Goal: Task Accomplishment & Management: Use online tool/utility

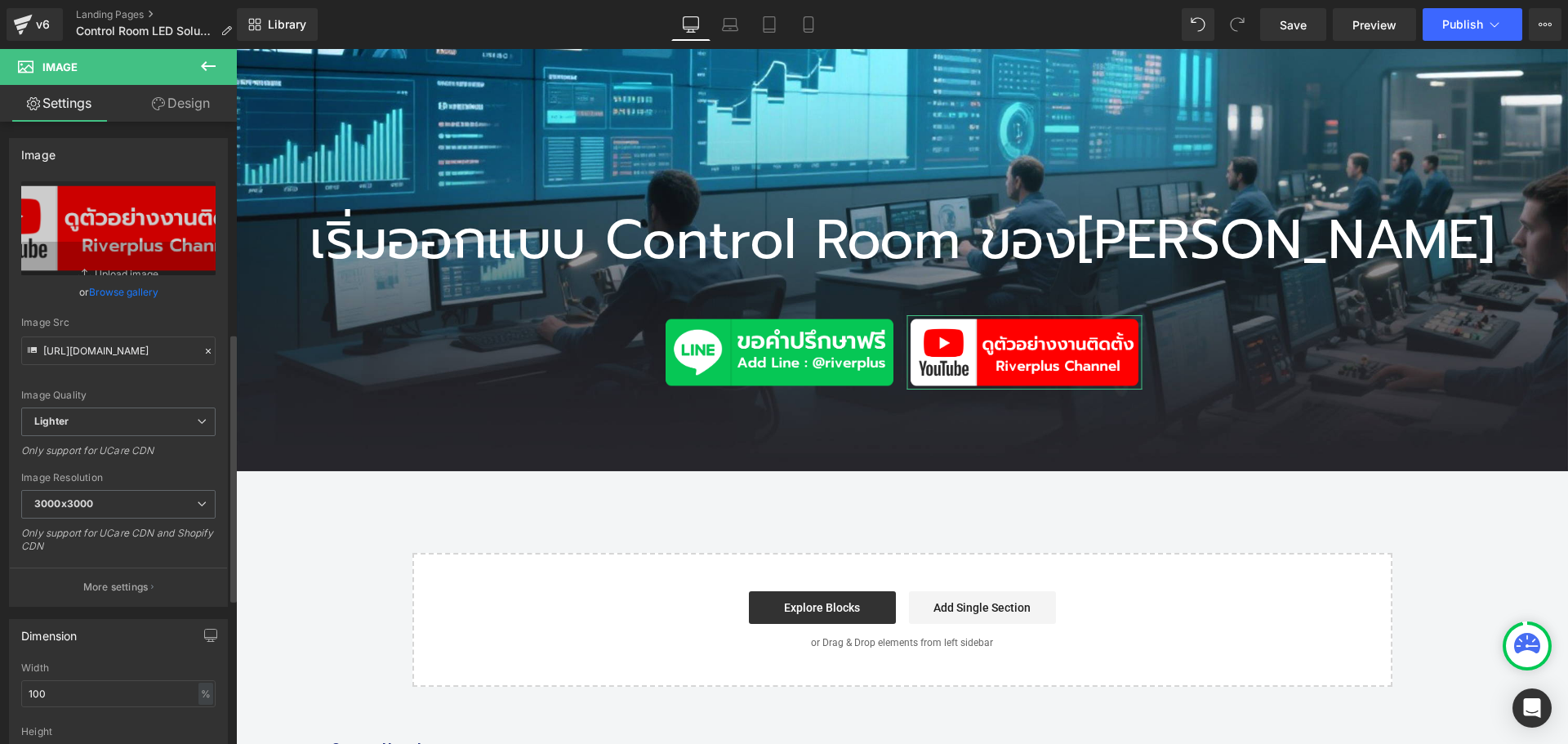
scroll to position [490, 0]
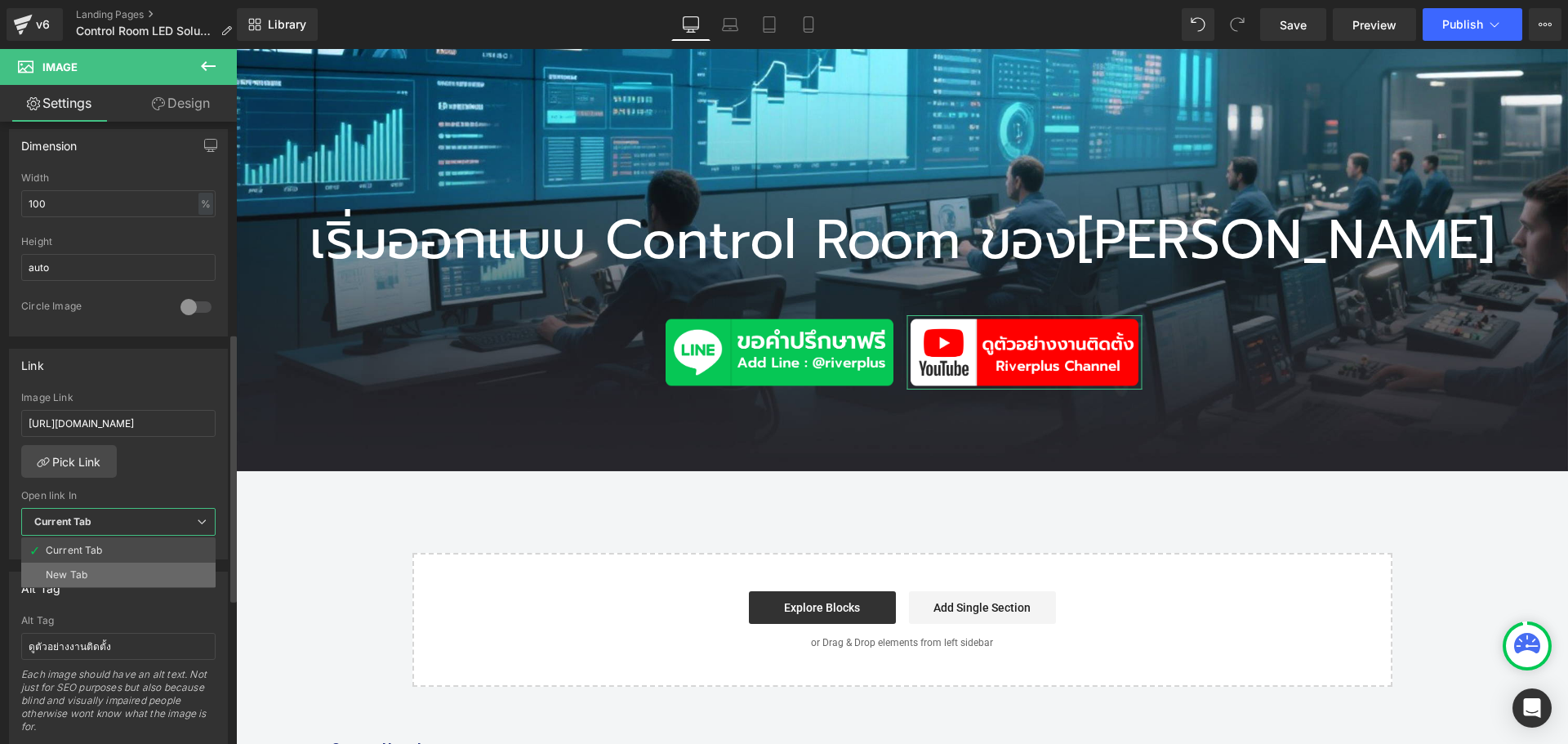
click at [151, 567] on li "New Tab" at bounding box center [118, 575] width 194 height 24
click at [178, 463] on div "[URL][DOMAIN_NAME] Image Link [URL][DOMAIN_NAME] Pick Link Current Tab New Tab …" at bounding box center [122, 475] width 223 height 168
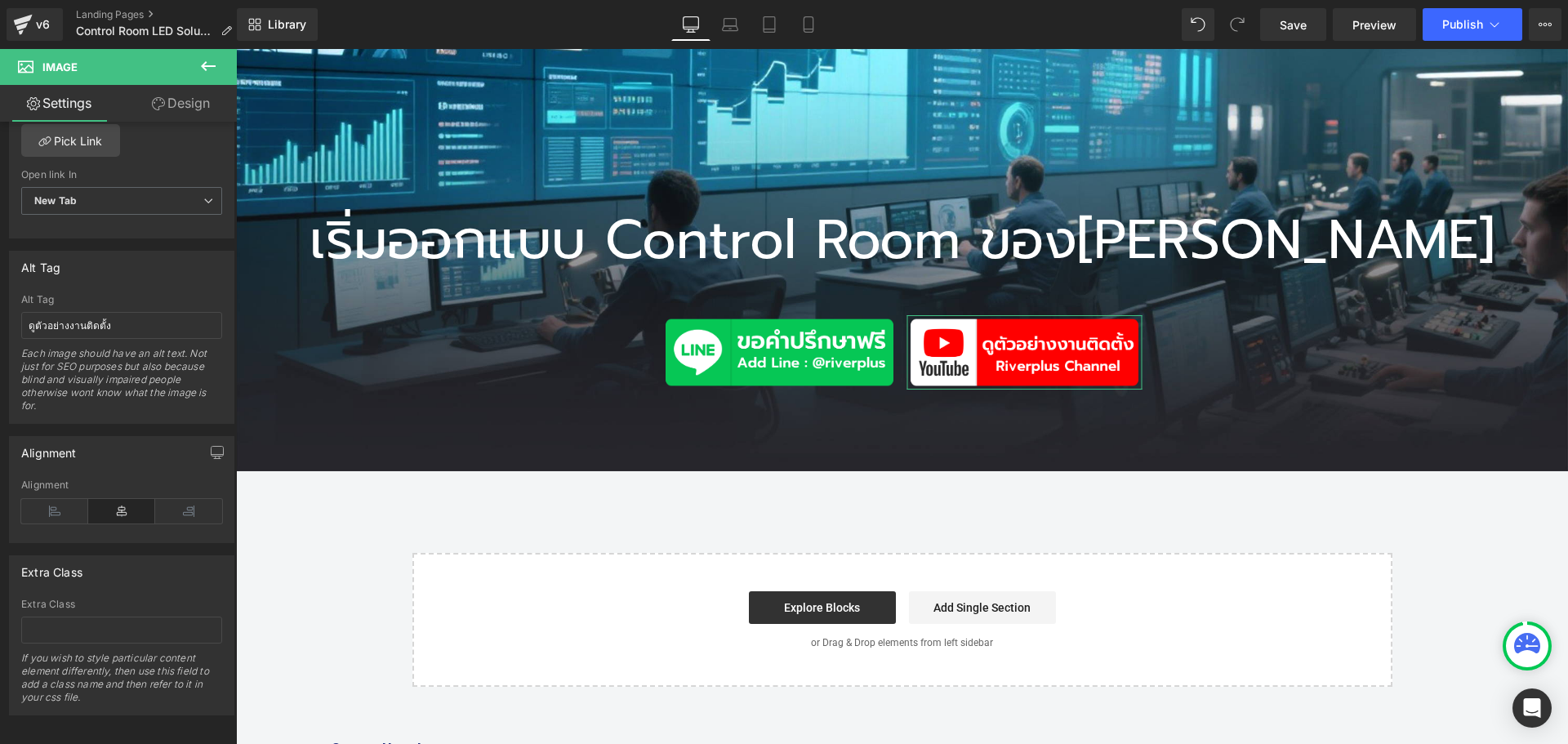
scroll to position [828, 0]
click at [811, 29] on icon at bounding box center [808, 29] width 9 height 0
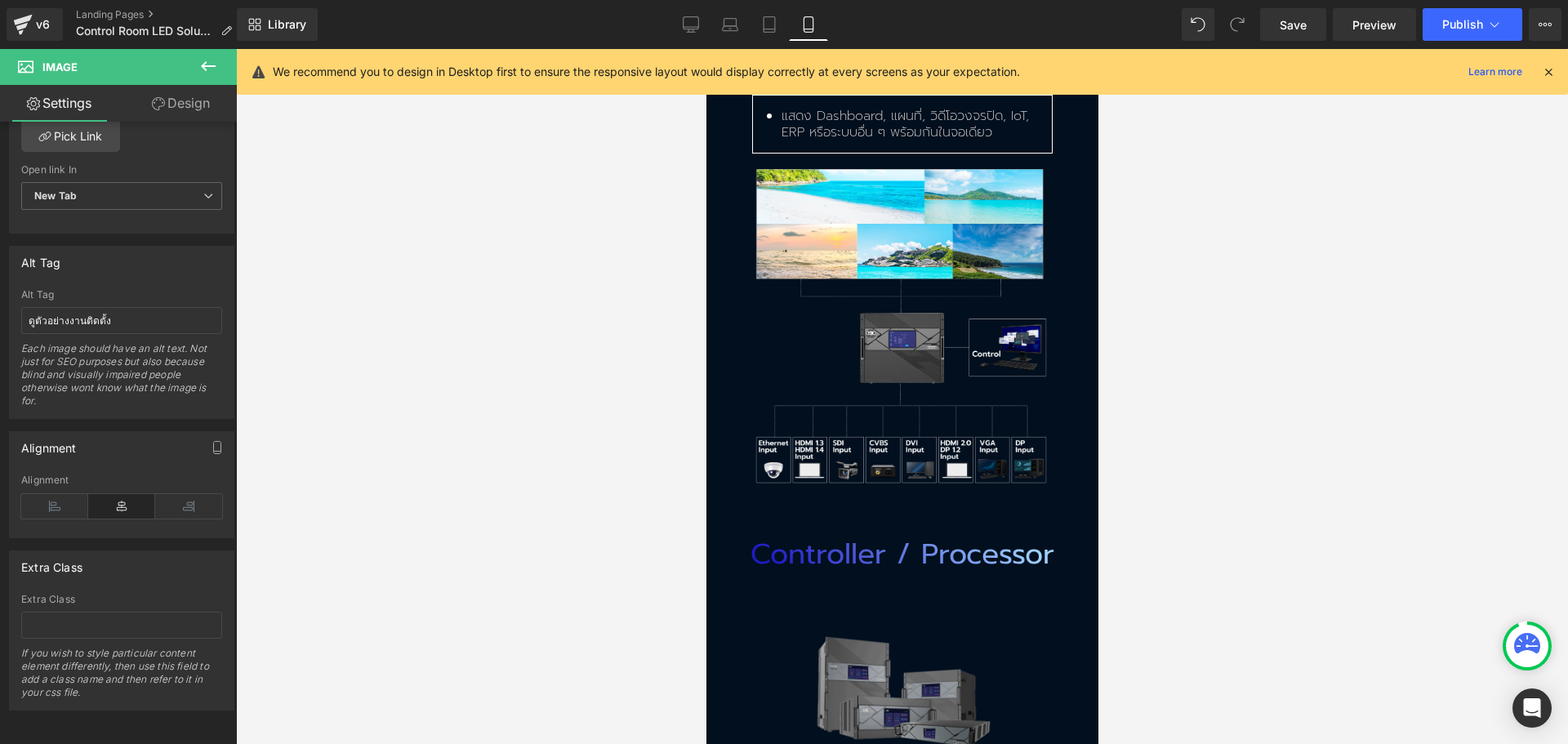
scroll to position [3532, 0]
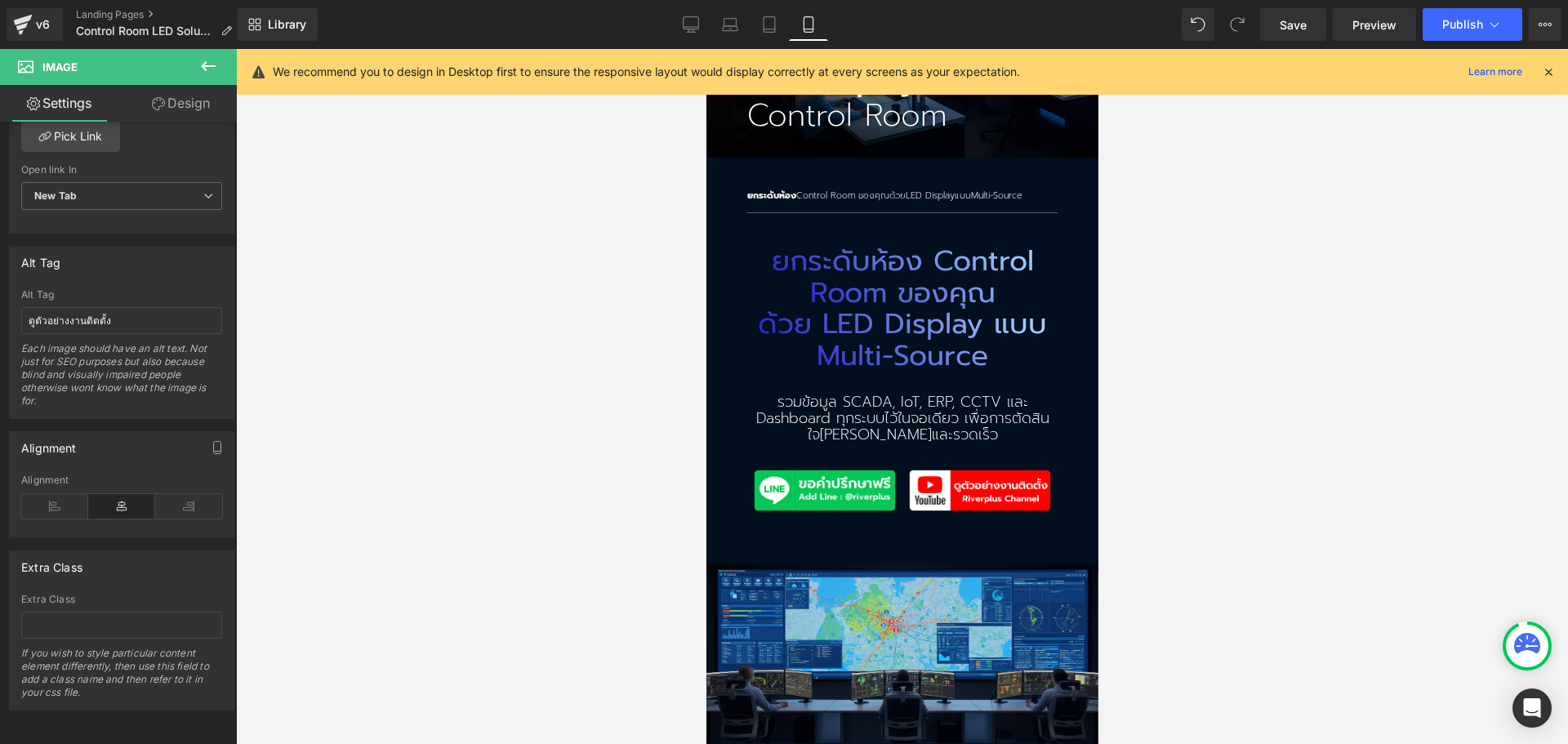
drag, startPoint x: 1090, startPoint y: 415, endPoint x: 1801, endPoint y: 141, distance: 762.0
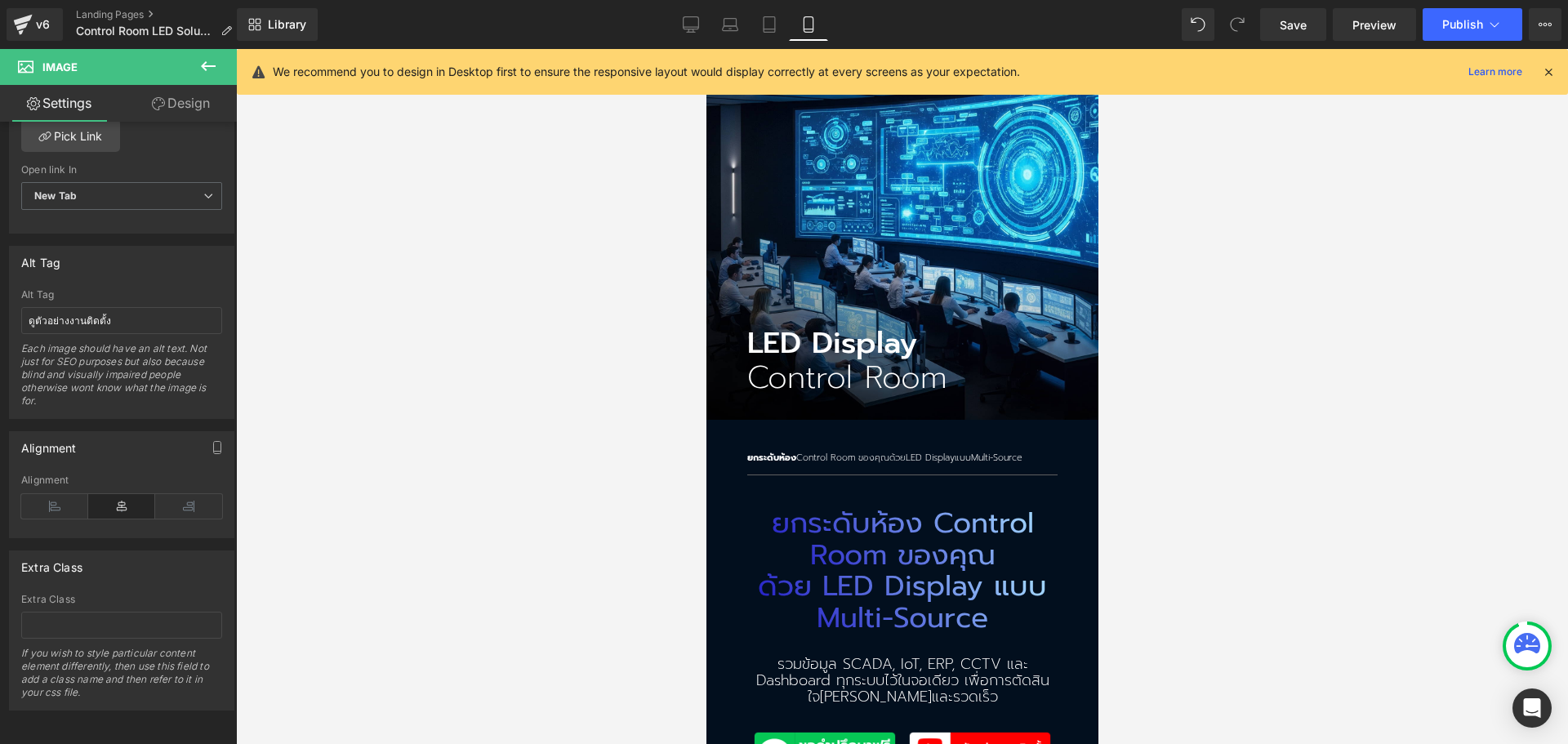
scroll to position [82, 0]
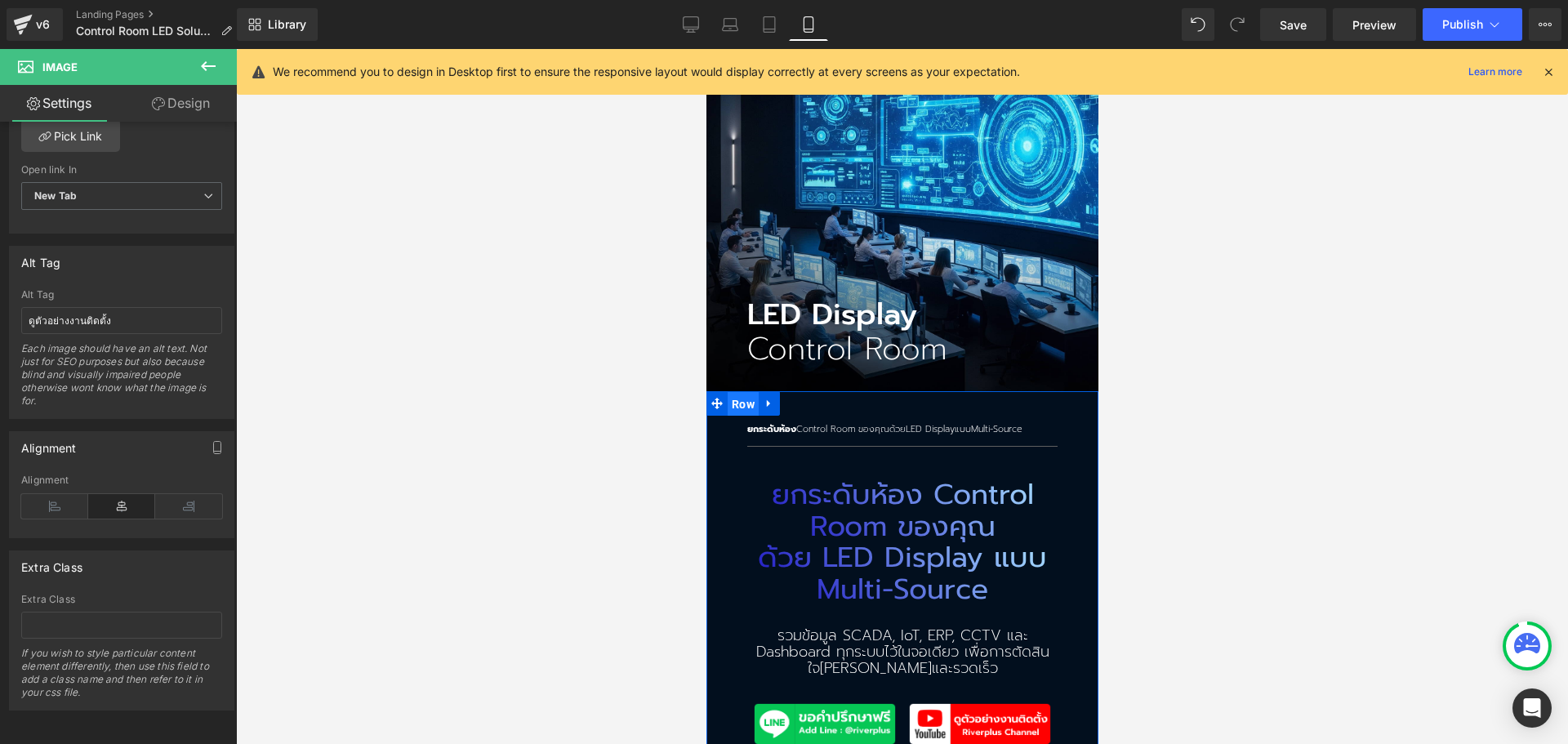
click at [735, 392] on span "Row" at bounding box center [742, 404] width 31 height 24
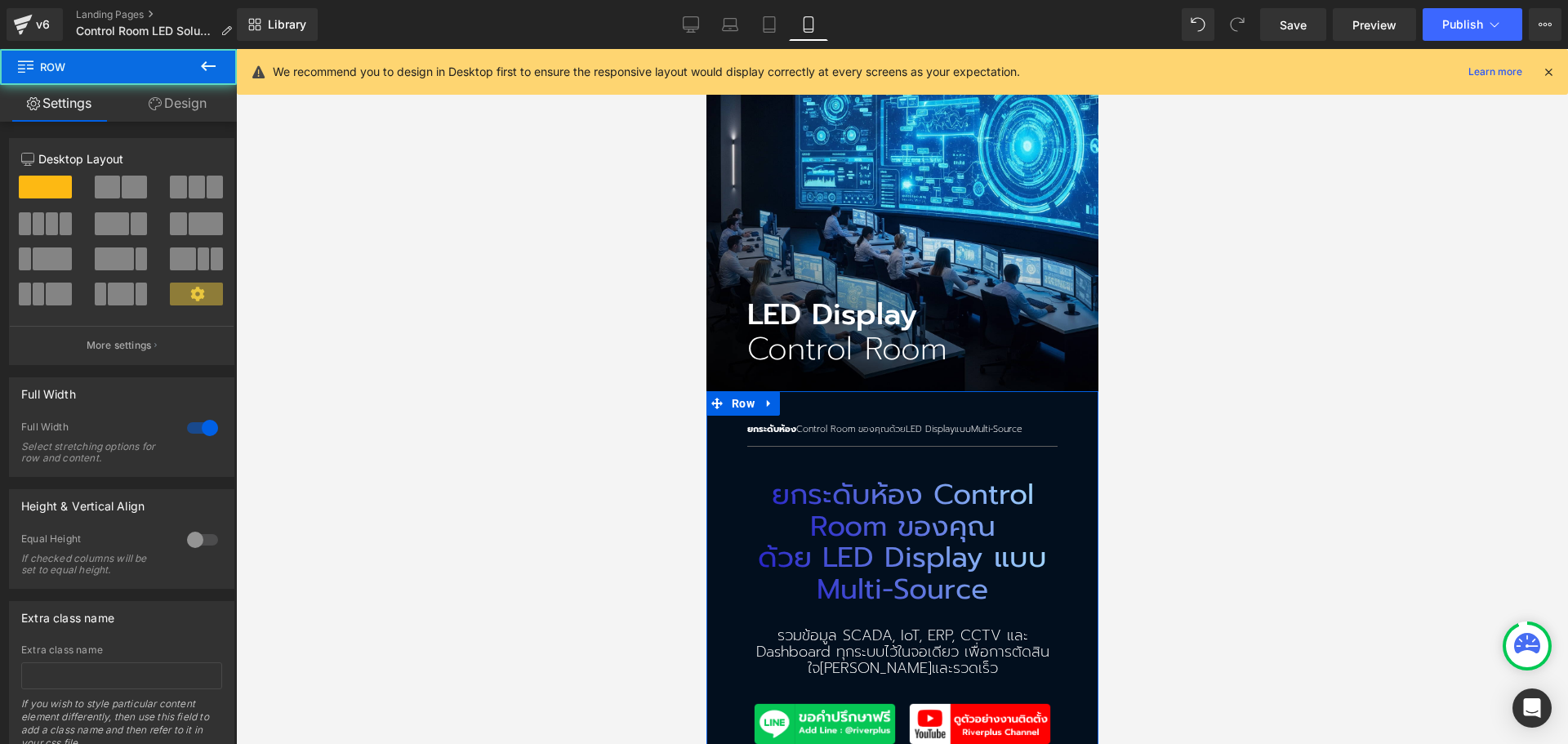
click at [144, 99] on link "Design" at bounding box center [178, 103] width 118 height 37
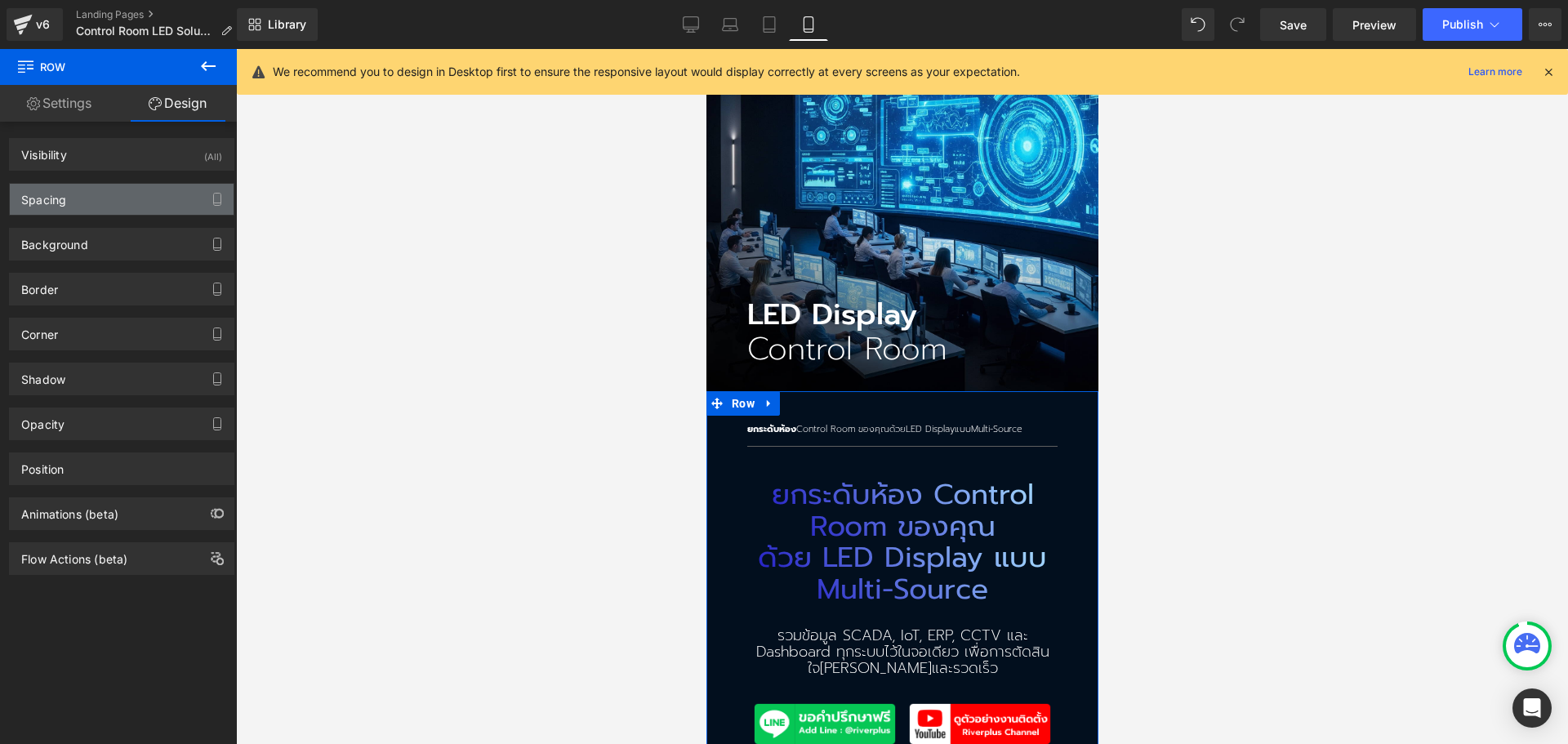
click at [111, 203] on div "Spacing" at bounding box center [122, 199] width 223 height 31
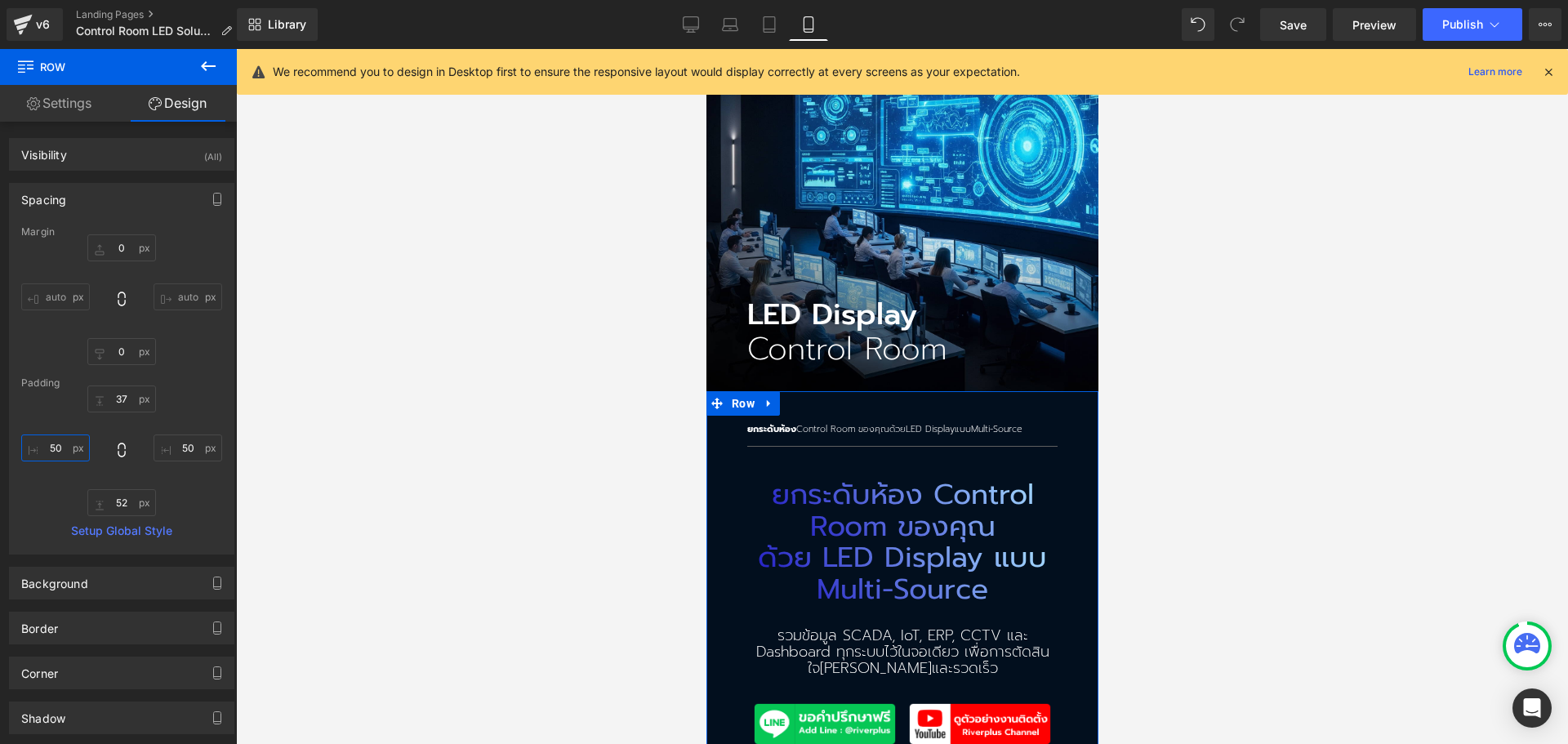
click at [55, 454] on input "50" at bounding box center [55, 448] width 68 height 27
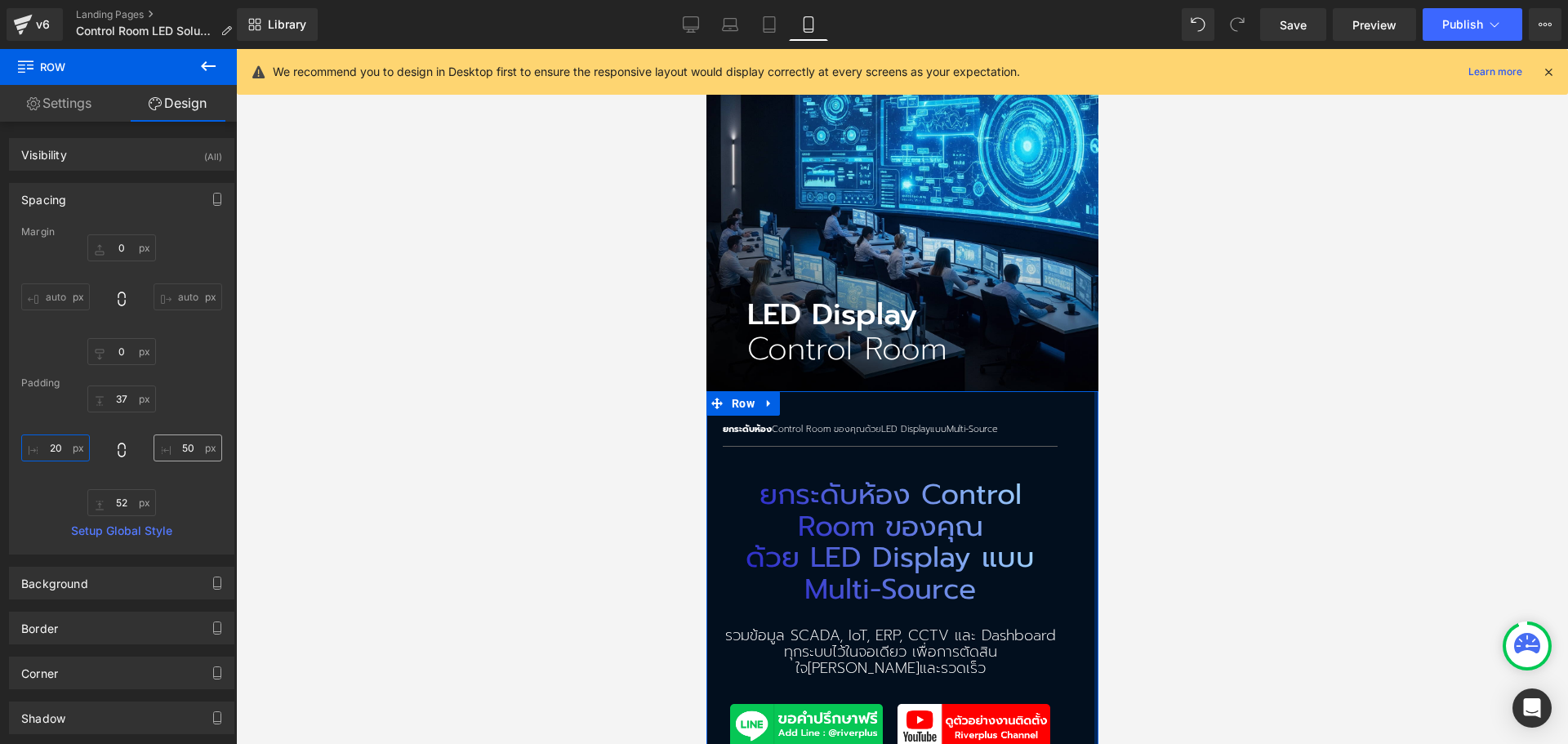
type input "20"
click at [180, 447] on input "50" at bounding box center [188, 448] width 68 height 27
type input "20"
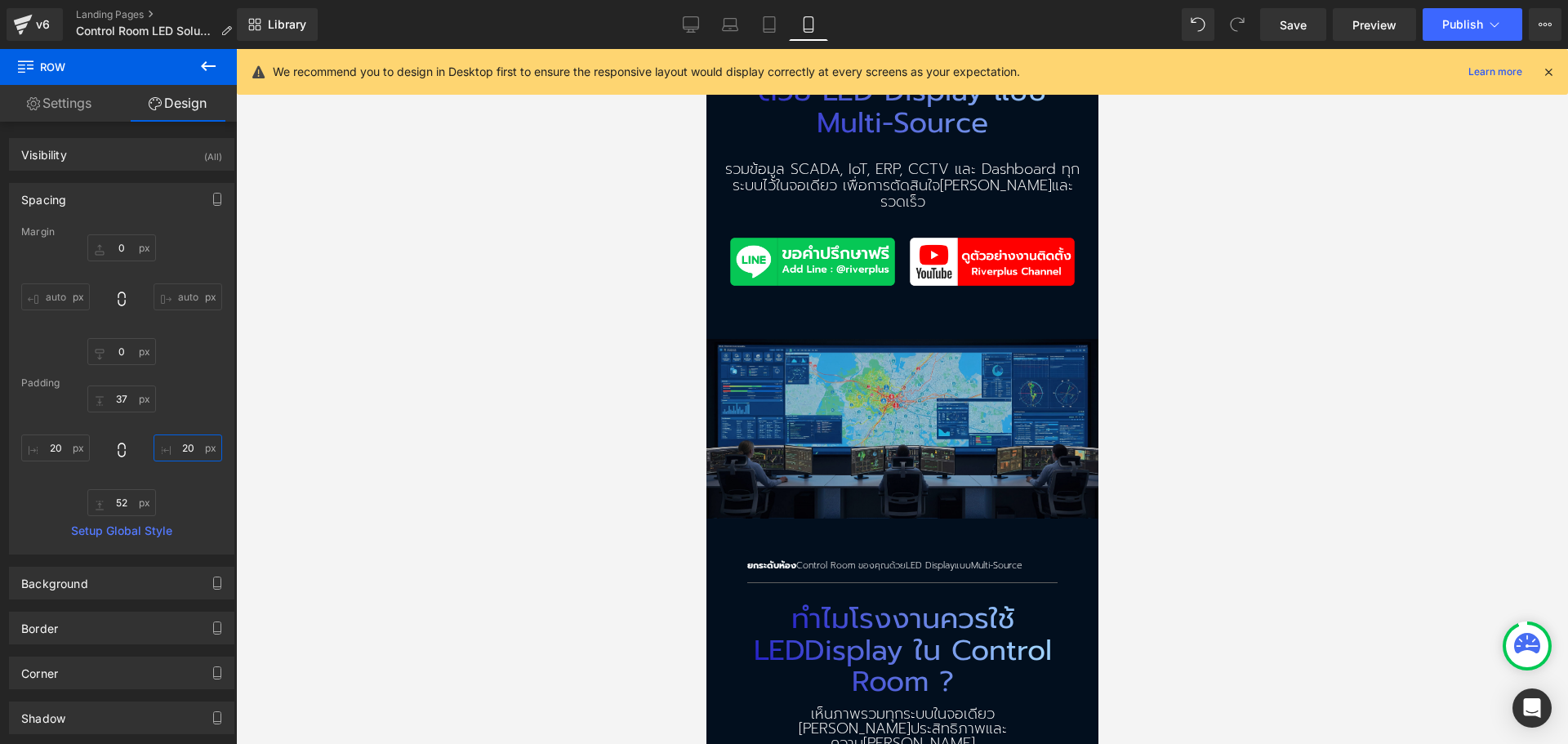
scroll to position [572, 0]
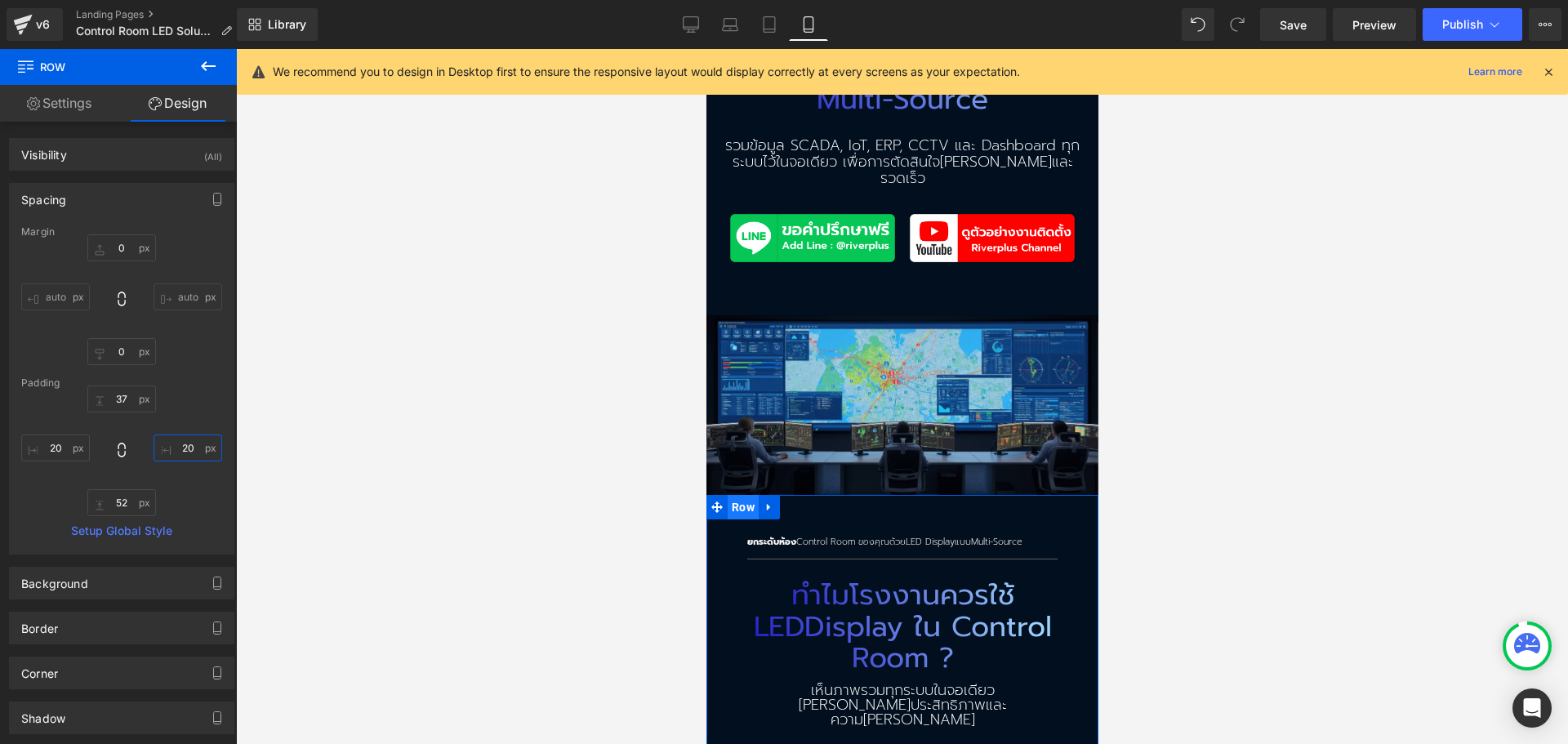
drag, startPoint x: 1198, startPoint y: 457, endPoint x: 738, endPoint y: 477, distance: 460.4
click at [738, 495] on span "Row" at bounding box center [742, 507] width 31 height 24
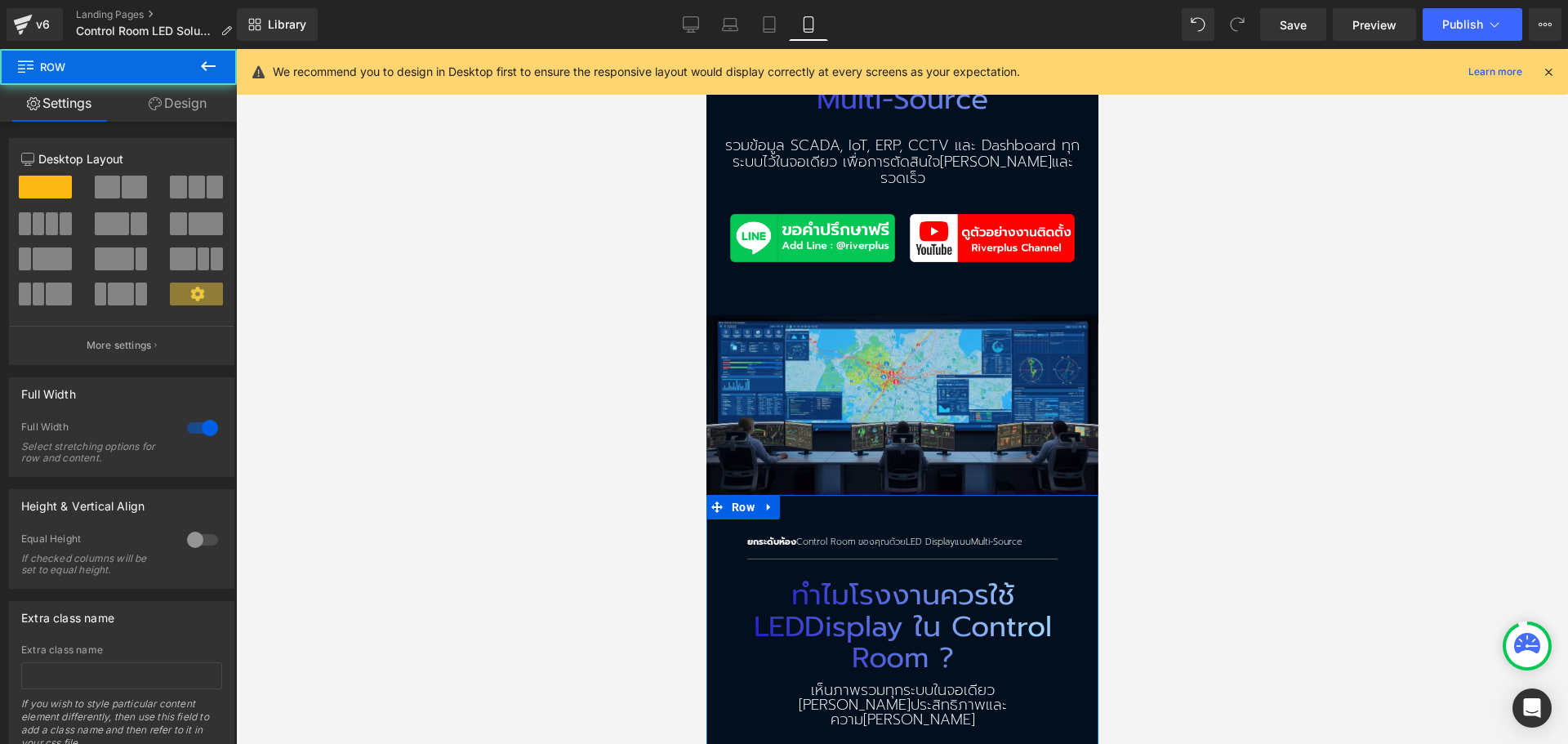
click at [178, 110] on link "Design" at bounding box center [178, 103] width 118 height 37
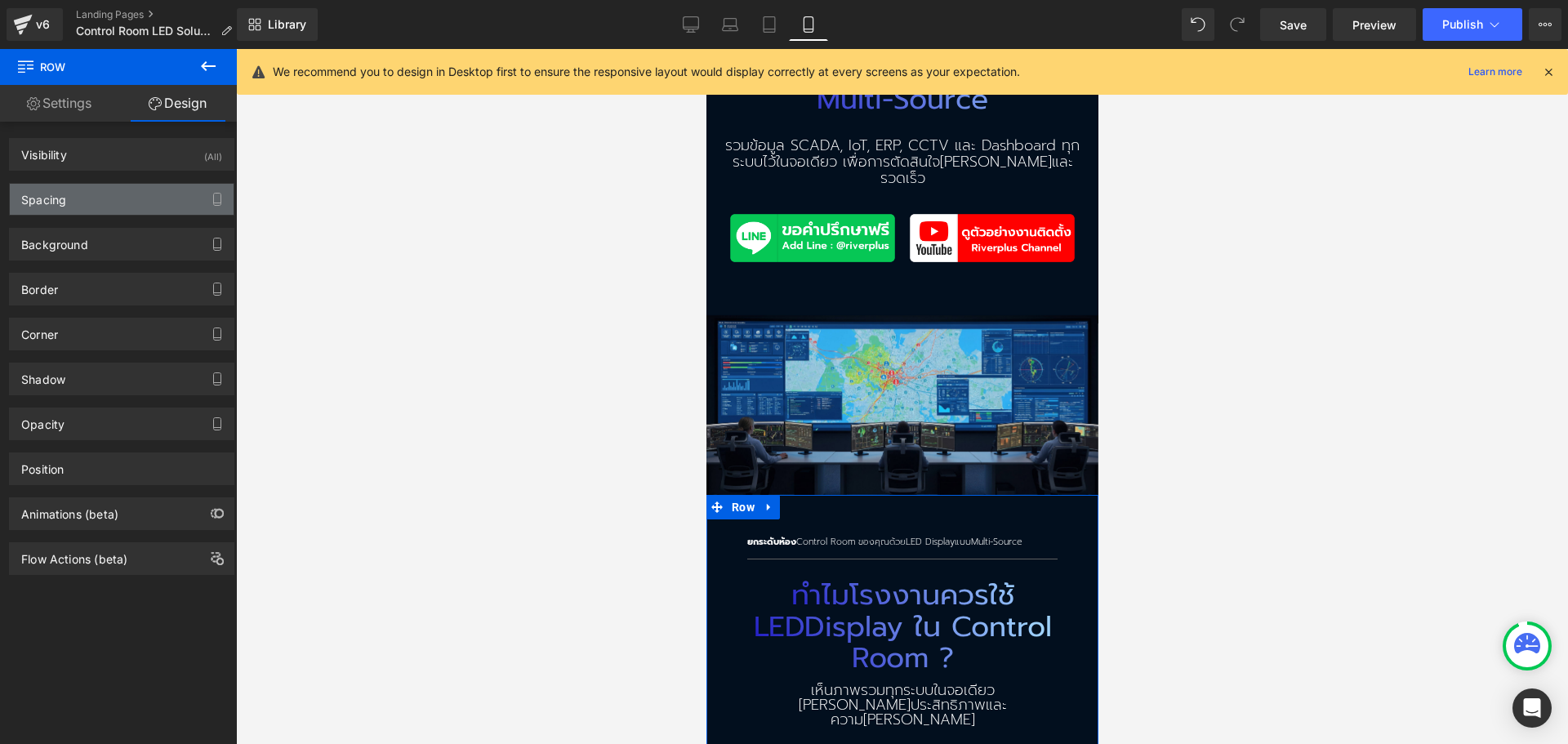
click at [92, 195] on div "Spacing" at bounding box center [122, 199] width 223 height 31
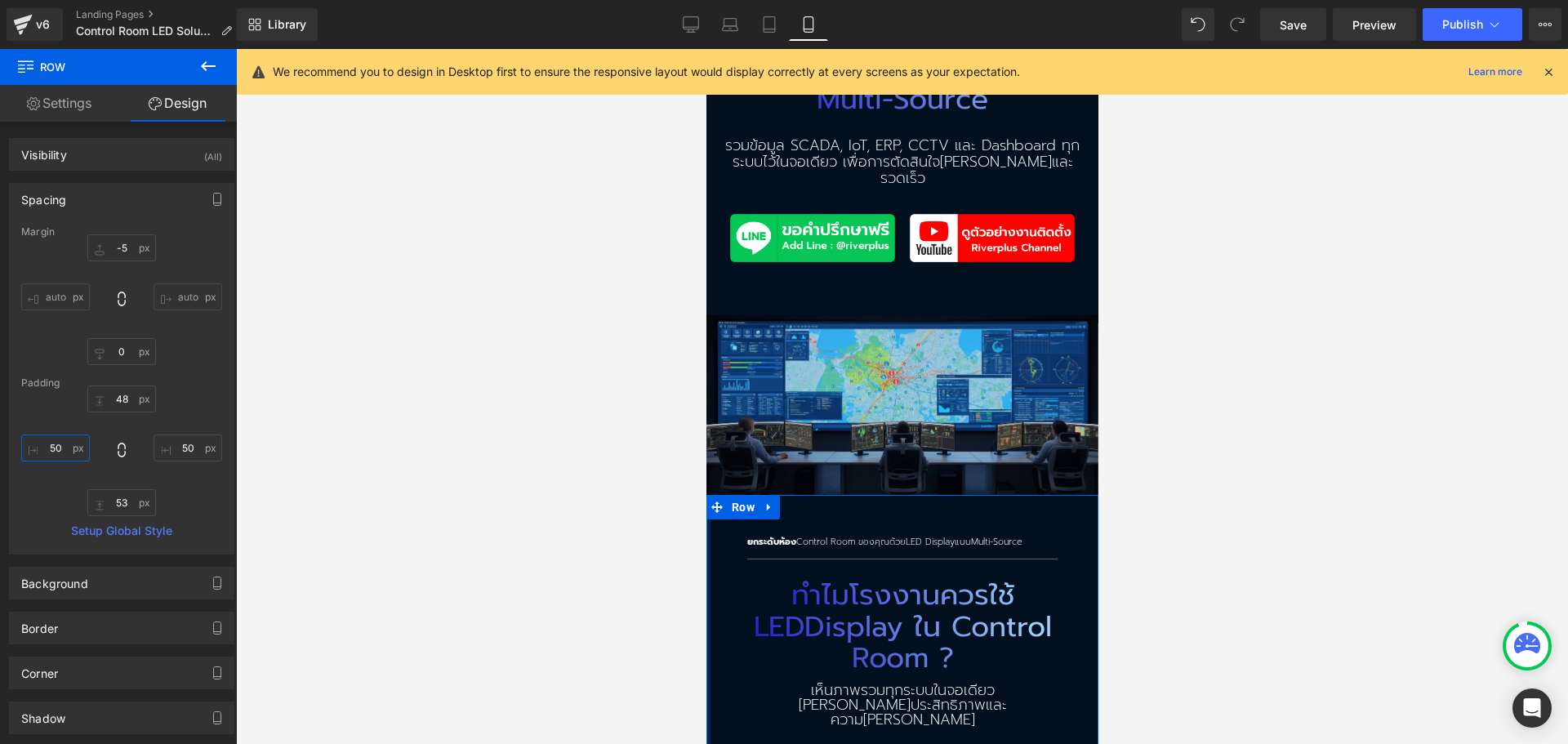
click at [60, 445] on input "50" at bounding box center [55, 448] width 68 height 27
type input "20"
click at [178, 450] on input "50" at bounding box center [188, 448] width 68 height 27
type input "20"
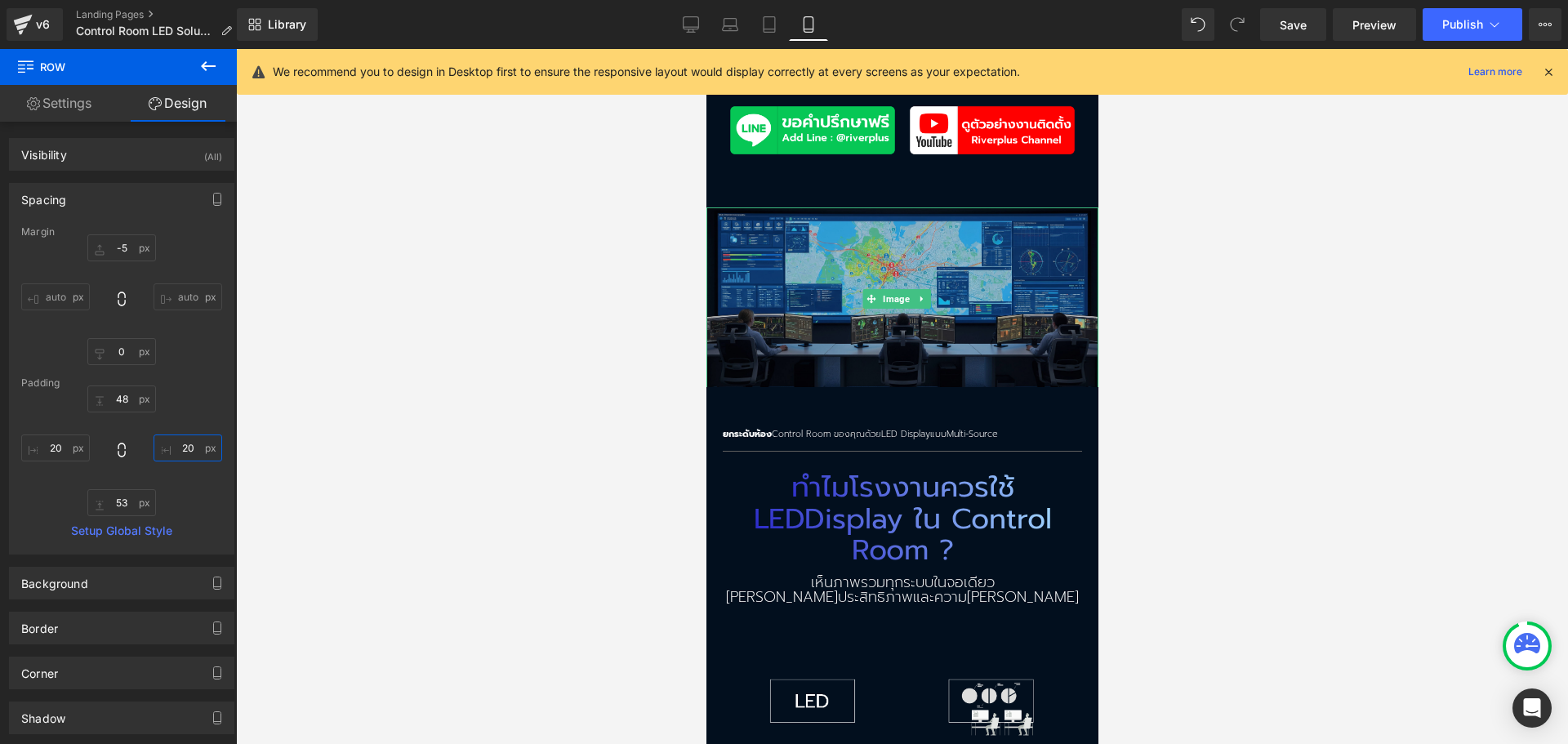
scroll to position [898, 0]
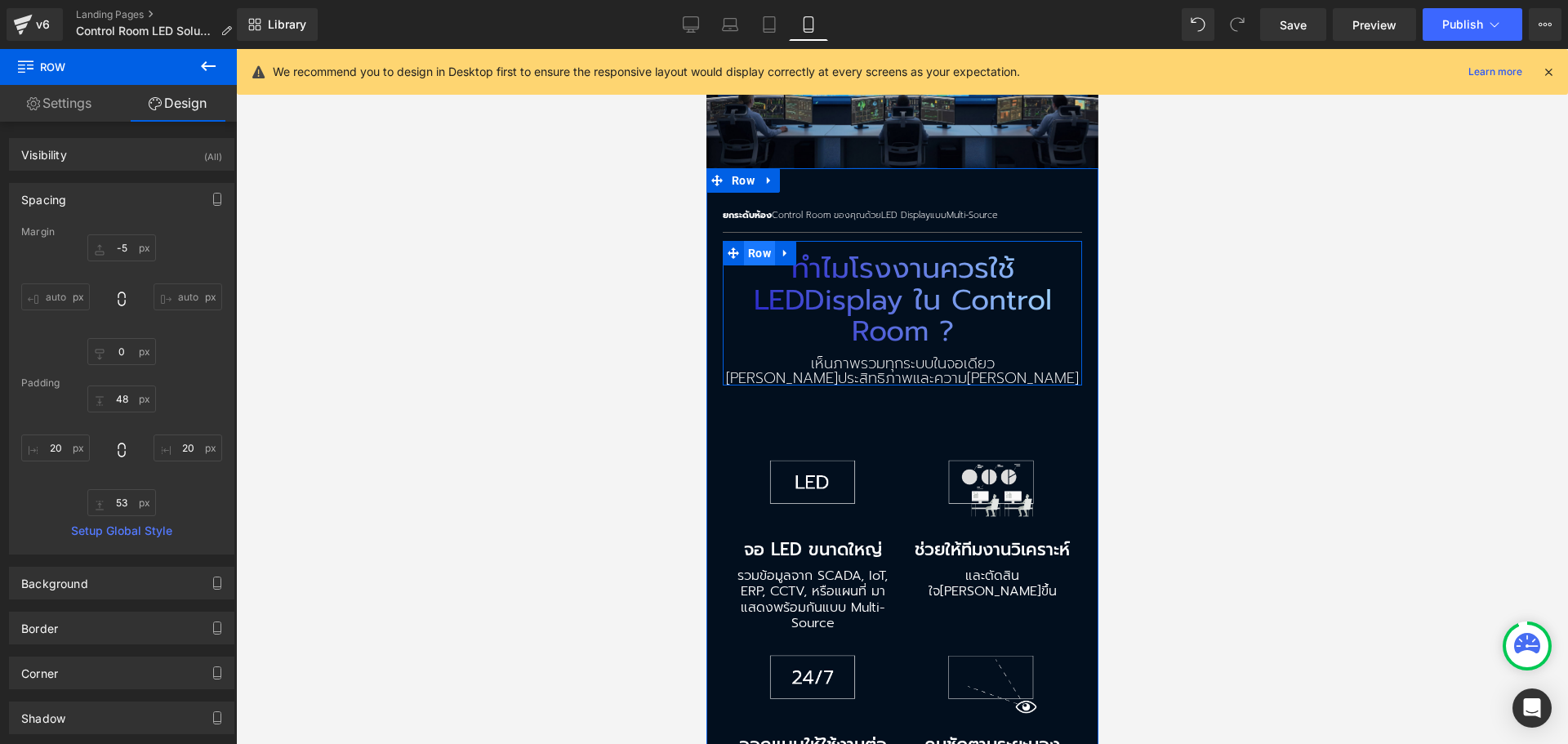
click at [749, 241] on span "Row" at bounding box center [758, 253] width 31 height 24
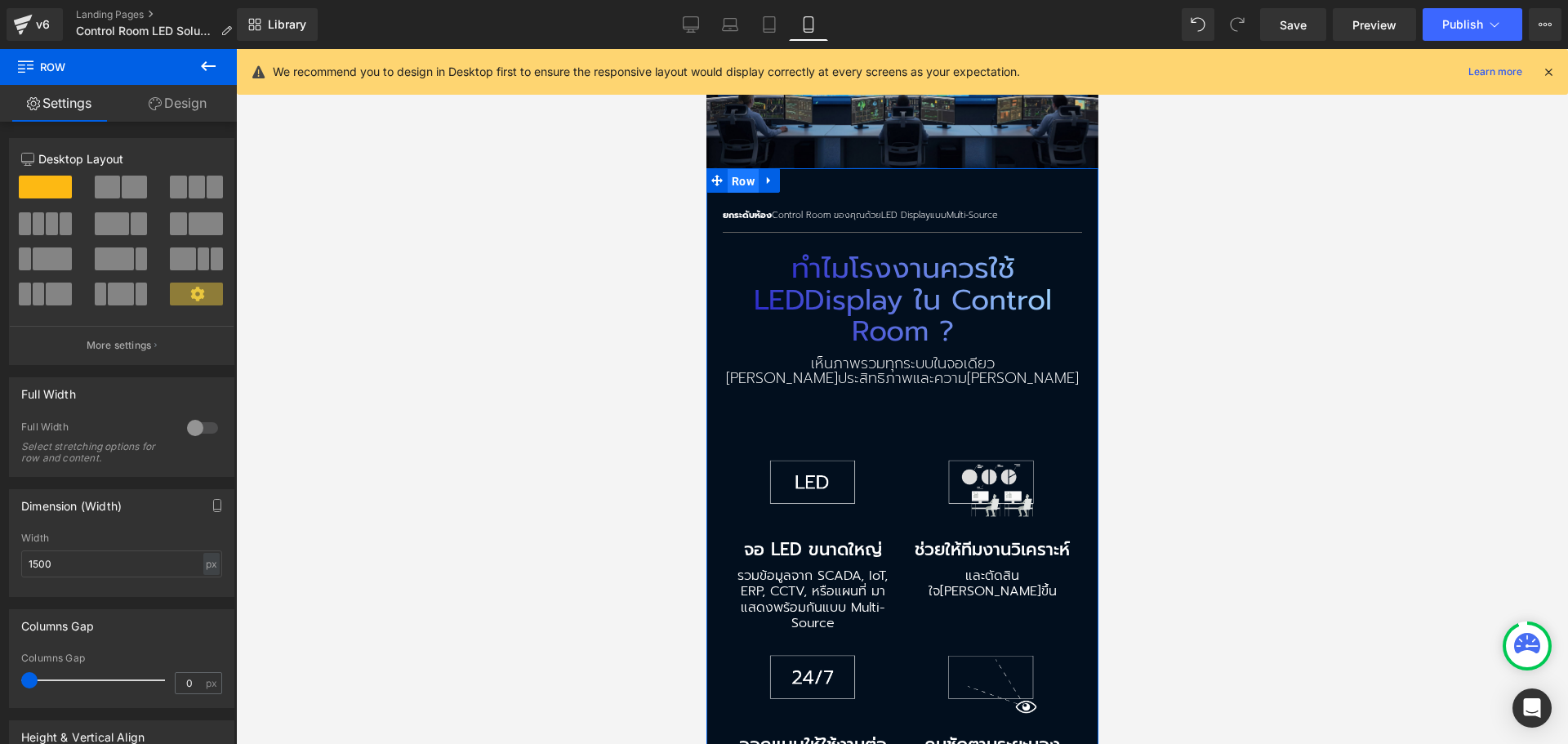
click at [737, 169] on span "Row" at bounding box center [742, 181] width 31 height 24
click at [183, 108] on link "Design" at bounding box center [178, 103] width 118 height 37
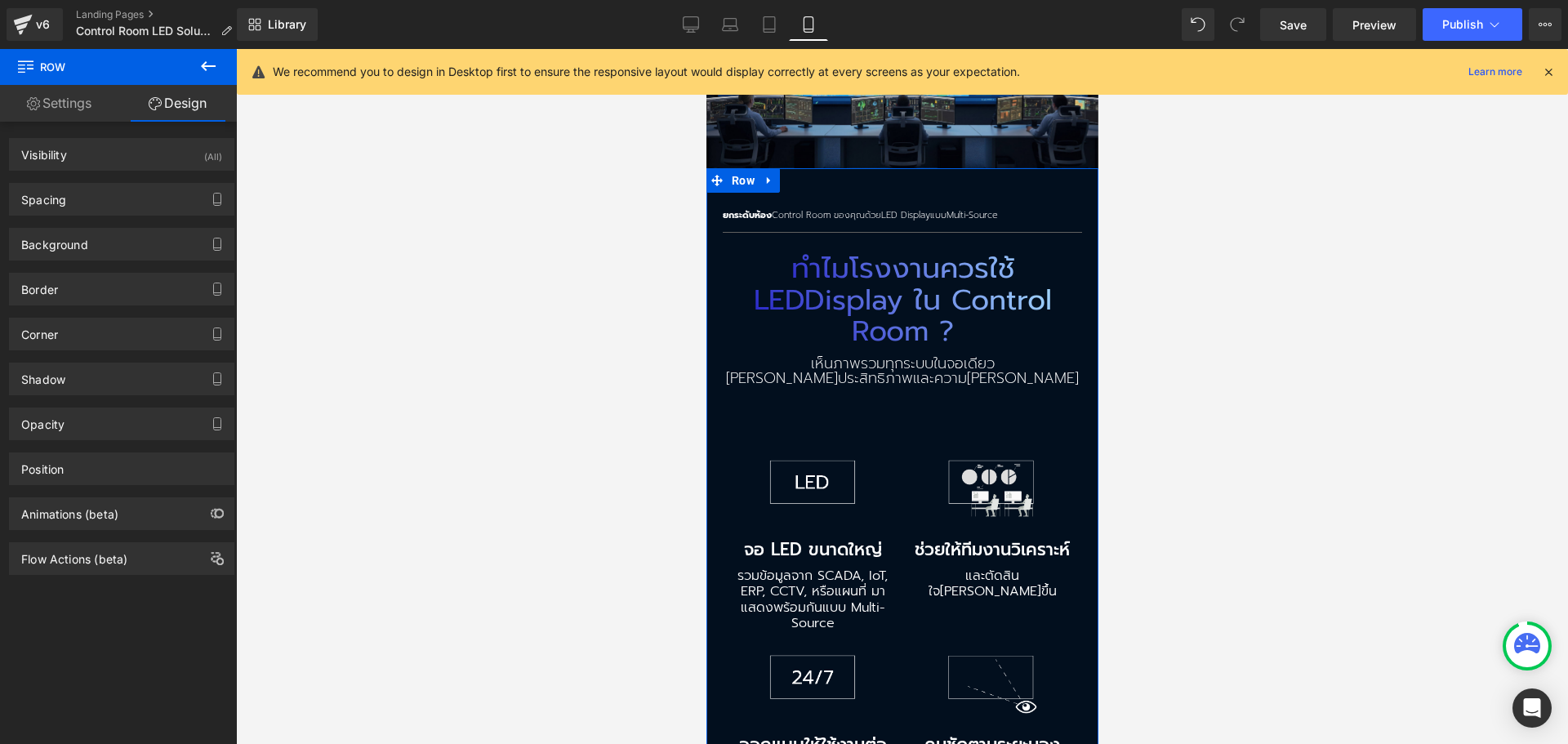
type input "-5"
type input "0"
type input "48"
type input "20"
type input "53"
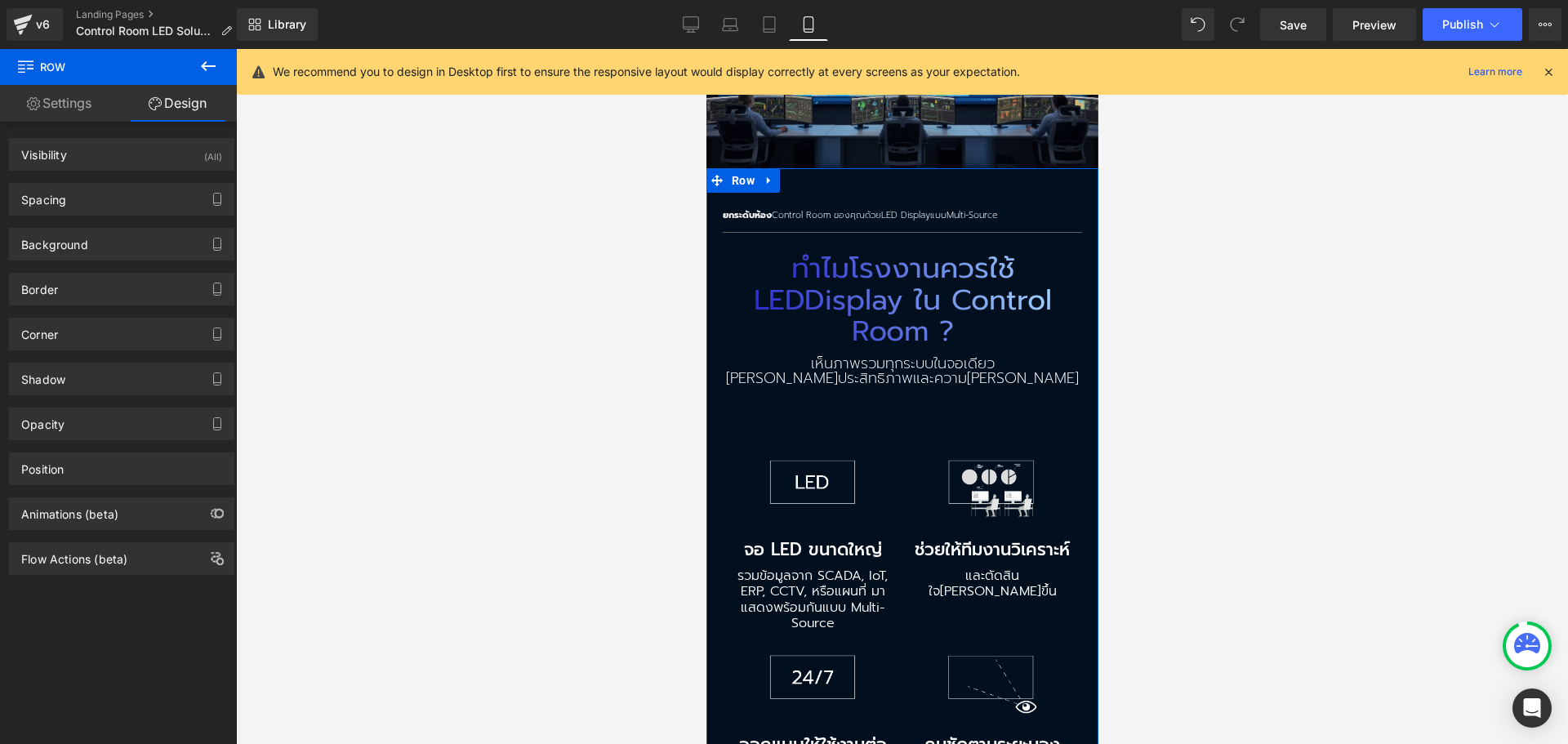
type input "20"
click at [129, 219] on div "Background Color & Image color rgba(2, 15, 30, 1) Color #020f1e 100 % Image Rep…" at bounding box center [122, 239] width 244 height 45
click at [133, 196] on div "Spacing" at bounding box center [122, 199] width 223 height 31
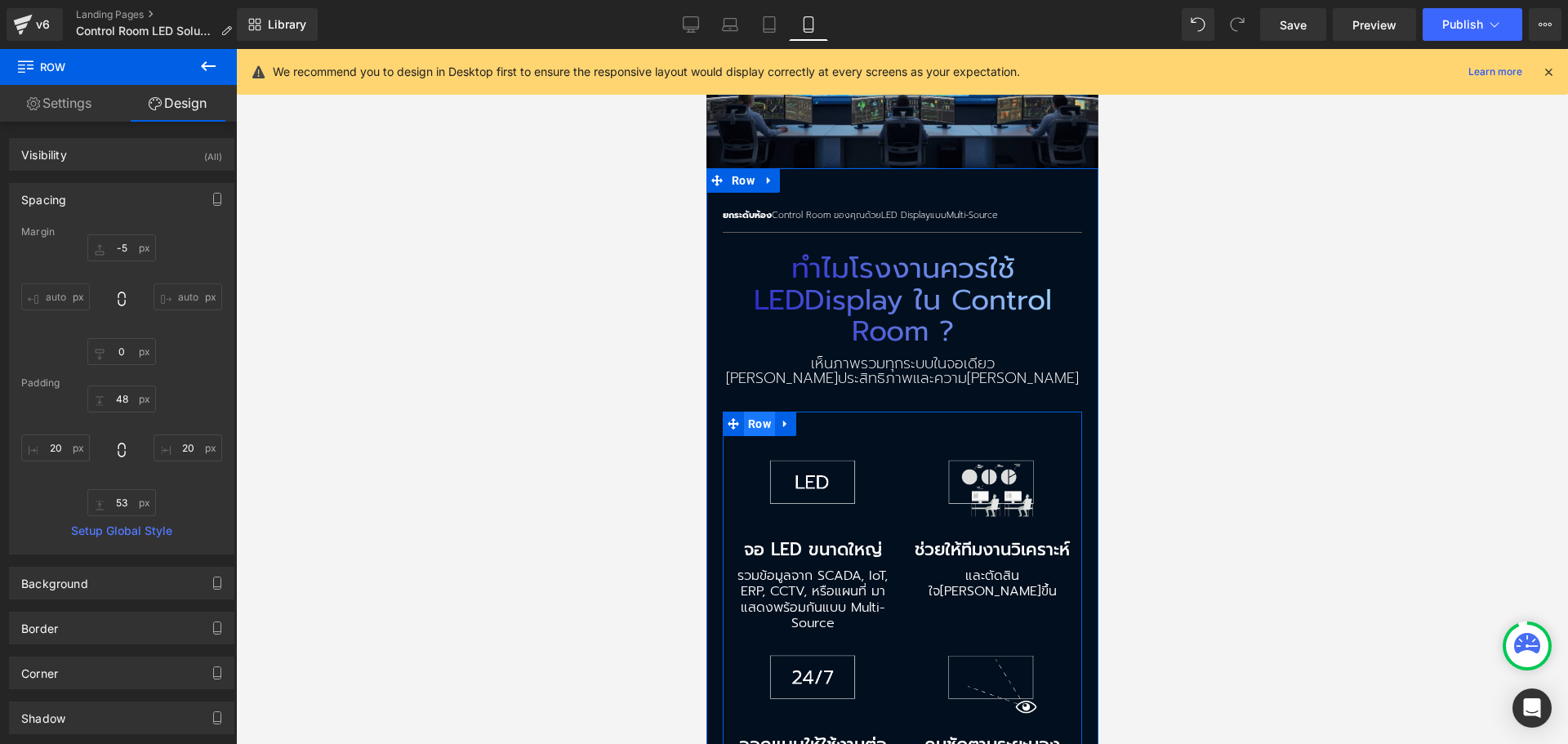
click at [749, 412] on span "Row" at bounding box center [758, 424] width 31 height 24
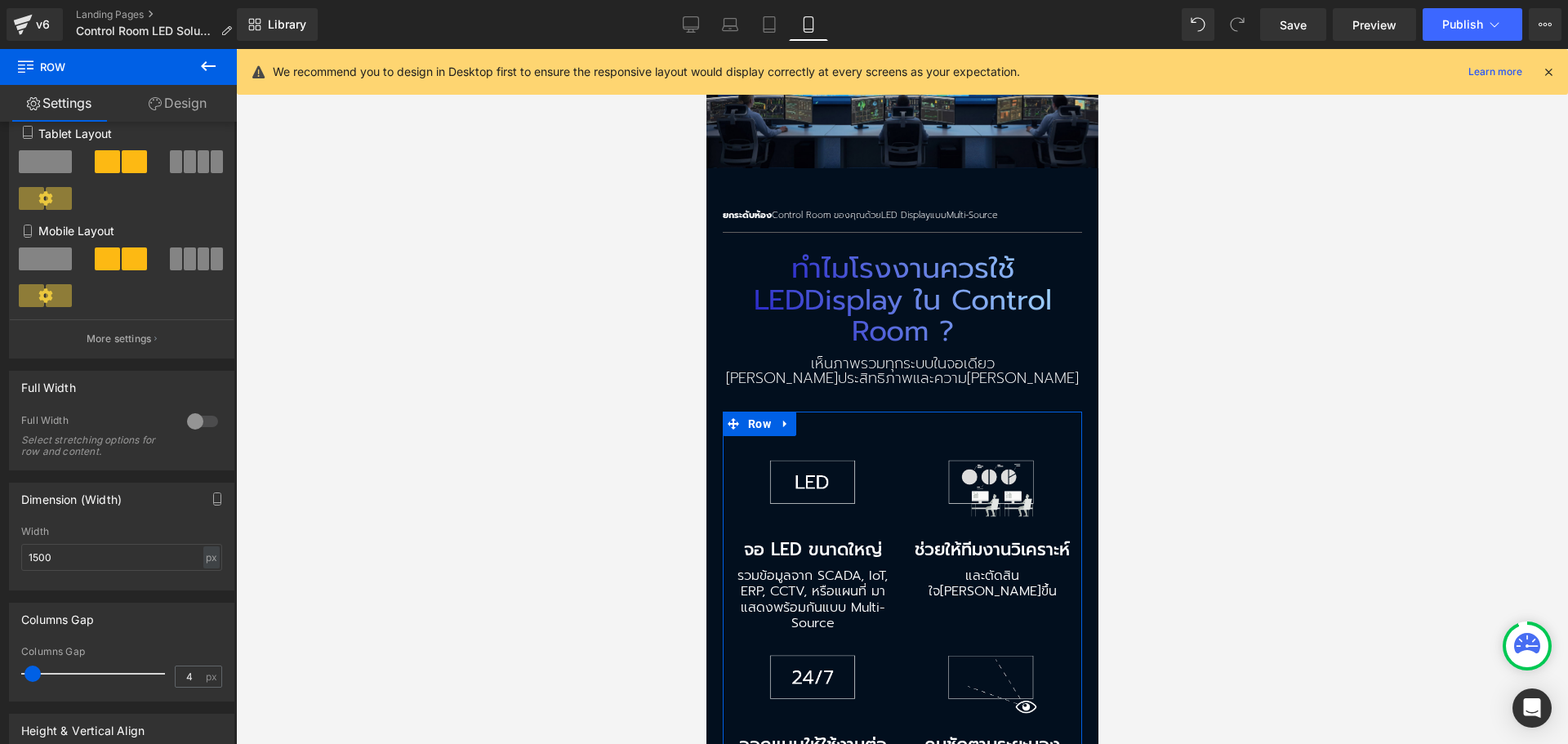
scroll to position [327, 0]
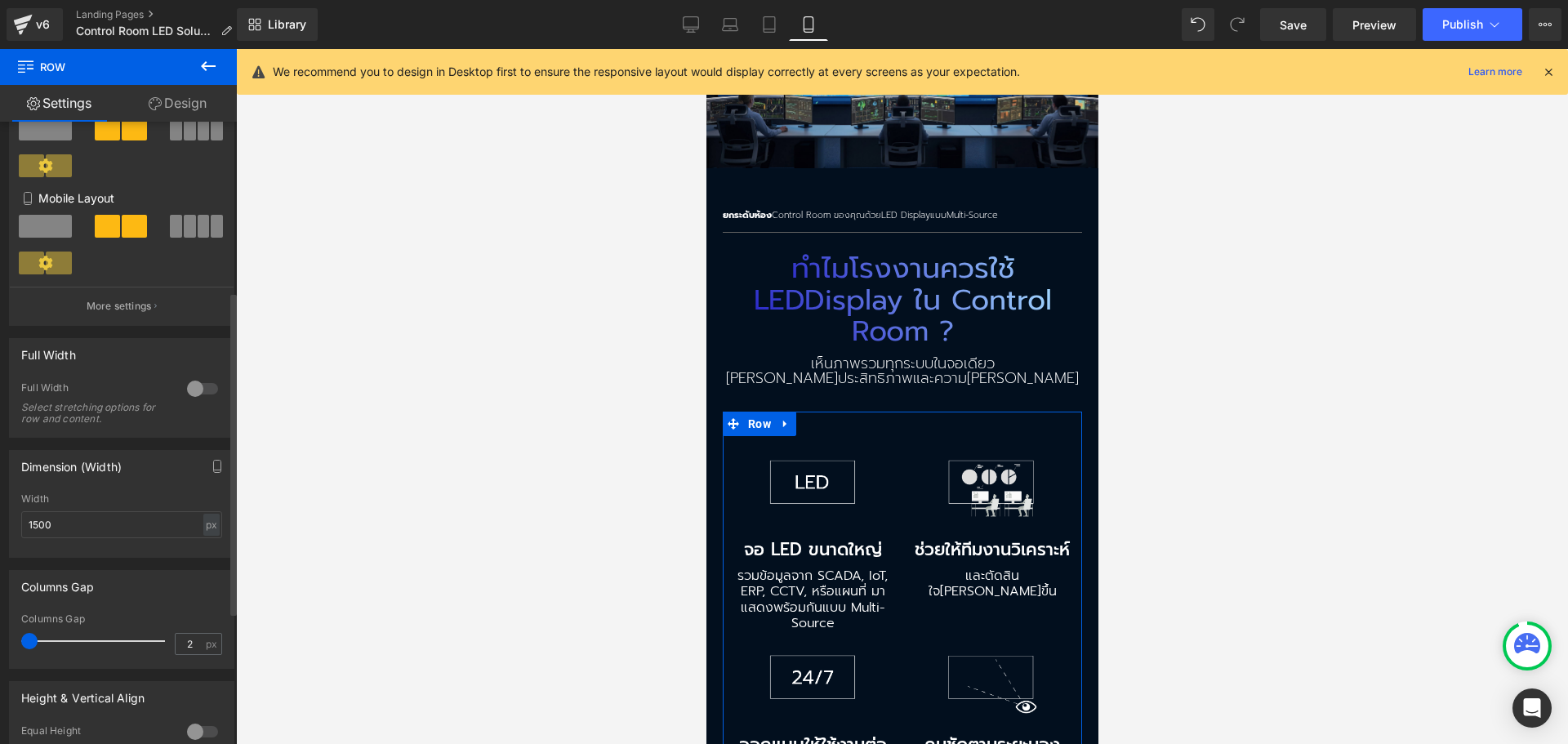
type input "0"
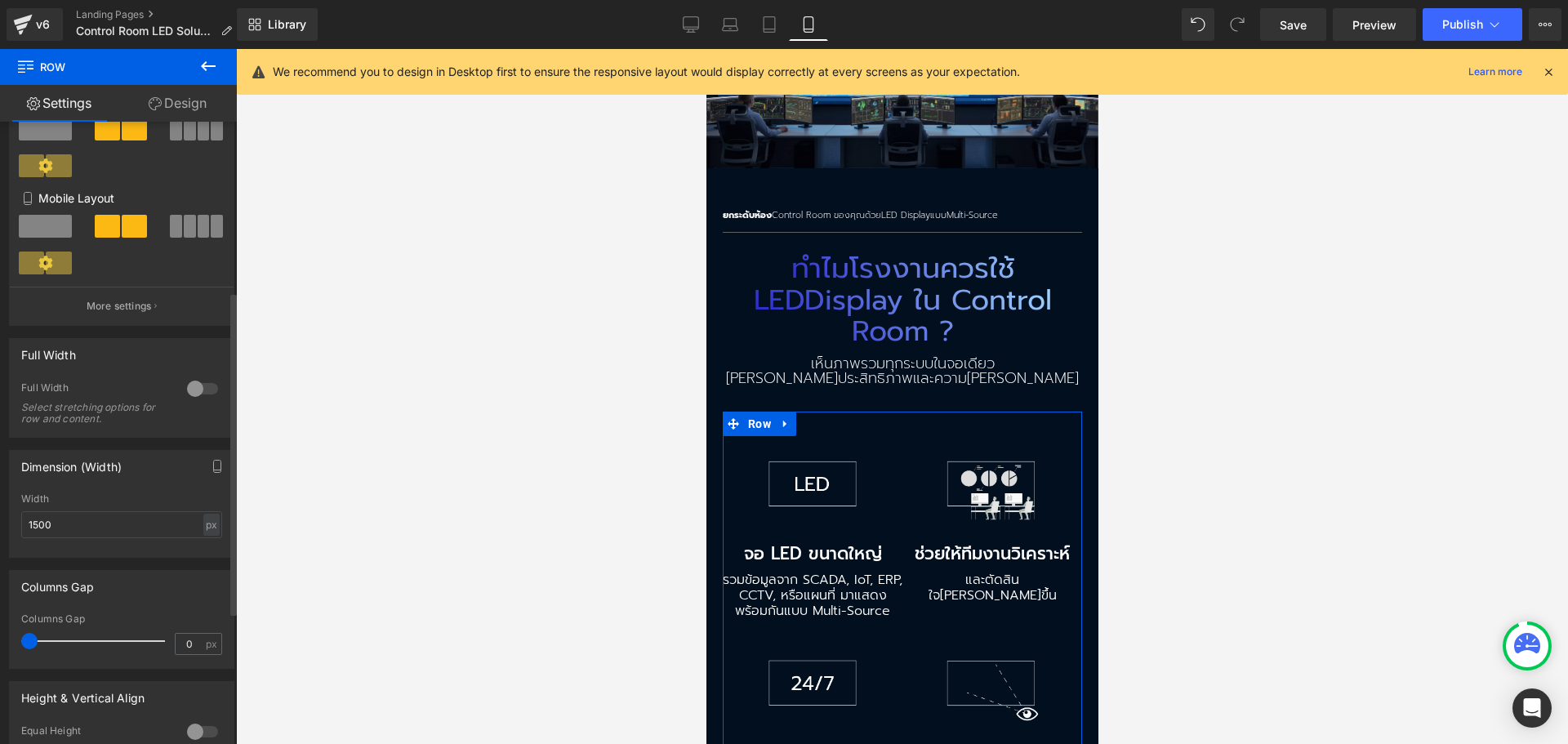
drag, startPoint x: 32, startPoint y: 641, endPoint x: 16, endPoint y: 641, distance: 16.0
click at [16, 641] on div "0px Columns Gap 0 px" at bounding box center [122, 641] width 223 height 55
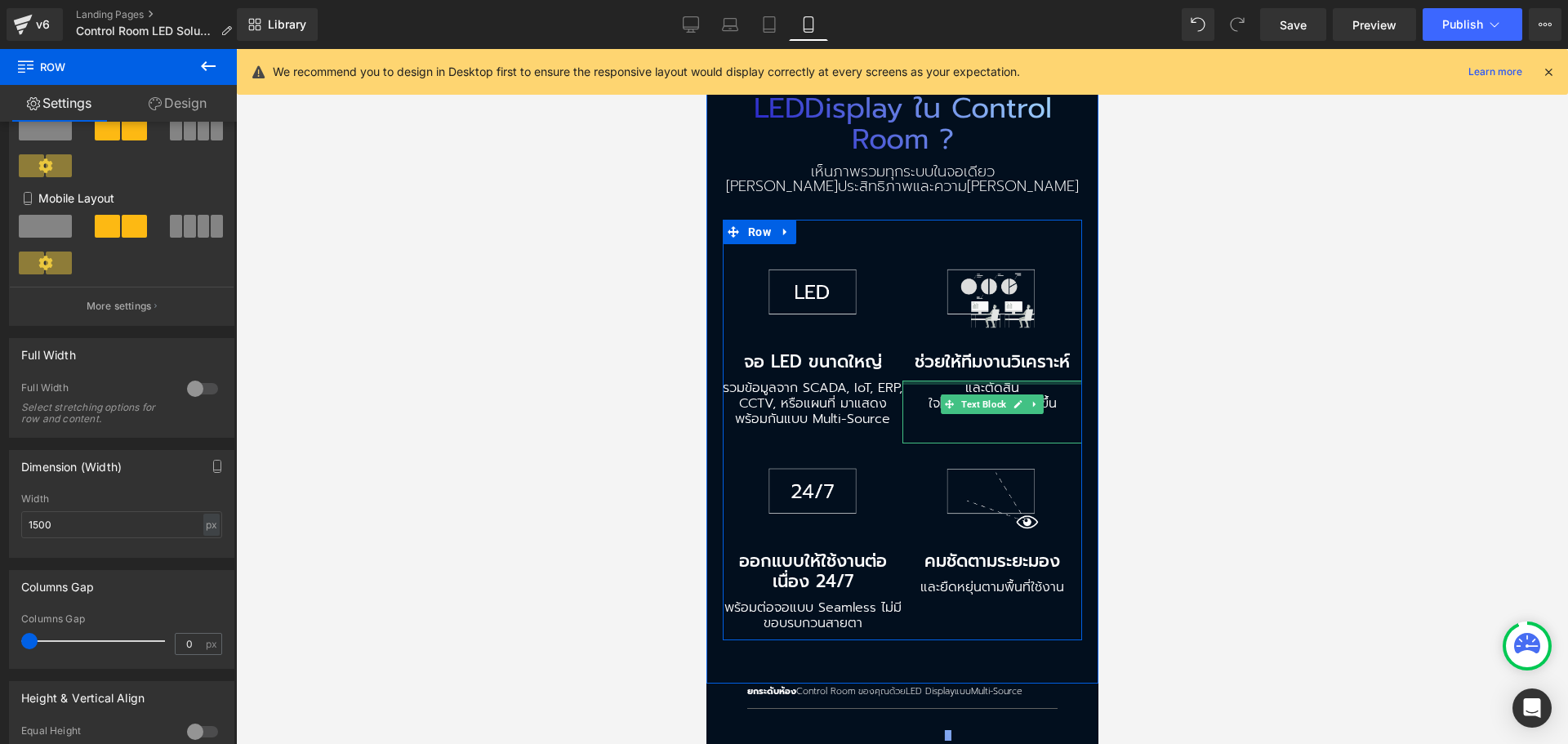
scroll to position [1062, 0]
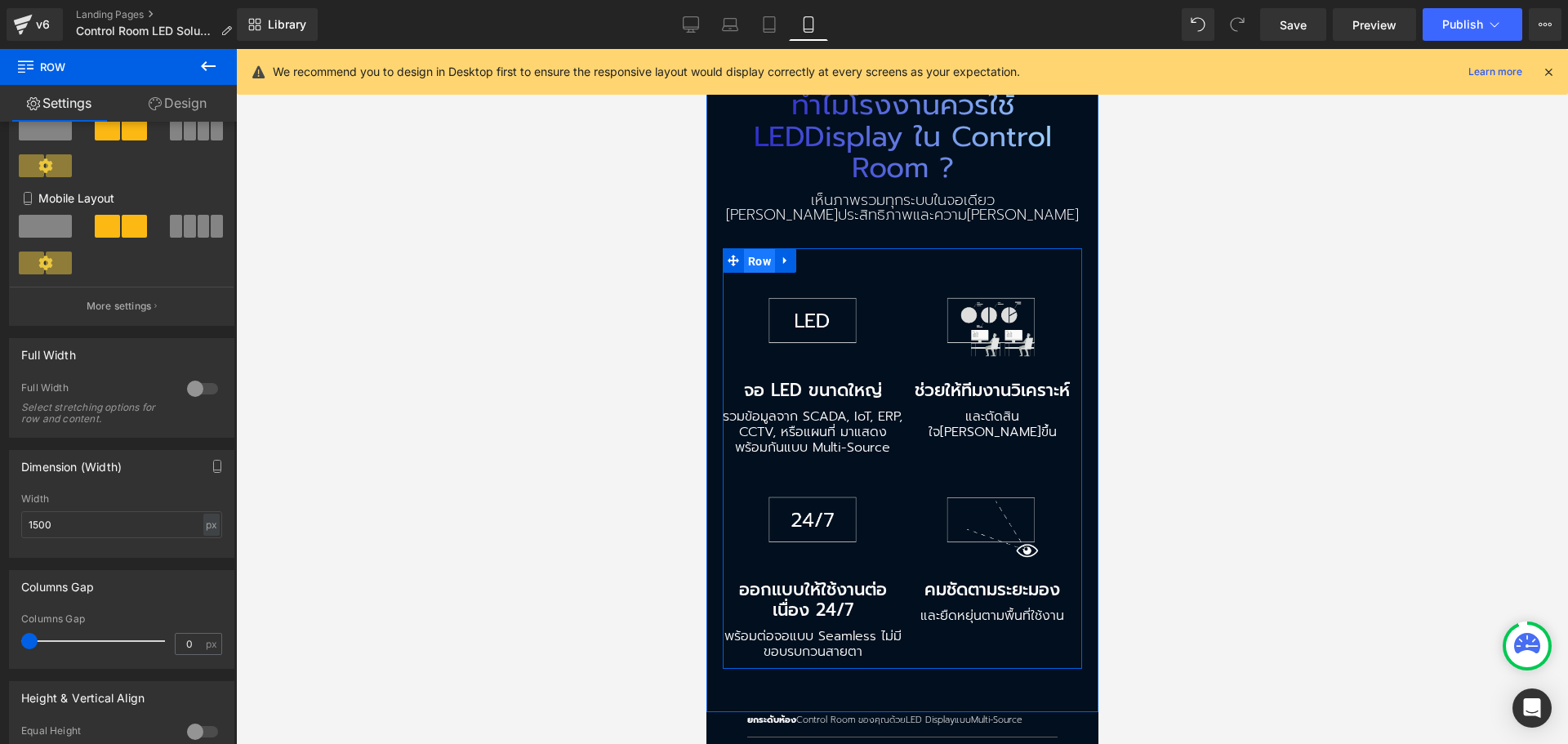
click at [757, 249] on span "Row" at bounding box center [758, 261] width 31 height 24
drag, startPoint x: 60, startPoint y: 525, endPoint x: 13, endPoint y: 530, distance: 47.3
click at [13, 530] on div "1500px Width 1500 px % px" at bounding box center [122, 525] width 223 height 63
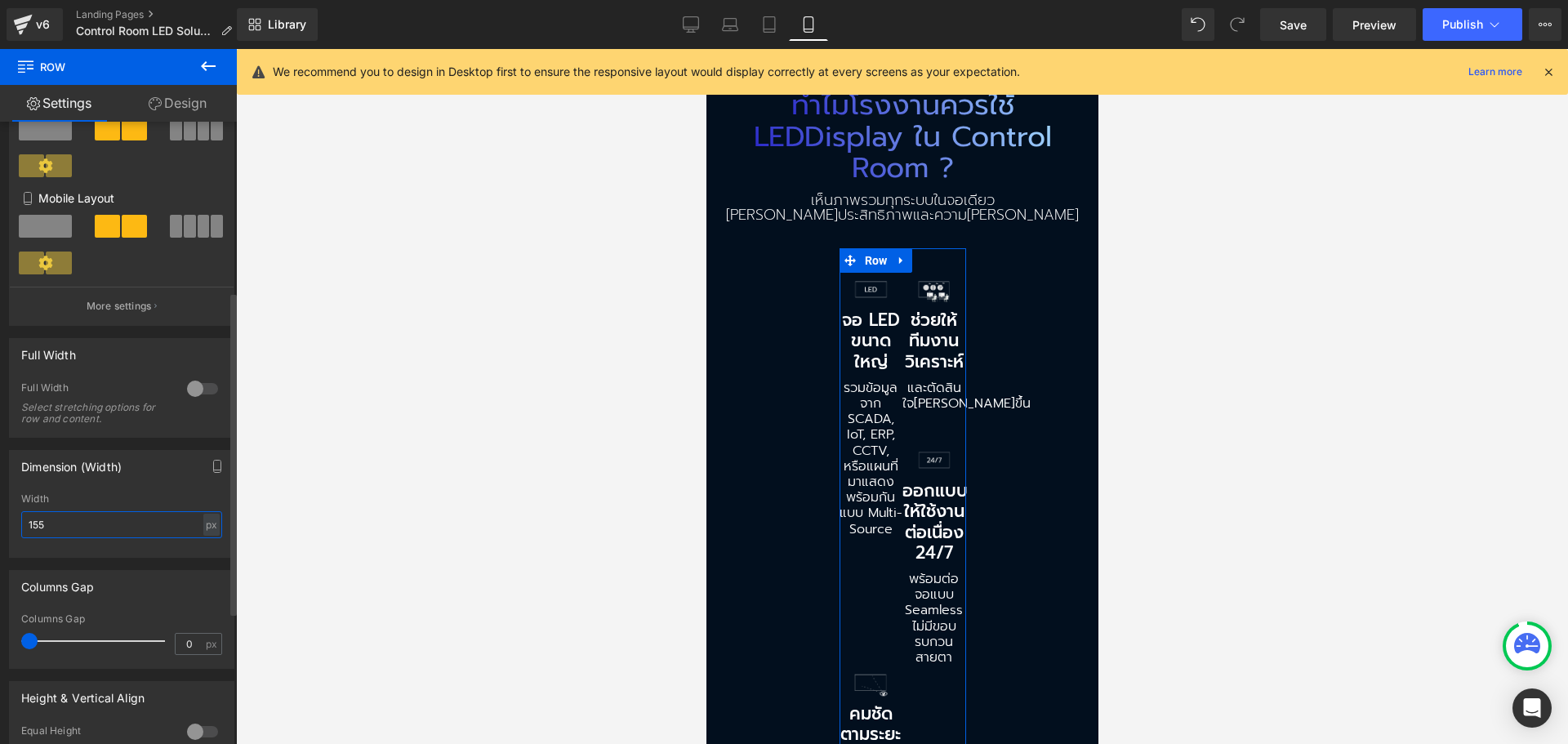
type input "1550"
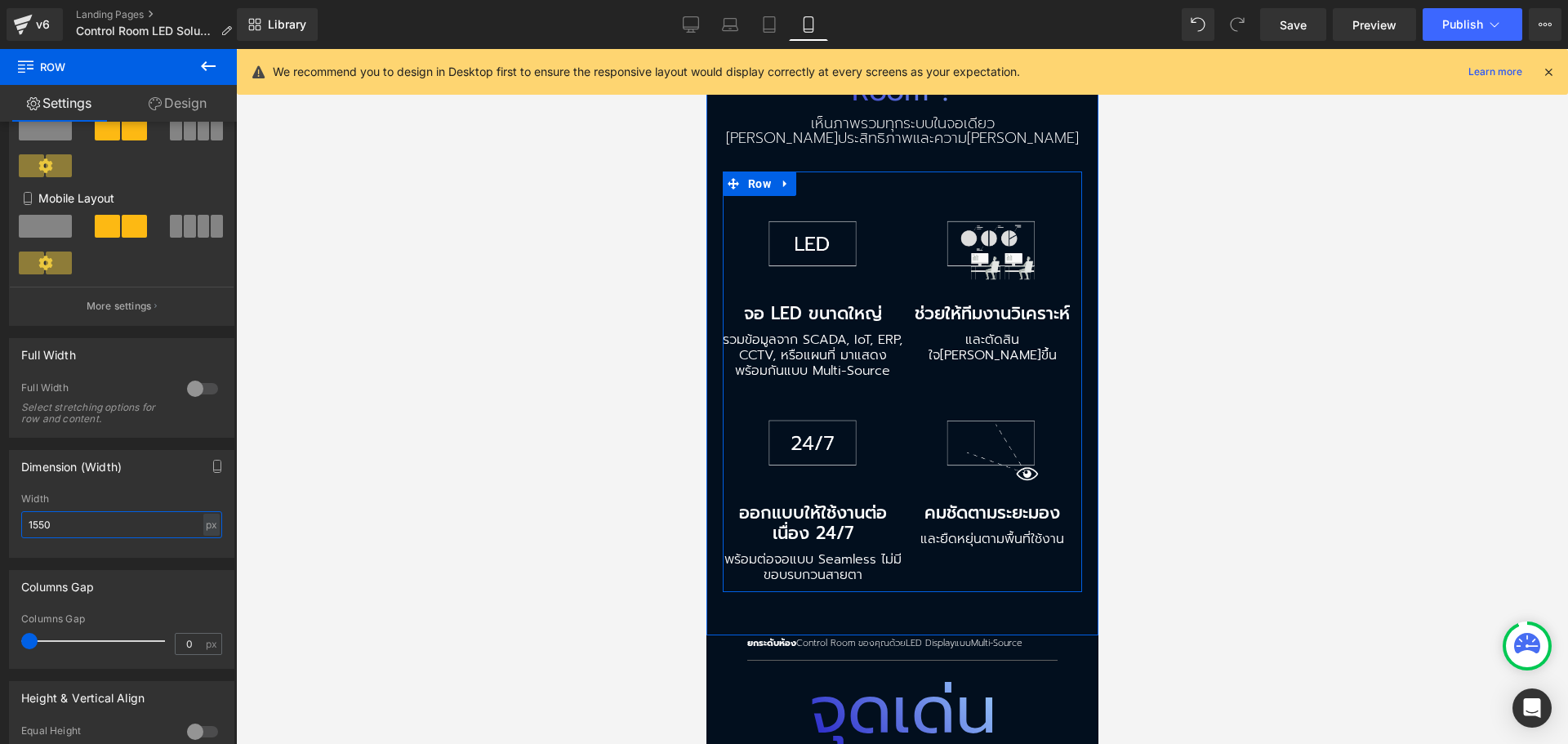
scroll to position [1225, 0]
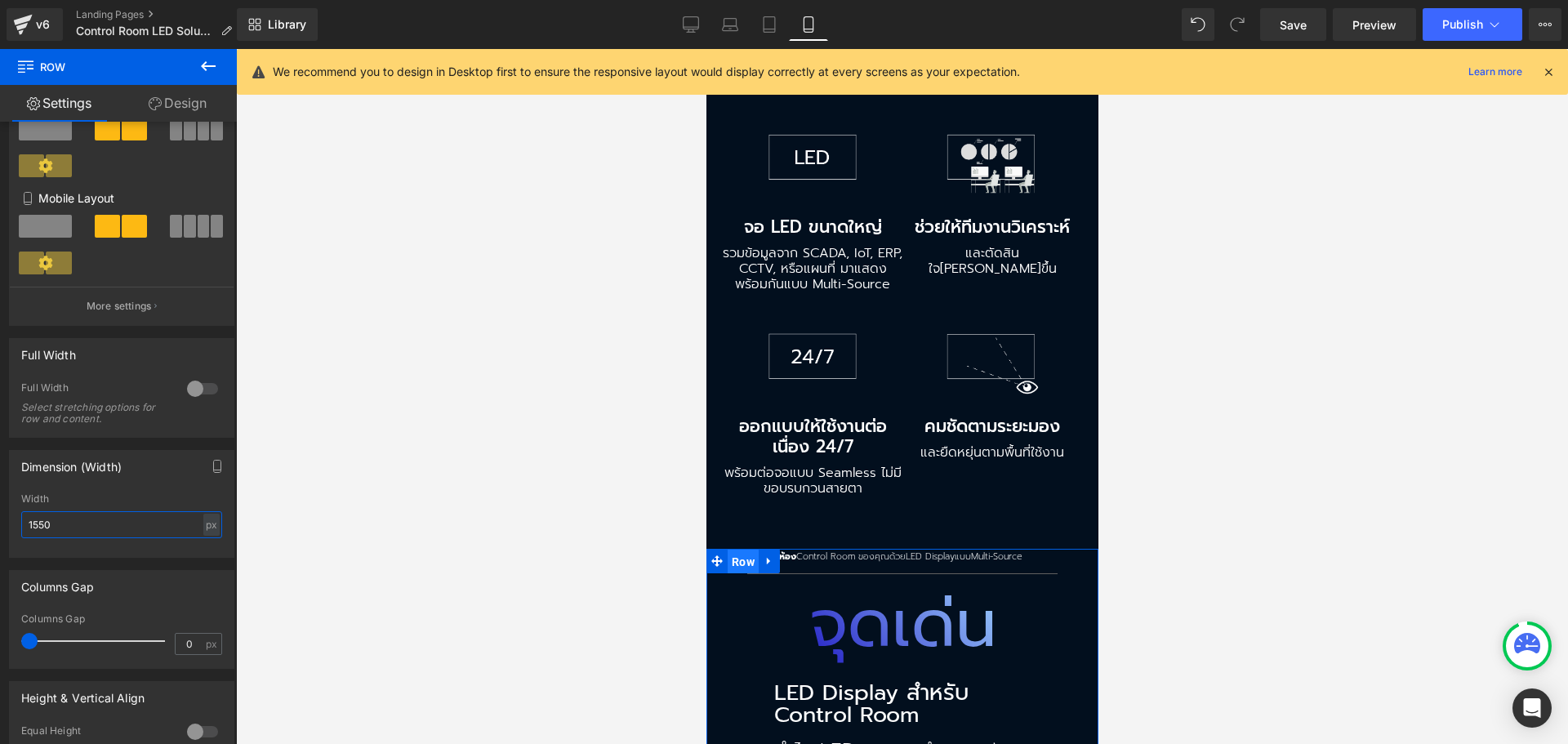
drag, startPoint x: 726, startPoint y: 512, endPoint x: 1021, endPoint y: 567, distance: 300.1
click at [727, 550] on span "Row" at bounding box center [742, 561] width 31 height 24
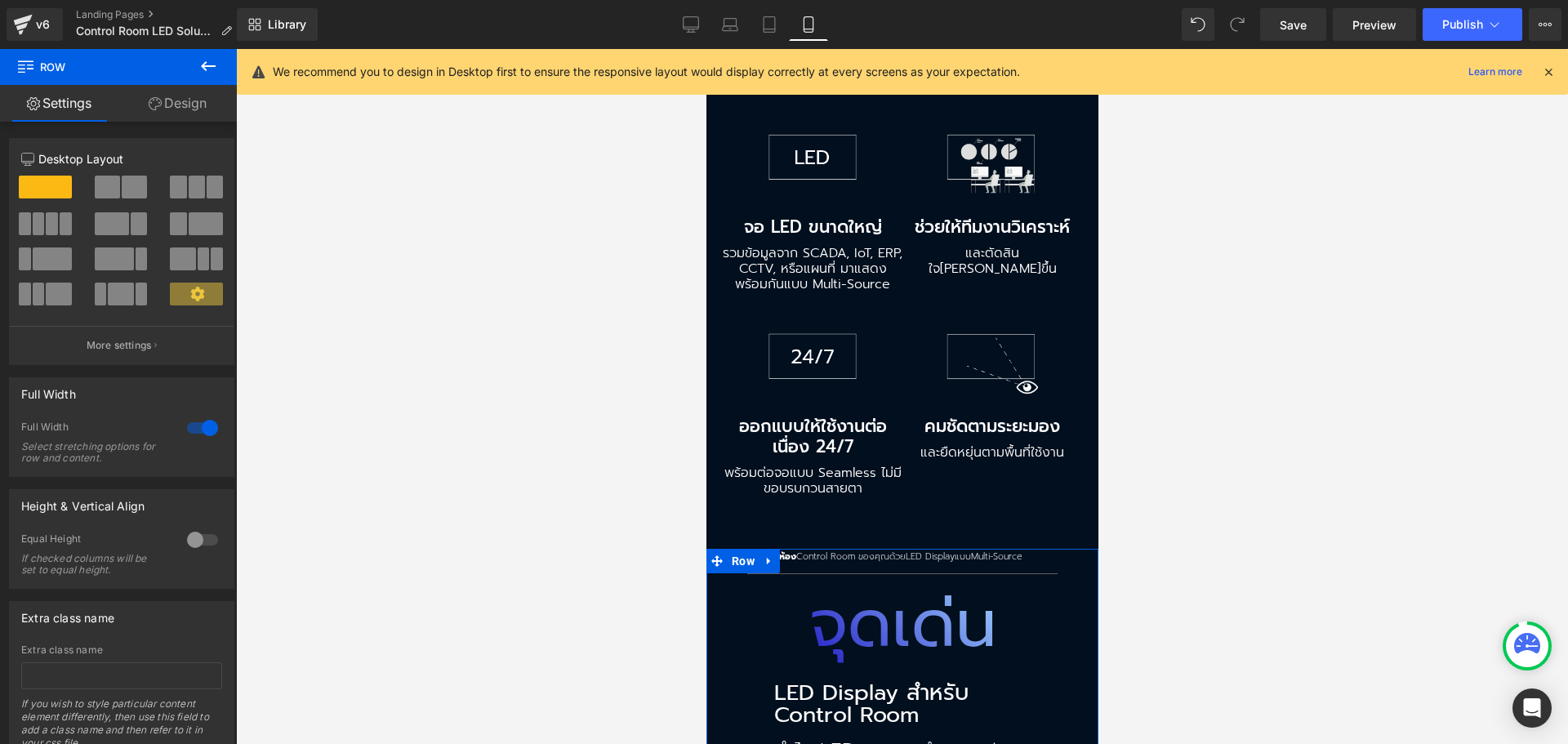
click at [182, 103] on link "Design" at bounding box center [178, 103] width 118 height 37
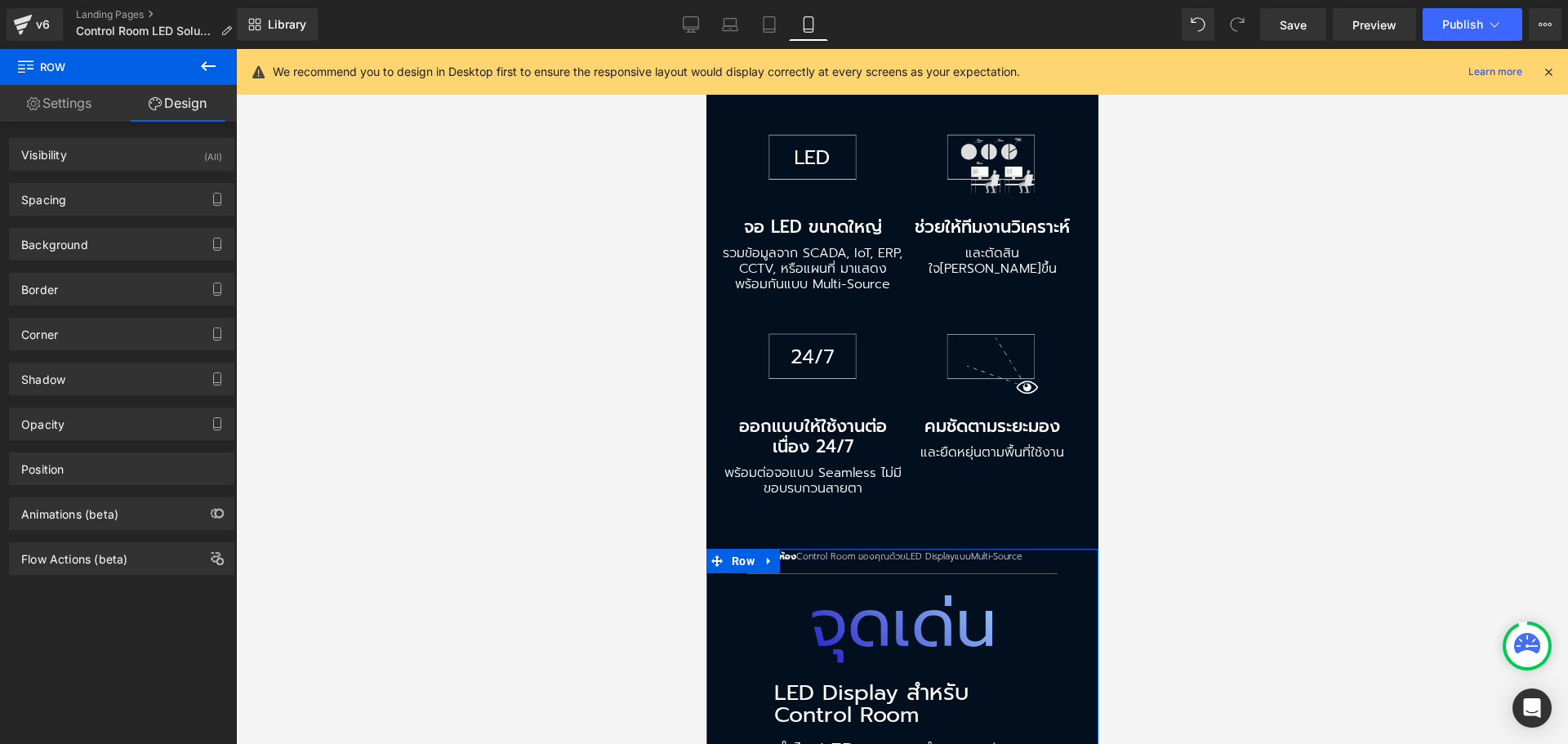
click at [58, 216] on div "Background Color & Image color rgba(2, 15, 30, 1) Color #020f1e 100 % Image Rep…" at bounding box center [122, 239] width 244 height 45
click at [60, 209] on div "Spacing" at bounding box center [122, 199] width 223 height 31
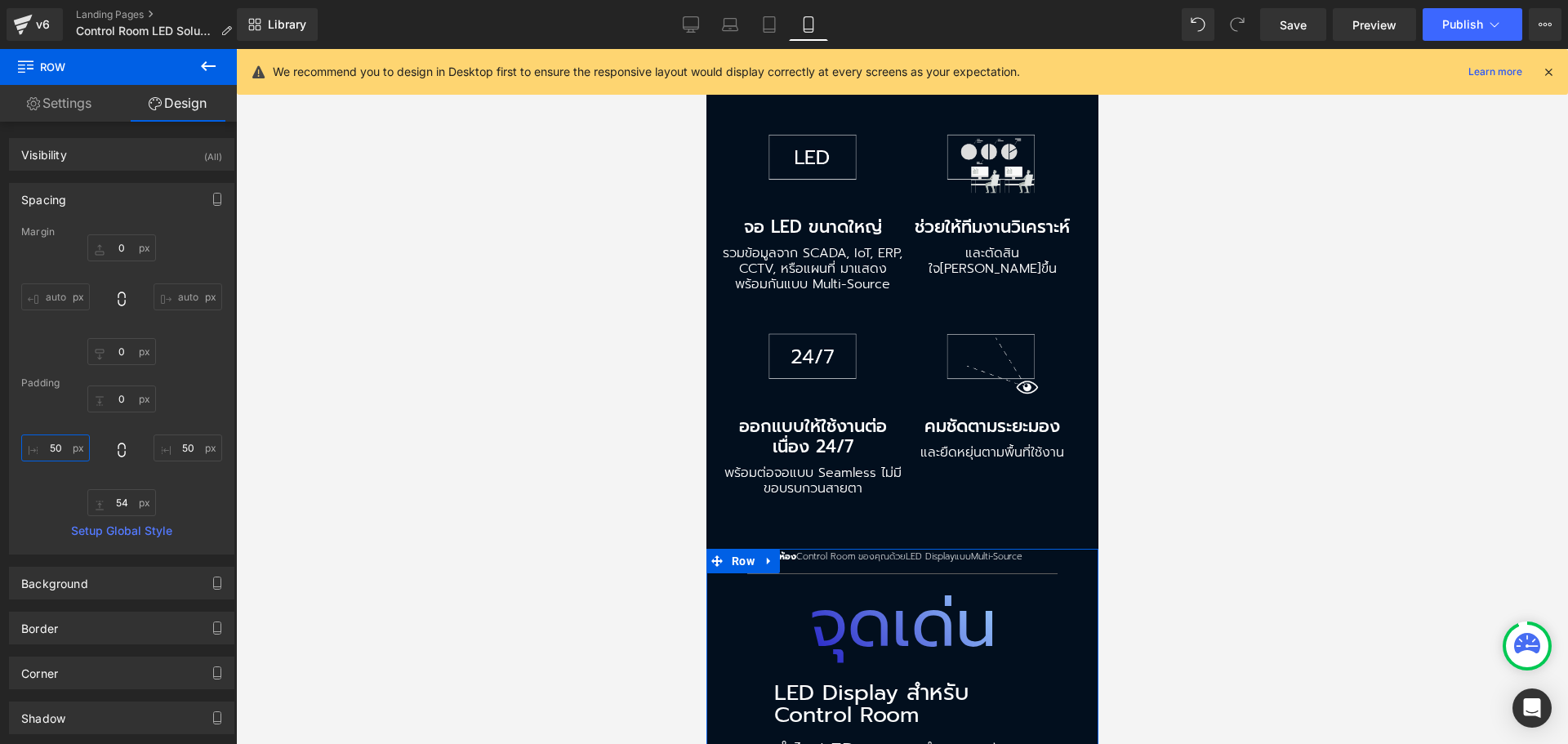
click at [60, 447] on input "50" at bounding box center [55, 448] width 68 height 27
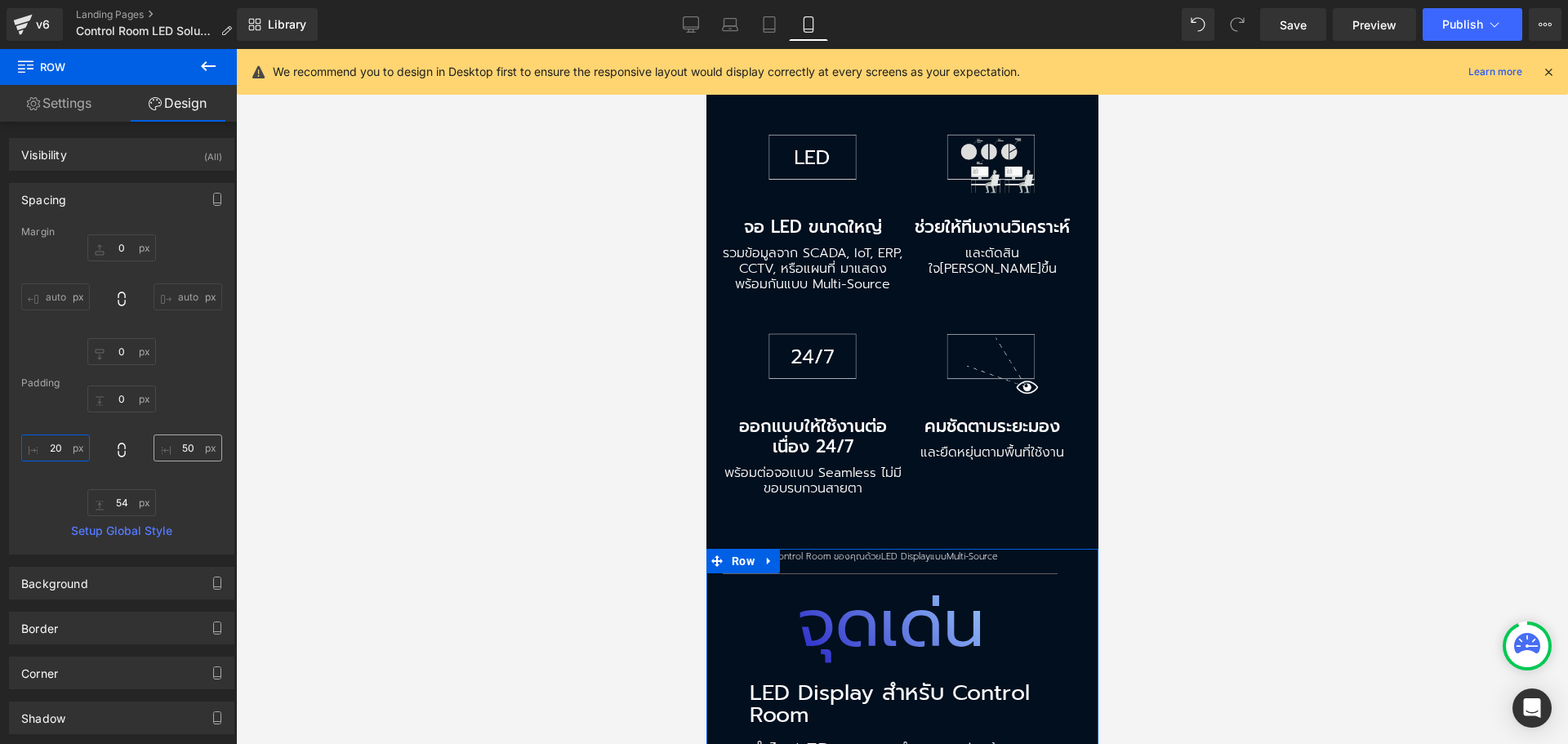
type input "20"
click at [181, 448] on input "50" at bounding box center [188, 448] width 68 height 27
type input "20"
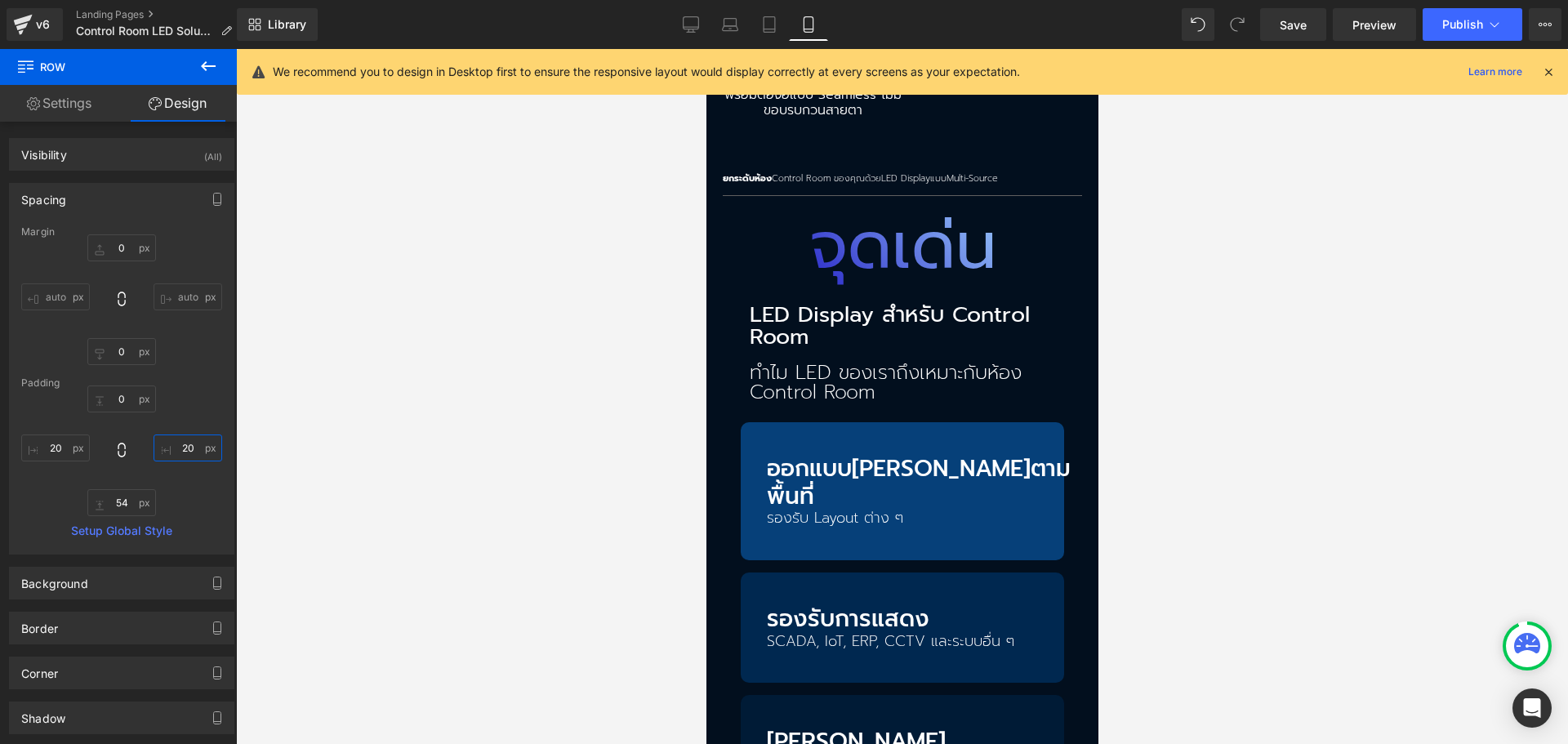
scroll to position [1634, 0]
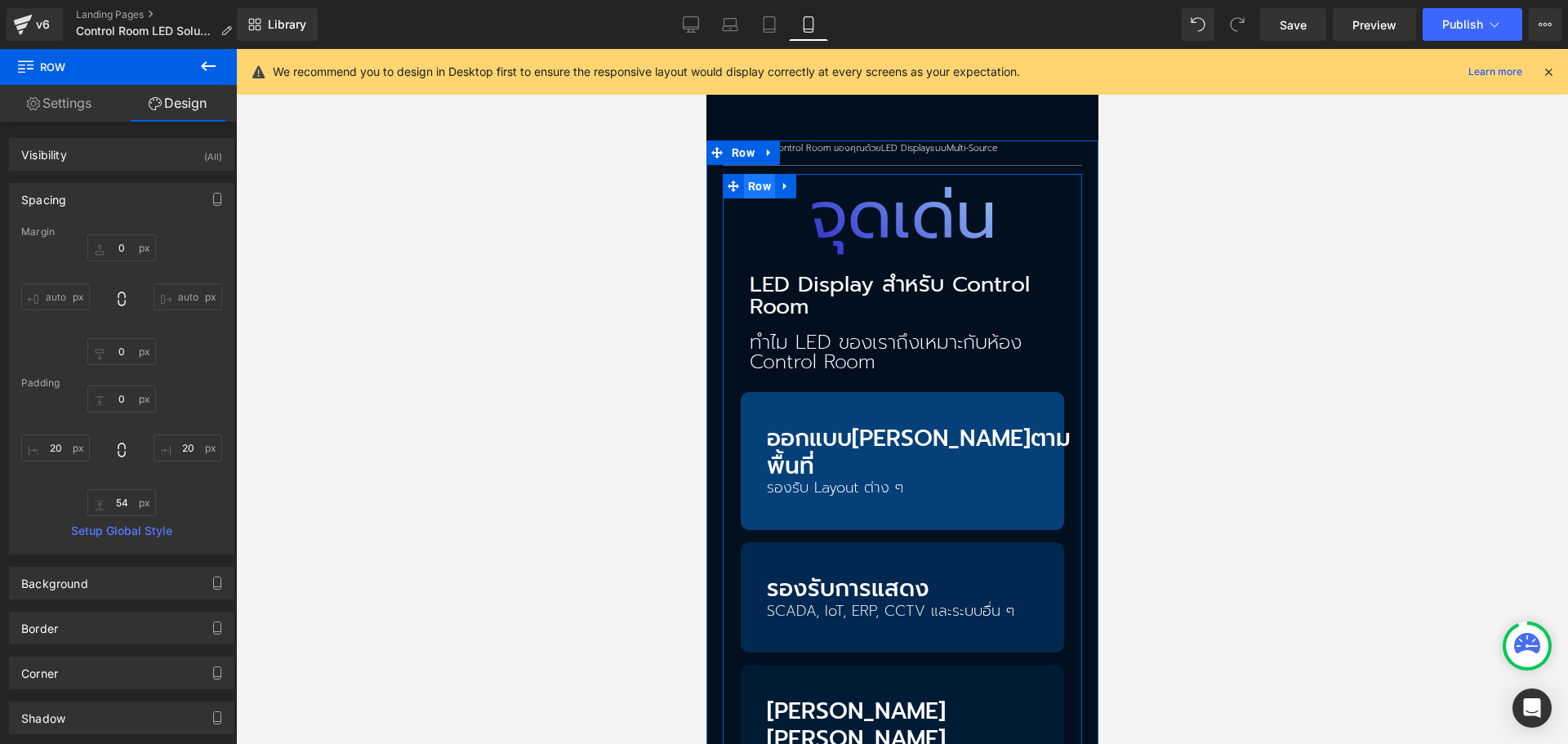
click at [749, 174] on span "Row" at bounding box center [758, 186] width 31 height 24
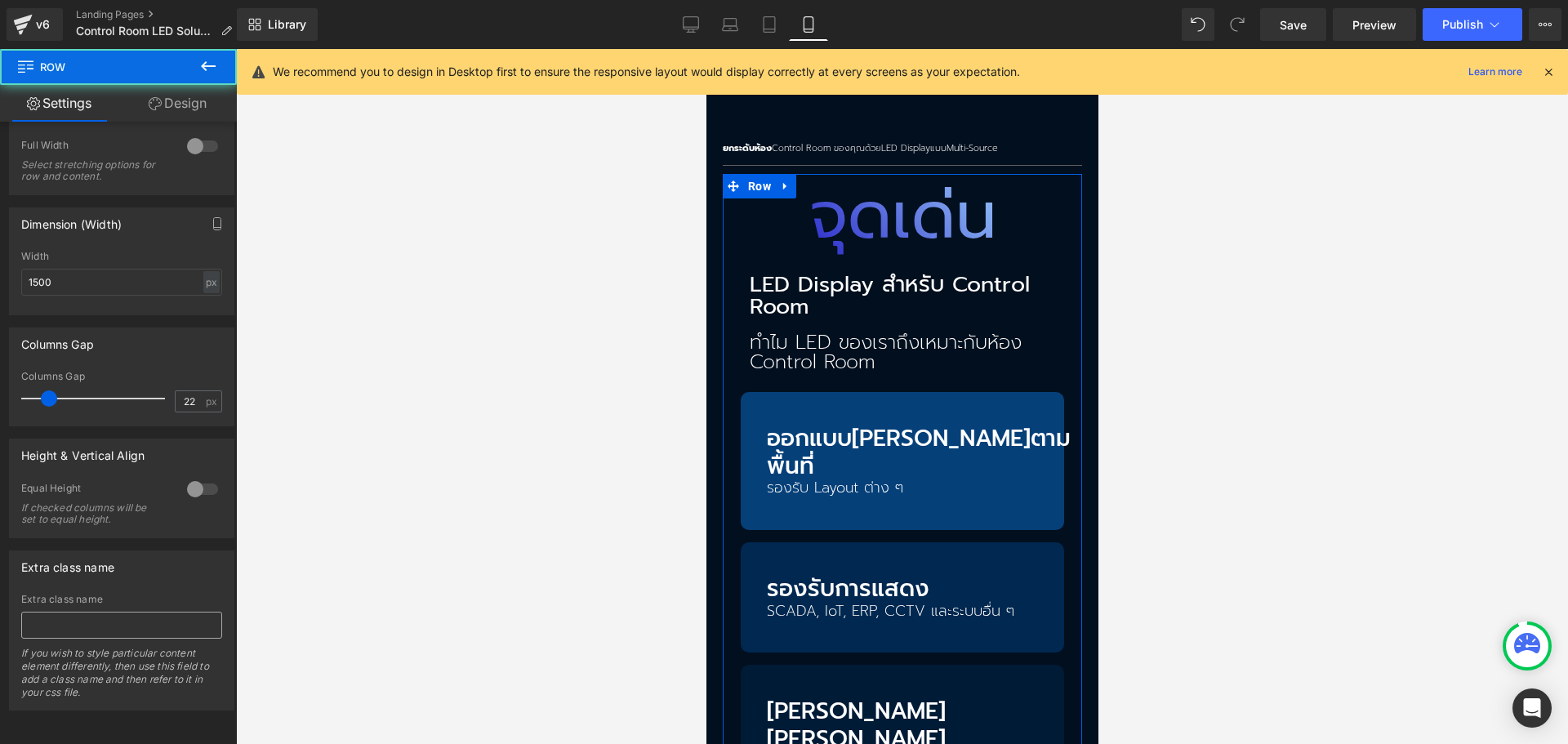
scroll to position [476, 0]
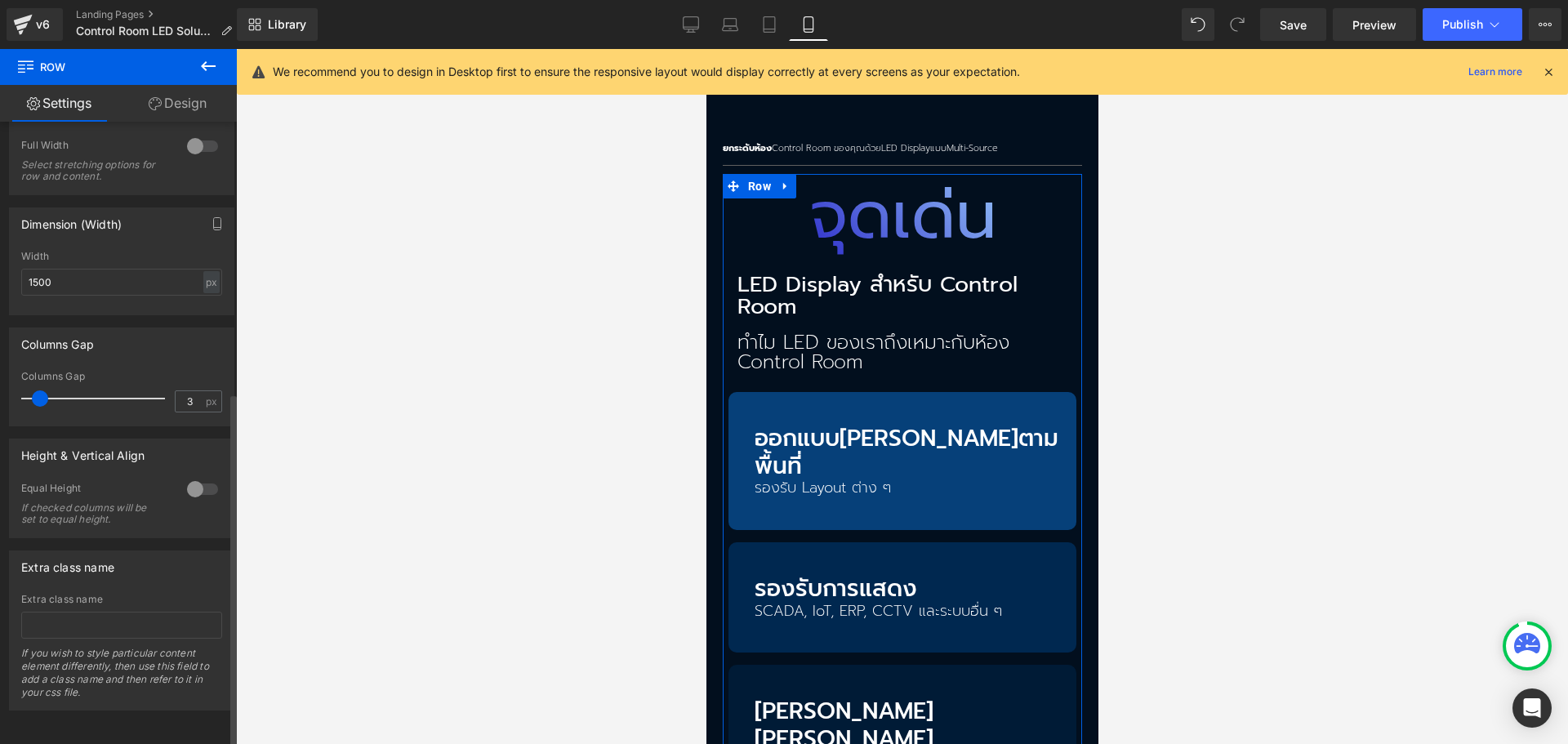
type input "0"
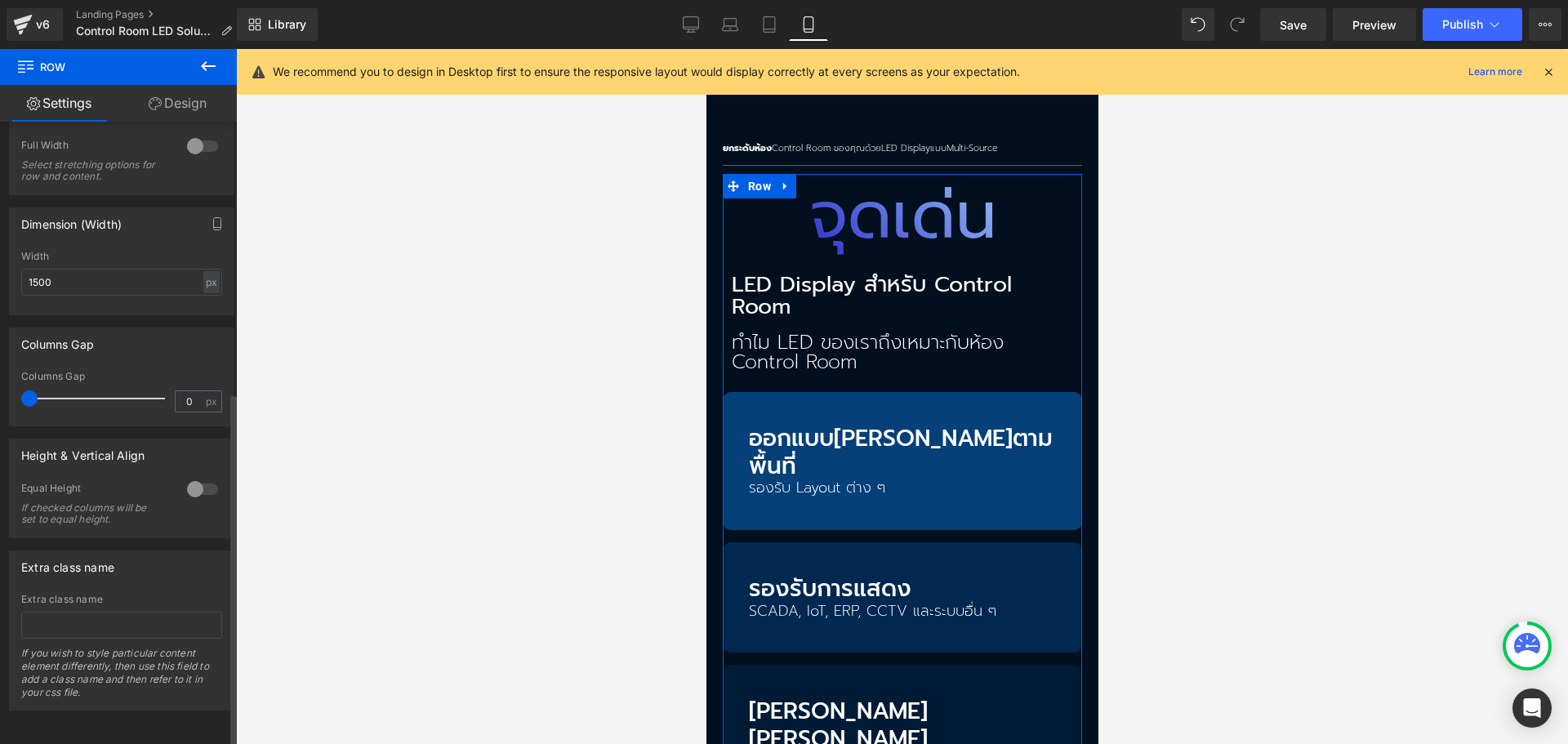
drag, startPoint x: 52, startPoint y: 387, endPoint x: 20, endPoint y: 387, distance: 32.0
click at [20, 387] on div "0px Columns Gap 0 px" at bounding box center [122, 399] width 223 height 55
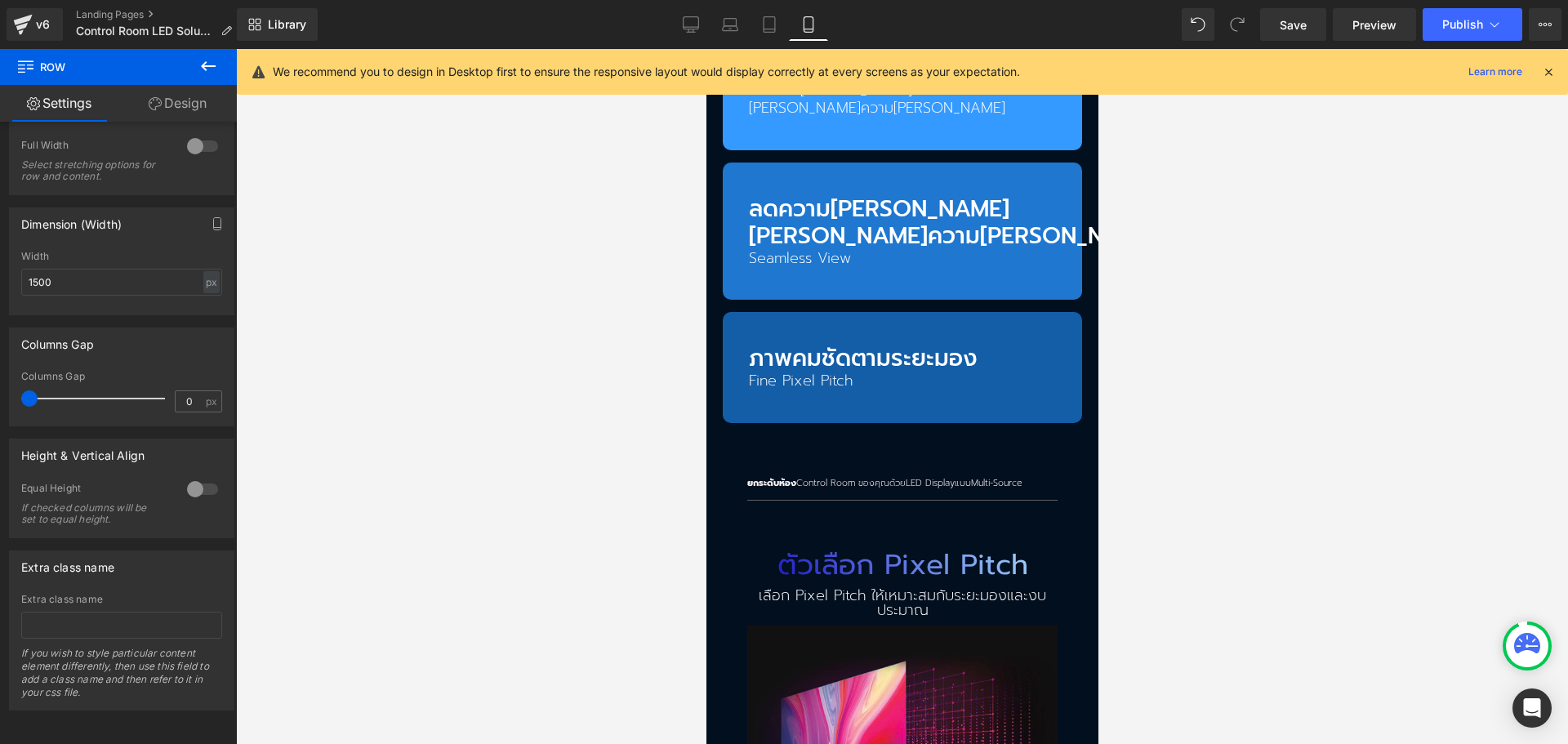
scroll to position [2451, 0]
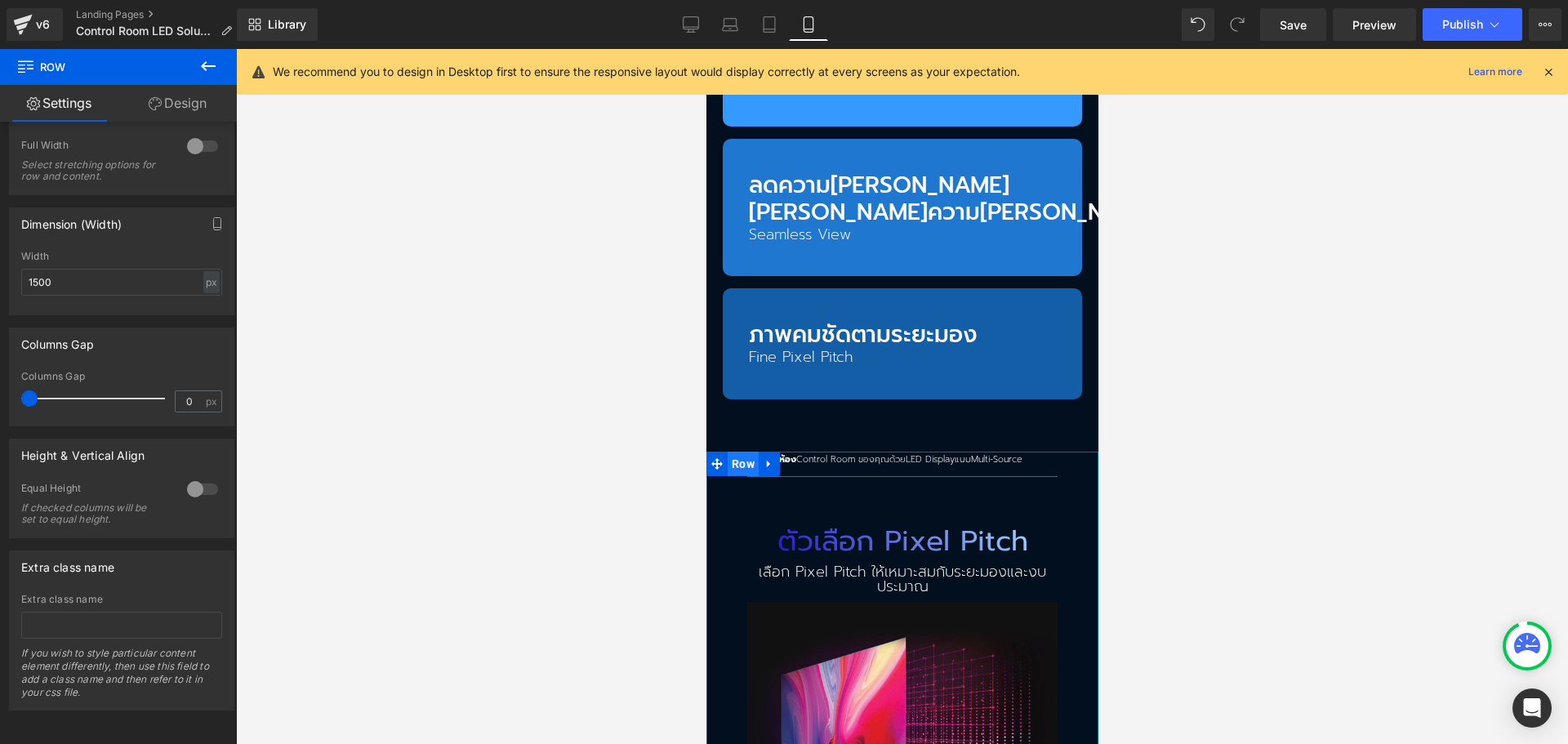
click at [735, 452] on span "Row" at bounding box center [742, 464] width 31 height 24
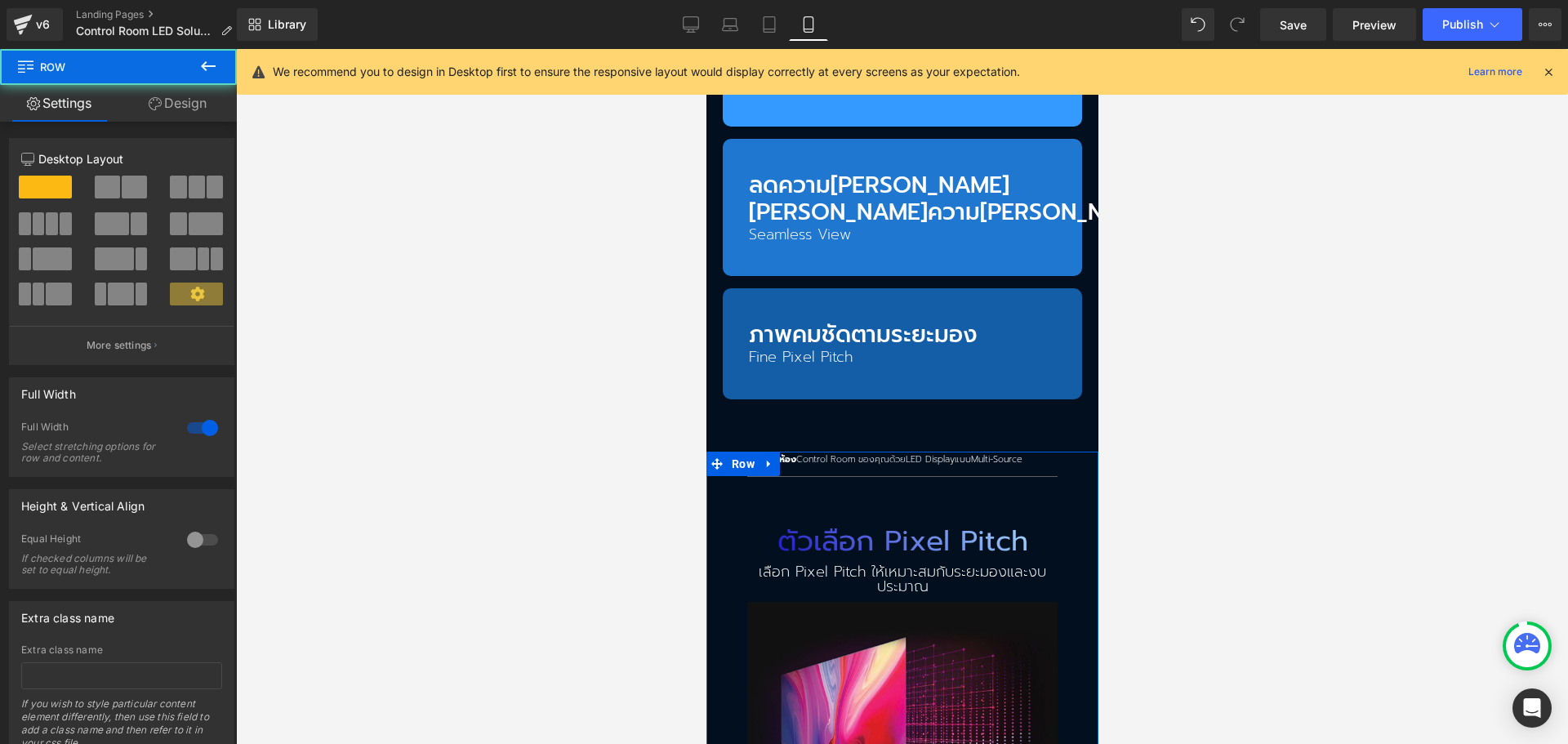
click at [148, 108] on icon at bounding box center [155, 104] width 13 height 13
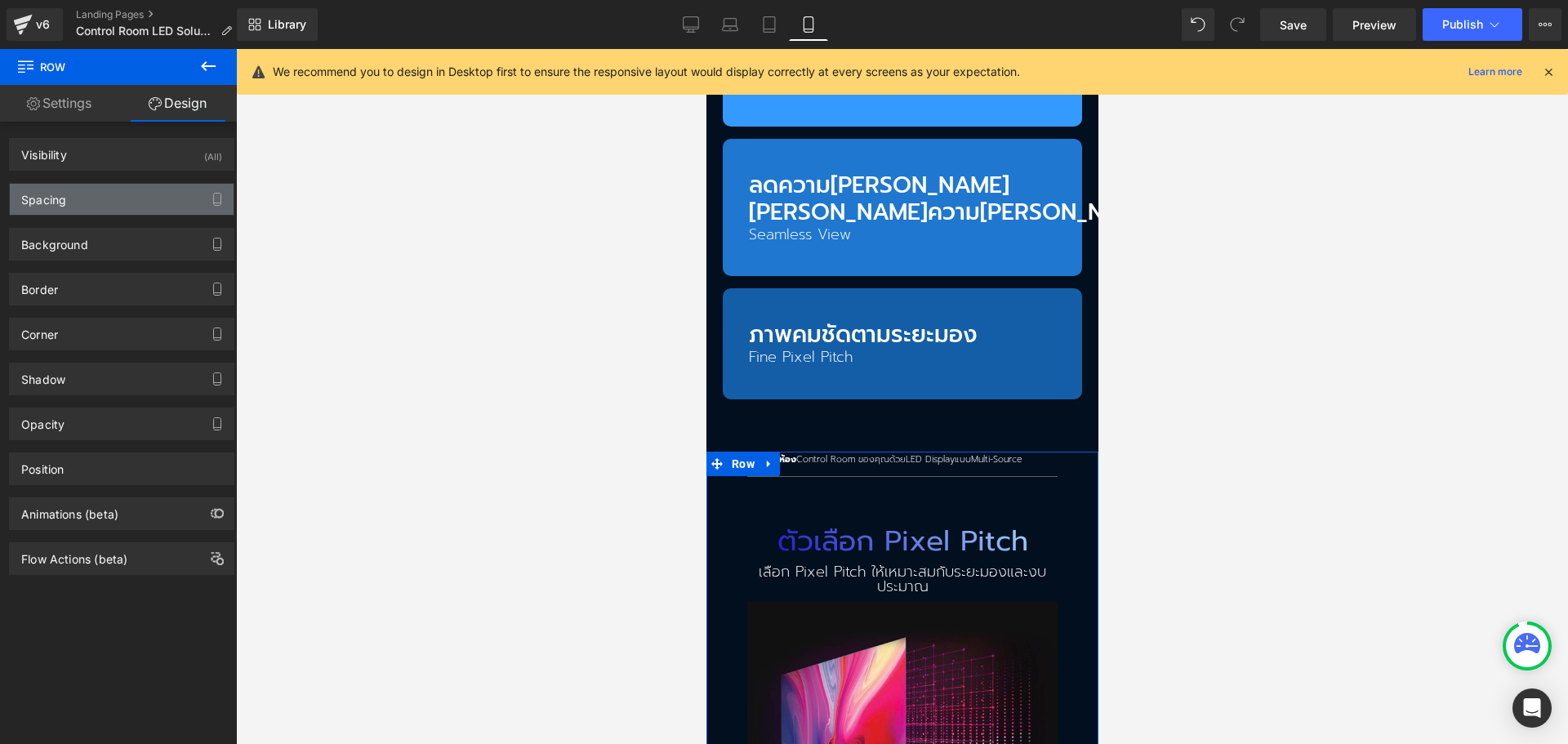
click at [92, 212] on div "Spacing" at bounding box center [122, 199] width 223 height 31
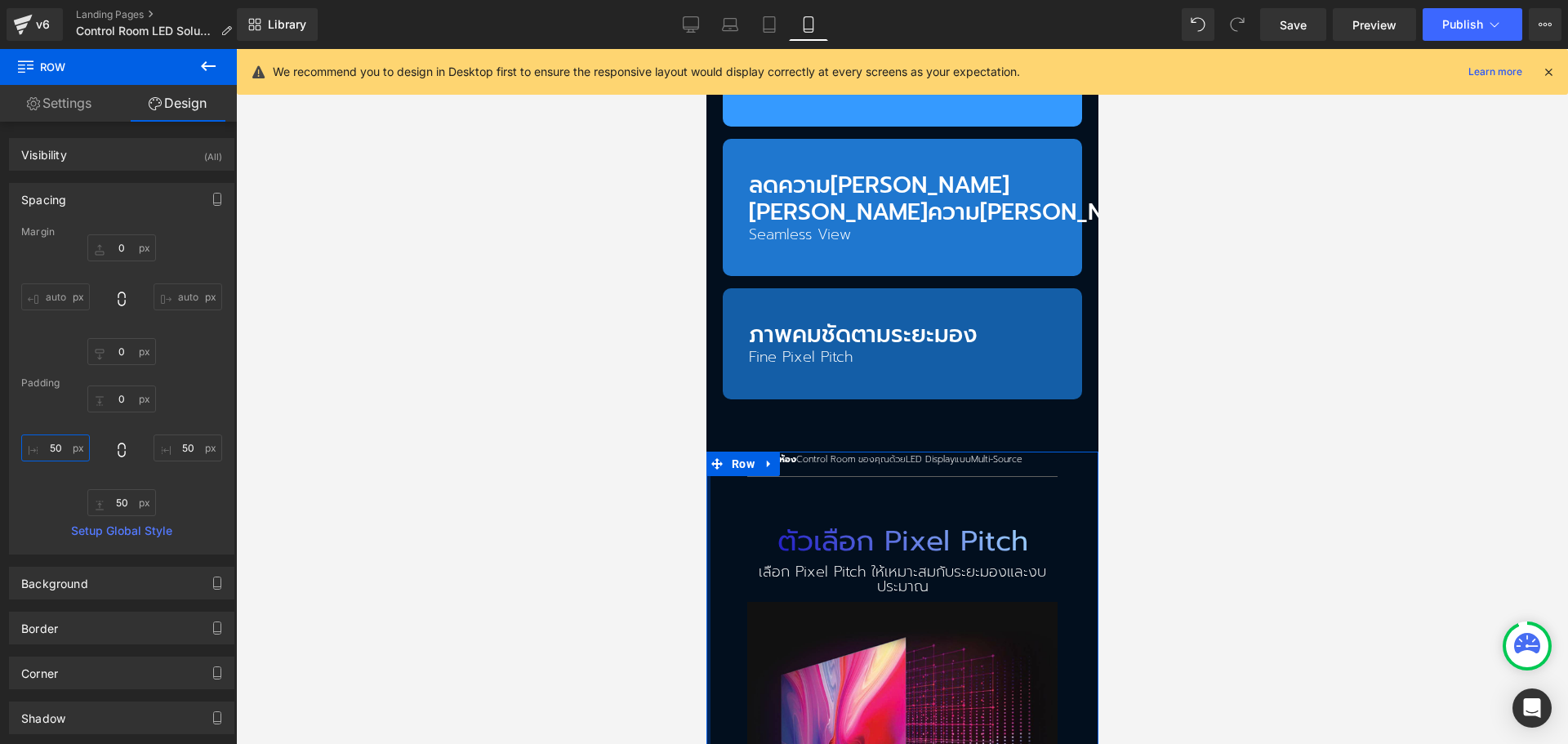
click at [58, 447] on input "50" at bounding box center [55, 448] width 68 height 27
drag, startPoint x: 741, startPoint y: 338, endPoint x: 1385, endPoint y: 388, distance: 645.9
click at [741, 453] on span "Row" at bounding box center [742, 465] width 31 height 24
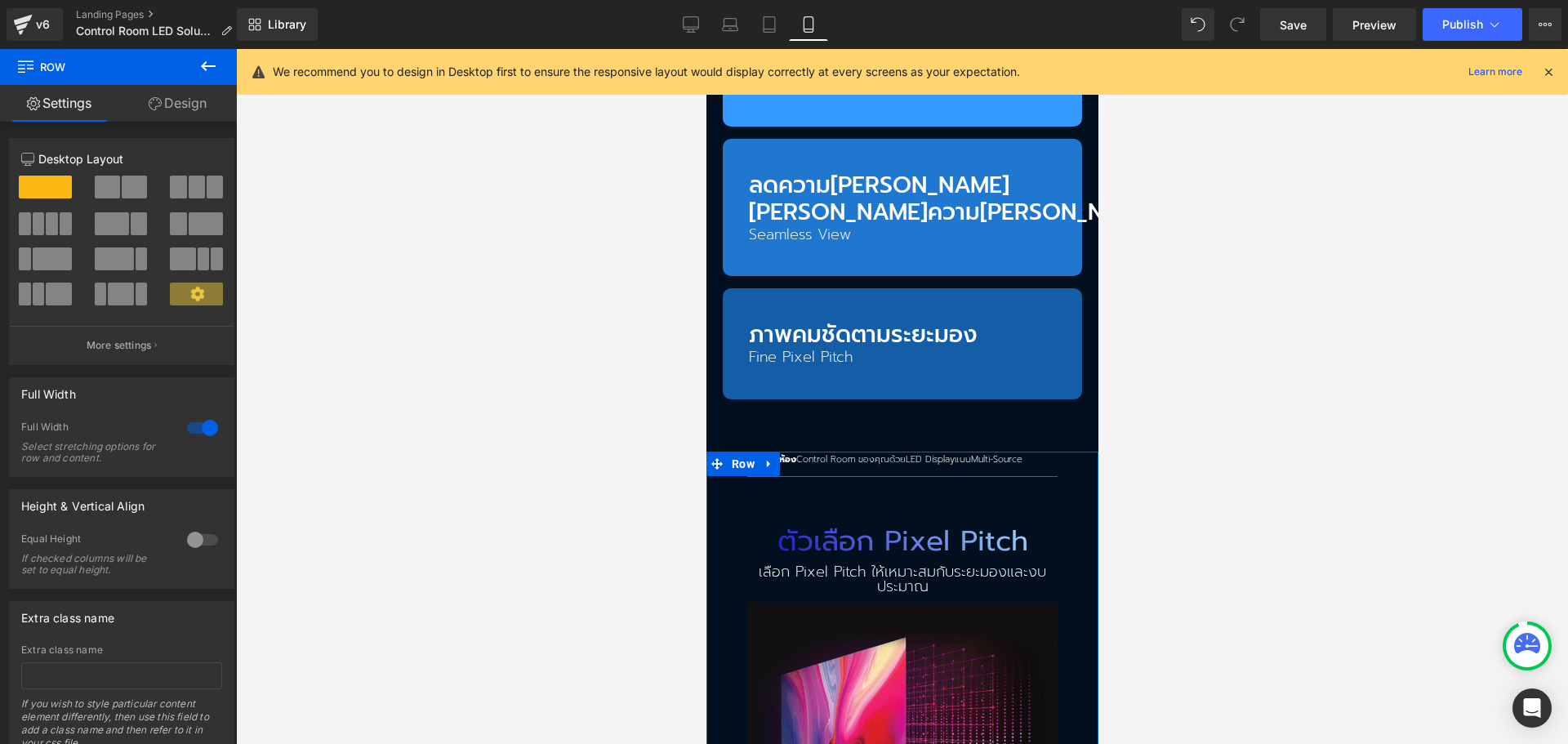
click at [185, 99] on link "Design" at bounding box center [178, 103] width 118 height 37
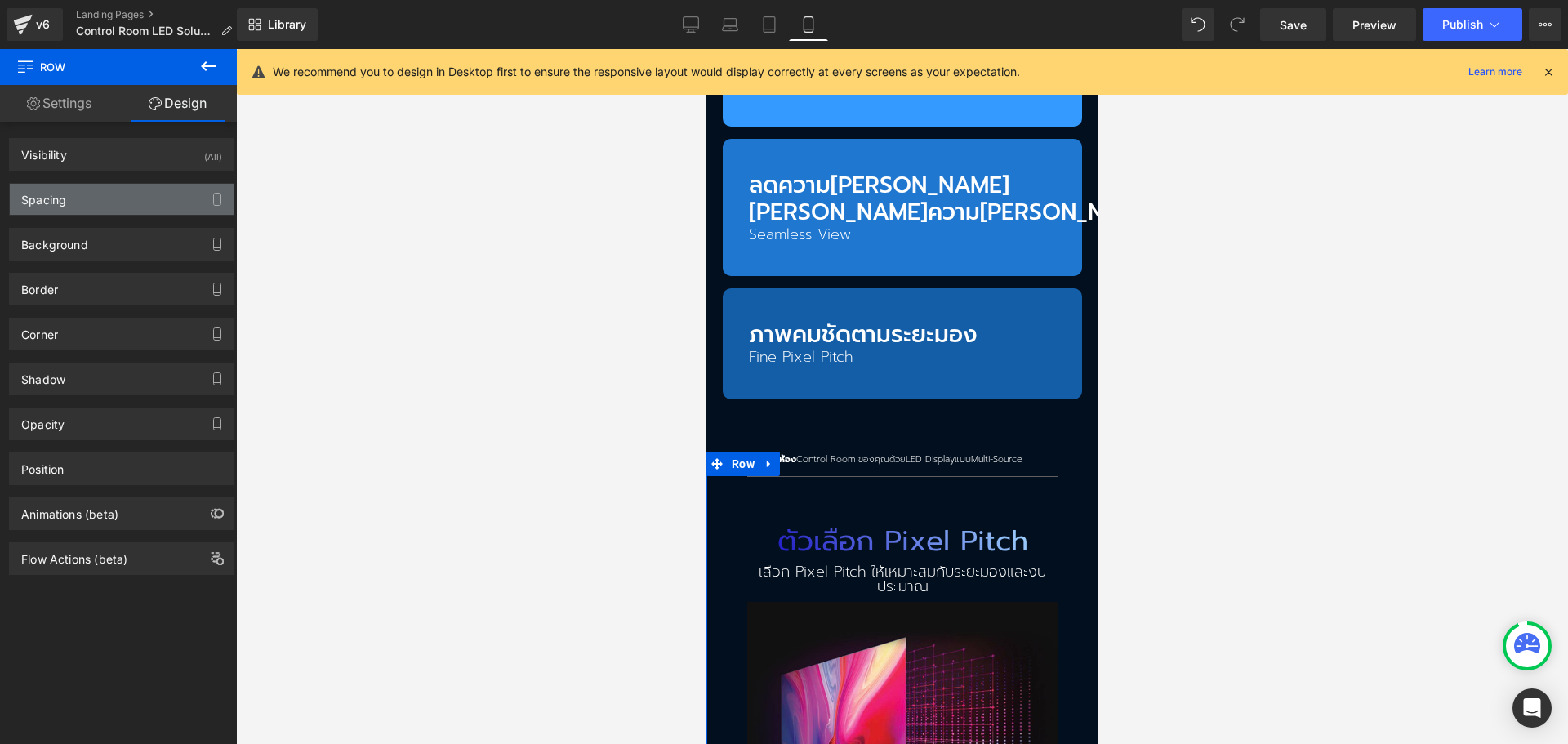
click at [114, 212] on div "Spacing" at bounding box center [122, 199] width 223 height 31
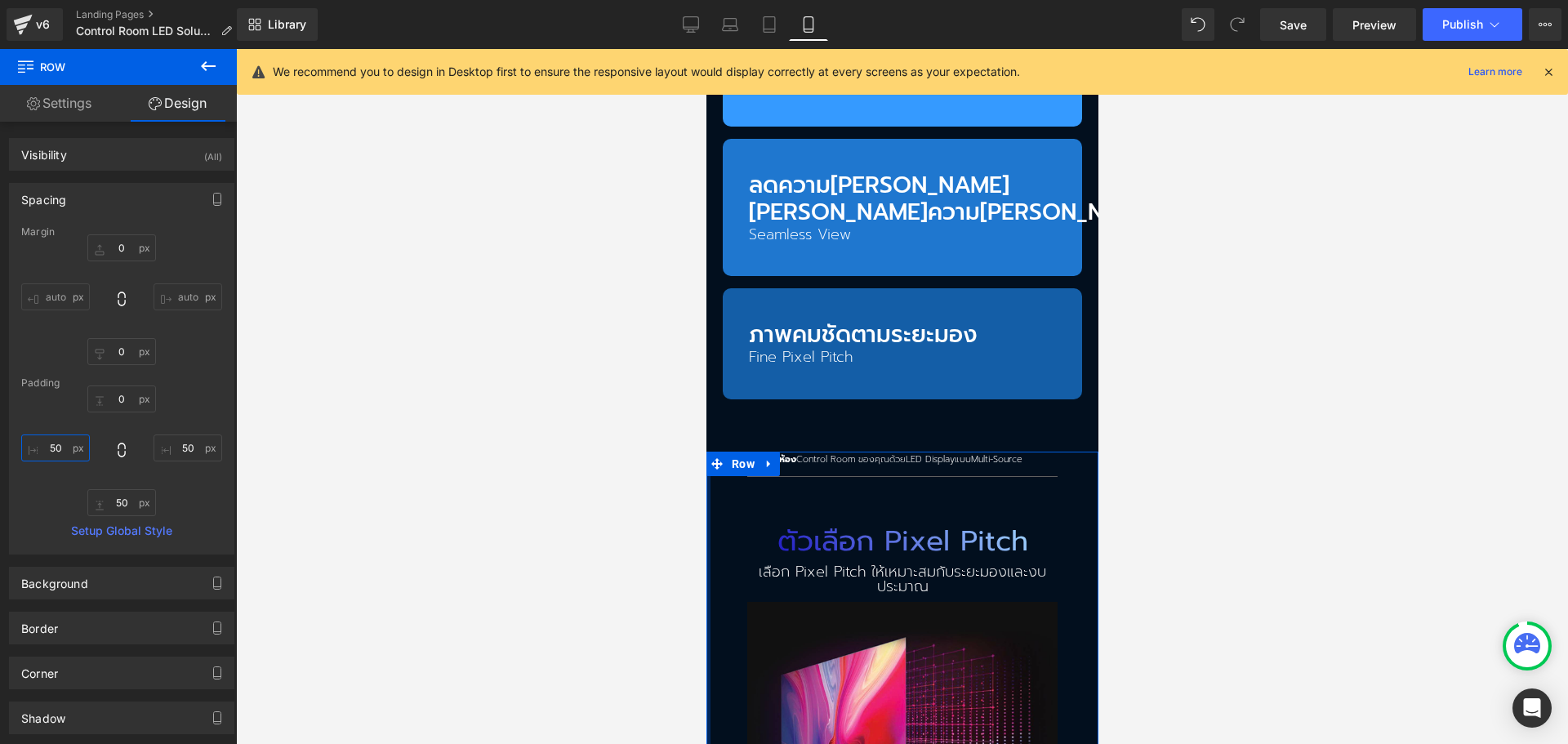
click at [43, 453] on input "50" at bounding box center [55, 448] width 68 height 27
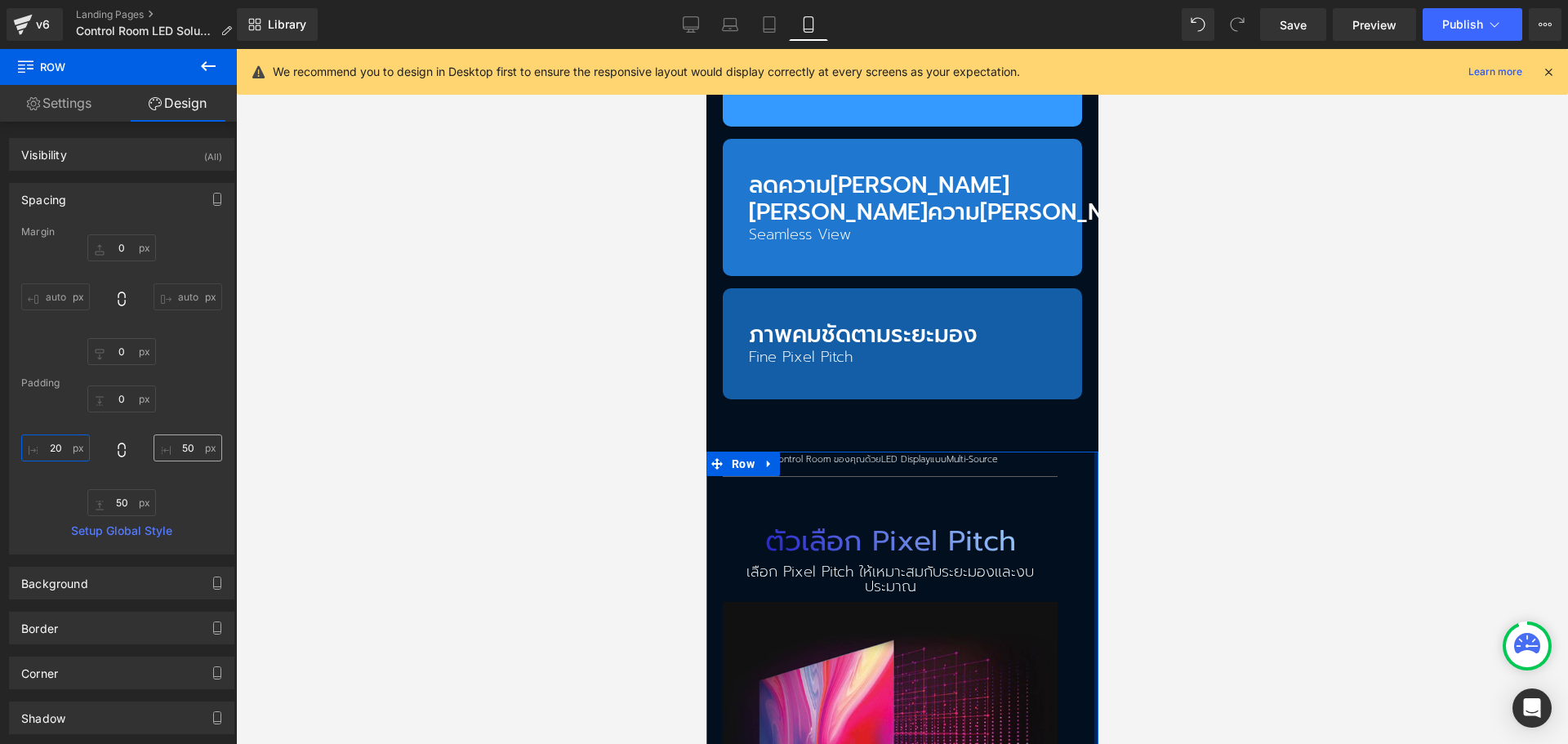
type input "20"
click at [179, 455] on input "50" at bounding box center [188, 448] width 68 height 27
type input "20"
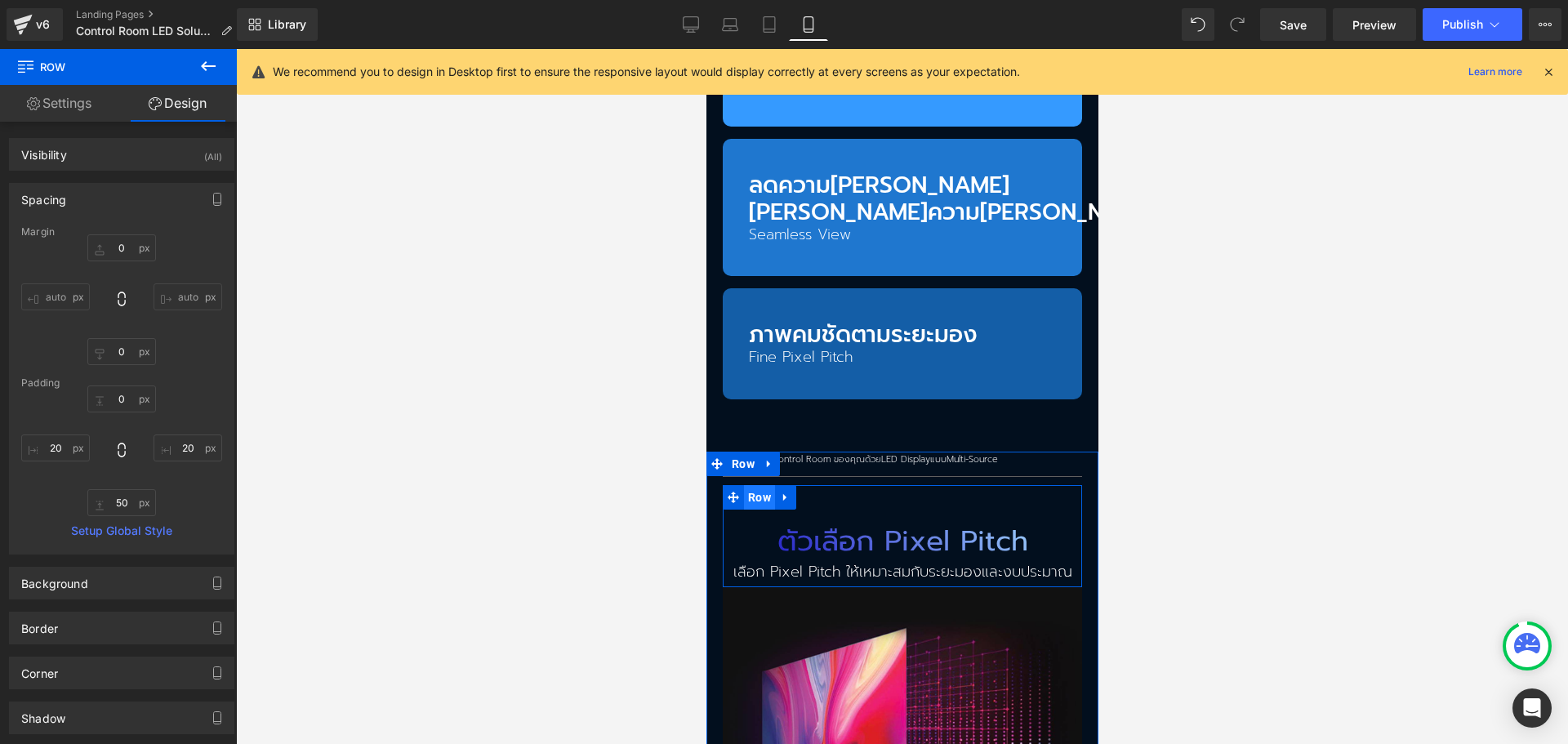
click at [756, 485] on span "Row" at bounding box center [758, 497] width 31 height 24
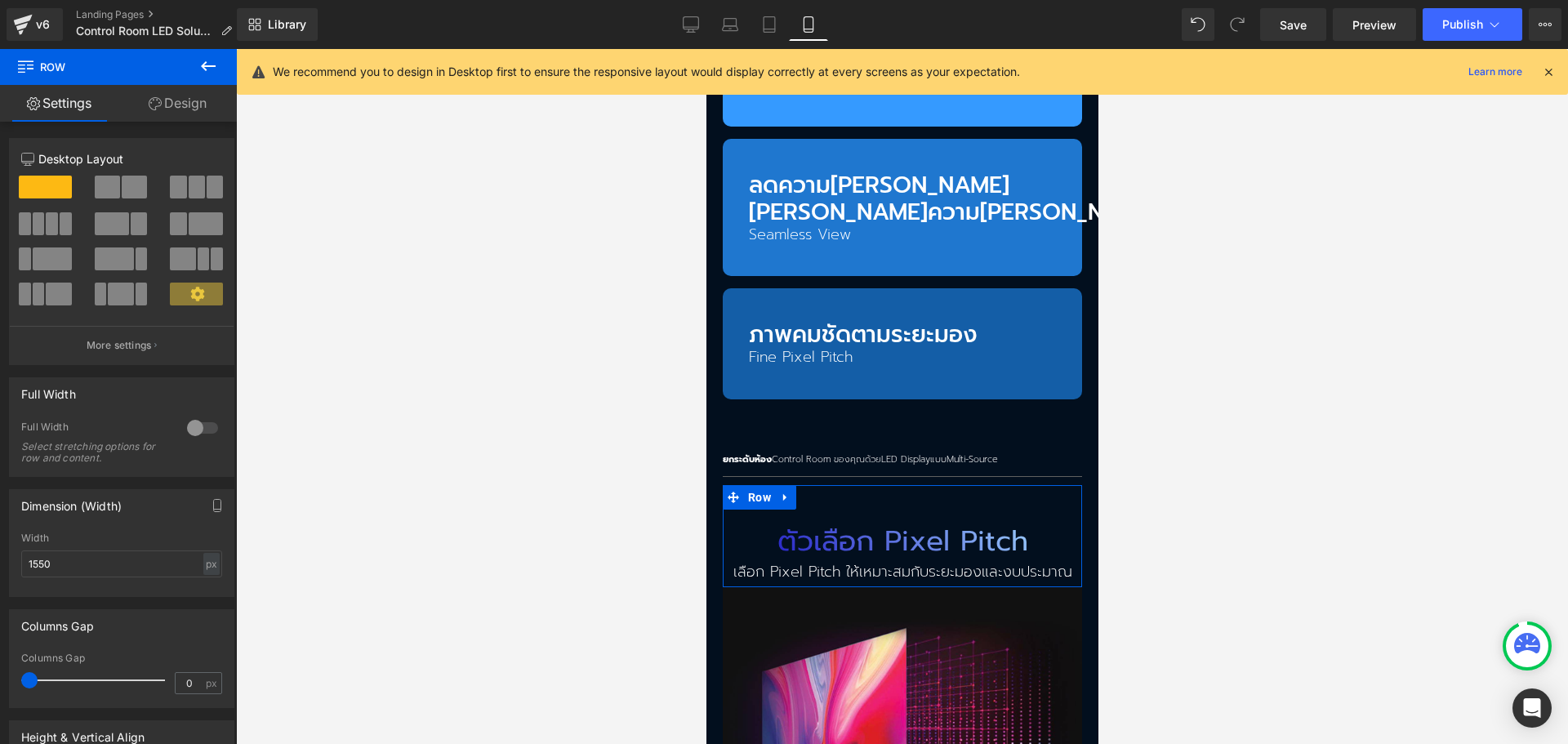
click at [178, 117] on link "Design" at bounding box center [178, 103] width 118 height 37
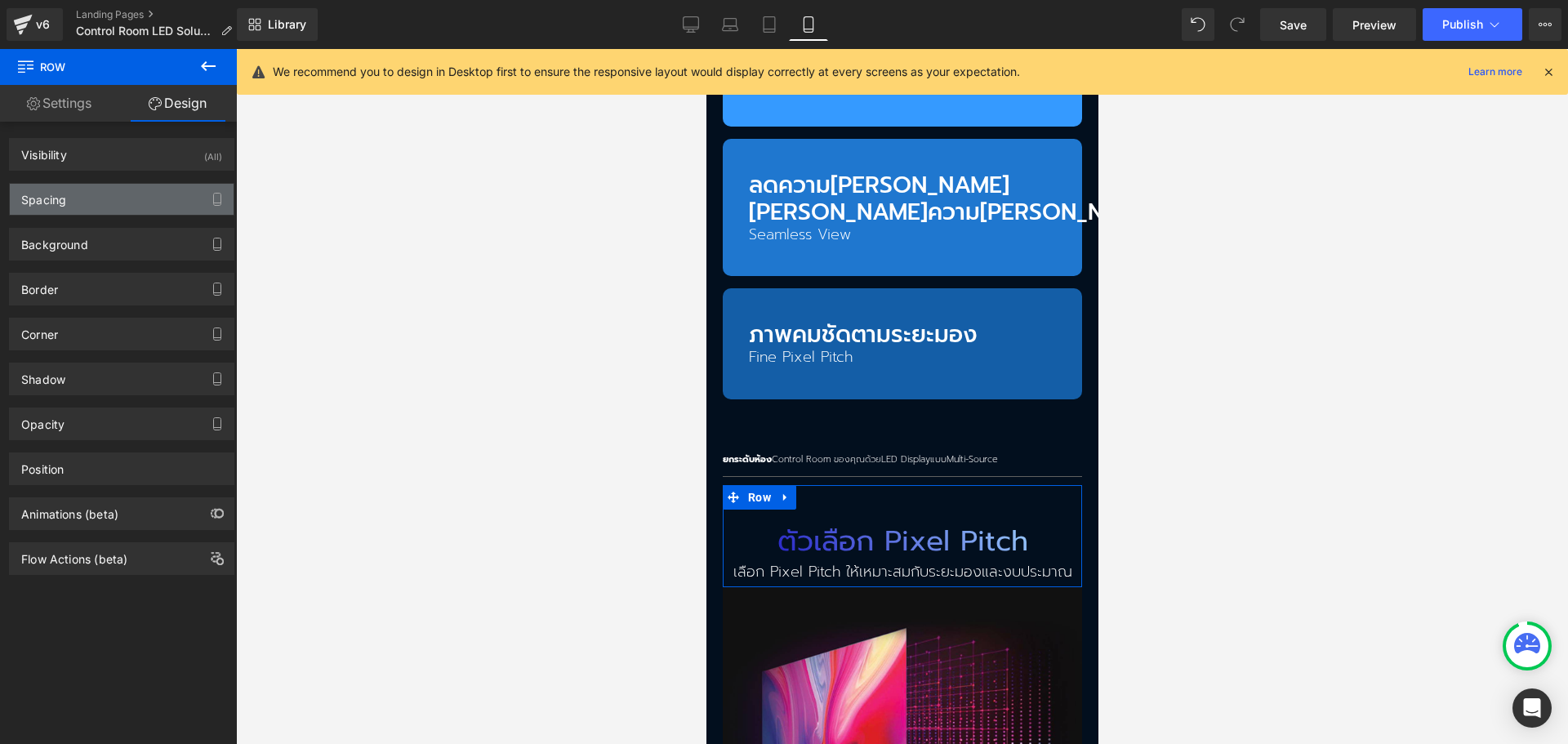
click at [146, 192] on div "Spacing" at bounding box center [122, 199] width 223 height 31
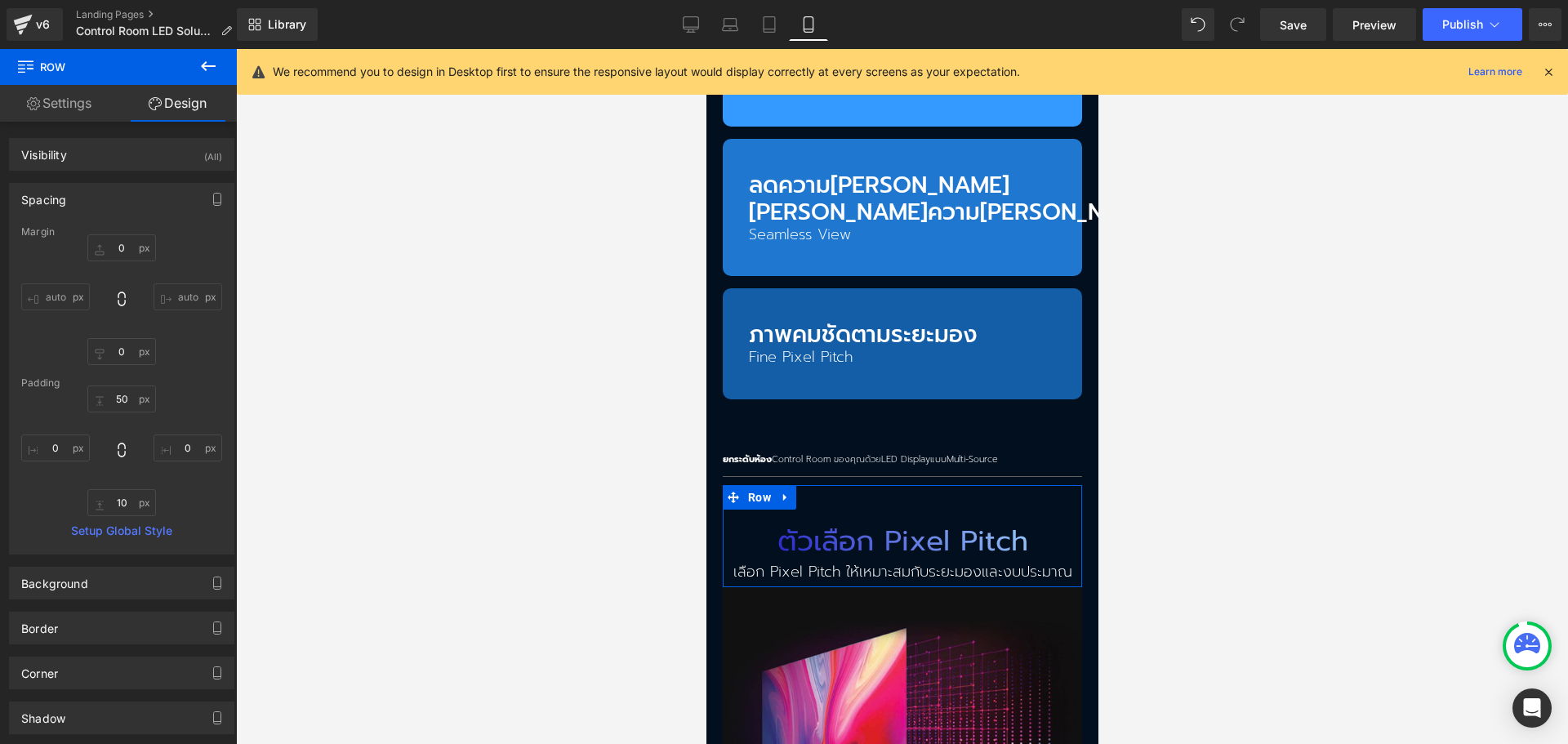
click at [85, 108] on link "Settings" at bounding box center [59, 103] width 118 height 37
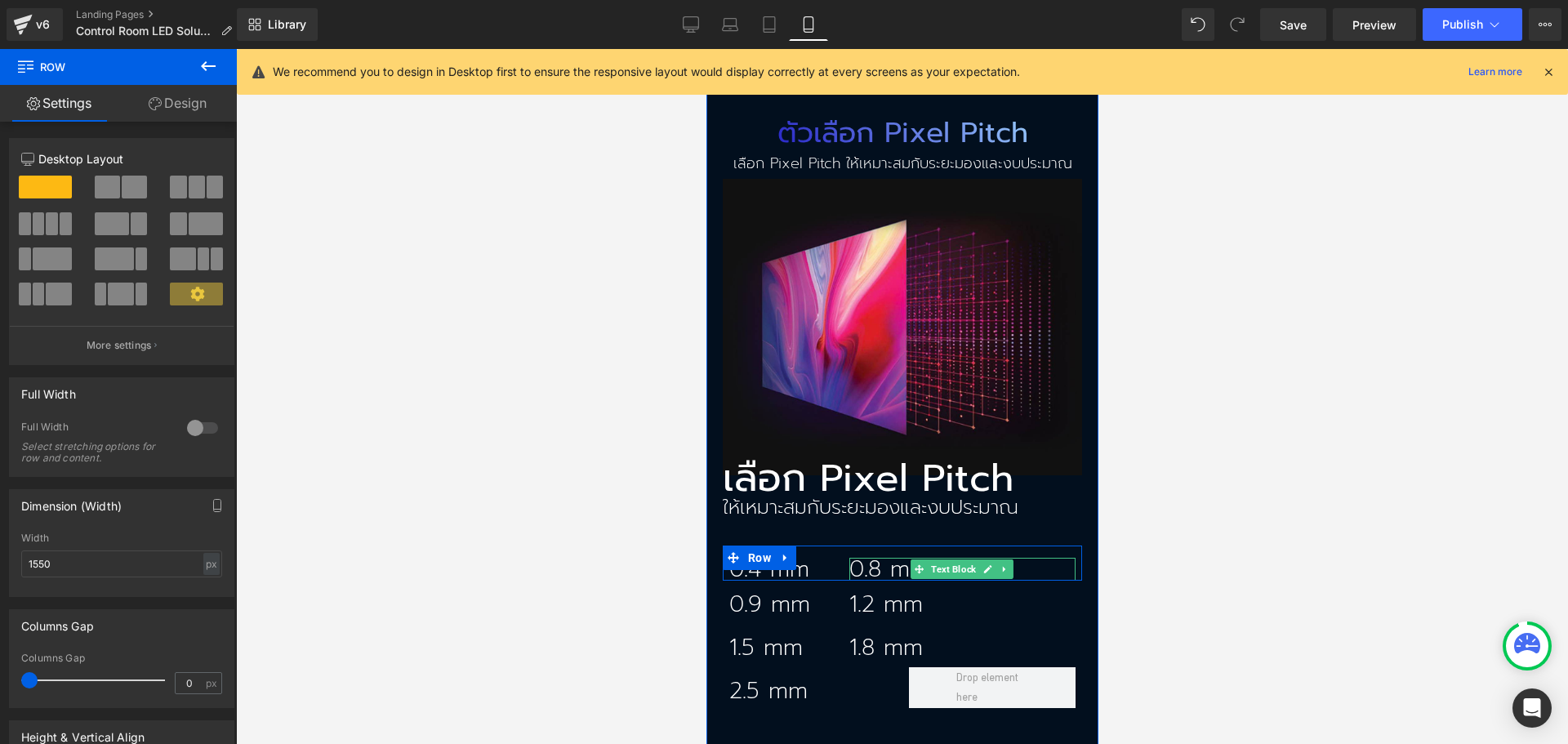
scroll to position [3186, 0]
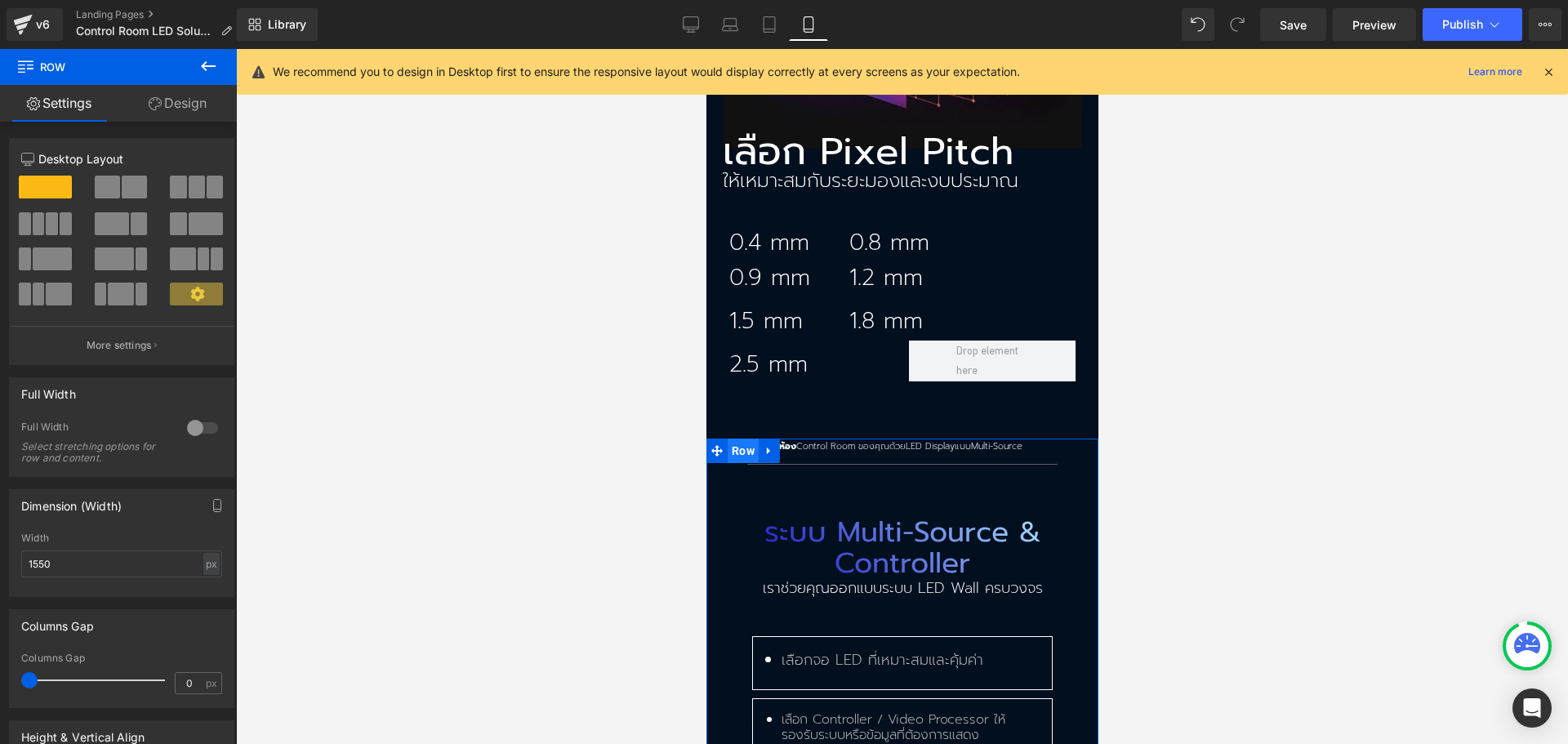
click at [732, 439] on span "Row" at bounding box center [742, 450] width 31 height 24
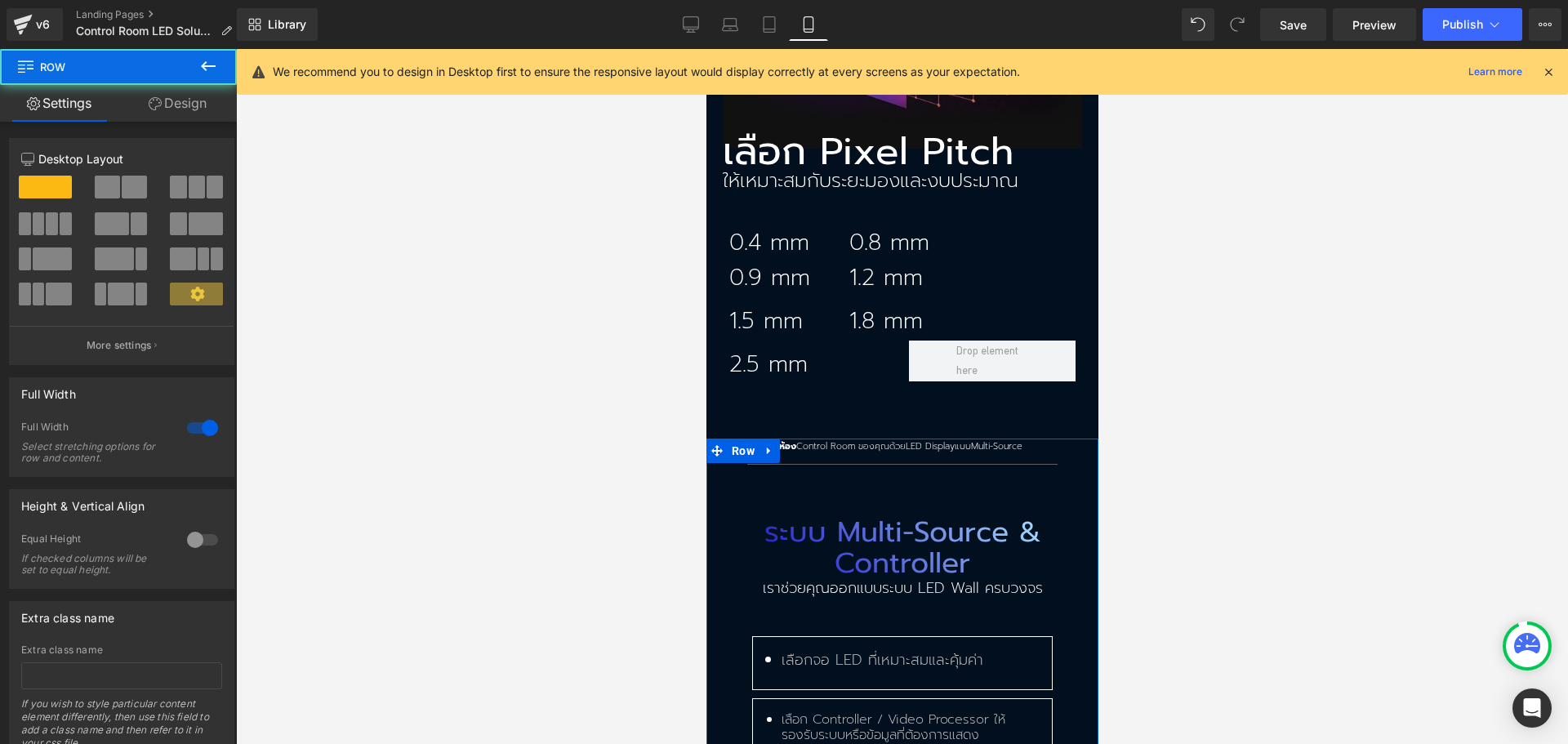
click at [169, 105] on link "Design" at bounding box center [178, 103] width 118 height 37
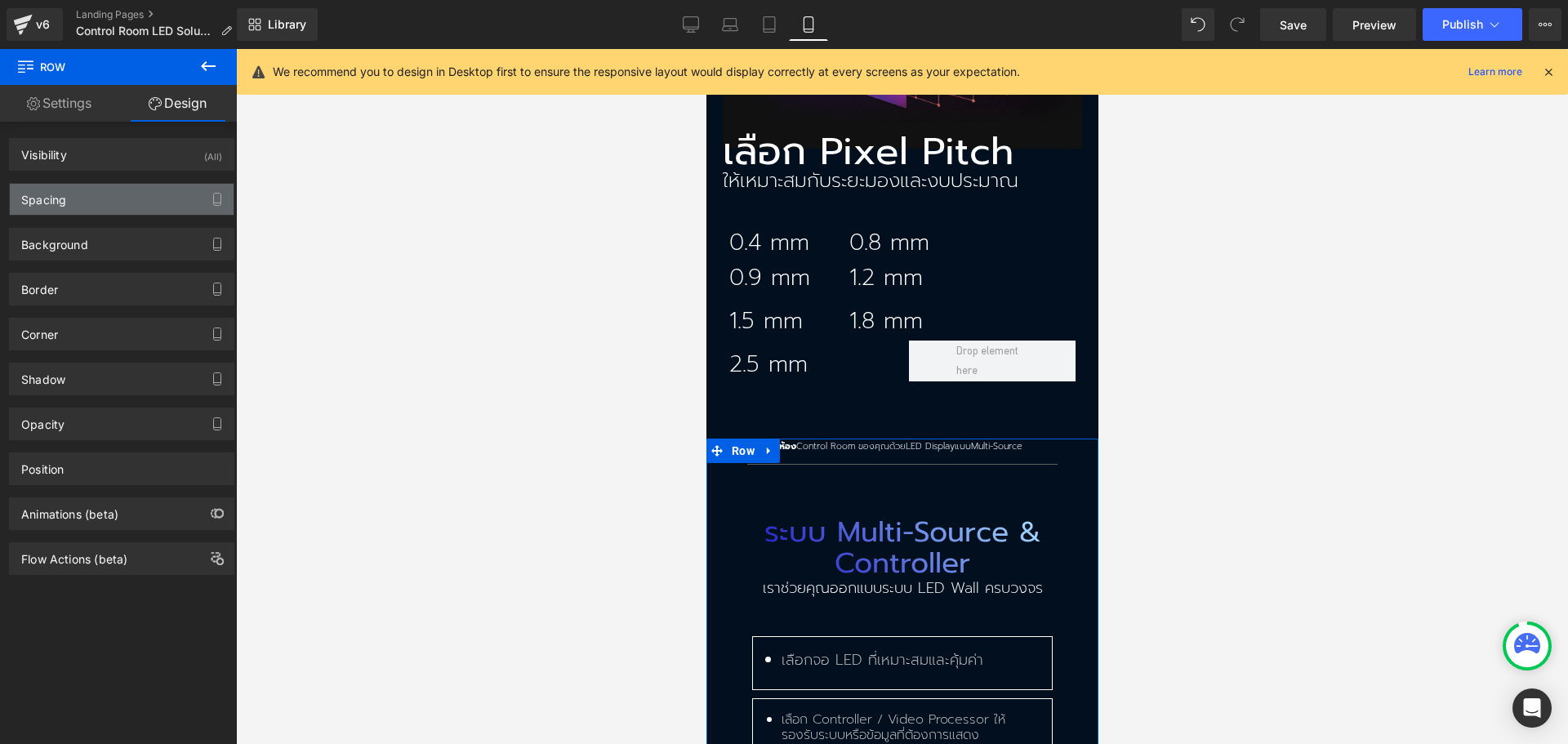
click at [127, 213] on div "Spacing" at bounding box center [122, 199] width 223 height 31
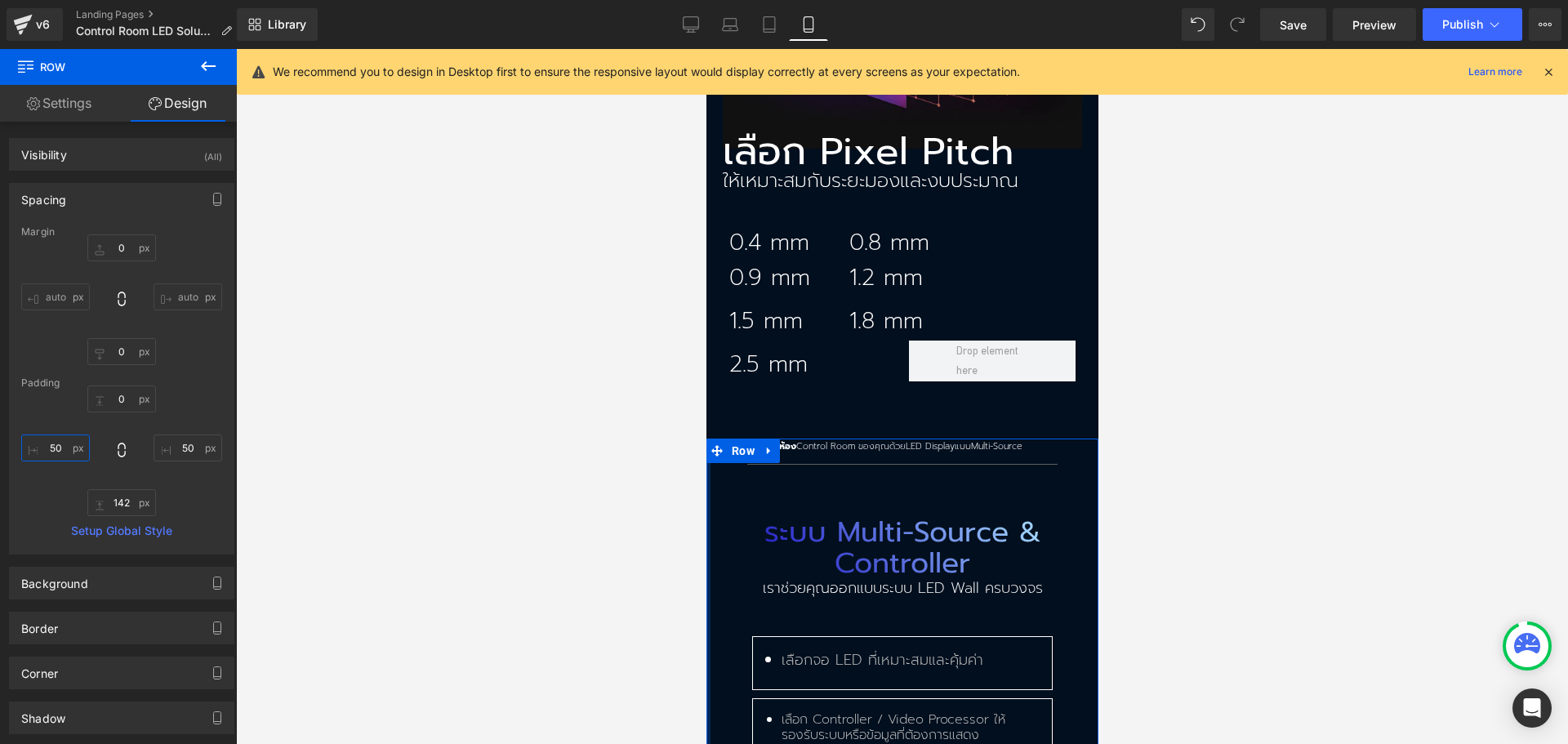
click at [57, 451] on input "50" at bounding box center [55, 448] width 68 height 27
type input "20"
click at [179, 453] on input "50" at bounding box center [188, 448] width 68 height 27
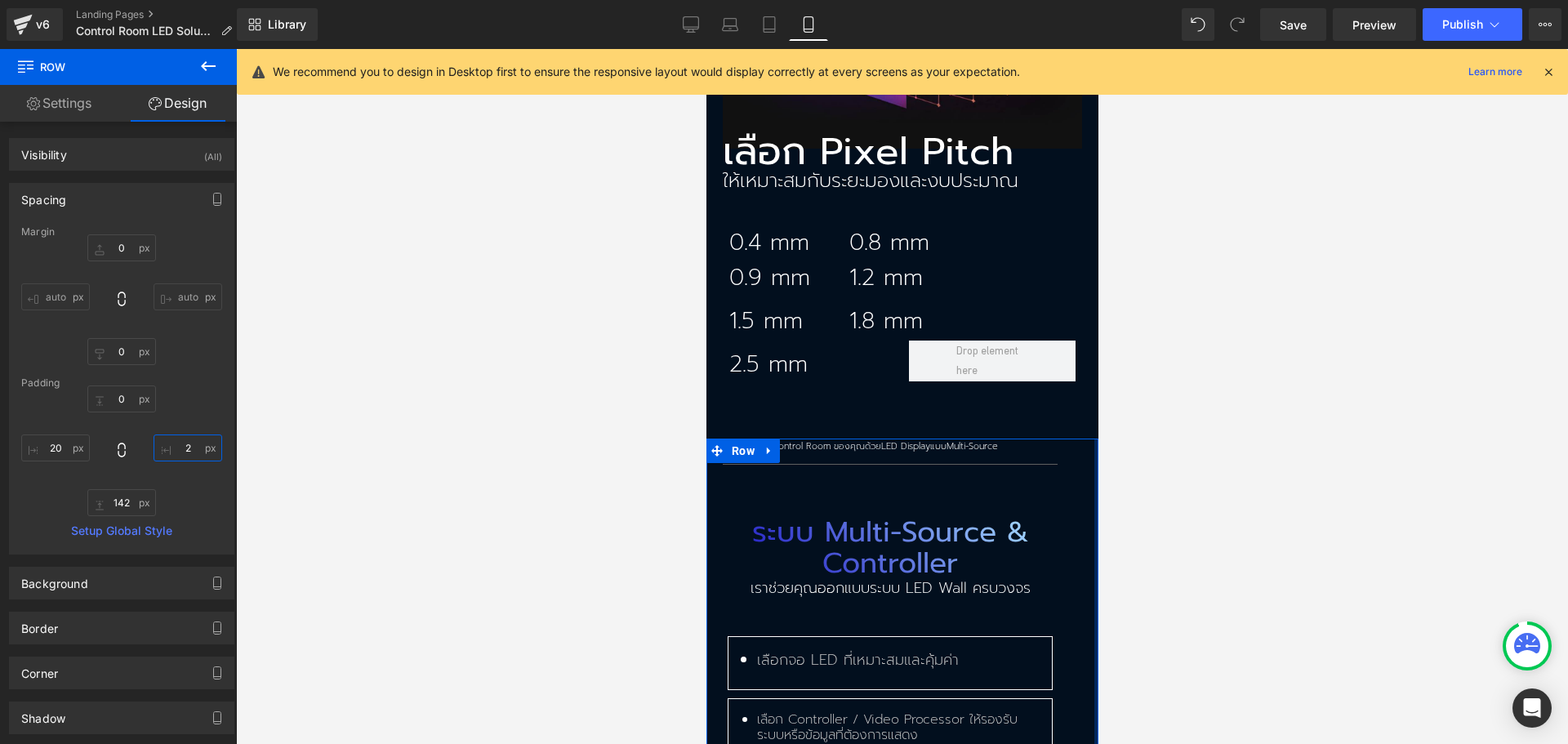
type input "20"
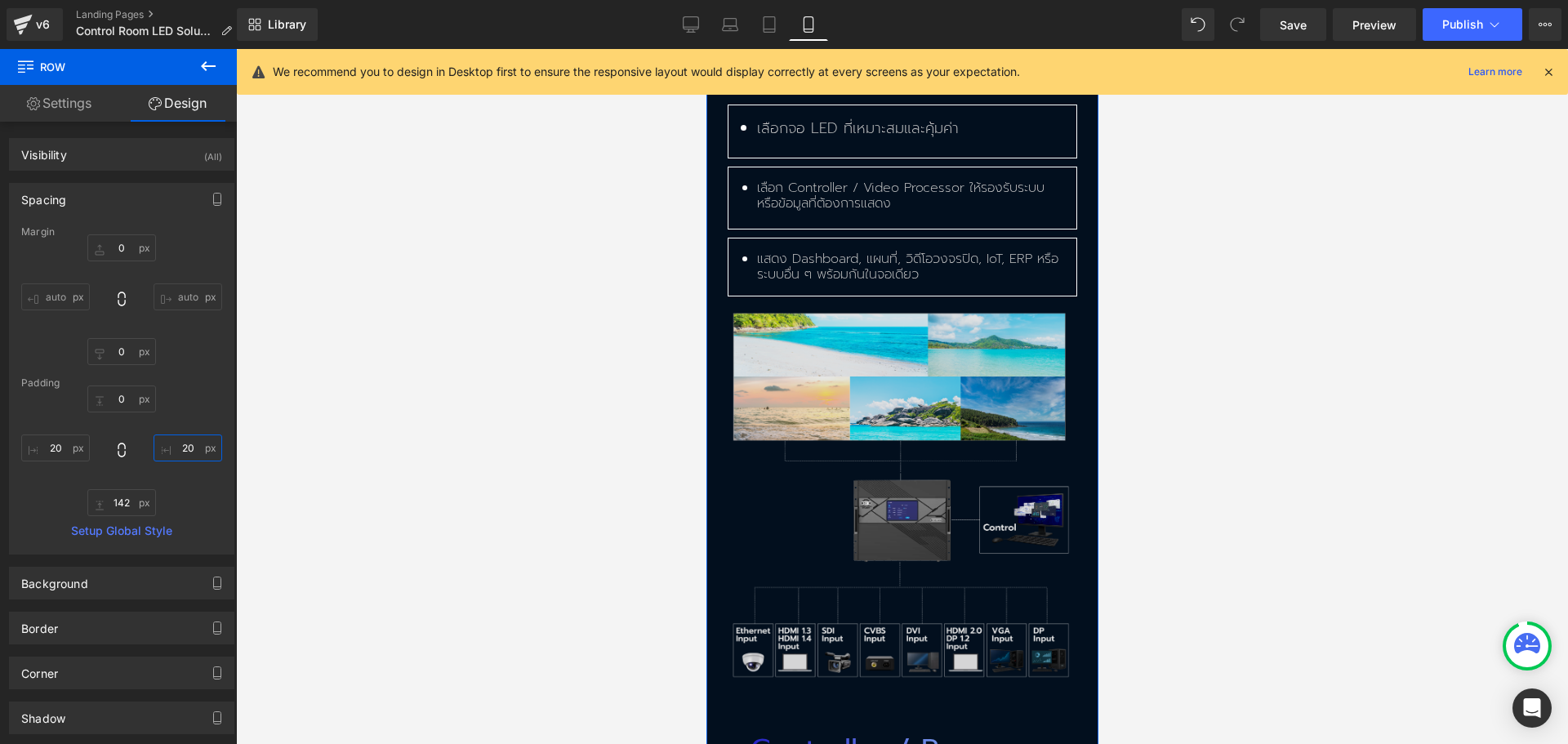
scroll to position [3758, 0]
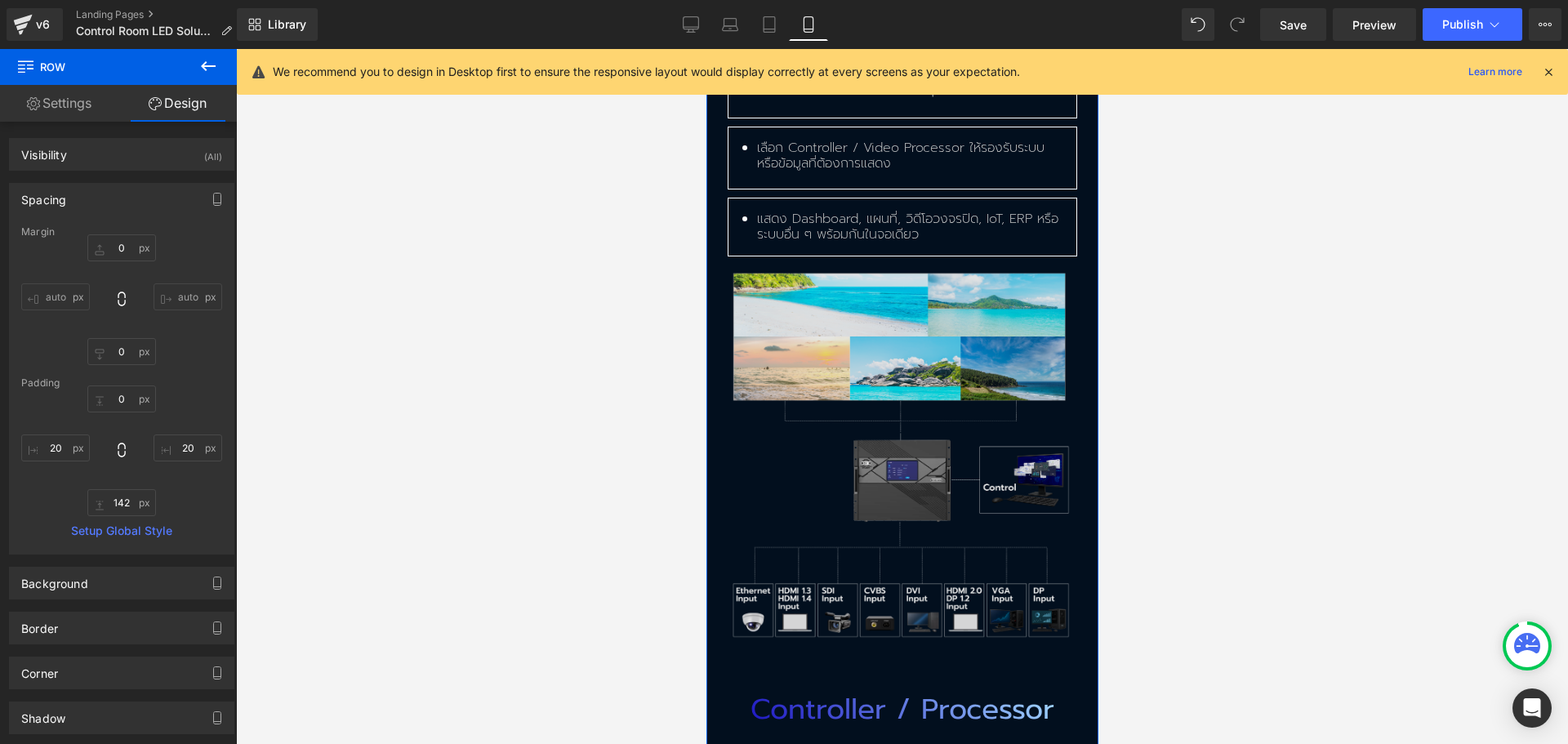
click at [886, 304] on img at bounding box center [901, 455] width 359 height 380
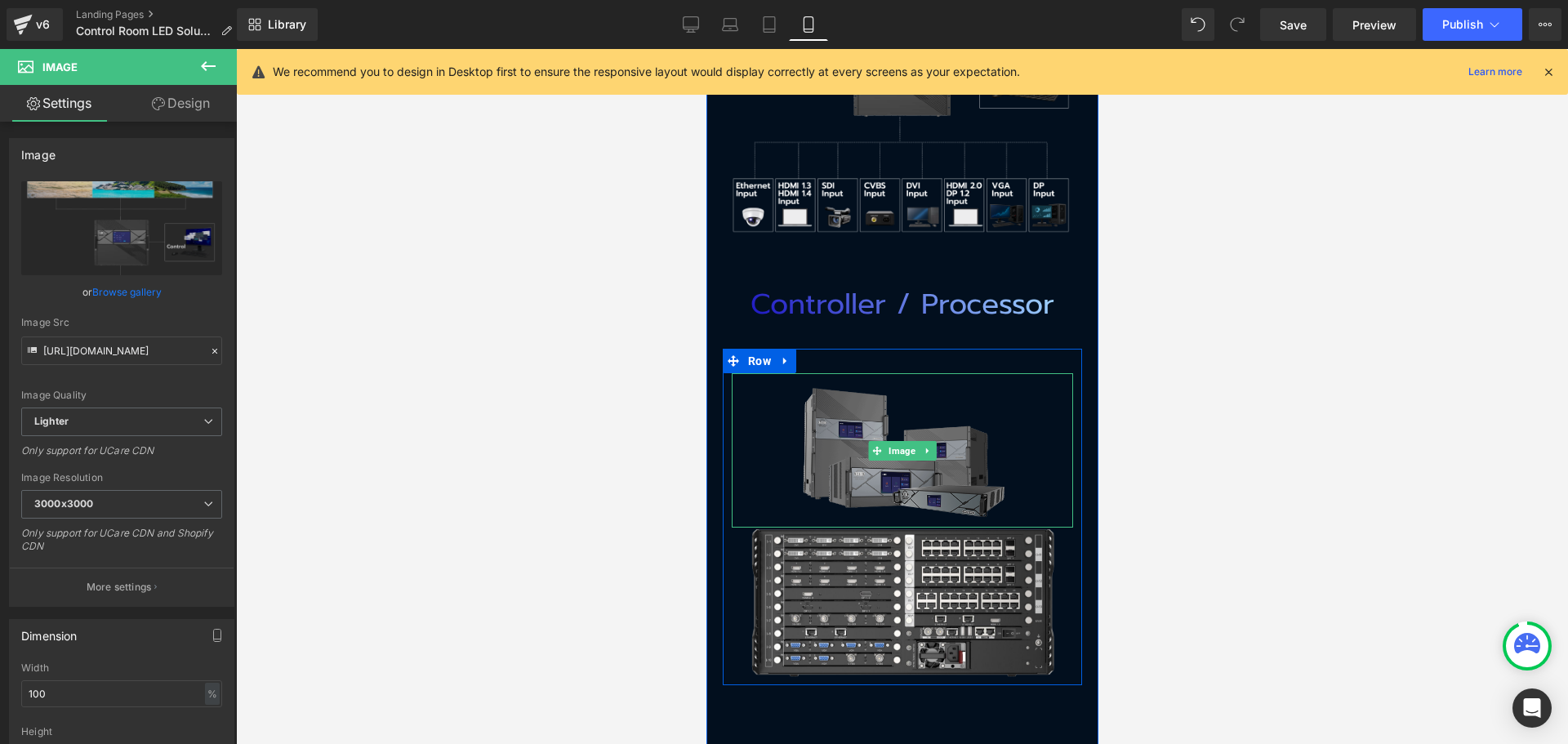
scroll to position [4166, 0]
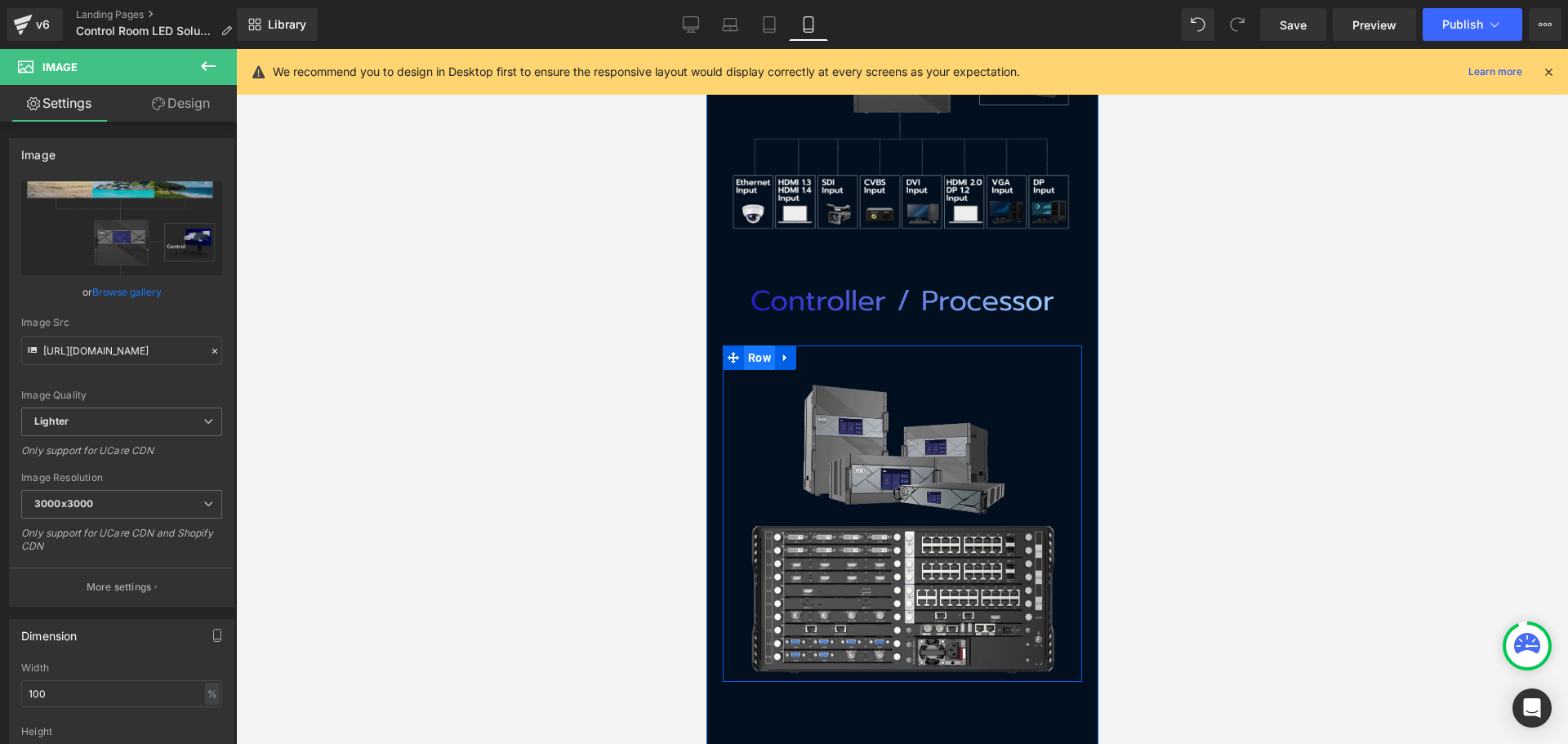
click at [748, 345] on span "Row" at bounding box center [758, 357] width 31 height 24
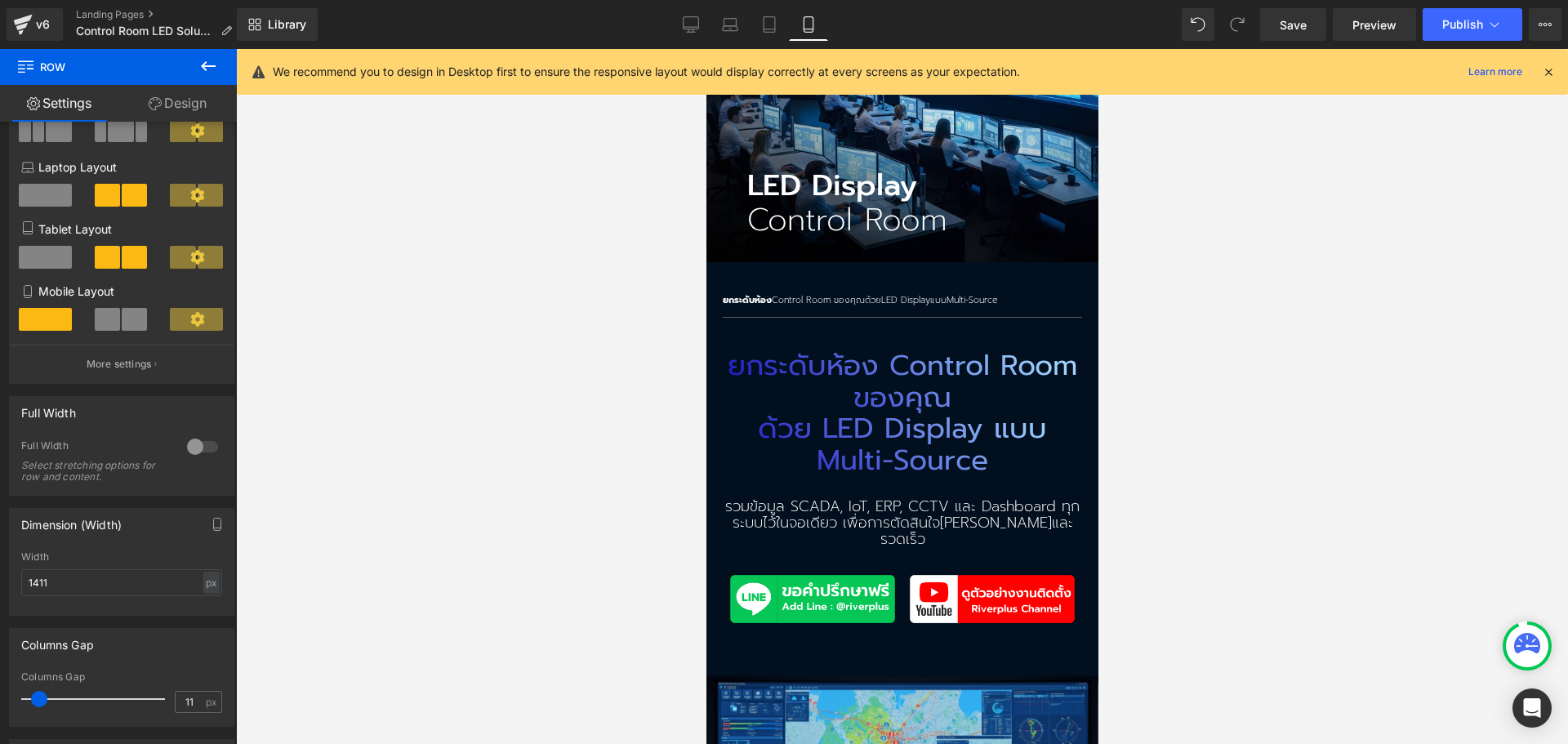
scroll to position [0, 0]
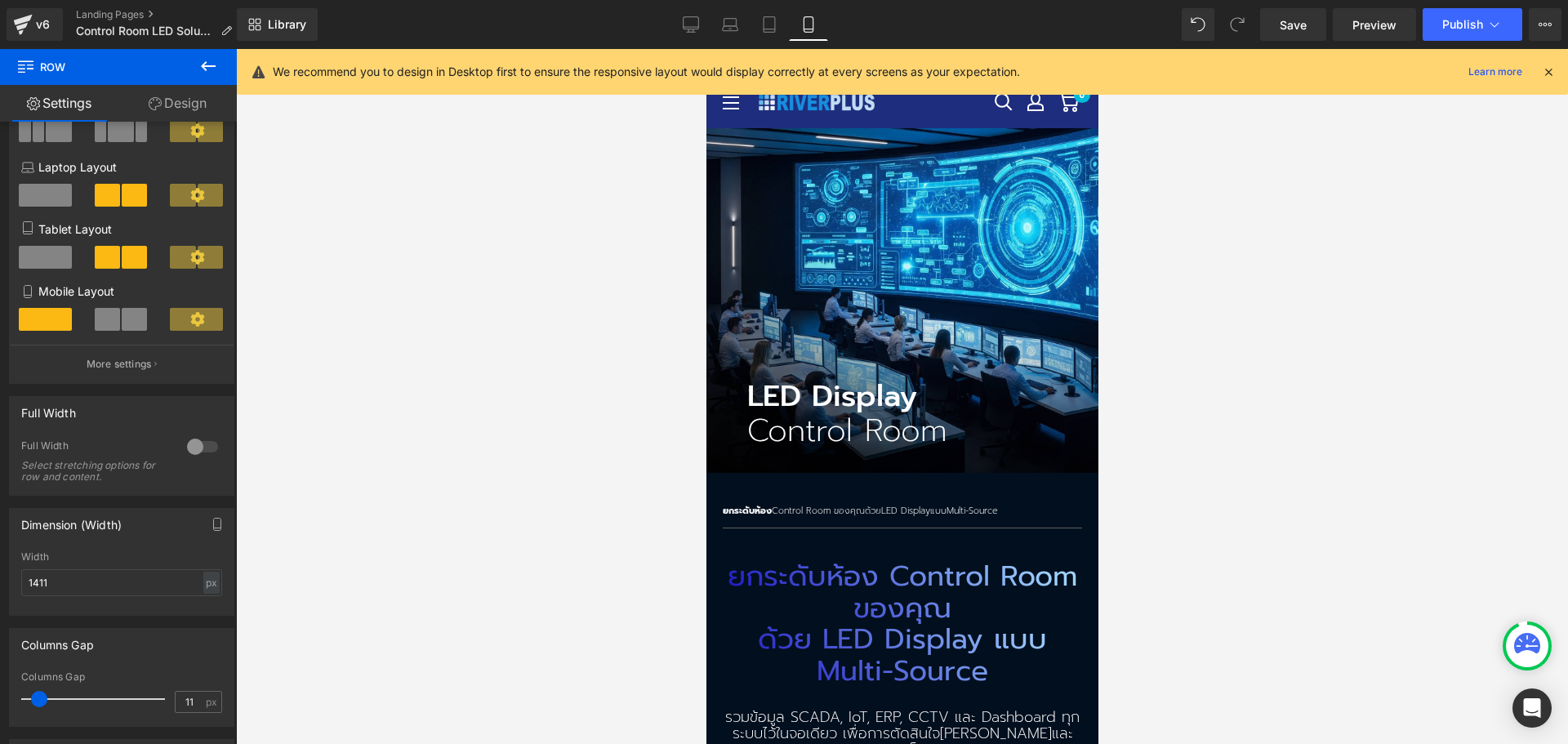
drag, startPoint x: 1094, startPoint y: 254, endPoint x: 1829, endPoint y: 119, distance: 747.3
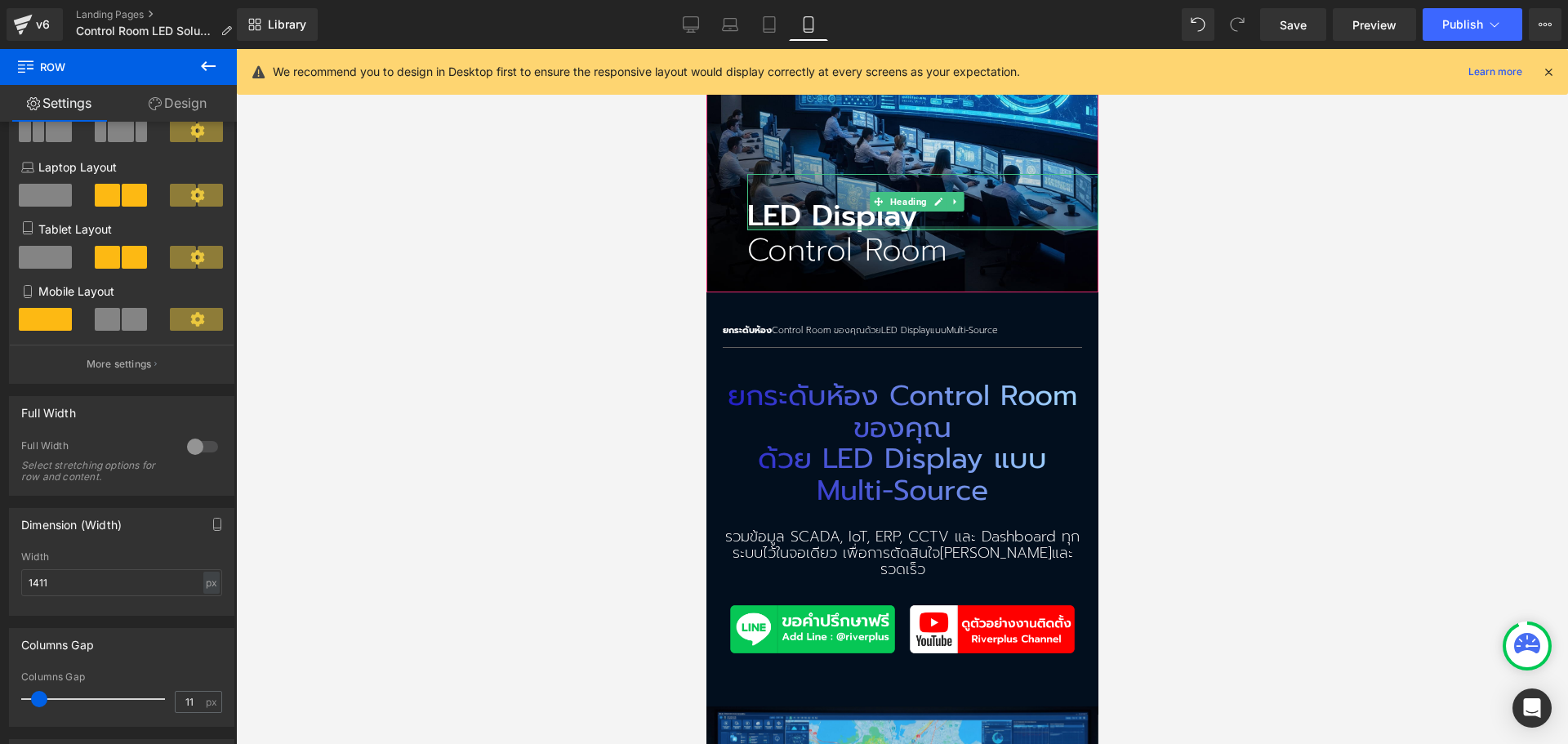
scroll to position [572, 0]
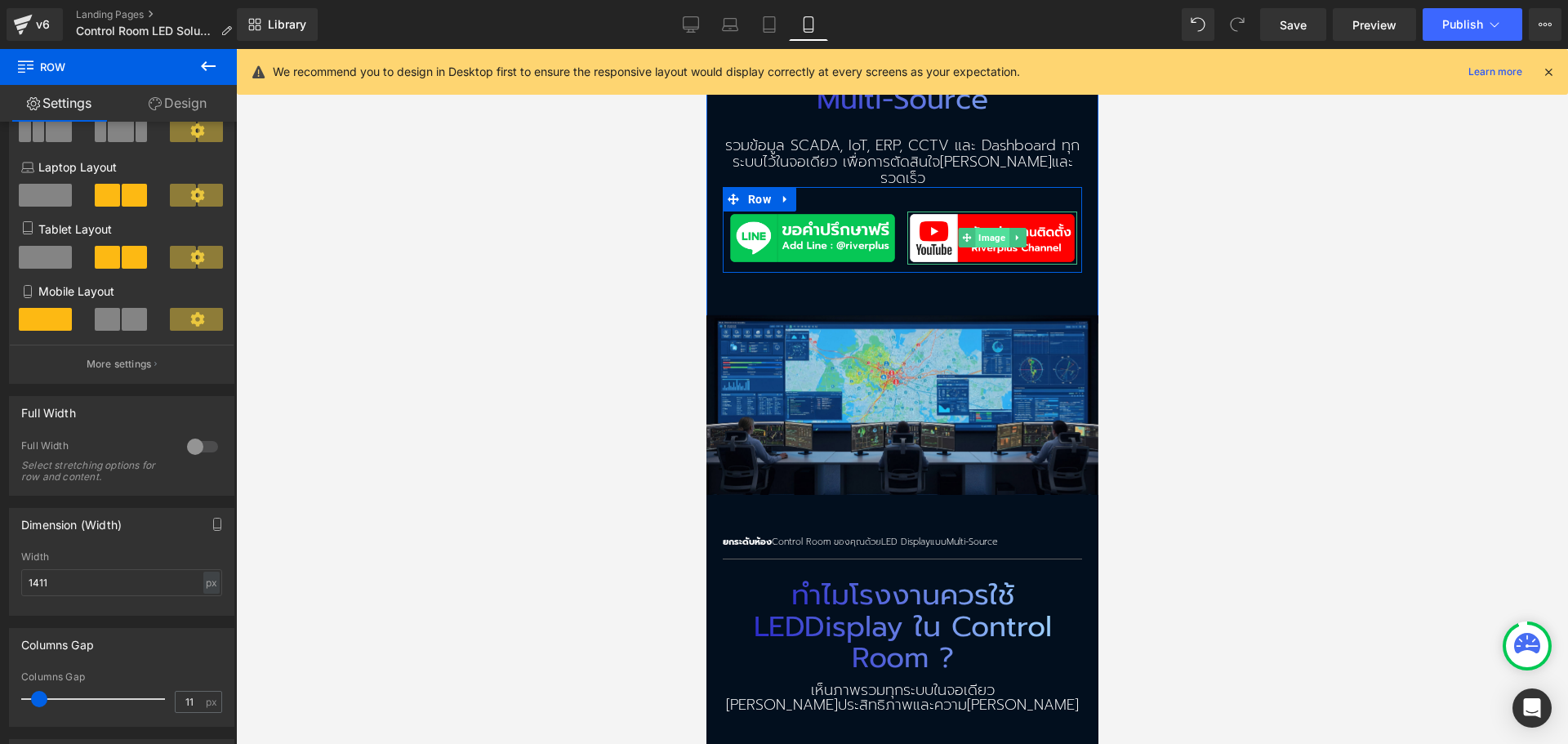
click at [989, 228] on span "Image" at bounding box center [990, 238] width 33 height 20
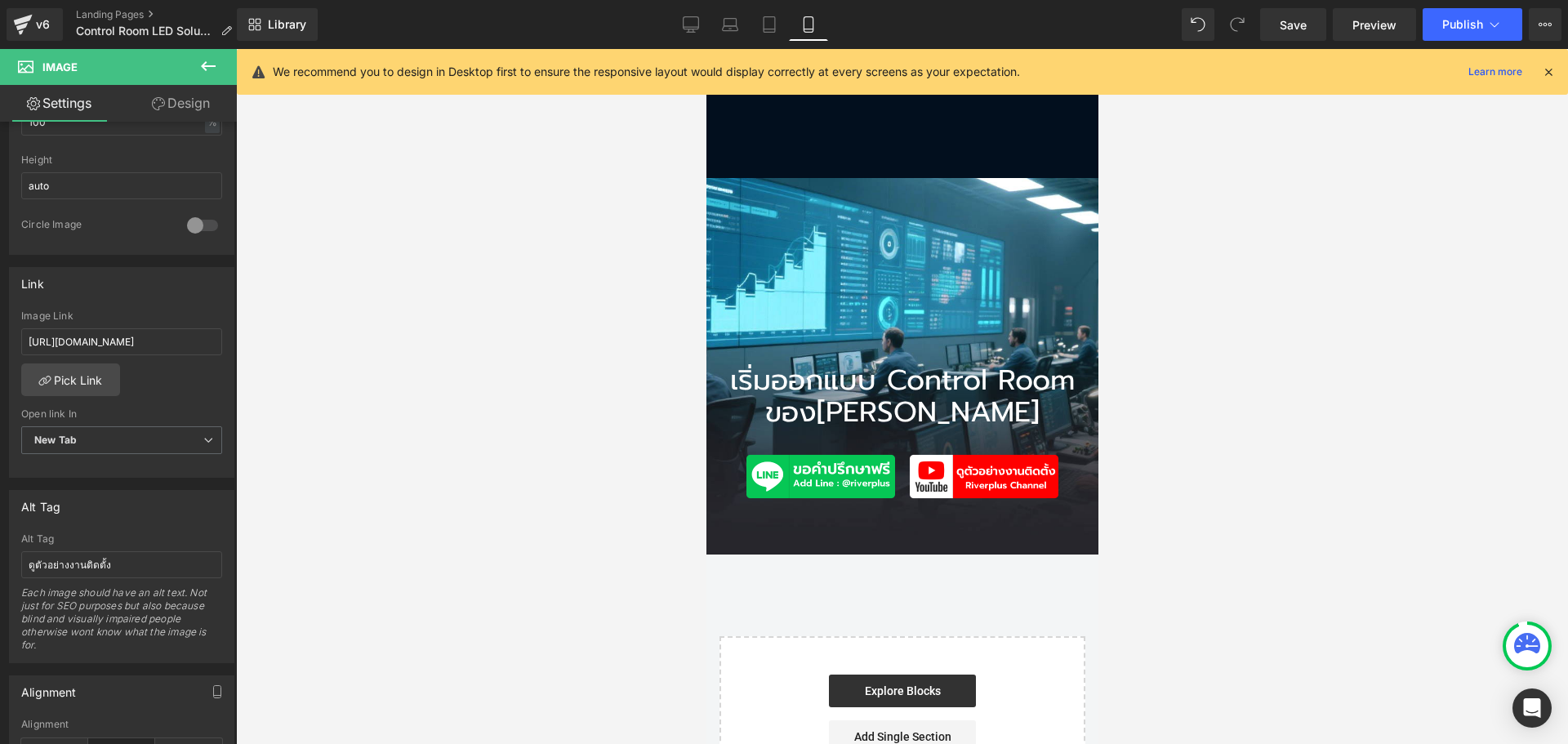
scroll to position [4742, 0]
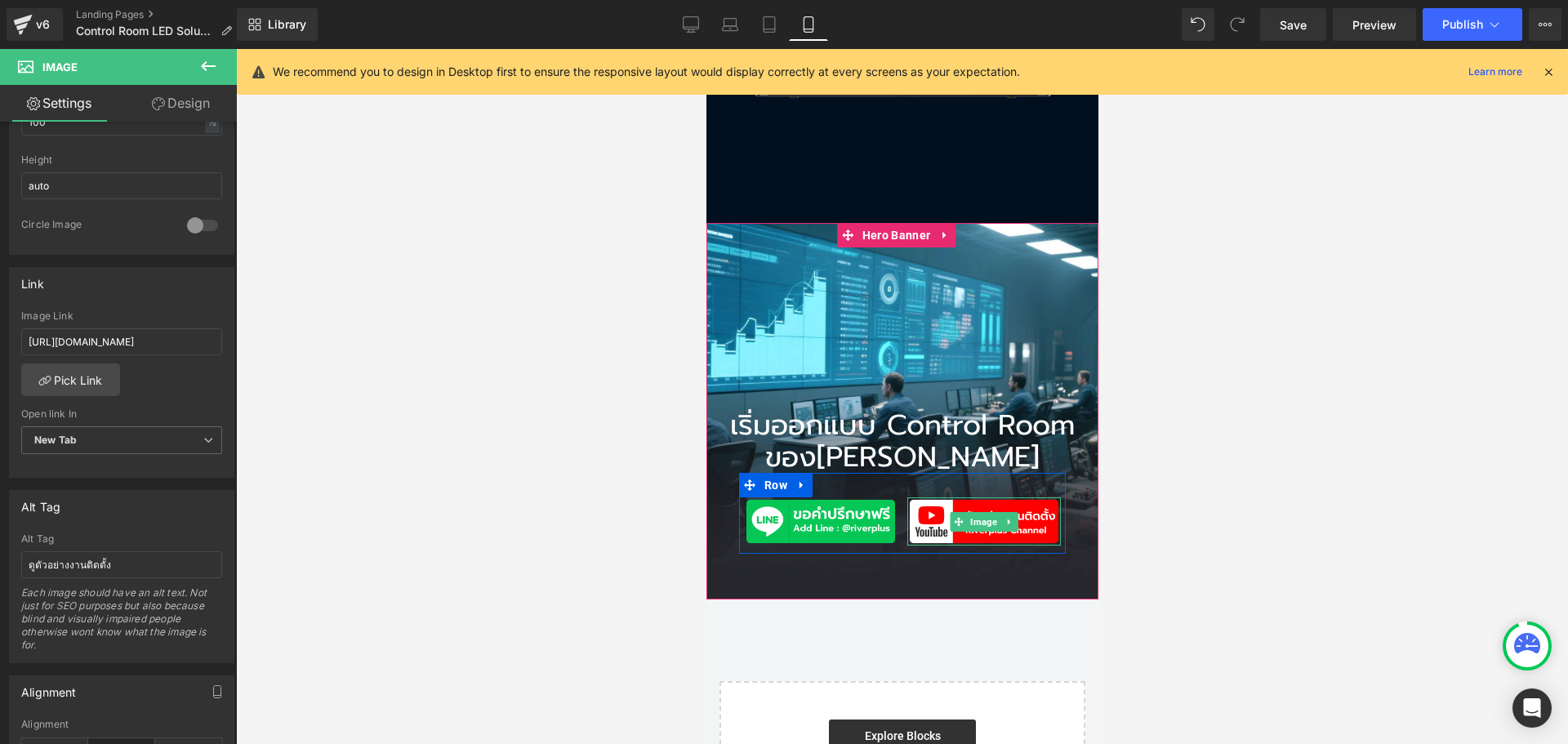
drag, startPoint x: 1312, startPoint y: 475, endPoint x: 772, endPoint y: 419, distance: 542.9
click at [974, 512] on span "Image" at bounding box center [983, 522] width 33 height 20
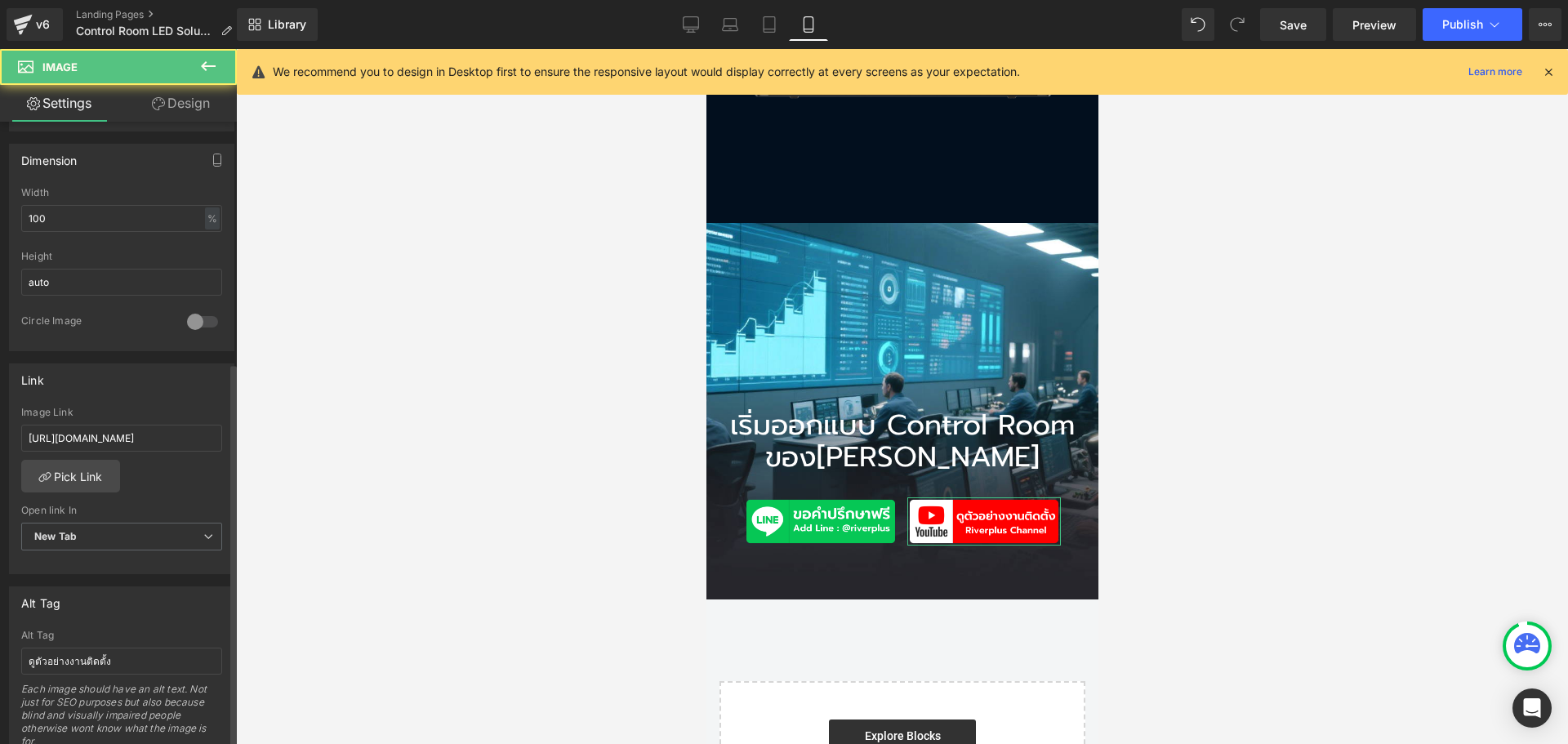
scroll to position [490, 0]
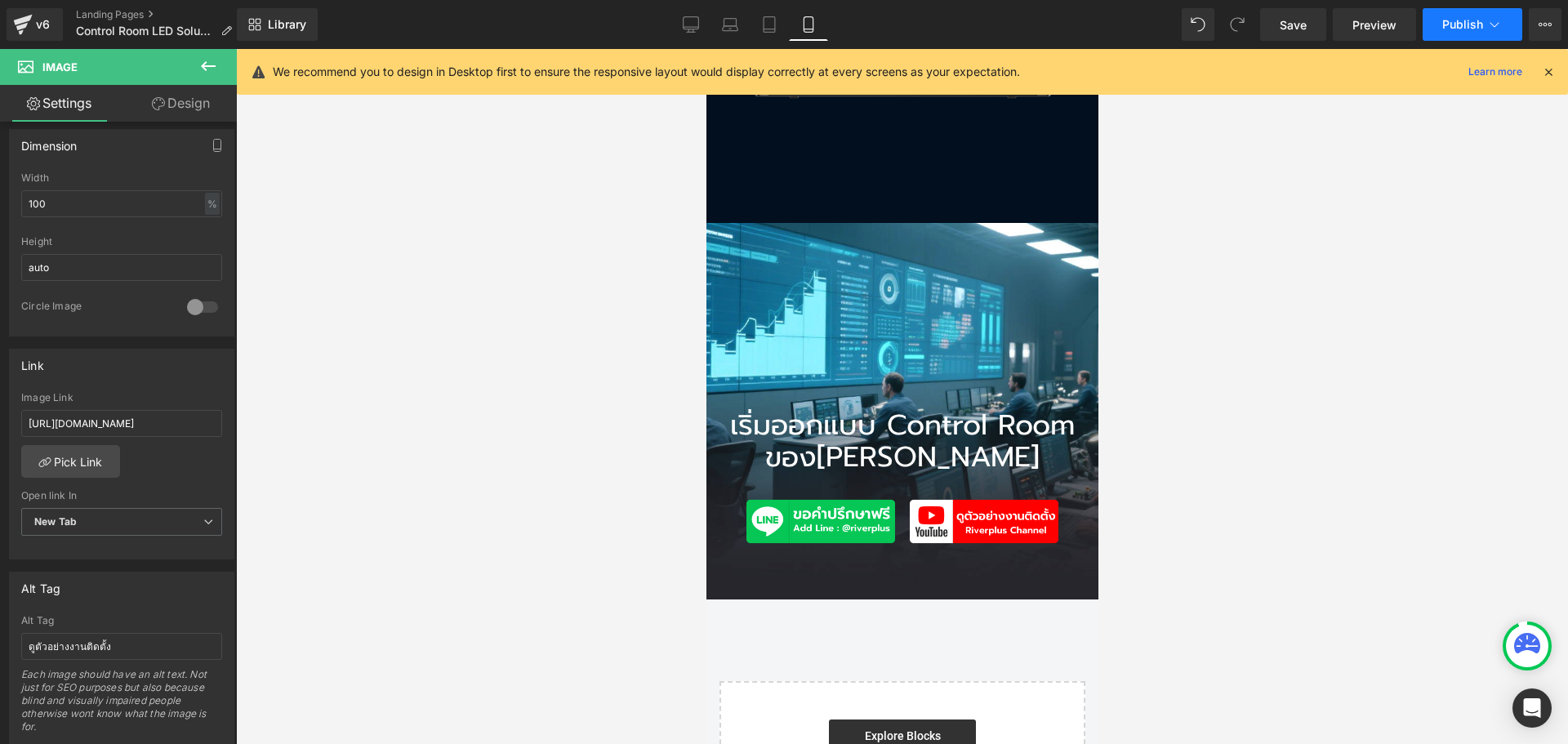
click at [1477, 21] on span "Publish" at bounding box center [1462, 25] width 41 height 13
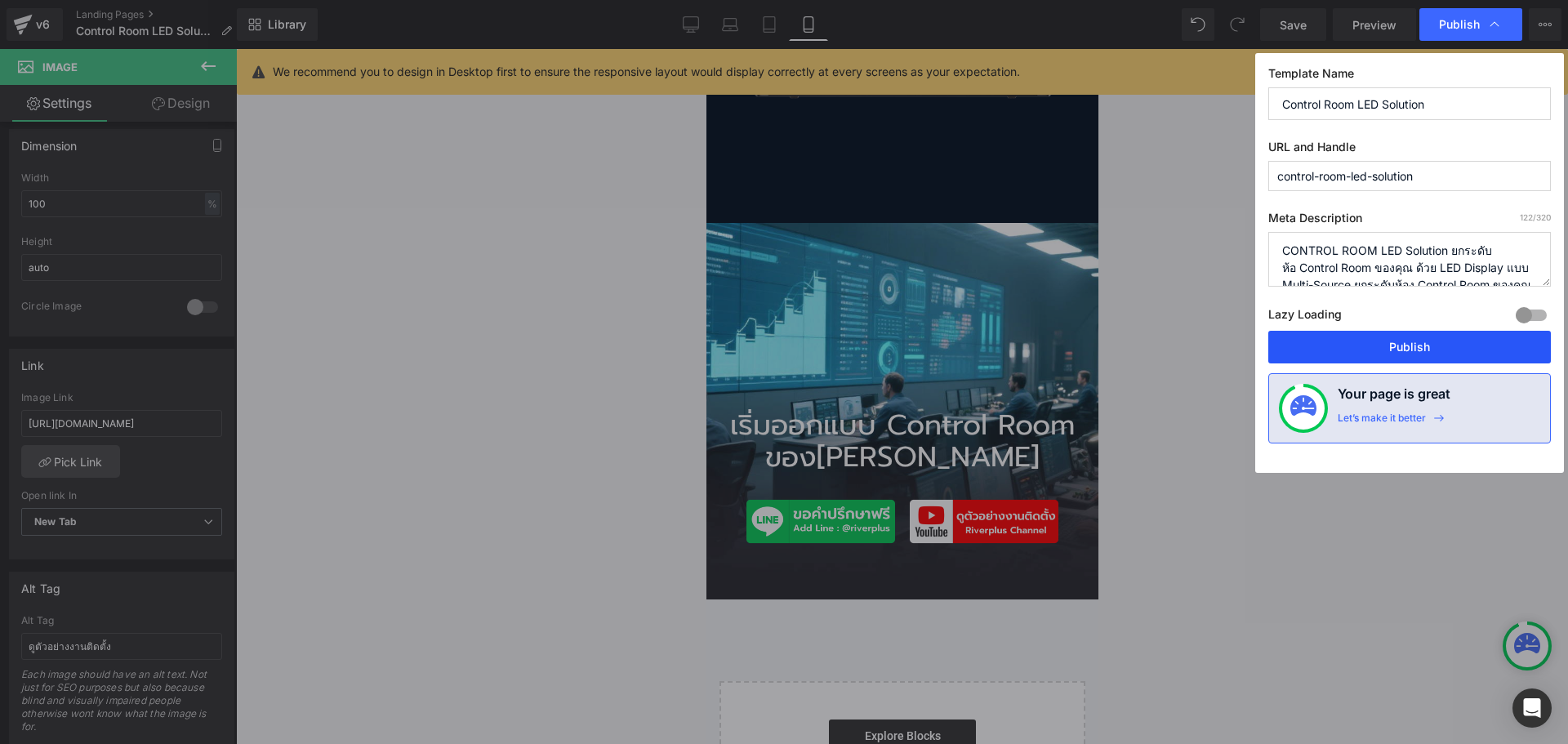
click at [1400, 341] on button "Publish" at bounding box center [1409, 347] width 283 height 33
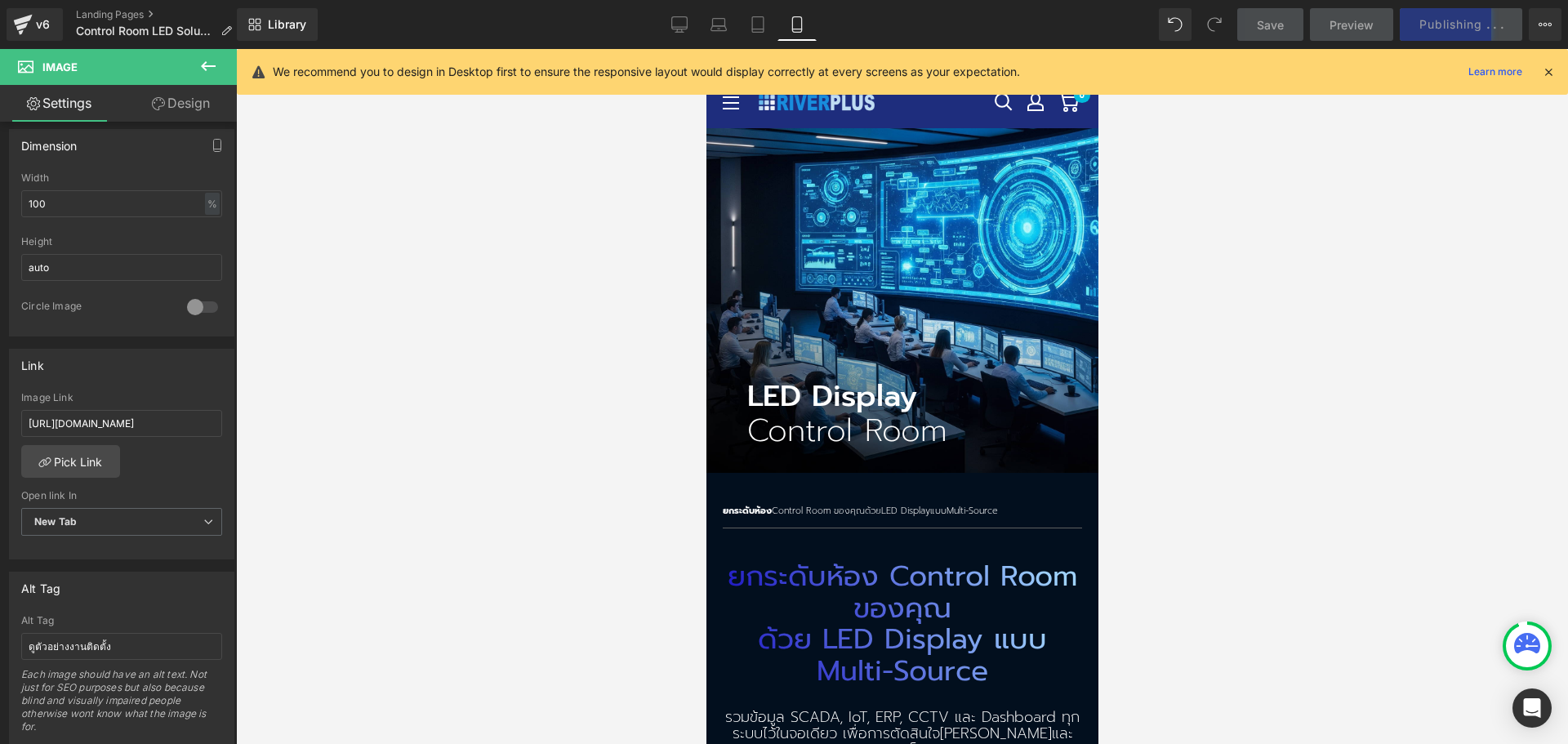
scroll to position [19, 0]
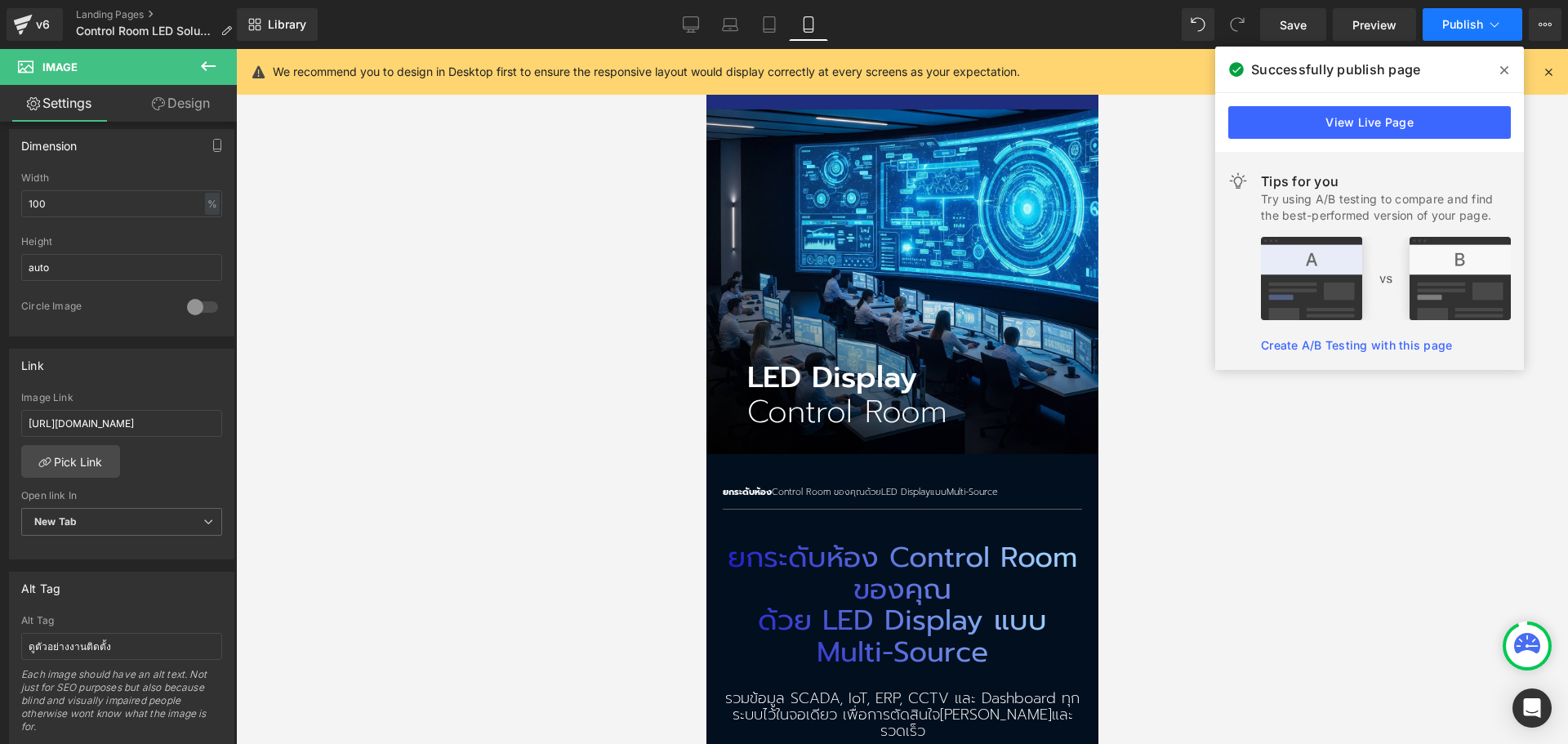
click at [1474, 28] on span "Publish" at bounding box center [1462, 25] width 41 height 13
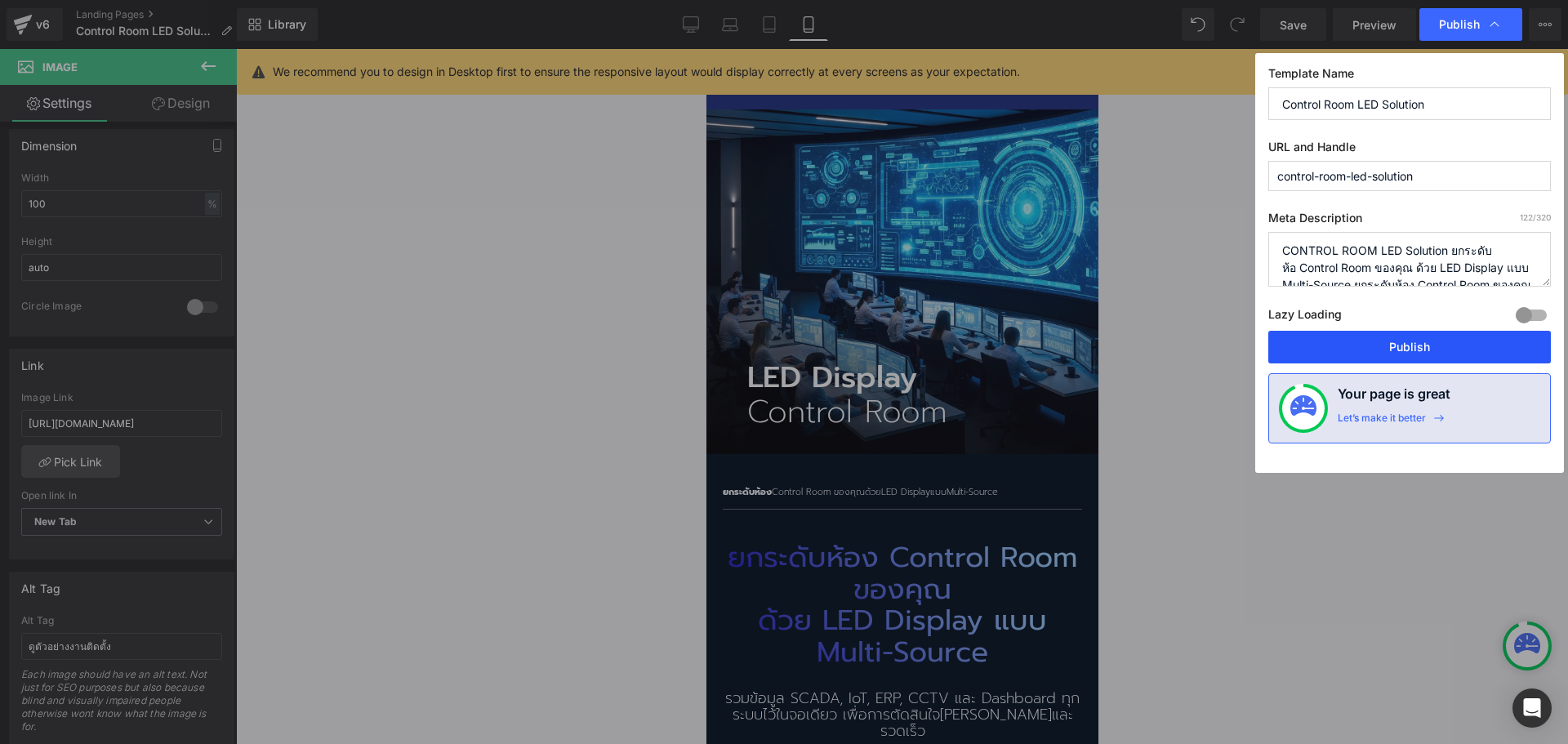
click at [1410, 350] on button "Publish" at bounding box center [1409, 347] width 283 height 33
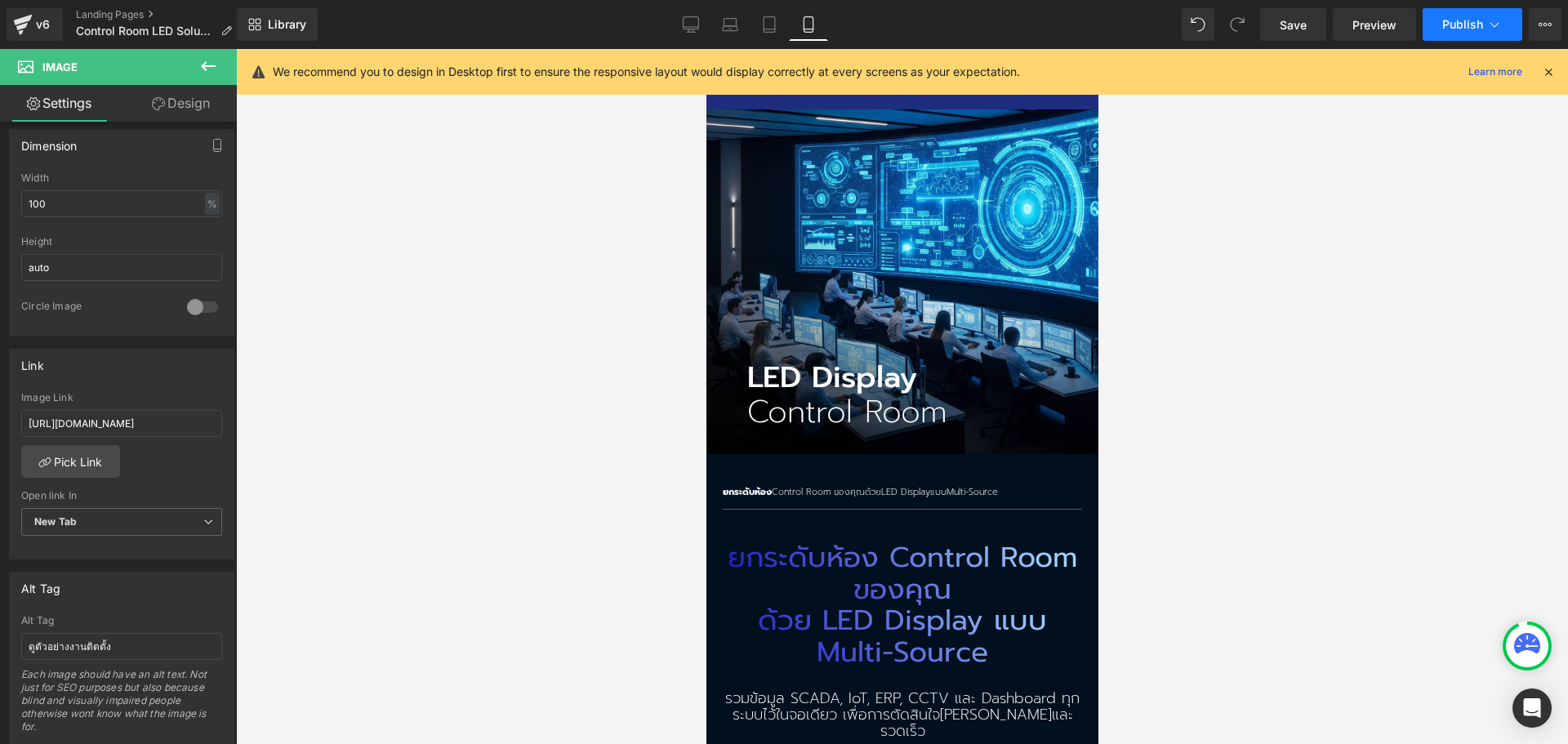
click at [1504, 28] on button "Publish" at bounding box center [1471, 24] width 99 height 33
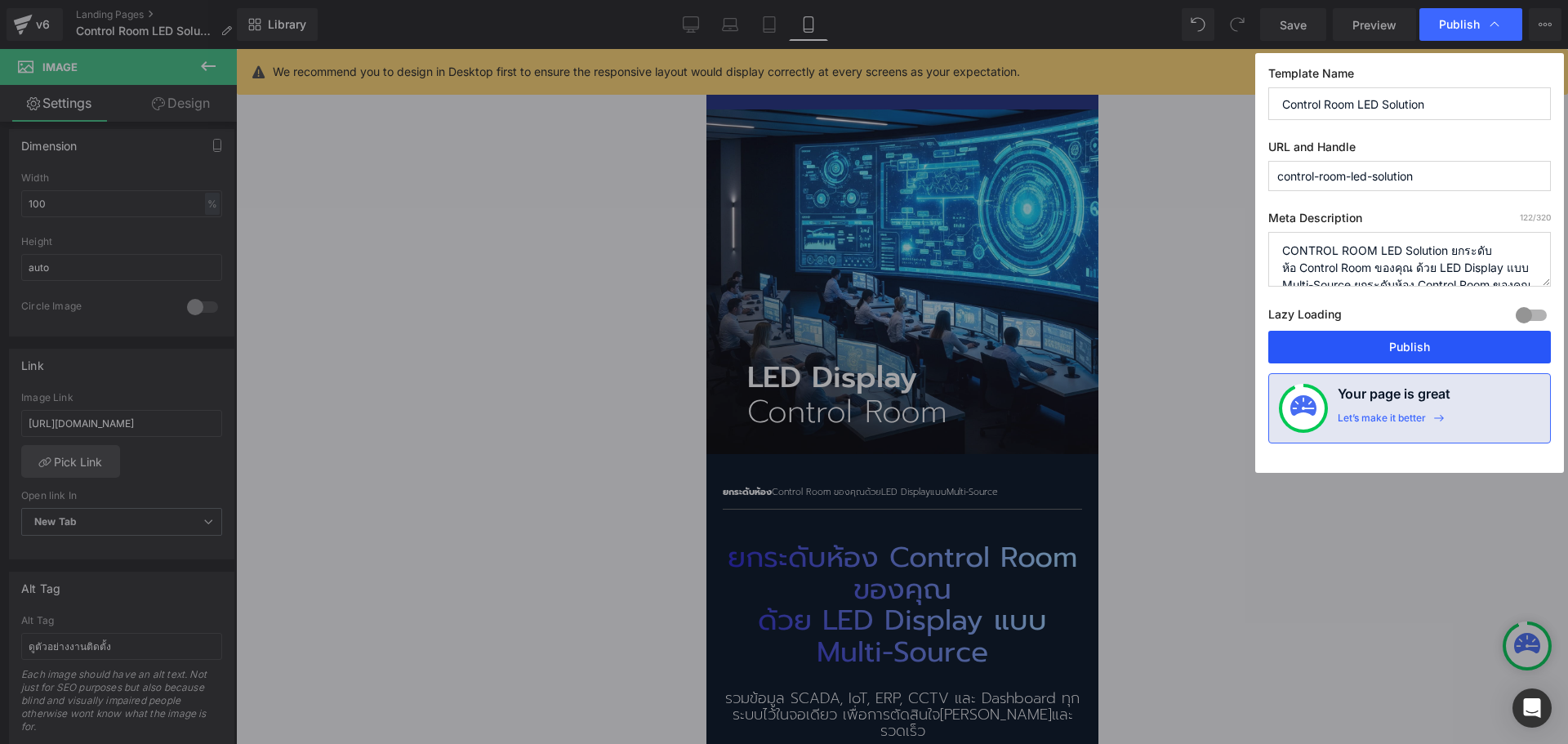
click at [1427, 342] on button "Publish" at bounding box center [1409, 347] width 283 height 33
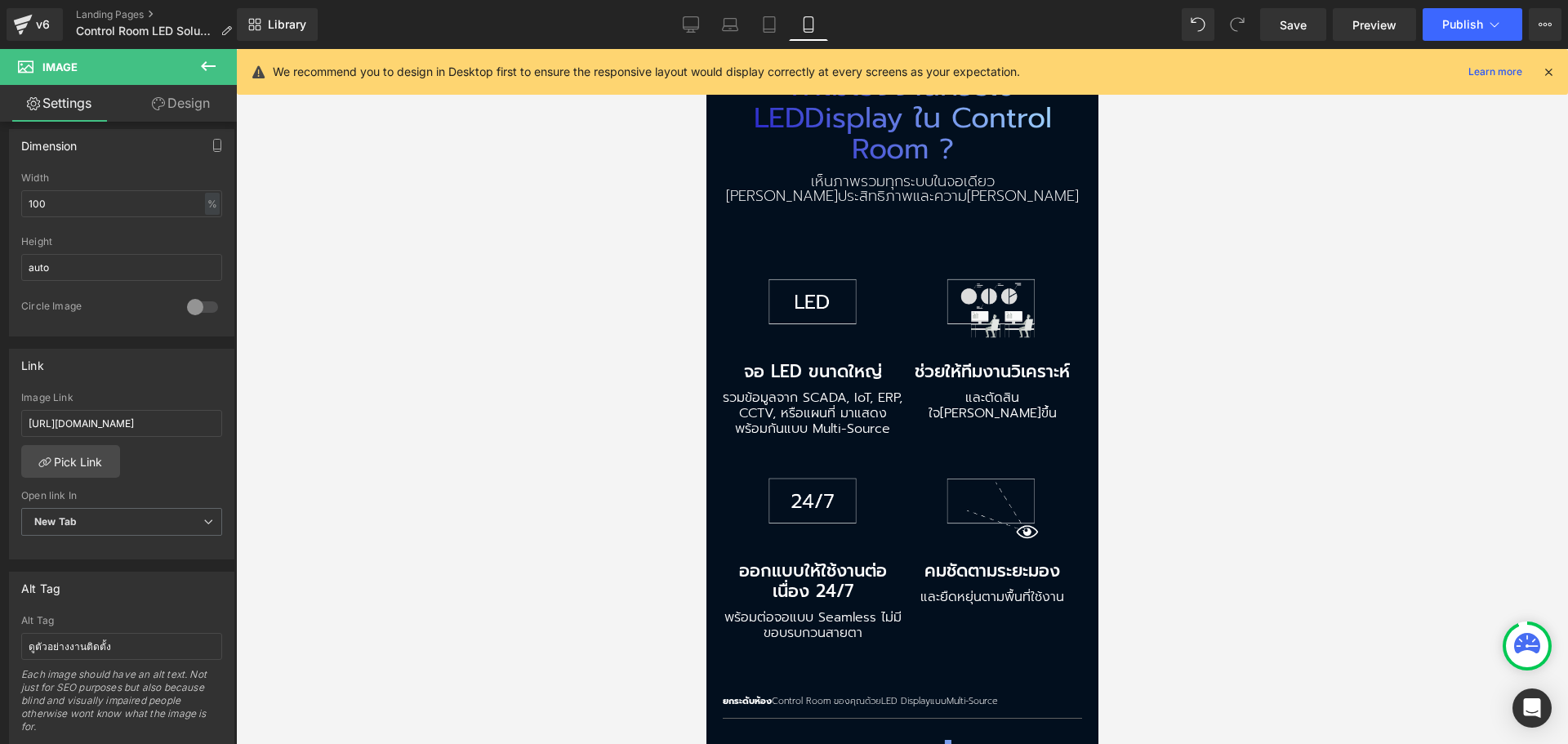
scroll to position [1571, 0]
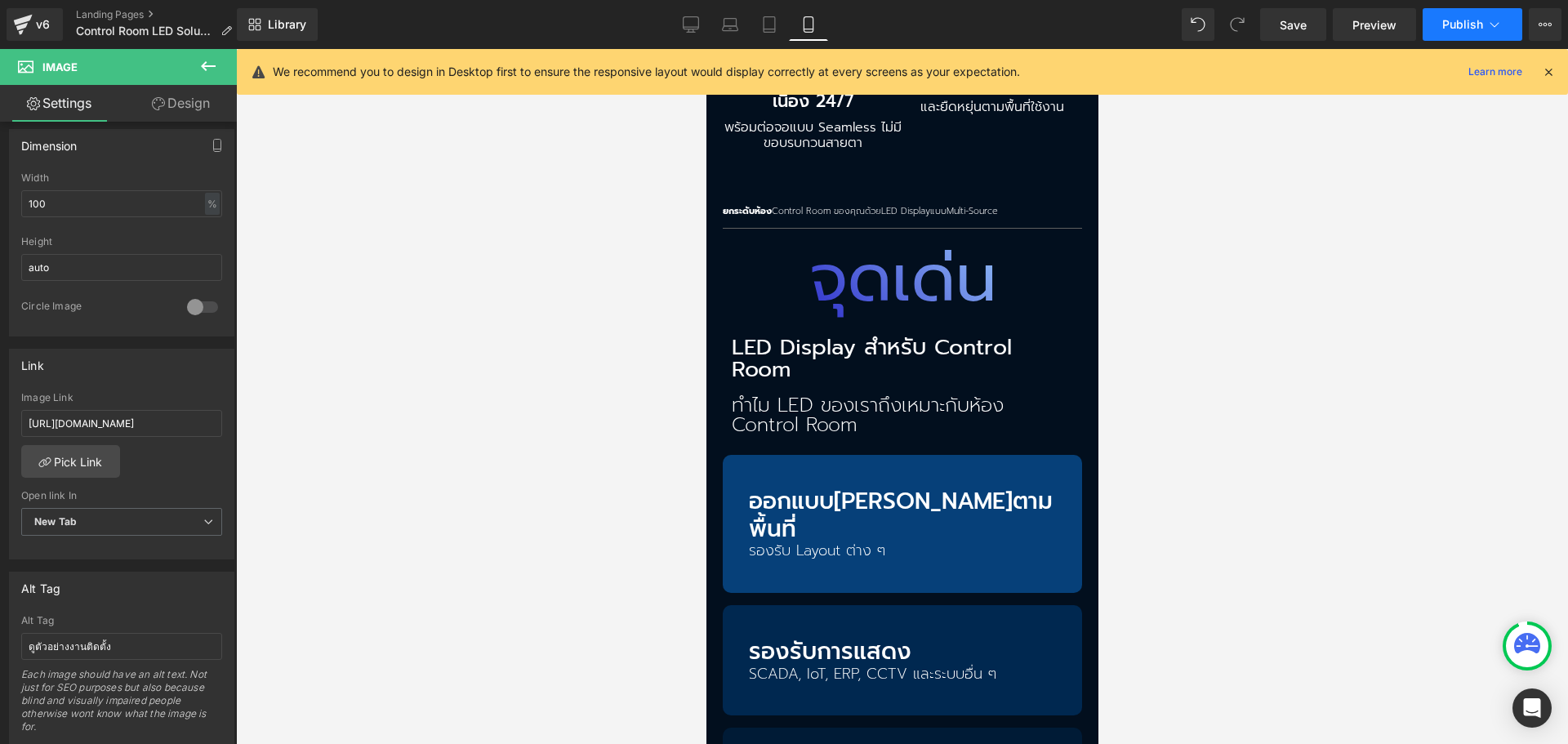
click at [1454, 24] on span "Publish" at bounding box center [1462, 25] width 41 height 13
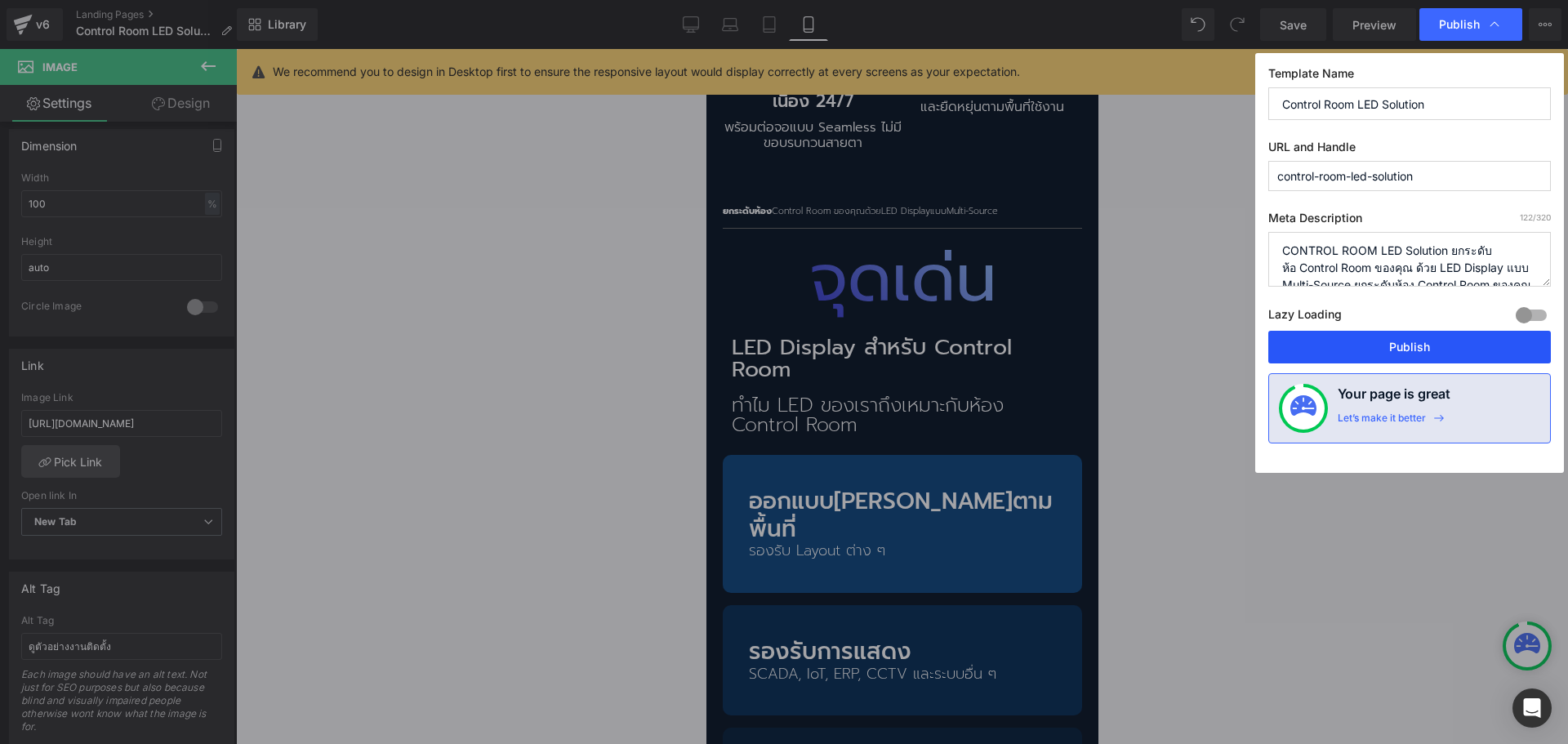
click at [1400, 350] on button "Publish" at bounding box center [1409, 347] width 283 height 33
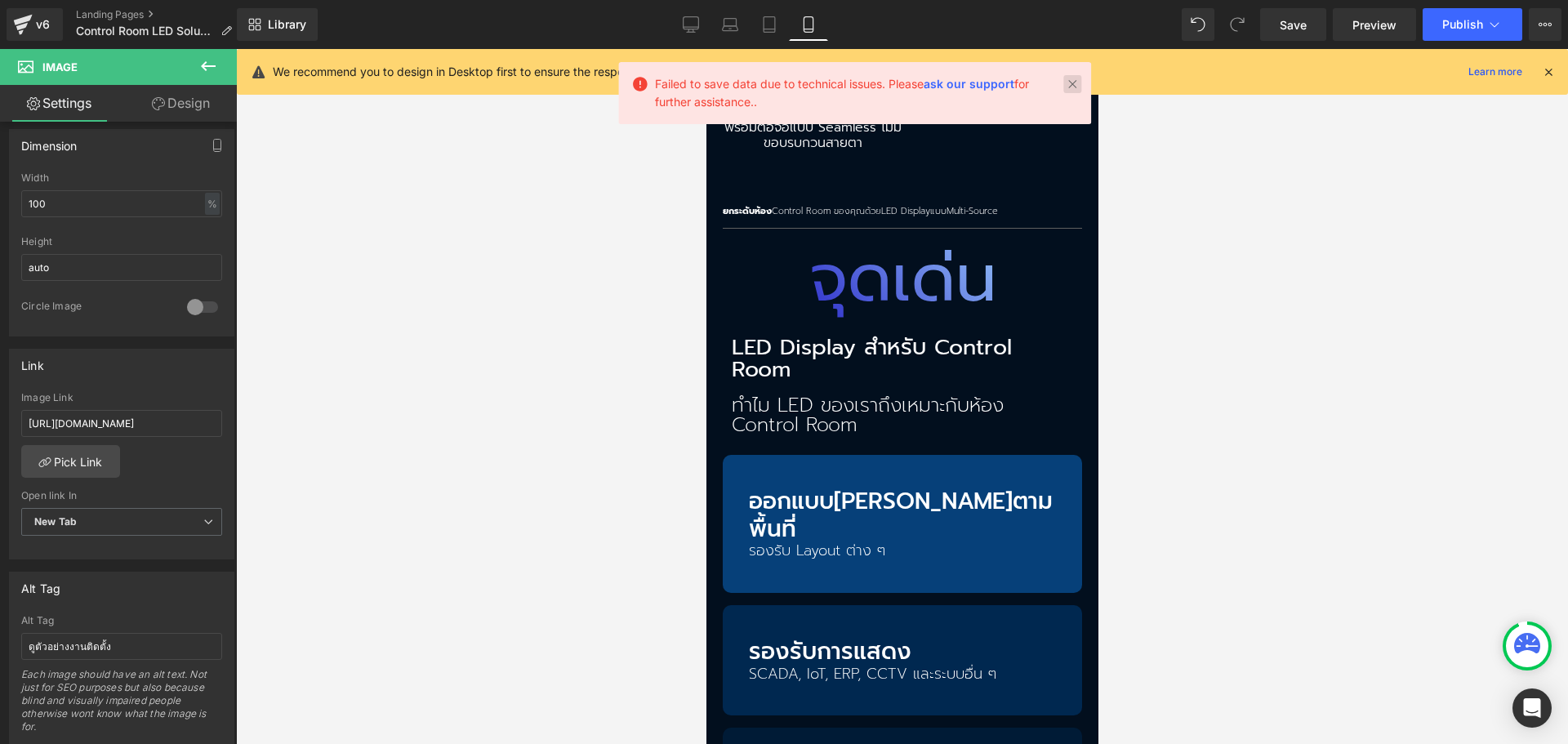
click at [1079, 84] on link at bounding box center [1072, 84] width 18 height 18
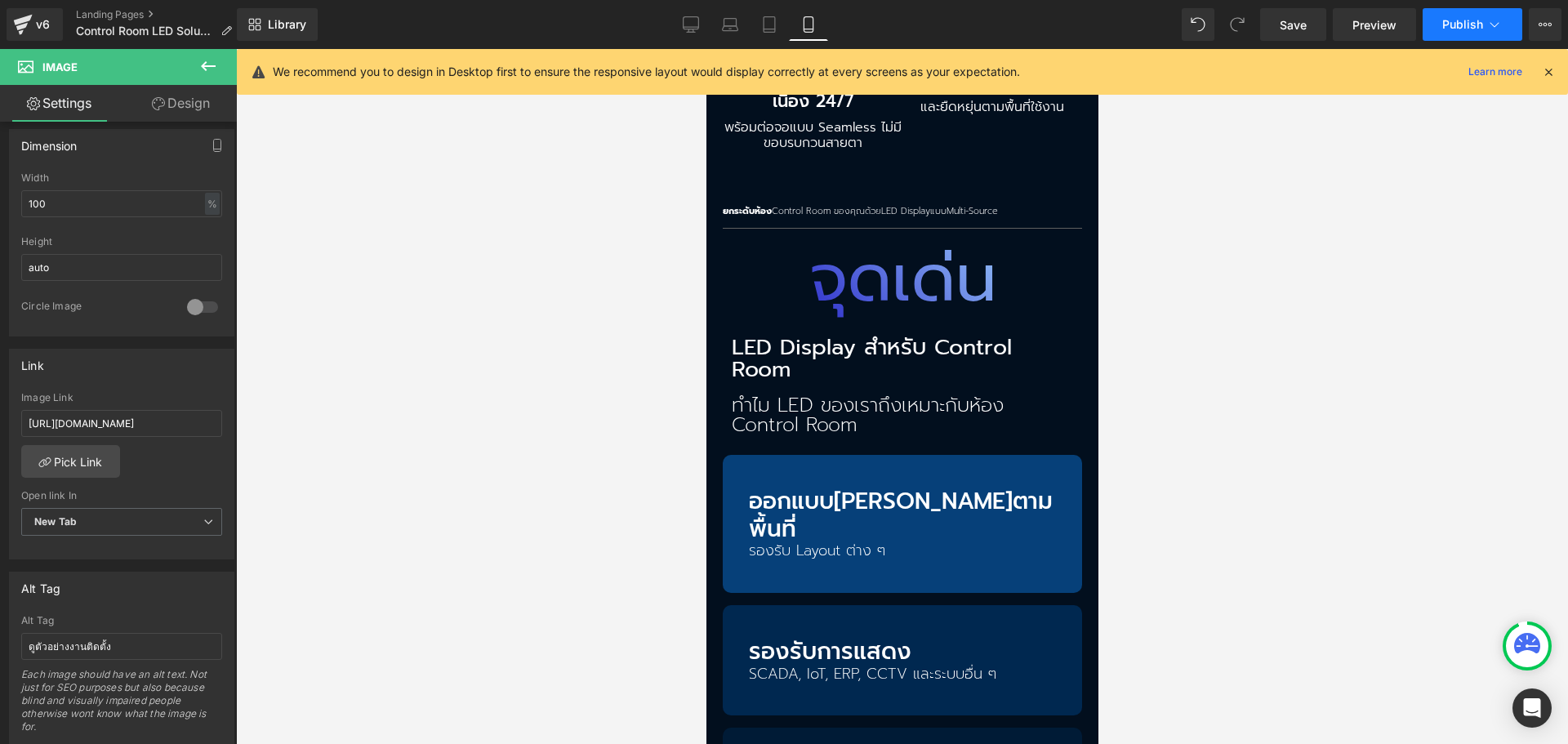
click at [1450, 26] on span "Publish" at bounding box center [1462, 25] width 41 height 13
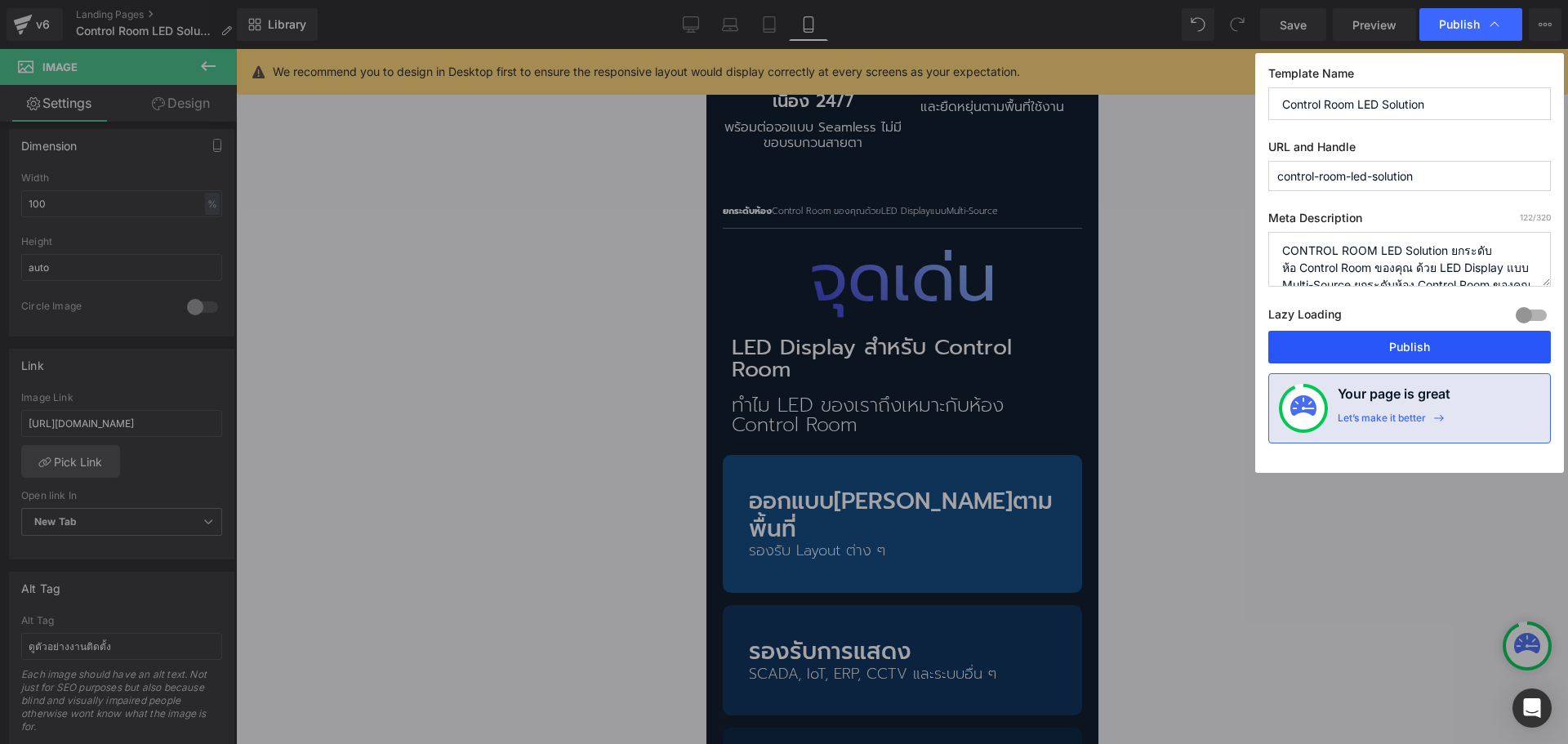
click at [1411, 336] on button "Publish" at bounding box center [1409, 347] width 283 height 33
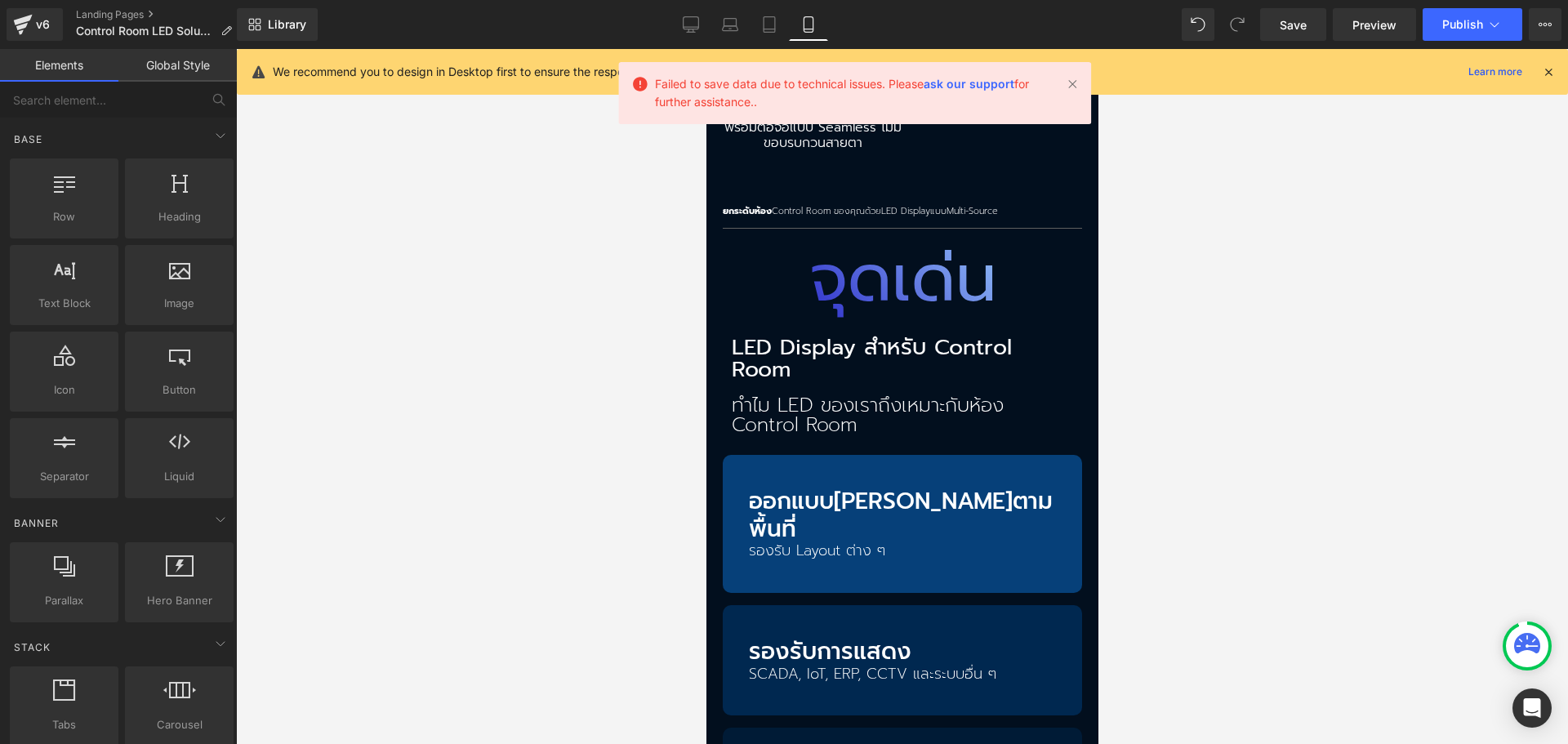
click at [1190, 213] on div at bounding box center [901, 397] width 1331 height 696
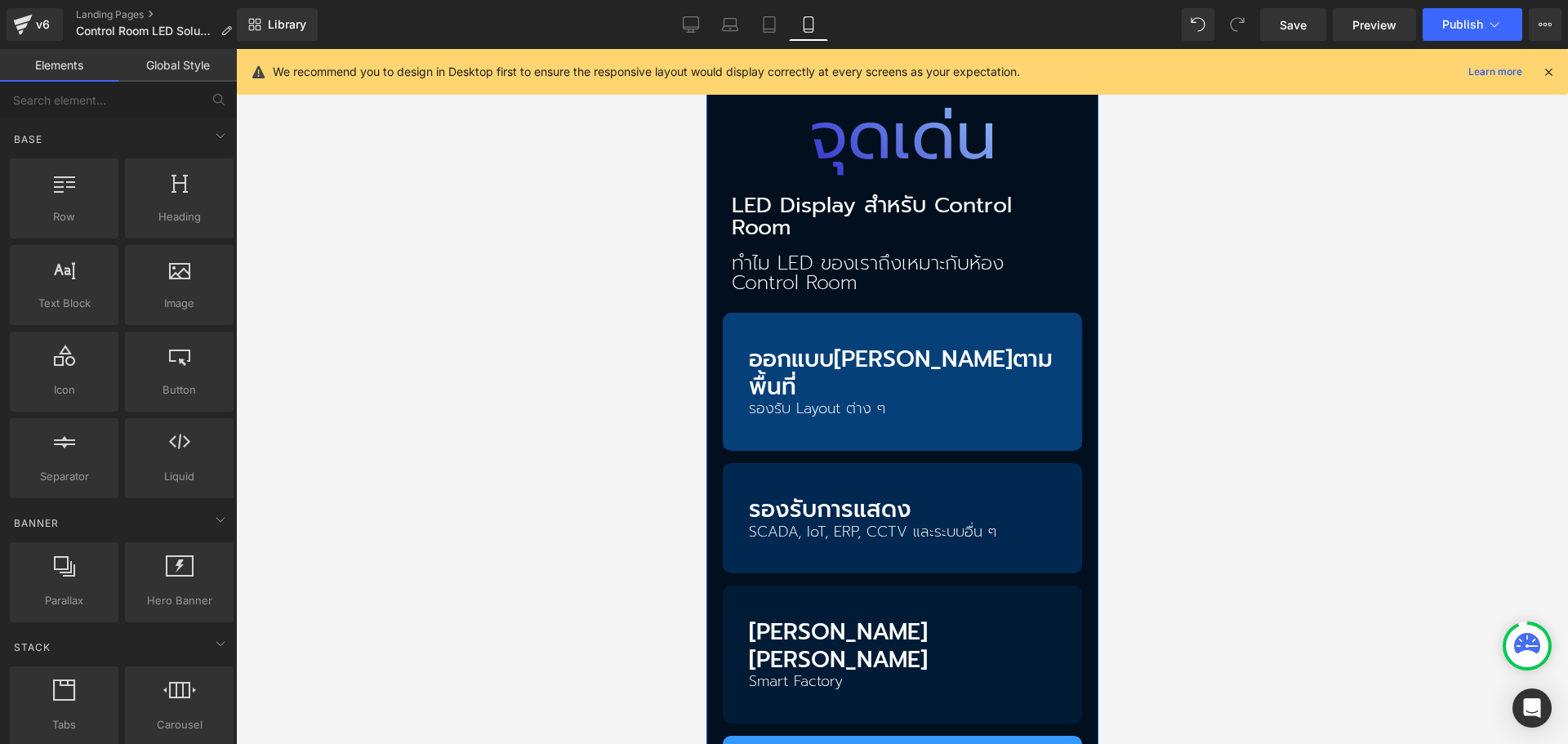
scroll to position [1979, 0]
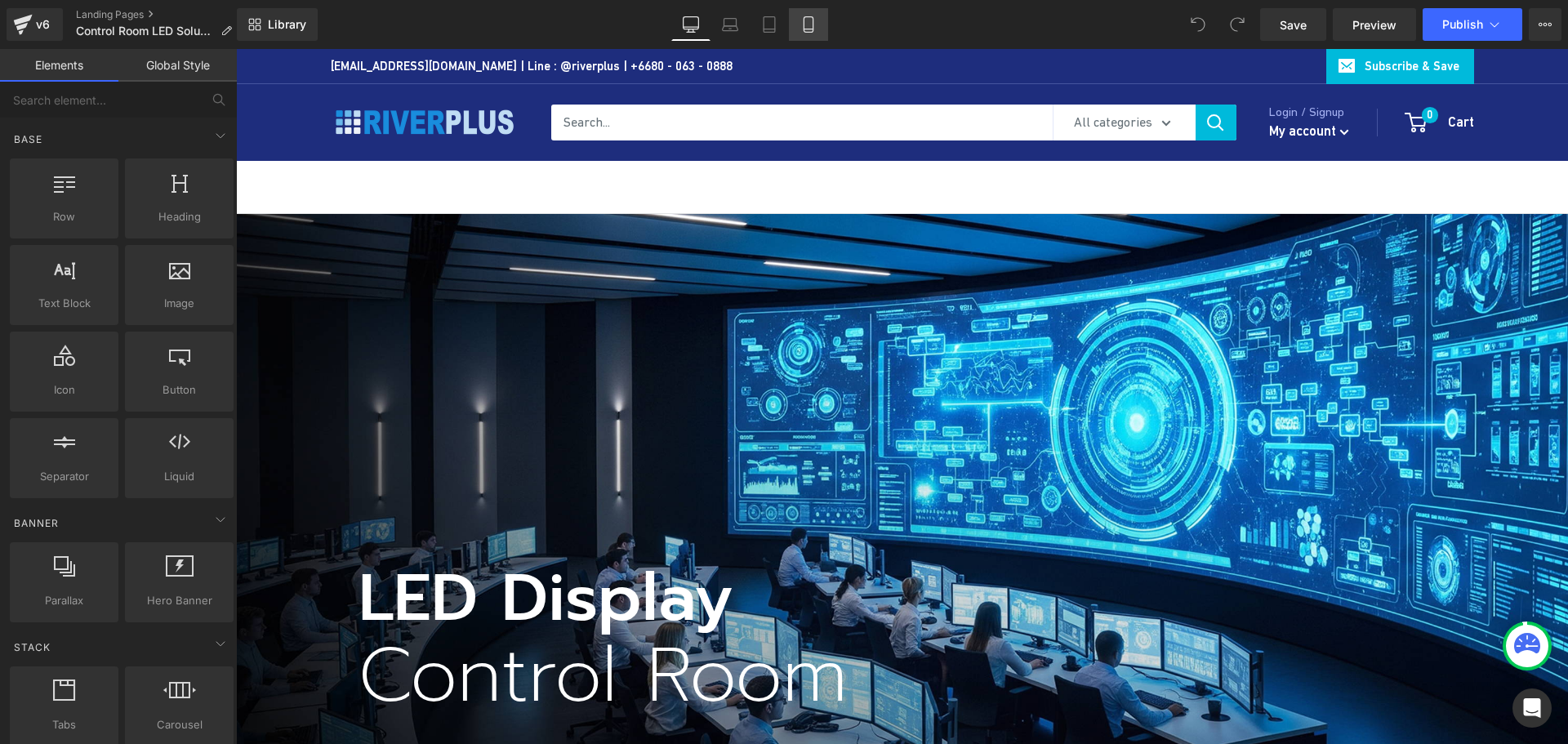
click at [801, 22] on icon at bounding box center [809, 25] width 17 height 17
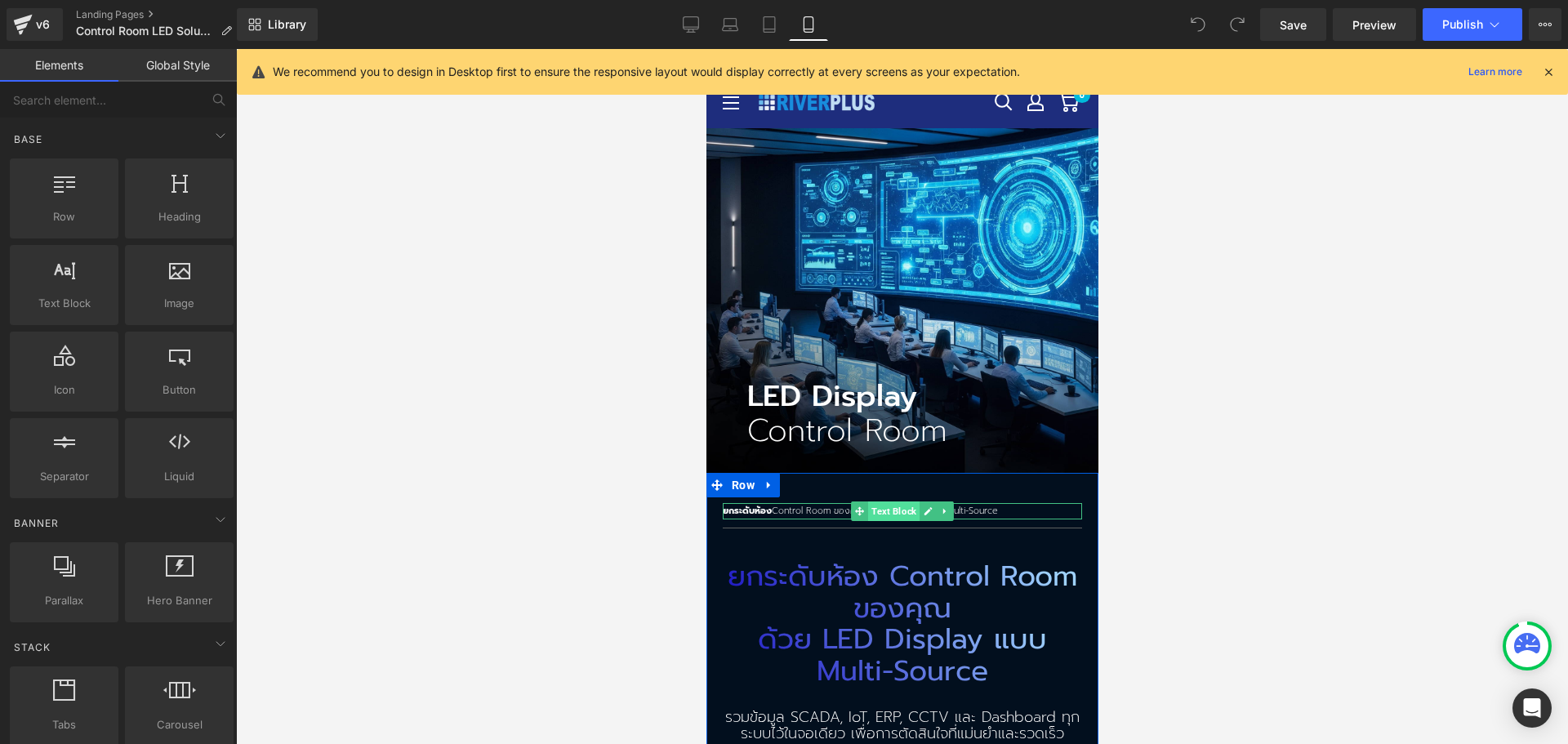
click at [867, 503] on span "Text Block" at bounding box center [893, 511] width 52 height 20
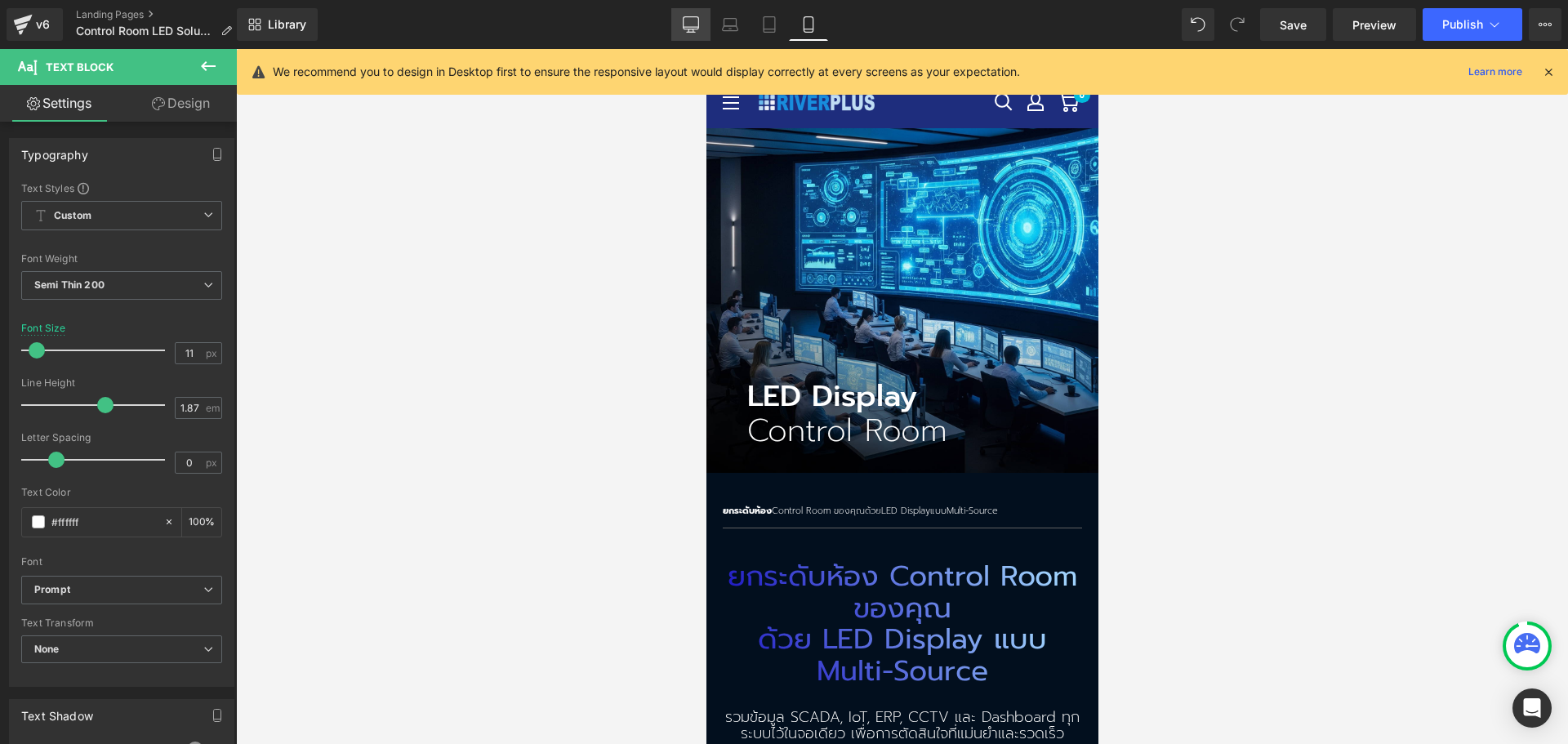
click at [695, 38] on link "Desktop" at bounding box center [690, 24] width 39 height 33
type input "18"
type input "100"
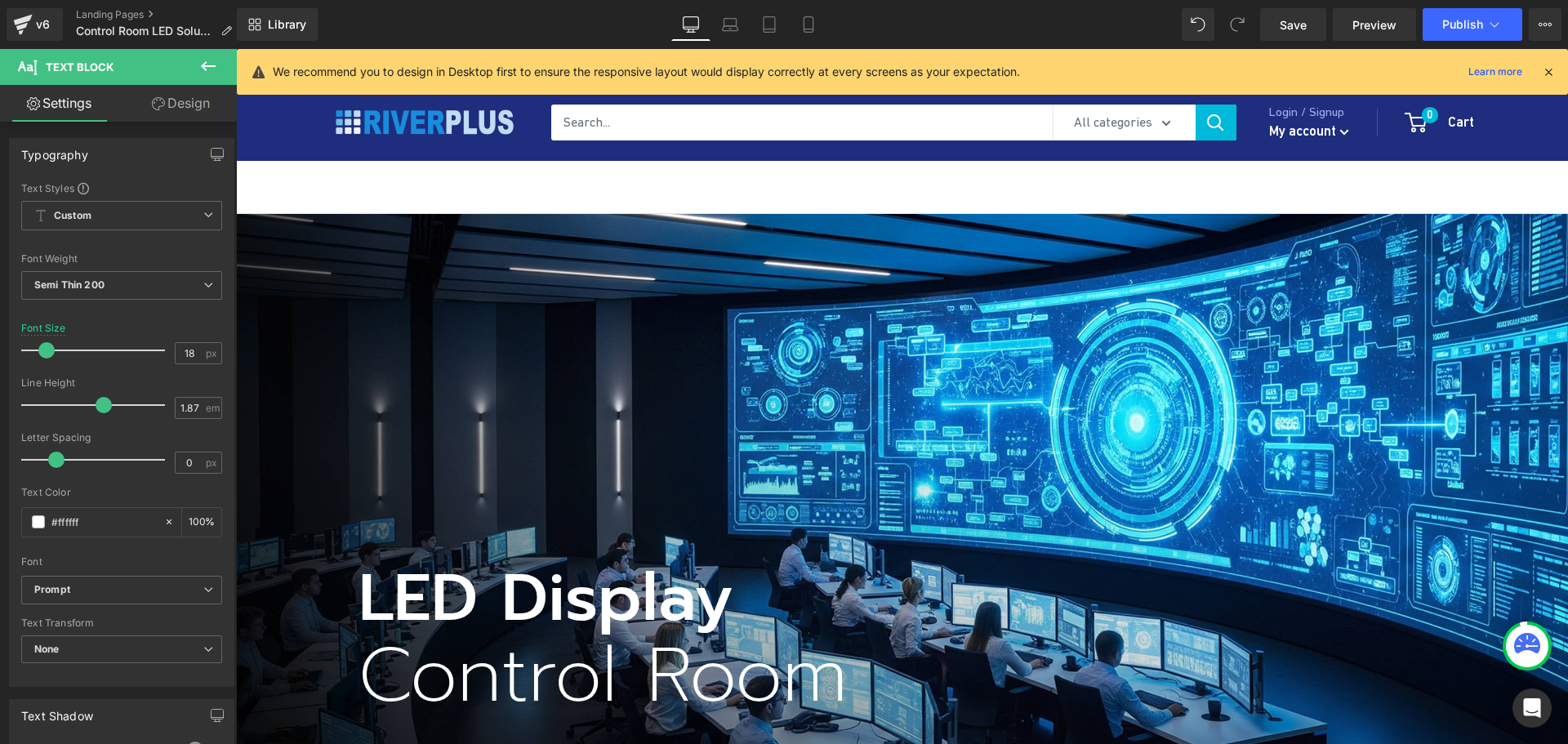
scroll to position [428, 0]
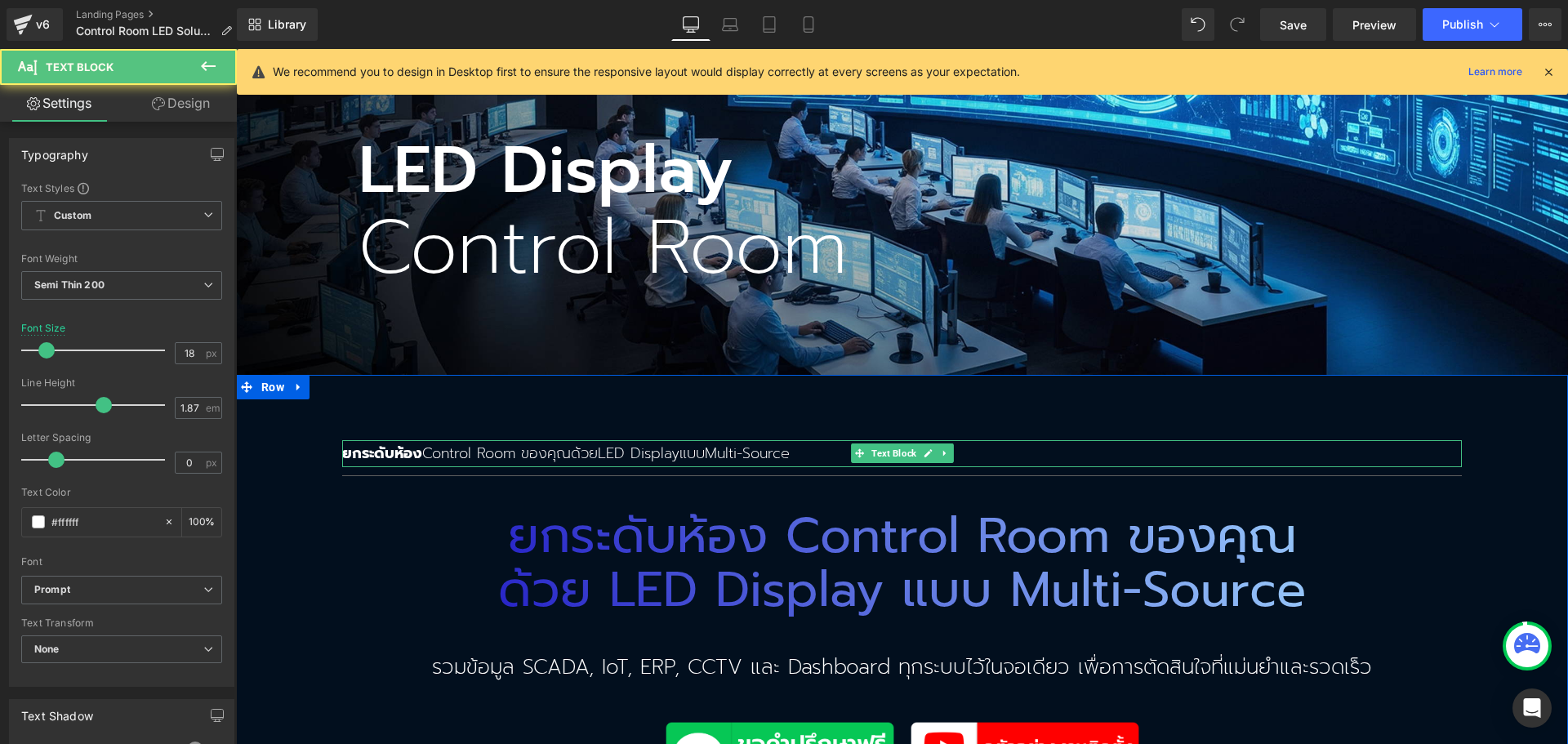
click at [521, 442] on p "ยกระดับห้อง Control Room ของคุณ ด้วย LED Display แบบ Multi-Source" at bounding box center [901, 454] width 1120 height 28
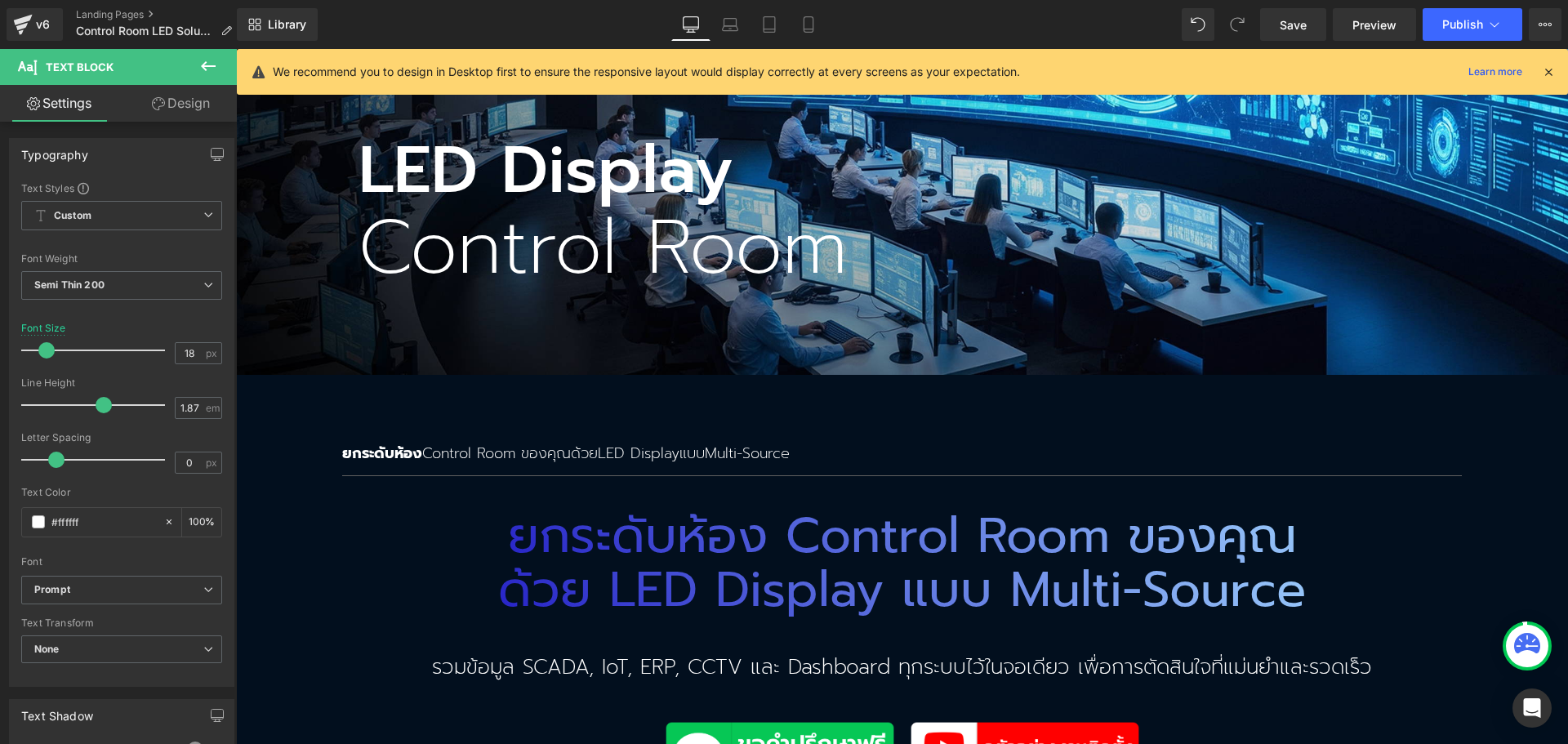
click at [182, 103] on link "Design" at bounding box center [181, 103] width 118 height 37
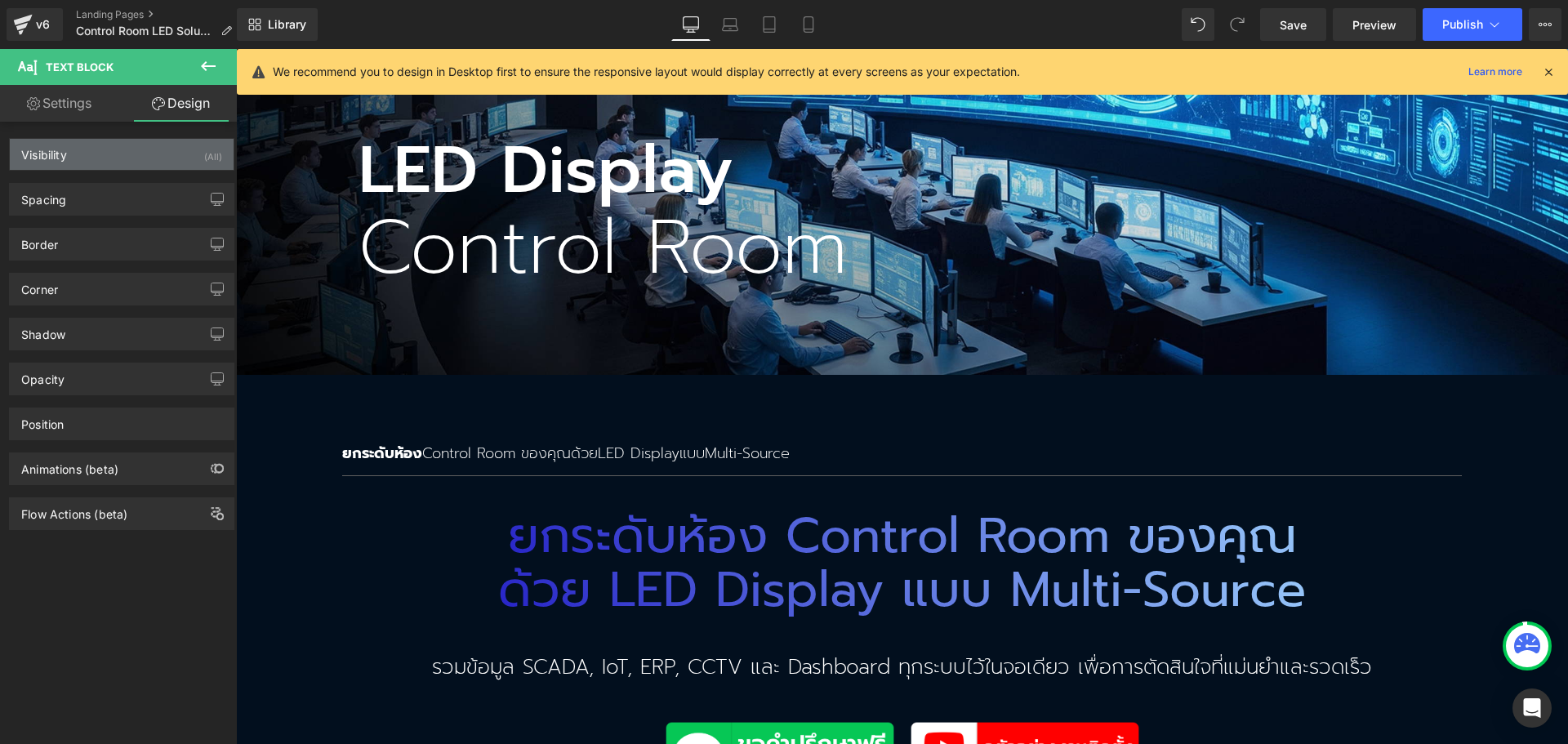
click at [112, 166] on div "Visibility (All)" at bounding box center [122, 154] width 223 height 31
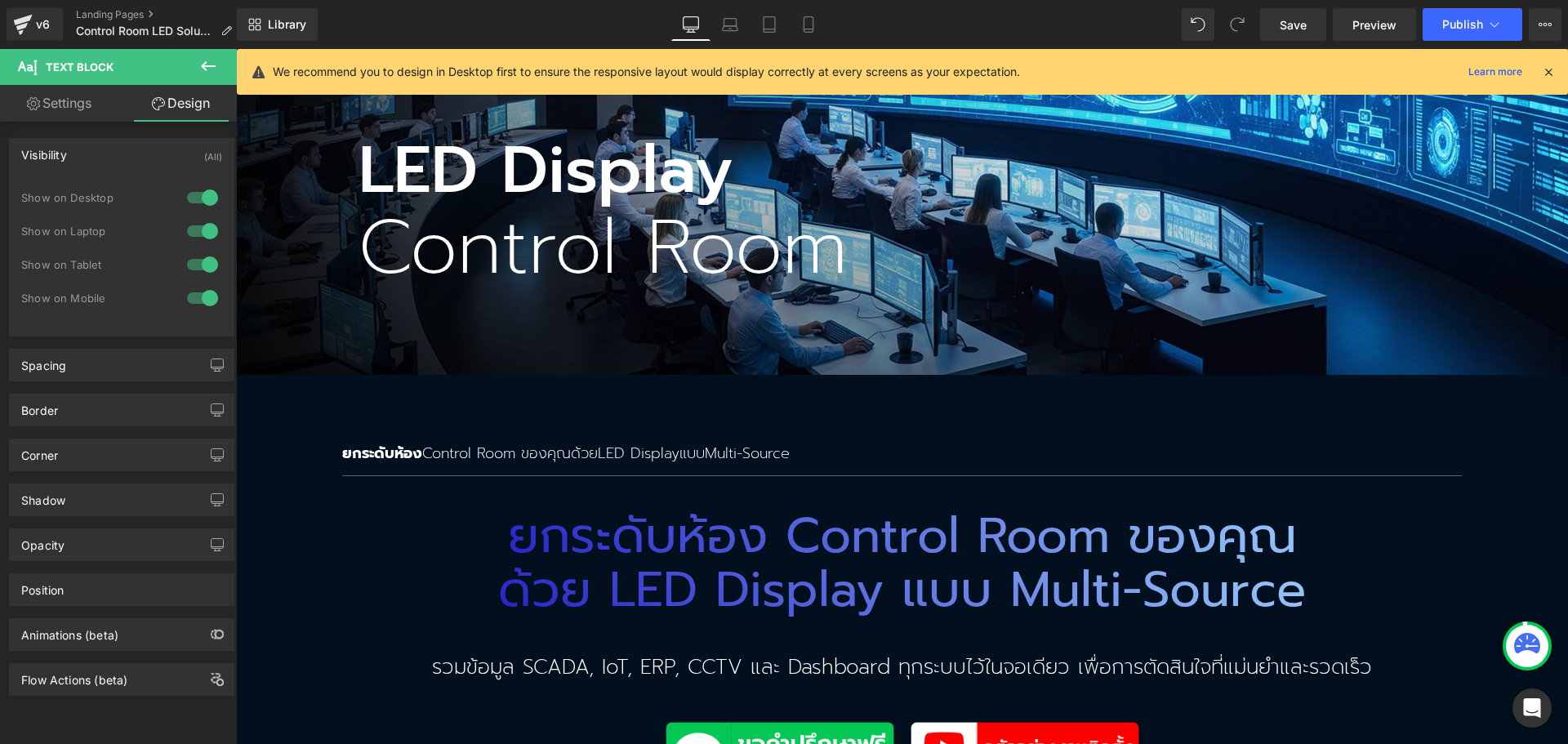
drag, startPoint x: 196, startPoint y: 294, endPoint x: 51, endPoint y: 309, distance: 145.8
click at [196, 294] on div at bounding box center [202, 298] width 39 height 26
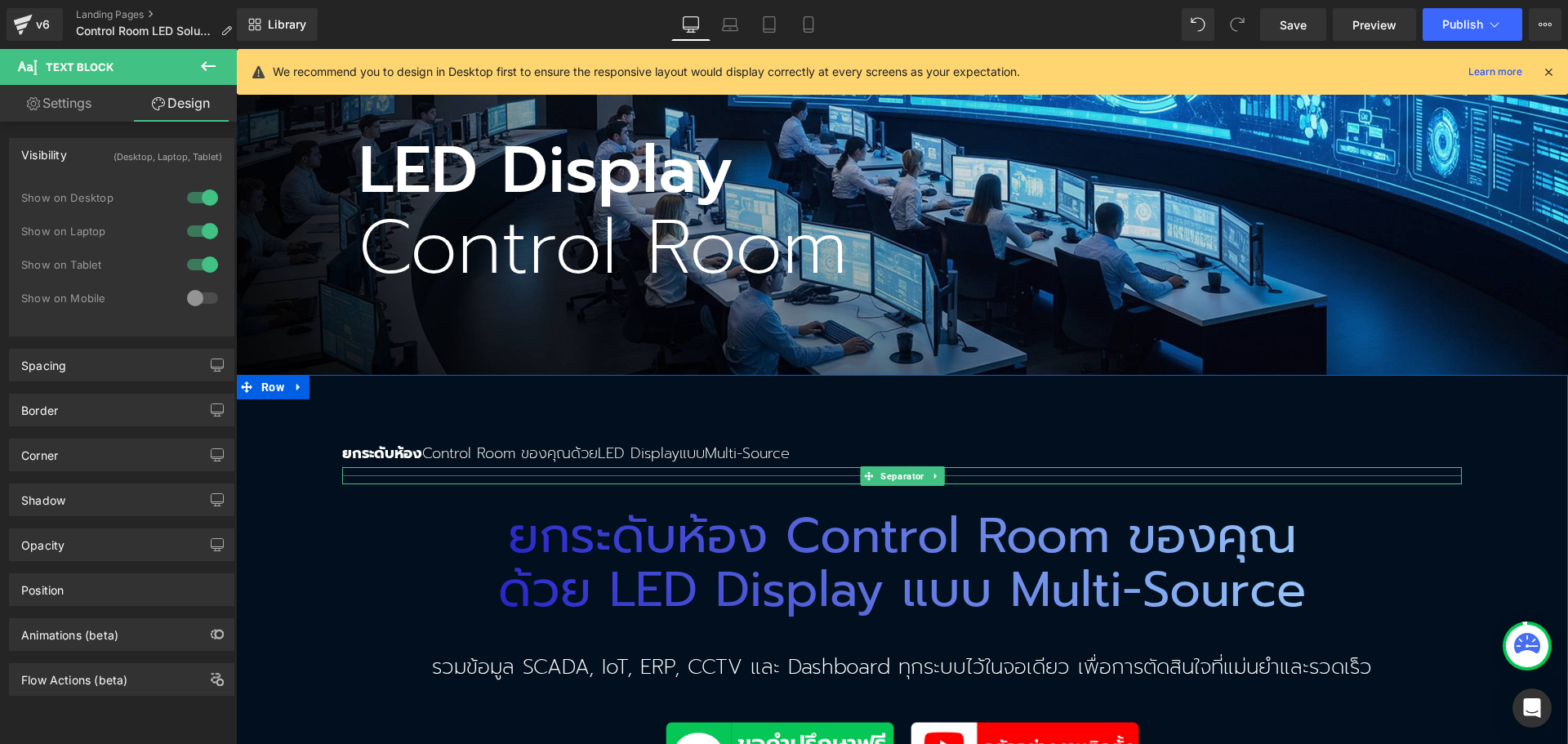
click at [371, 475] on hr at bounding box center [901, 480] width 1120 height 9
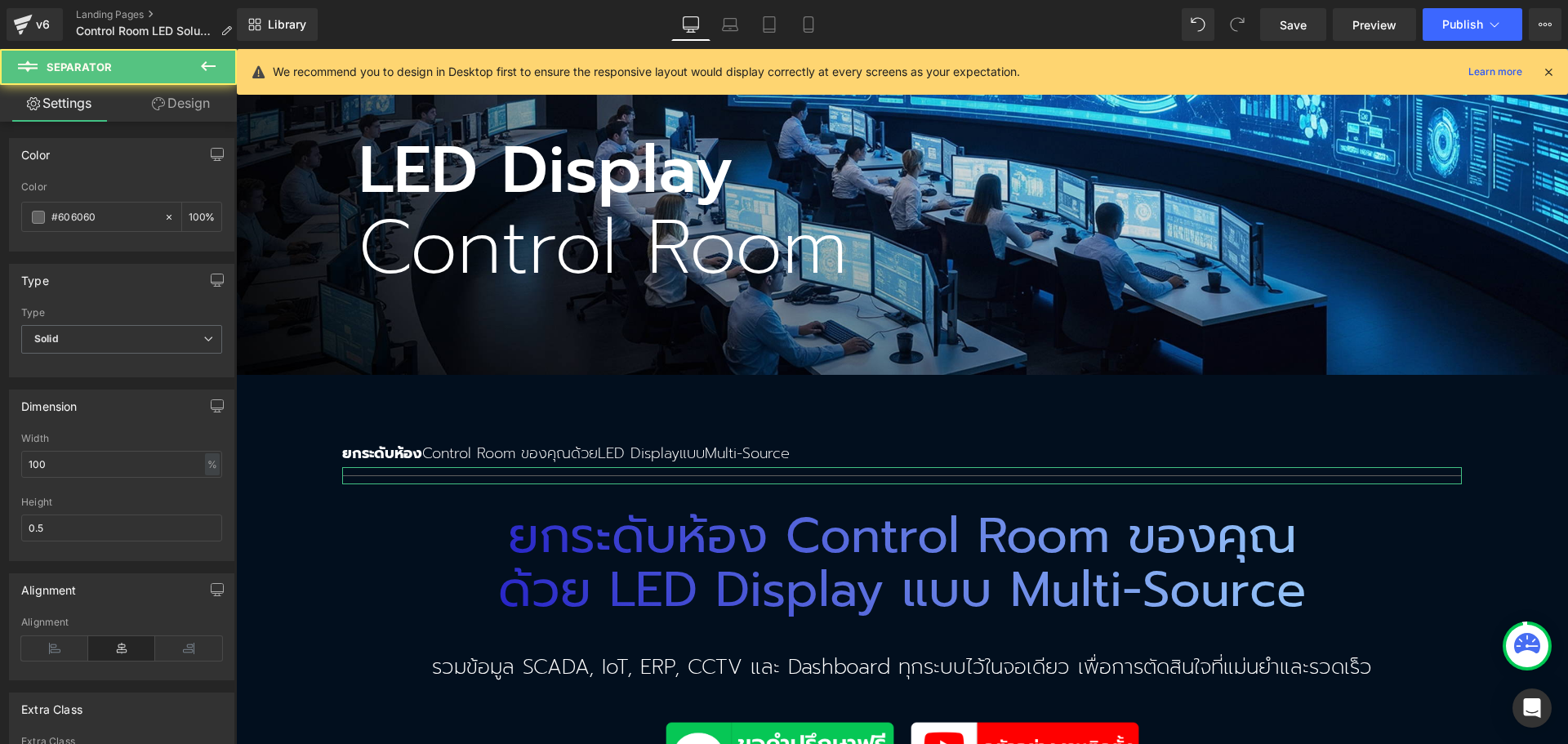
click at [181, 103] on link "Design" at bounding box center [181, 103] width 118 height 37
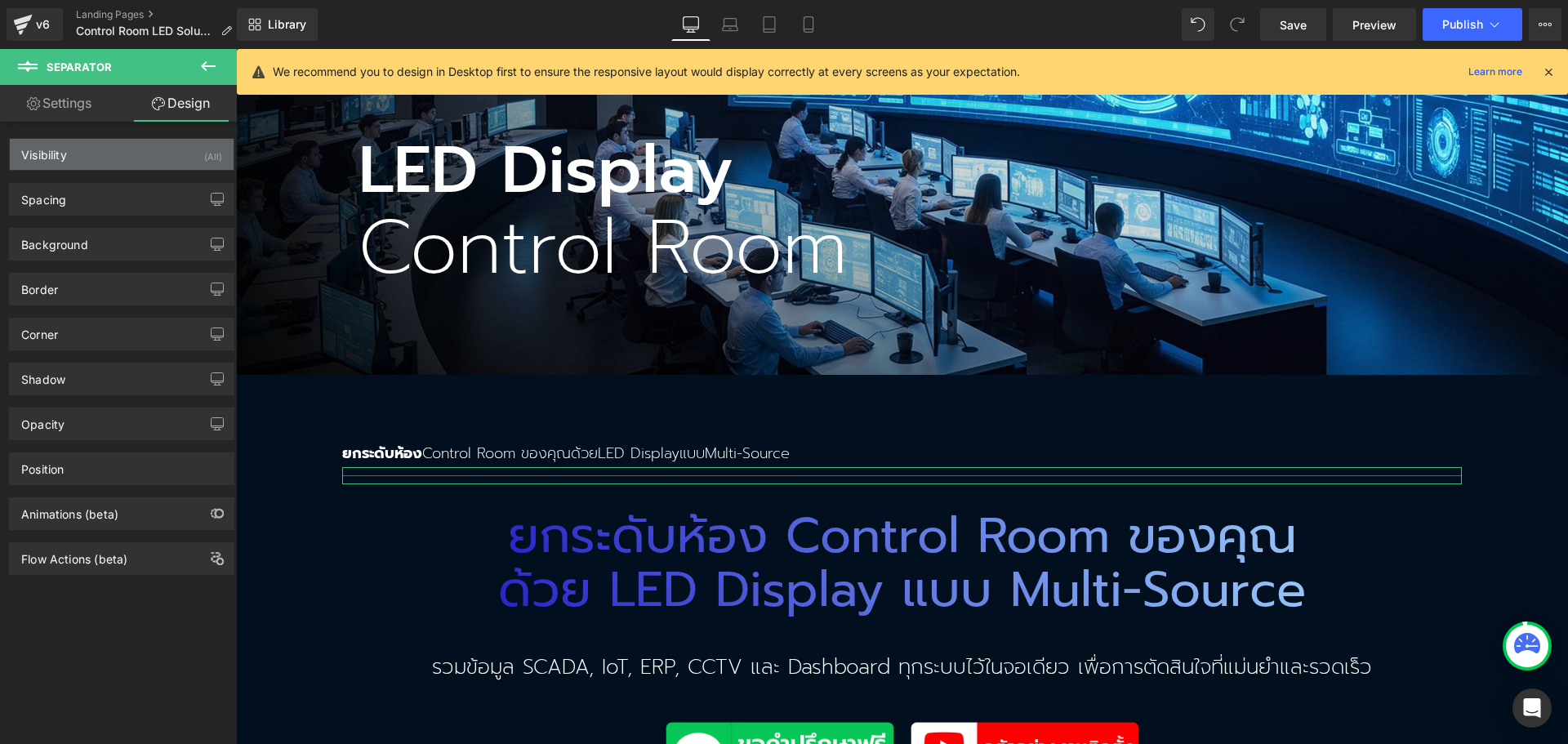
click at [139, 159] on div "Visibility (All)" at bounding box center [122, 154] width 223 height 31
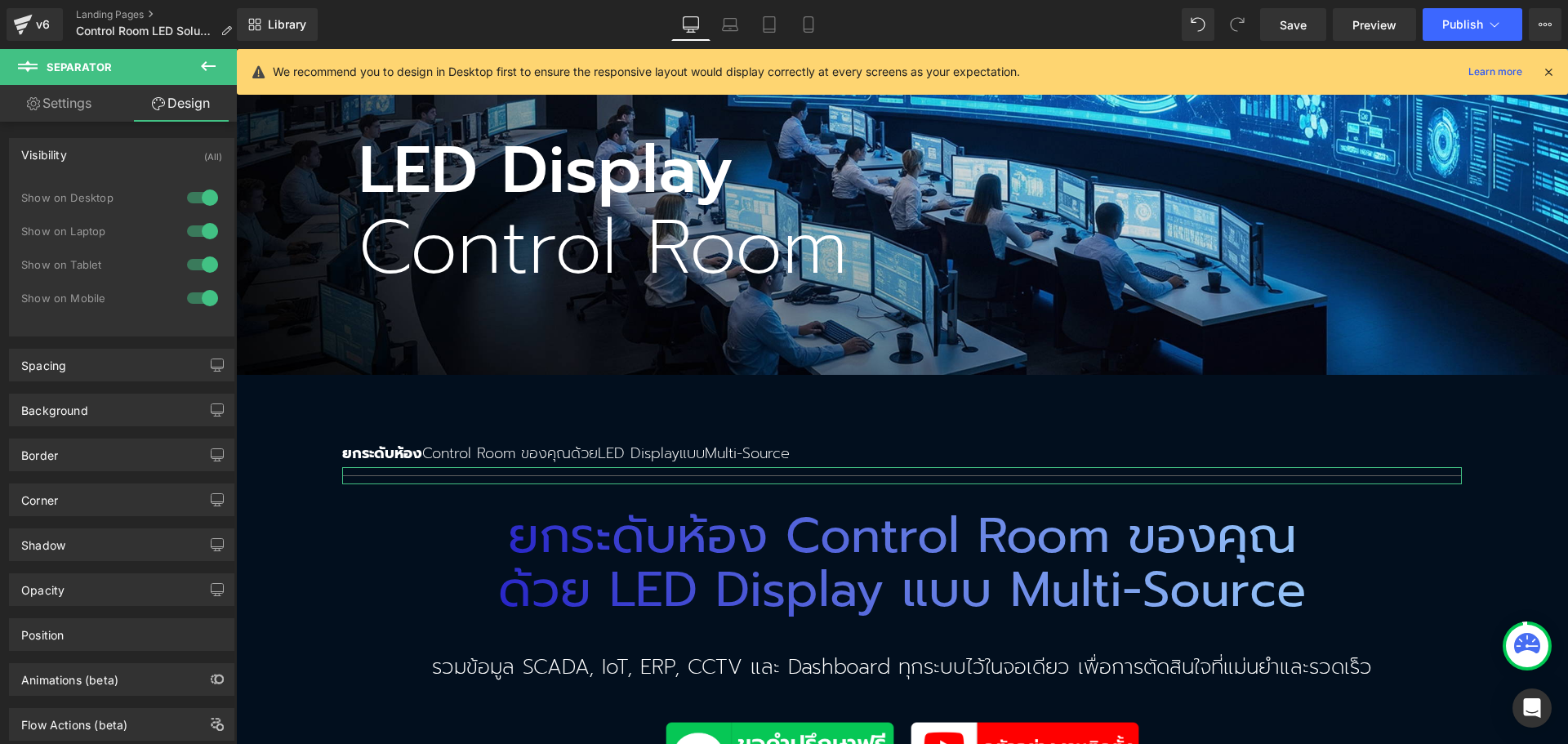
click at [195, 289] on div at bounding box center [202, 298] width 39 height 26
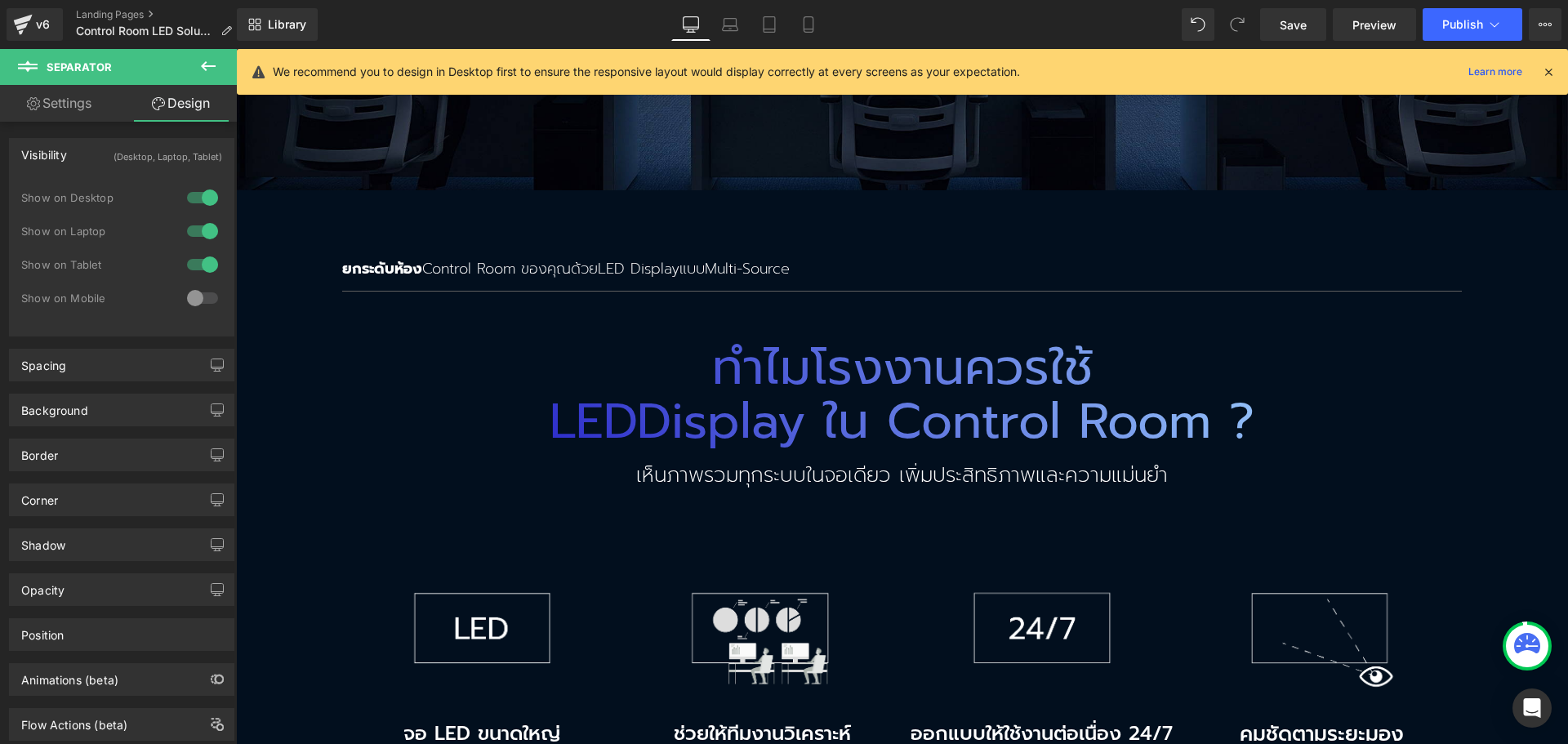
scroll to position [1735, 0]
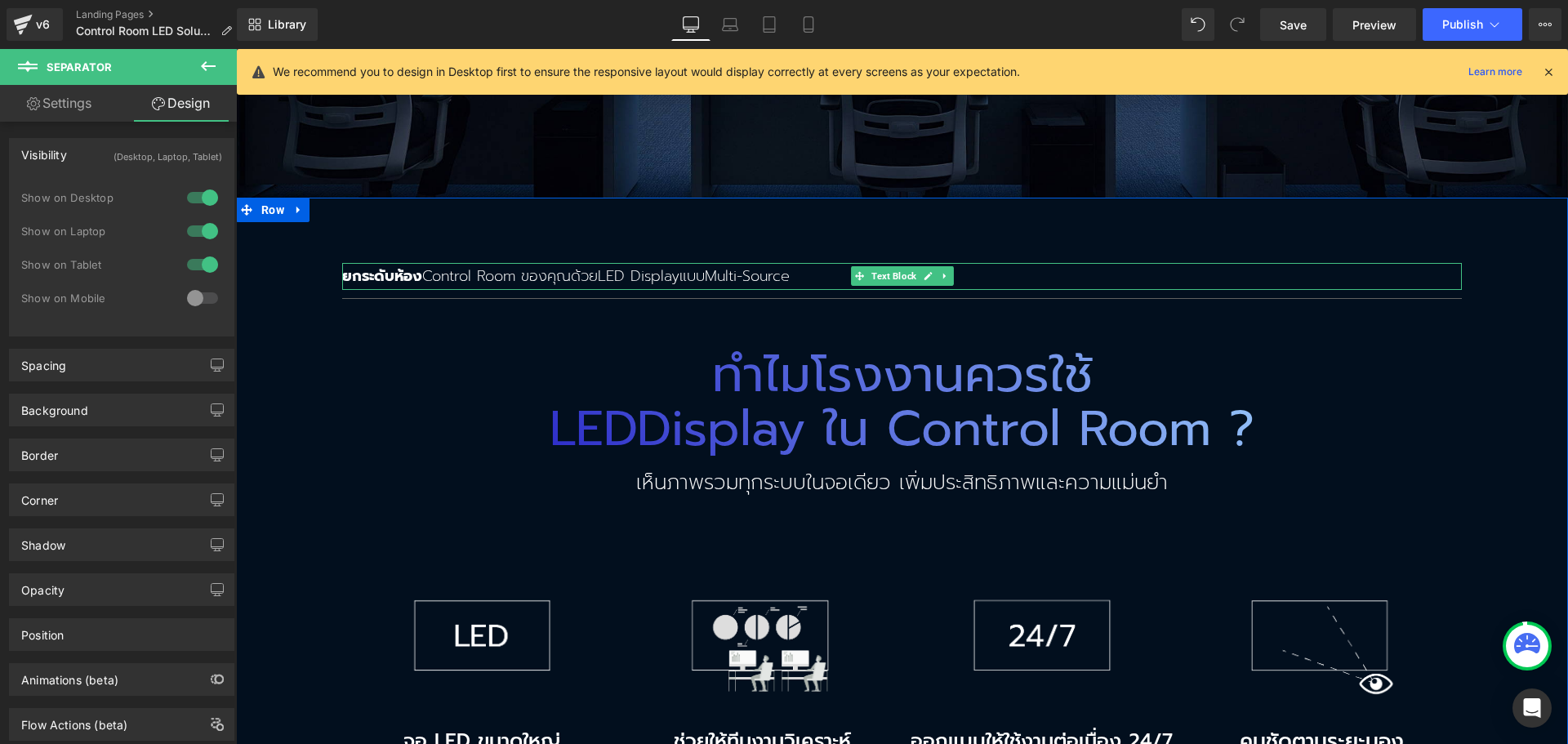
click at [432, 263] on p "ยกระดับห้อง Control Room ของคุณ ด้วย LED Display แบบ Multi-Source" at bounding box center [901, 276] width 1120 height 28
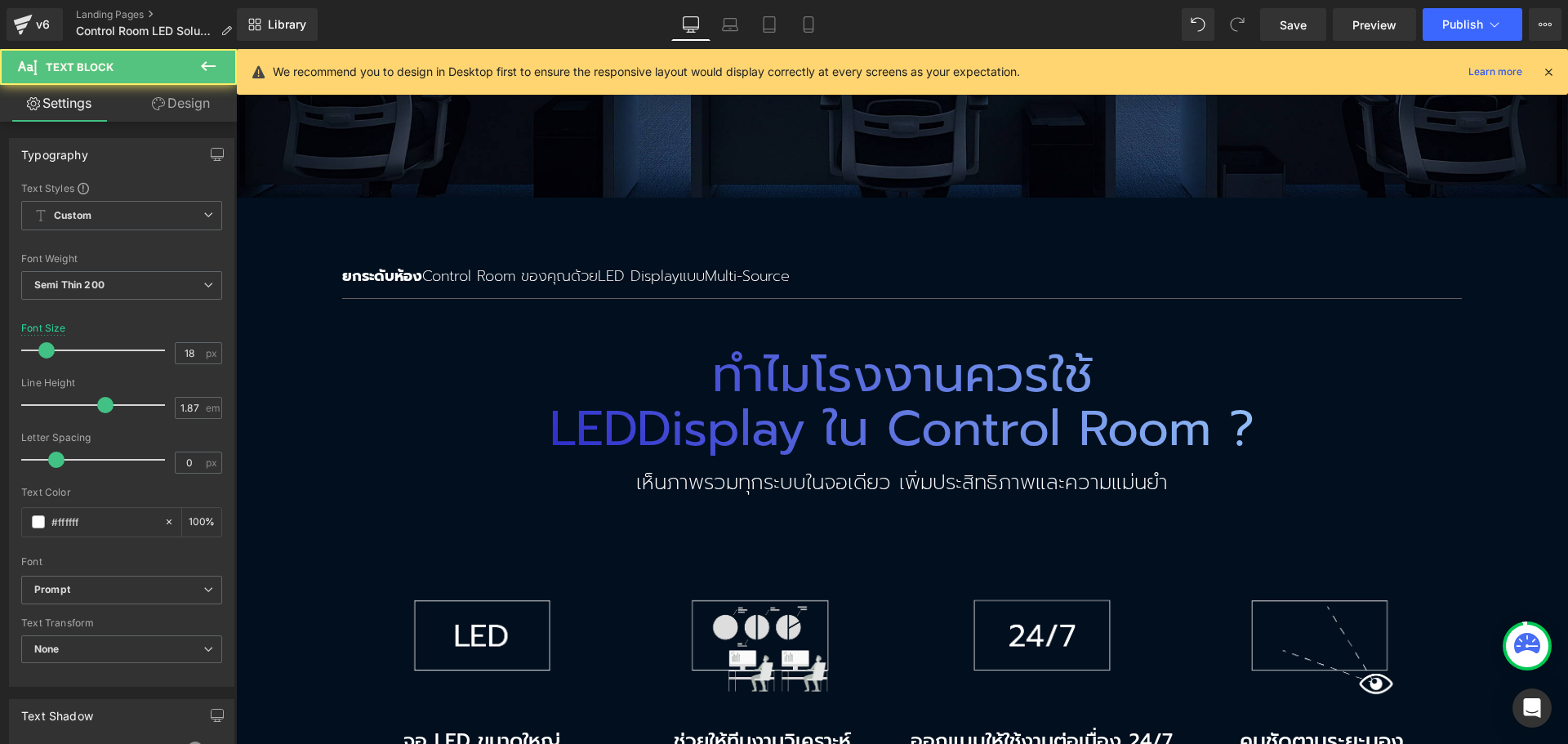
click at [162, 99] on icon at bounding box center [158, 104] width 13 height 13
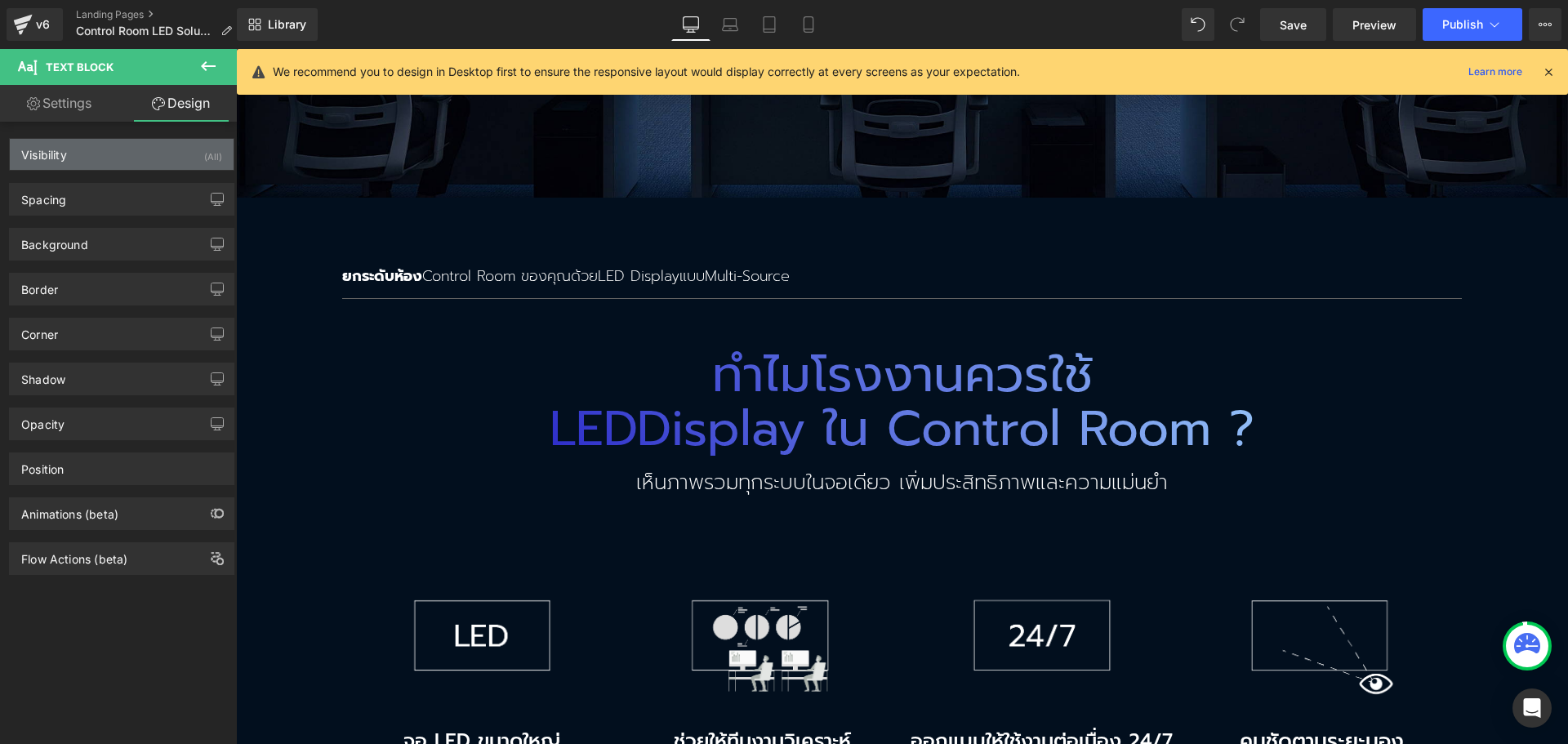
click at [134, 157] on div "Visibility (All)" at bounding box center [122, 154] width 223 height 31
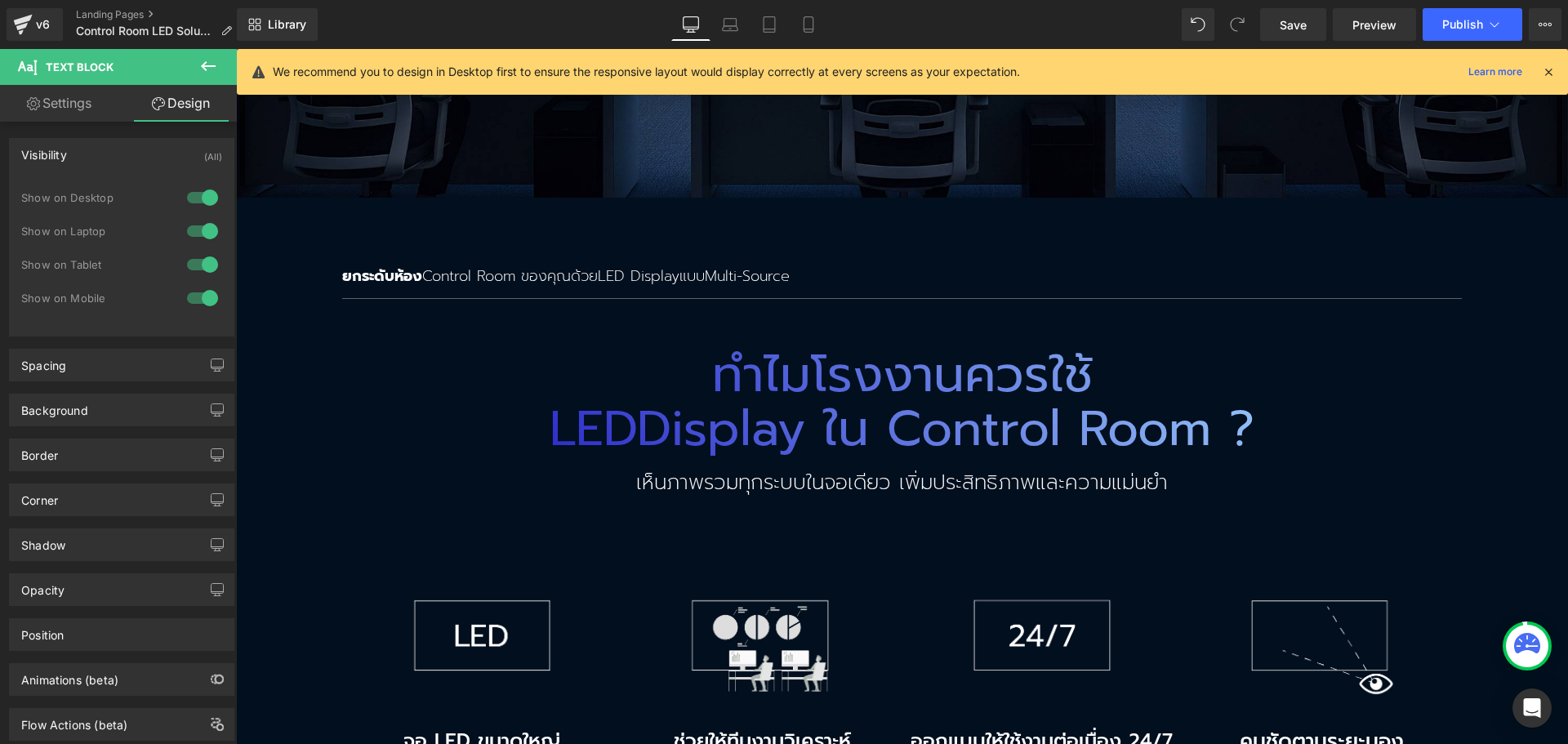
drag, startPoint x: 205, startPoint y: 291, endPoint x: 54, endPoint y: 249, distance: 156.7
click at [205, 291] on div at bounding box center [202, 298] width 39 height 26
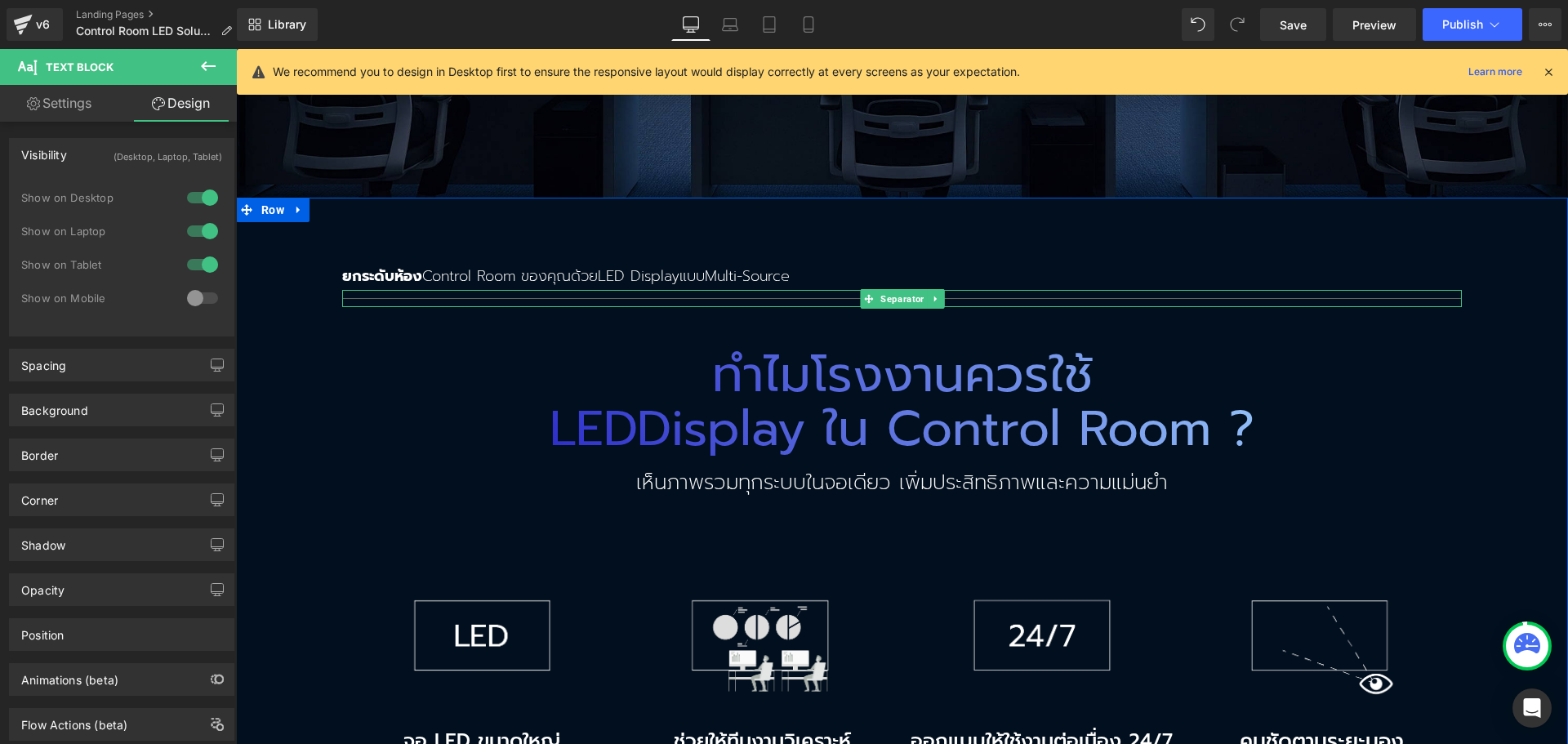
click at [360, 299] on hr at bounding box center [901, 303] width 1120 height 9
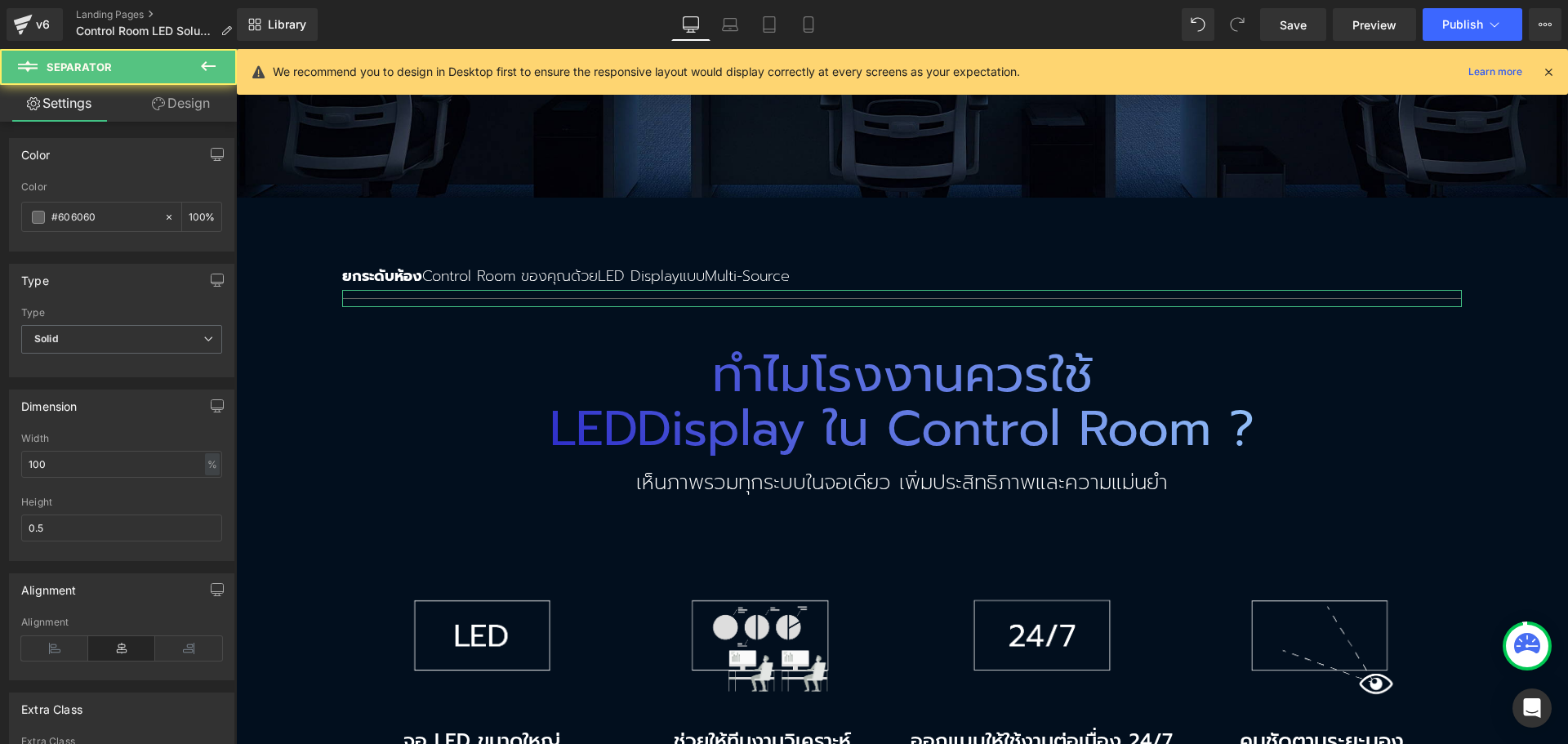
click at [188, 95] on link "Design" at bounding box center [181, 103] width 118 height 37
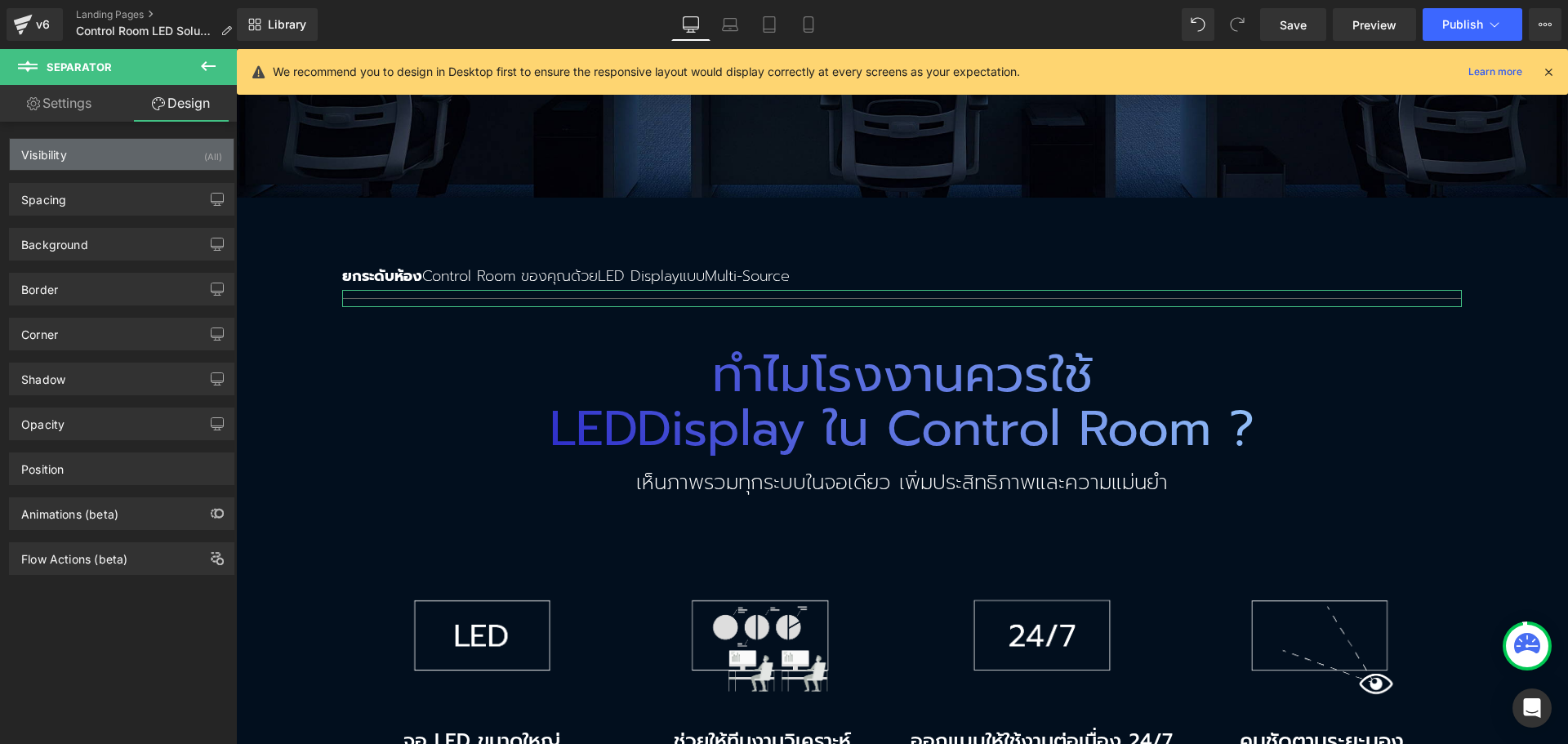
click at [148, 153] on div "Visibility (All)" at bounding box center [122, 154] width 223 height 31
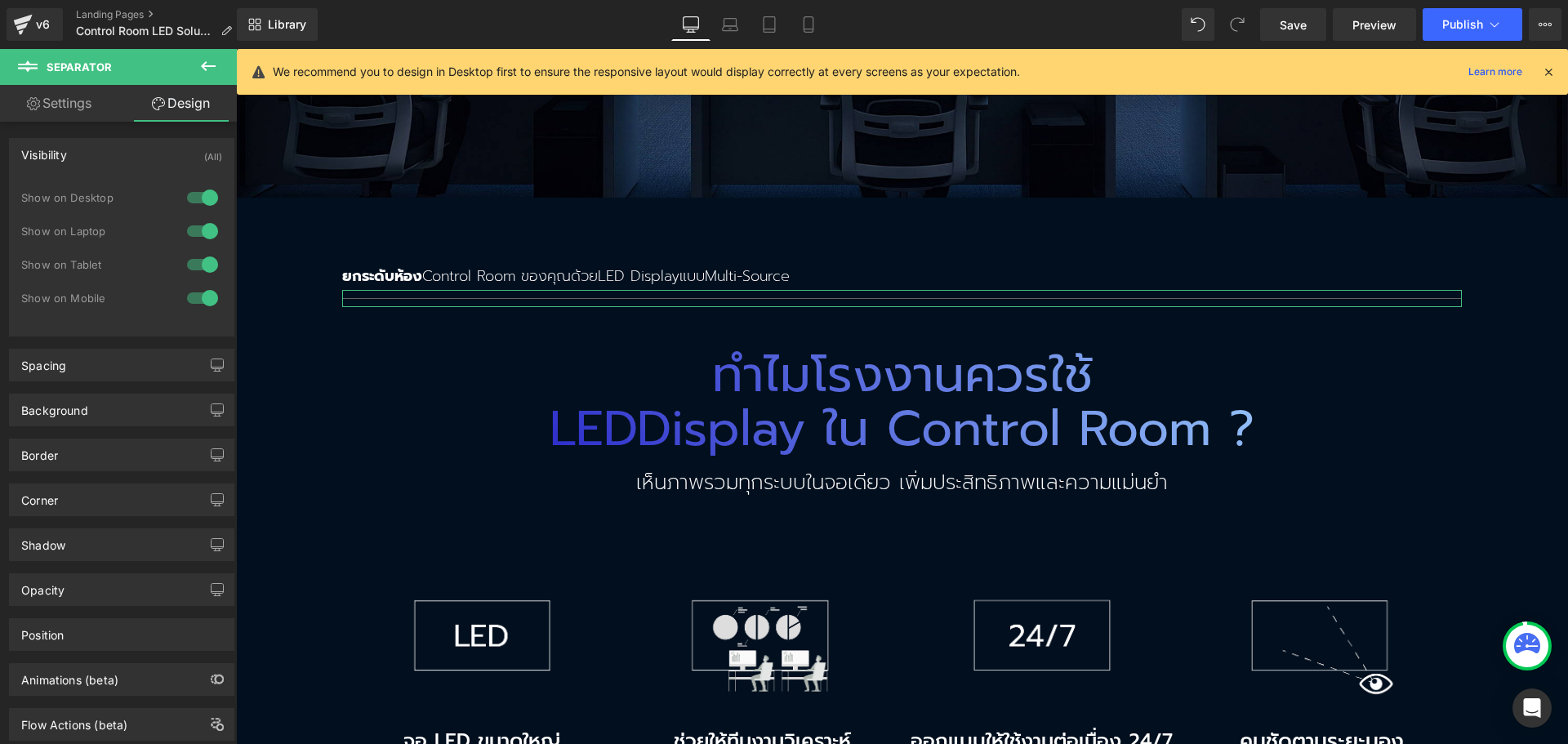
click at [186, 293] on div at bounding box center [202, 298] width 39 height 26
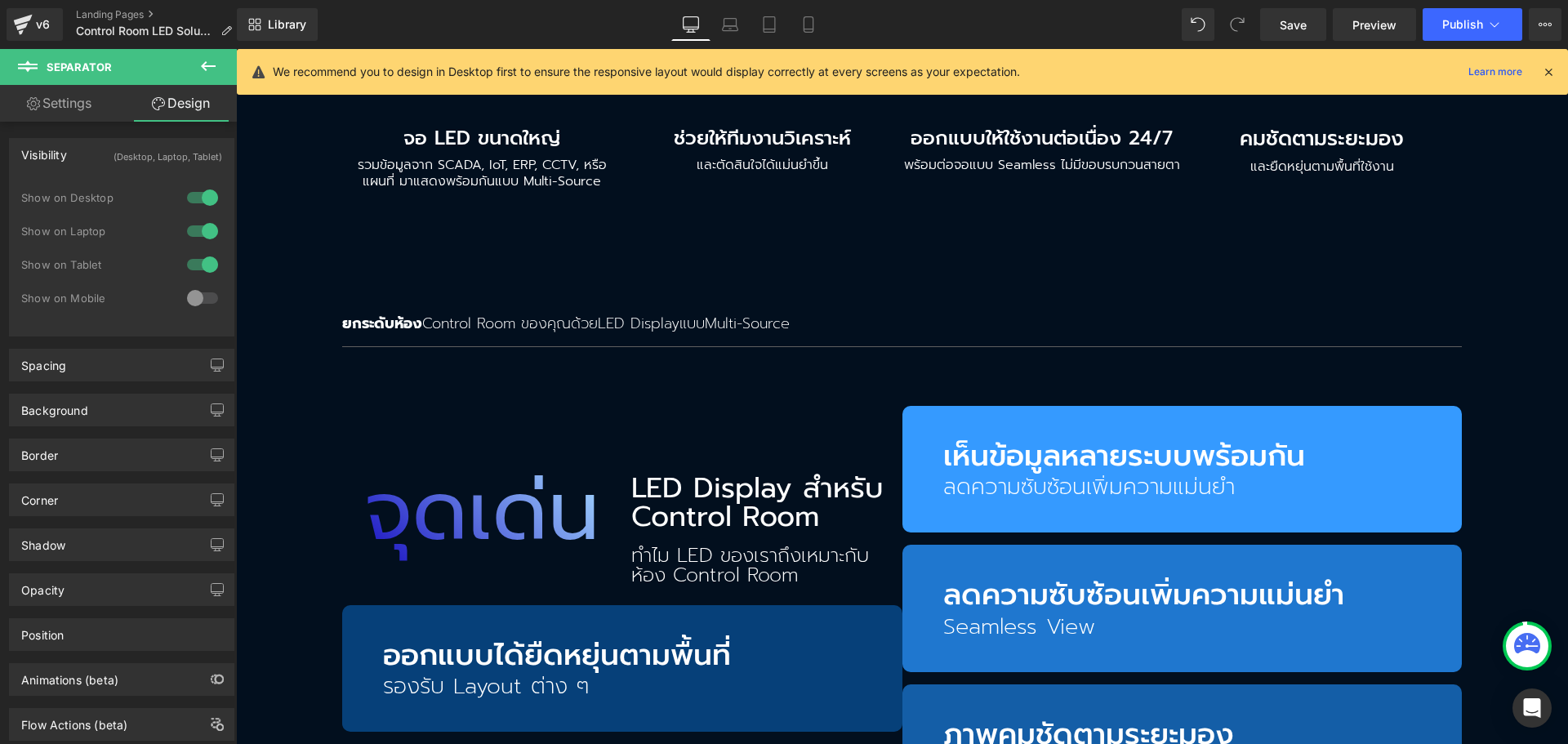
scroll to position [2307, 0]
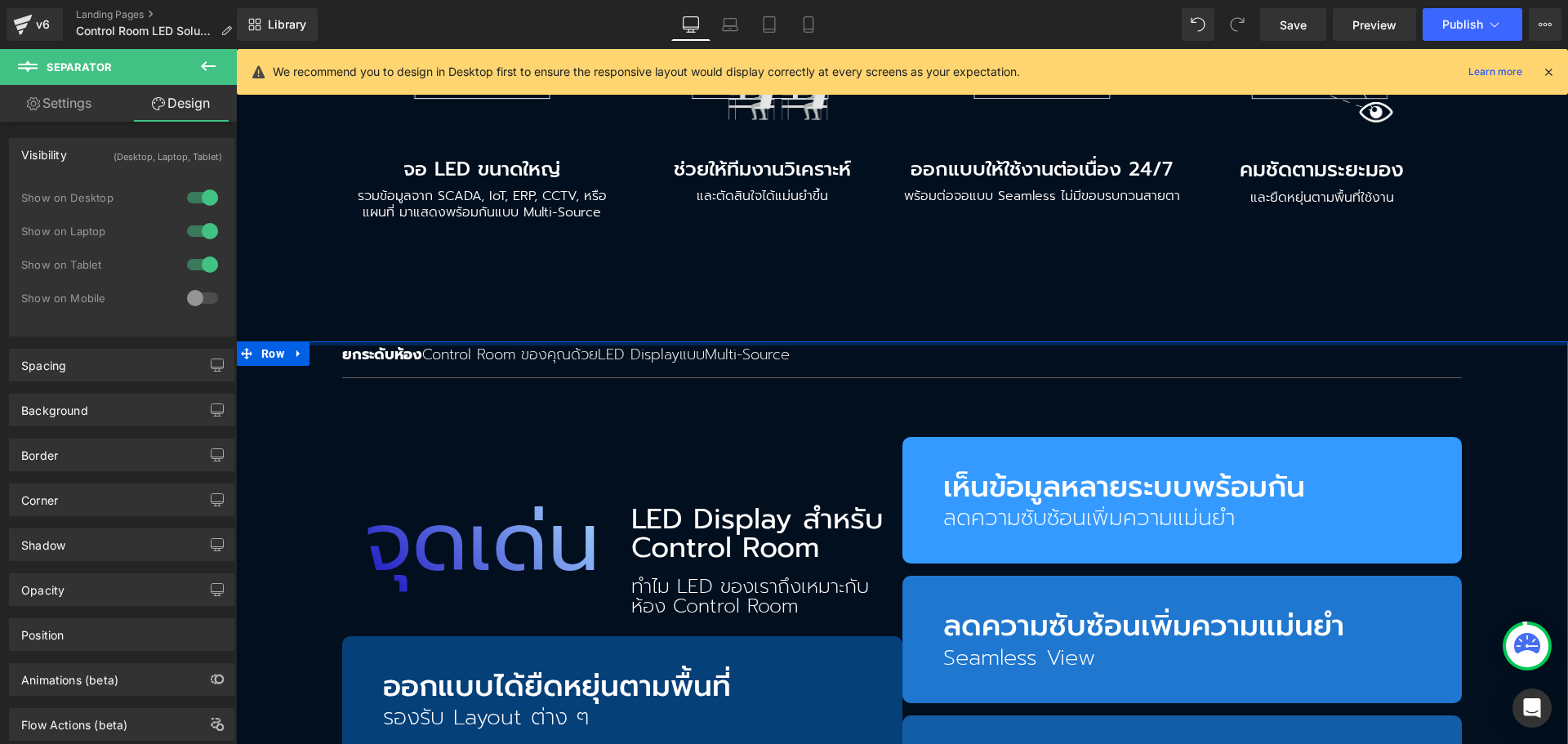
click at [447, 341] on div at bounding box center [901, 343] width 1331 height 4
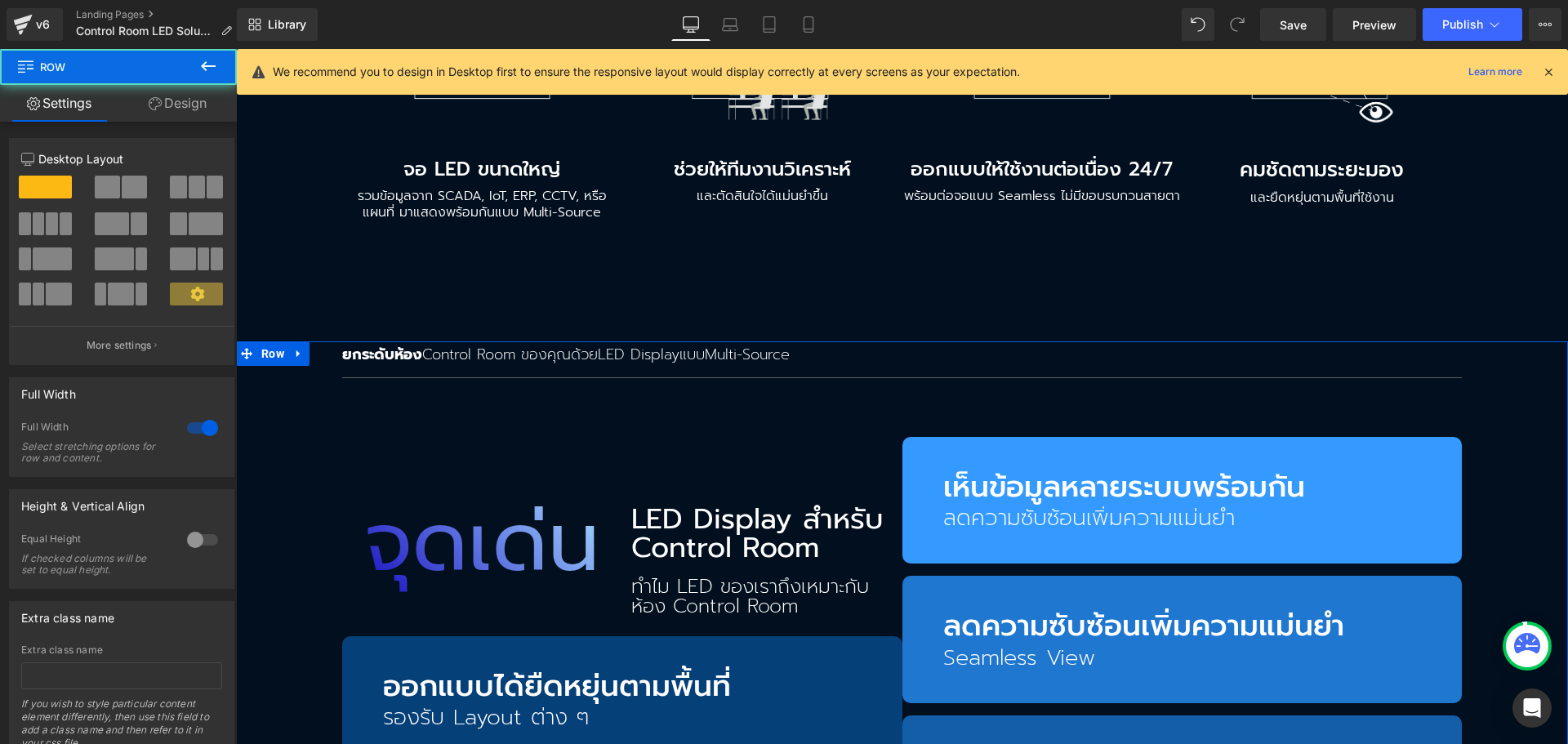
click at [451, 347] on p "ยกระดับห้อง Control Room ของคุณ ด้วย LED Display แบบ Multi-Source" at bounding box center [901, 354] width 1120 height 28
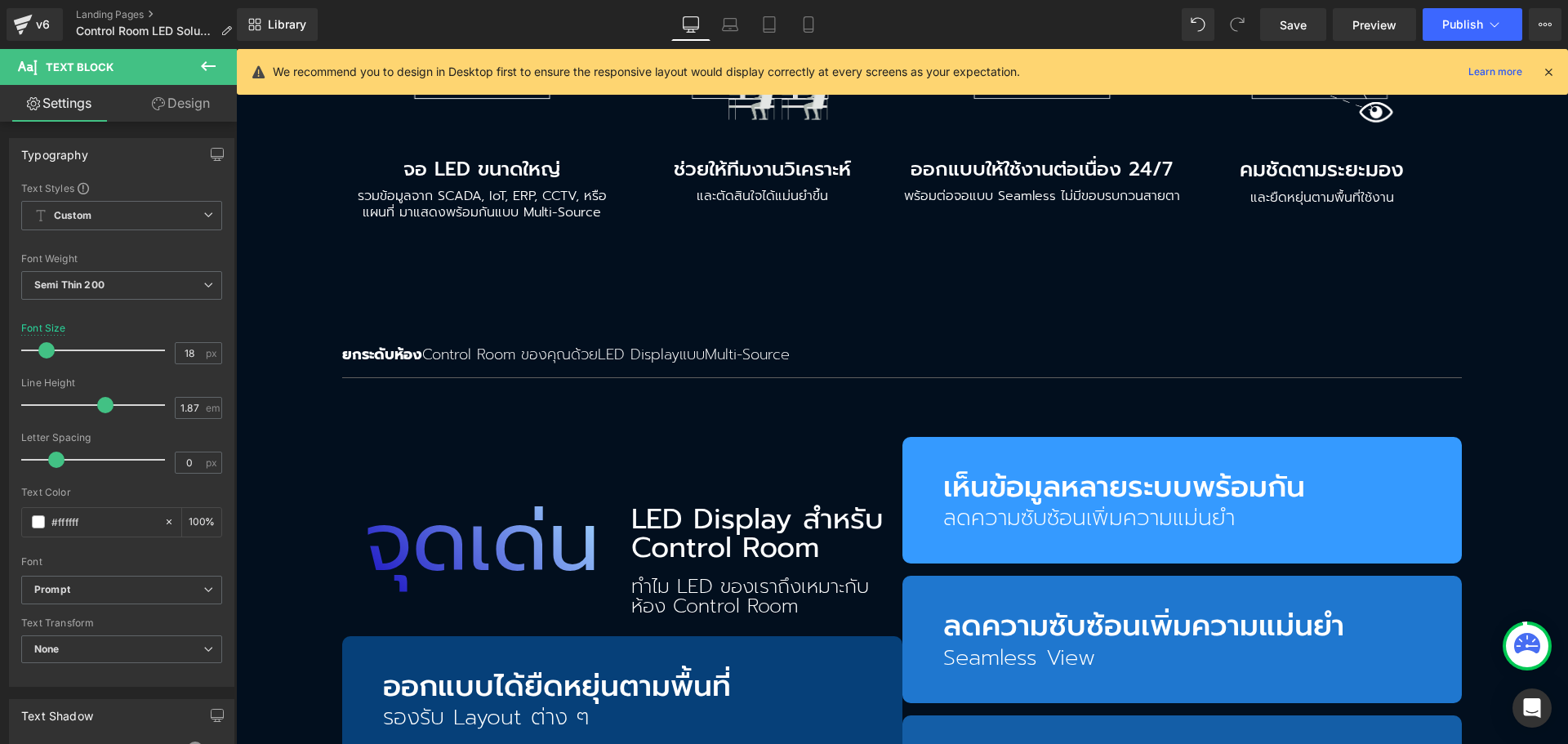
click at [148, 86] on link "Design" at bounding box center [181, 103] width 118 height 37
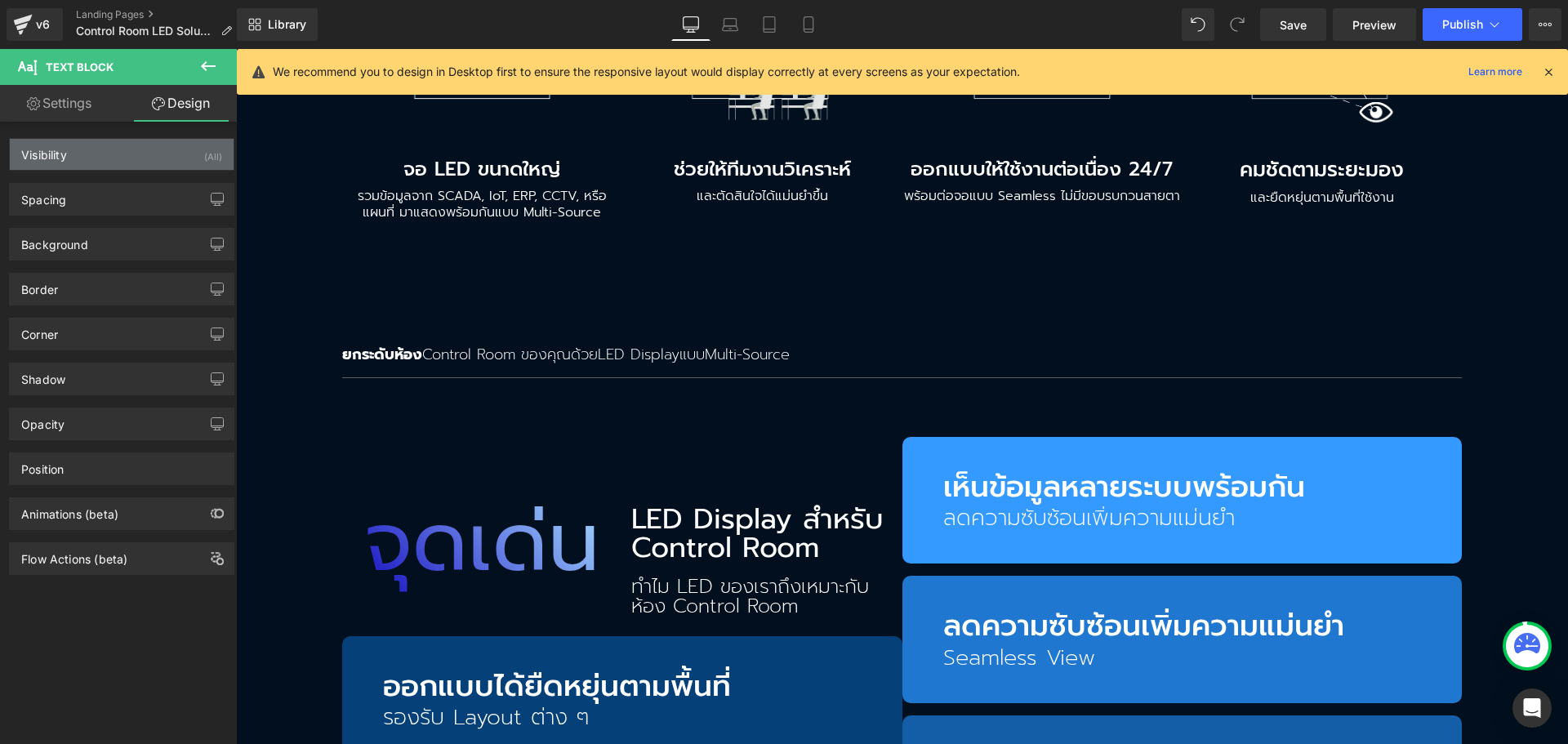
click at [143, 162] on div "Visibility (All)" at bounding box center [122, 154] width 223 height 31
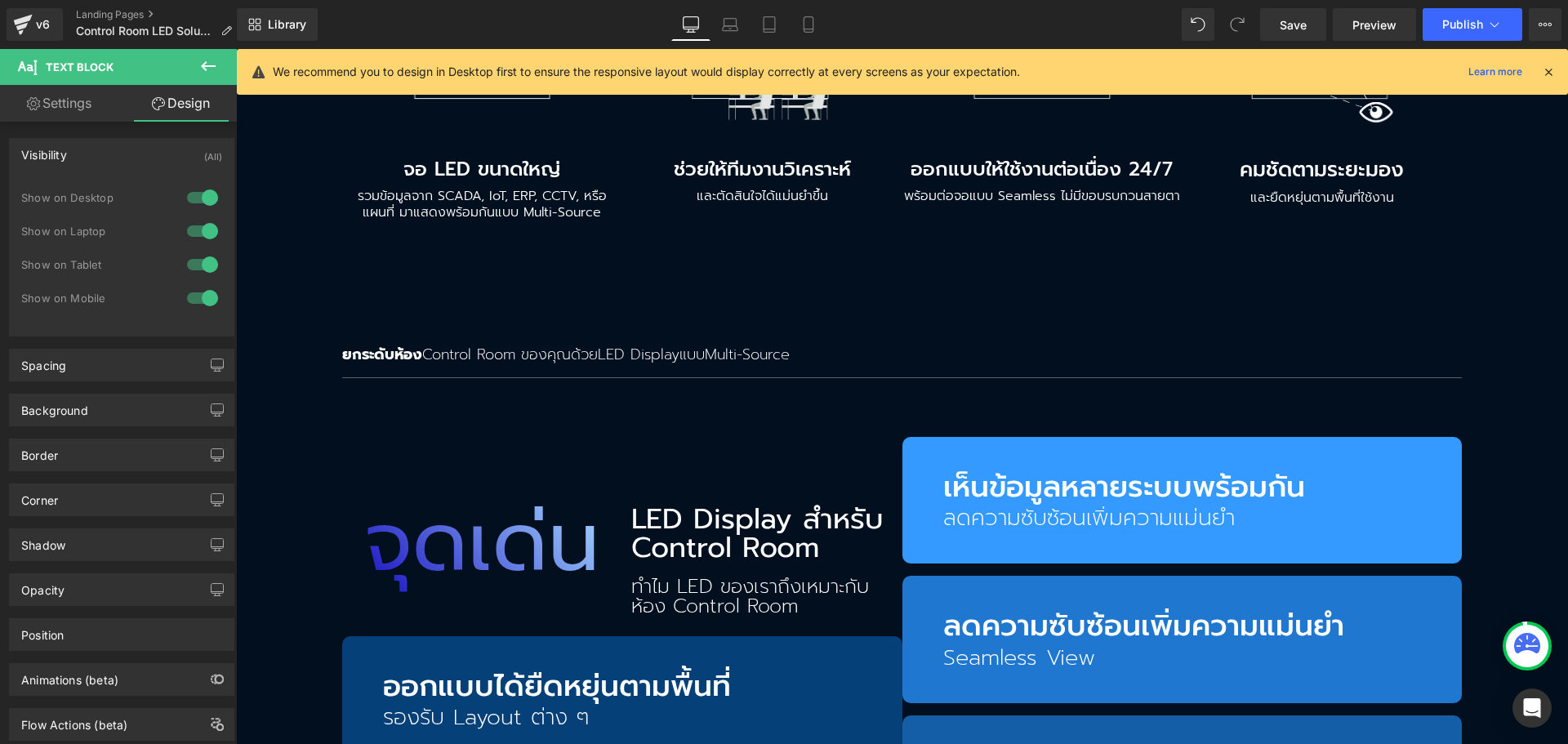
click at [203, 294] on div at bounding box center [202, 298] width 39 height 26
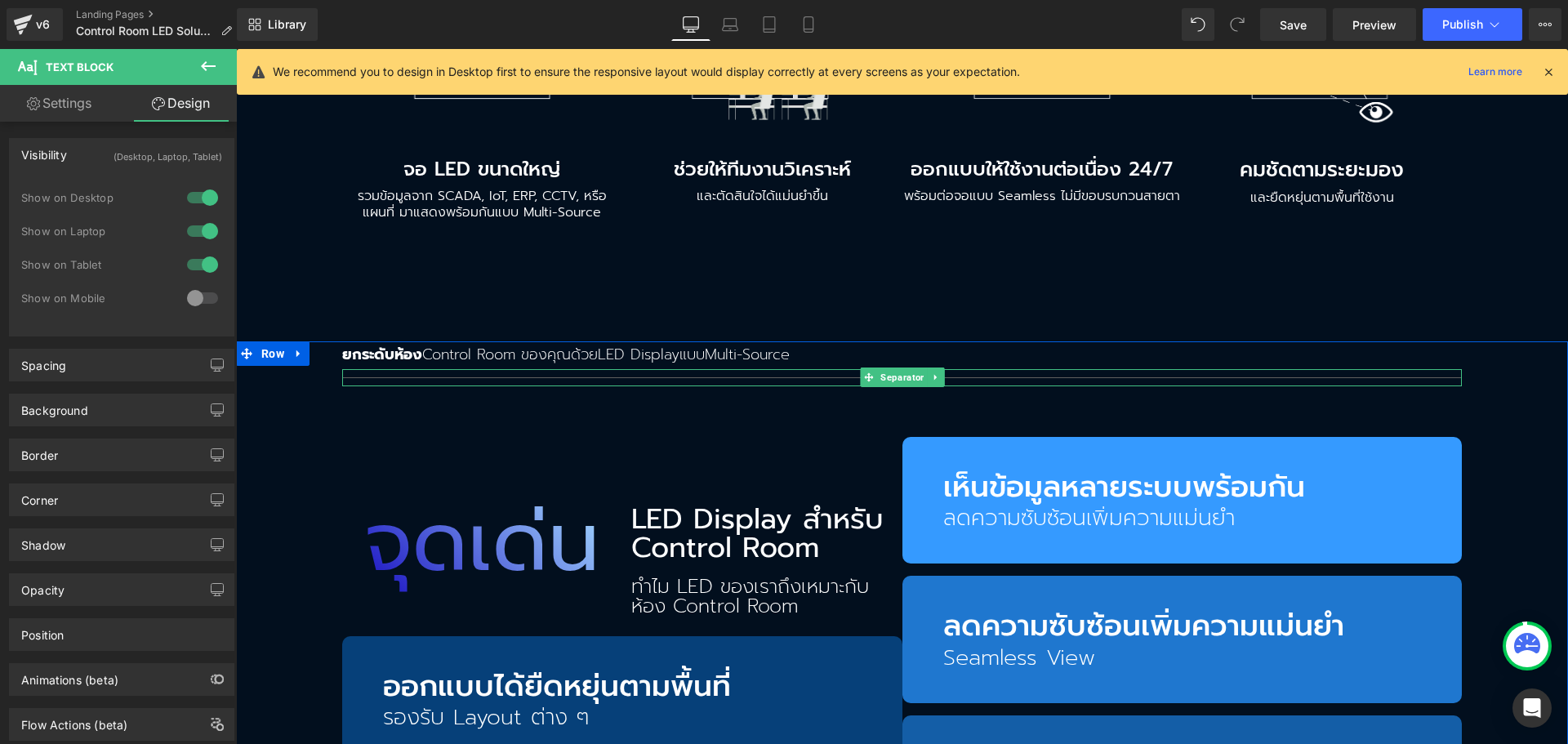
click at [394, 378] on hr at bounding box center [901, 382] width 1120 height 9
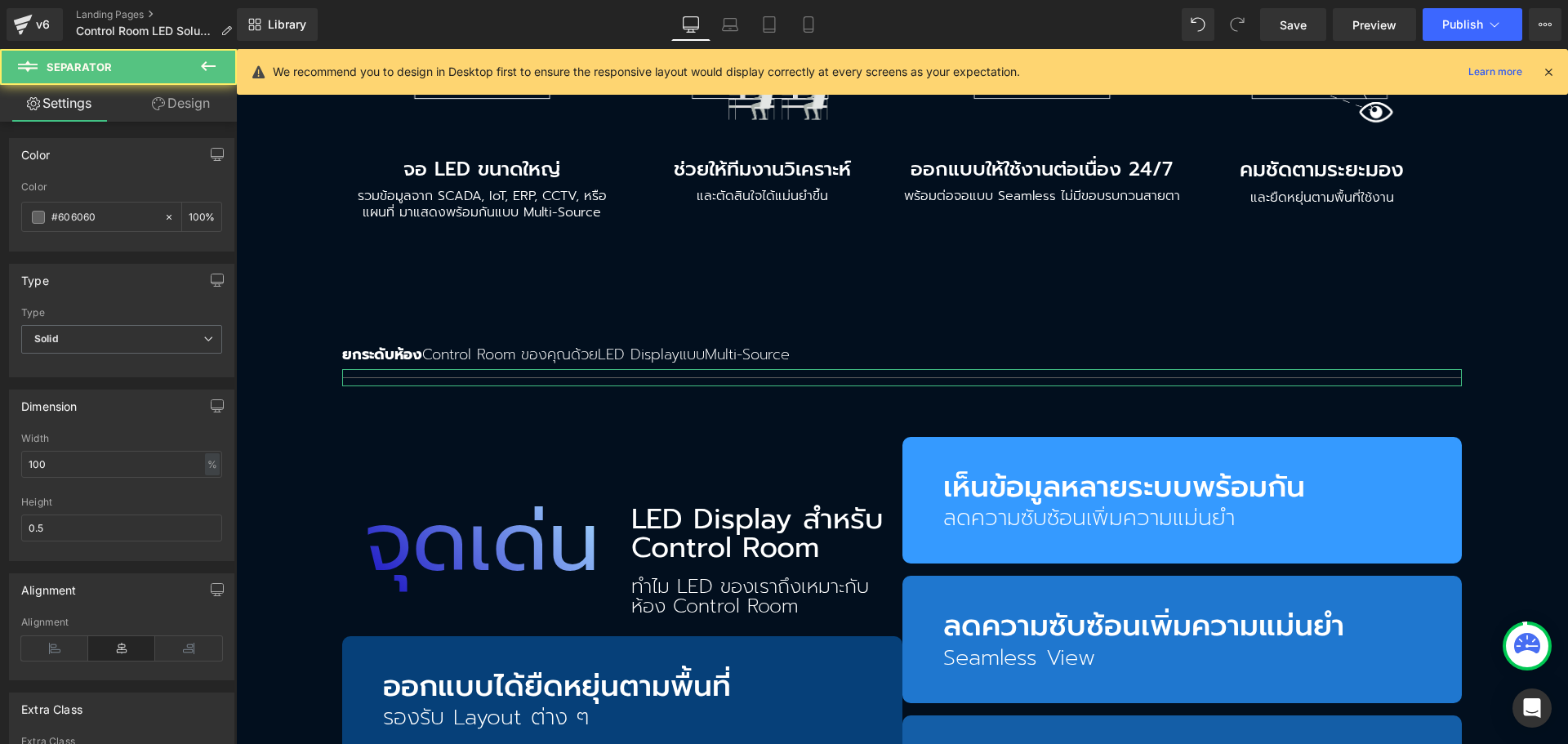
click at [188, 113] on link "Design" at bounding box center [181, 103] width 118 height 37
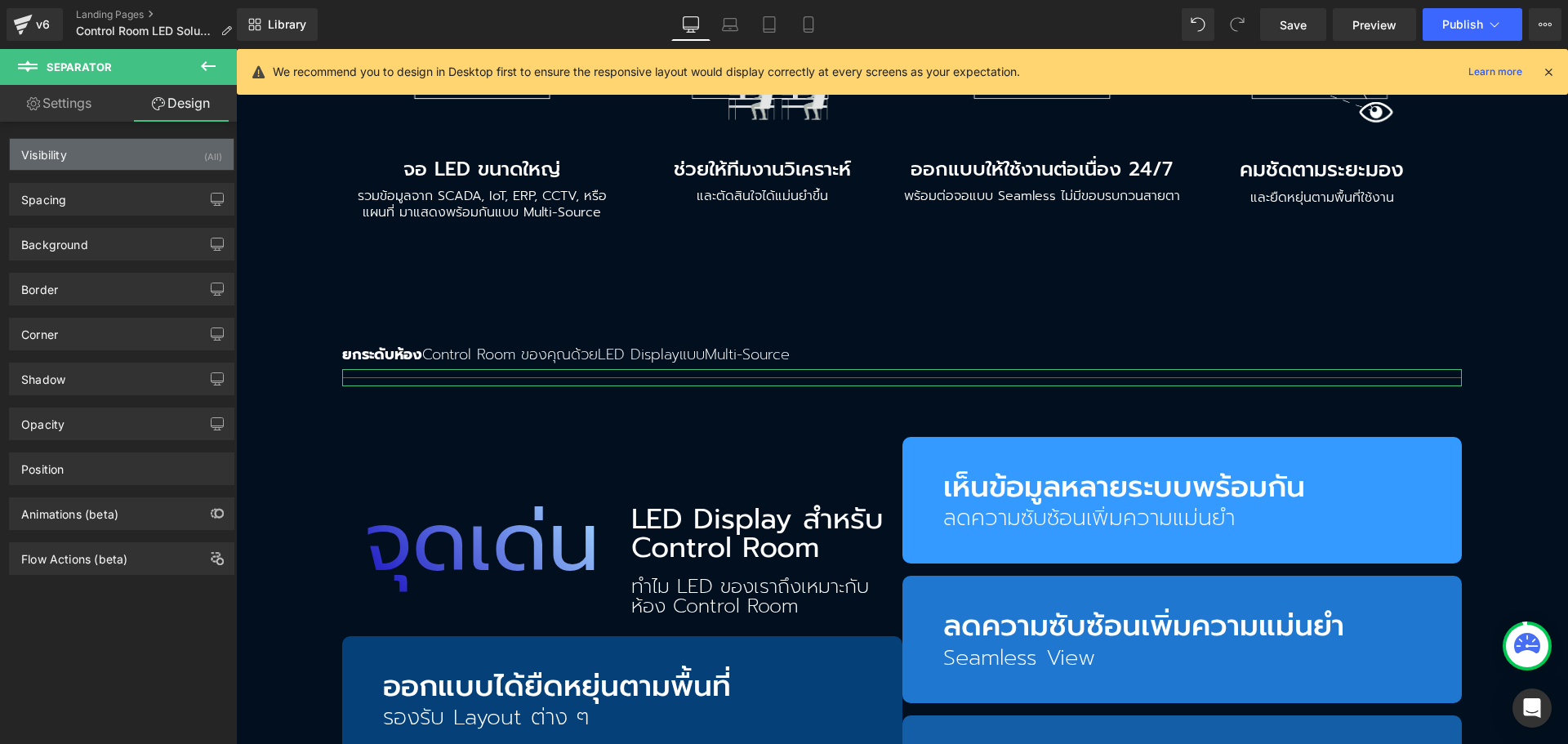
click at [158, 161] on div "Visibility (All)" at bounding box center [122, 154] width 223 height 31
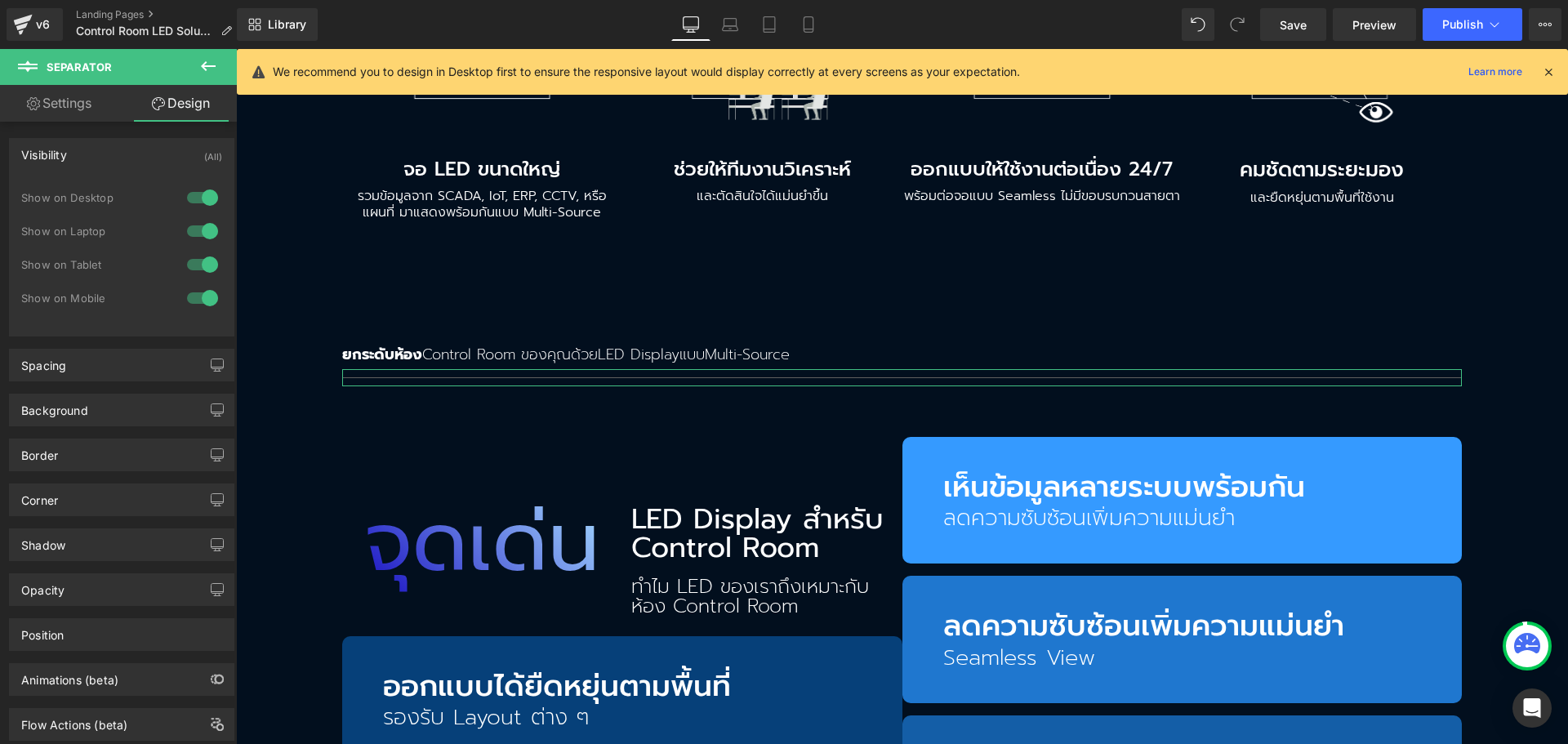
click at [208, 293] on div at bounding box center [202, 298] width 39 height 26
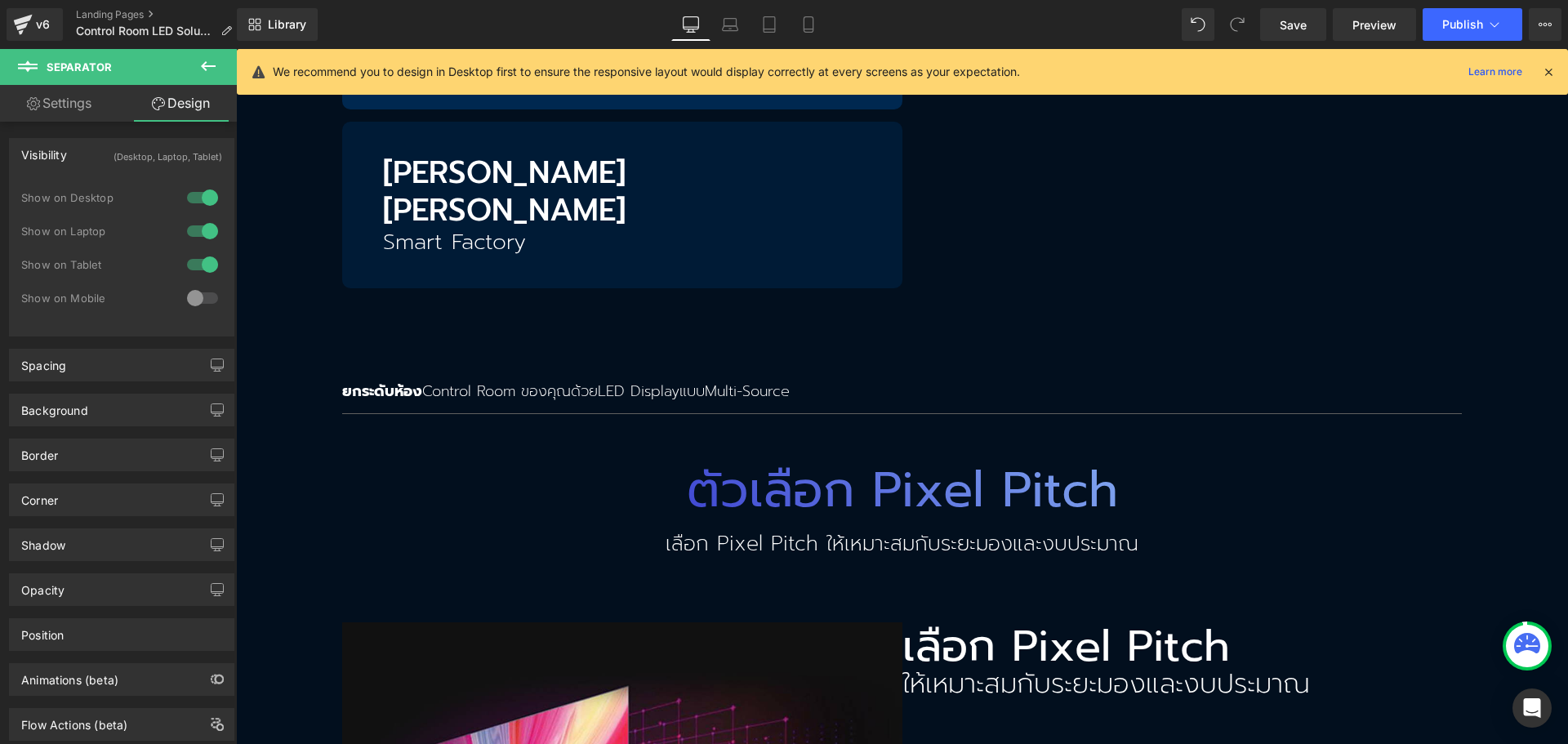
scroll to position [3287, 0]
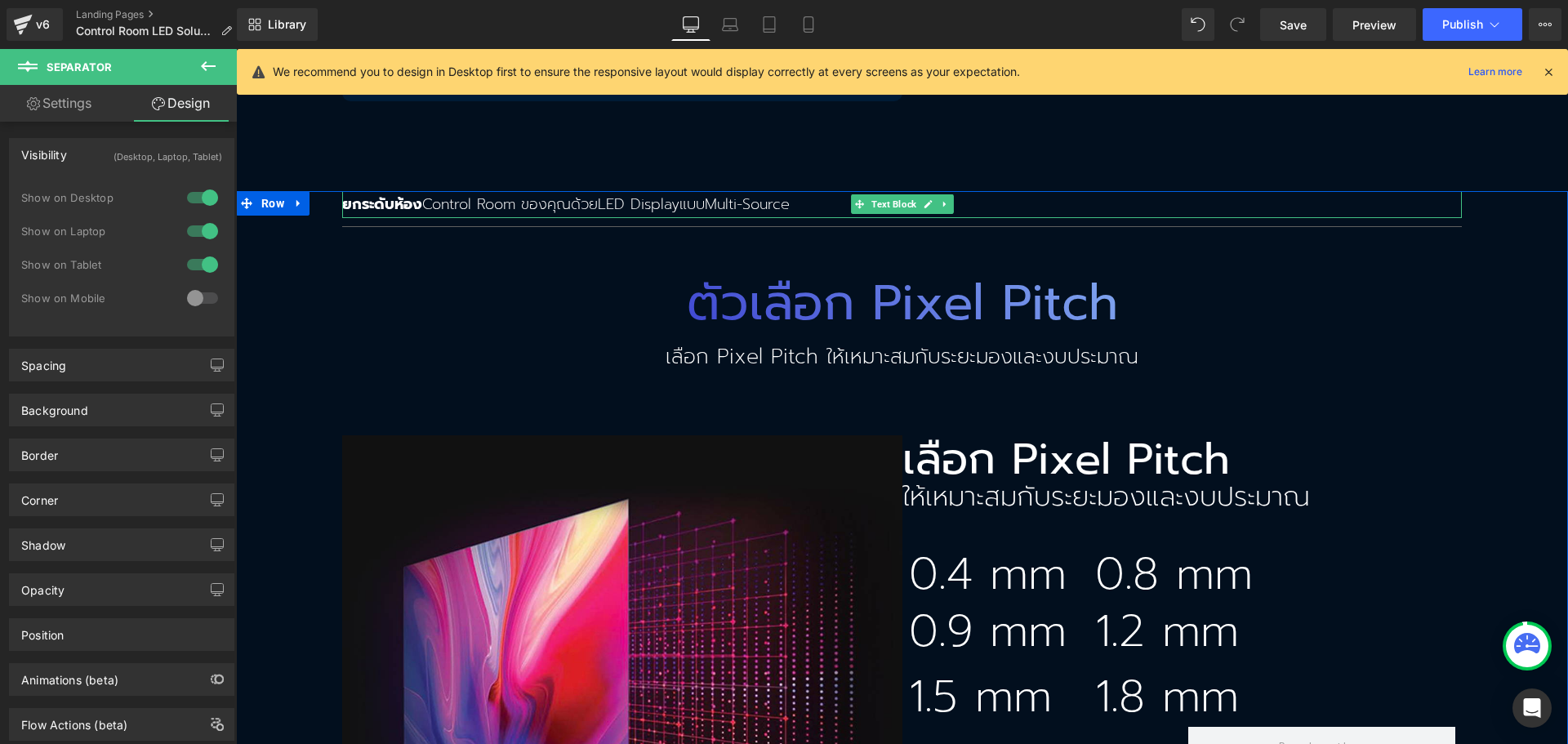
click at [396, 193] on strong "ยกระดับห้อง" at bounding box center [382, 204] width 80 height 23
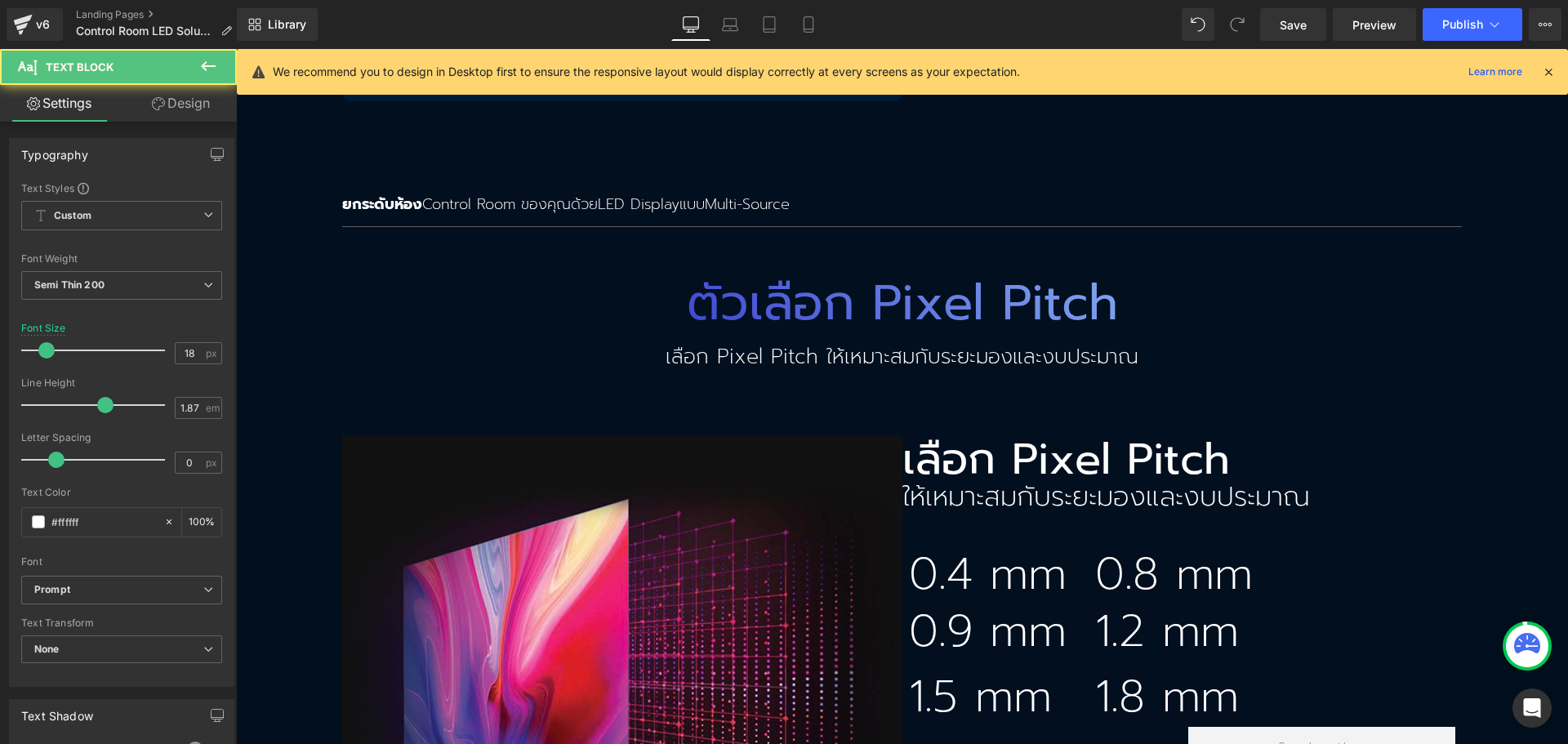
click at [192, 111] on link "Design" at bounding box center [181, 103] width 118 height 37
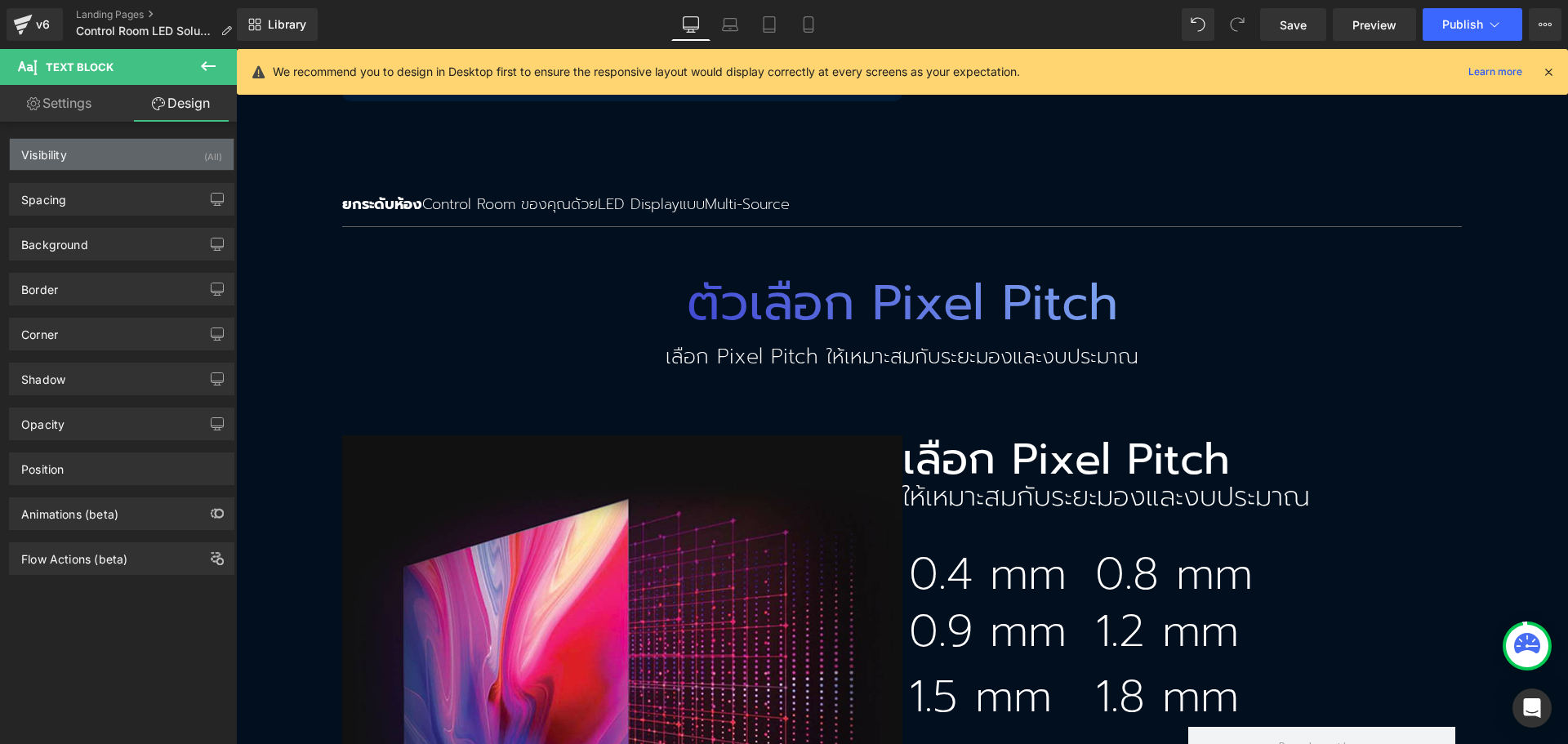
click at [126, 153] on div "Visibility (All)" at bounding box center [122, 154] width 223 height 31
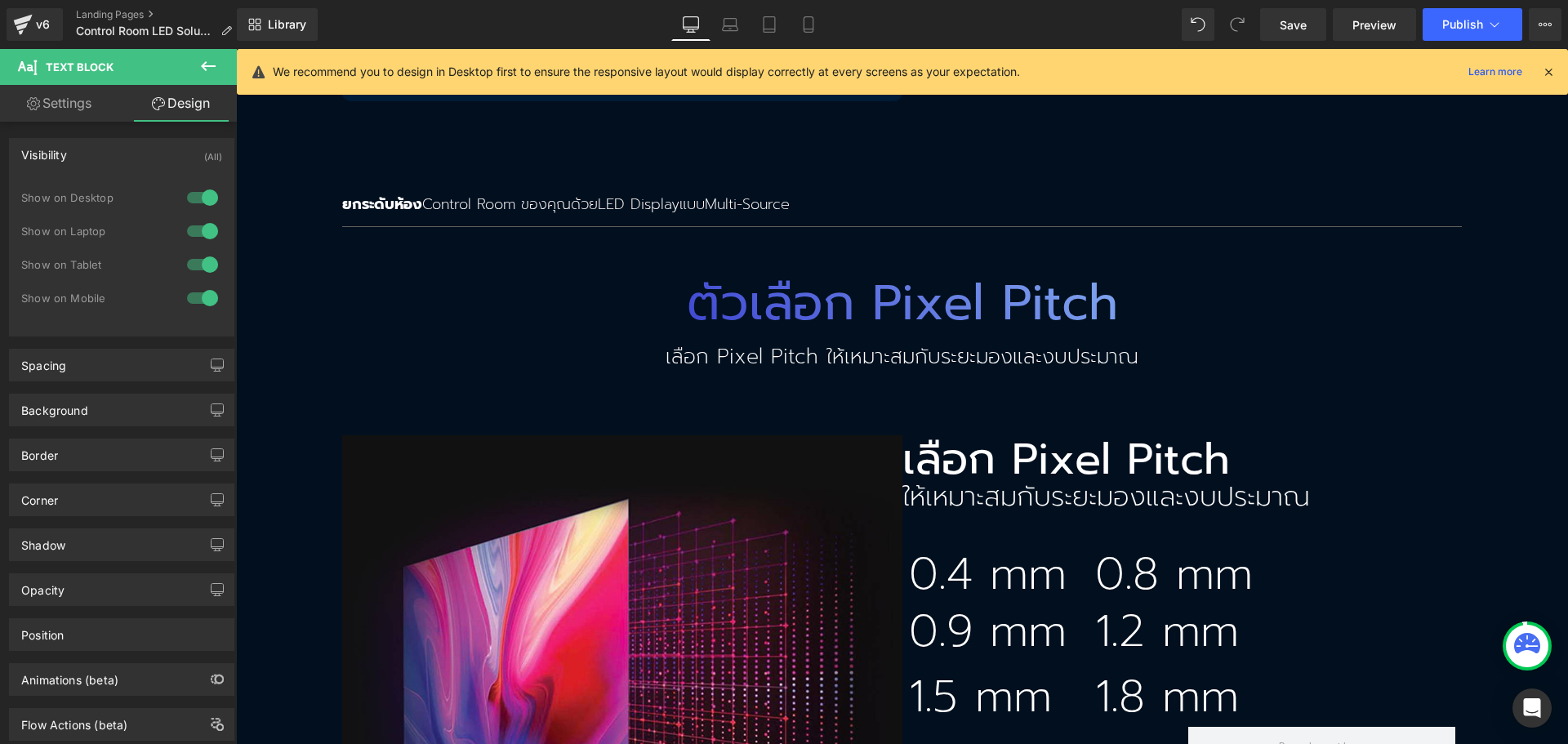
click at [188, 292] on div at bounding box center [202, 298] width 39 height 26
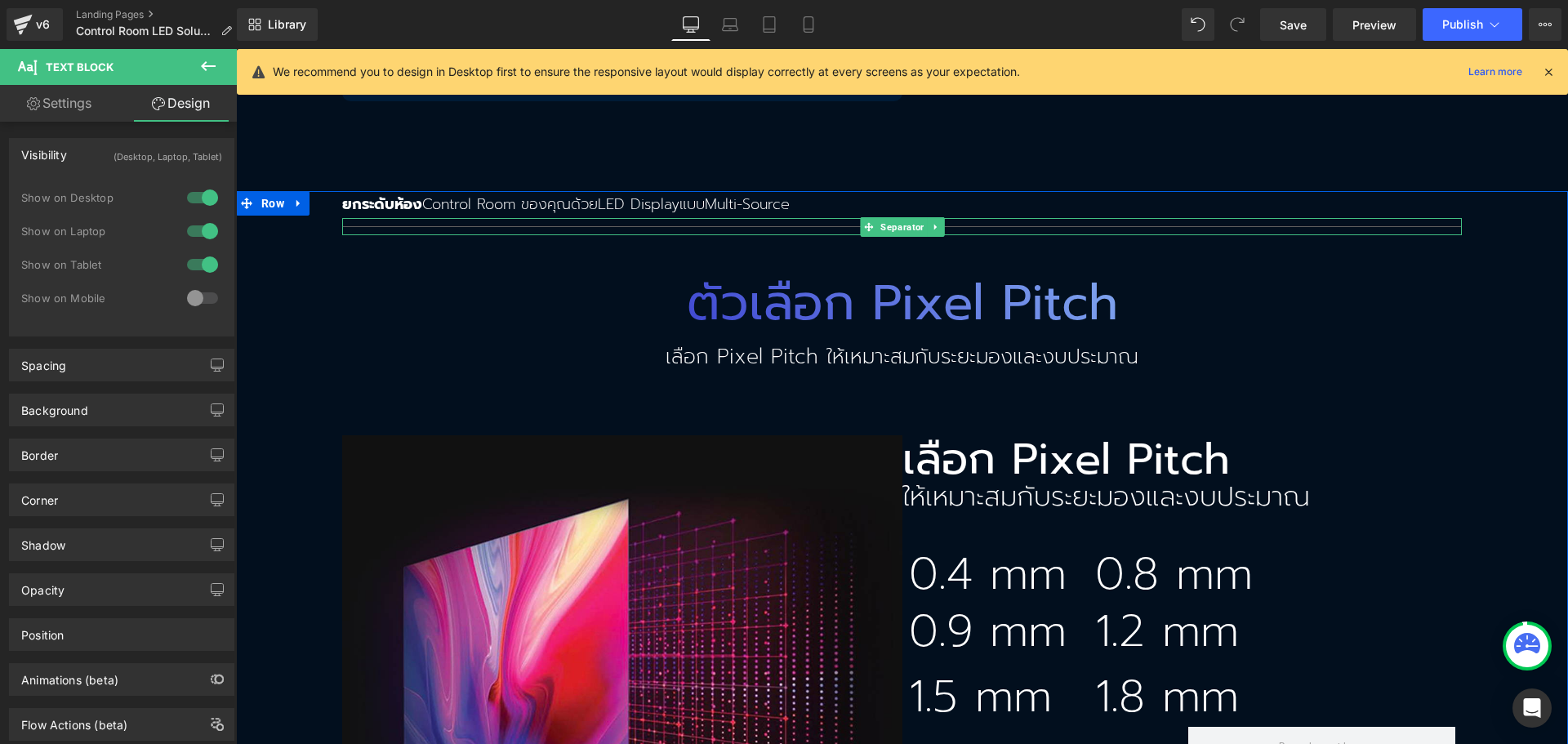
click at [387, 219] on div at bounding box center [901, 227] width 1120 height 18
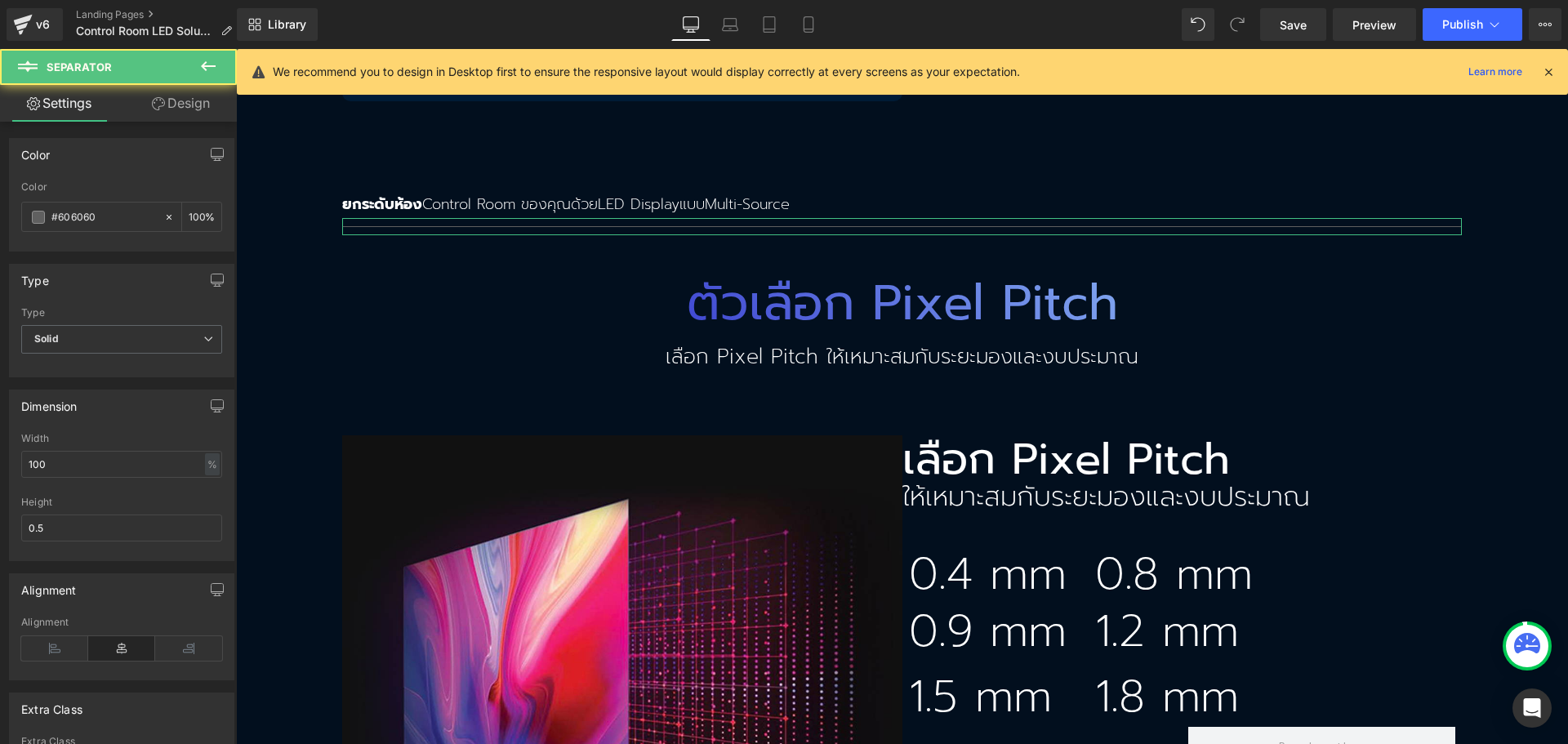
click at [173, 113] on link "Design" at bounding box center [181, 103] width 118 height 37
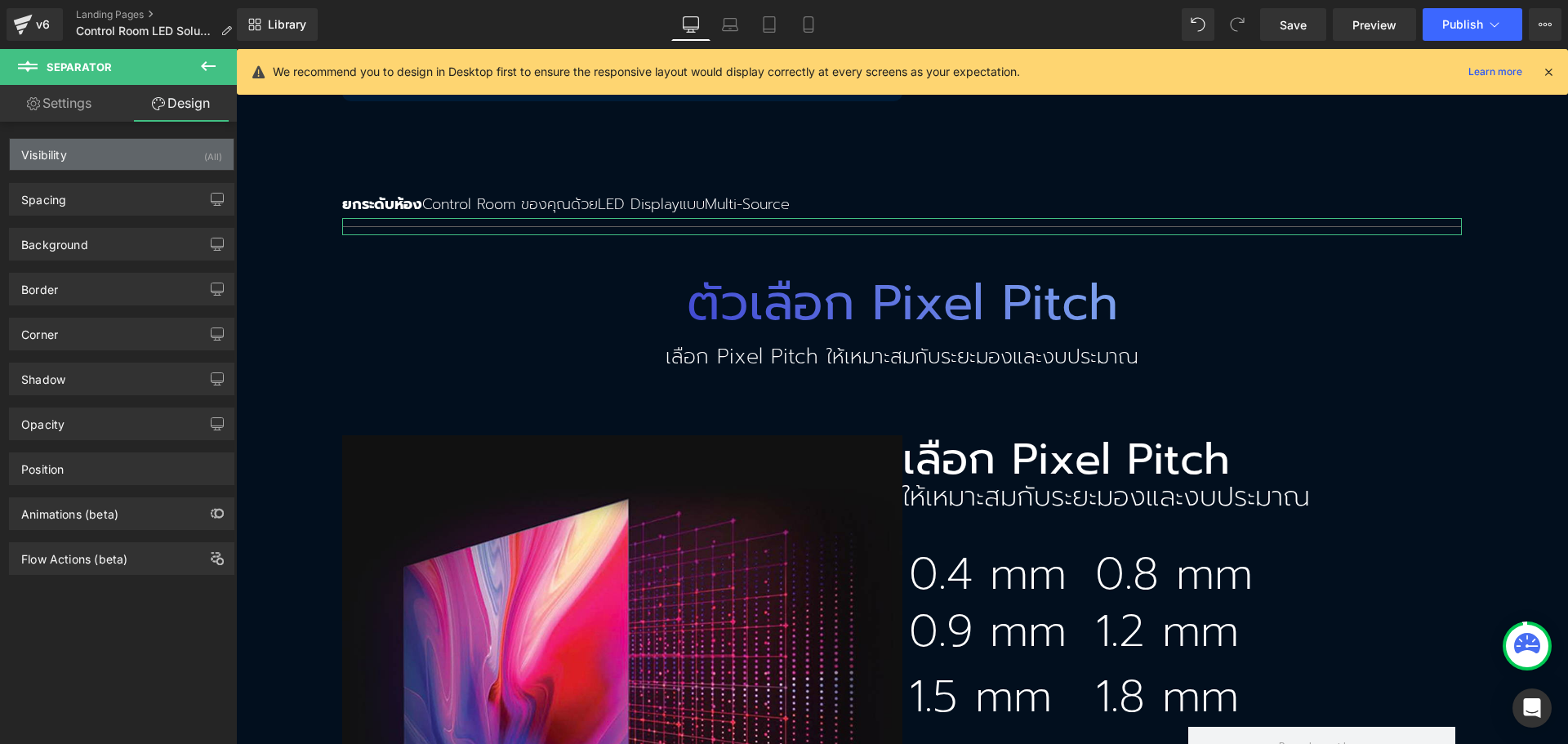
drag, startPoint x: 132, startPoint y: 154, endPoint x: 145, endPoint y: 158, distance: 13.6
click at [132, 153] on div "Visibility (All)" at bounding box center [122, 154] width 223 height 31
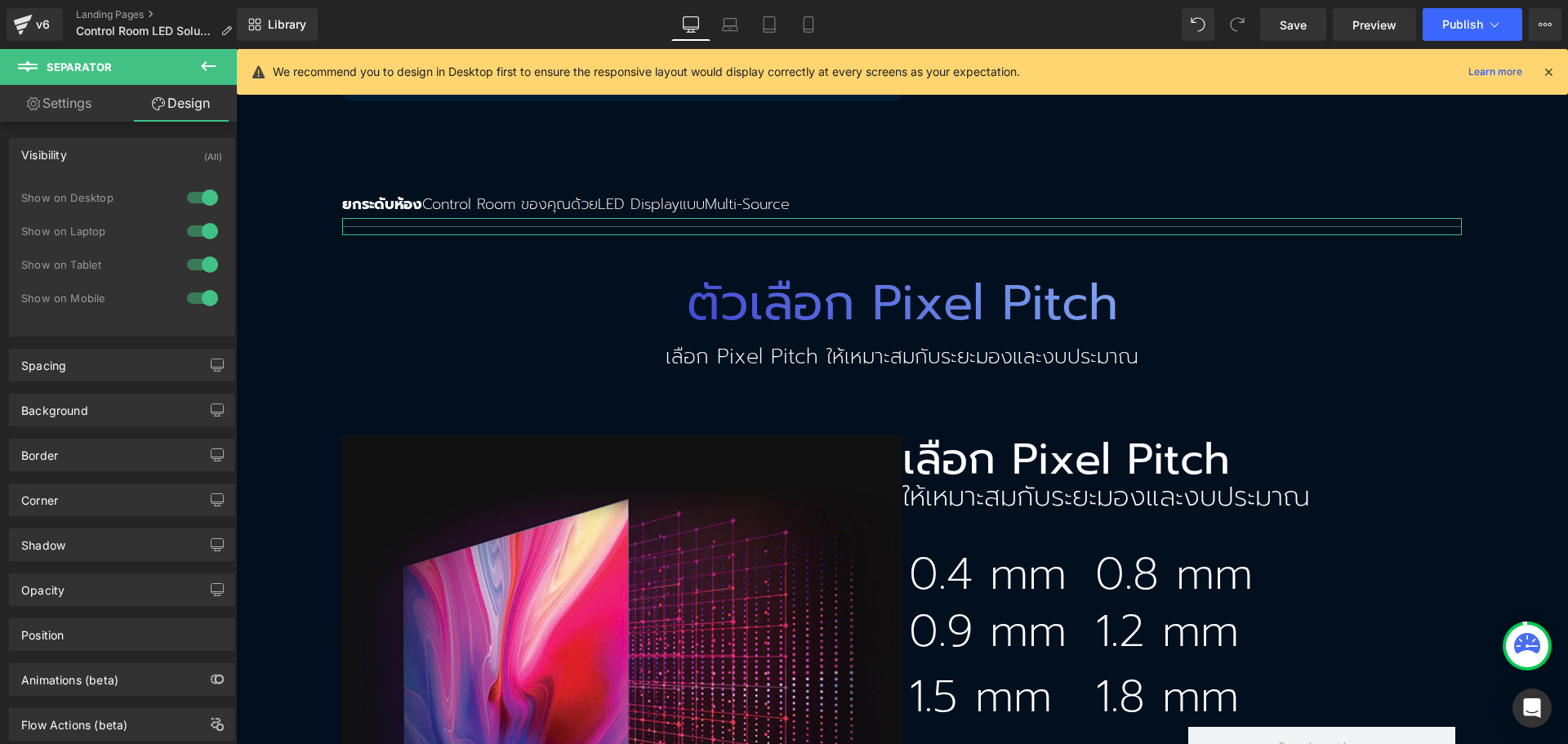
click at [198, 293] on div at bounding box center [202, 298] width 39 height 26
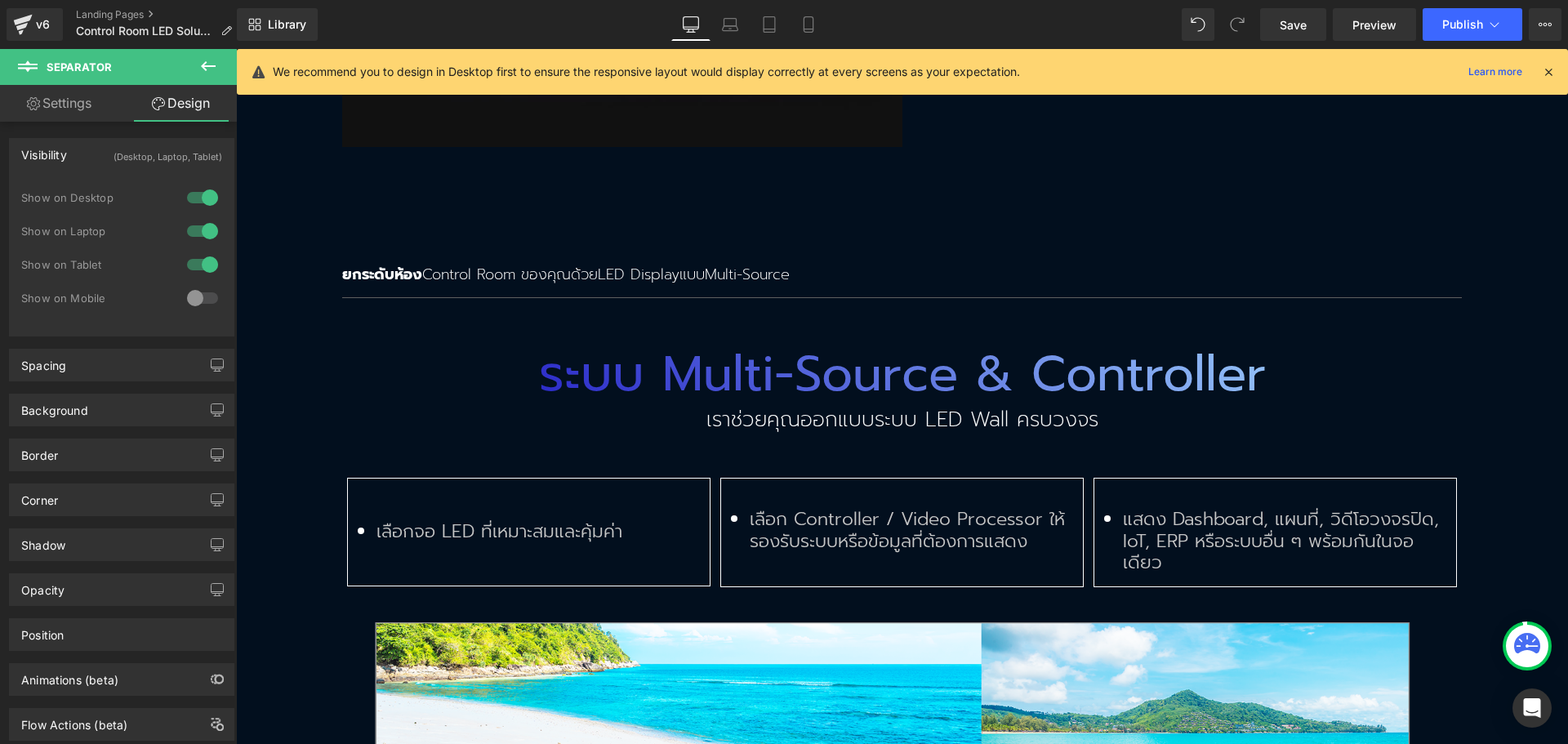
scroll to position [4023, 0]
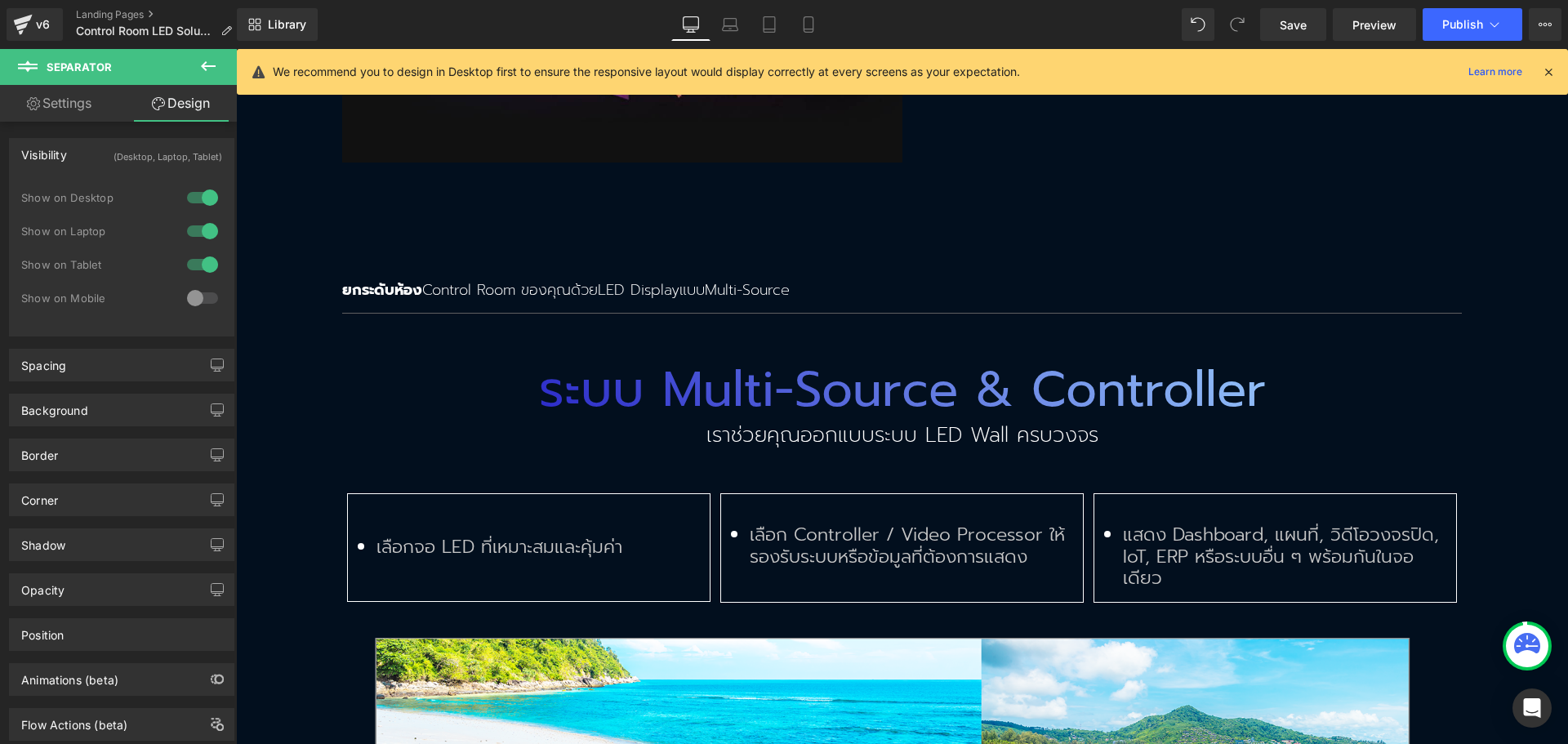
click at [403, 279] on strong "ยกระดับห้อง" at bounding box center [382, 289] width 80 height 23
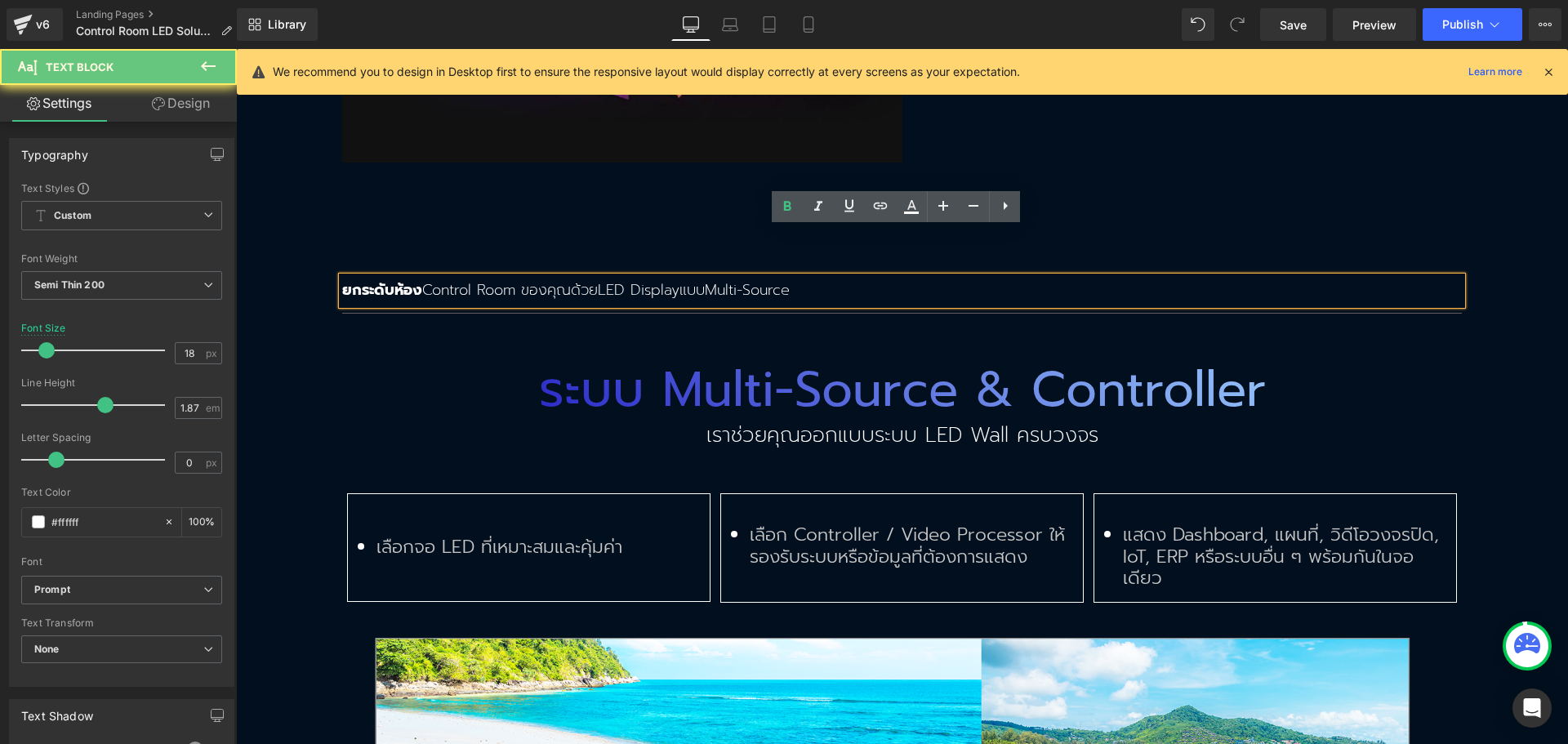
click at [392, 279] on strong "ยกระดับห้อง" at bounding box center [382, 289] width 80 height 23
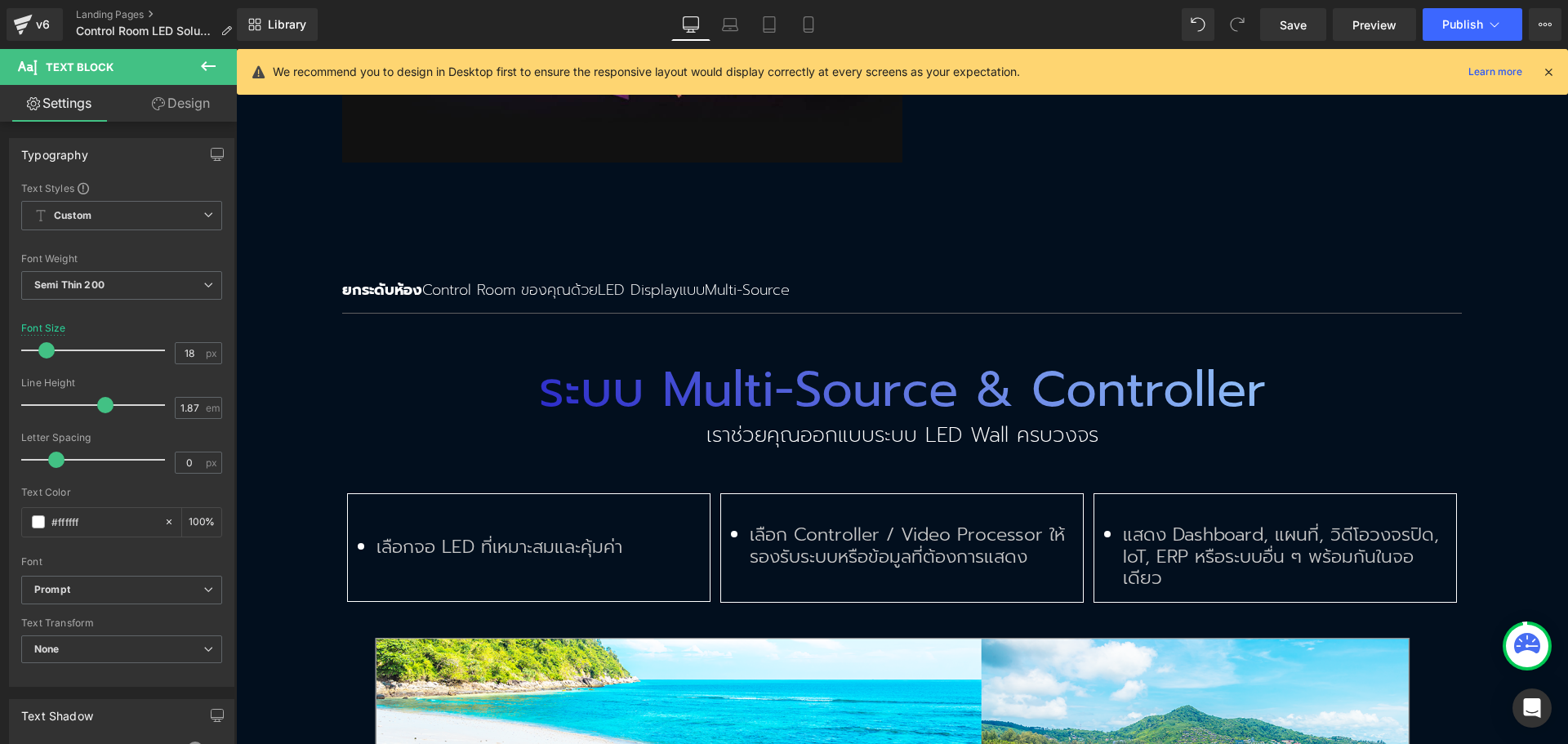
click at [187, 100] on link "Design" at bounding box center [181, 103] width 118 height 37
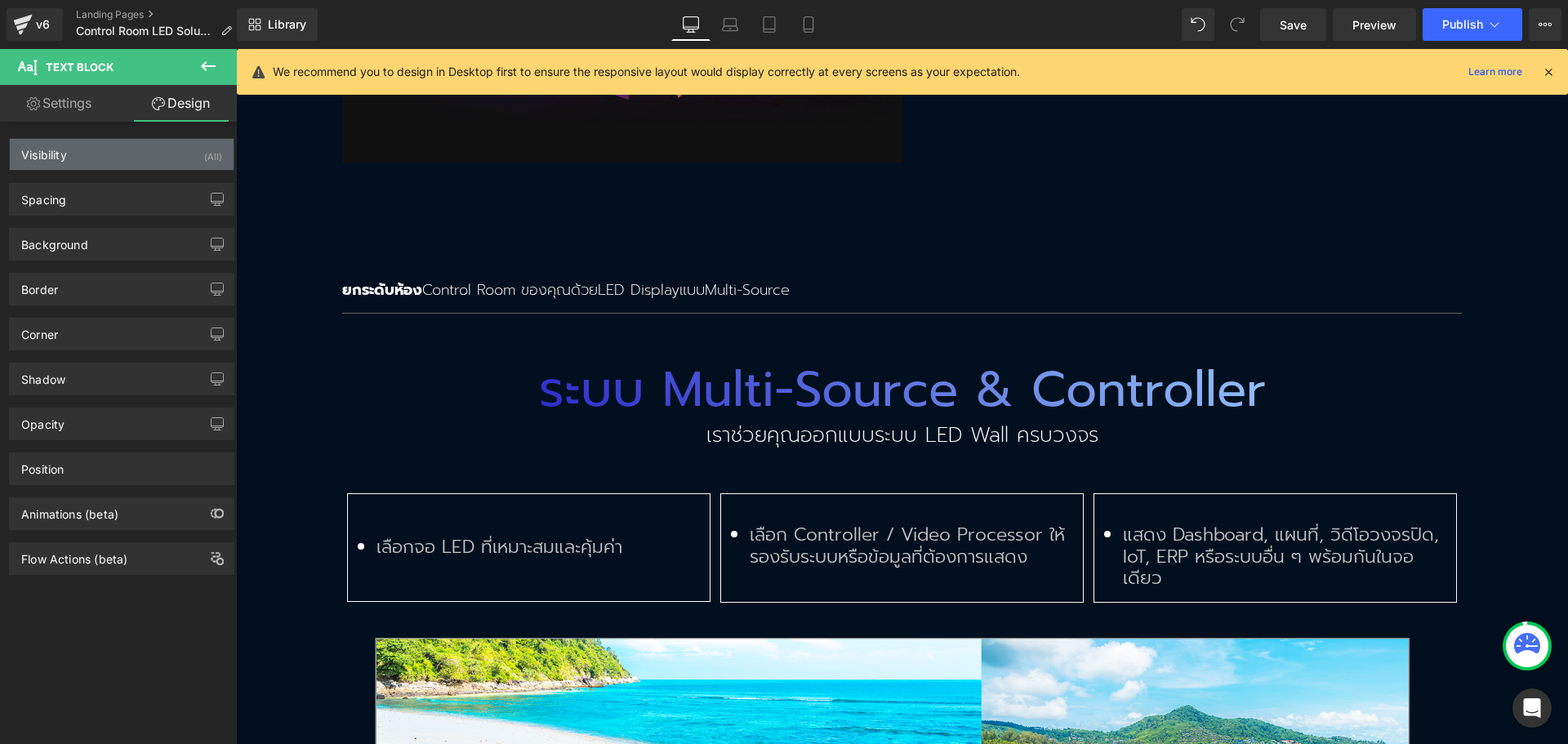
click at [118, 156] on div "Visibility (All)" at bounding box center [122, 154] width 223 height 31
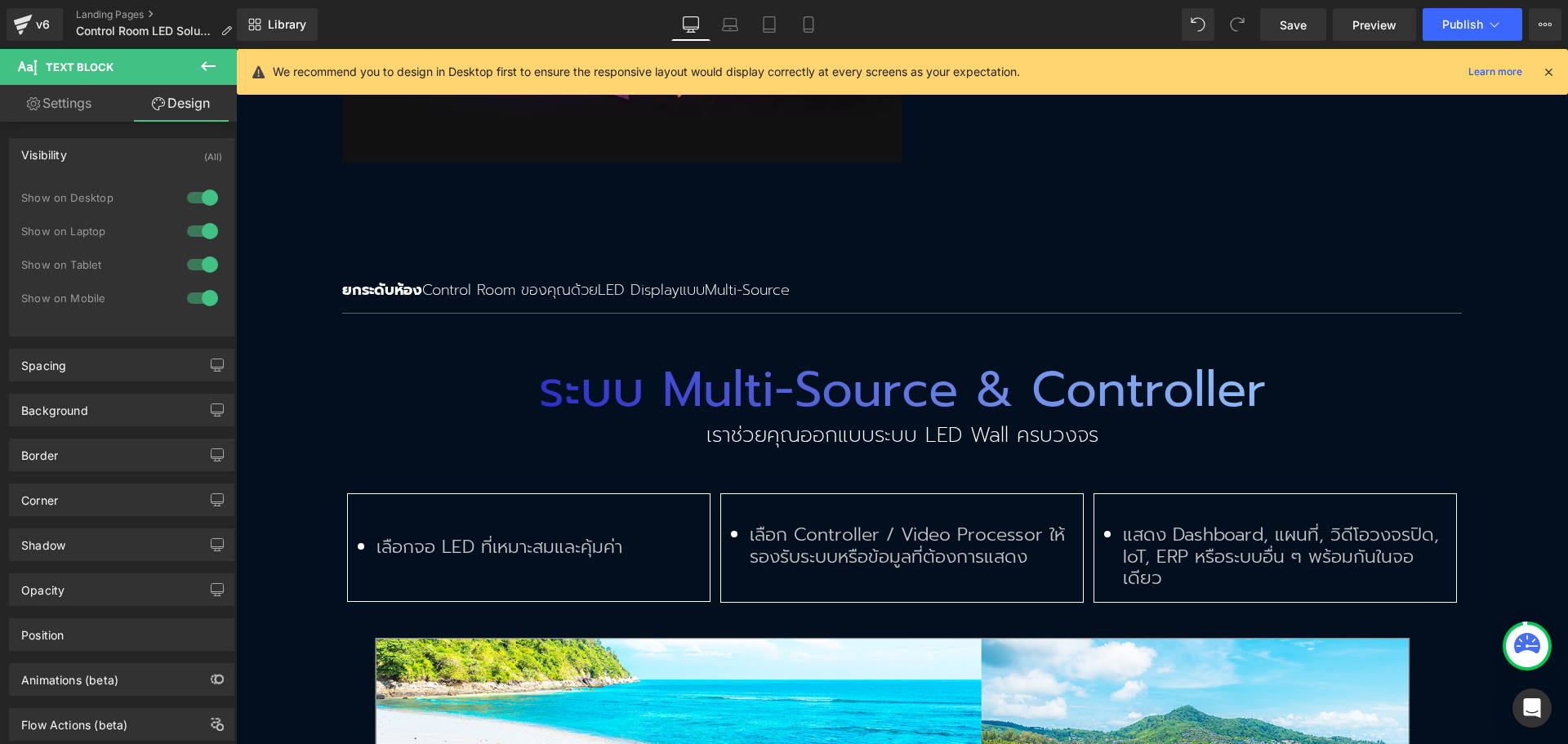
click at [188, 294] on div at bounding box center [202, 298] width 39 height 26
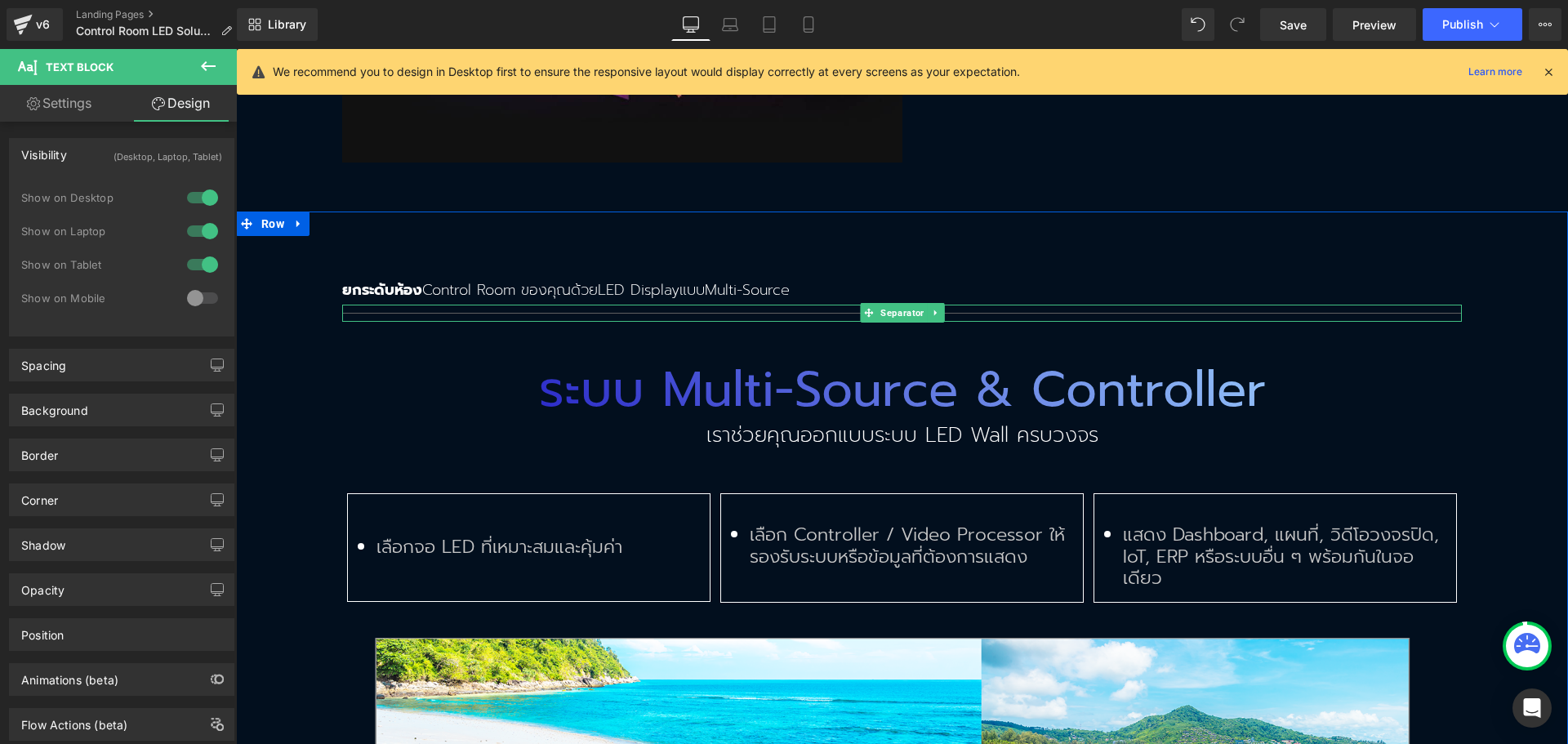
click at [397, 304] on div at bounding box center [901, 313] width 1120 height 18
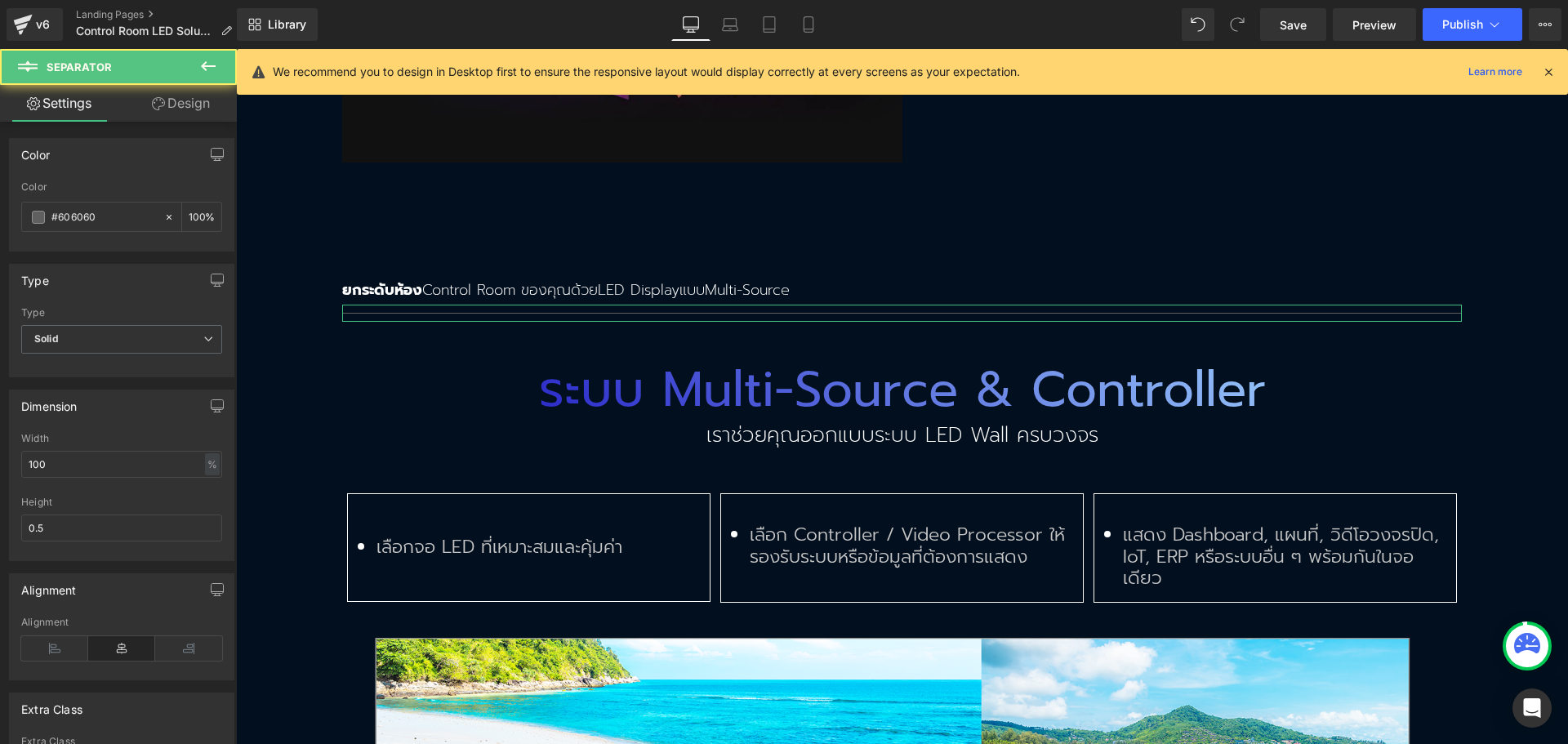
drag, startPoint x: 154, startPoint y: 99, endPoint x: 151, endPoint y: 201, distance: 102.0
click at [153, 98] on icon at bounding box center [158, 104] width 13 height 13
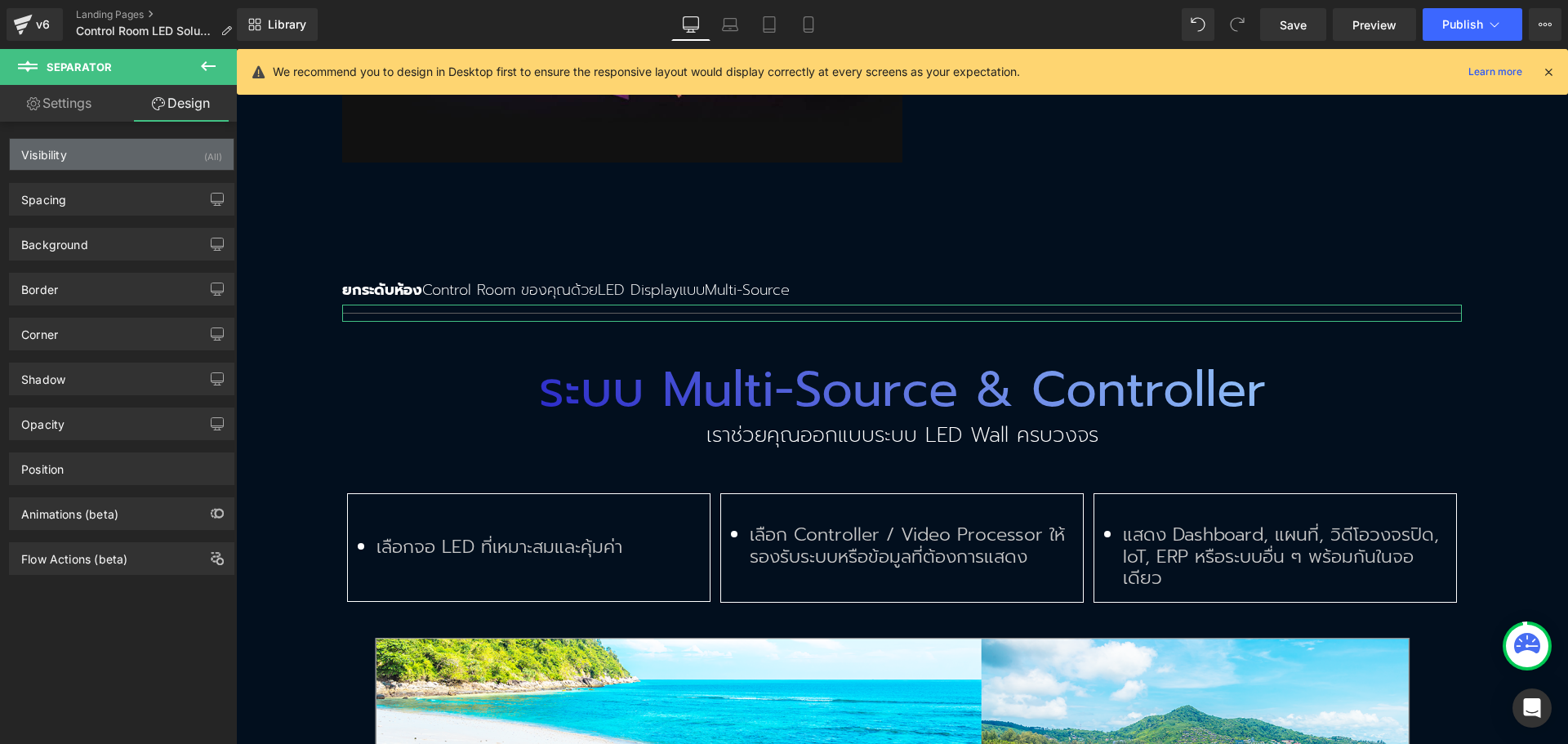
click at [153, 154] on div "Visibility (All)" at bounding box center [122, 154] width 223 height 31
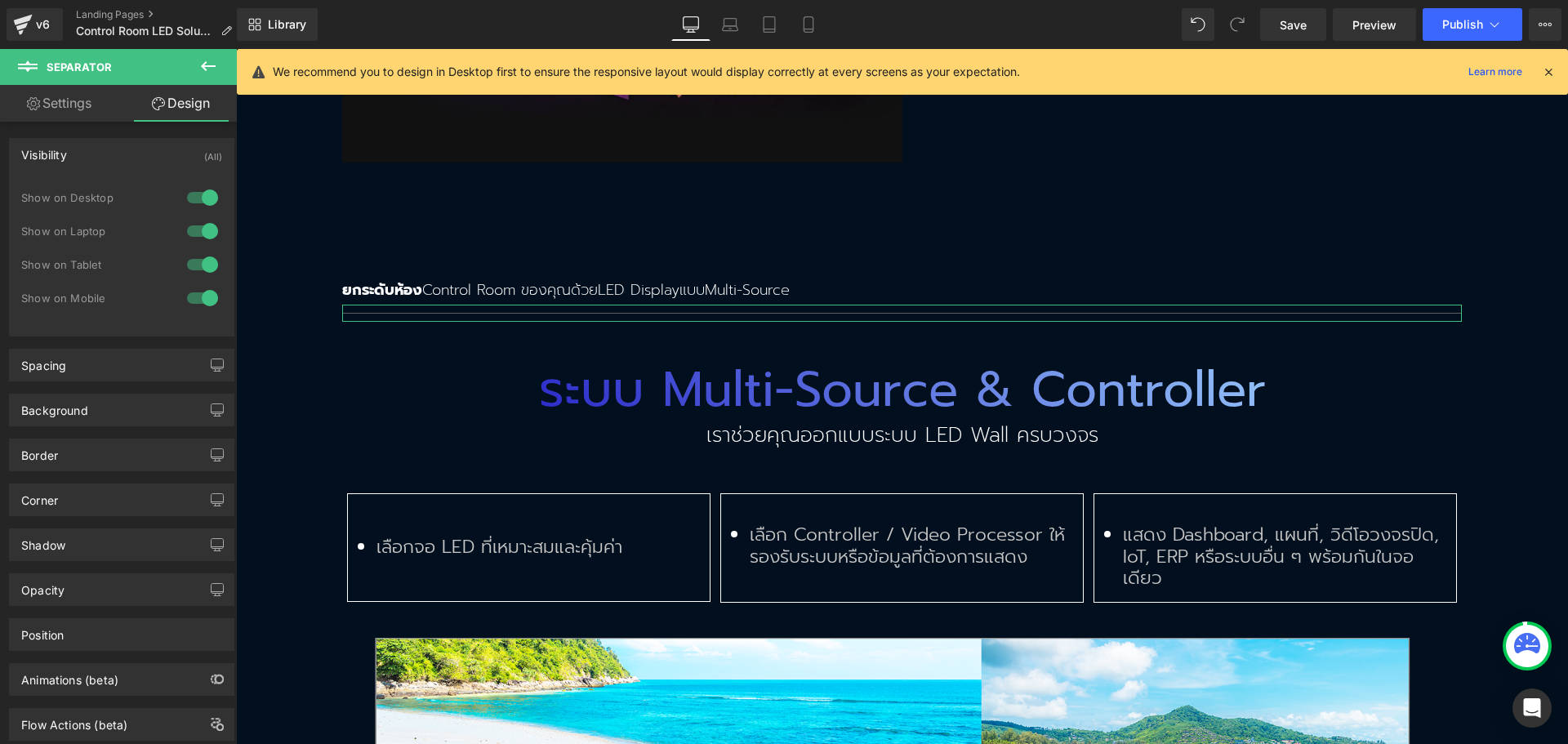
click at [198, 294] on div at bounding box center [202, 298] width 39 height 26
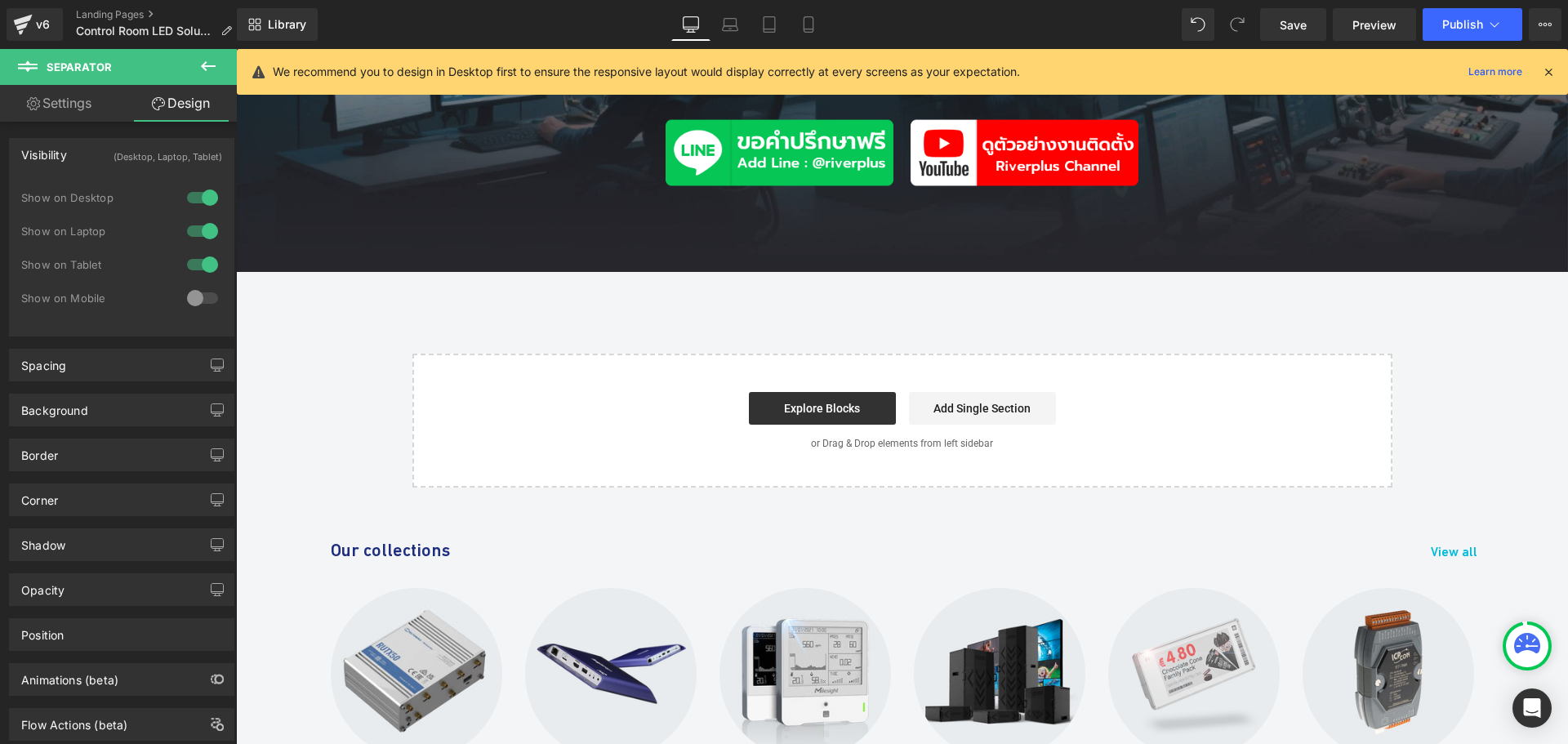
scroll to position [6555, 0]
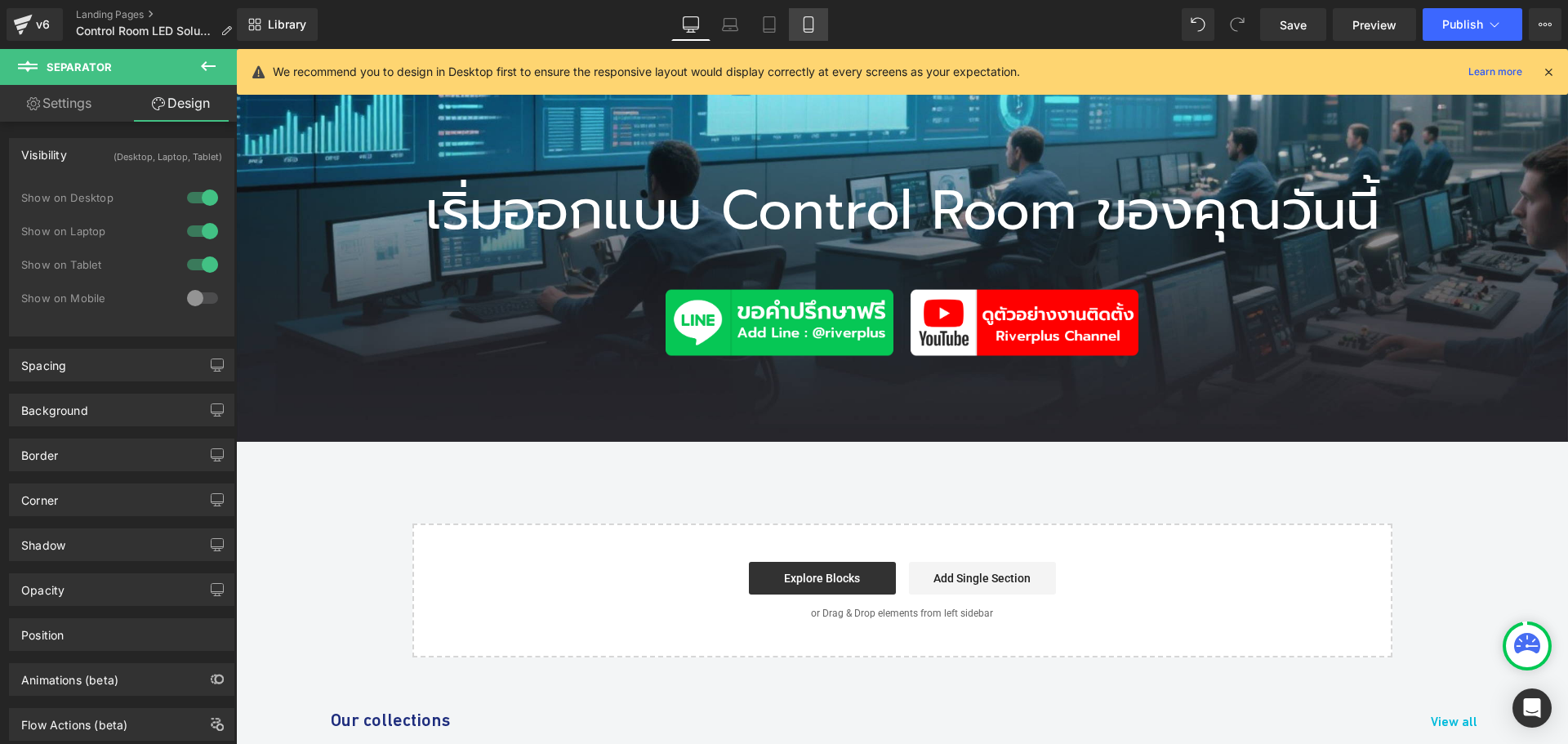
click at [805, 25] on icon at bounding box center [809, 25] width 17 height 17
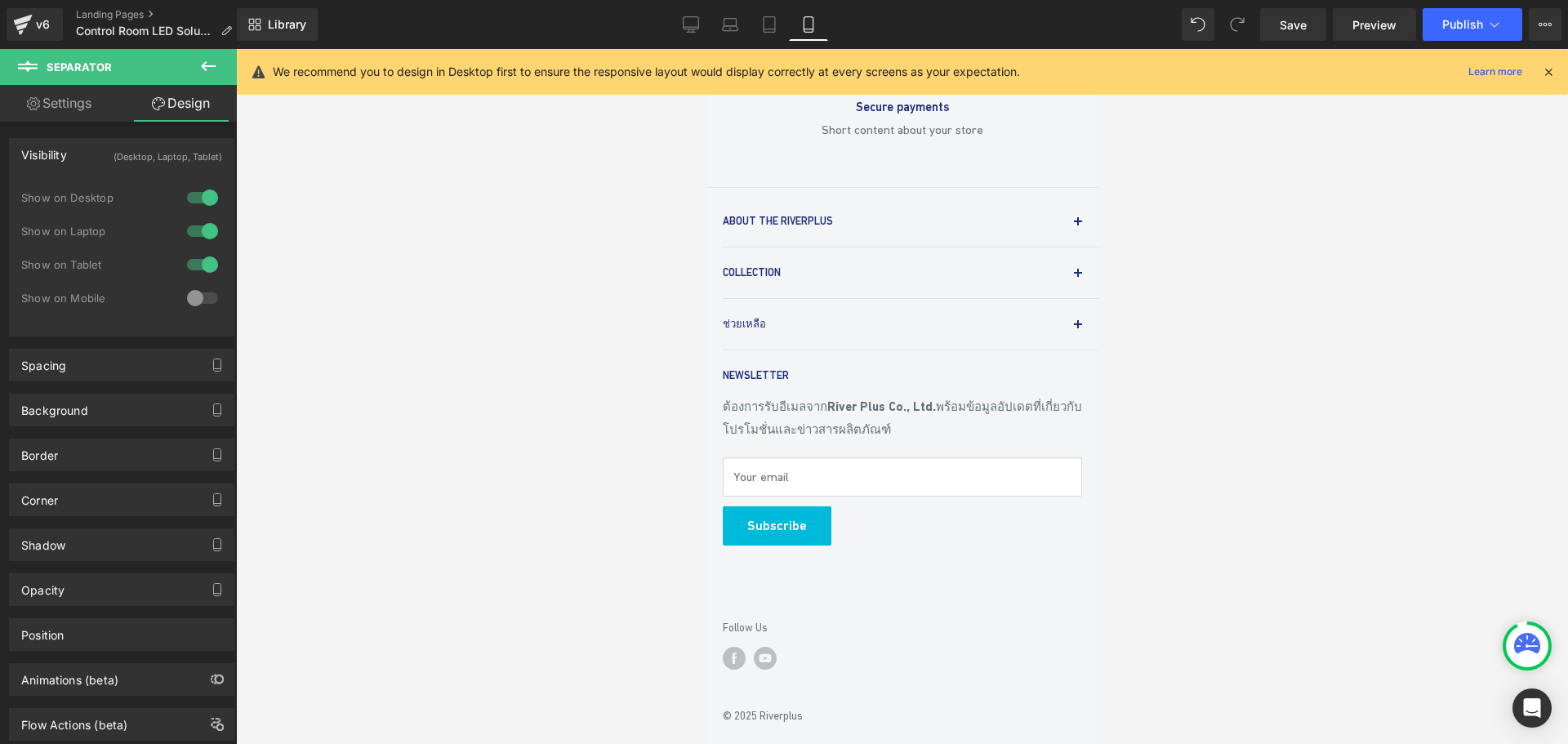
scroll to position [0, 0]
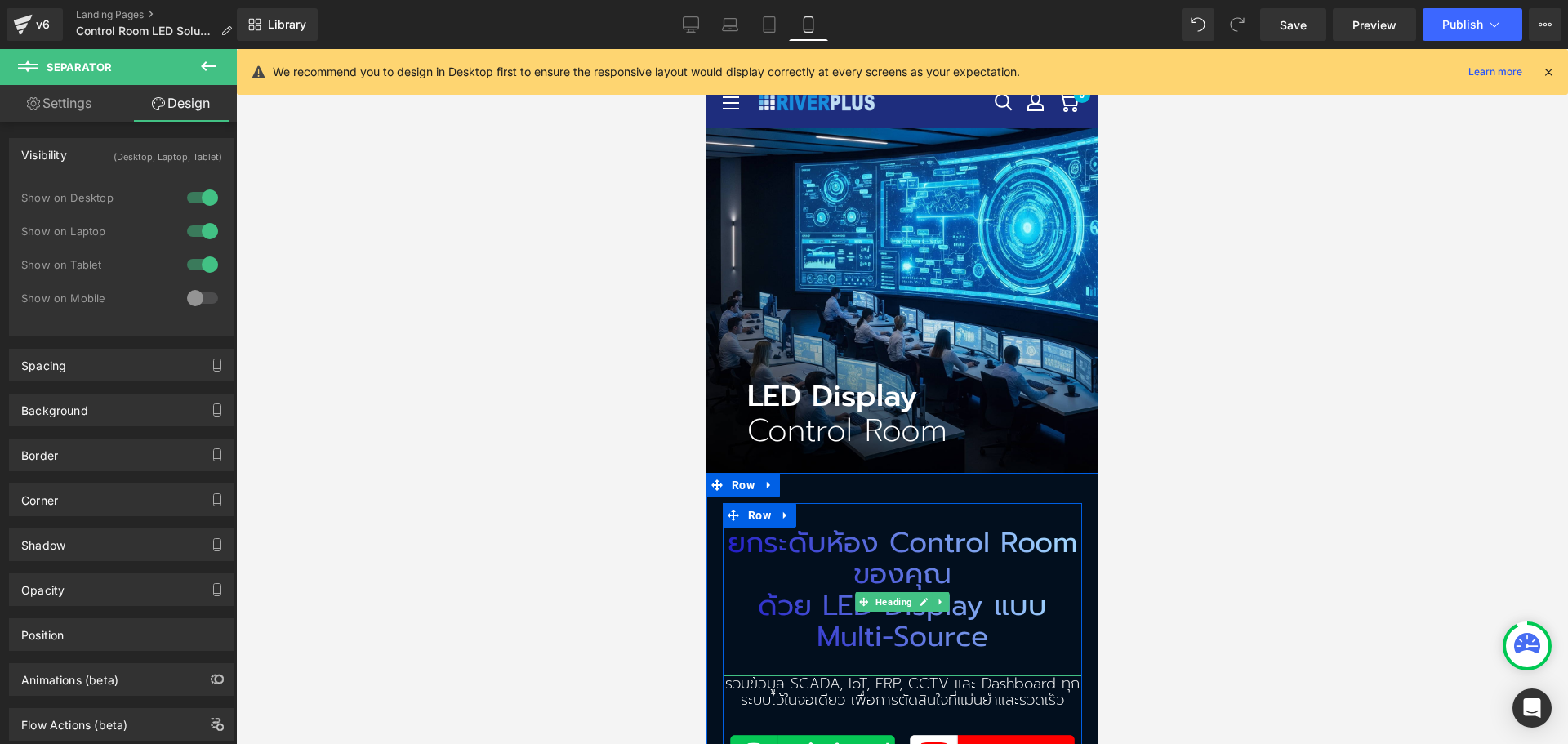
click at [884, 553] on h2 "ยกระดับห้อง Control Room ของคุณ" at bounding box center [901, 559] width 359 height 63
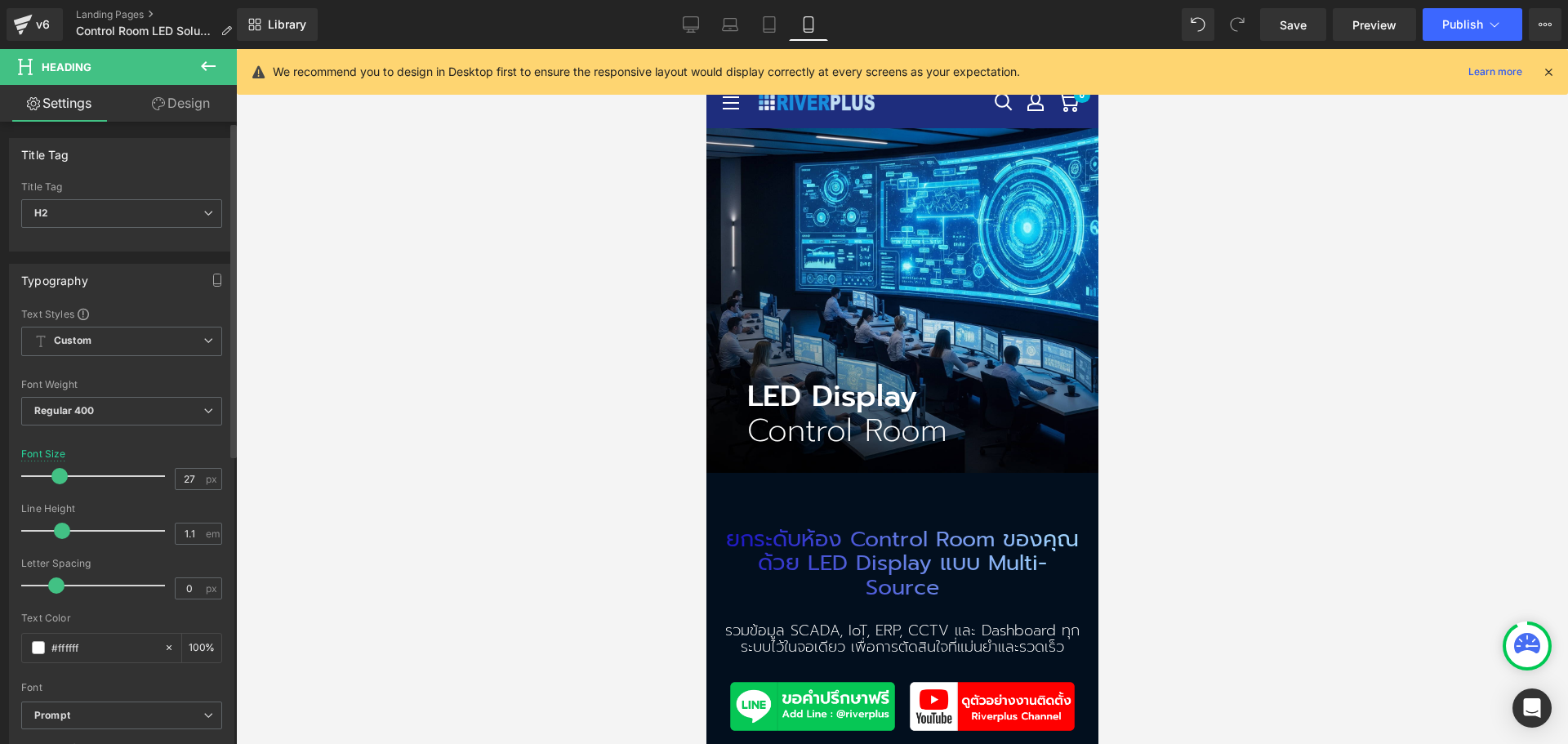
type input "26"
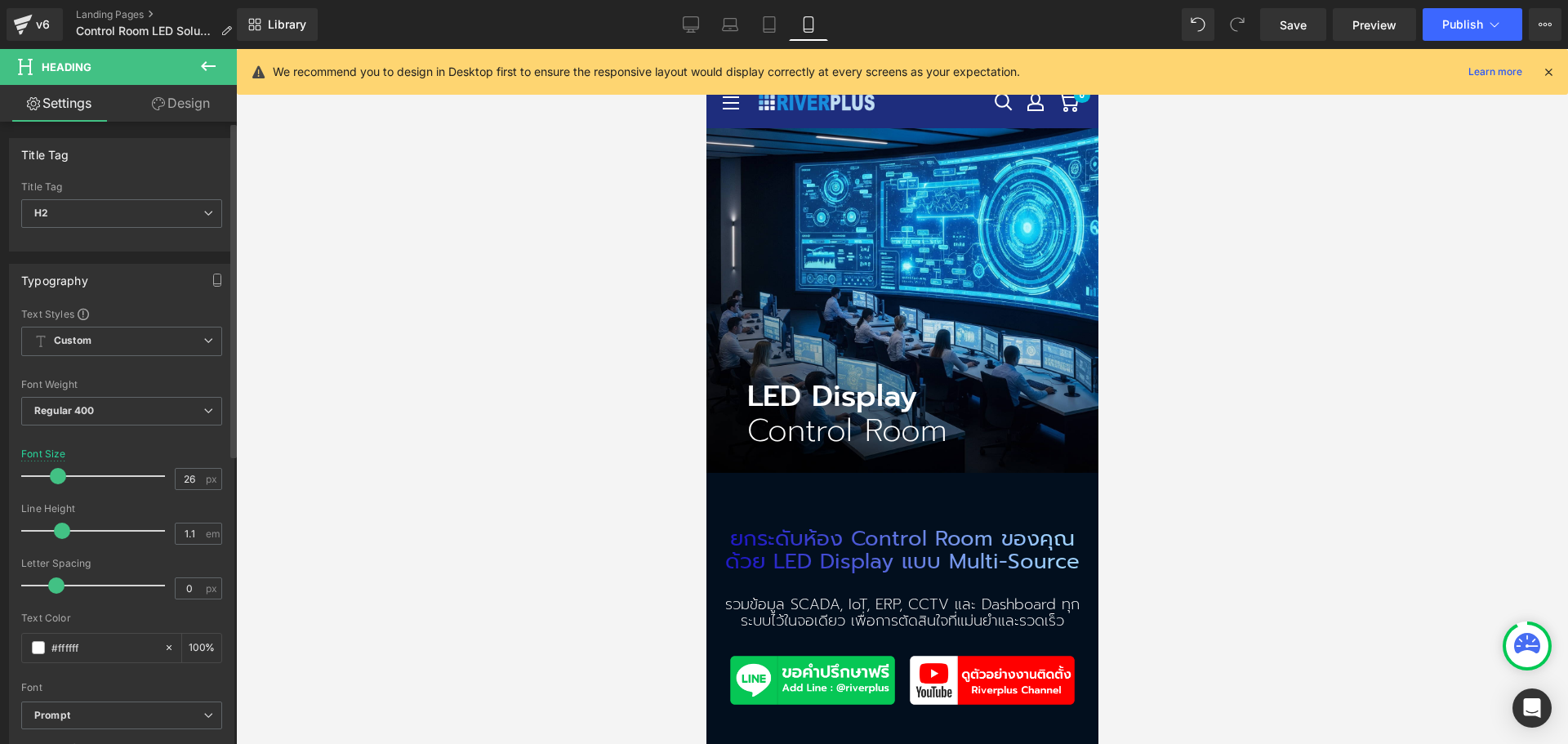
drag, startPoint x: 68, startPoint y: 475, endPoint x: 56, endPoint y: 476, distance: 12.0
click at [56, 476] on span at bounding box center [58, 476] width 17 height 17
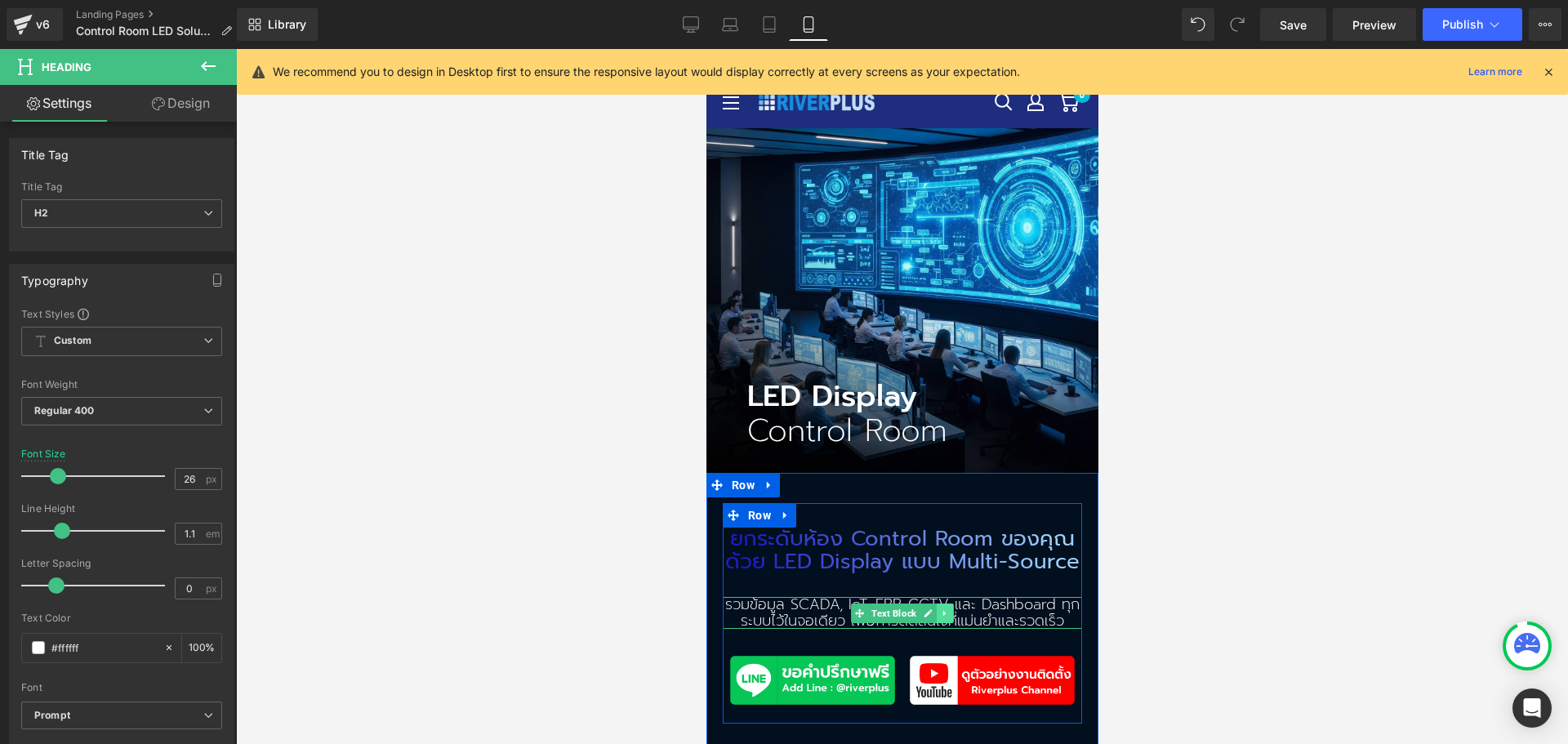
click at [939, 609] on icon at bounding box center [944, 614] width 9 height 10
click at [779, 601] on p "รวมข้อมูล SCADA, IoT, ERP, CCTV และ Dashboard ทุกระบบไว้ในจอเดียว เพื่อการตัดสิ…" at bounding box center [901, 613] width 359 height 33
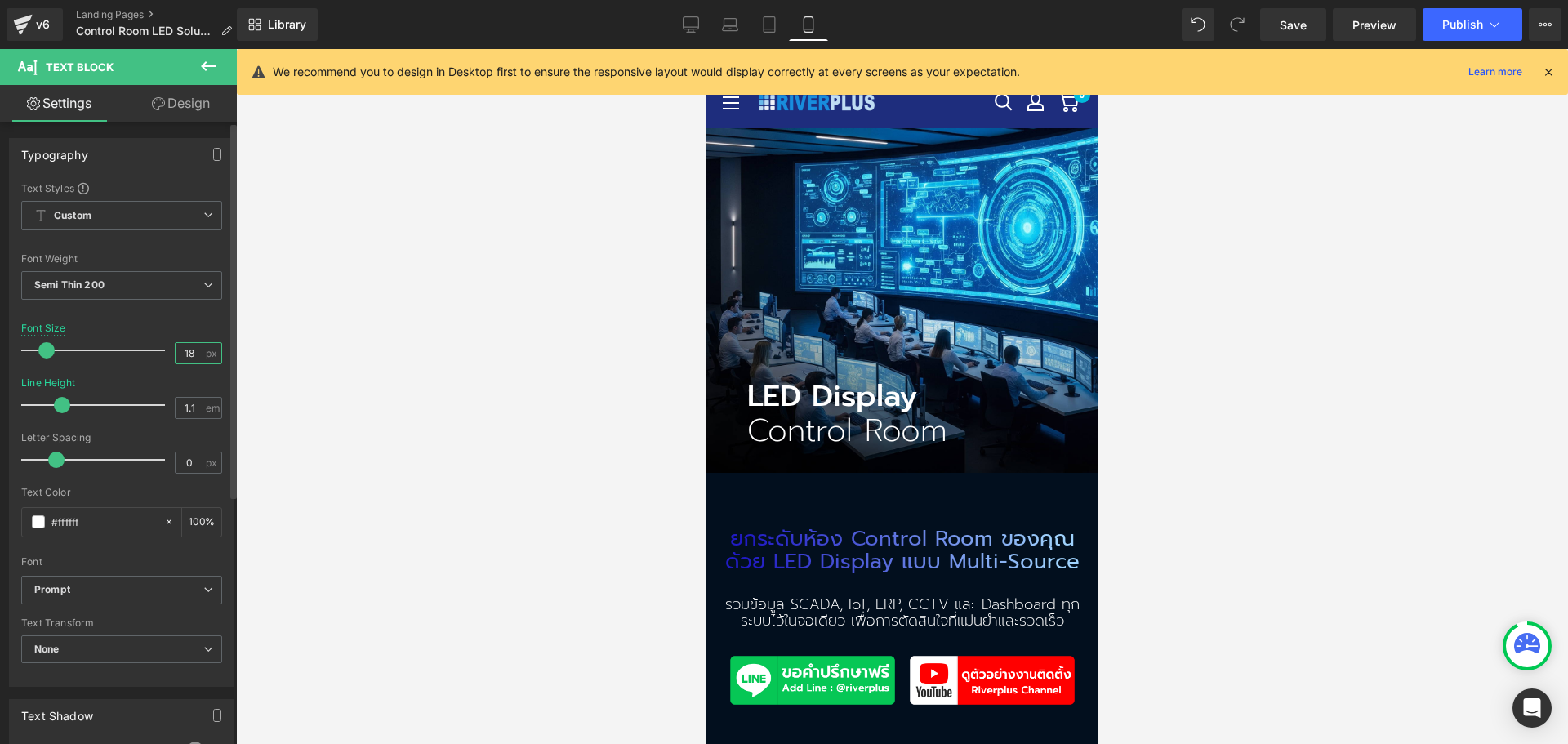
click at [178, 357] on input "18" at bounding box center [190, 353] width 28 height 20
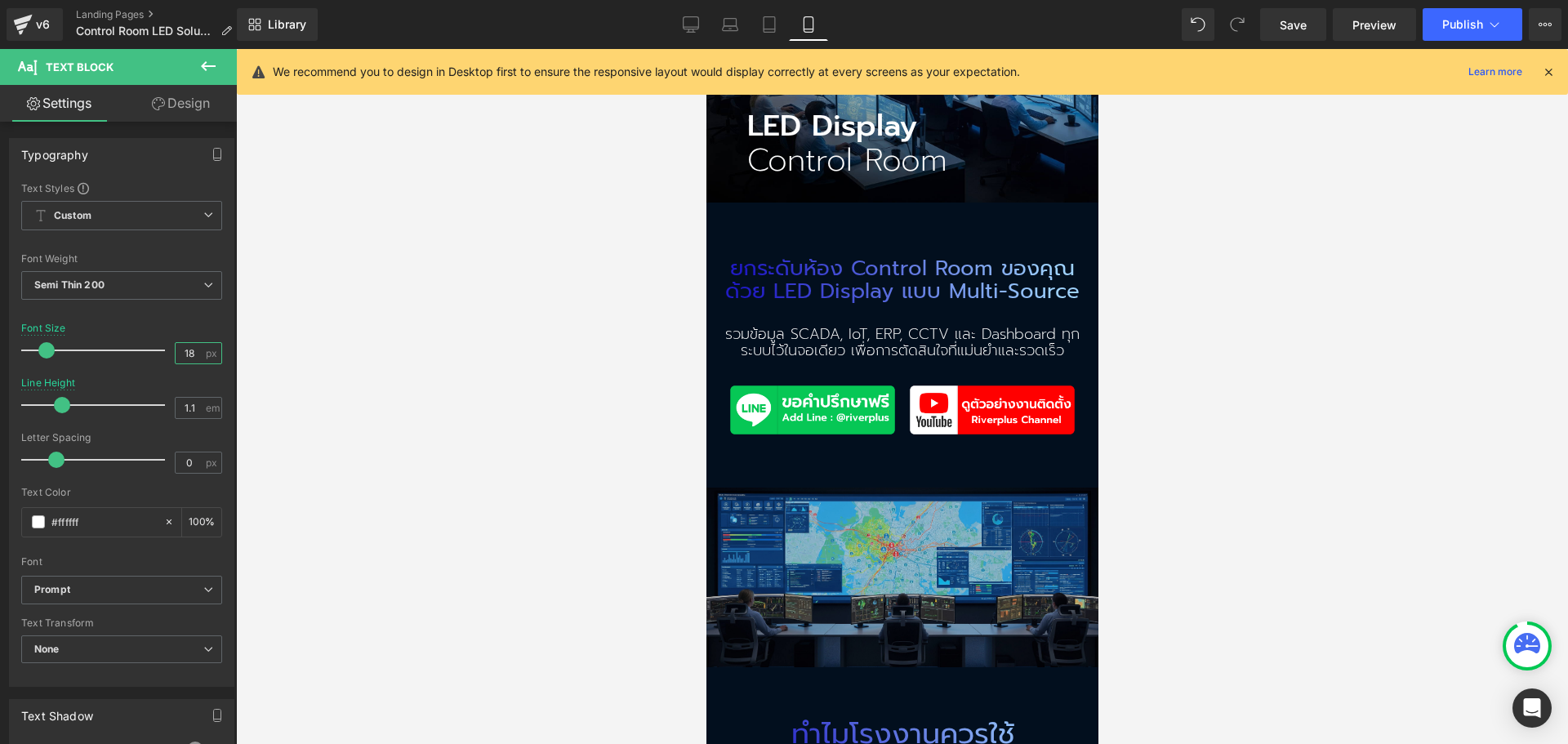
scroll to position [327, 0]
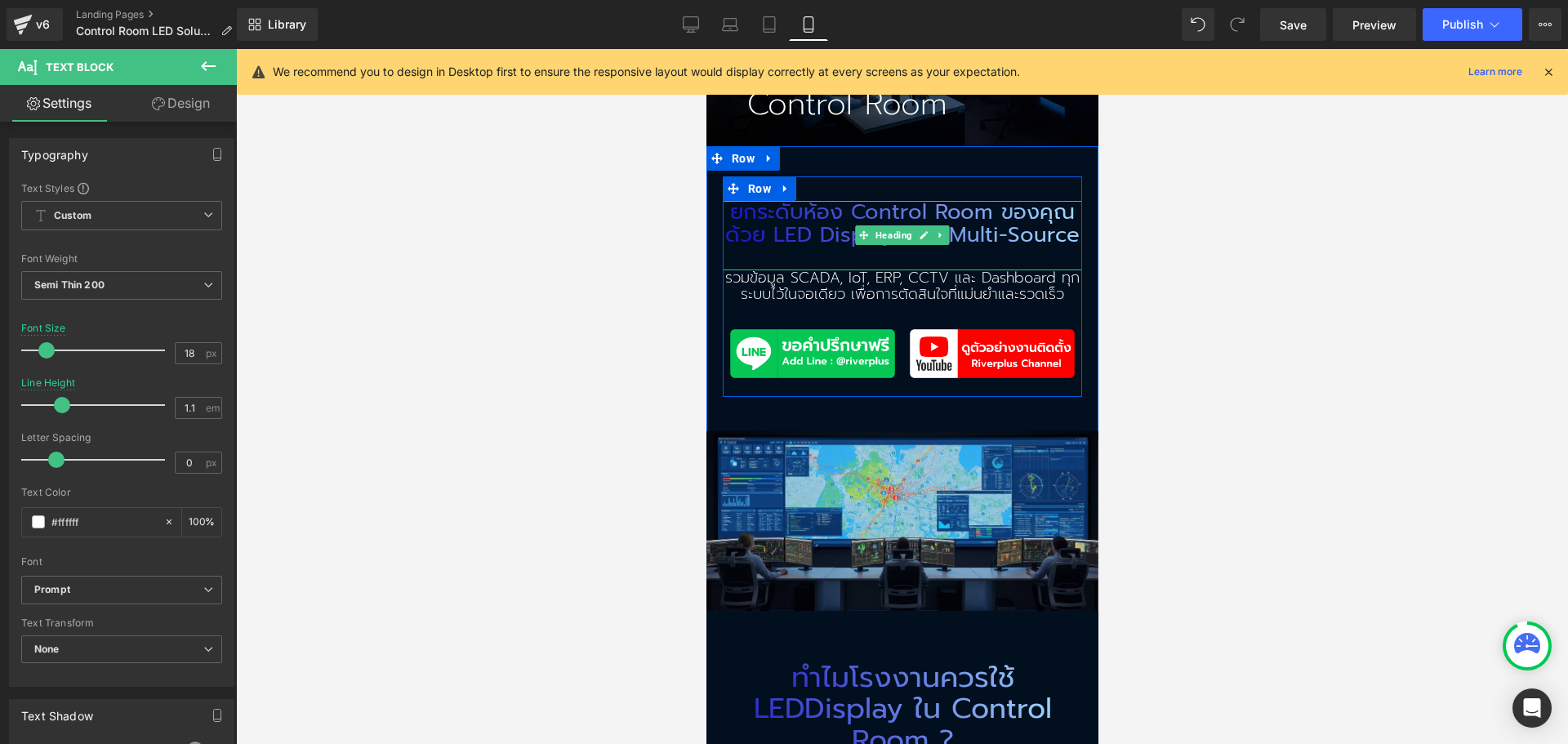
click at [794, 224] on h2 "ด้วย LED Display แบบ Multi-Source" at bounding box center [901, 235] width 359 height 23
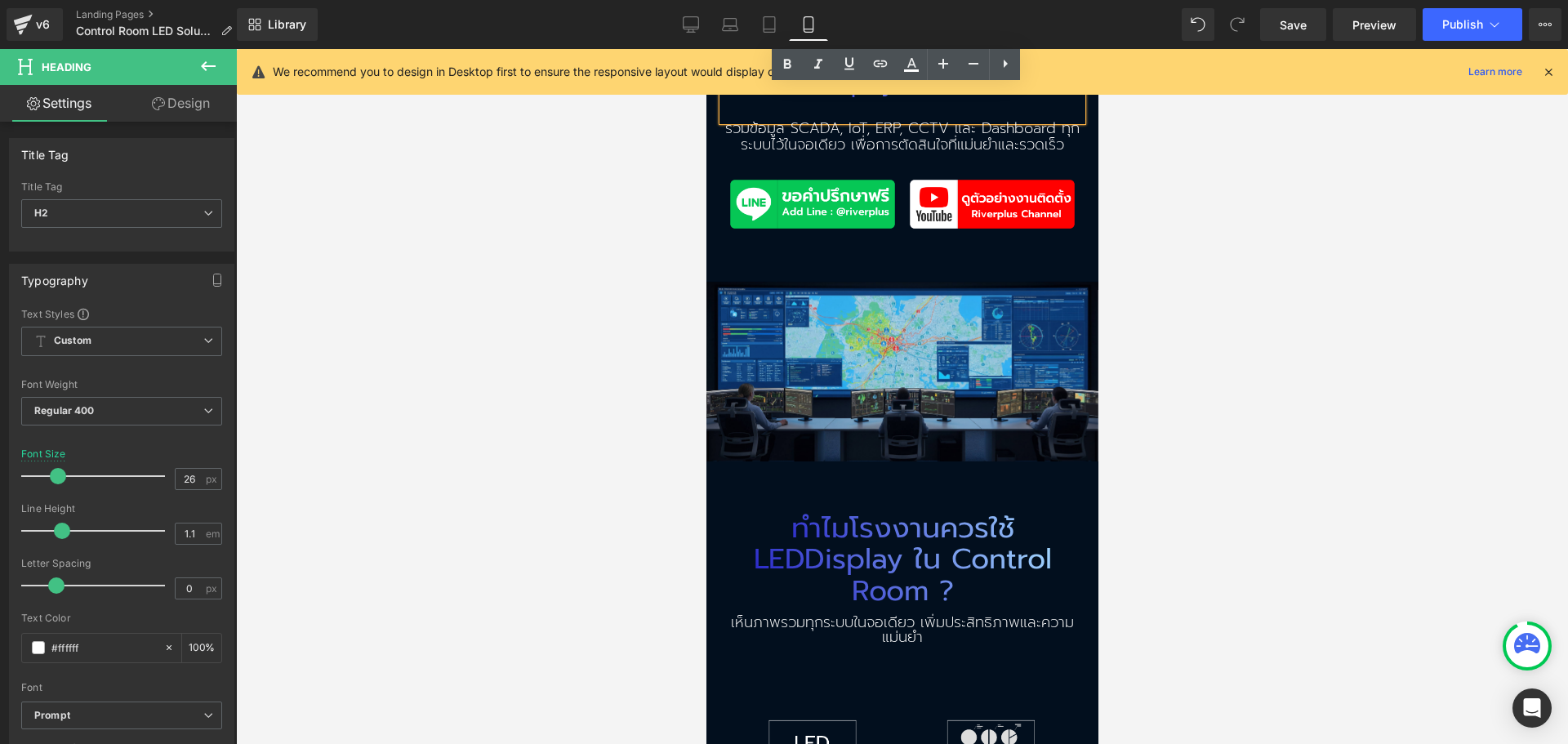
scroll to position [490, 0]
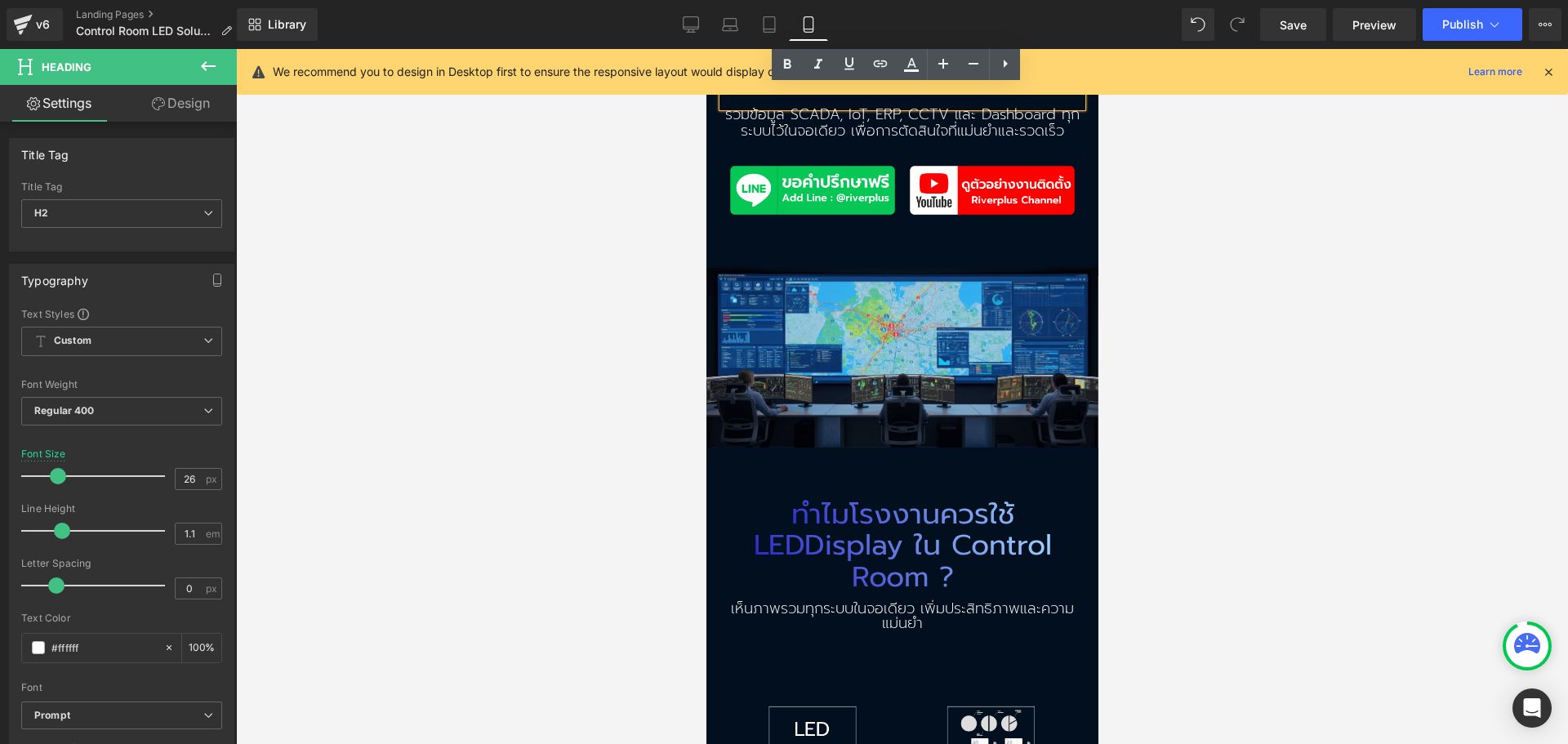
click at [796, 534] on h2 "LED Display ใน Control Room ?" at bounding box center [901, 561] width 359 height 63
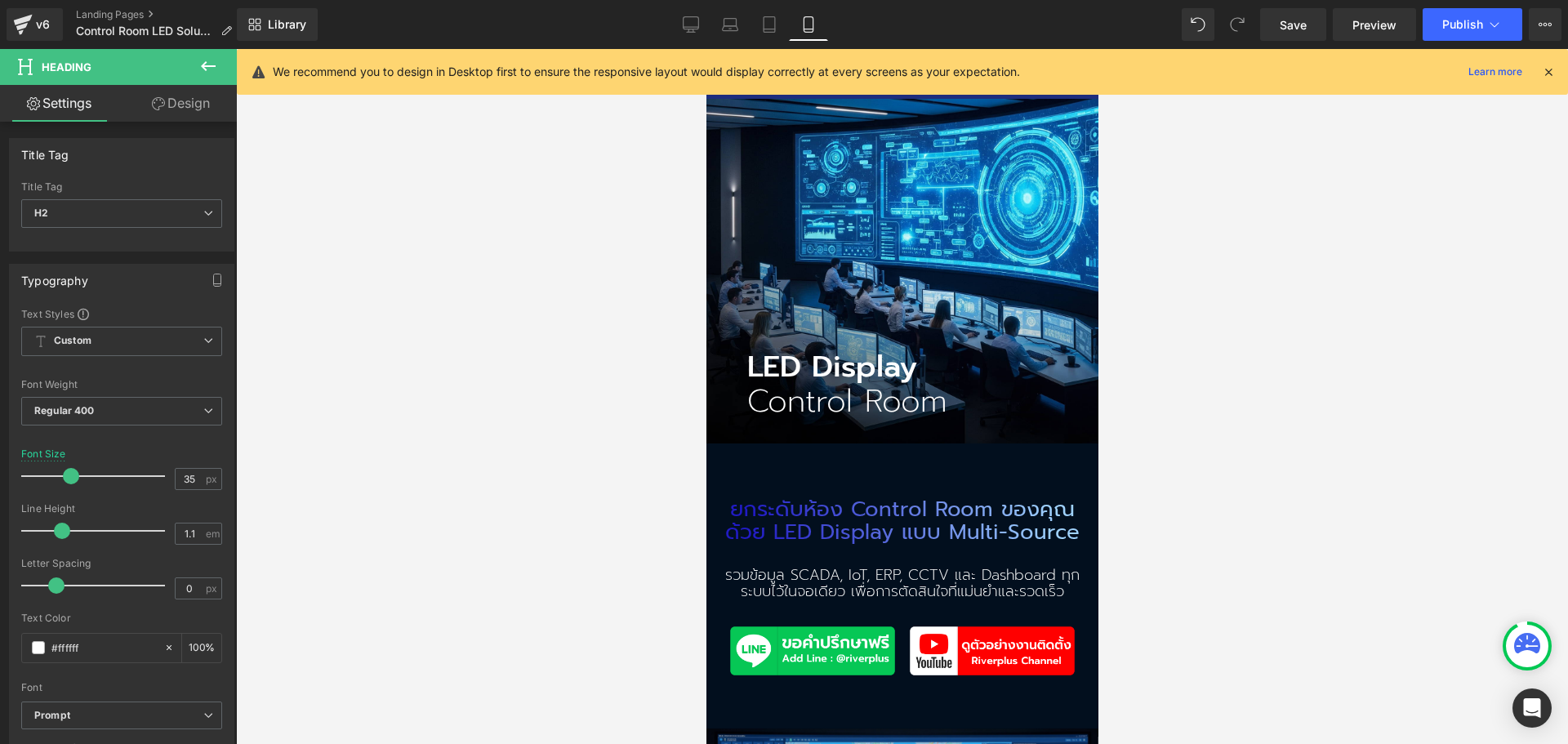
scroll to position [0, 0]
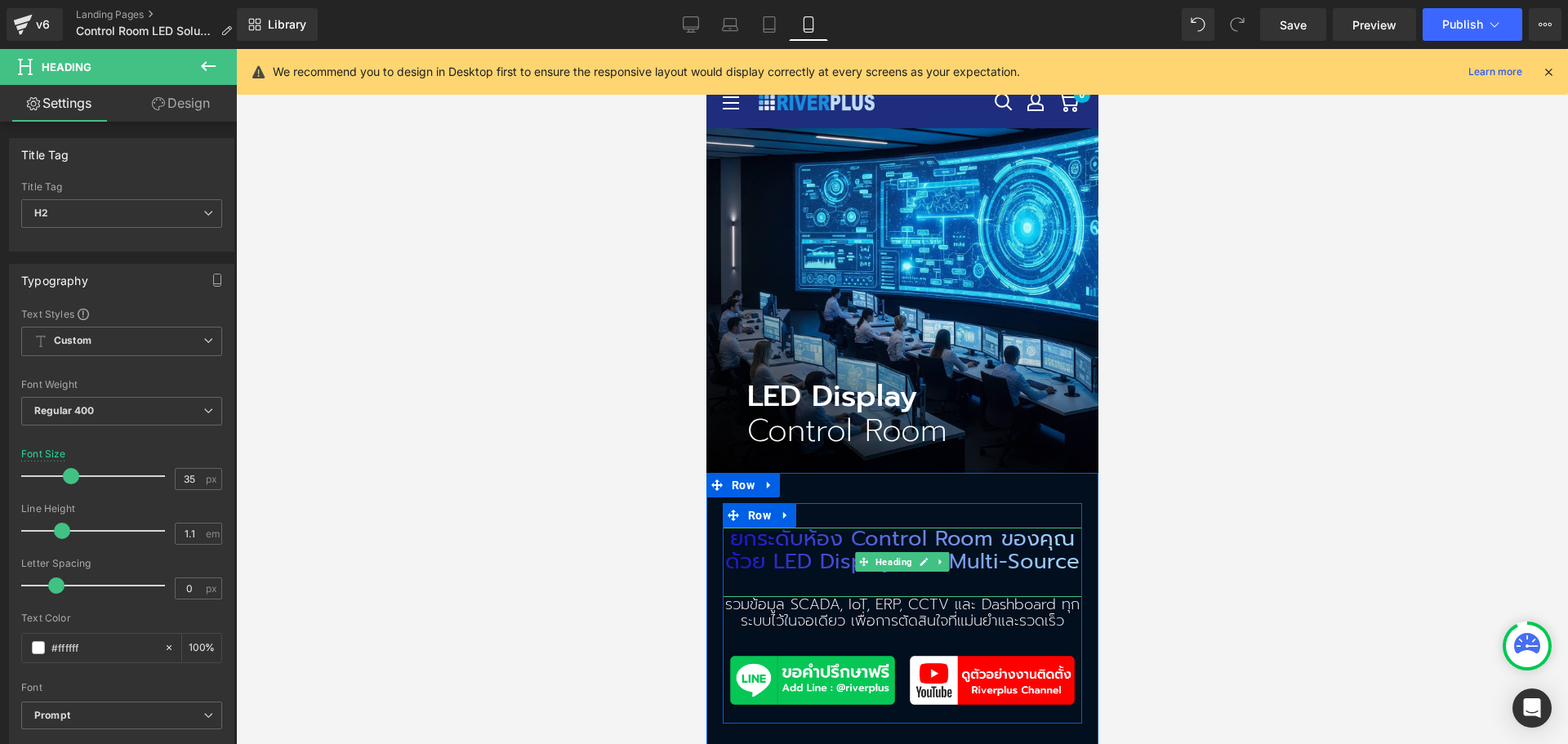
click at [747, 528] on h2 "ยกระดับห้อง Control Room ของคุณ" at bounding box center [901, 540] width 359 height 23
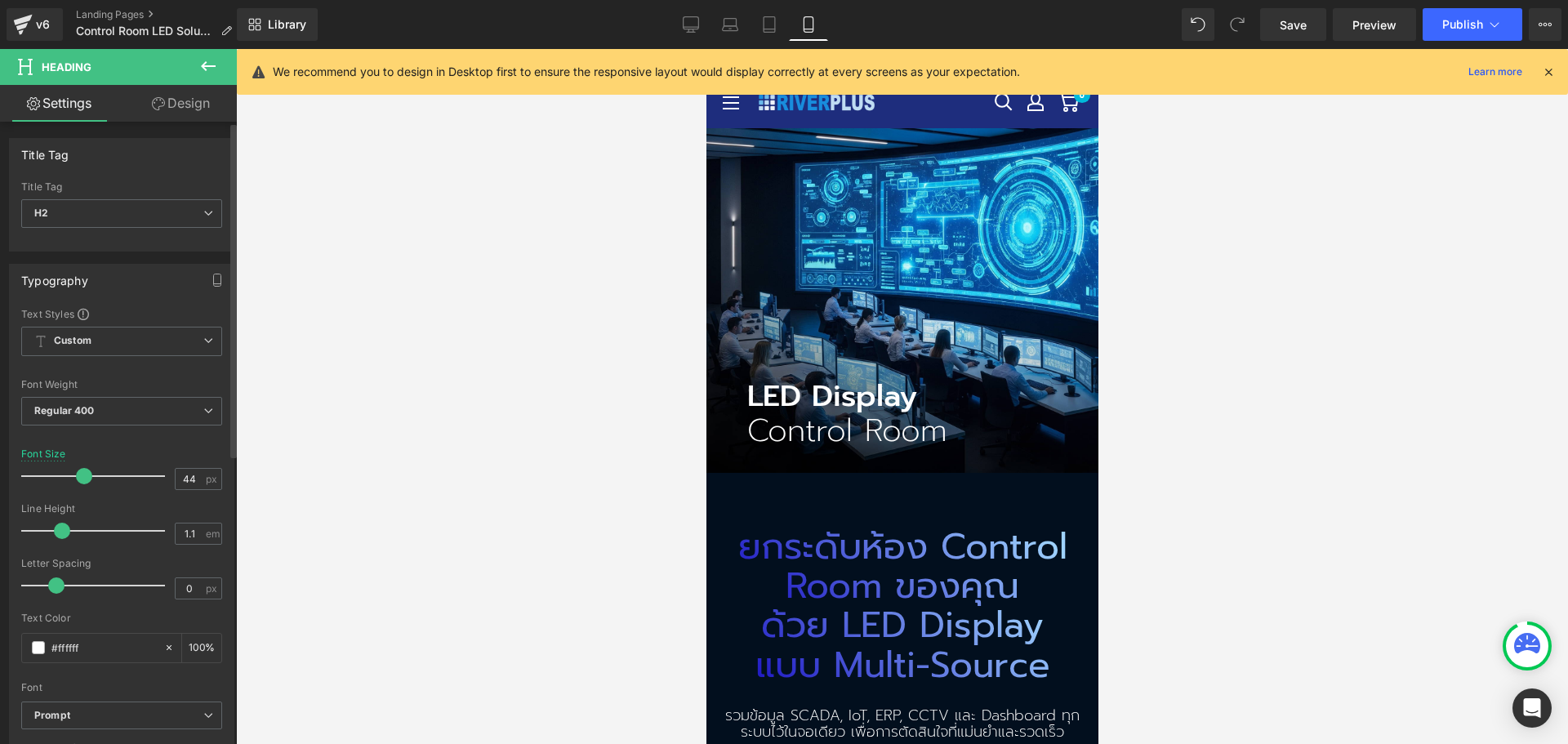
drag, startPoint x: 67, startPoint y: 480, endPoint x: 80, endPoint y: 480, distance: 13.0
click at [80, 480] on span at bounding box center [84, 476] width 17 height 17
type input "42"
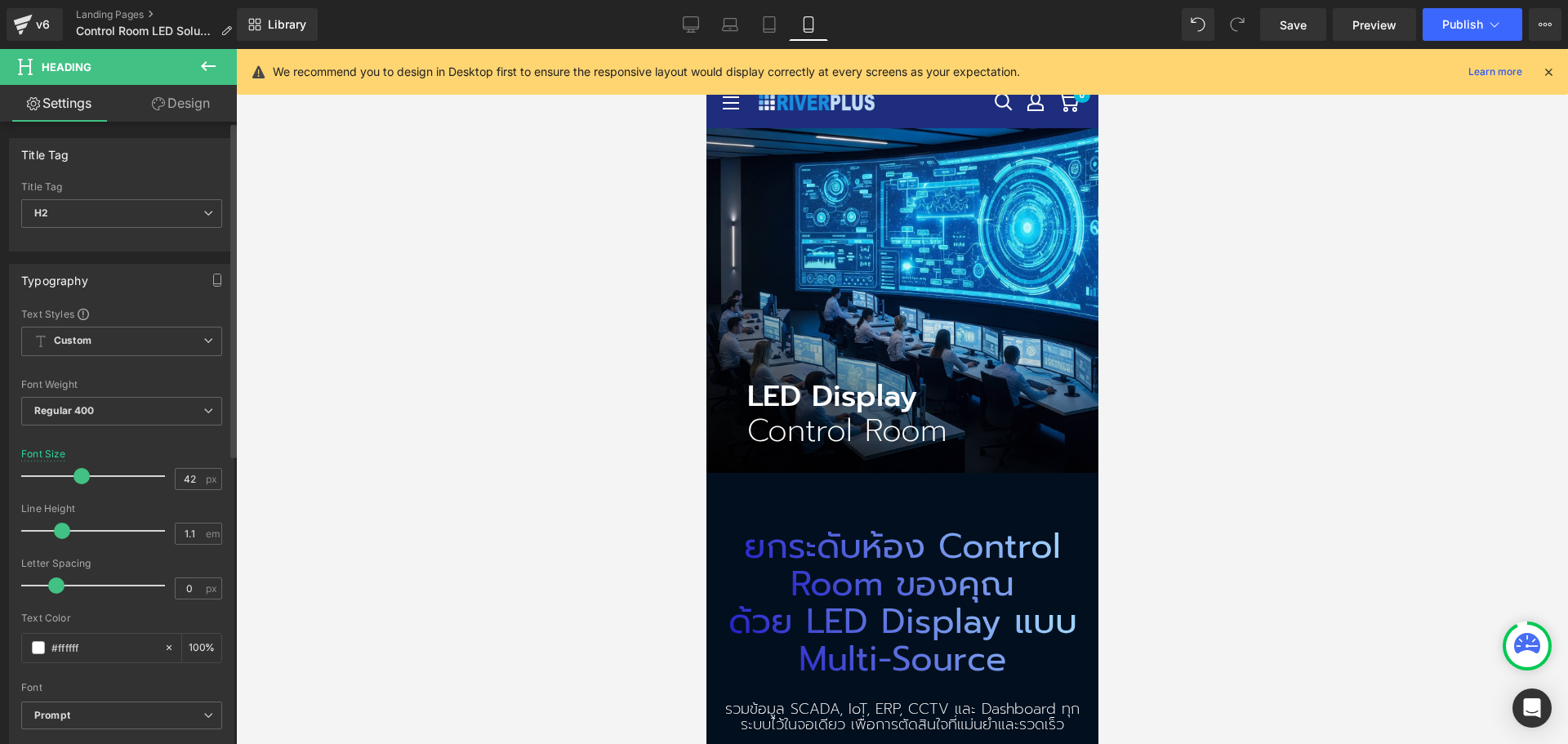
click at [78, 481] on span at bounding box center [82, 476] width 17 height 17
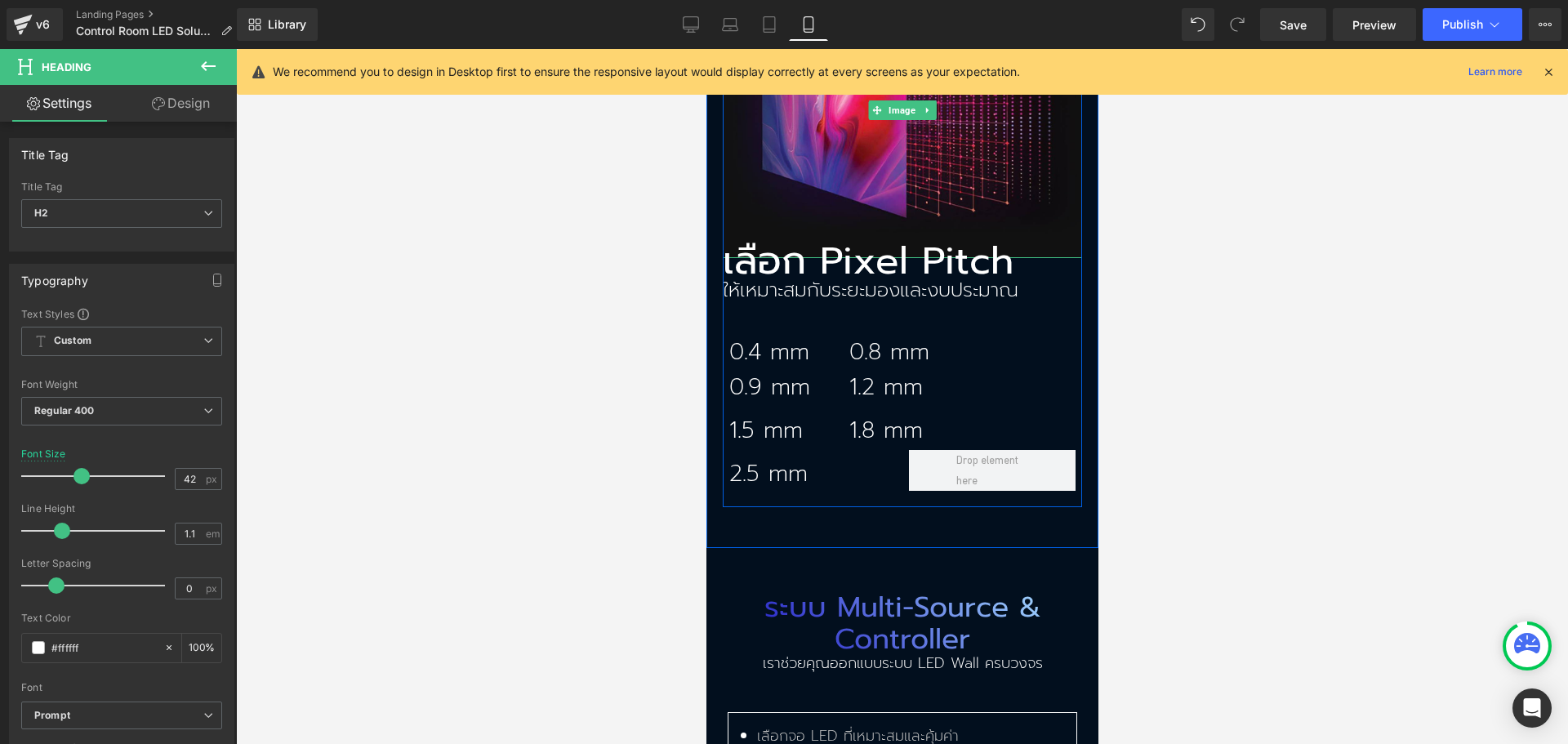
scroll to position [2859, 0]
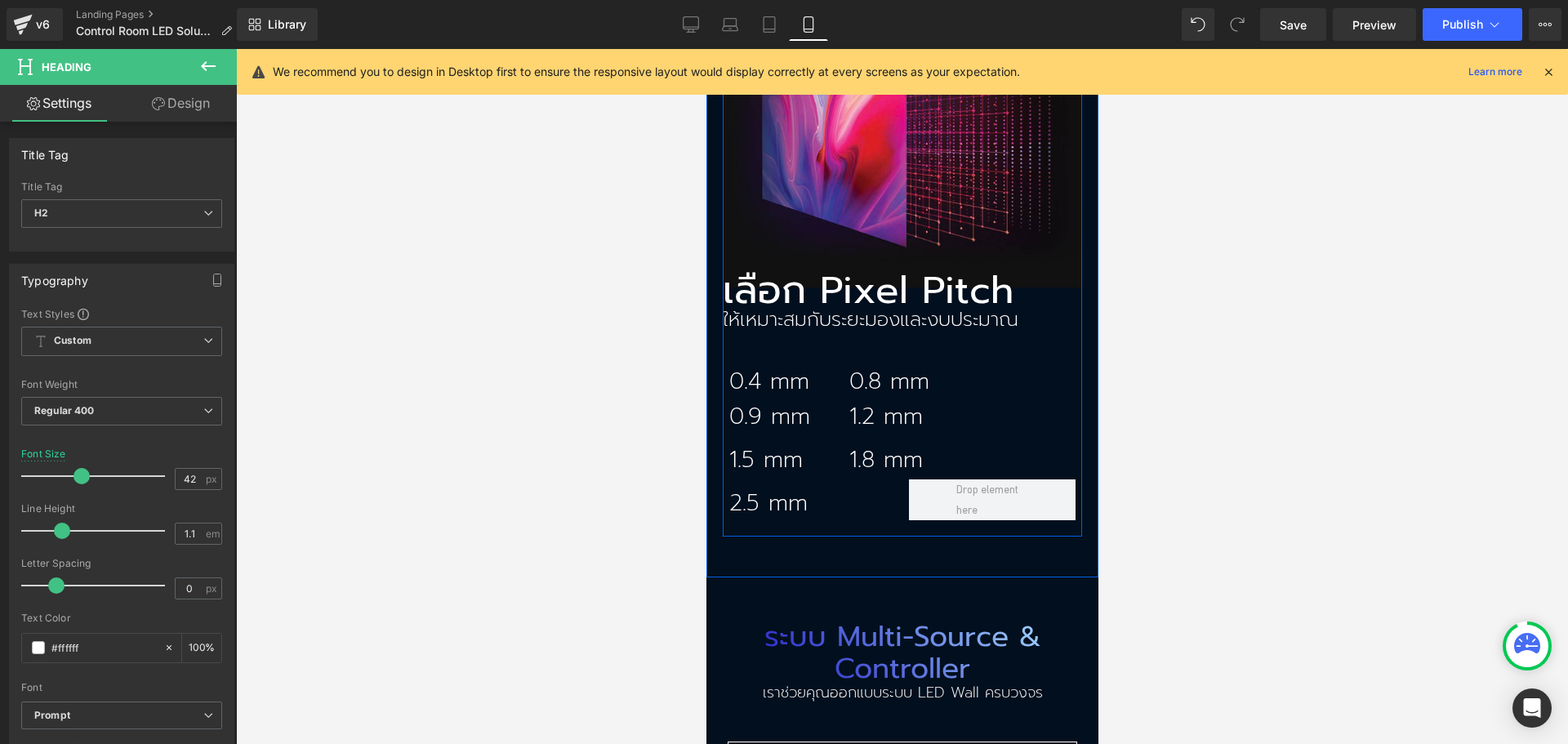
click at [828, 271] on p "เลือก Pixel Pitch" at bounding box center [901, 290] width 359 height 38
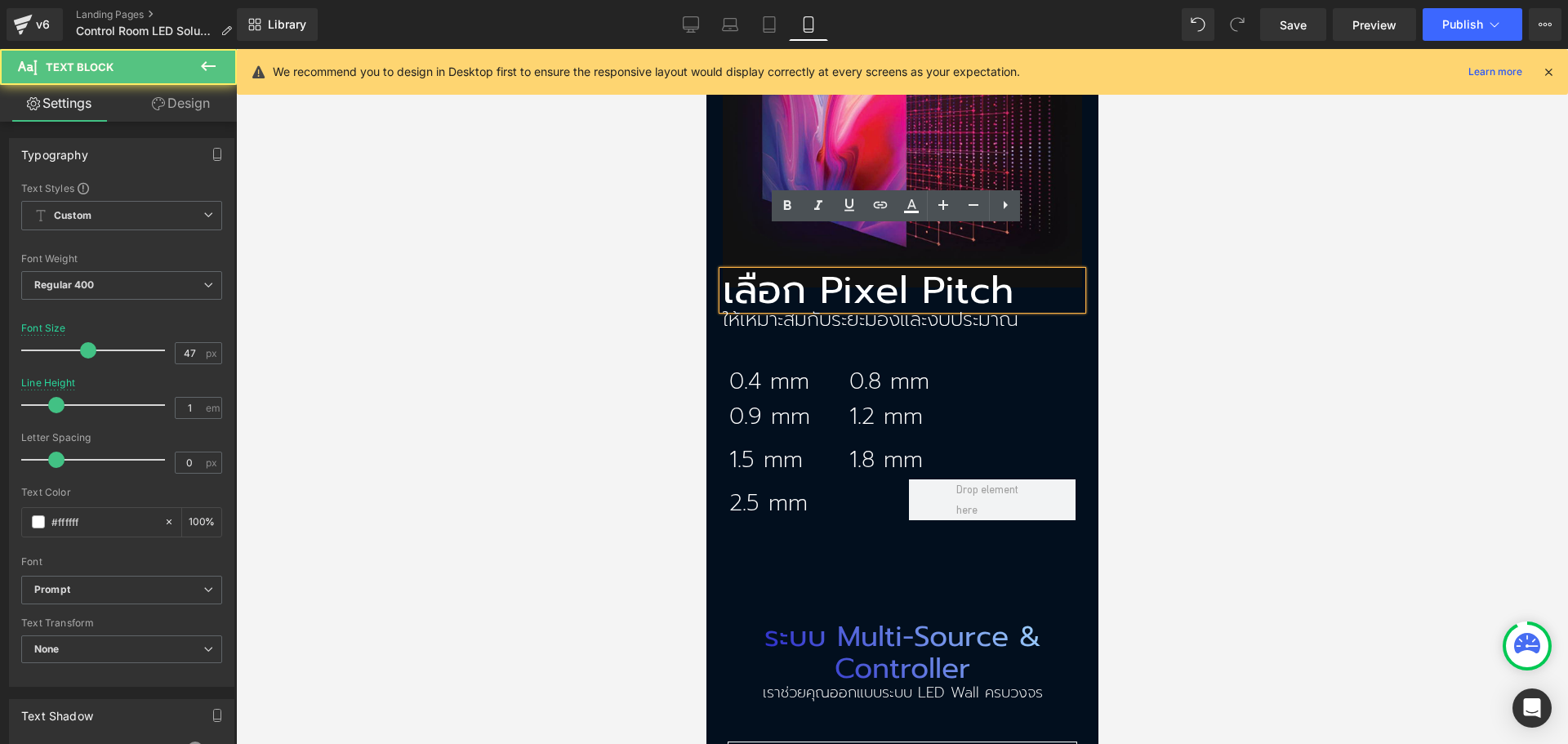
click at [832, 271] on p "เลือก Pixel Pitch" at bounding box center [901, 290] width 359 height 38
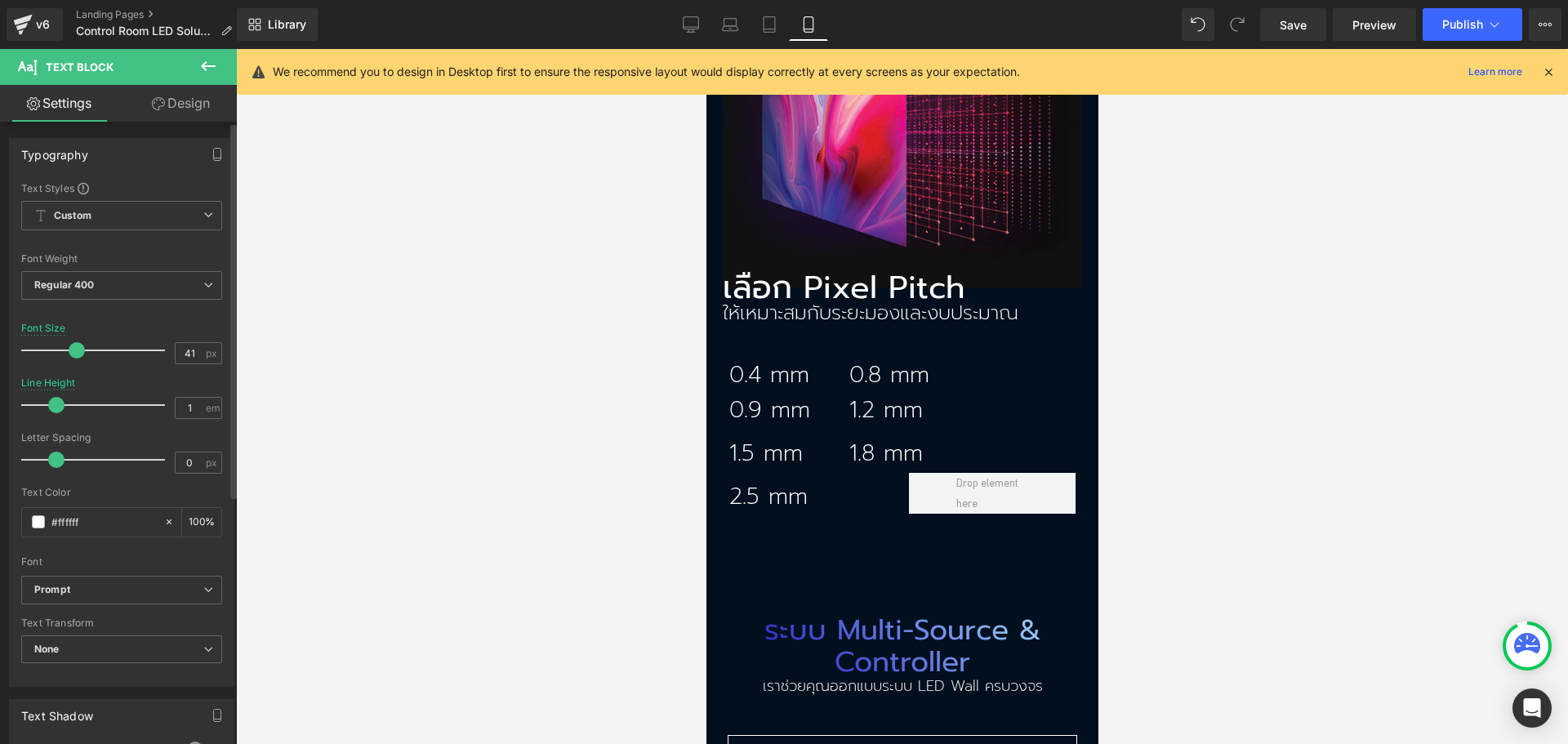
type input "42"
click at [82, 349] on span at bounding box center [82, 350] width 17 height 17
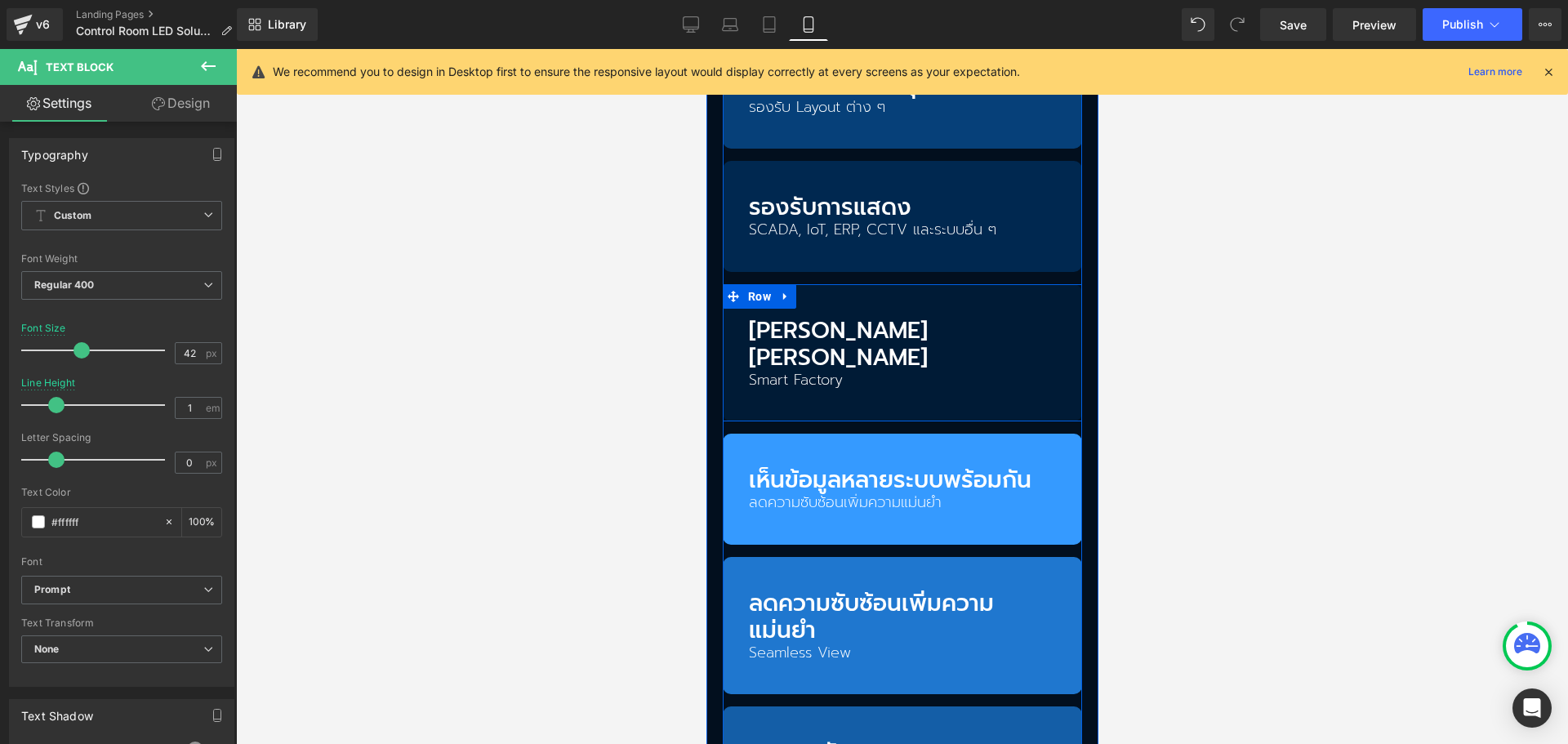
scroll to position [1389, 0]
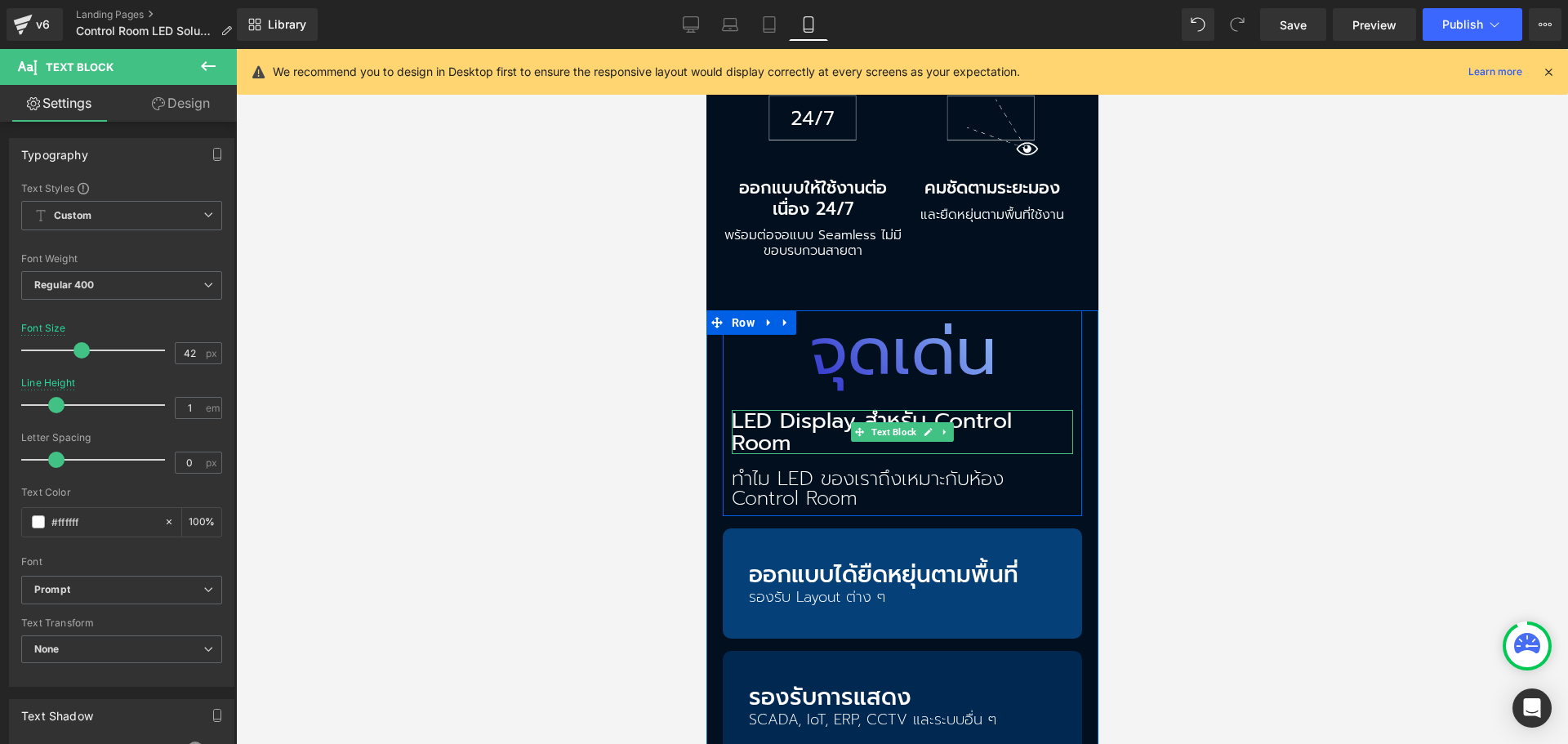
click at [788, 410] on p "LED Display สำหรับ Control Room" at bounding box center [901, 432] width 341 height 44
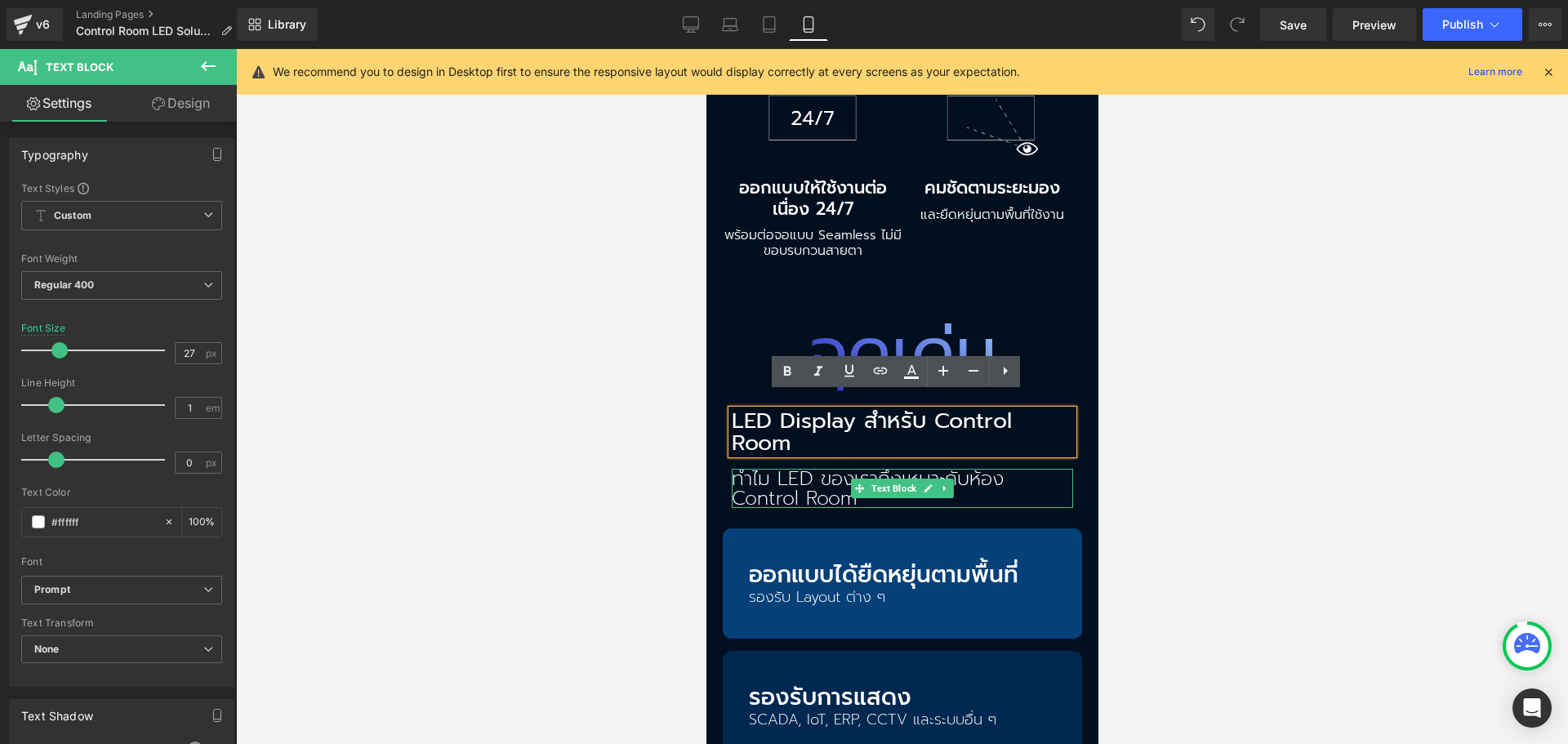
click at [774, 477] on p "ทำไม LED ของเราถึงเหมาะกับห้อง Control Room" at bounding box center [901, 488] width 341 height 39
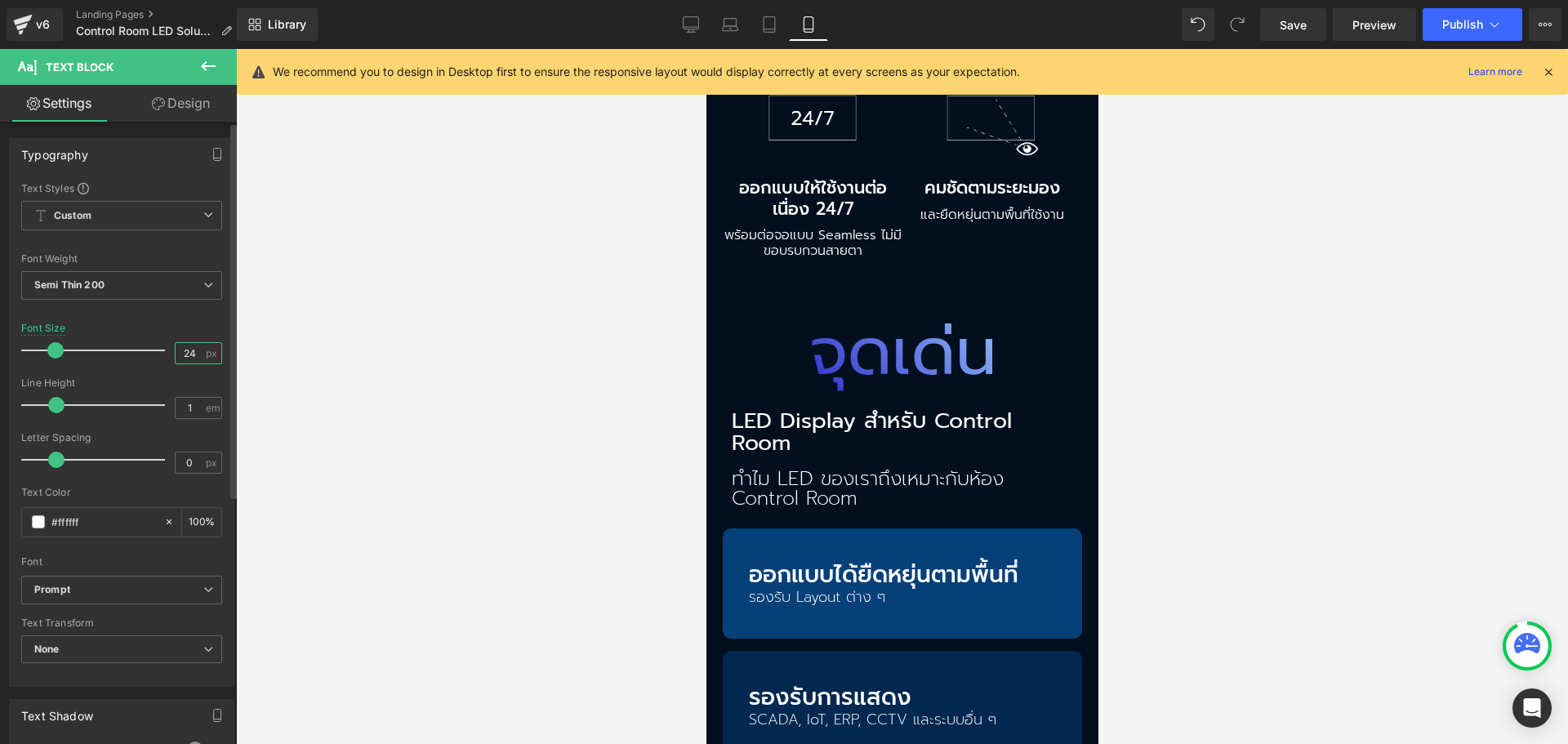
click at [181, 350] on input "24" at bounding box center [190, 353] width 28 height 20
type input "16"
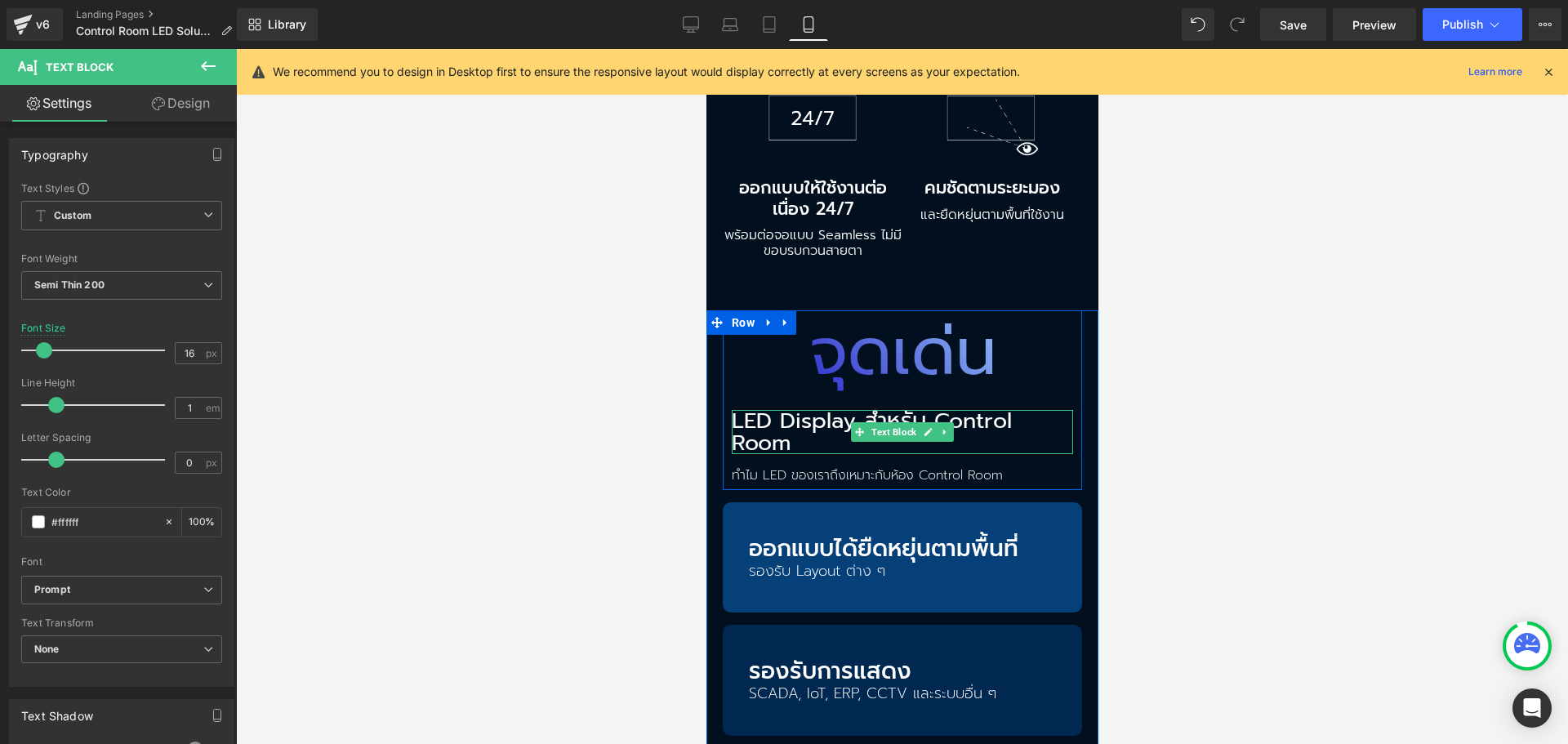
click at [819, 416] on p "LED Display สำหรับ Control Room" at bounding box center [901, 432] width 341 height 44
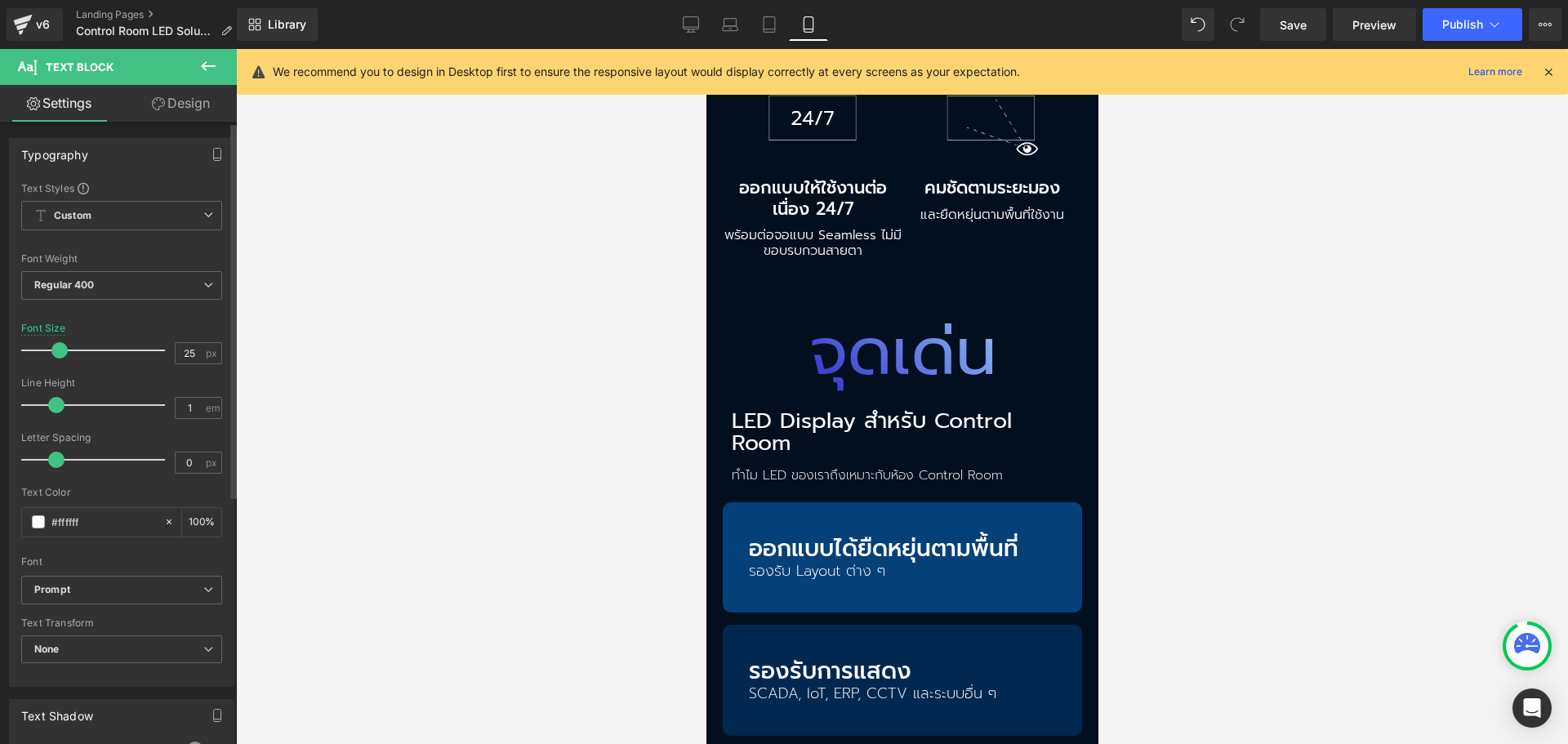
type input "24"
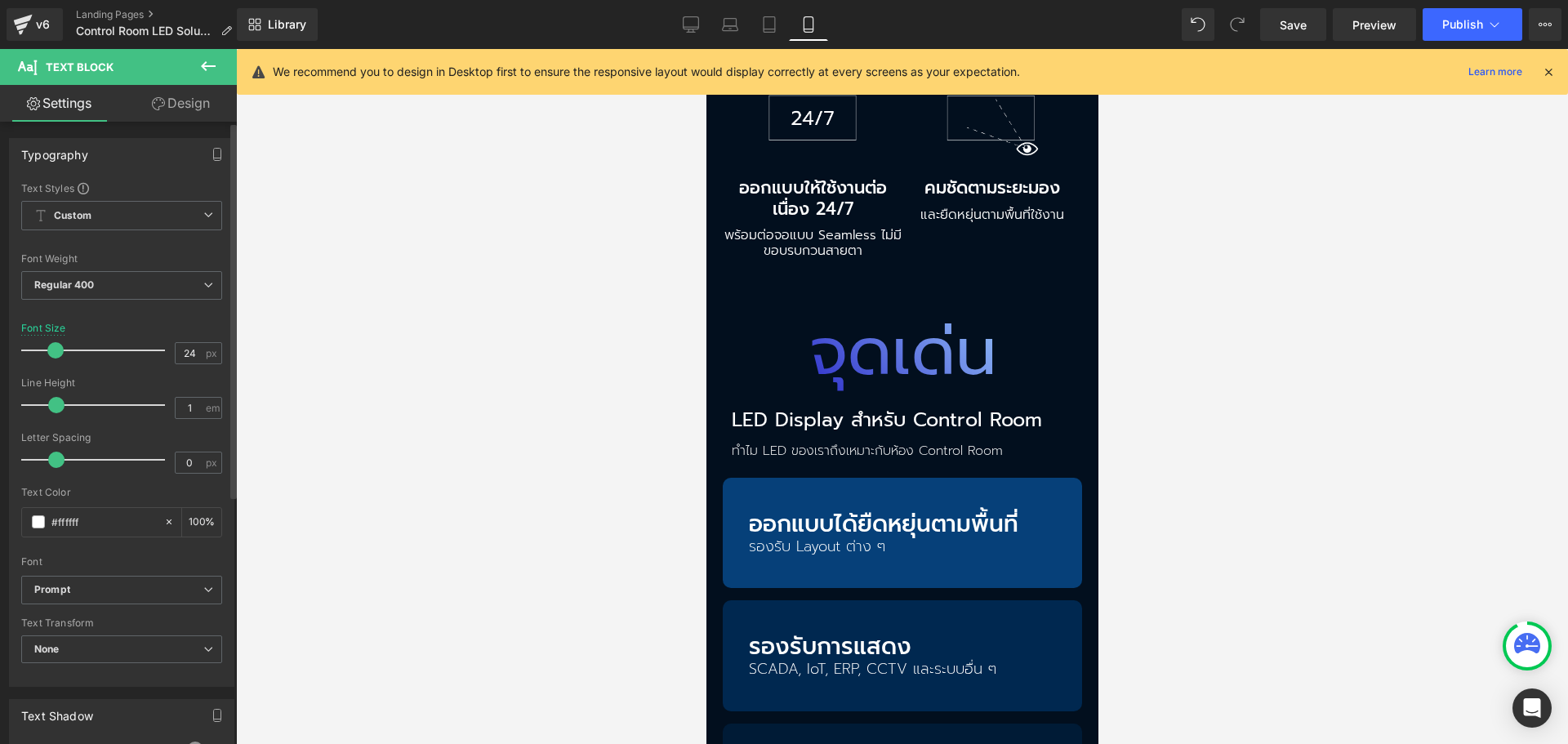
click at [53, 345] on span at bounding box center [56, 350] width 17 height 17
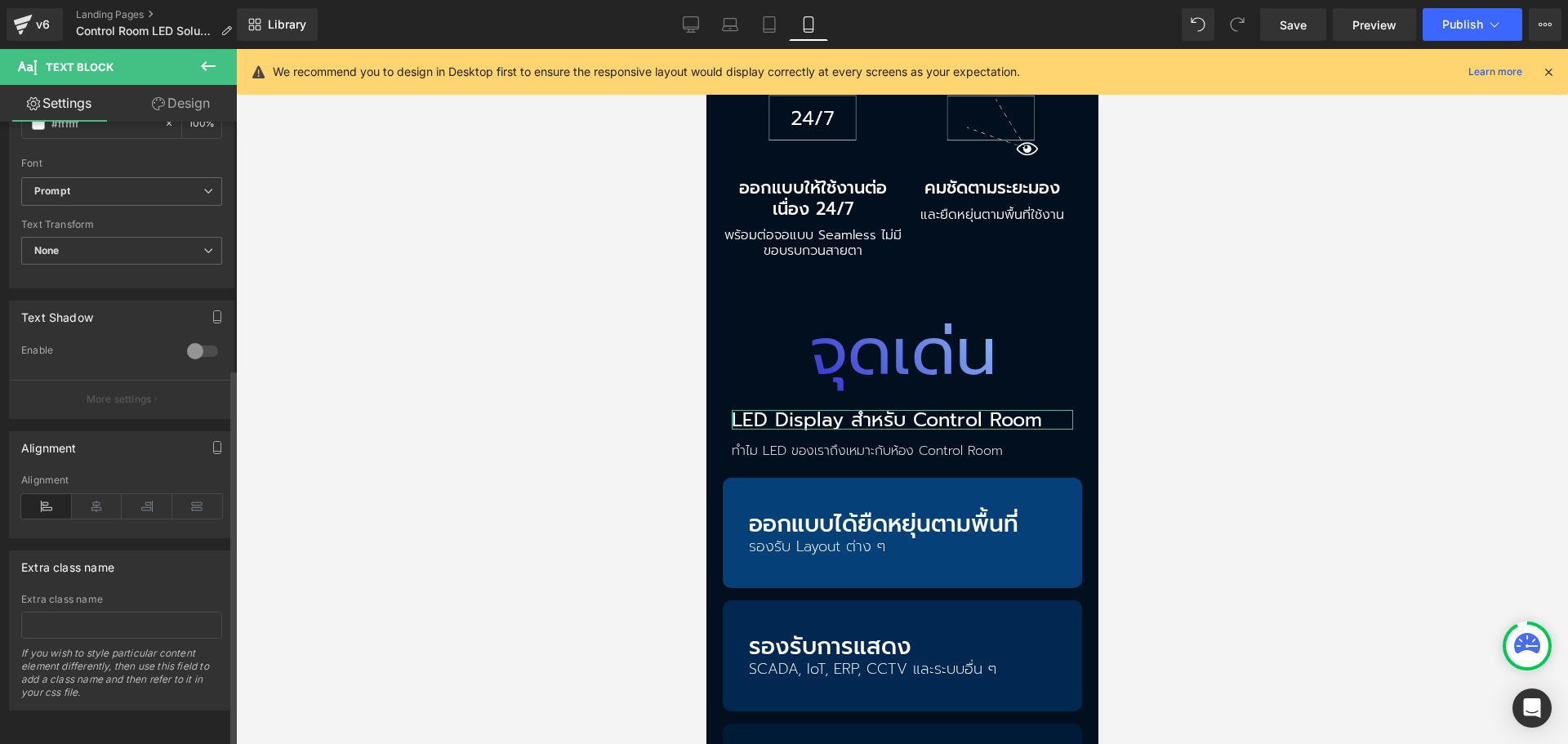
scroll to position [409, 0]
click at [103, 498] on icon at bounding box center [97, 506] width 51 height 24
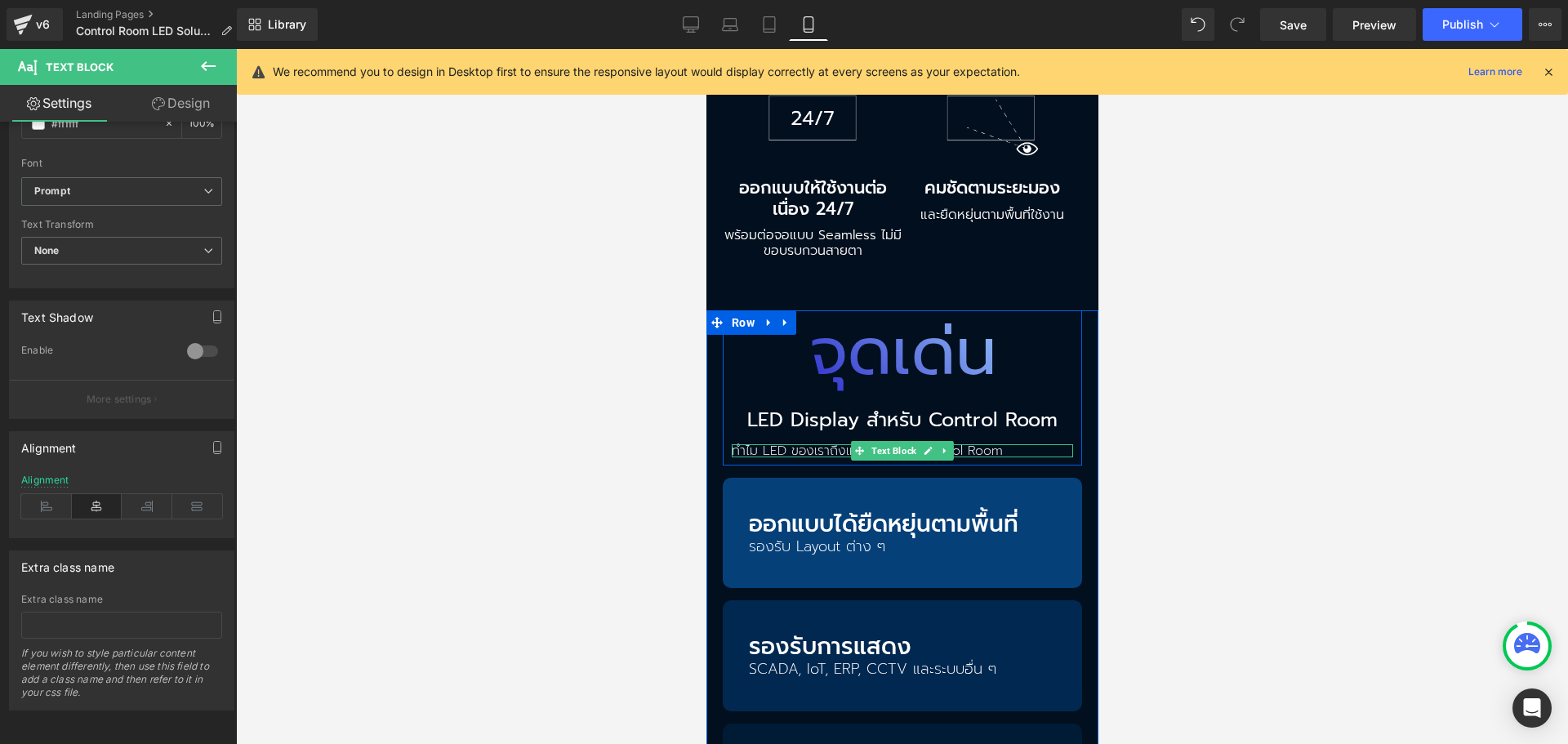
click at [776, 445] on p "ทำไม LED ของเราถึงเหมาะกับห้อง Control Room" at bounding box center [901, 451] width 341 height 13
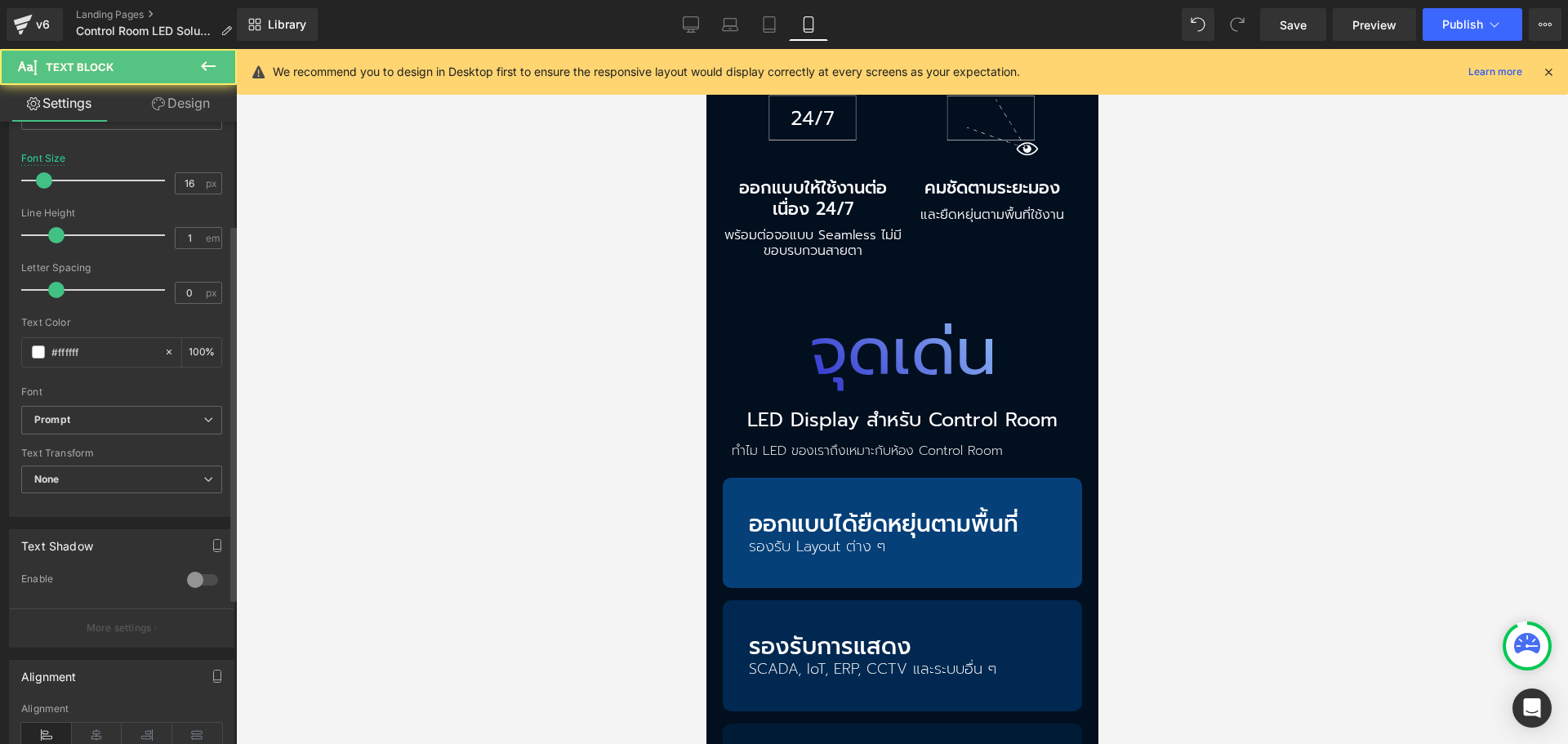
scroll to position [411, 0]
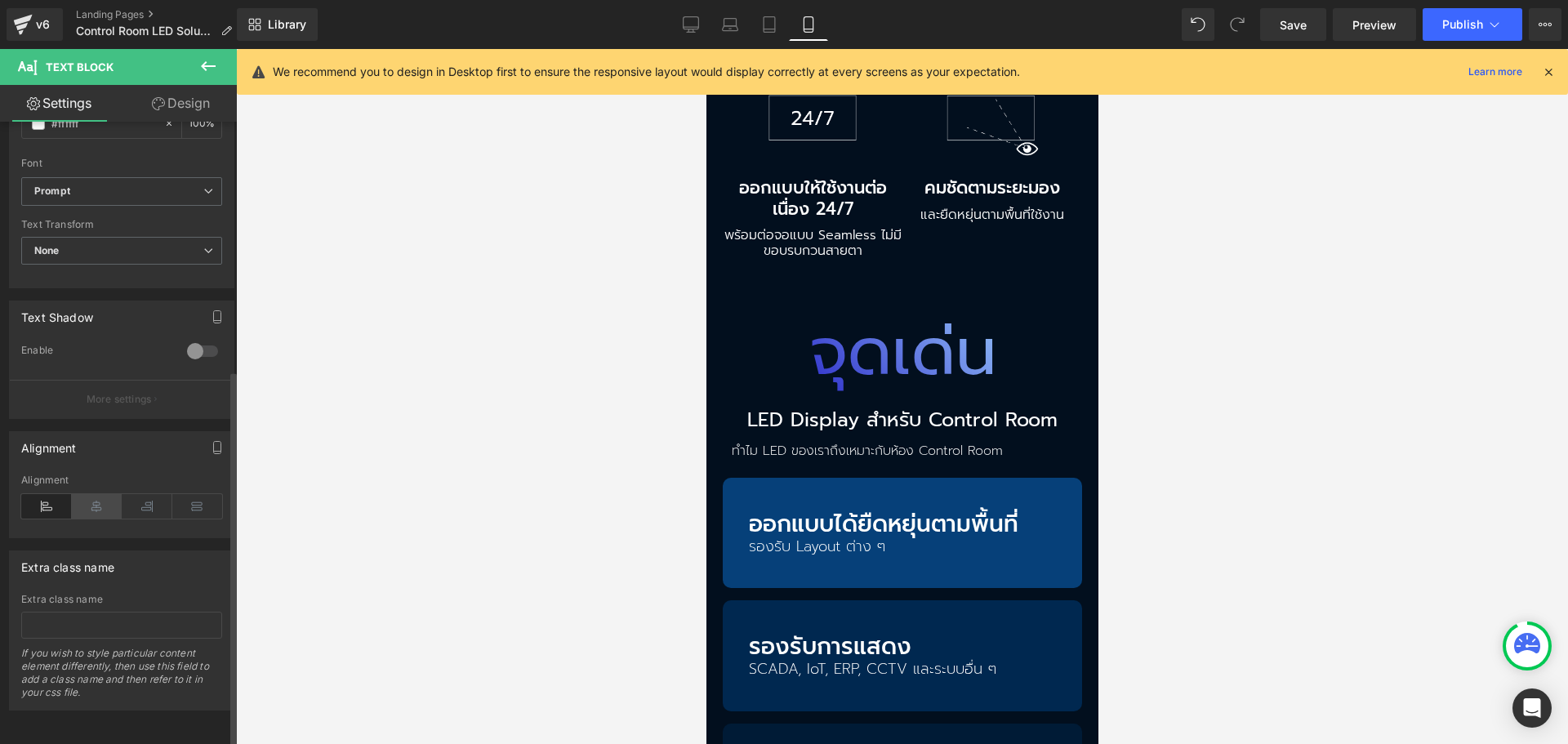
click at [103, 495] on icon at bounding box center [97, 506] width 51 height 24
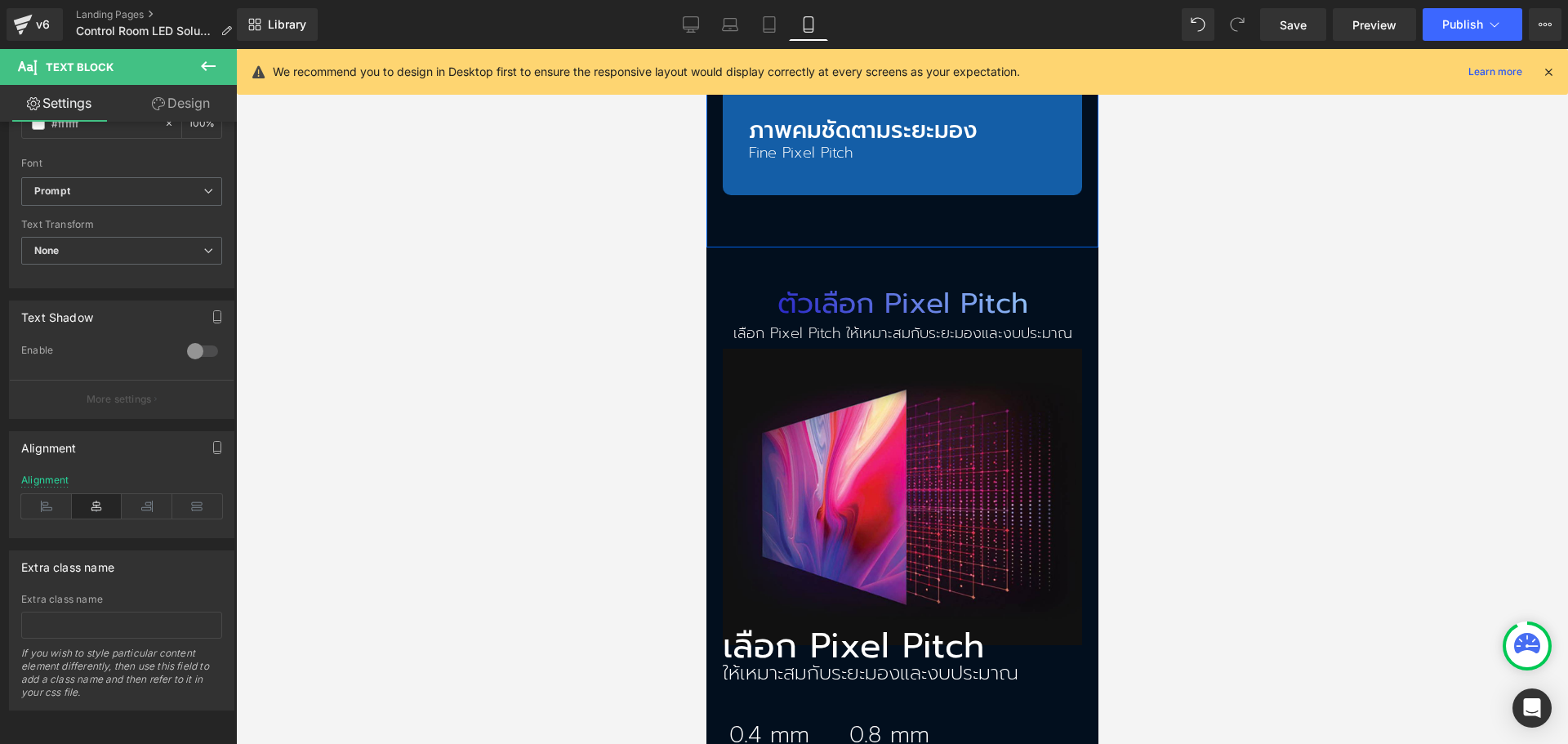
scroll to position [2369, 0]
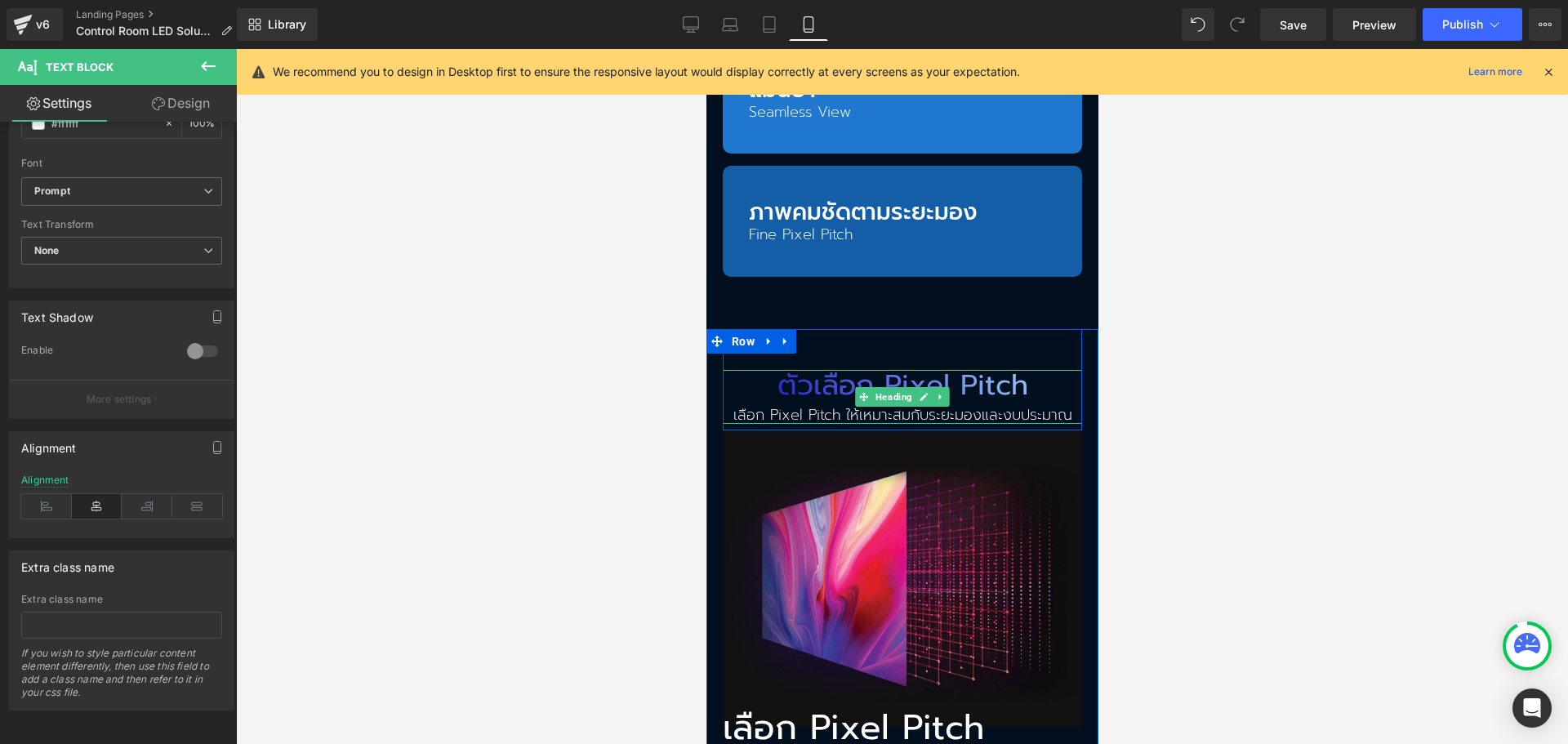
click at [803, 370] on h2 "ตัวเลือก Pixel Pitch" at bounding box center [901, 386] width 359 height 32
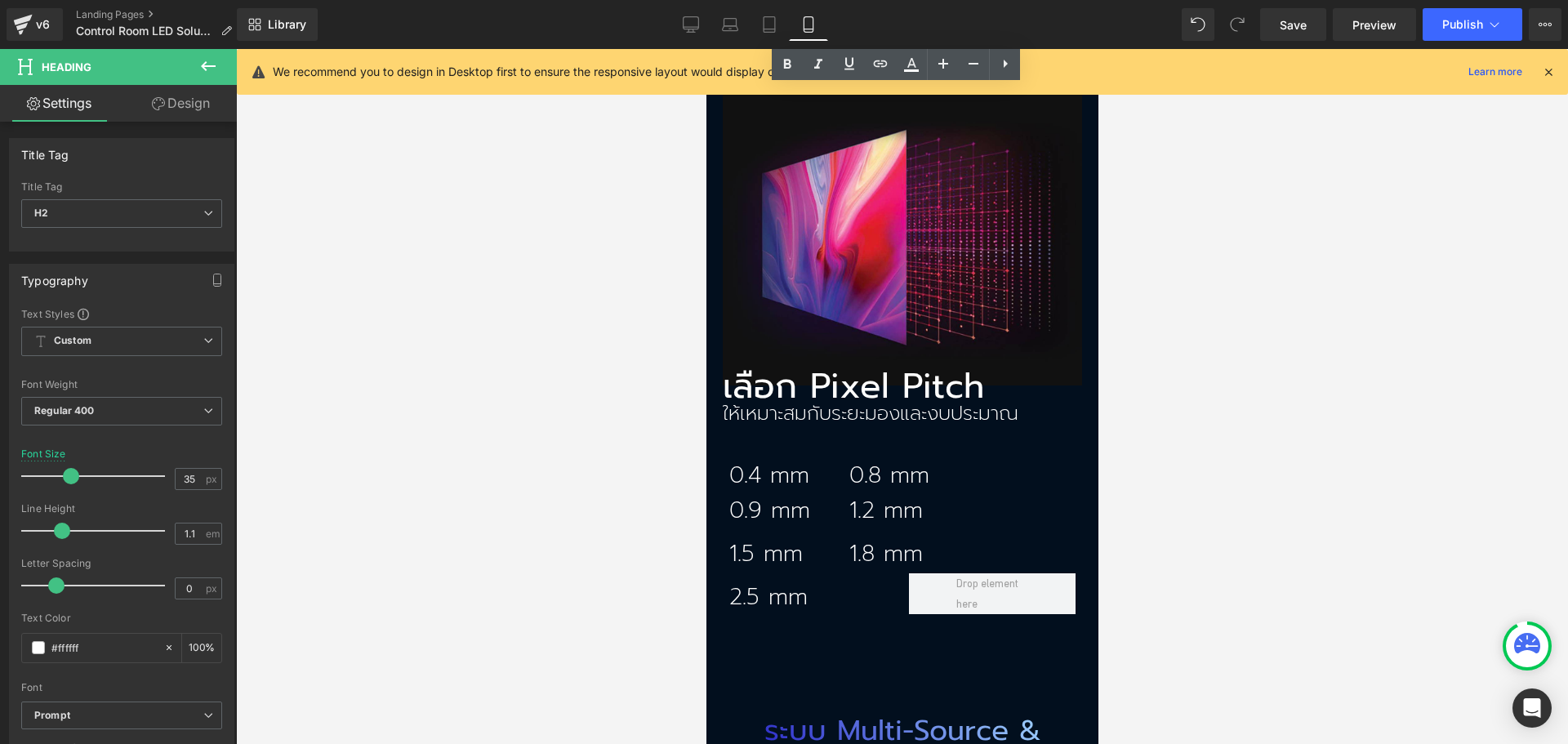
scroll to position [2696, 0]
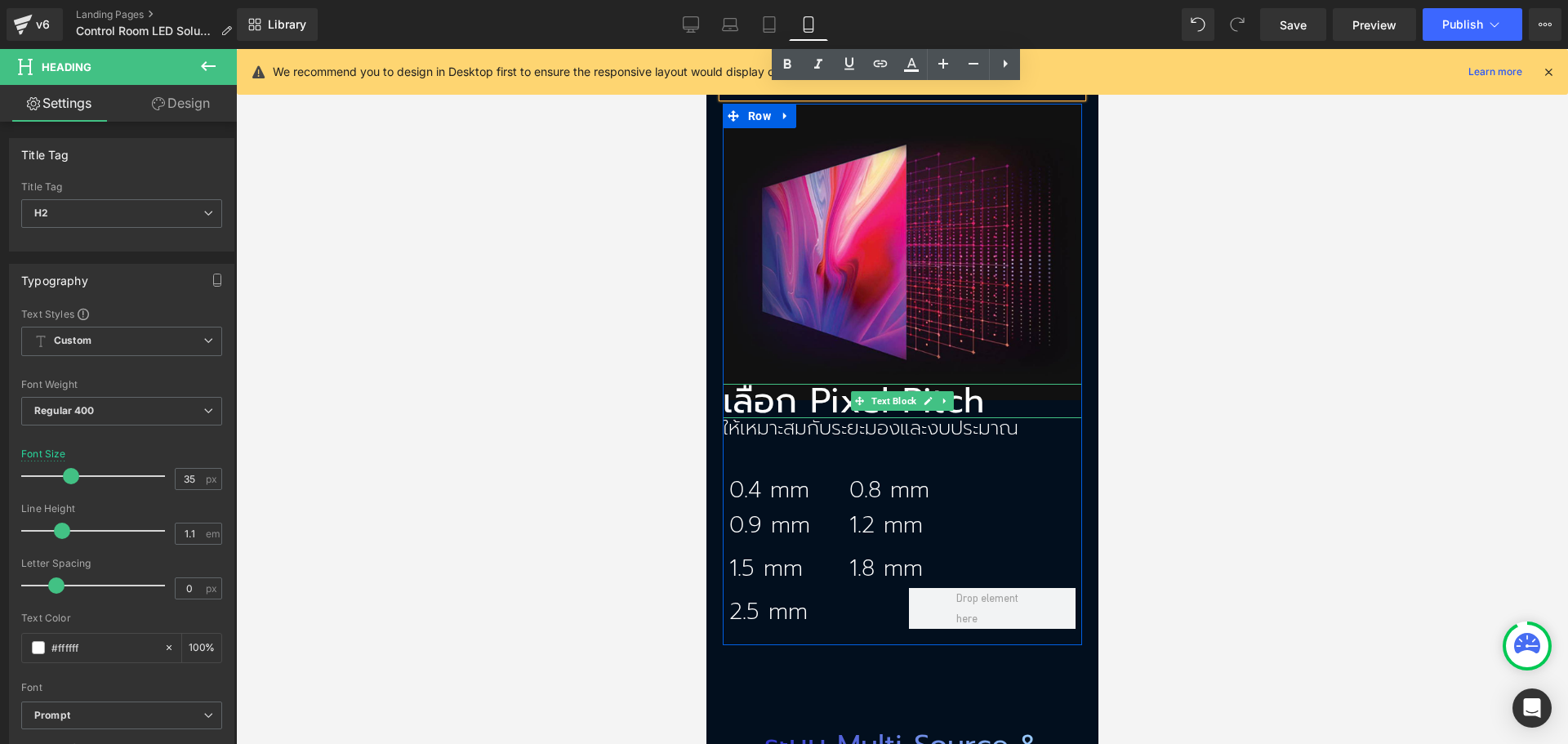
click at [779, 384] on p "เลือก Pixel Pitch" at bounding box center [901, 400] width 359 height 34
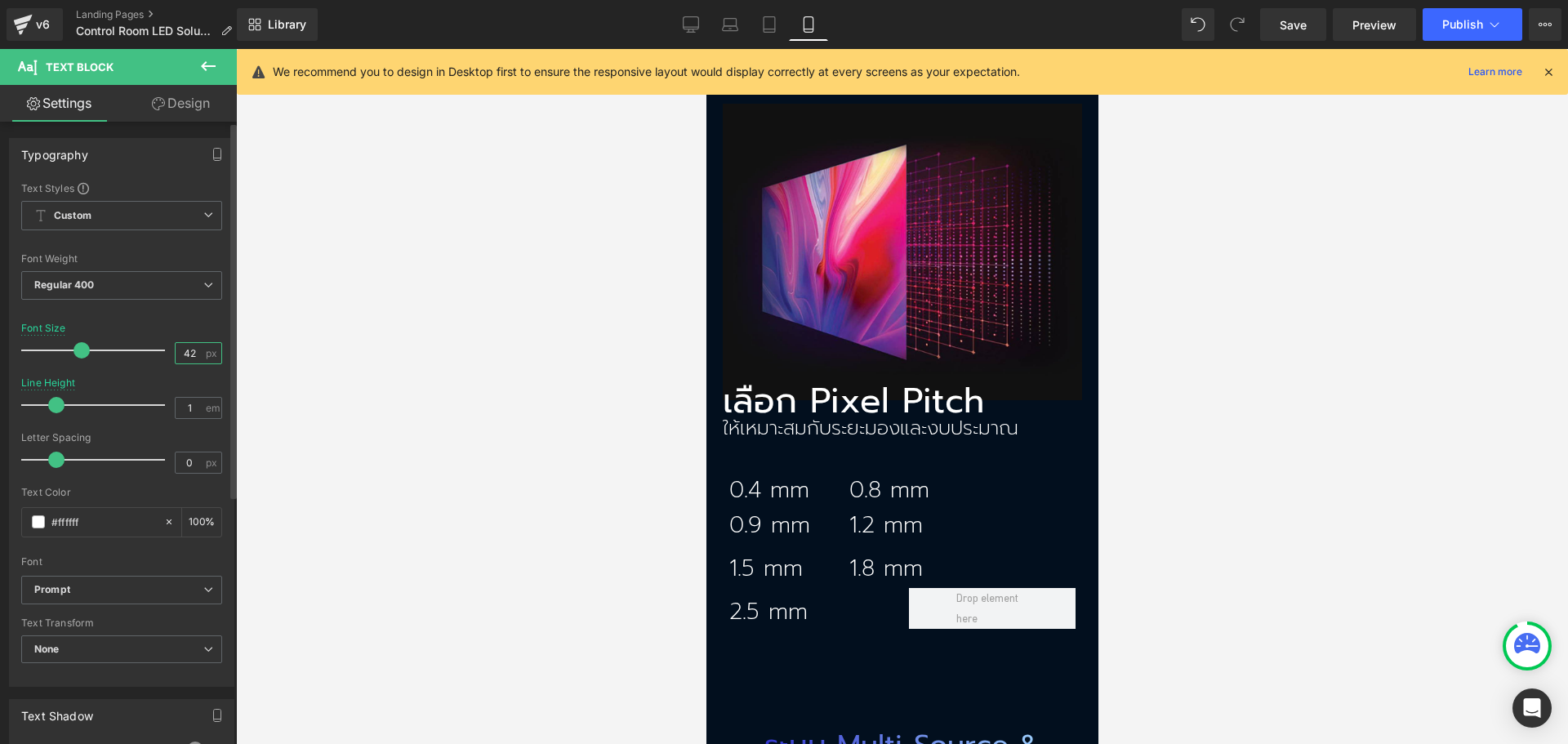
click at [187, 350] on input "42" at bounding box center [190, 353] width 28 height 20
click at [187, 349] on input "42" at bounding box center [190, 353] width 28 height 20
type input "4"
type input "35"
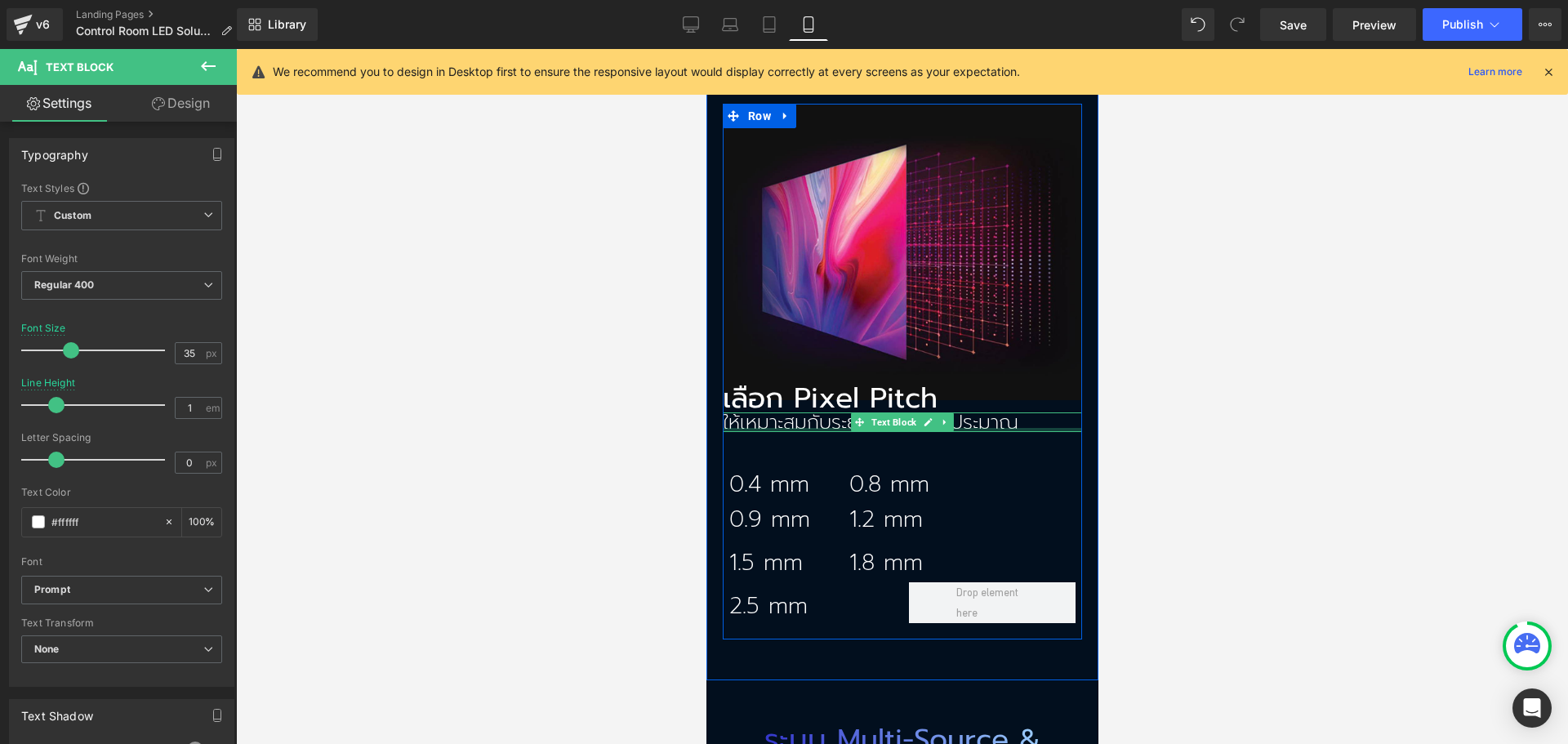
click at [762, 428] on div at bounding box center [901, 430] width 359 height 4
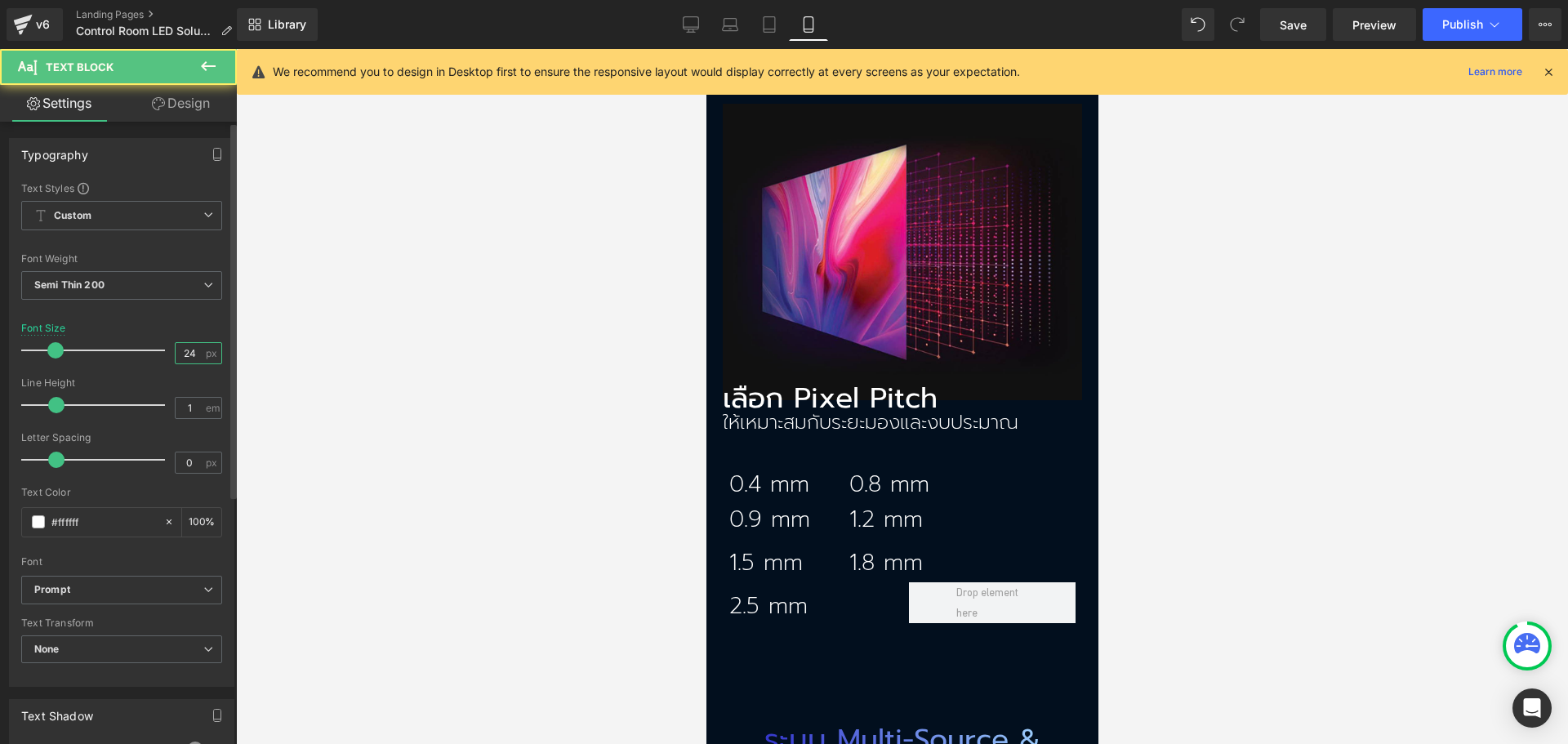
click at [183, 357] on input "24" at bounding box center [190, 353] width 28 height 20
click at [183, 354] on input "24" at bounding box center [190, 353] width 28 height 20
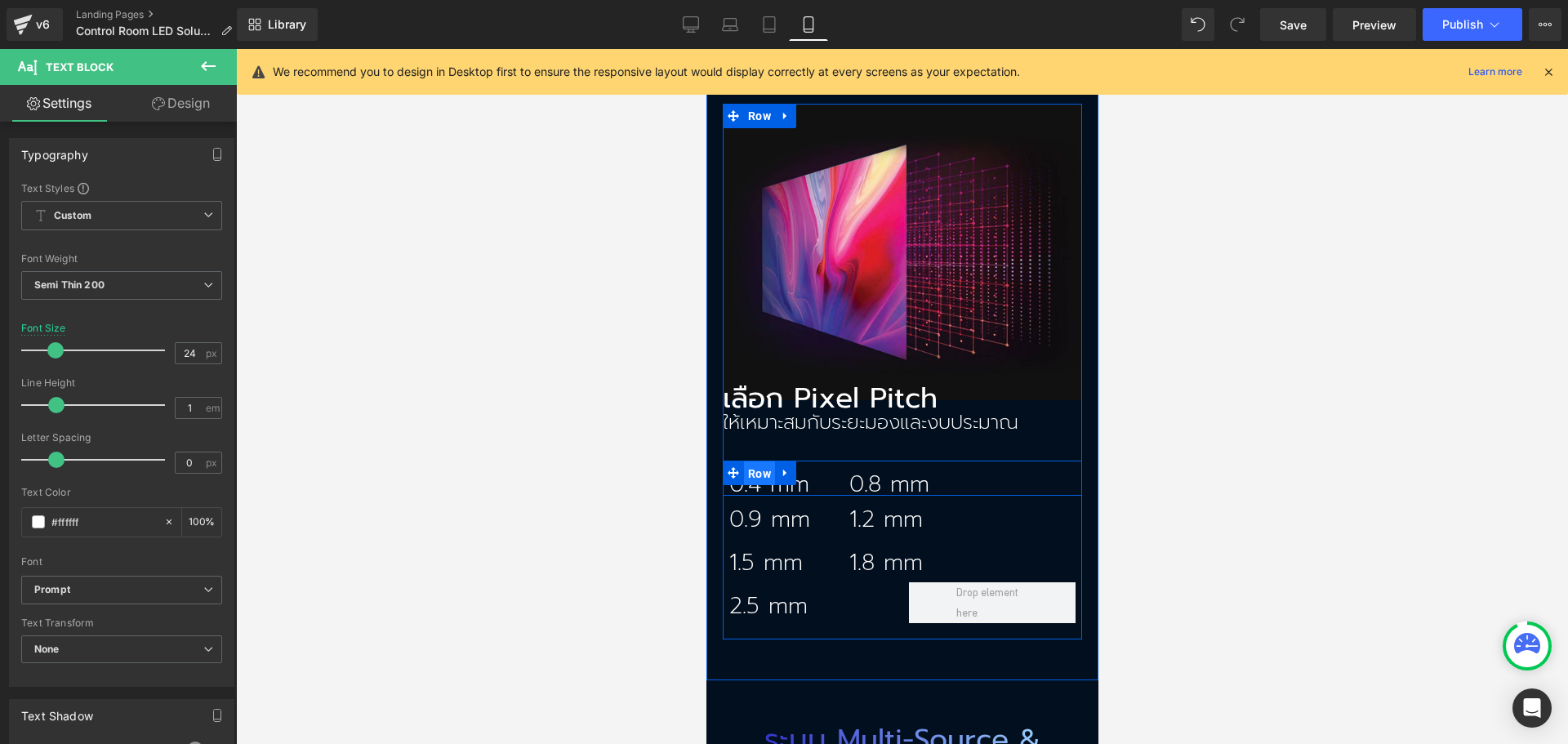
click at [758, 461] on span "Row" at bounding box center [758, 473] width 31 height 24
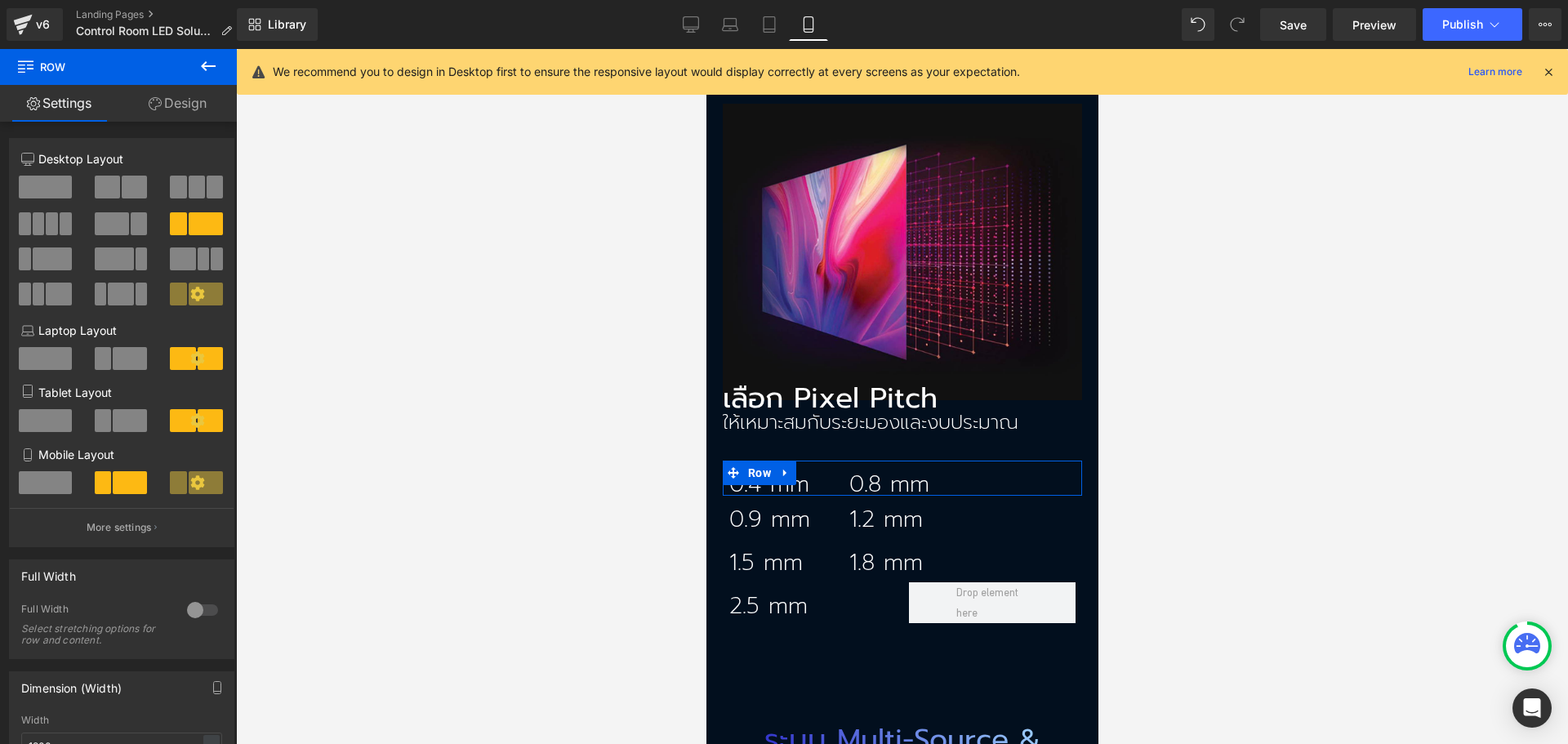
click at [166, 110] on link "Design" at bounding box center [178, 103] width 118 height 37
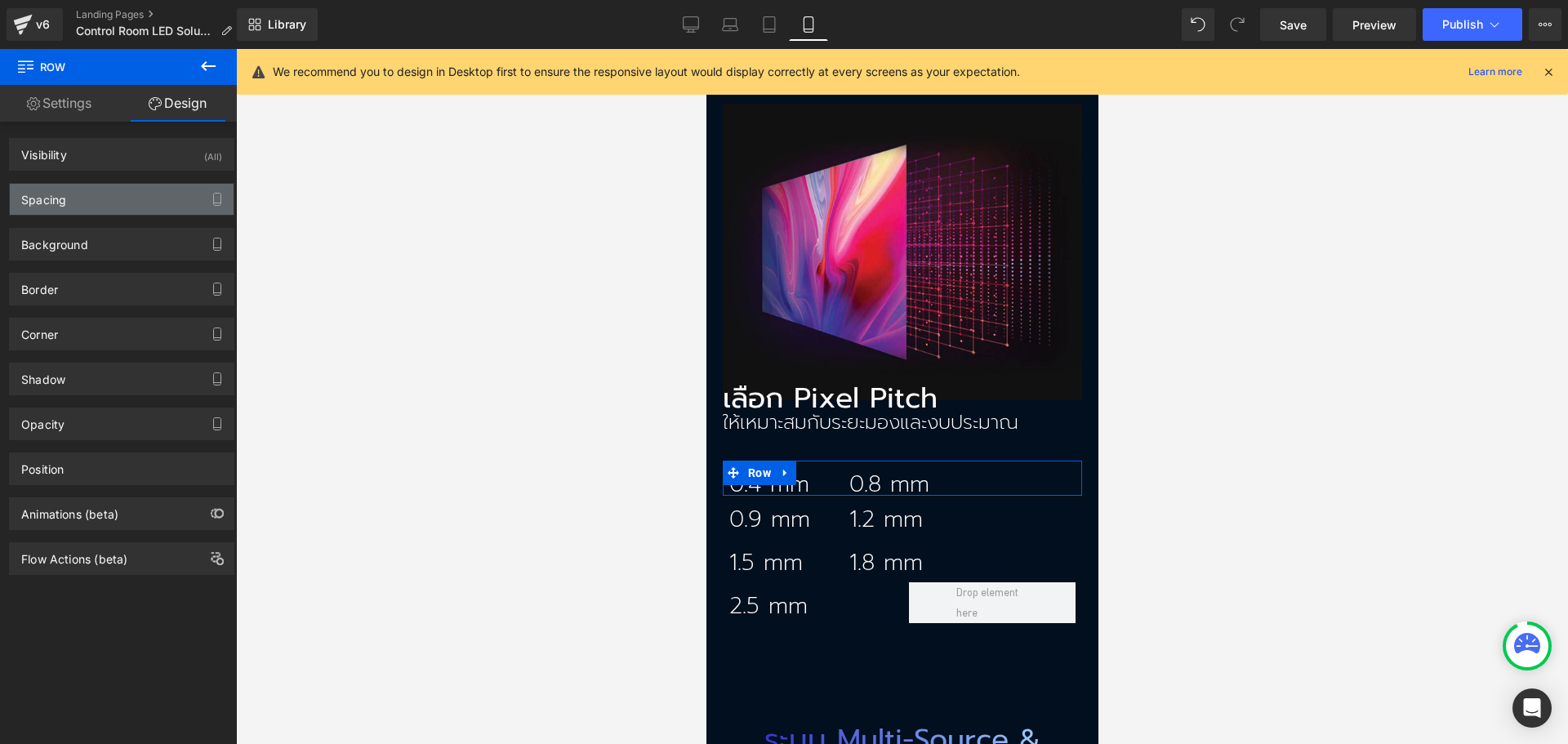
click at [83, 184] on div "Spacing" at bounding box center [122, 199] width 223 height 31
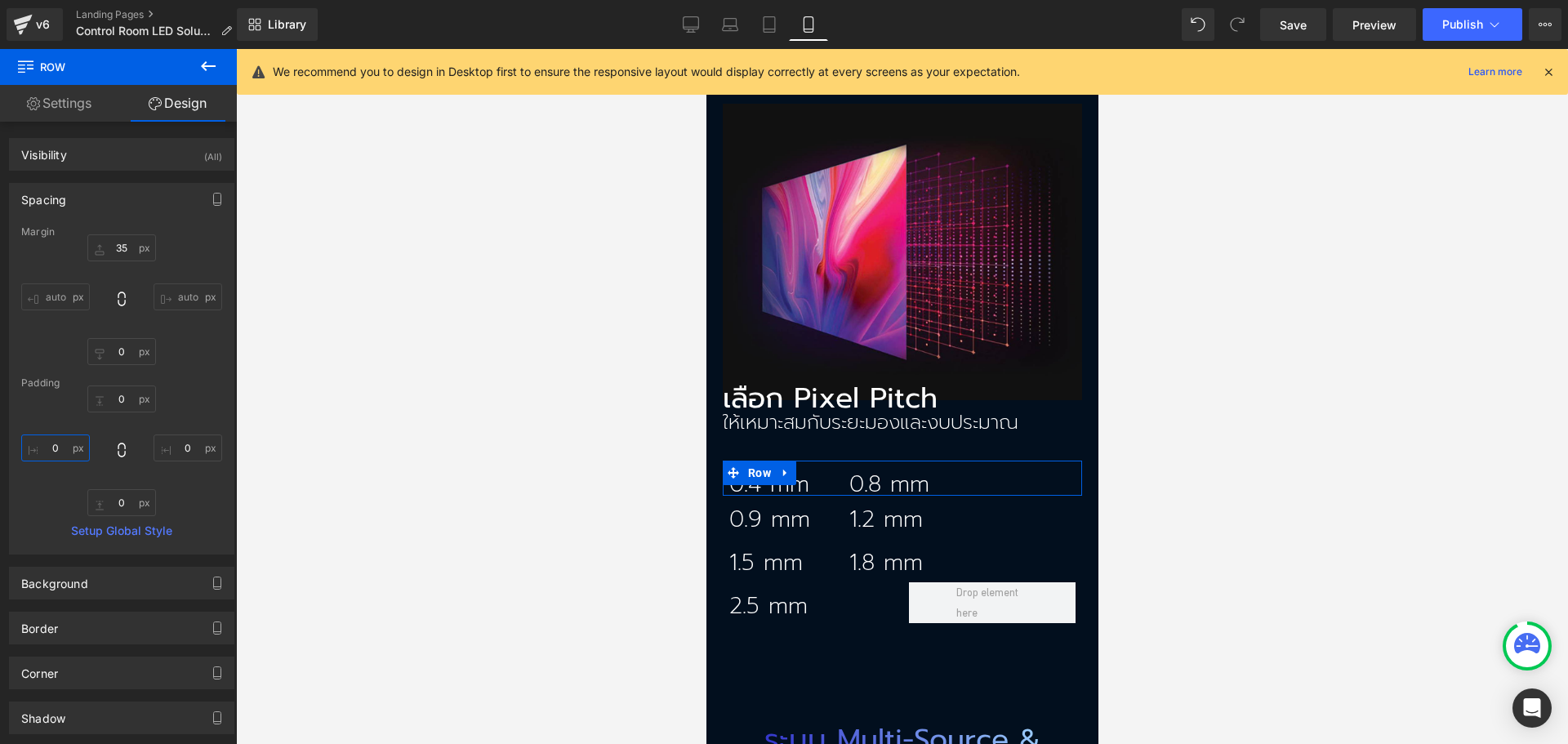
click at [40, 443] on input "0" at bounding box center [55, 448] width 68 height 27
type input "80"
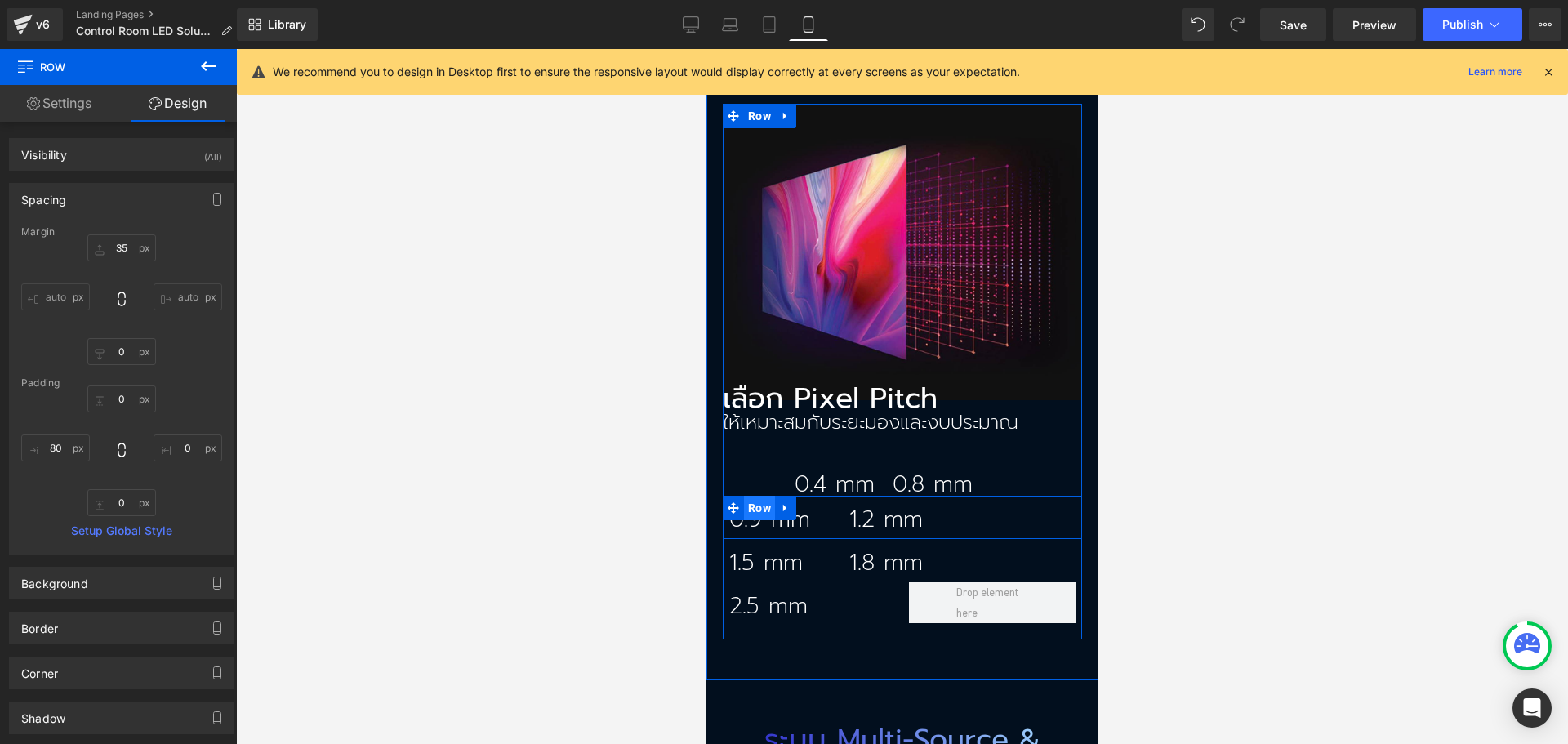
click at [759, 496] on span "Row" at bounding box center [758, 508] width 31 height 24
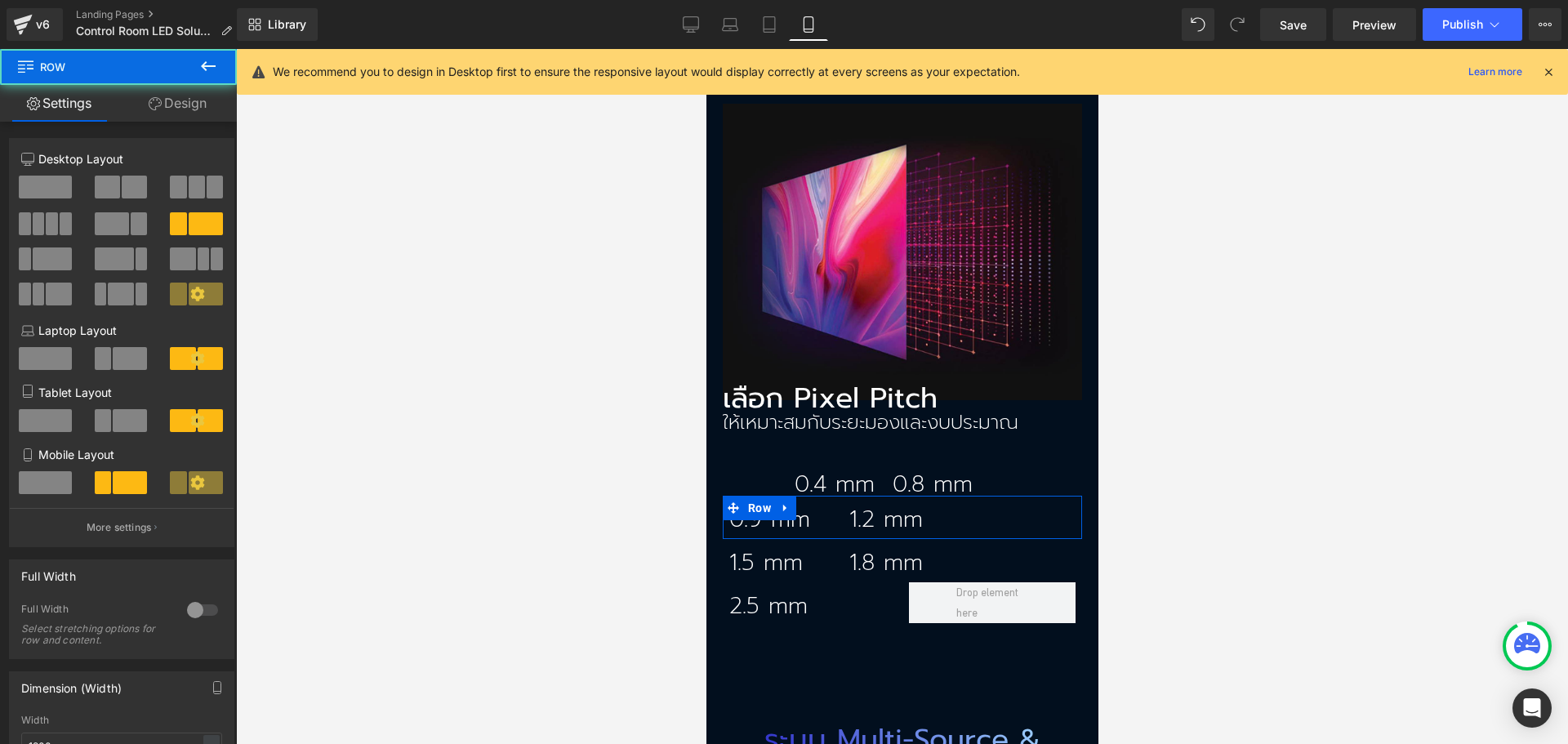
click at [178, 96] on link "Design" at bounding box center [178, 103] width 118 height 37
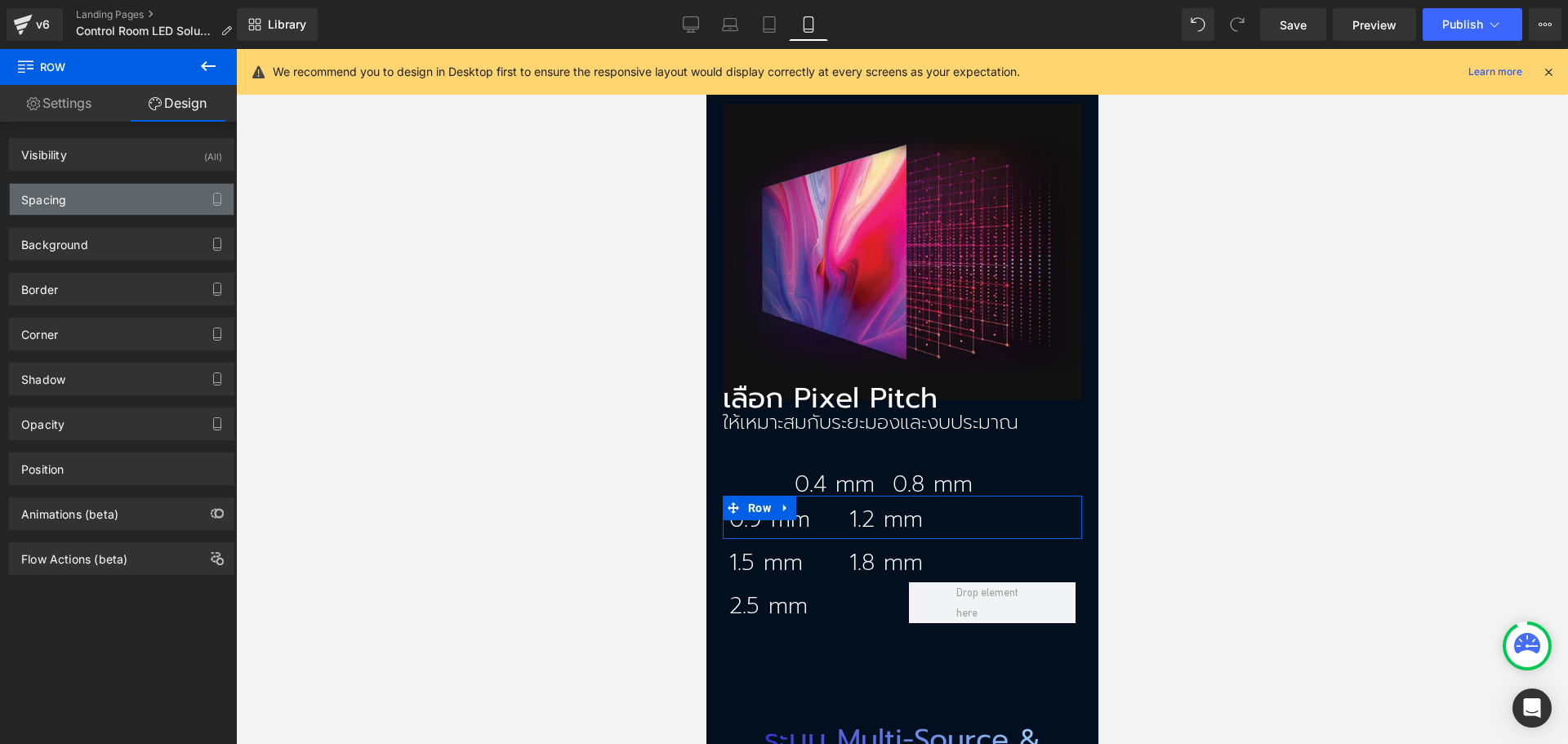
click at [28, 214] on div "Spacing" at bounding box center [122, 199] width 223 height 31
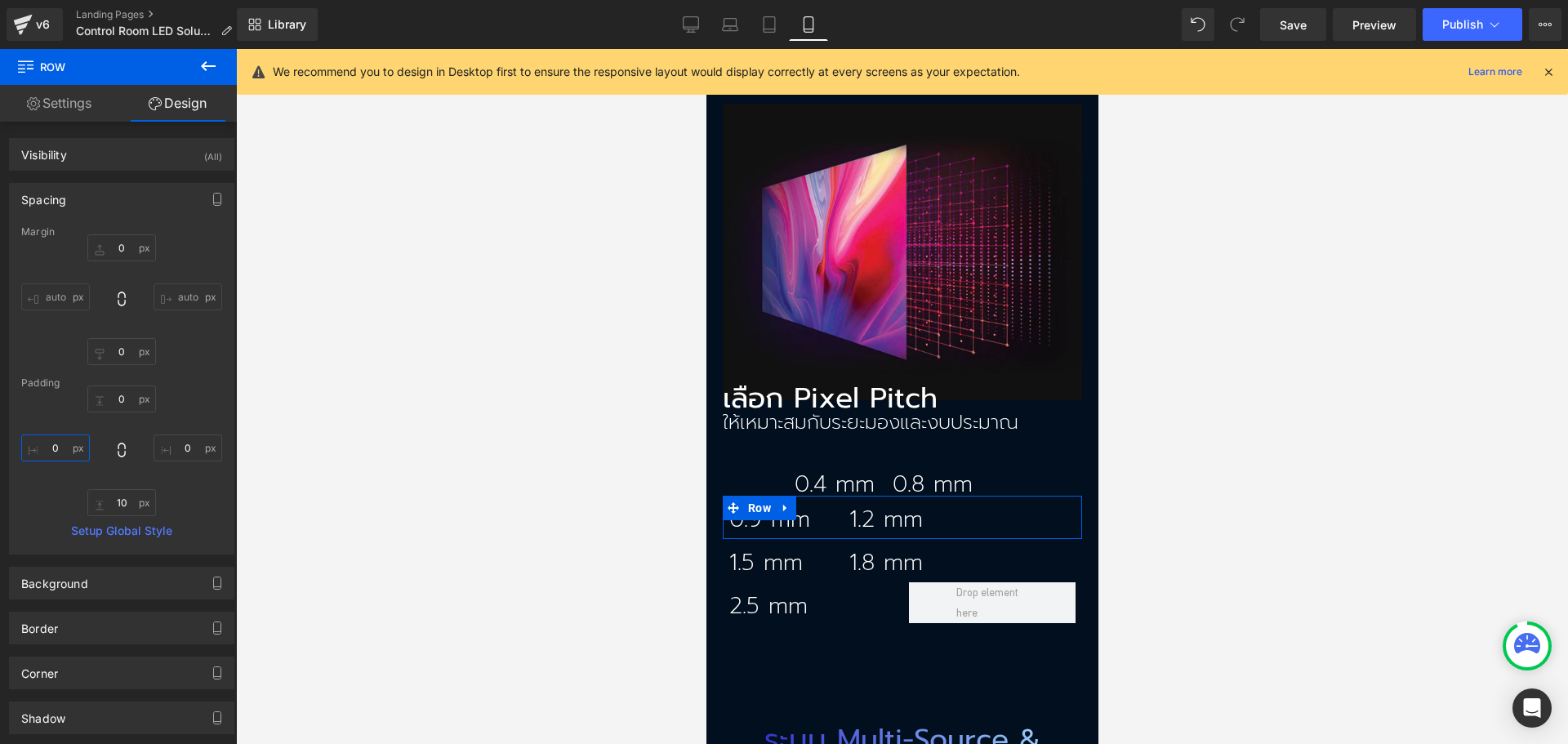
click at [55, 452] on input "0" at bounding box center [55, 448] width 68 height 27
type input "80"
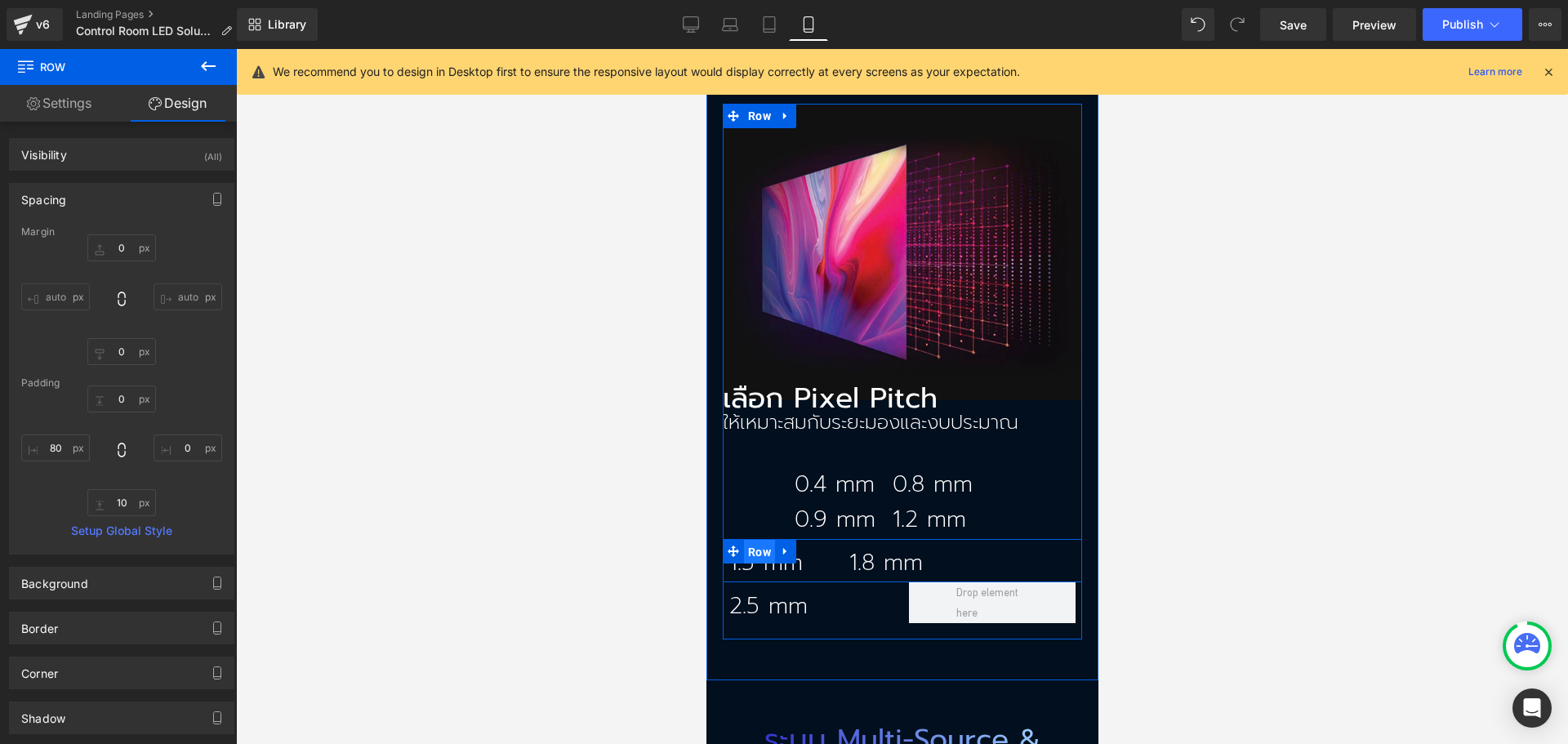
click at [744, 540] on span "Row" at bounding box center [758, 551] width 31 height 24
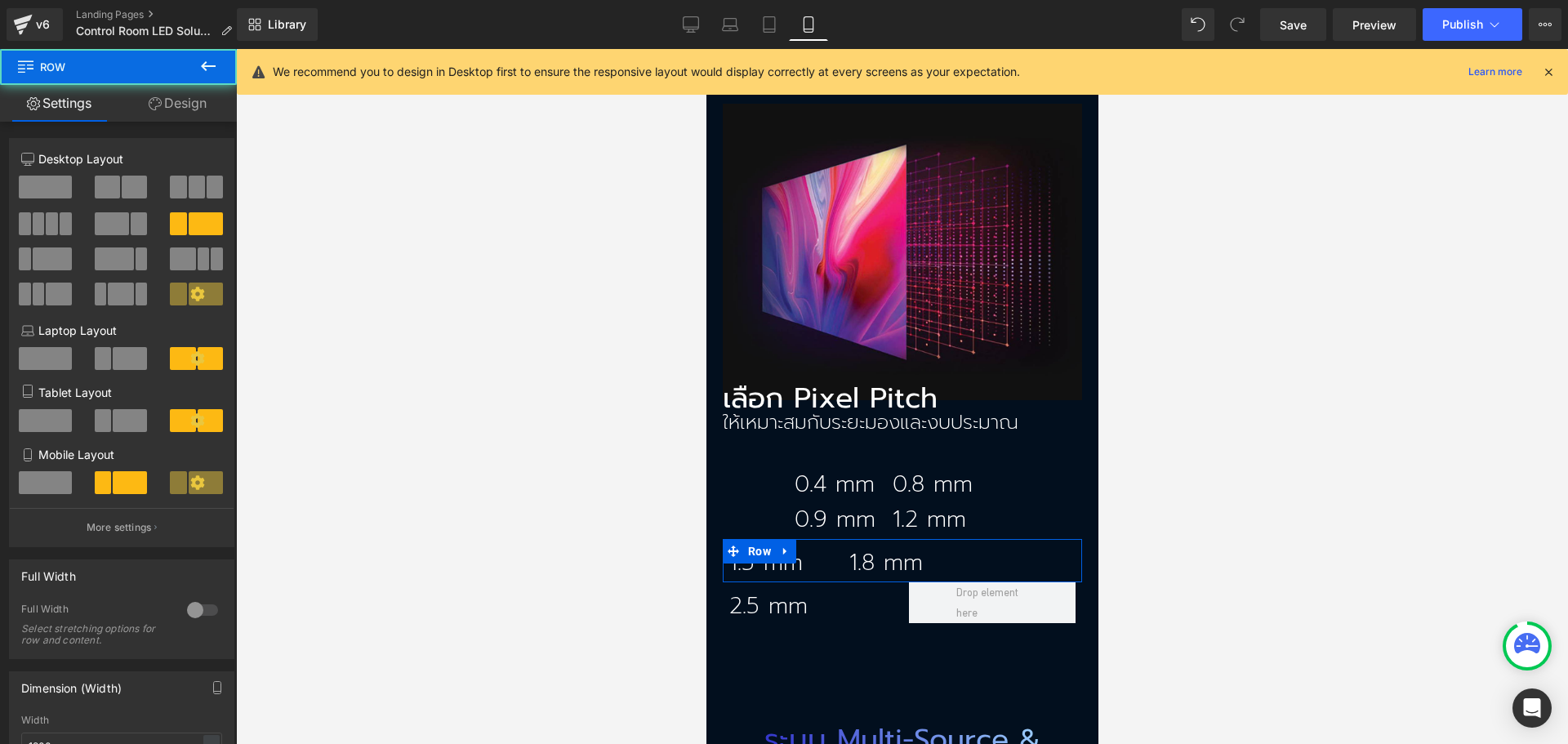
click at [158, 95] on link "Design" at bounding box center [178, 103] width 118 height 37
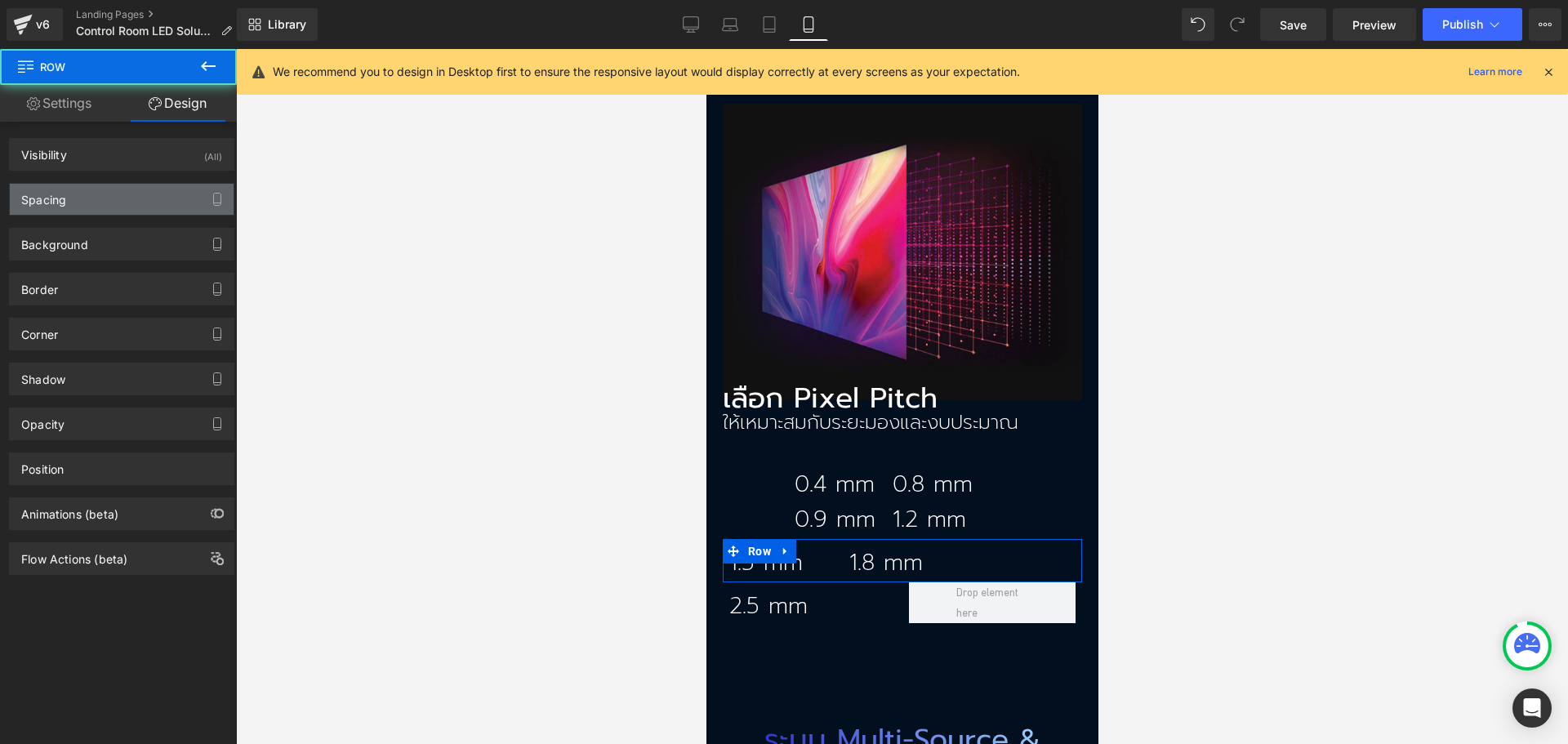
type input "0"
type input "10"
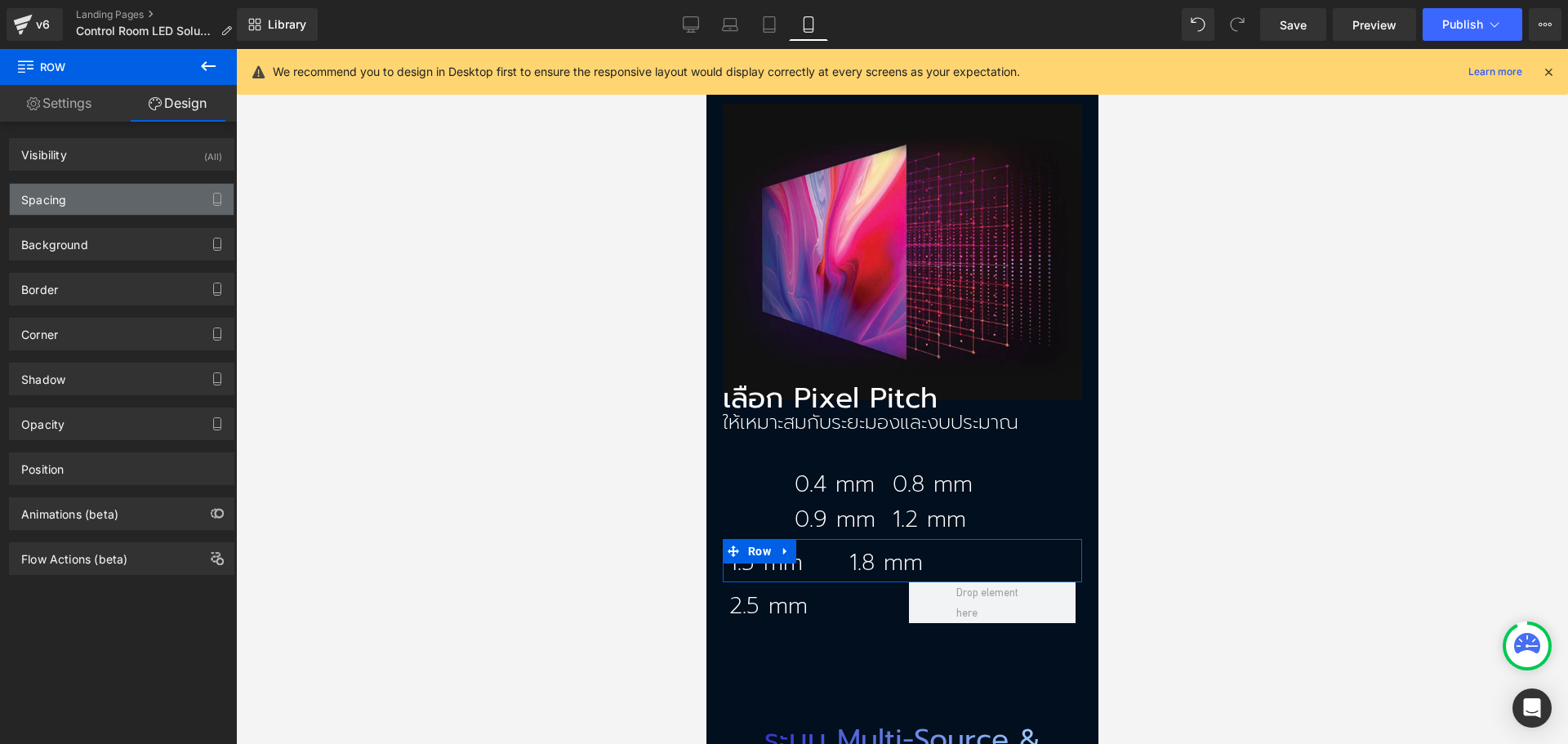
drag, startPoint x: 75, startPoint y: 203, endPoint x: 73, endPoint y: 221, distance: 18.1
click at [75, 204] on div "Spacing" at bounding box center [122, 199] width 223 height 31
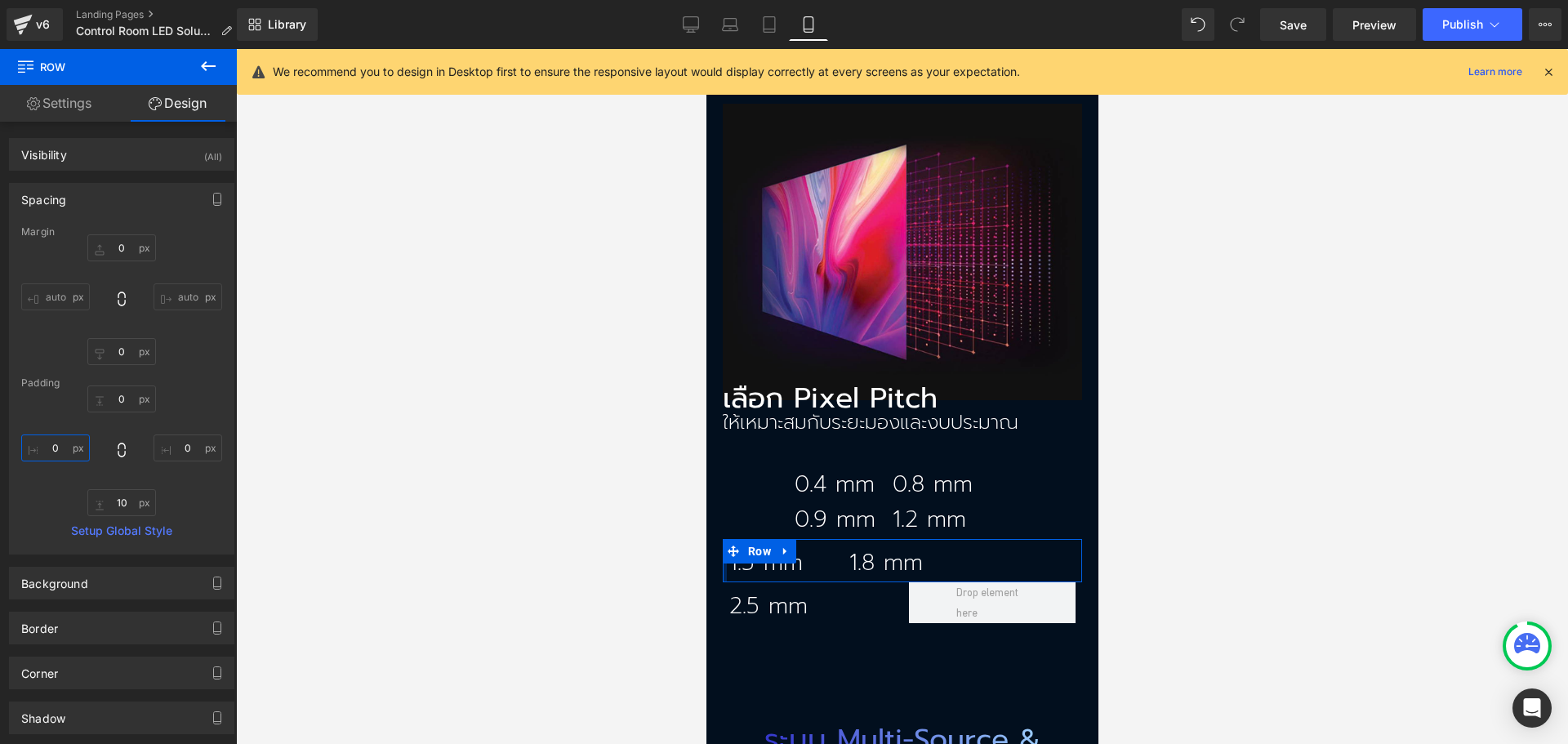
click at [48, 449] on input "0" at bounding box center [55, 448] width 68 height 27
type input "80"
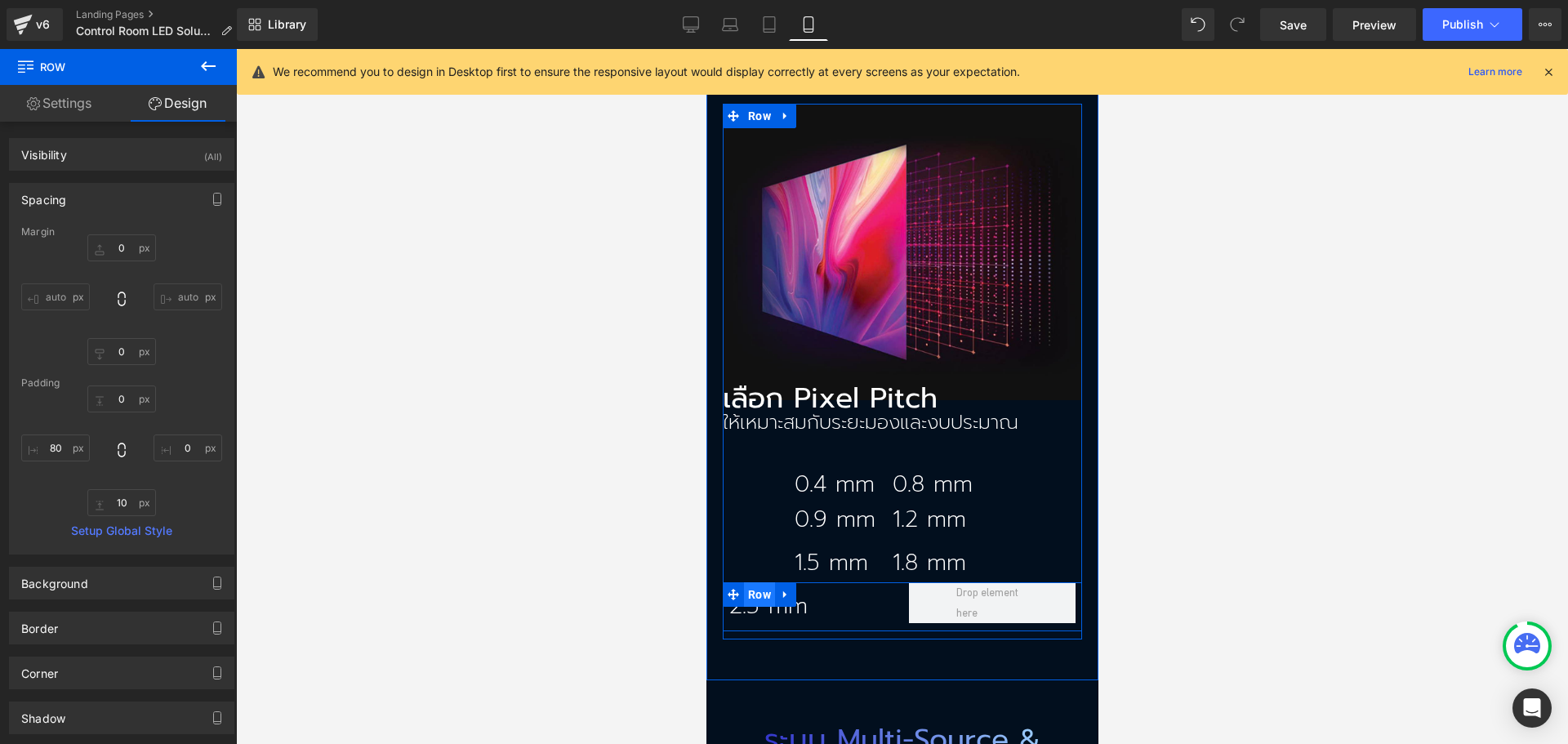
click at [756, 582] on span "Row" at bounding box center [758, 594] width 31 height 24
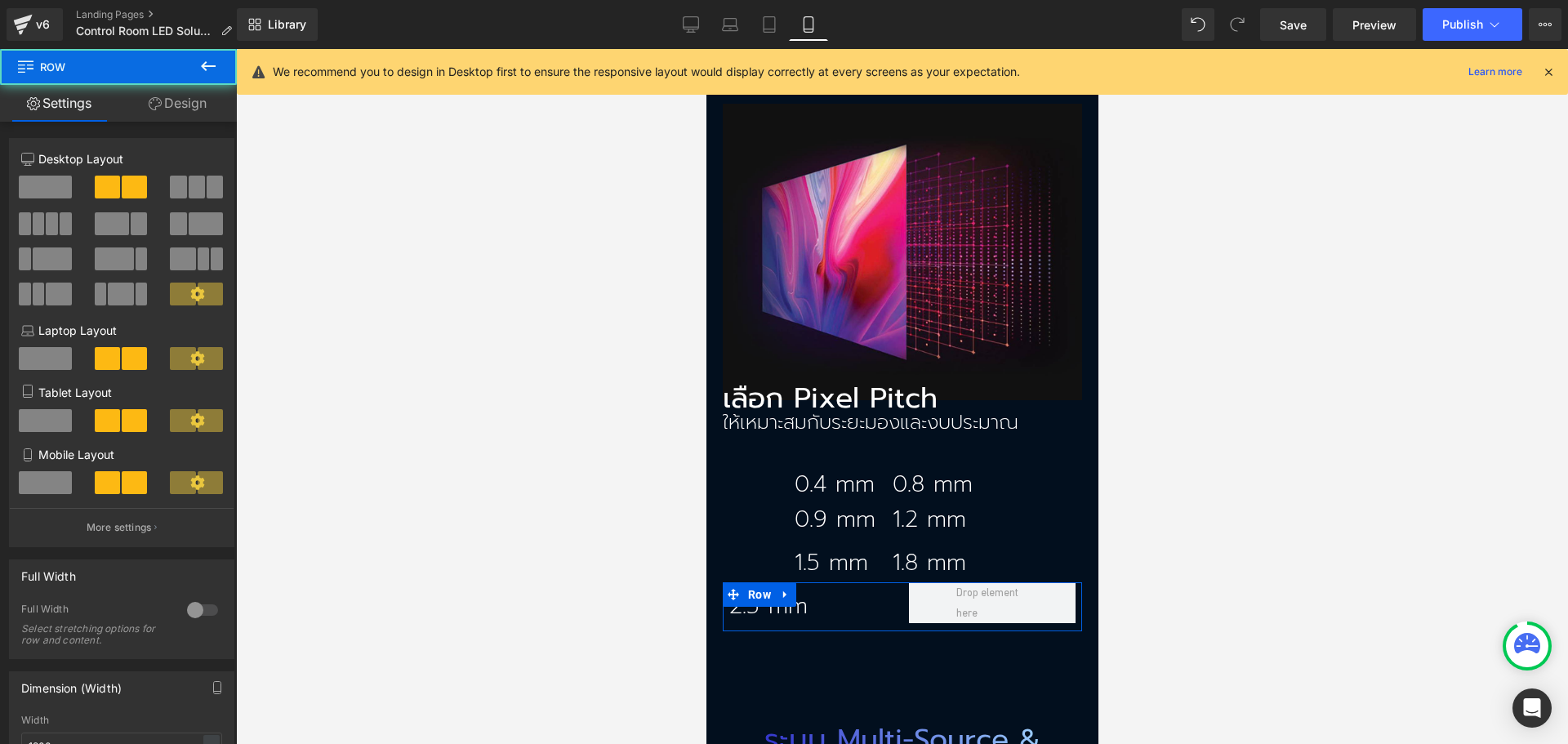
click at [149, 98] on icon at bounding box center [155, 104] width 13 height 13
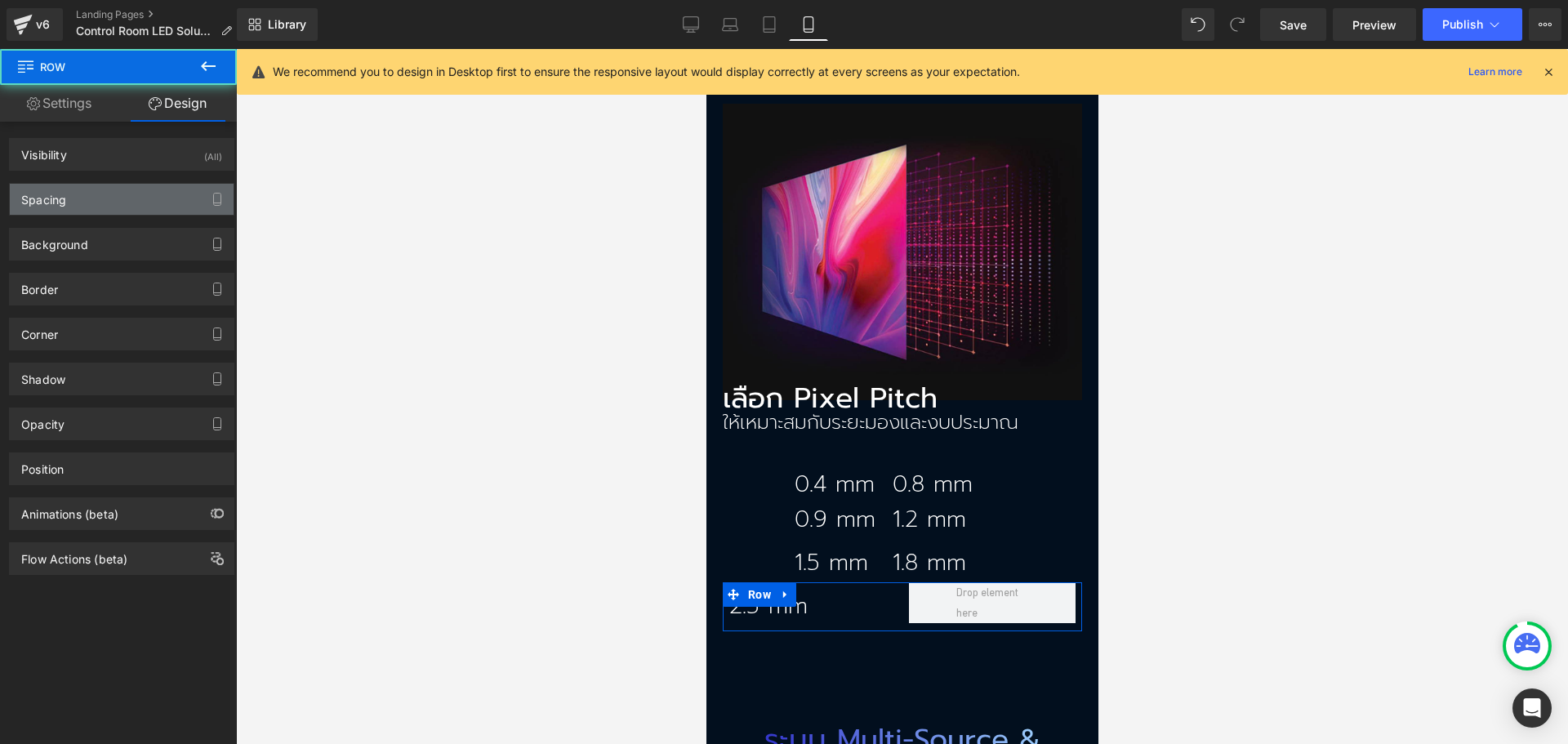
type input "0"
type input "10"
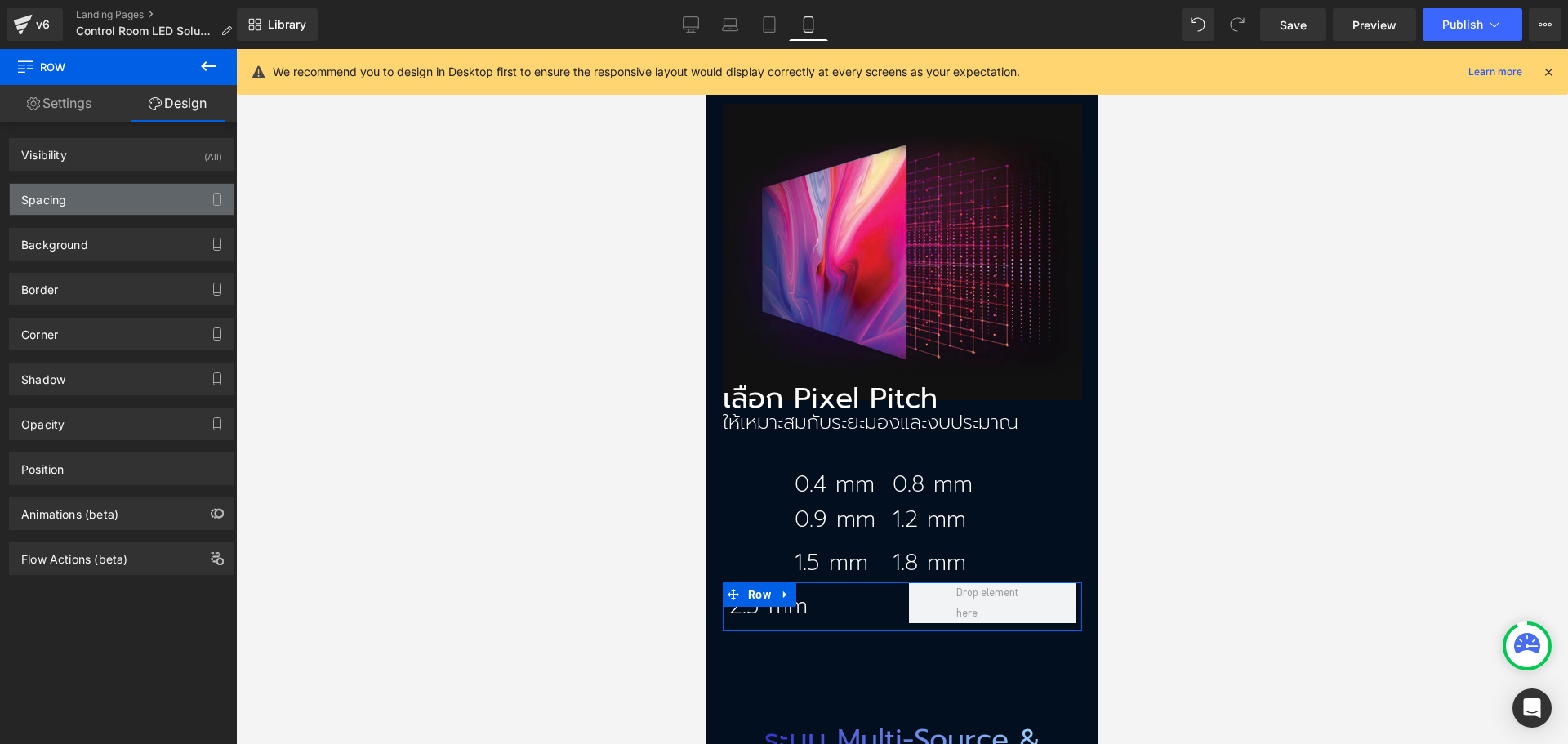
click at [110, 204] on div "Spacing" at bounding box center [122, 199] width 223 height 31
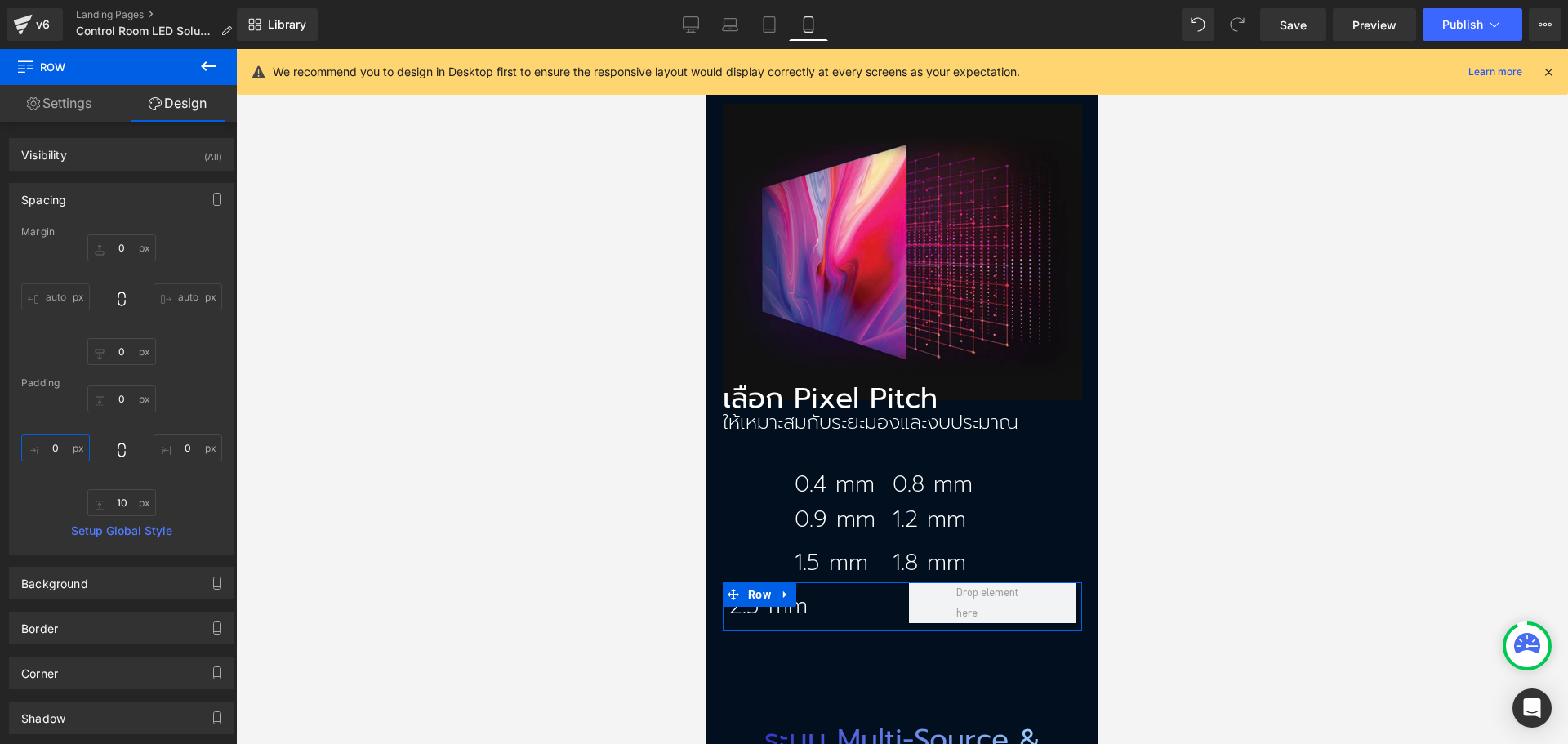
click at [60, 456] on input "0" at bounding box center [55, 448] width 68 height 27
type input "80"
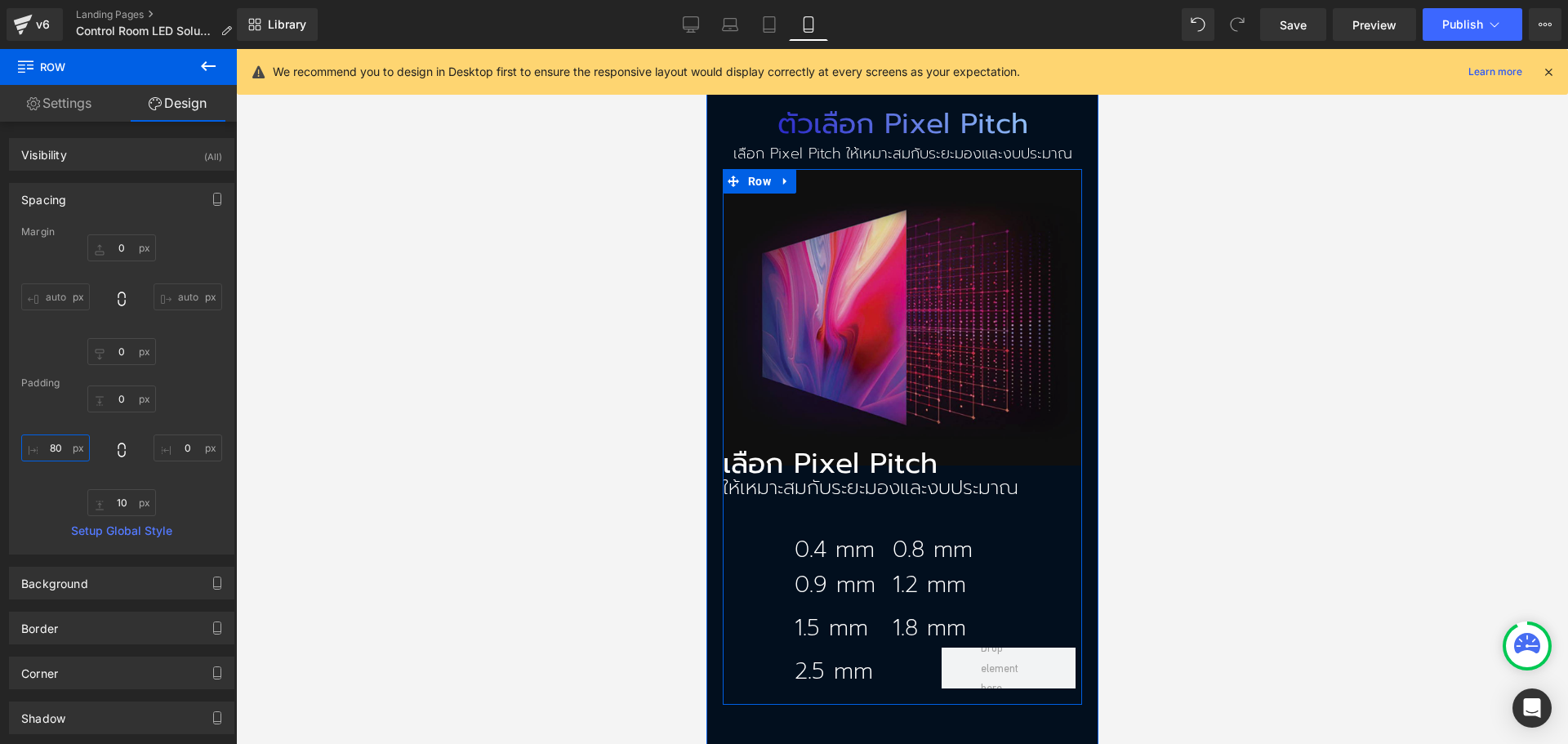
scroll to position [2532, 0]
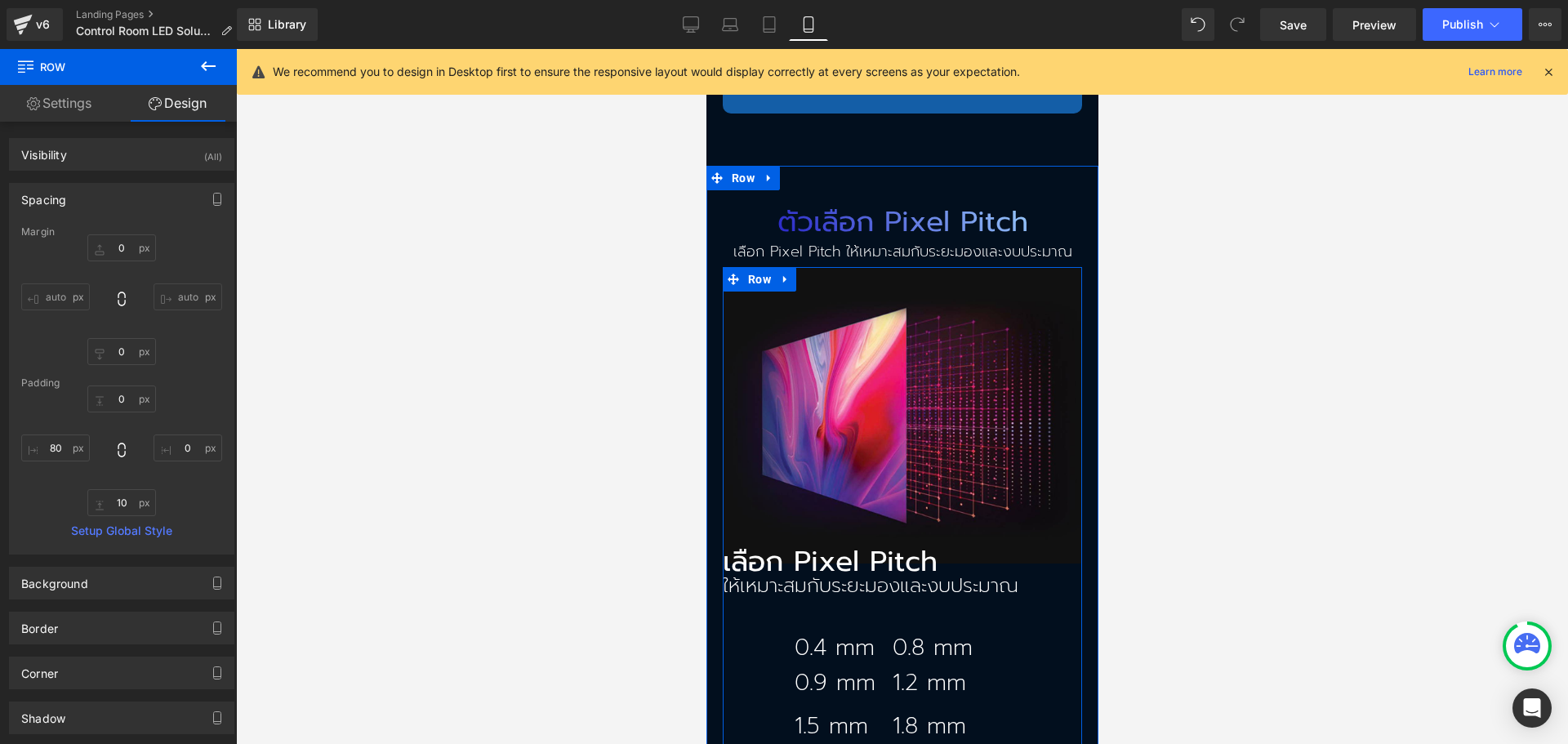
click at [794, 547] on p "เลือก Pixel Pitch" at bounding box center [901, 561] width 359 height 28
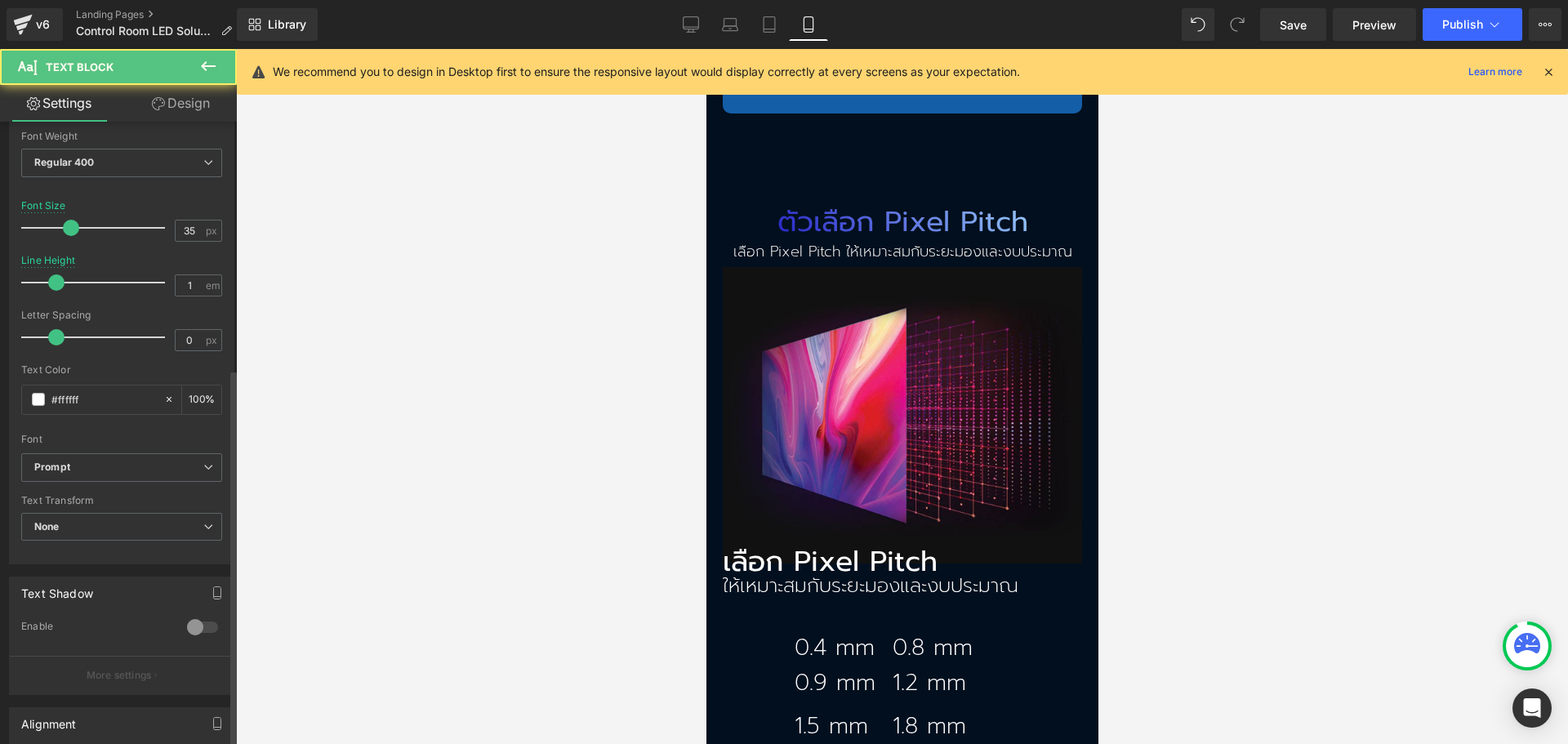
scroll to position [409, 0]
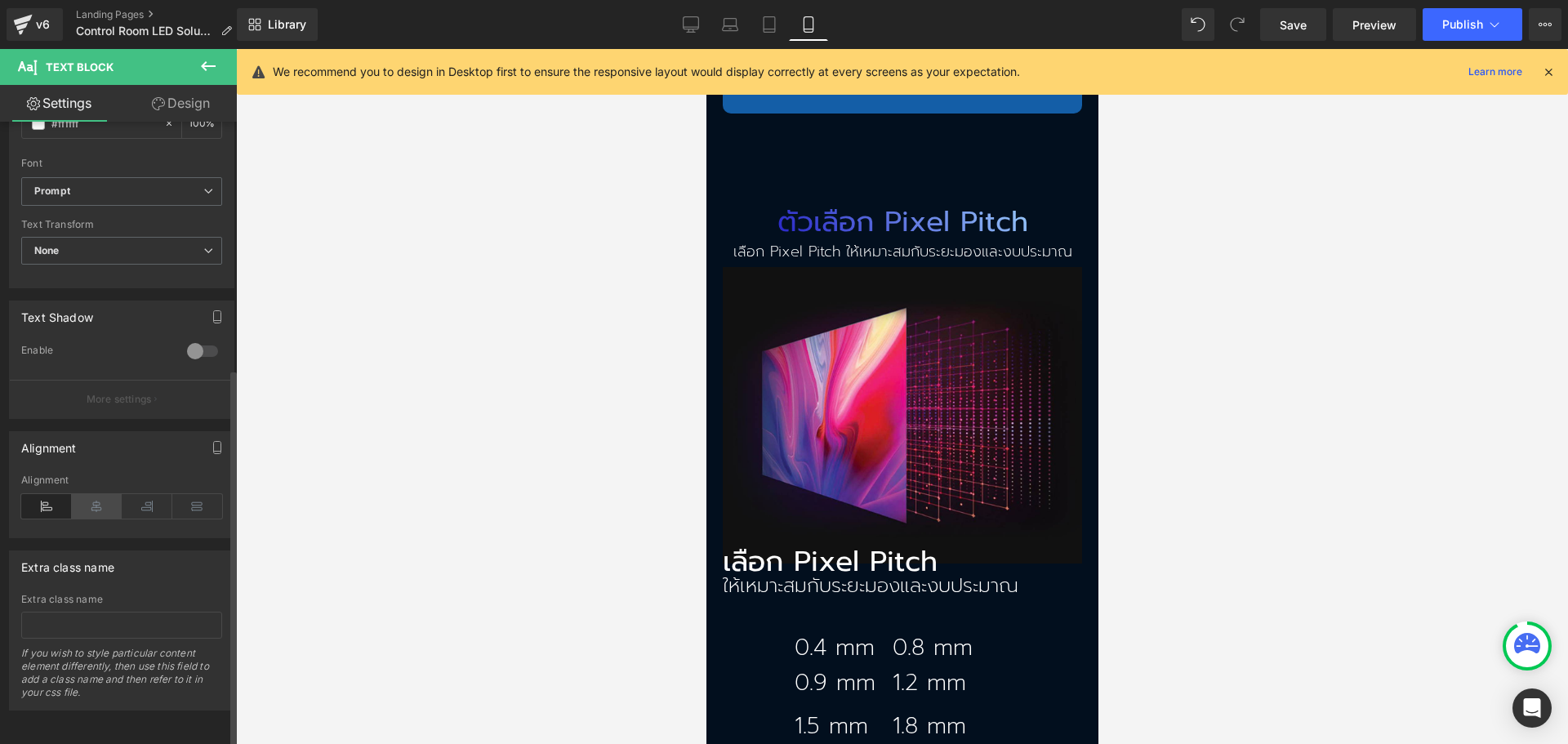
click at [89, 499] on icon at bounding box center [97, 506] width 51 height 24
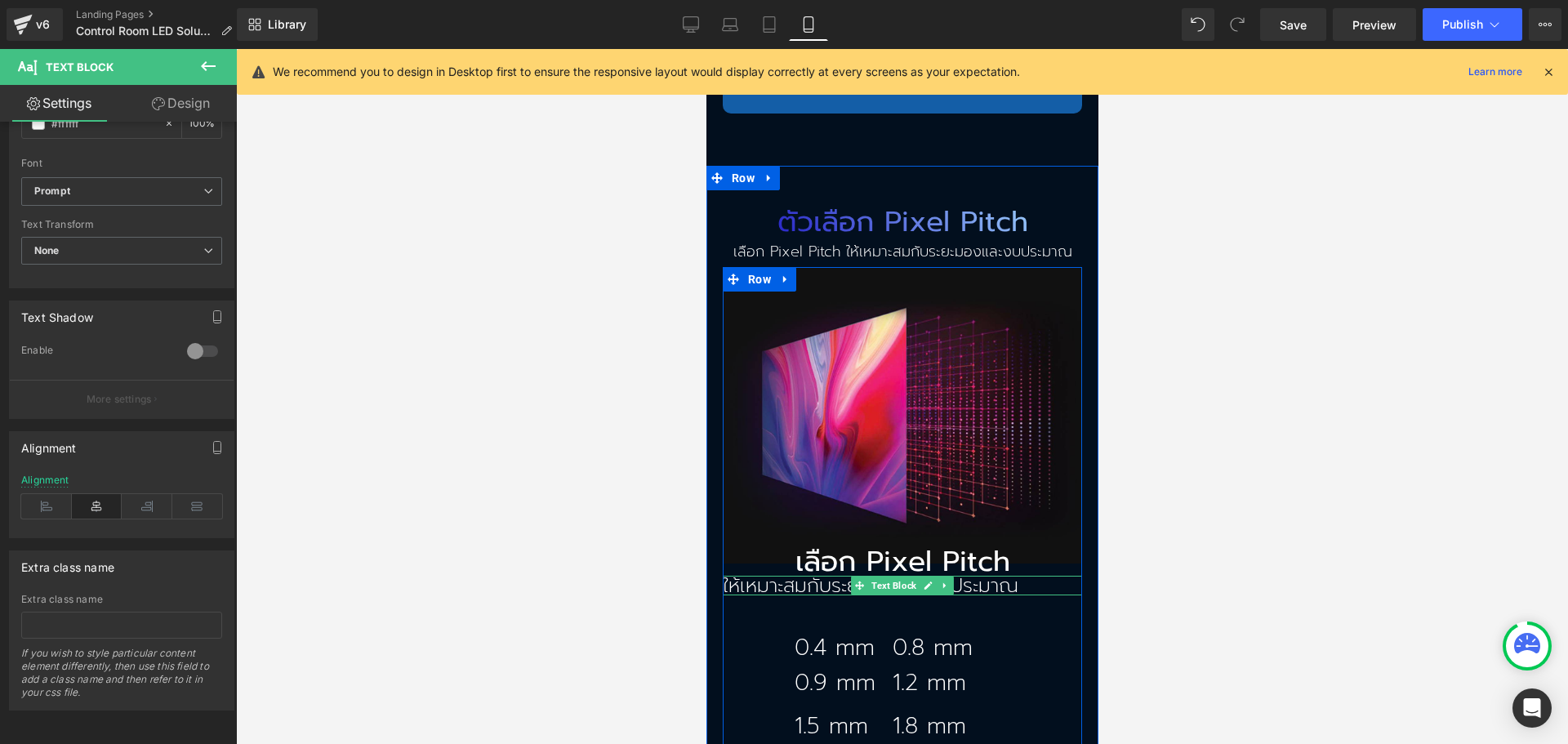
click at [776, 576] on p "ให้เหมาะสมกับระยะมองและงบประมาณ" at bounding box center [901, 586] width 359 height 20
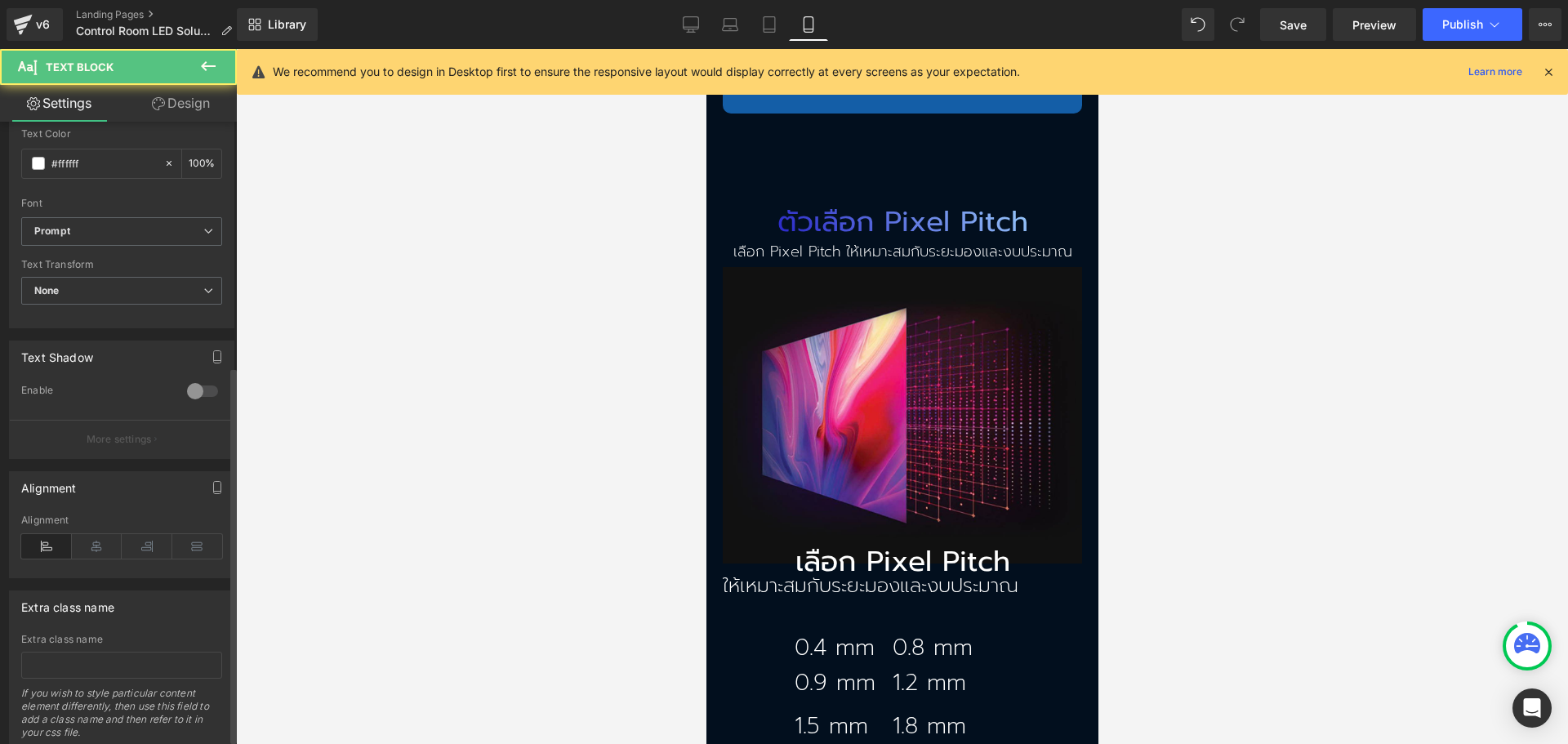
scroll to position [411, 0]
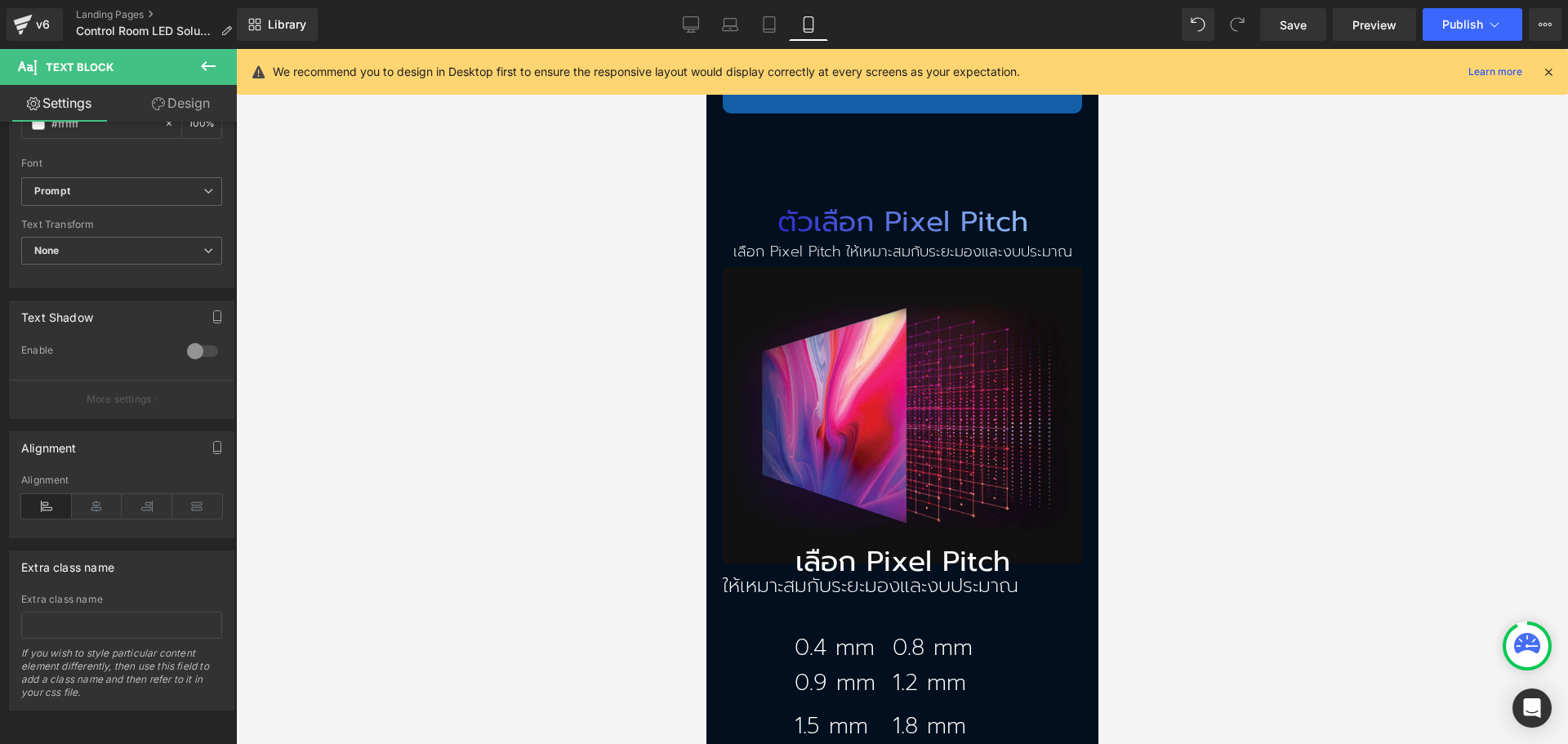
drag, startPoint x: 98, startPoint y: 494, endPoint x: 612, endPoint y: 457, distance: 515.3
click at [98, 495] on icon at bounding box center [97, 506] width 51 height 24
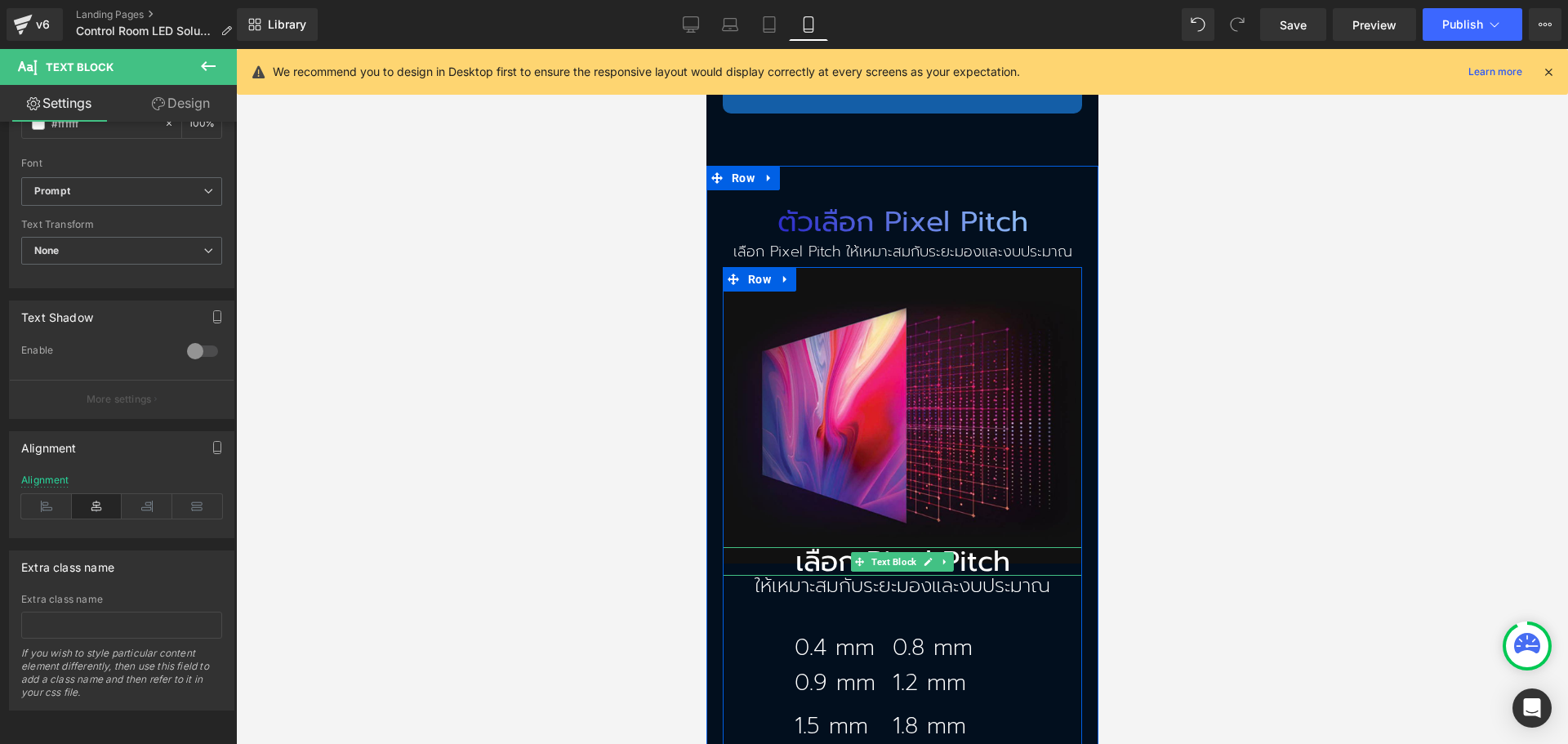
click at [818, 547] on p "เลือก Pixel Pitch" at bounding box center [901, 561] width 359 height 28
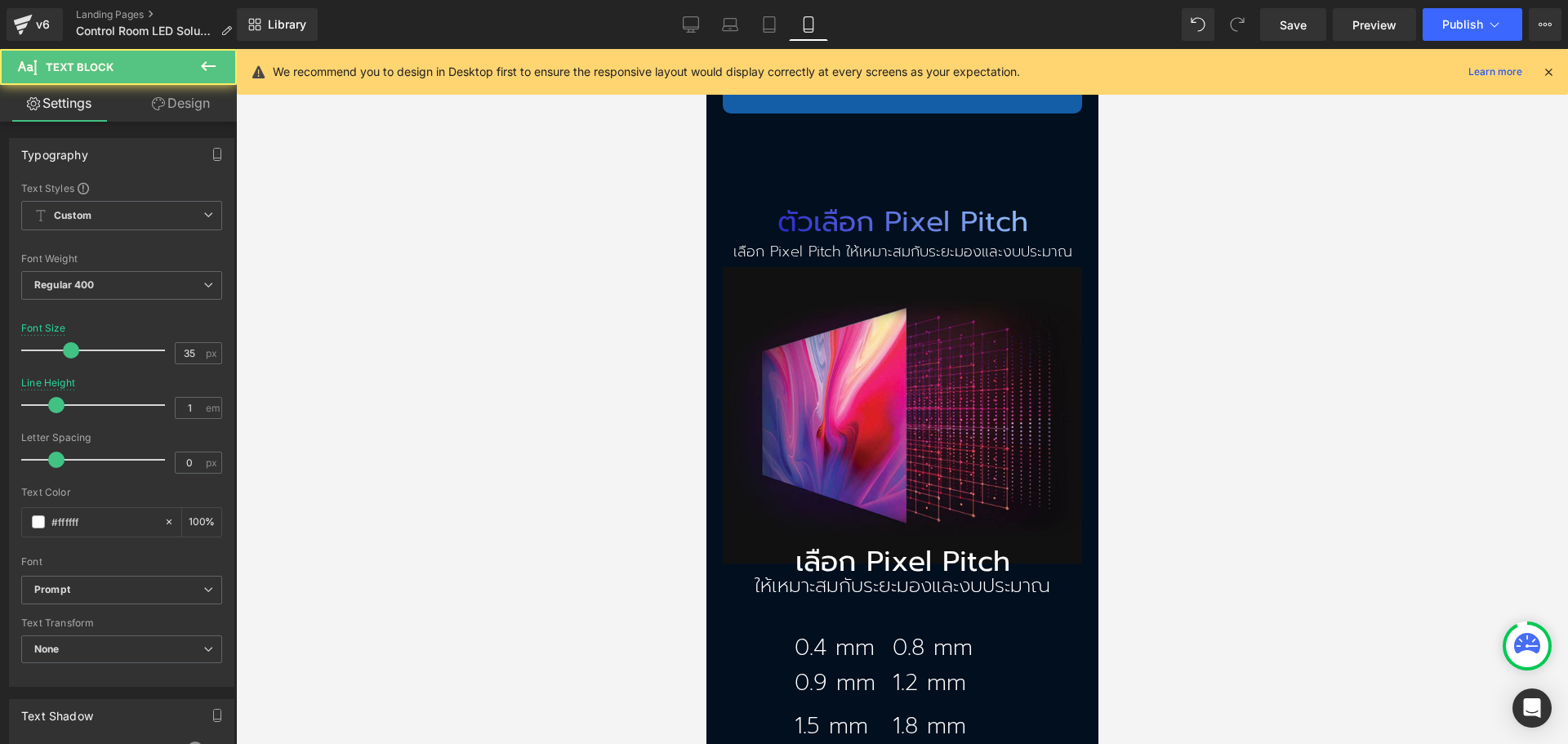
click at [212, 103] on link "Design" at bounding box center [181, 103] width 118 height 37
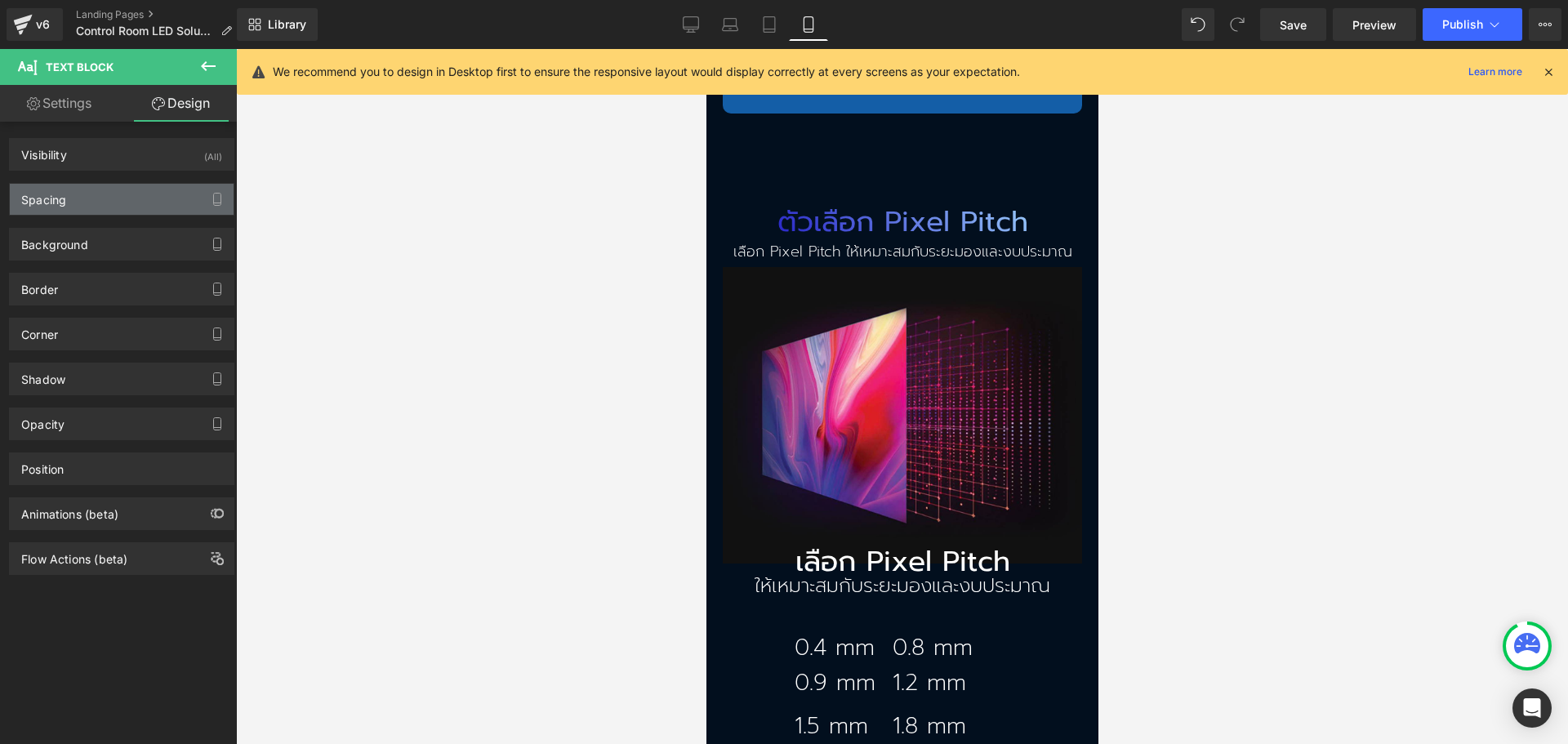
click at [122, 191] on div "Spacing" at bounding box center [122, 199] width 223 height 31
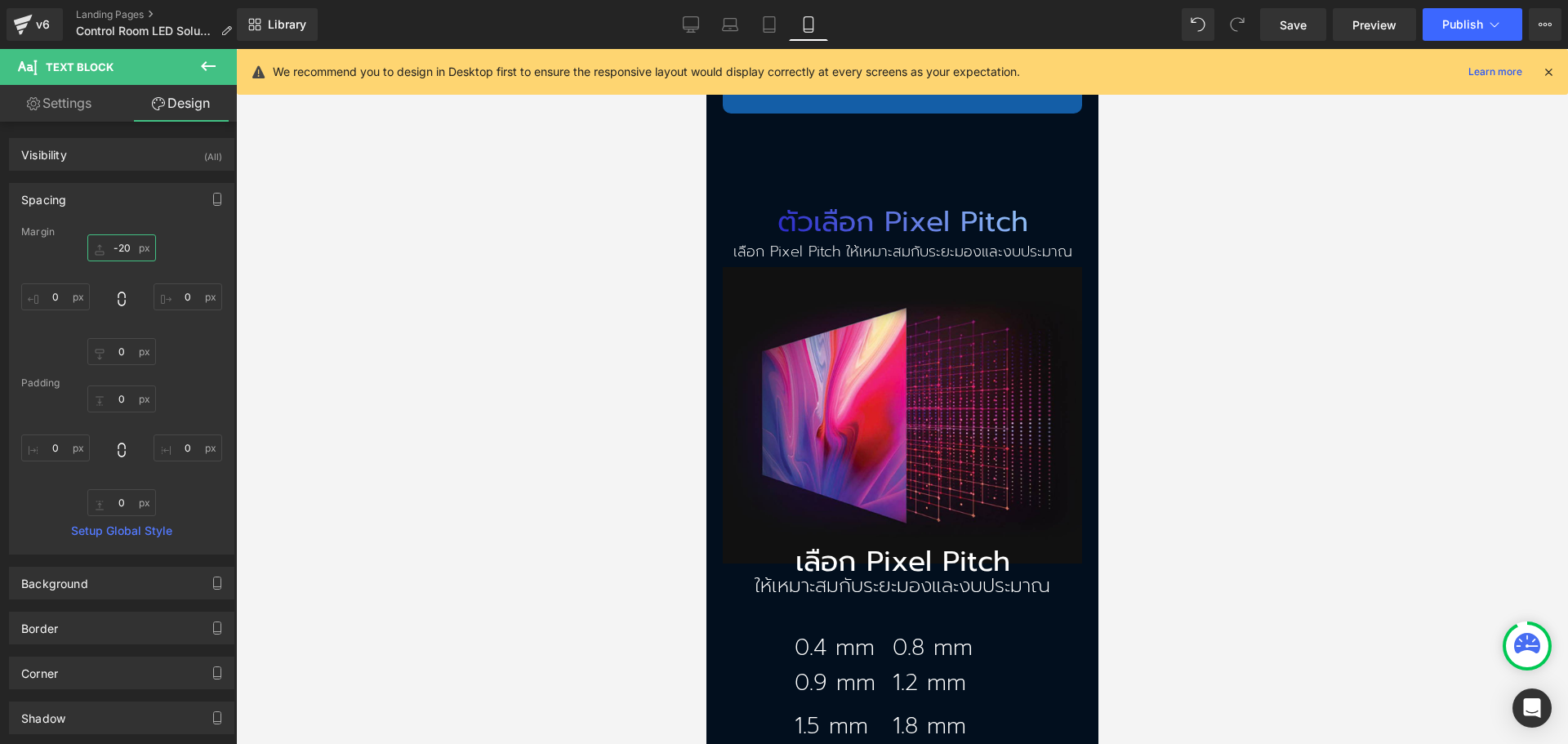
click at [118, 248] on input "-20" at bounding box center [122, 248] width 68 height 27
type input "0"
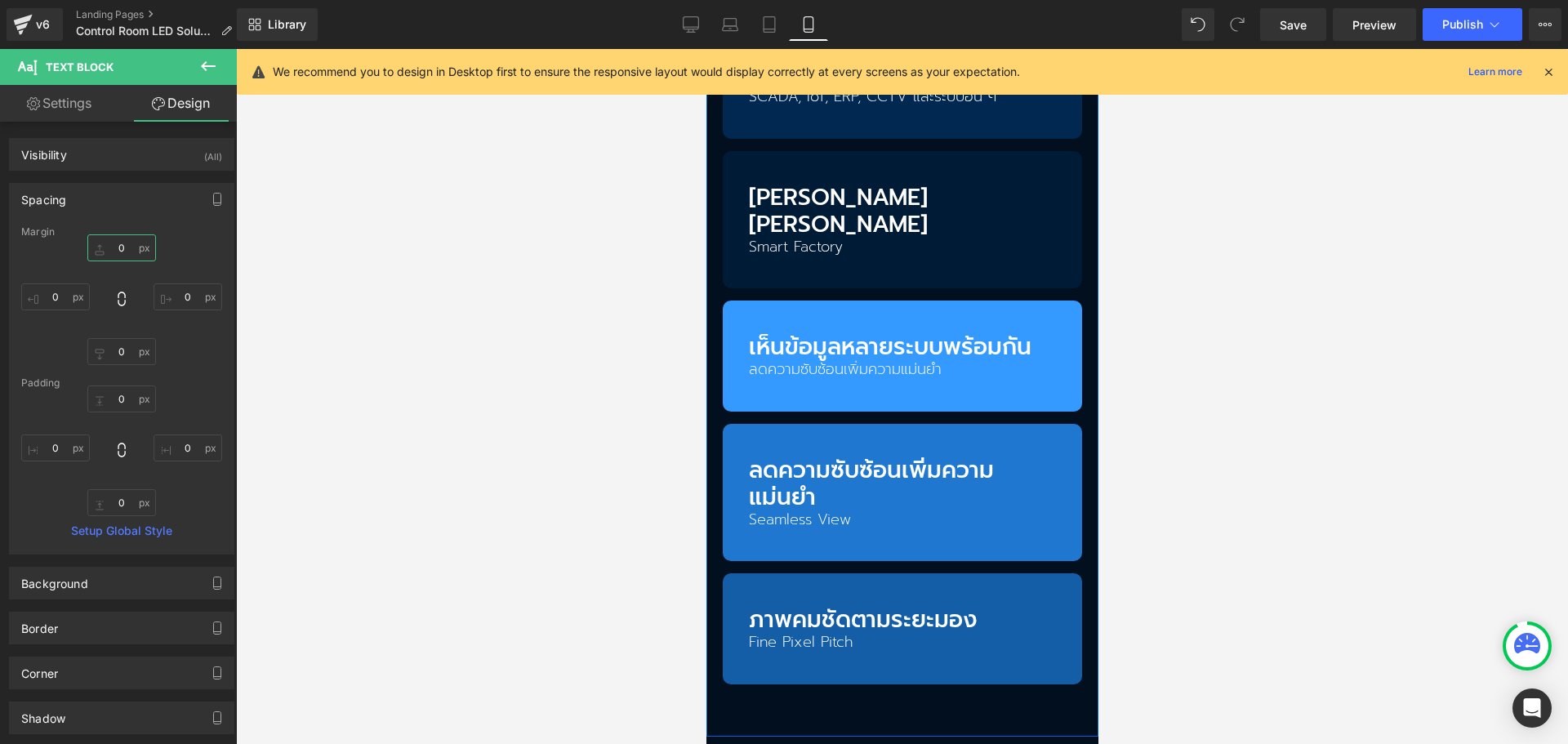
scroll to position [2206, 0]
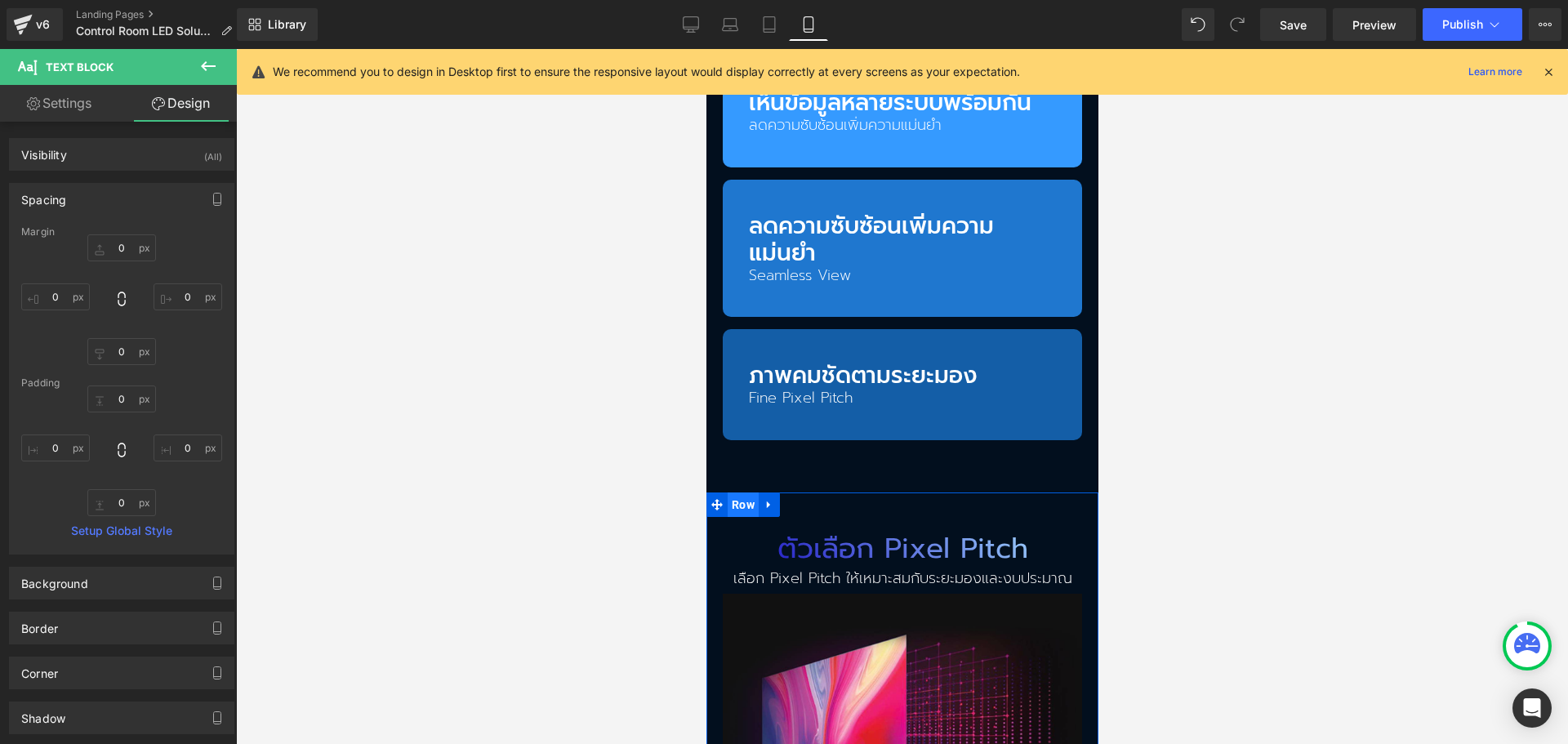
click at [743, 493] on span "Row" at bounding box center [742, 505] width 31 height 24
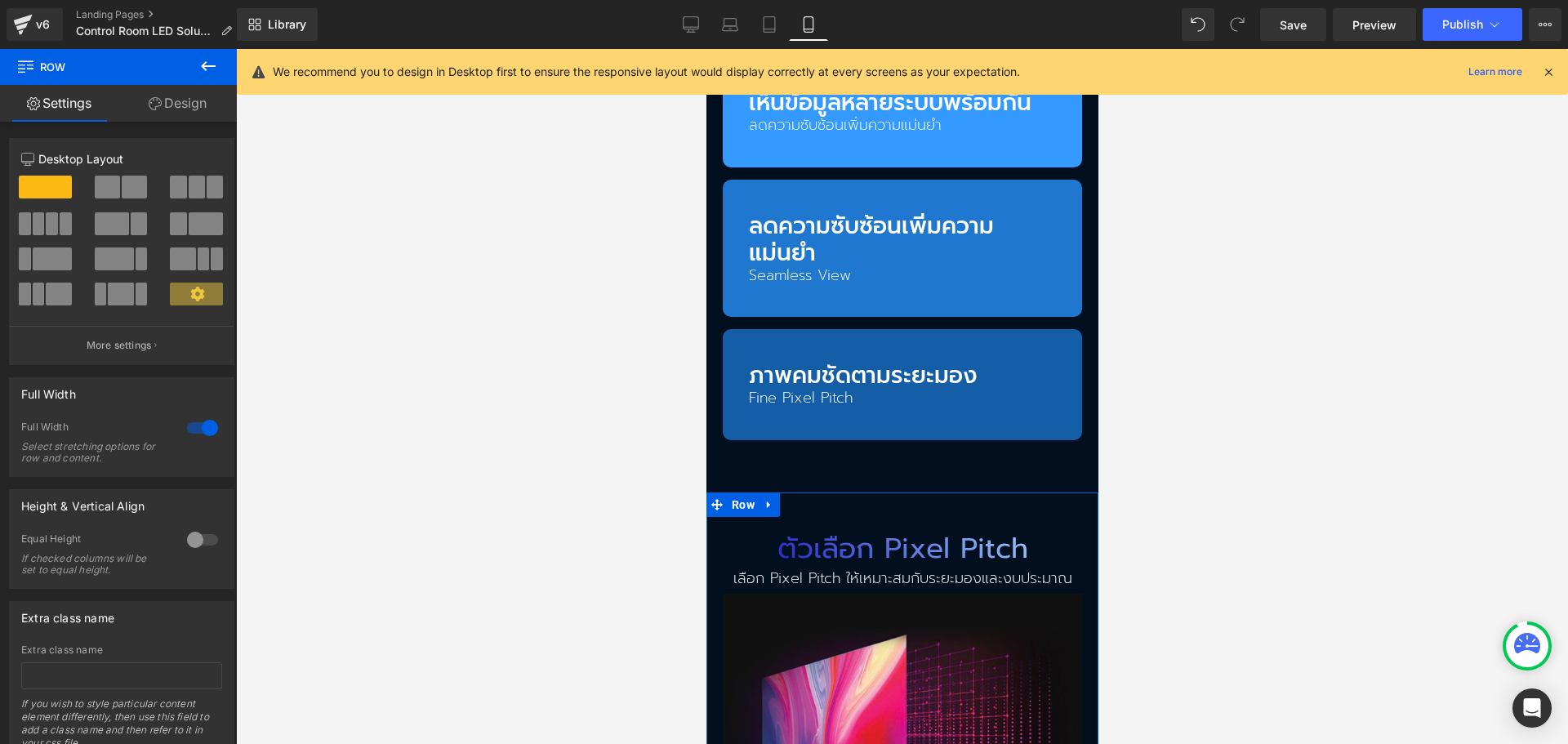
click at [168, 112] on link "Design" at bounding box center [178, 103] width 118 height 37
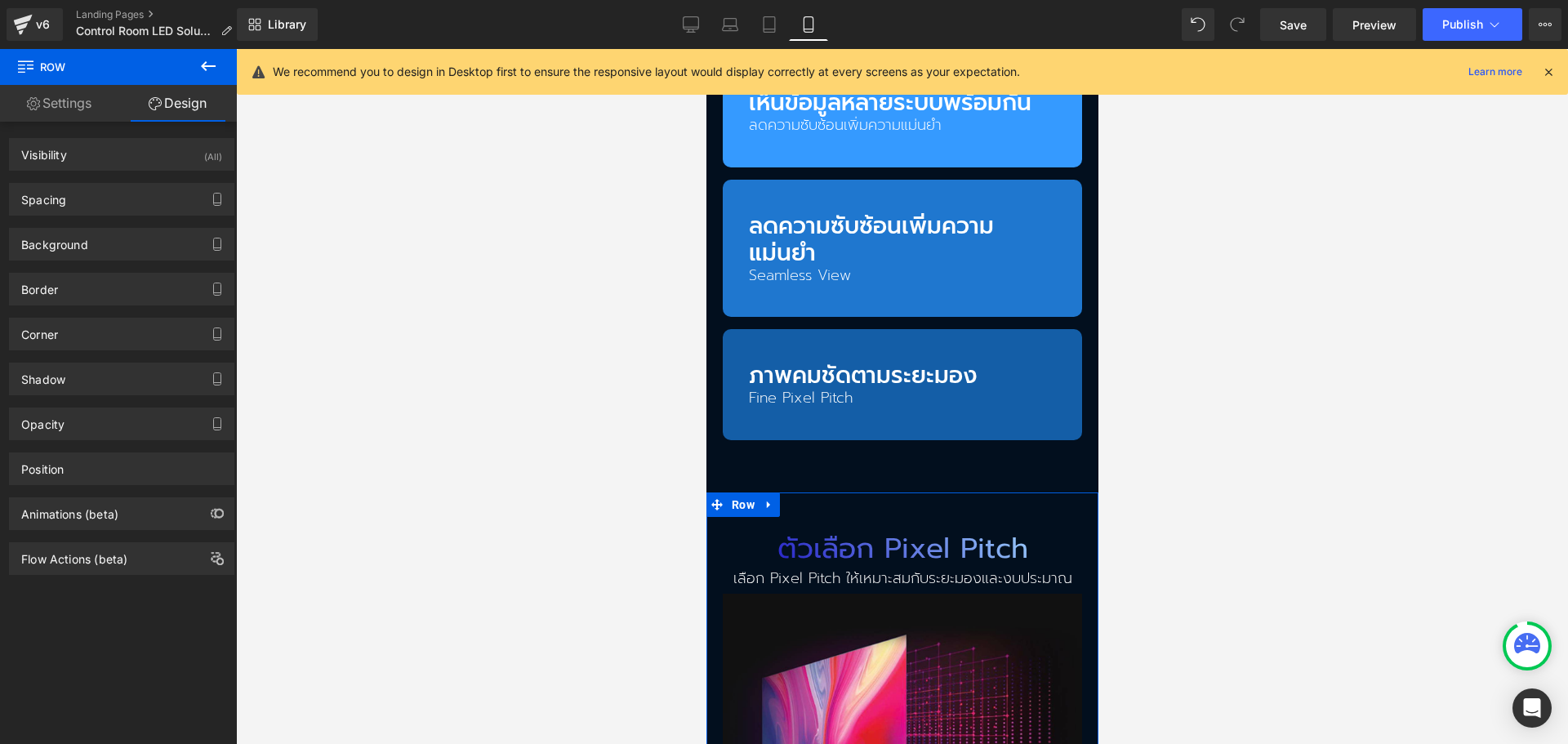
type input "#020f1e"
type input "100"
click at [120, 248] on div "Background" at bounding box center [122, 244] width 223 height 31
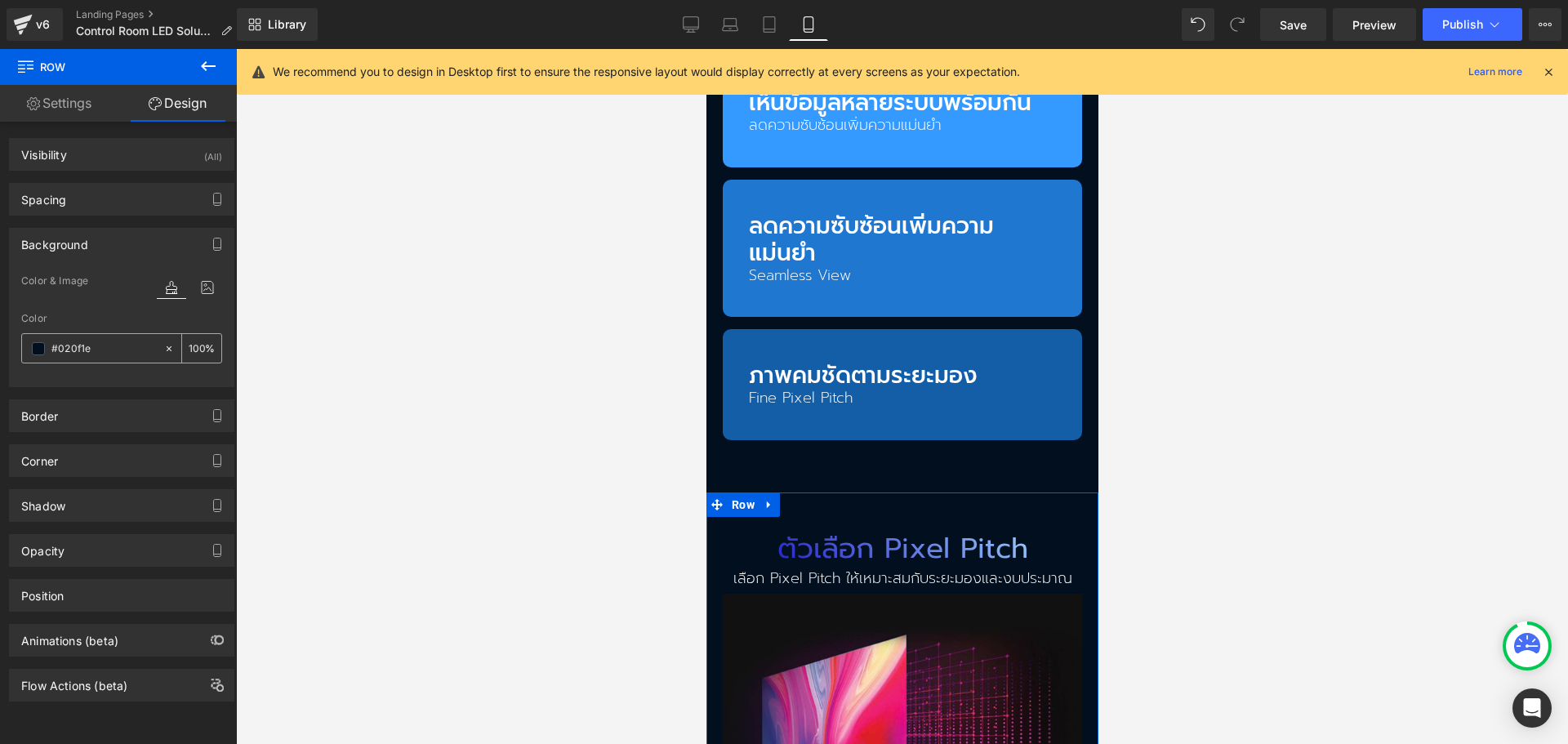
click at [33, 344] on span at bounding box center [38, 349] width 13 height 13
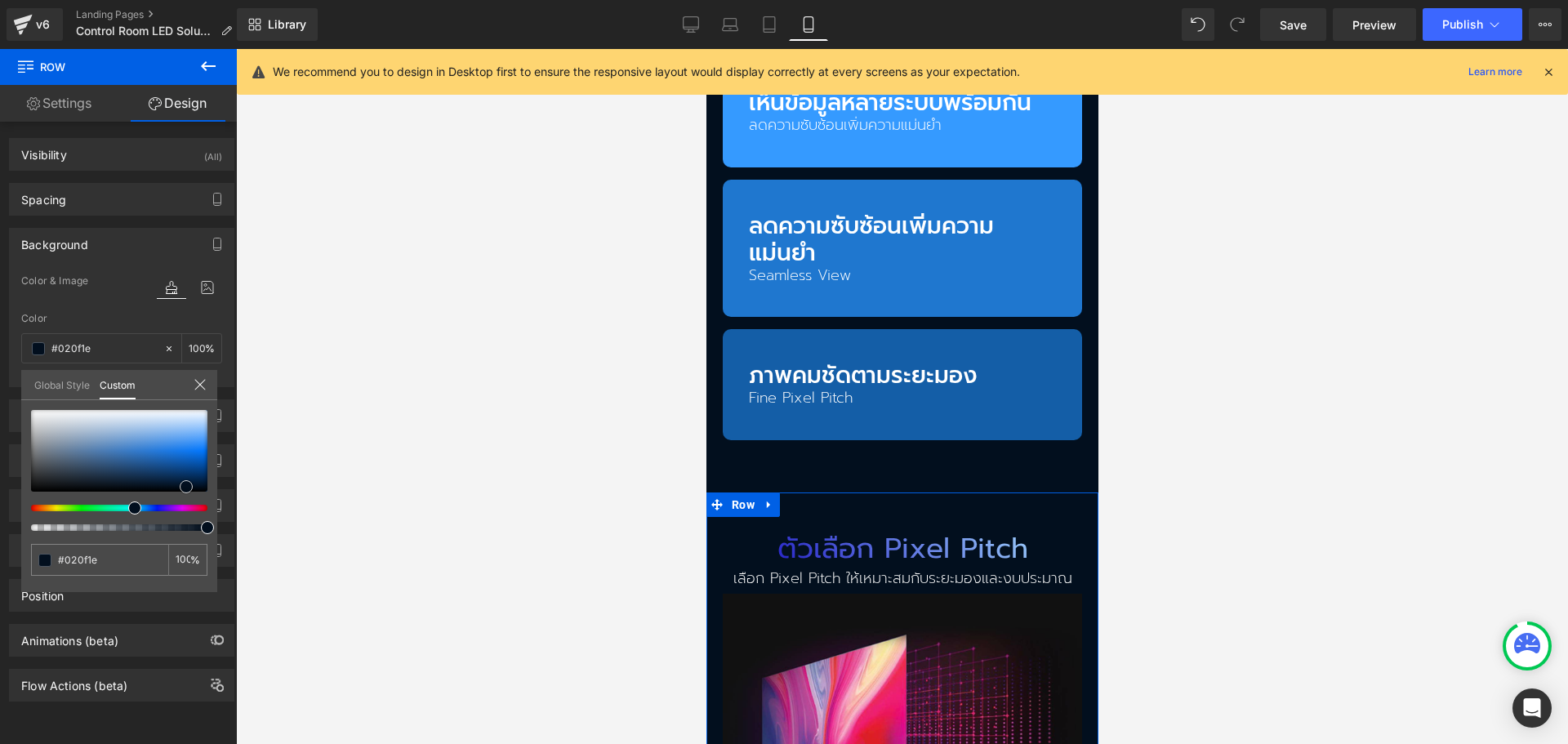
type input "#575d64"
type input "#53585e"
type input "#4f5459"
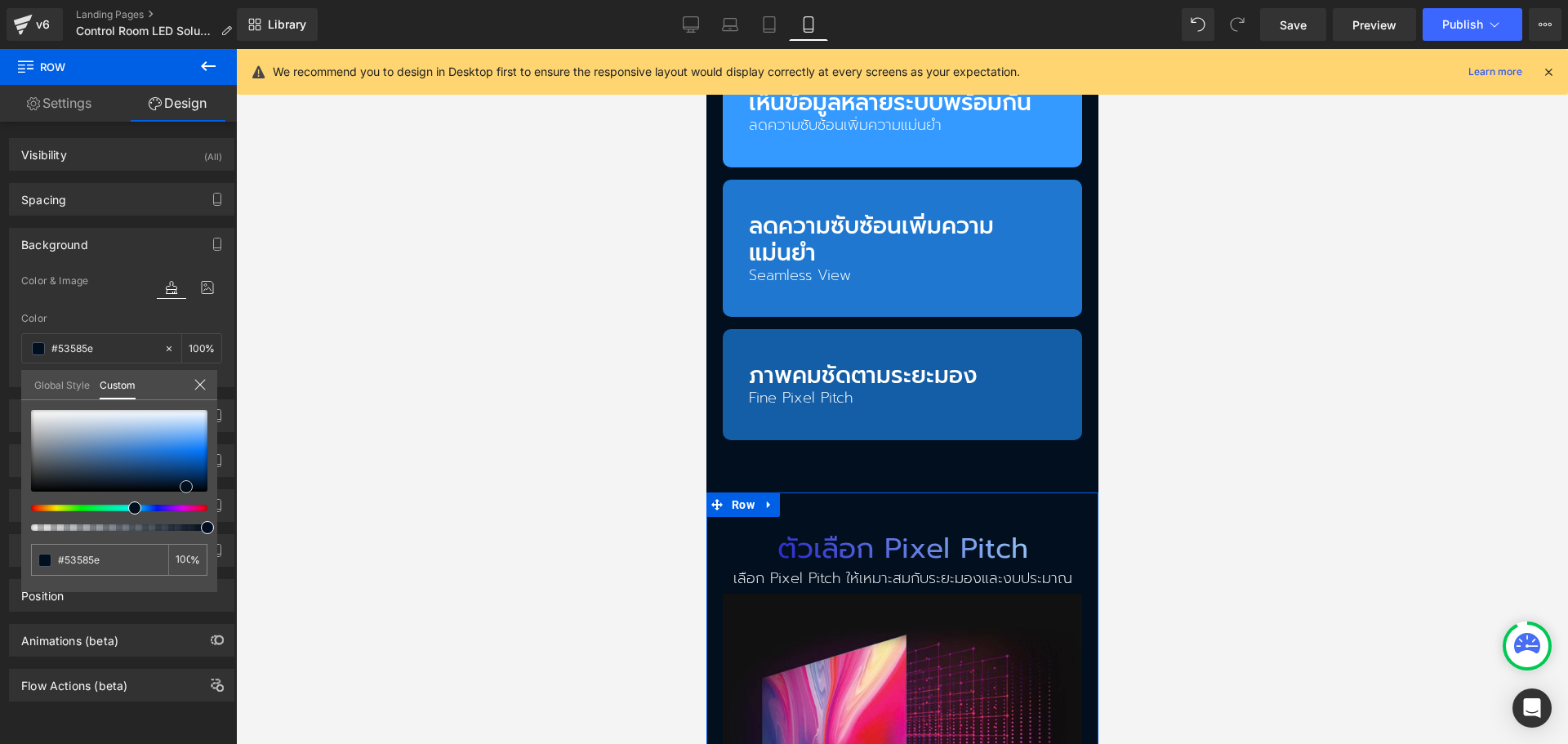
type input "#4f5459"
type input "#4a4f53"
type input "#3c4042"
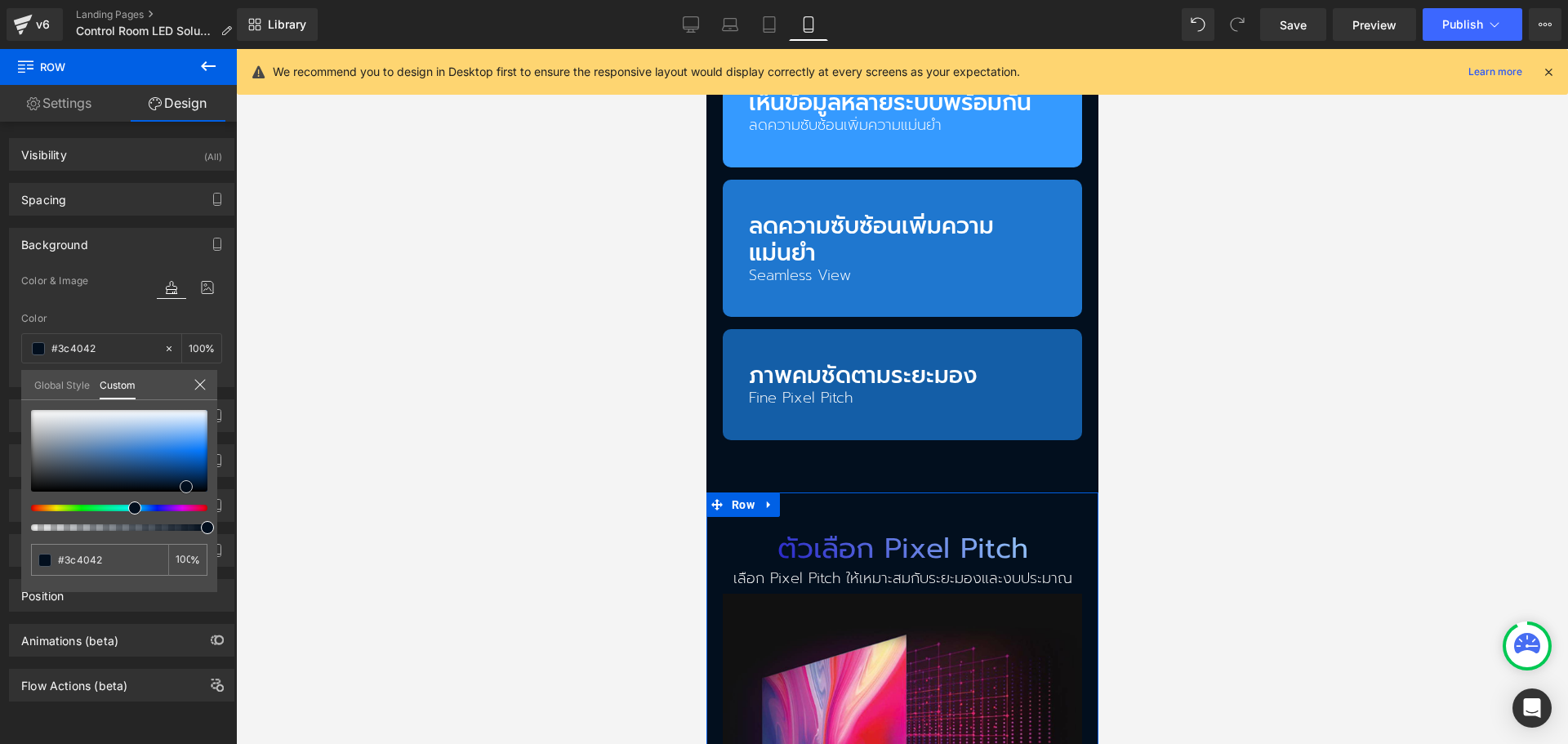
type input "#292c2d"
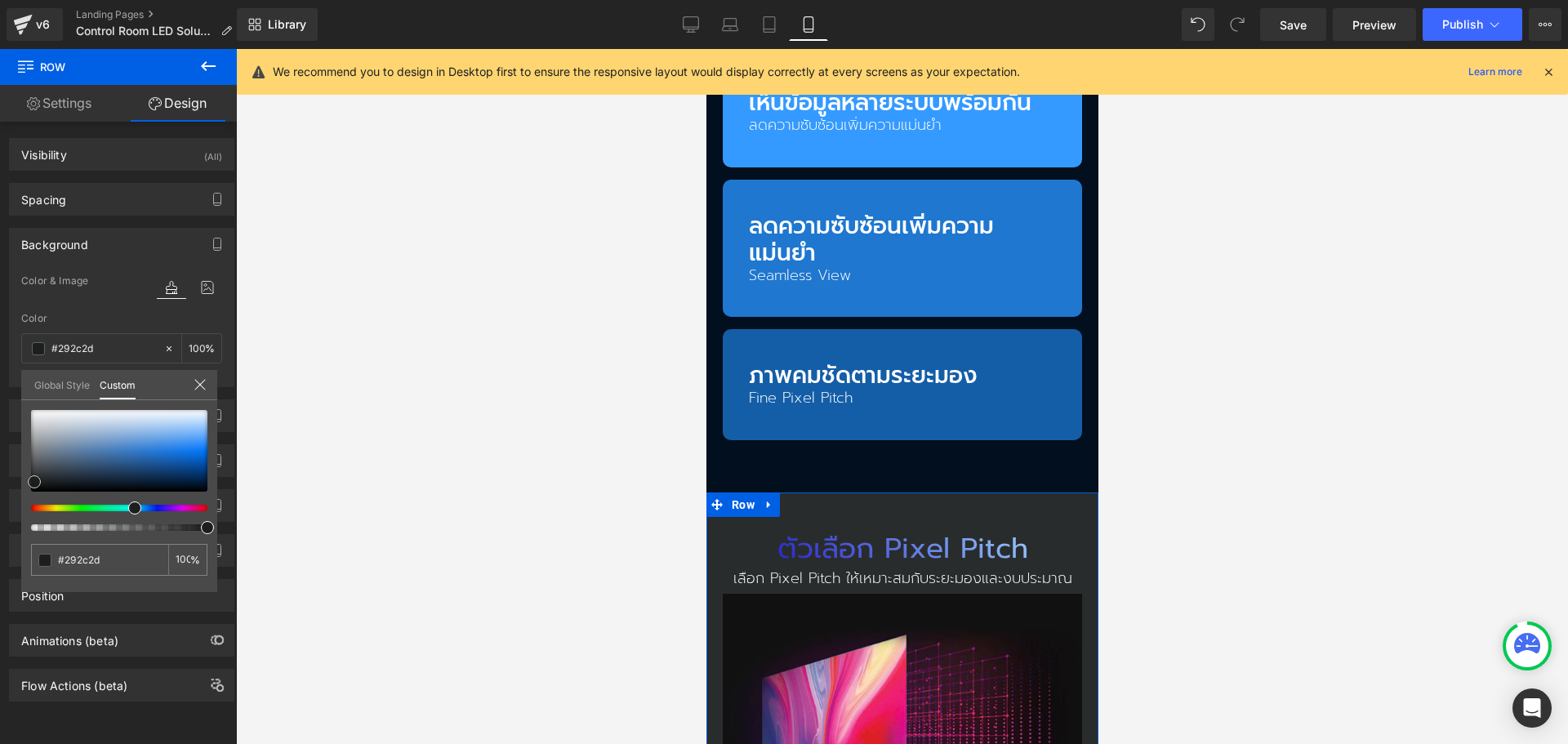
type input "#0f0f0f"
type input "#000000"
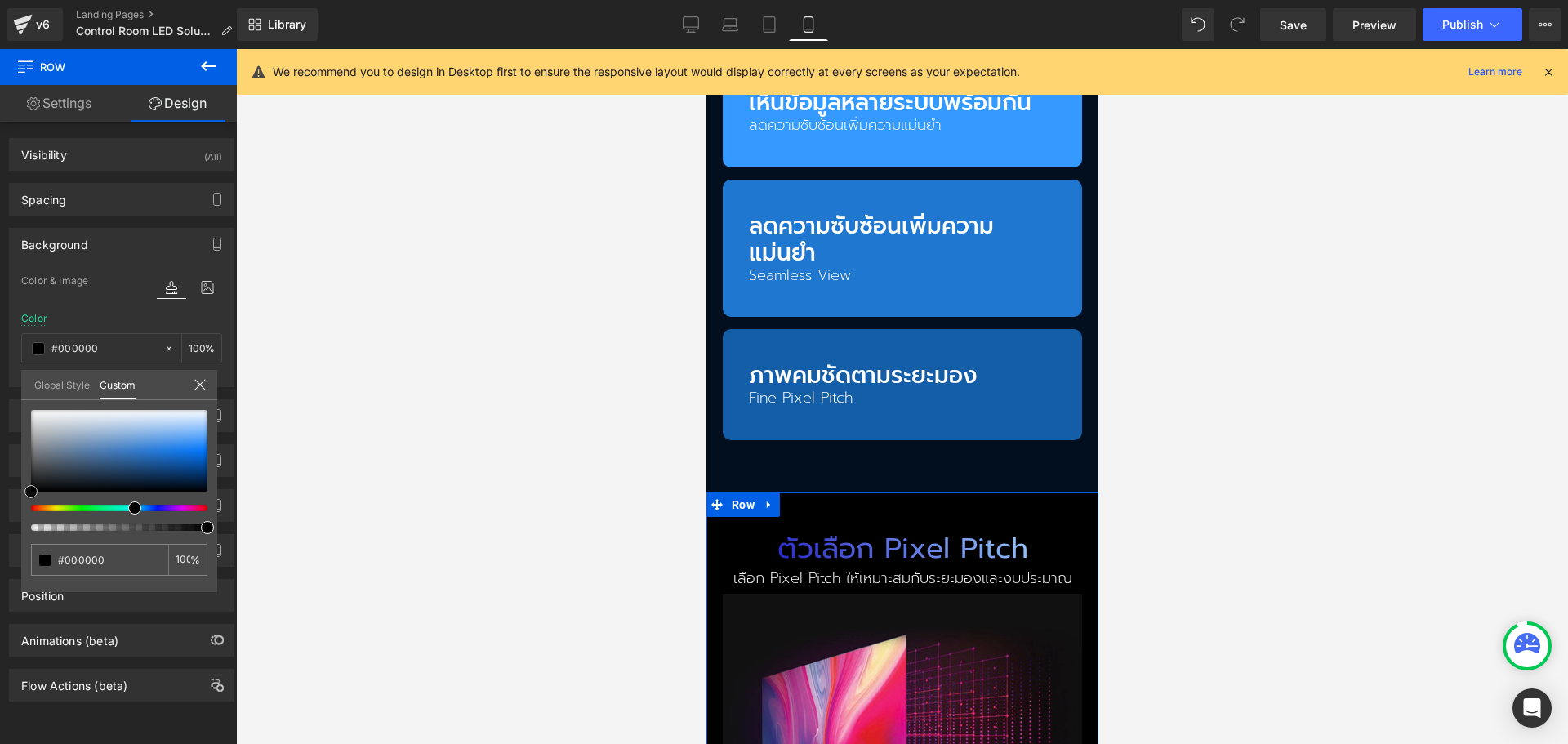
drag, startPoint x: 41, startPoint y: 461, endPoint x: 641, endPoint y: 604, distance: 616.8
click at [27, 515] on div "#000000 100 %" at bounding box center [118, 501] width 196 height 182
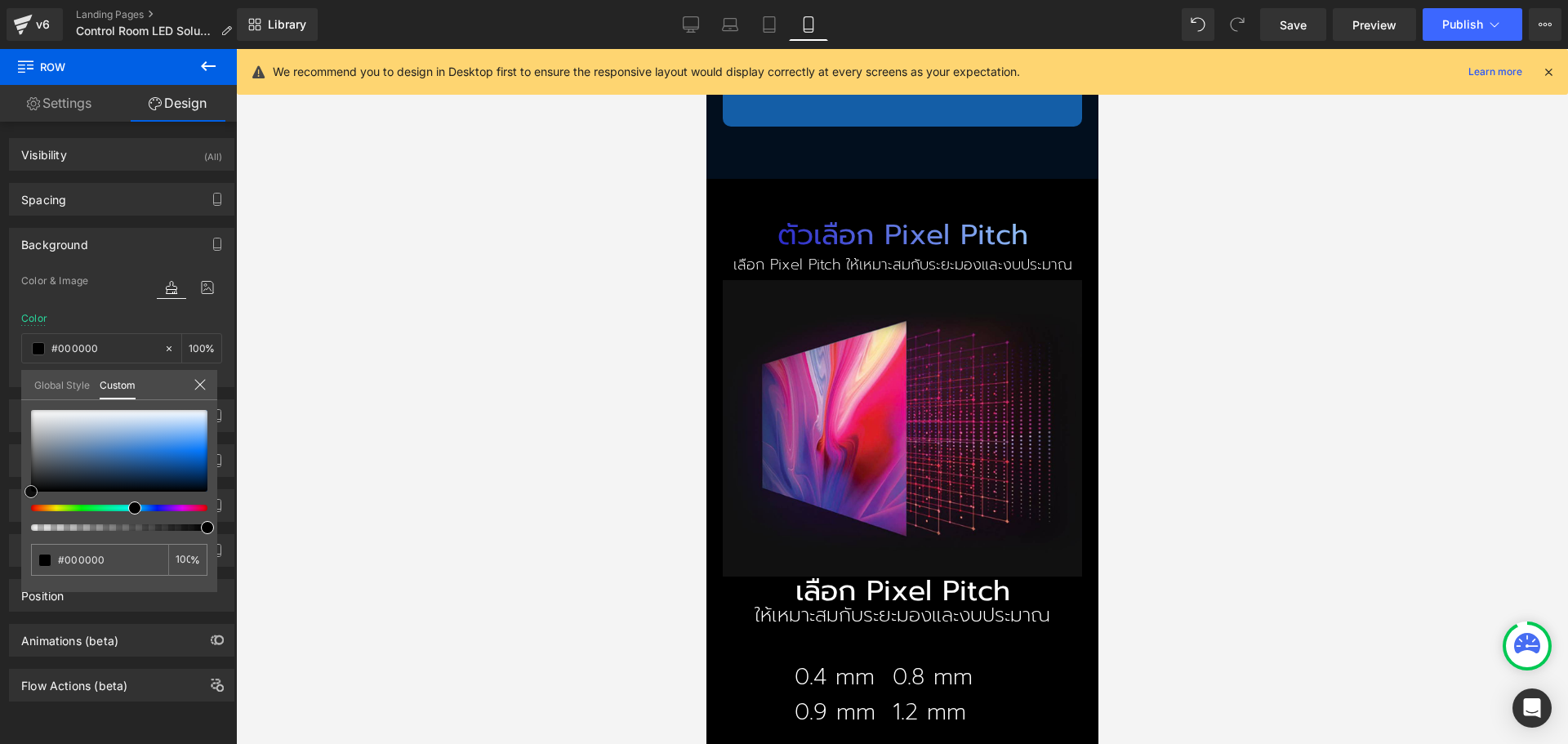
scroll to position [2532, 0]
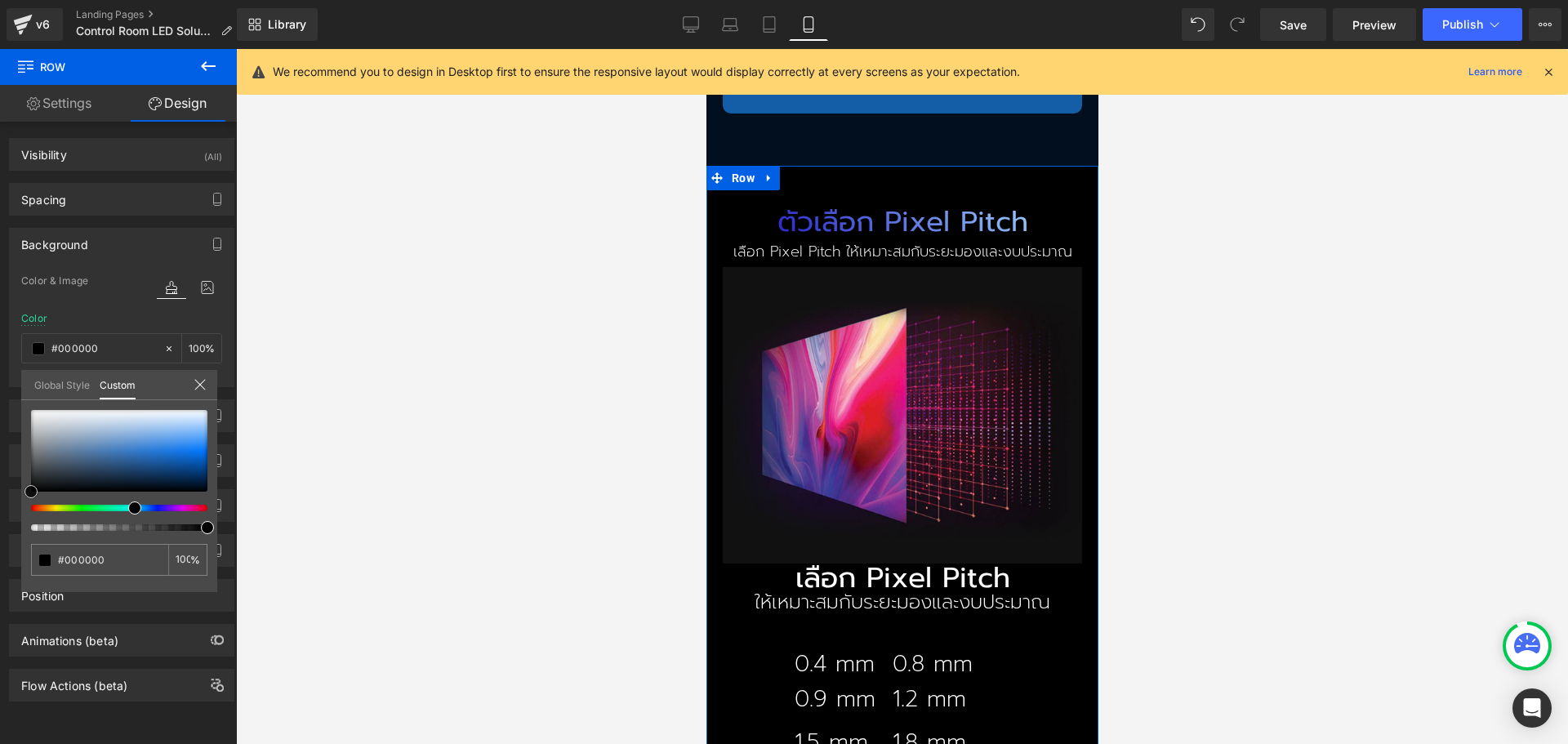
type input "#0f0f0f"
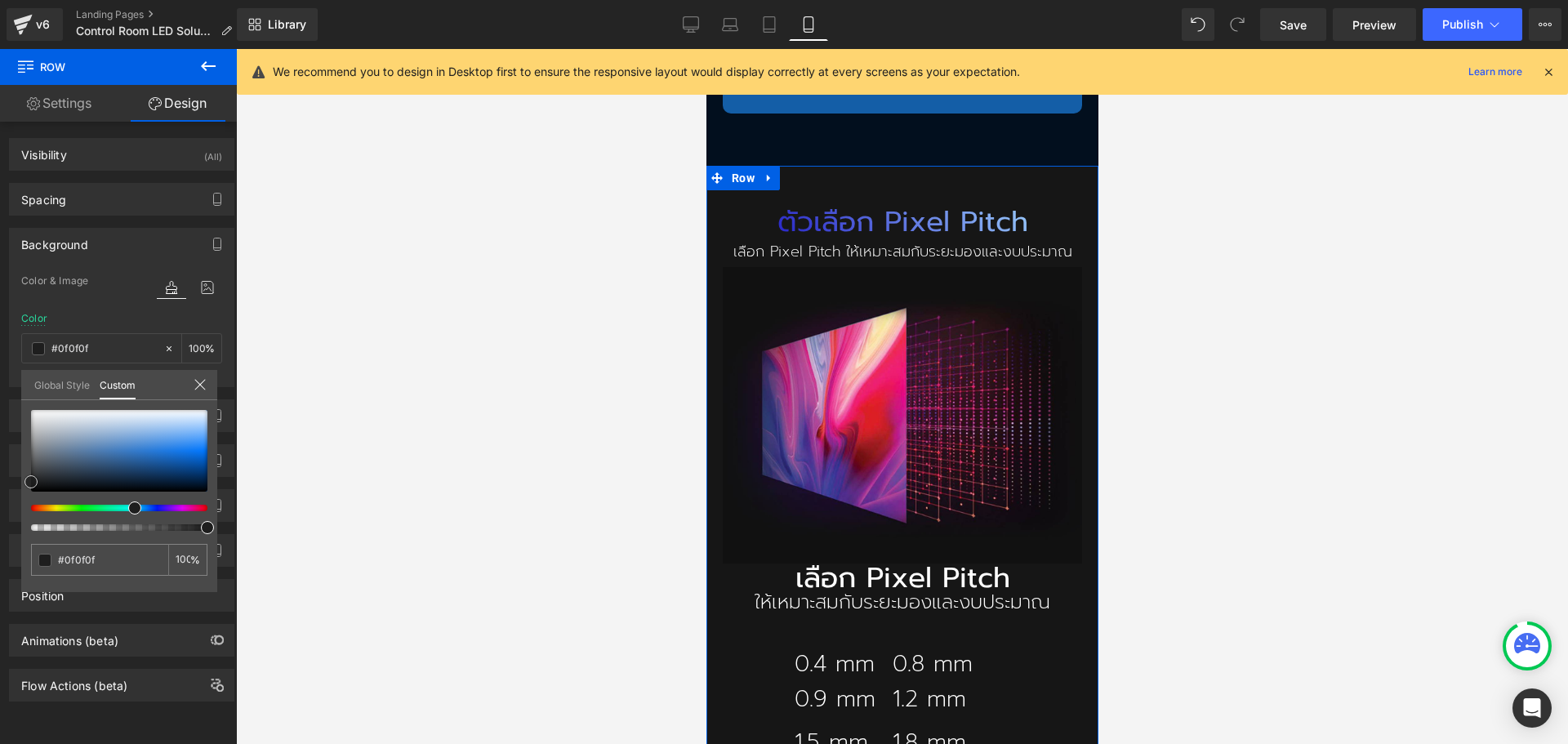
type input "#161616"
type input "#232323"
type input "#2b2b2b"
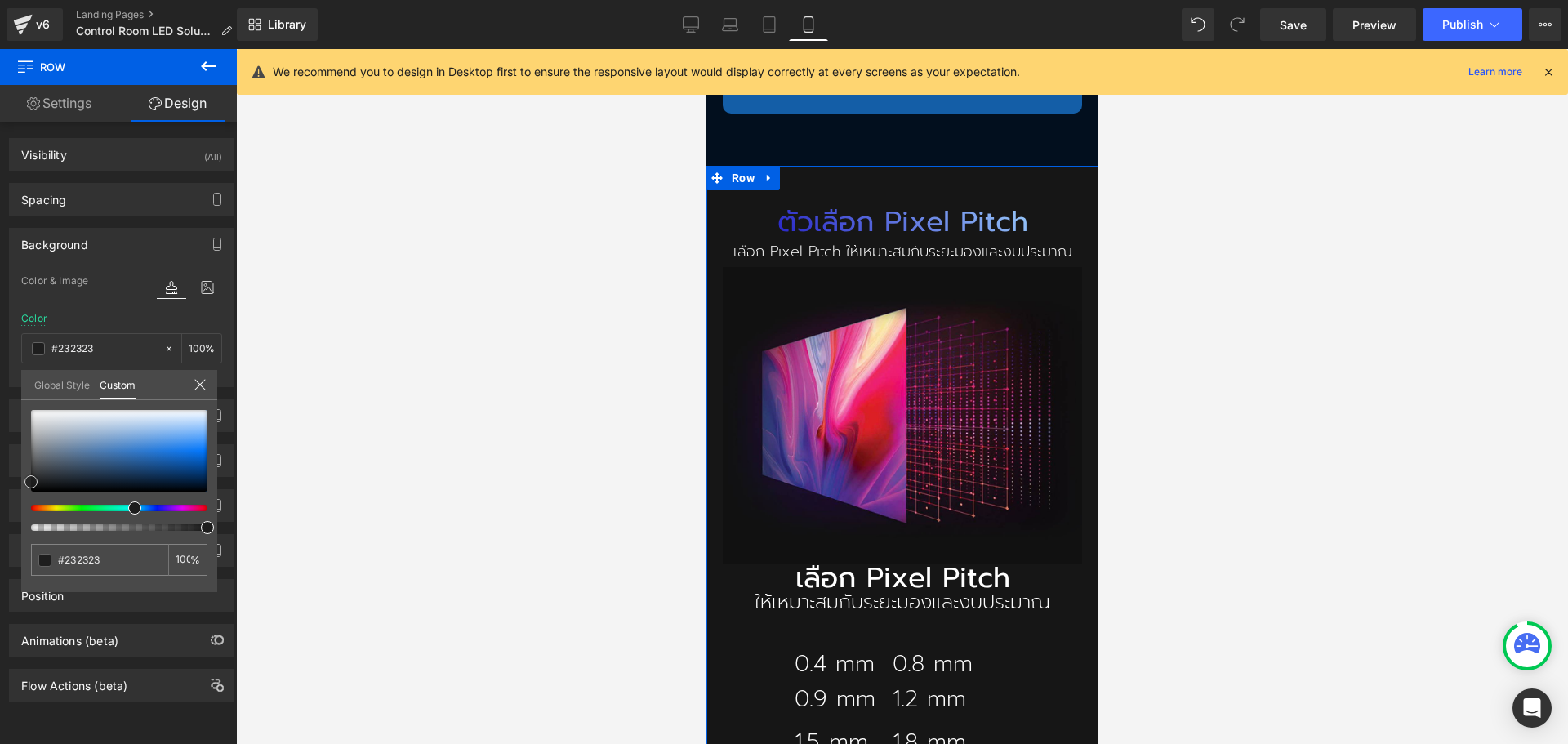
type input "#2b2b2b"
type input "#2d2d2d"
type input "#303030"
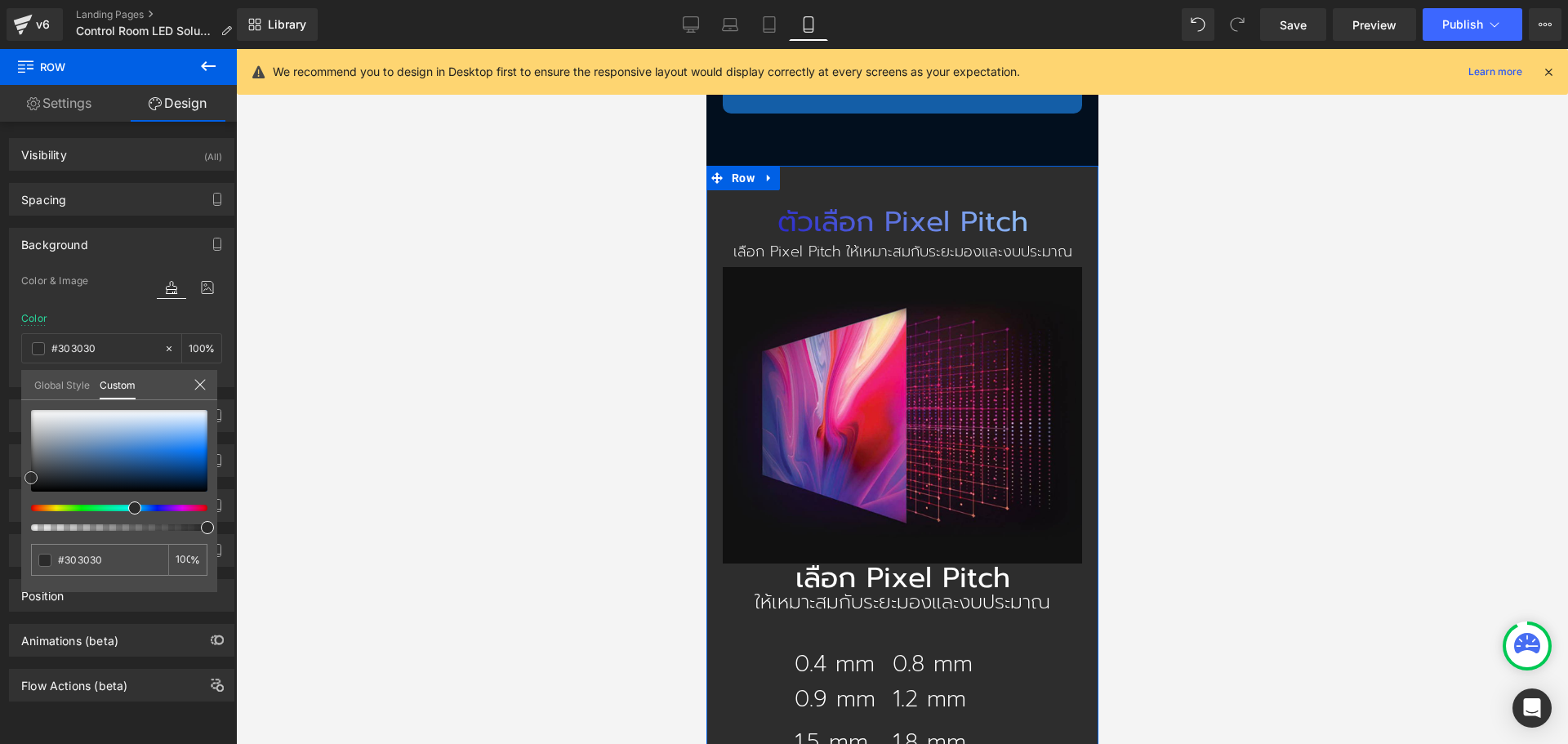
type input "#2d2d2d"
type input "#262626"
type input "#212121"
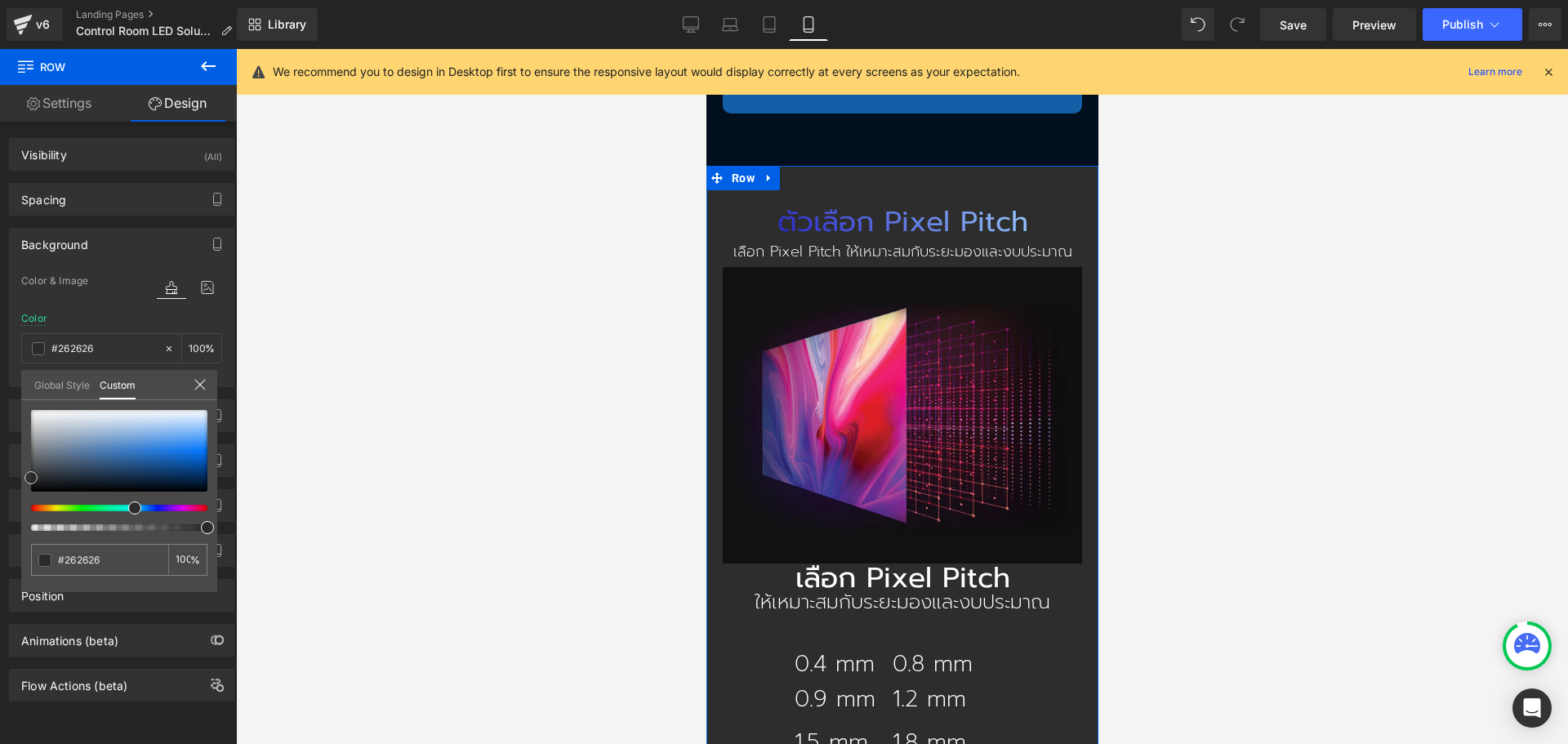
type input "#212121"
type input "#1e1e1e"
type input "#1c1c1c"
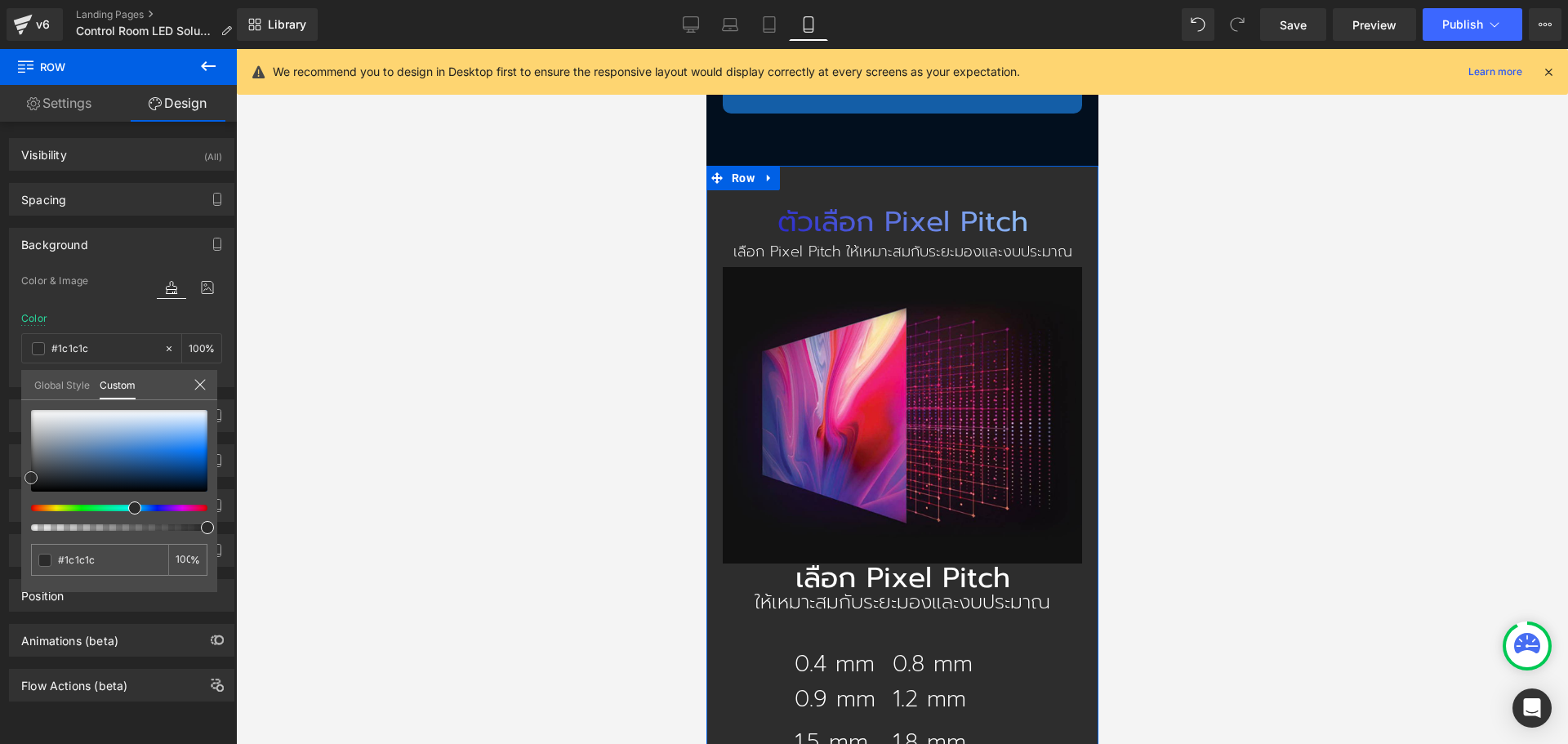
type input "#161616"
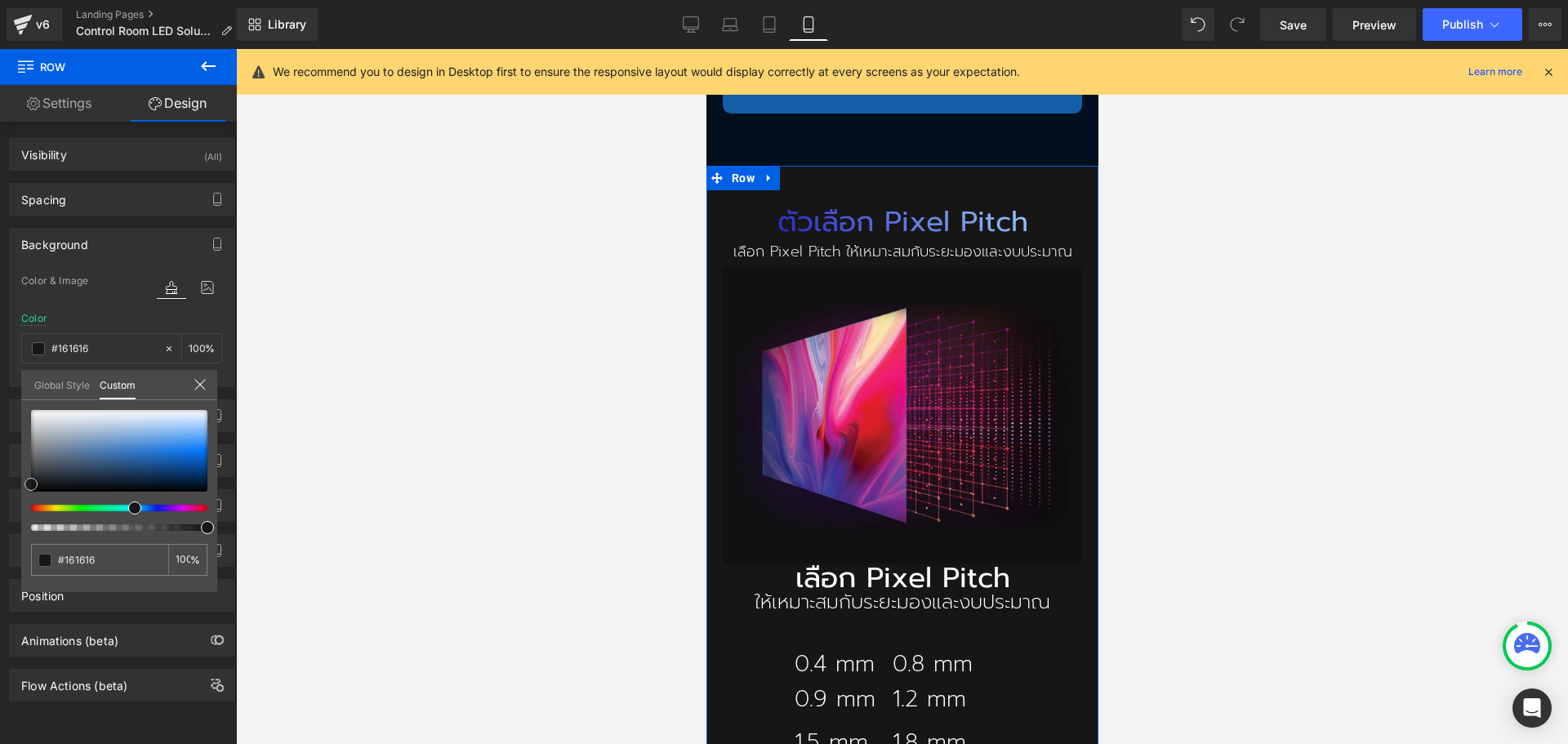
type input "#141414"
type input "#111111"
type input "#0f0f0f"
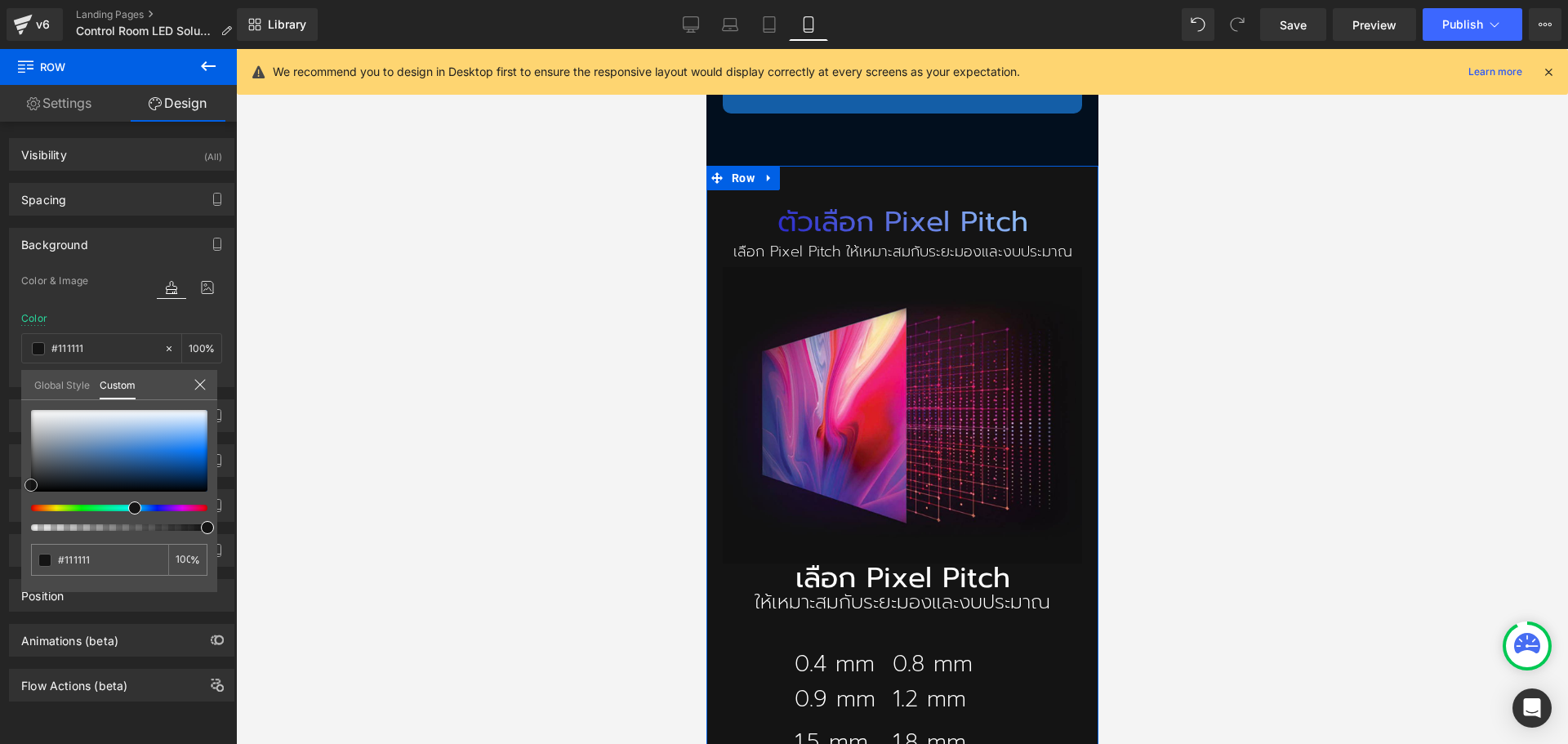
type input "#0f0f0f"
click at [27, 484] on span at bounding box center [31, 487] width 13 height 13
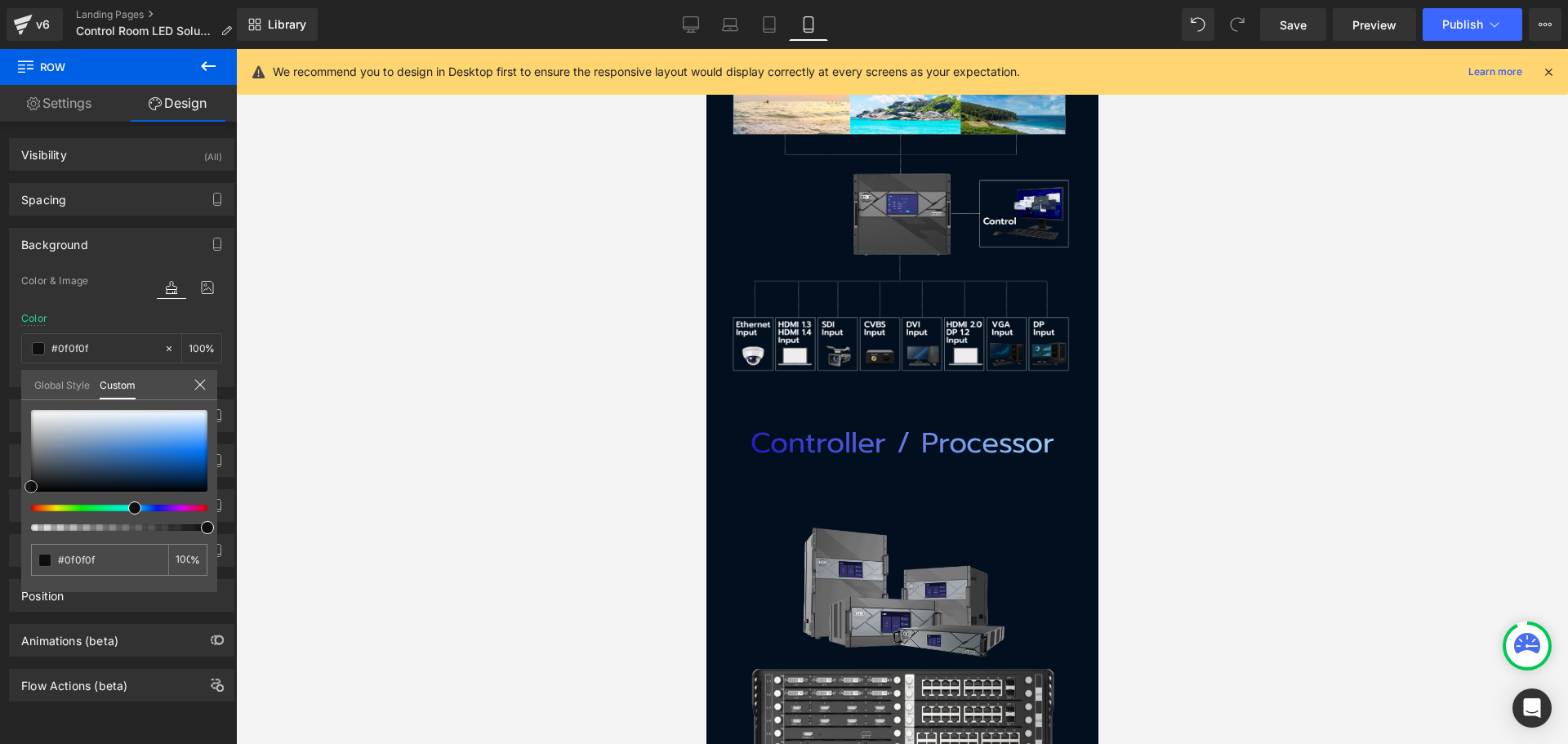
scroll to position [3839, 0]
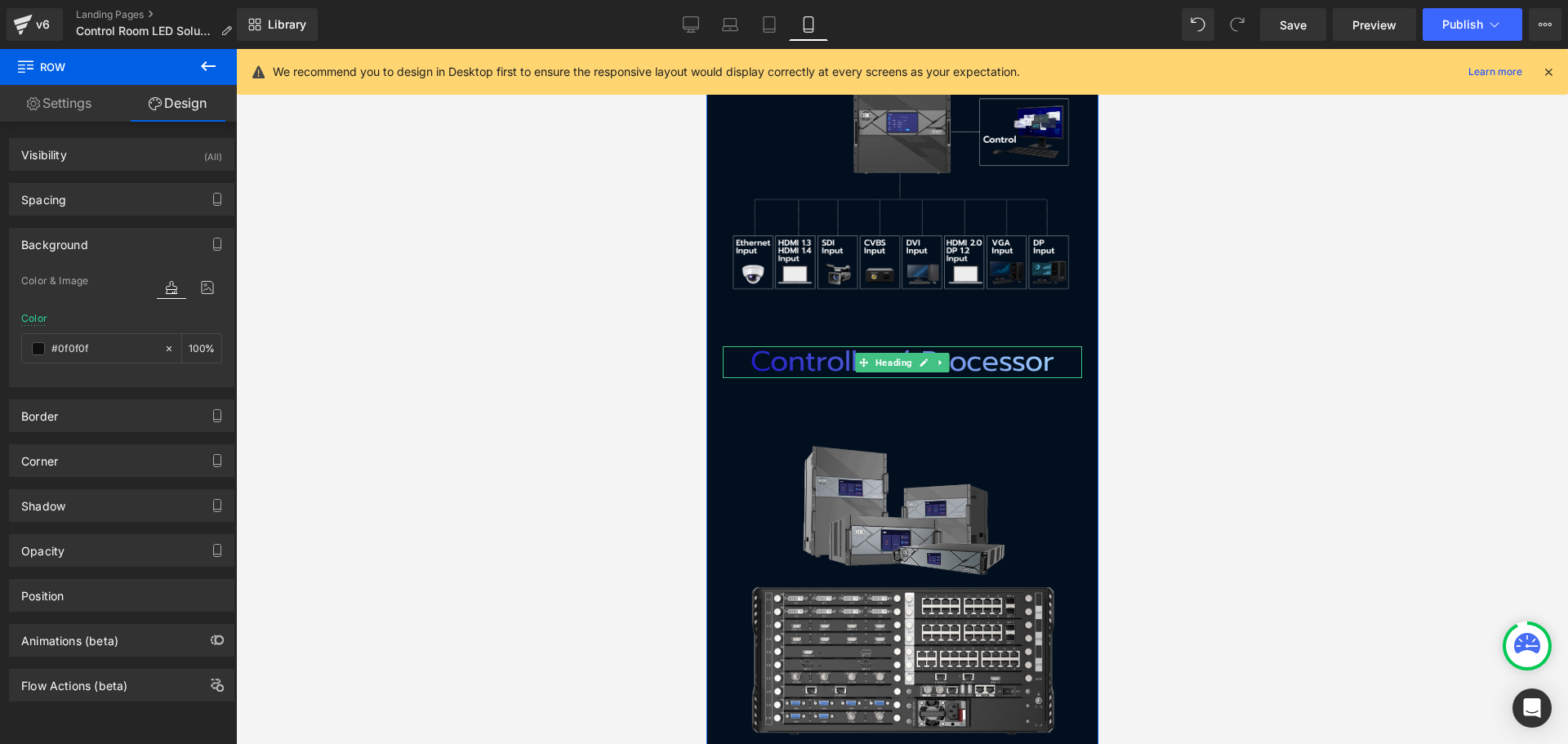
click at [811, 346] on h2 "Controller / Processor" at bounding box center [901, 362] width 359 height 32
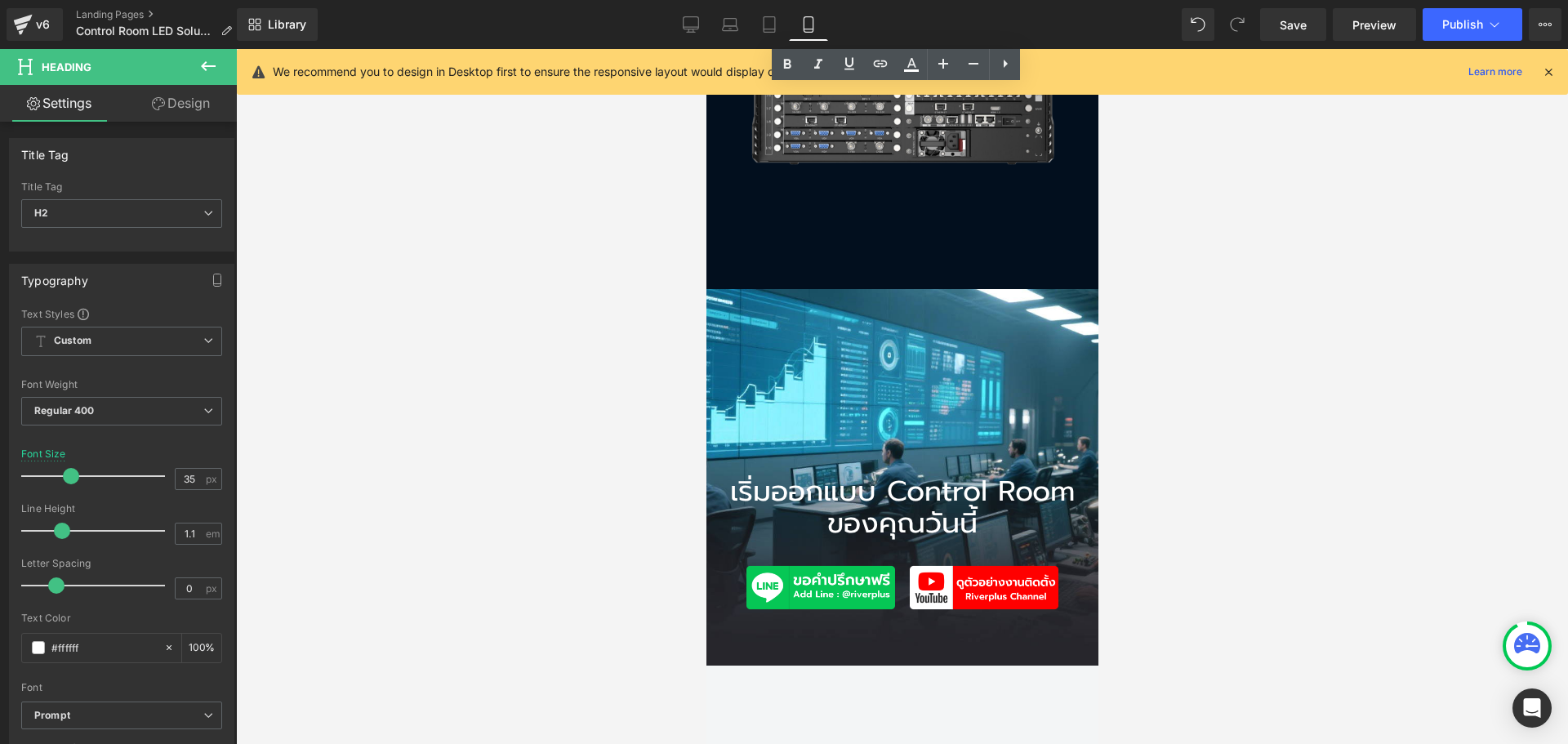
scroll to position [4657, 0]
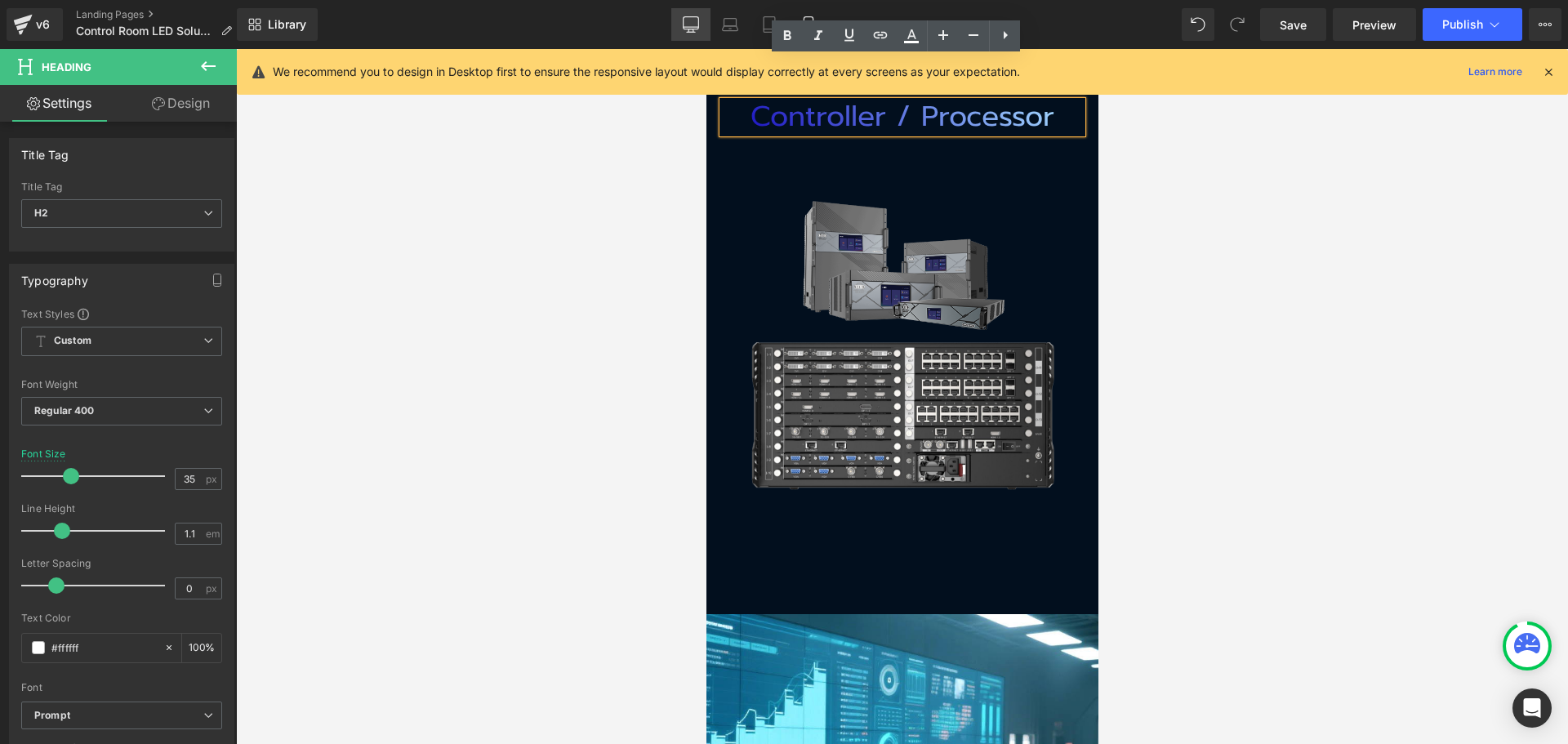
click at [695, 33] on link "Desktop" at bounding box center [690, 24] width 39 height 33
type input "53"
type input "100"
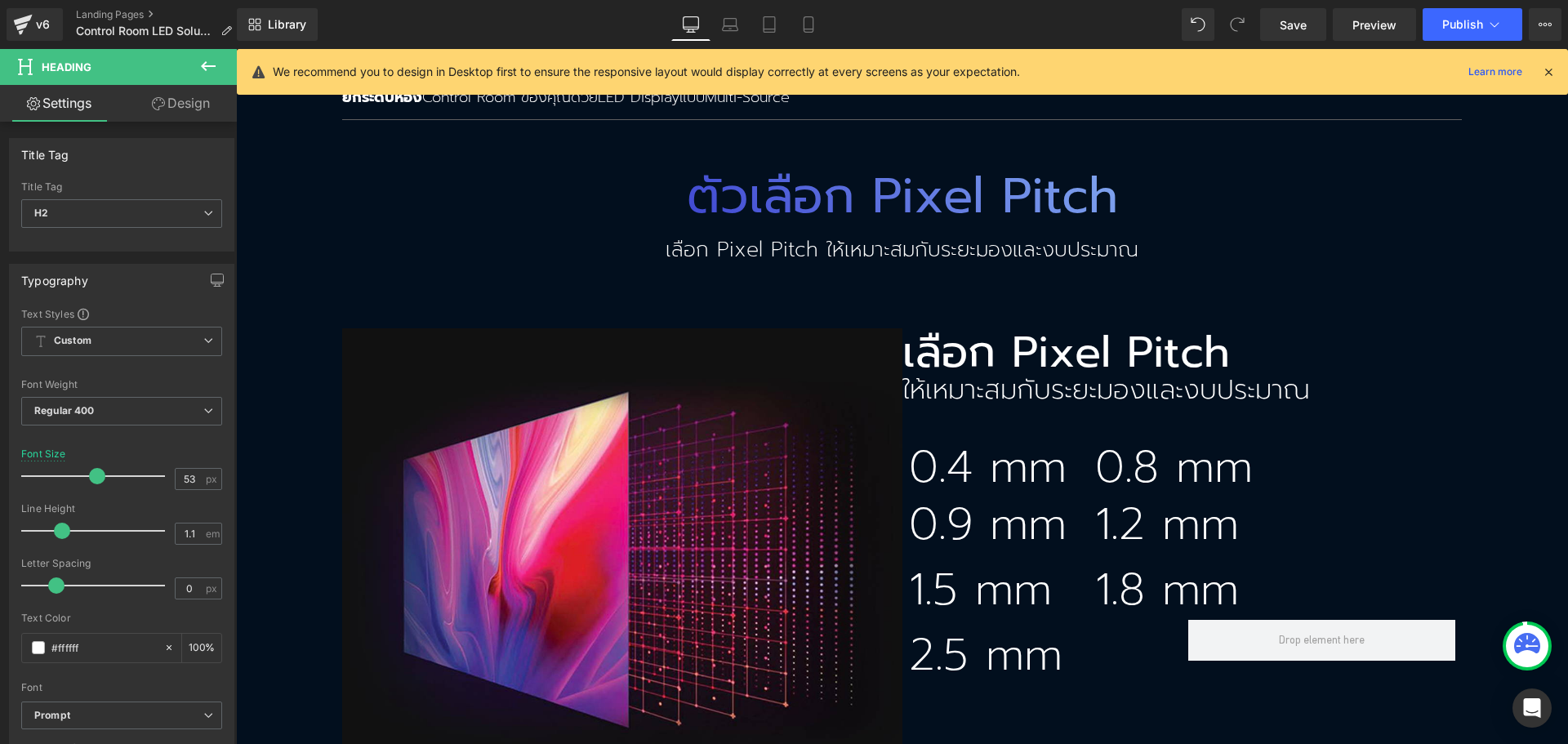
scroll to position [3149, 0]
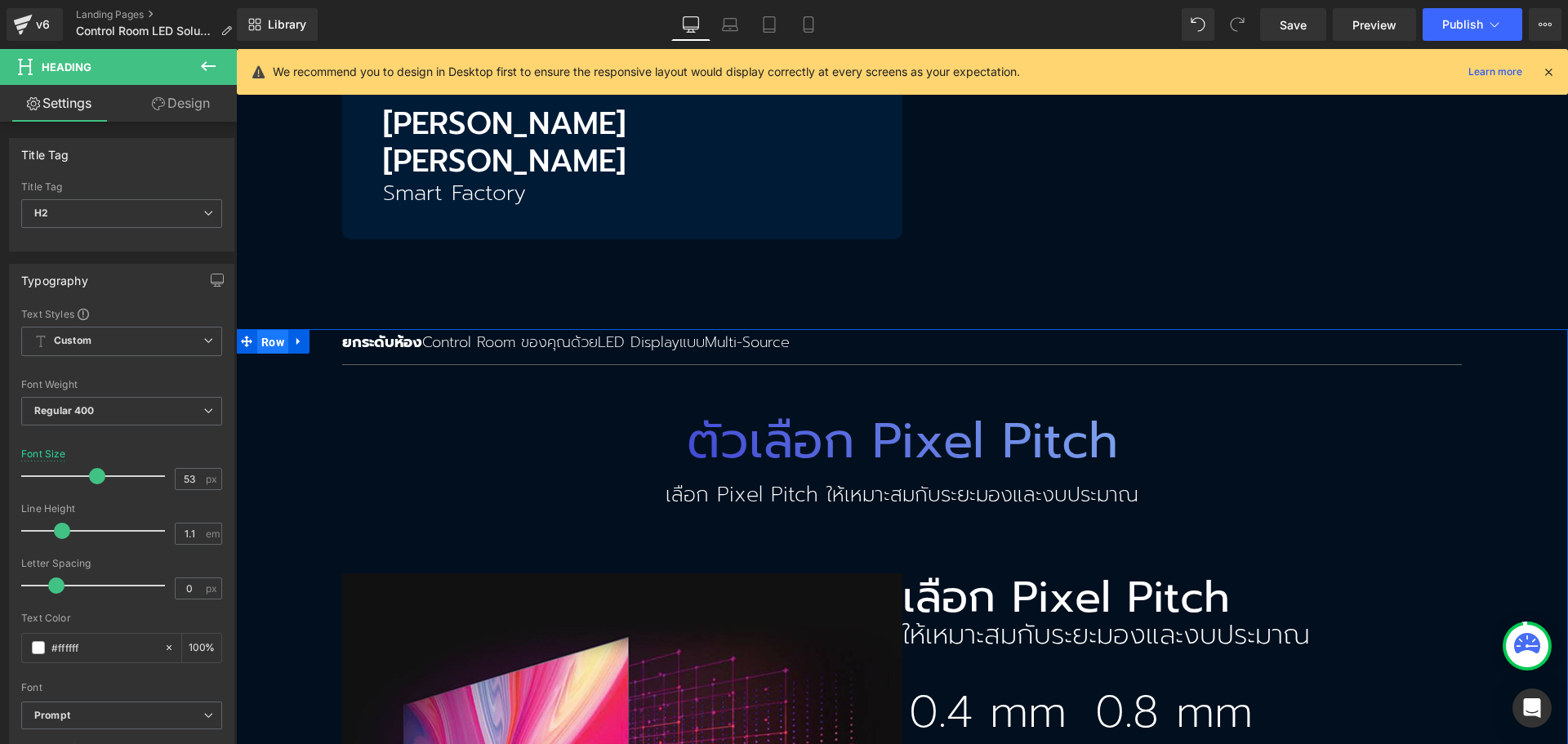
click at [263, 330] on span "Row" at bounding box center [273, 342] width 31 height 24
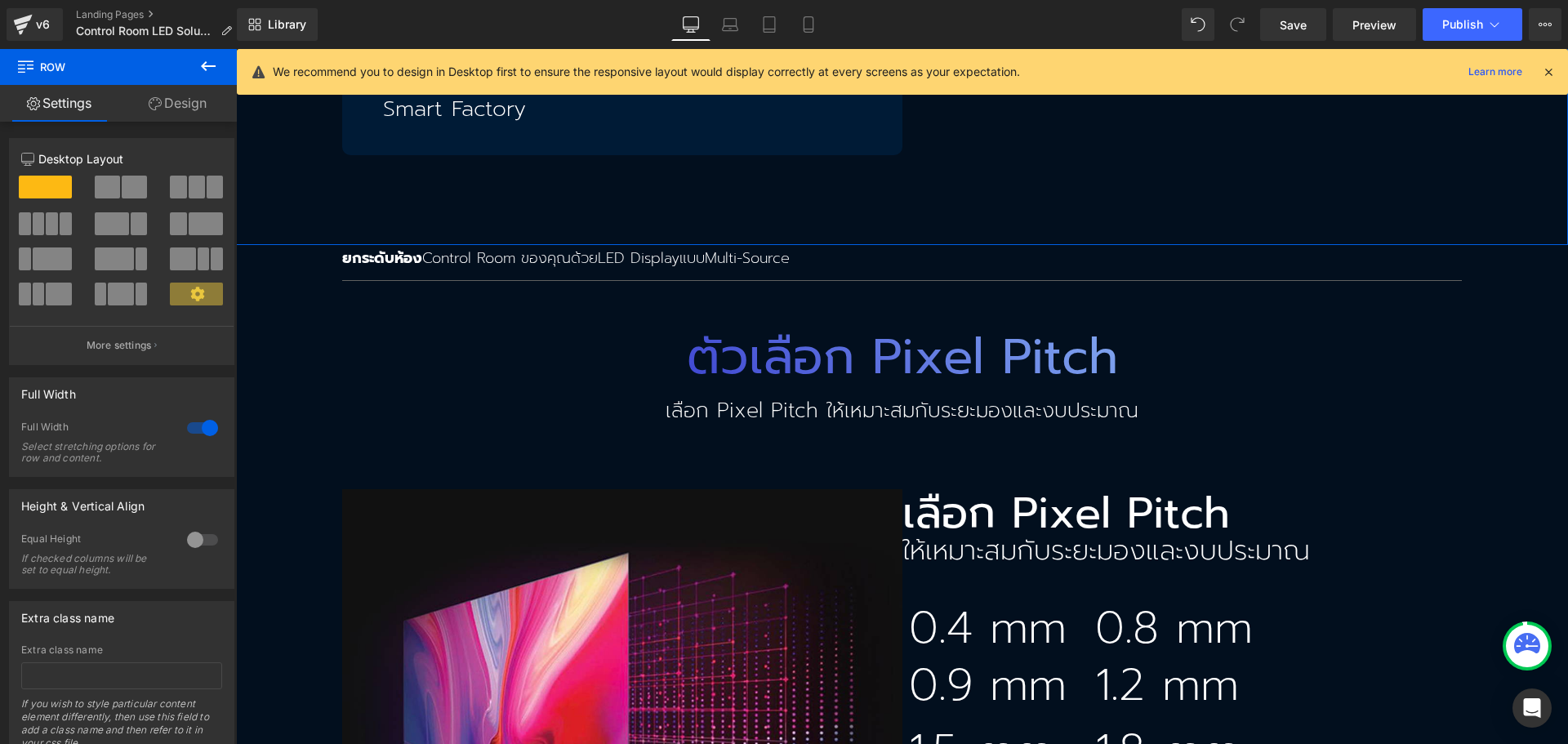
scroll to position [3313, 0]
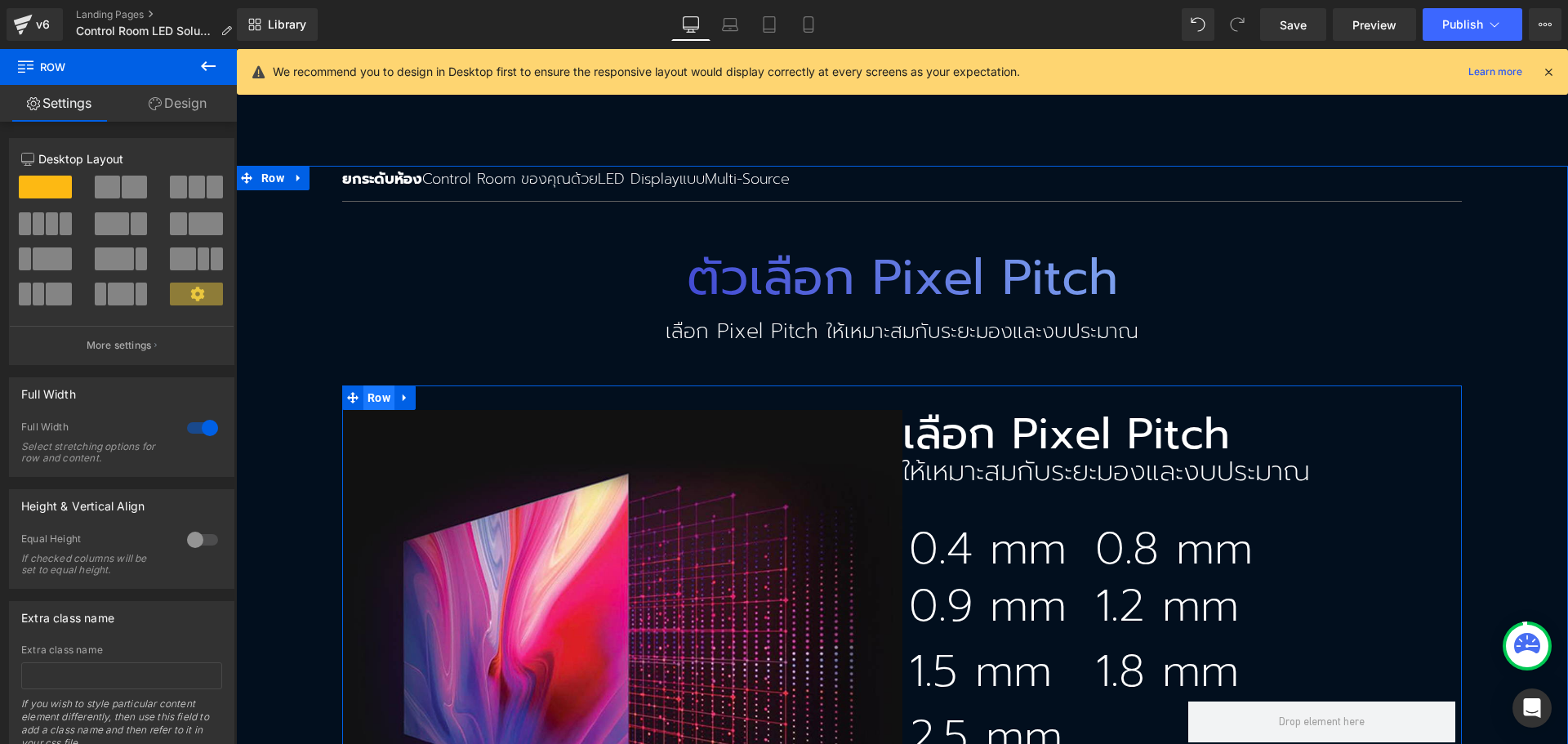
click at [363, 385] on span "Row" at bounding box center [378, 397] width 31 height 24
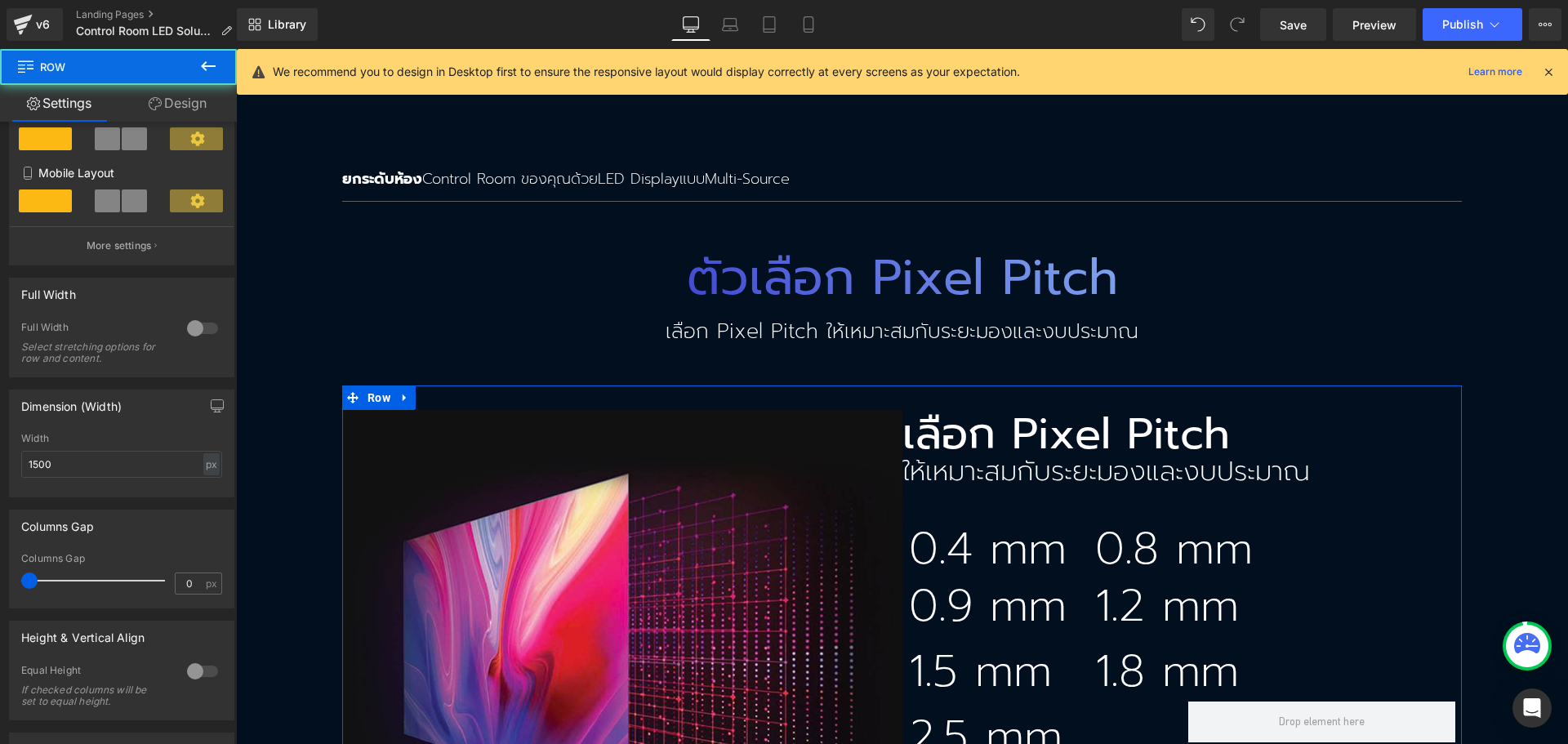
scroll to position [327, 0]
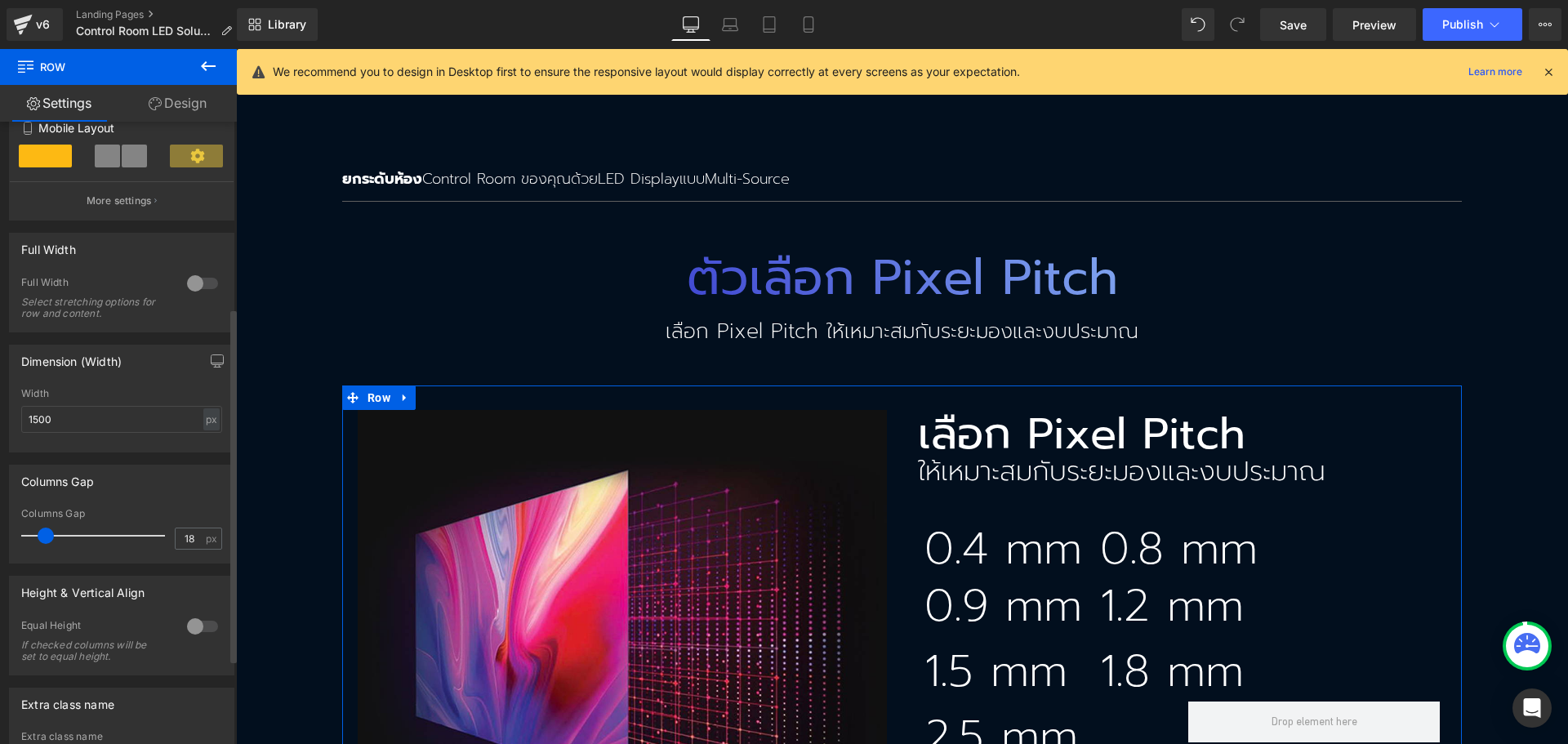
type input "17"
drag, startPoint x: 23, startPoint y: 537, endPoint x: 181, endPoint y: 432, distance: 189.7
click at [38, 537] on span at bounding box center [45, 536] width 17 height 17
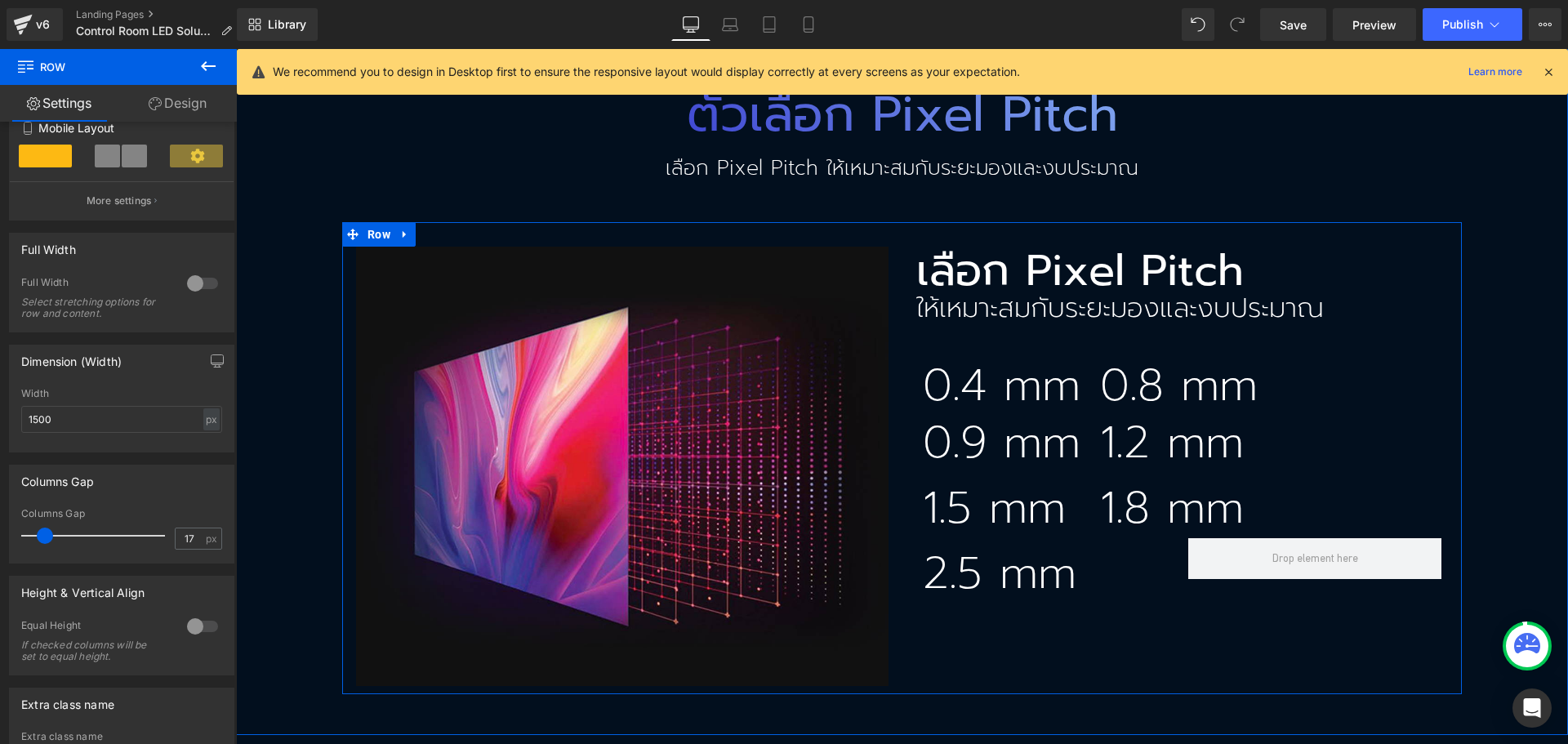
scroll to position [3313, 0]
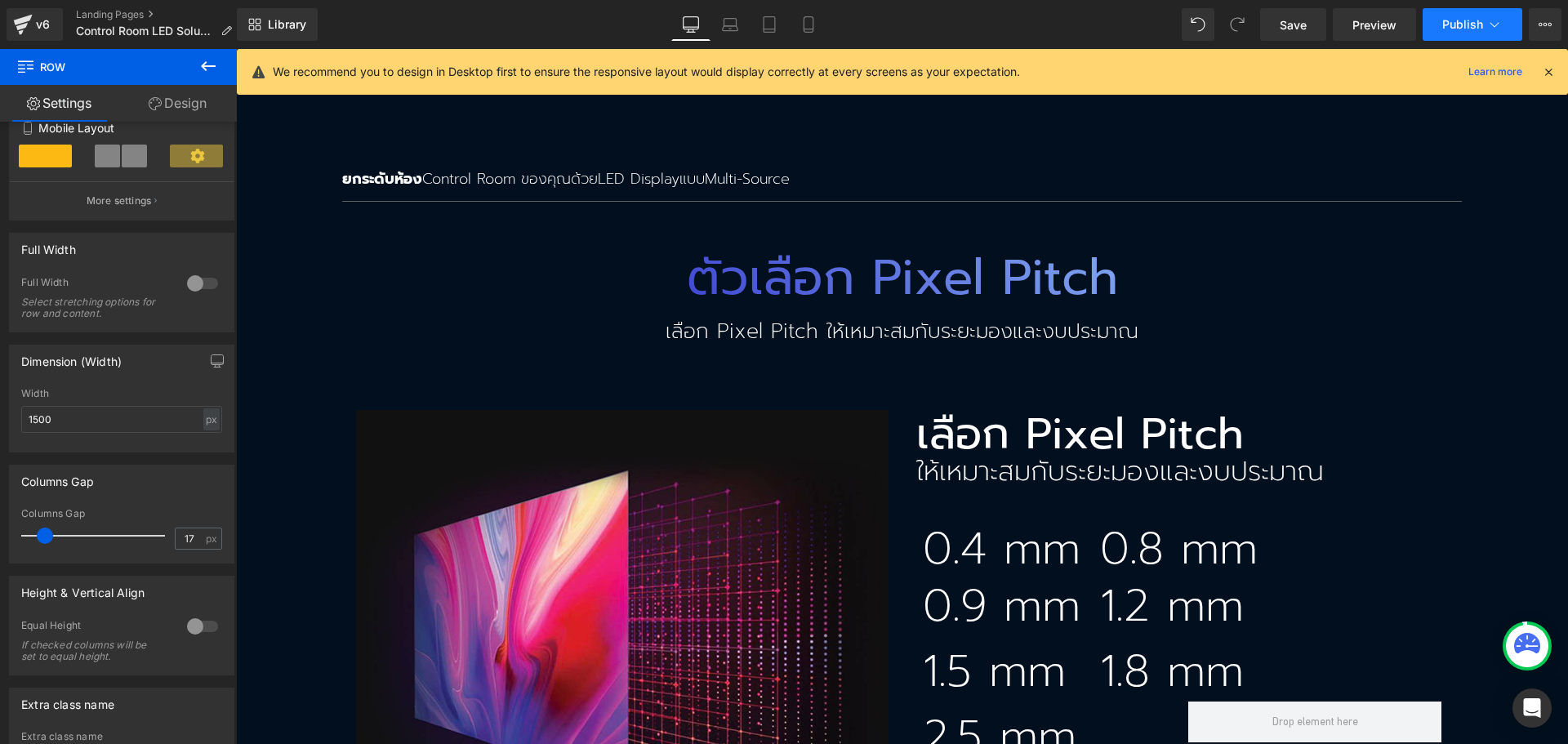
click at [1495, 20] on icon at bounding box center [1495, 25] width 17 height 17
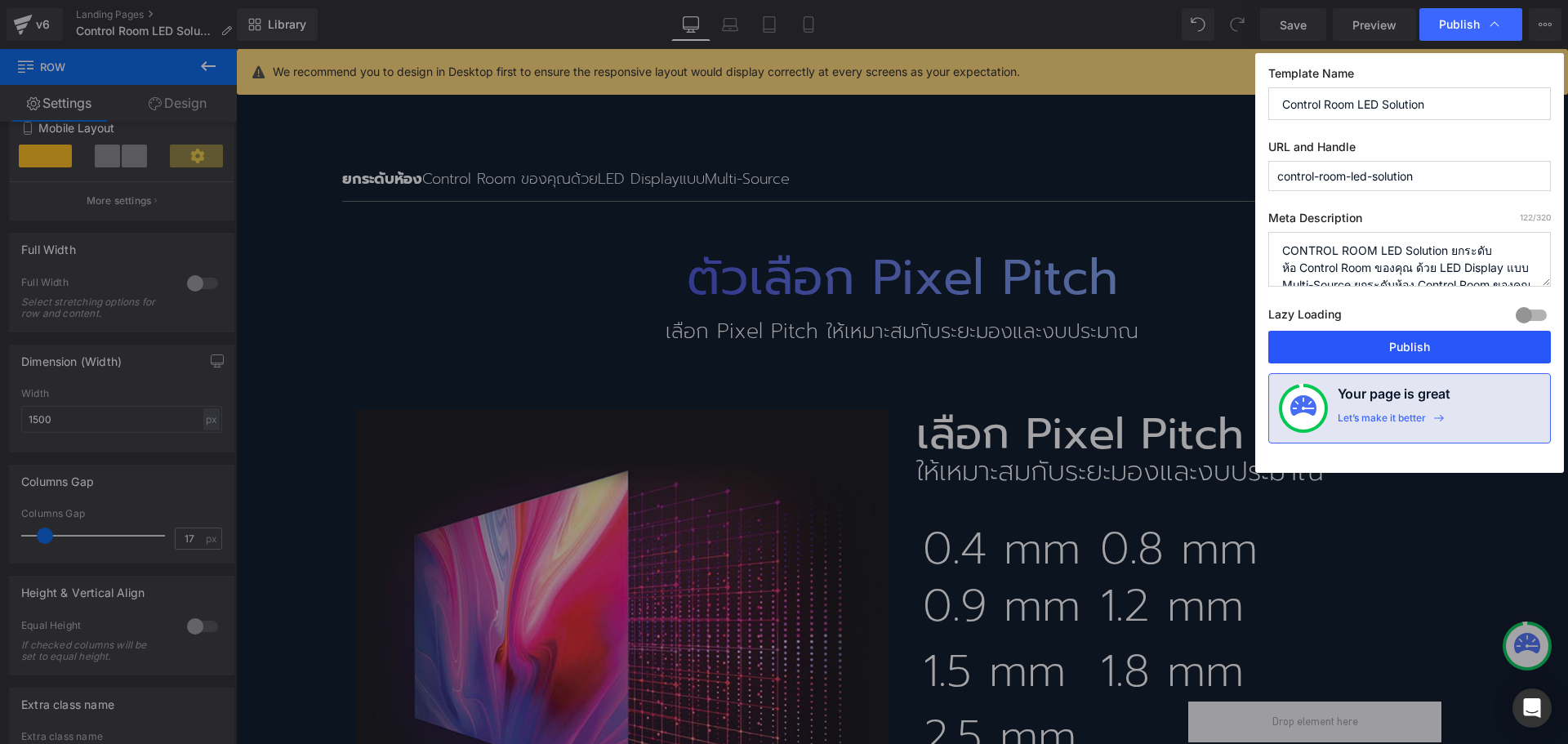
drag, startPoint x: 1417, startPoint y: 351, endPoint x: 1135, endPoint y: 348, distance: 282.0
click at [1417, 351] on button "Publish" at bounding box center [1409, 347] width 283 height 33
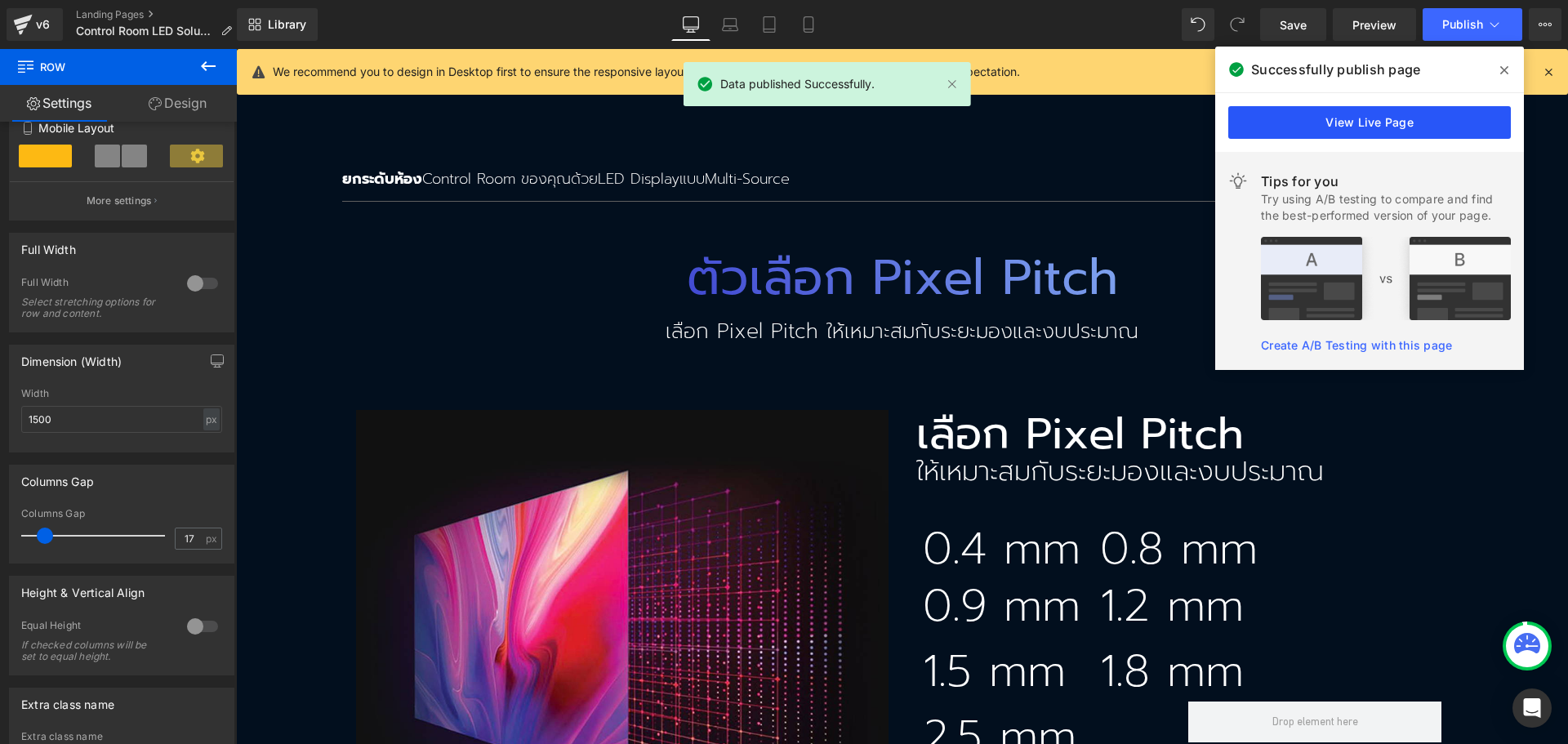
click at [1384, 129] on link "View Live Page" at bounding box center [1369, 122] width 283 height 33
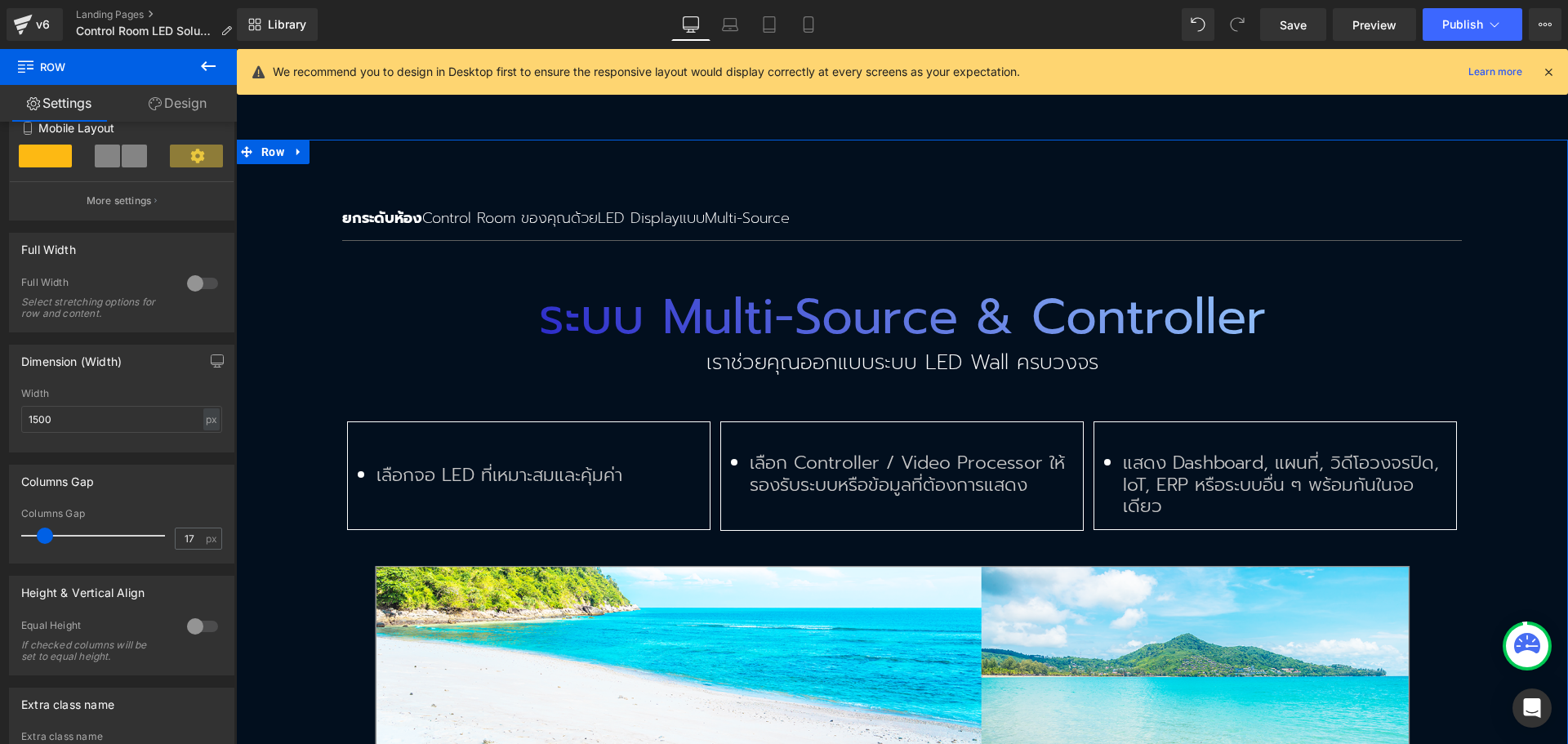
scroll to position [4048, 0]
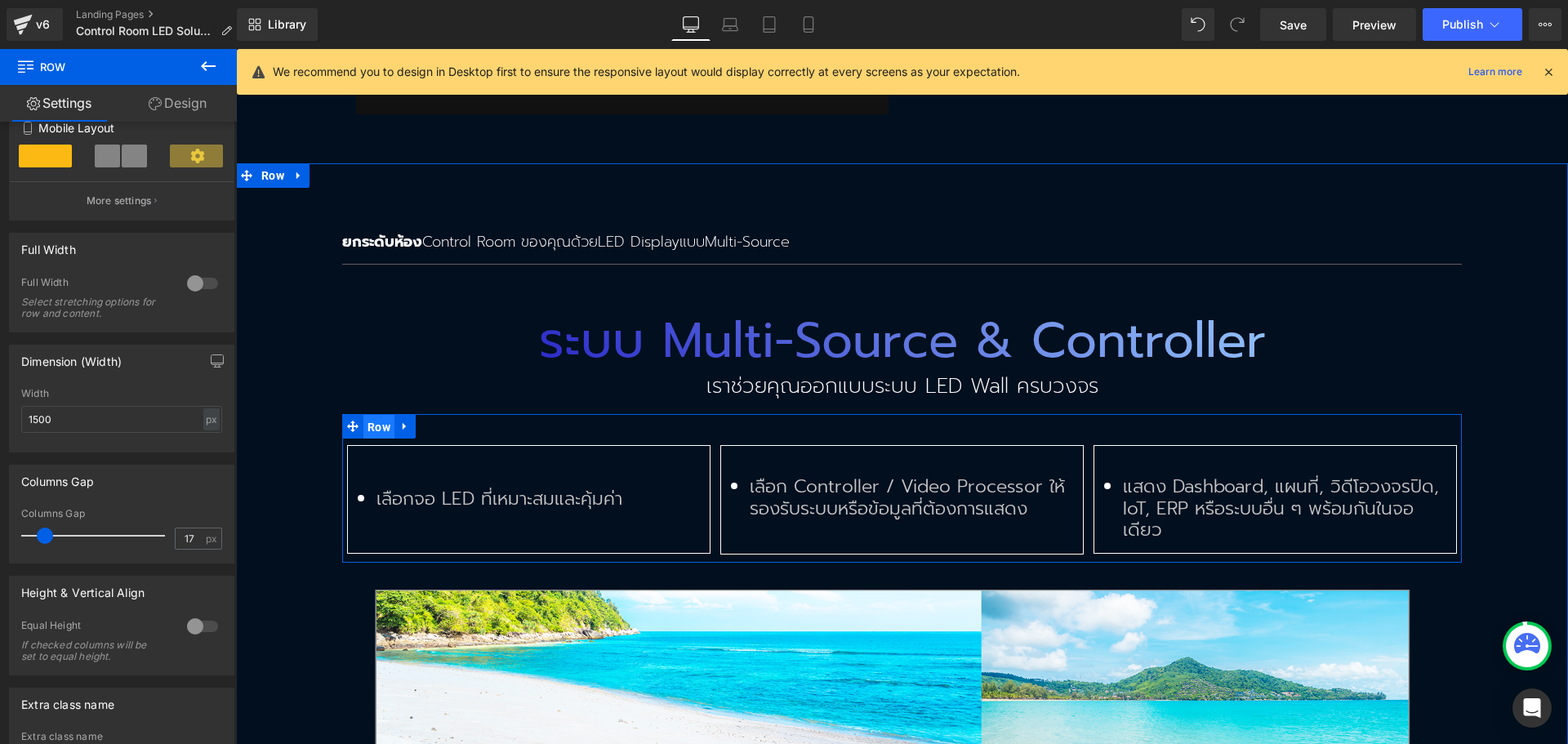
click at [383, 415] on span "Row" at bounding box center [378, 427] width 31 height 24
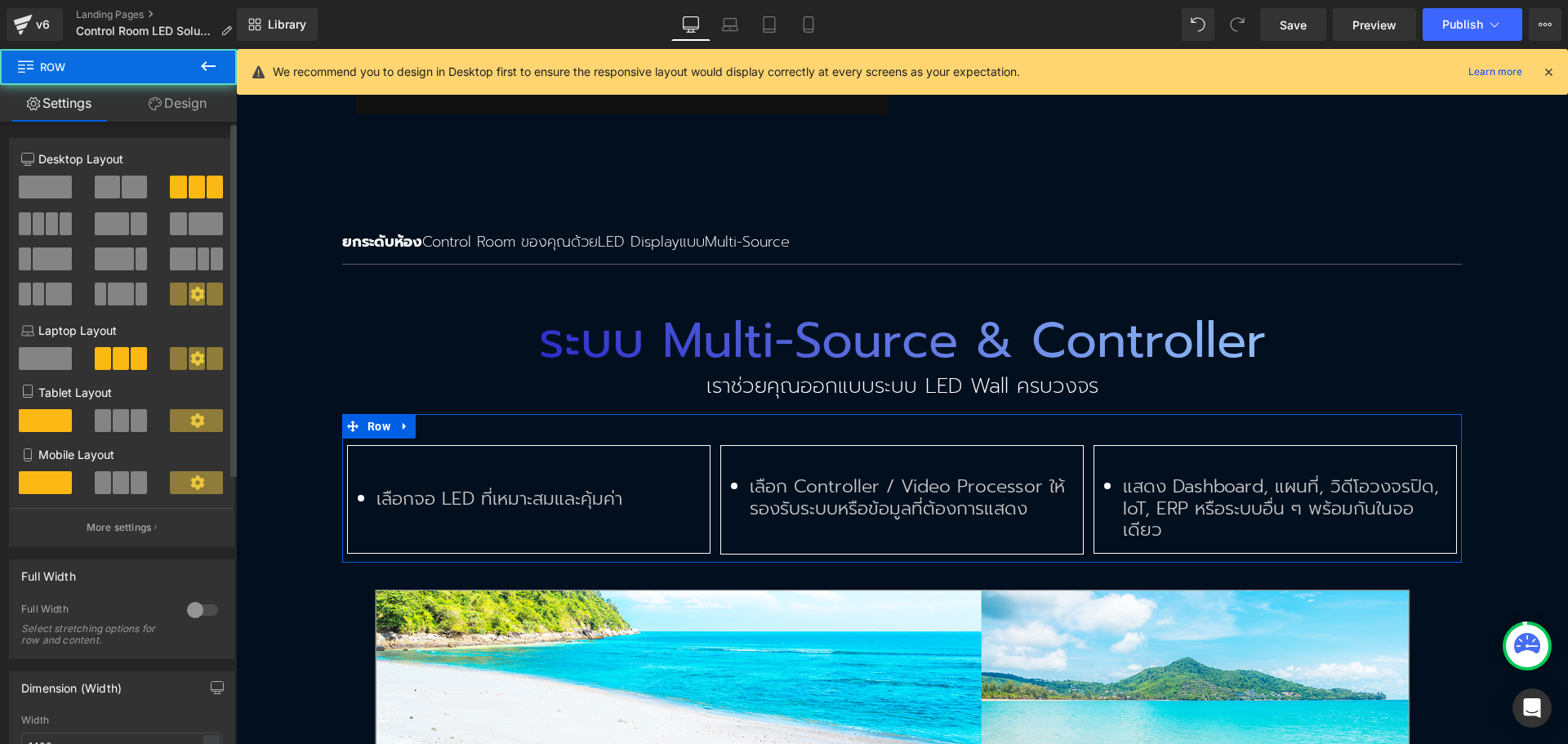
scroll to position [245, 0]
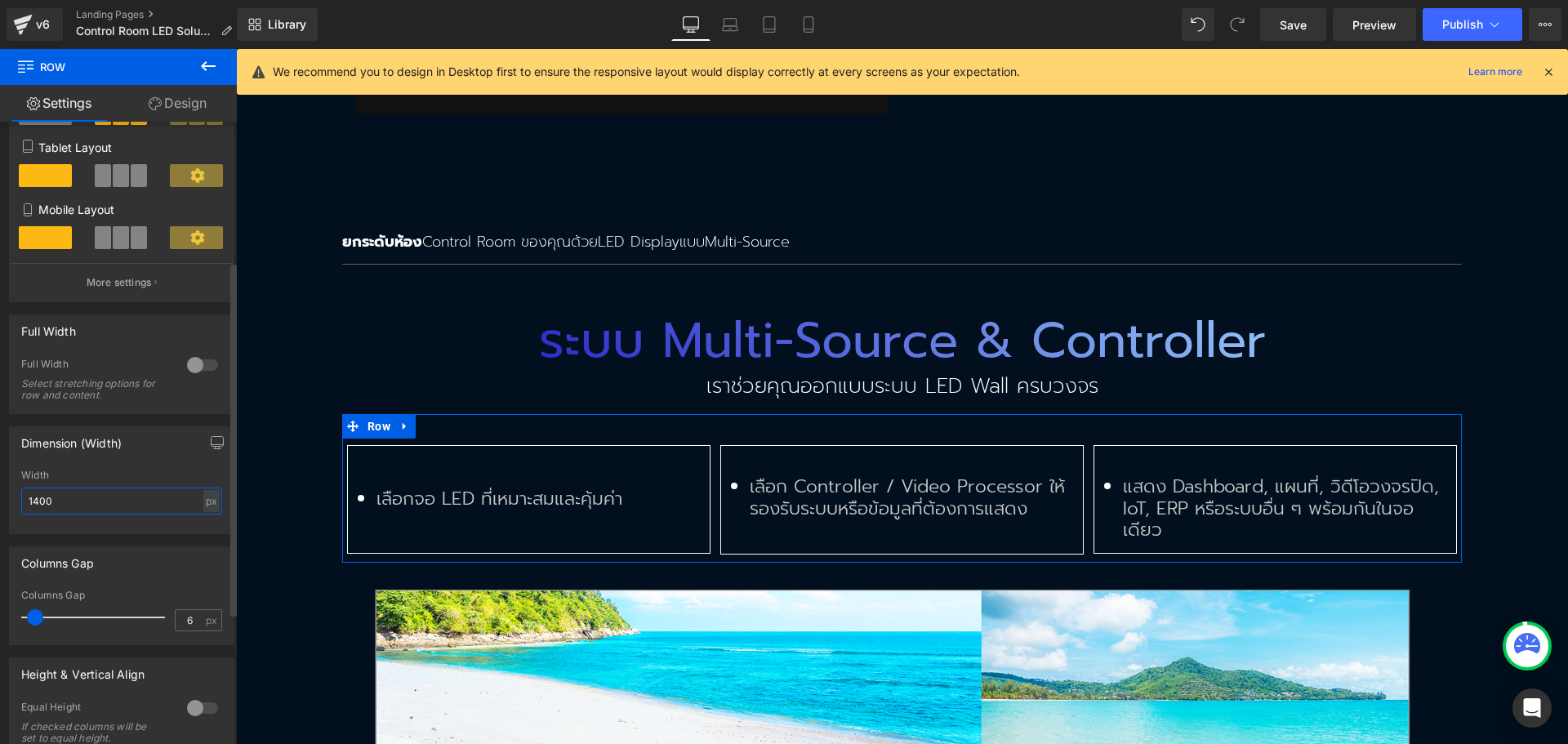
drag, startPoint x: 70, startPoint y: 505, endPoint x: 16, endPoint y: 505, distance: 54.0
click at [16, 505] on div "1400px Width 1400 px % px" at bounding box center [122, 501] width 223 height 63
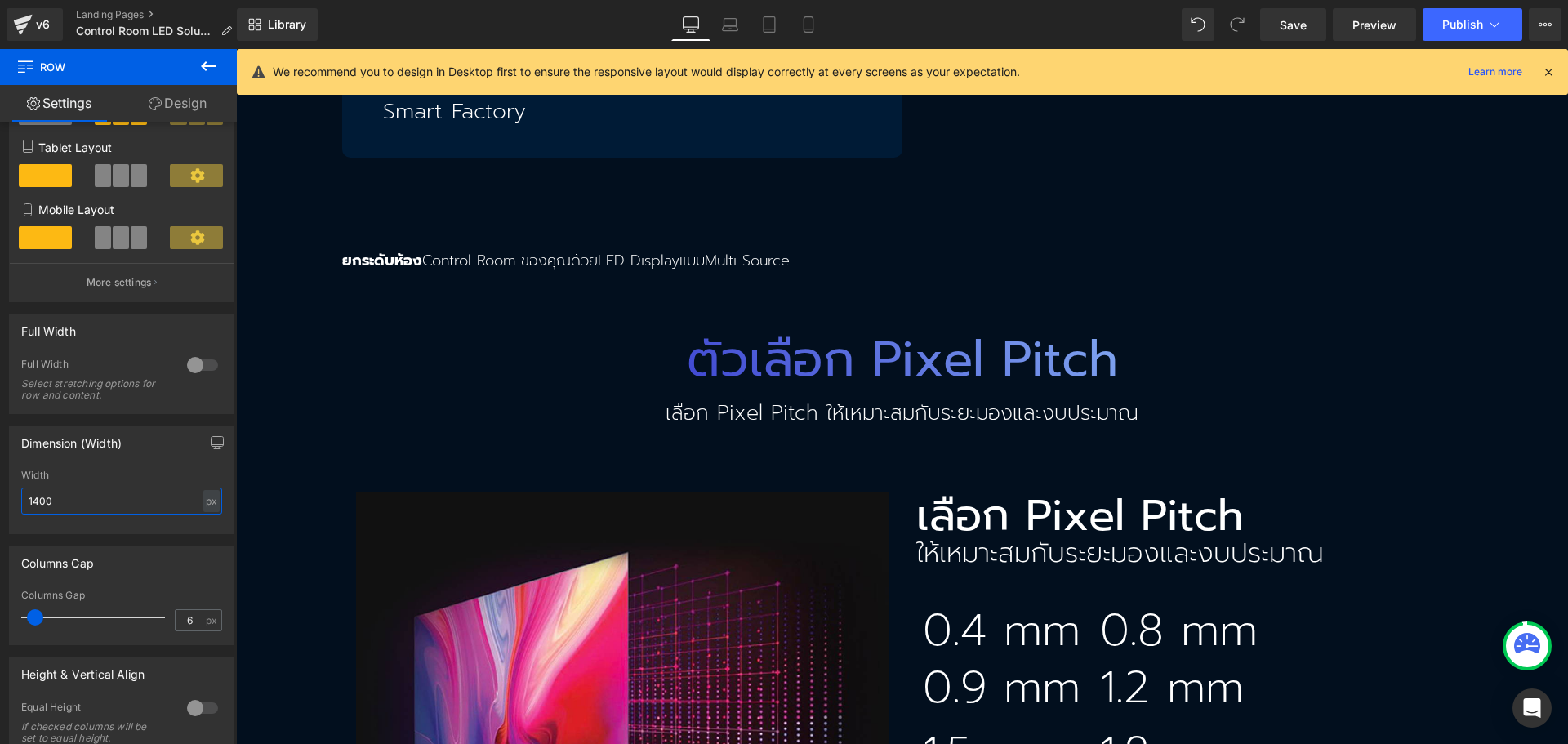
scroll to position [3068, 0]
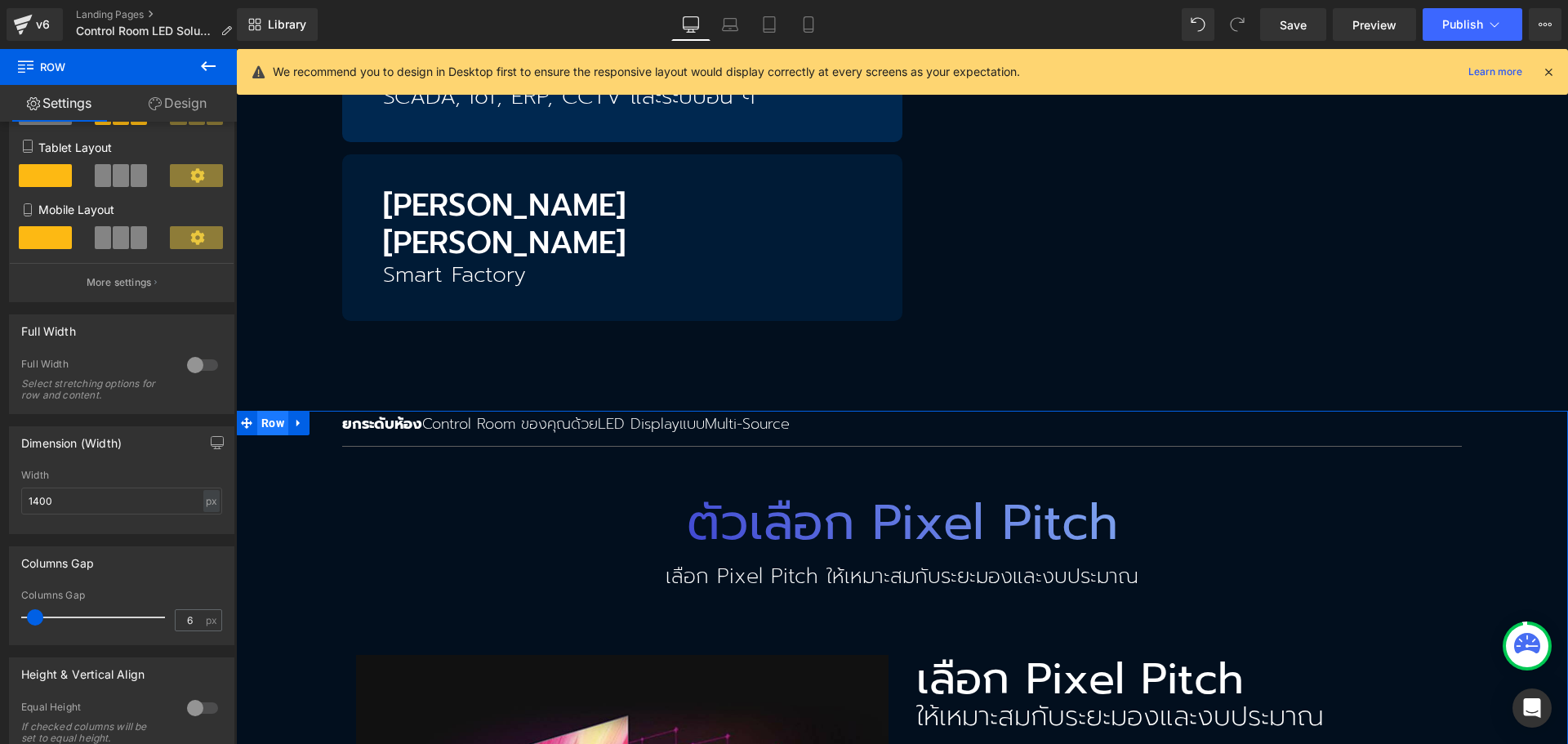
click at [266, 411] on span "Row" at bounding box center [273, 423] width 31 height 24
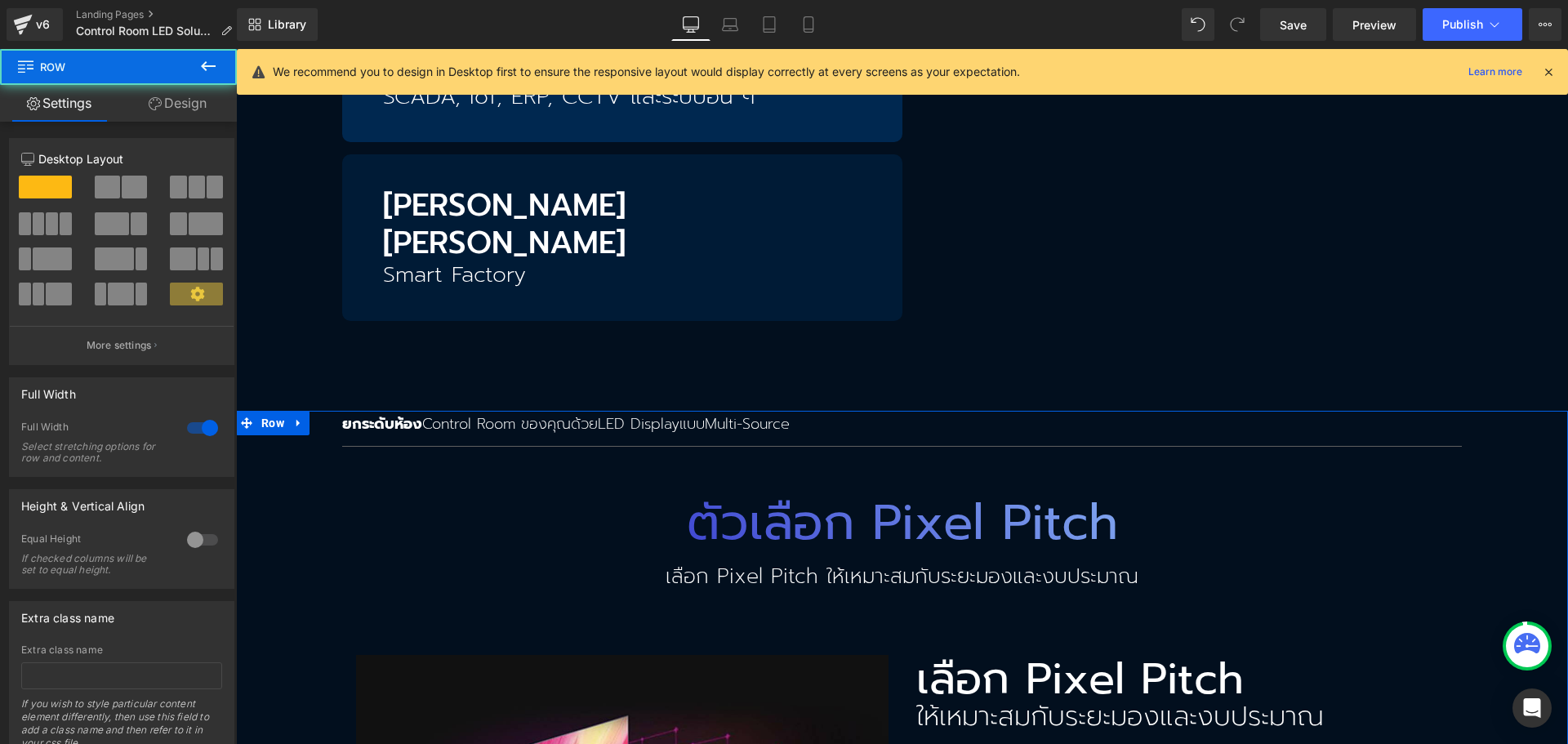
click at [163, 109] on link "Design" at bounding box center [178, 103] width 118 height 37
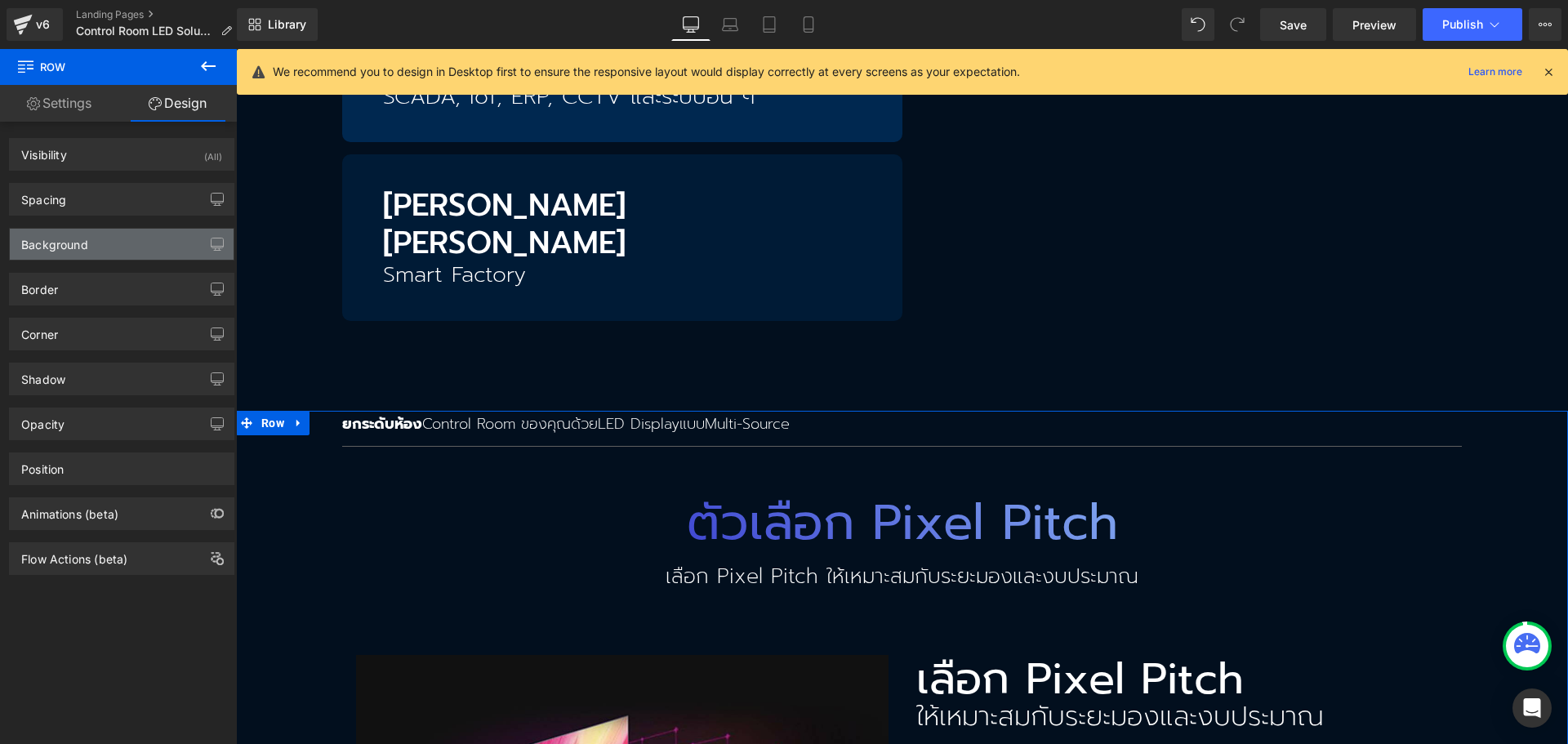
click at [73, 246] on div "Background" at bounding box center [54, 239] width 67 height 23
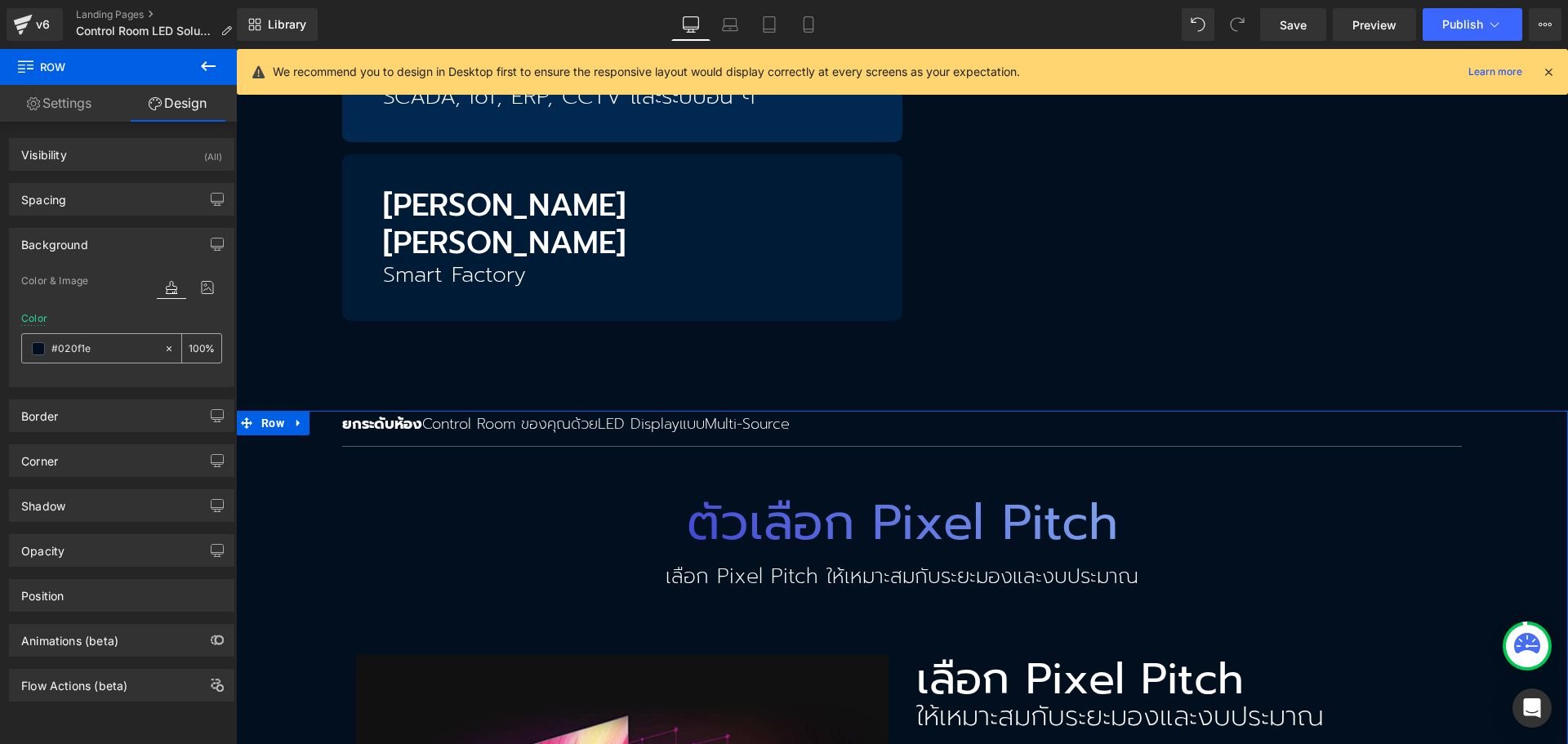
click at [91, 339] on input "#020f1e" at bounding box center [103, 349] width 104 height 18
paste input "111111"
type input "#111111"
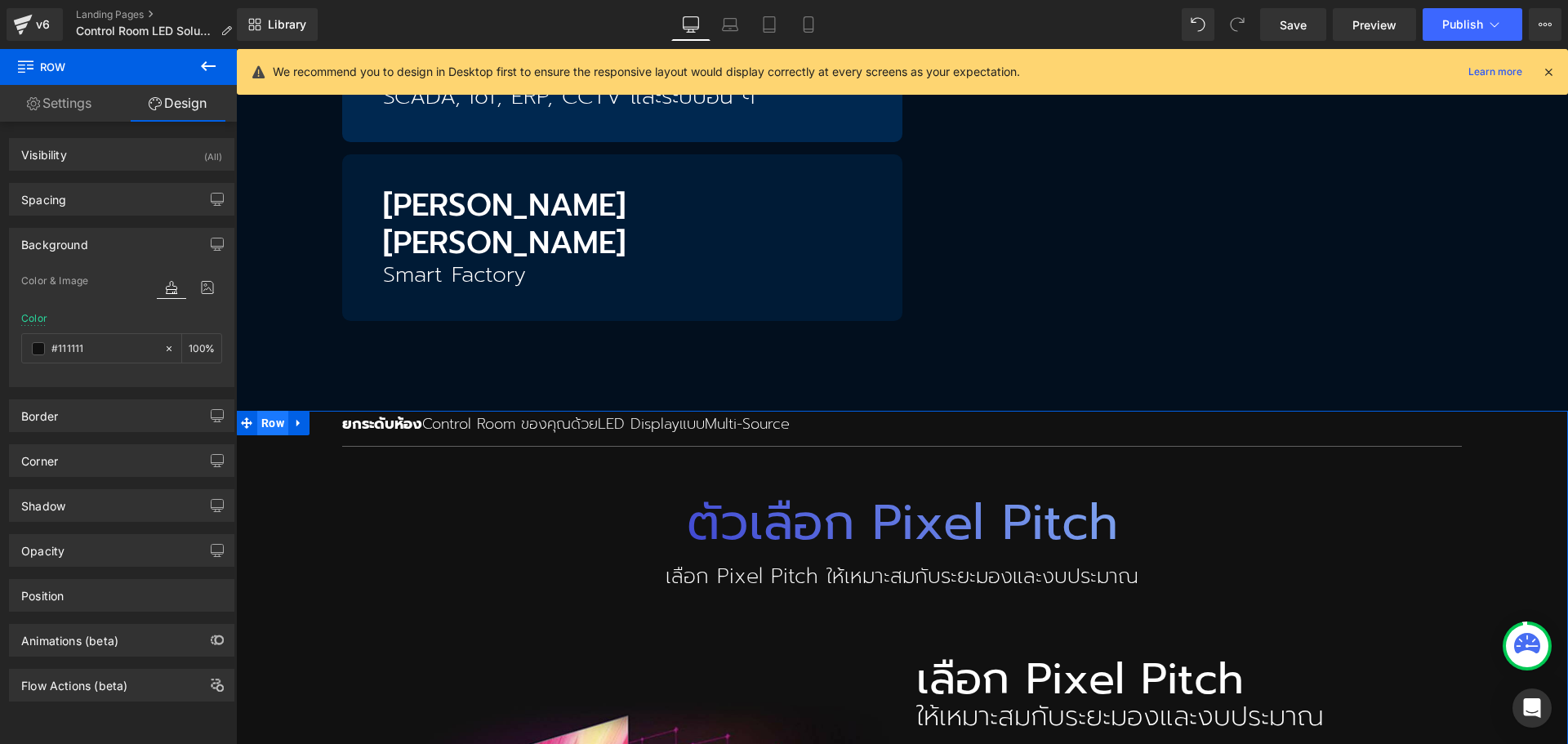
click at [273, 411] on span "Row" at bounding box center [273, 423] width 31 height 24
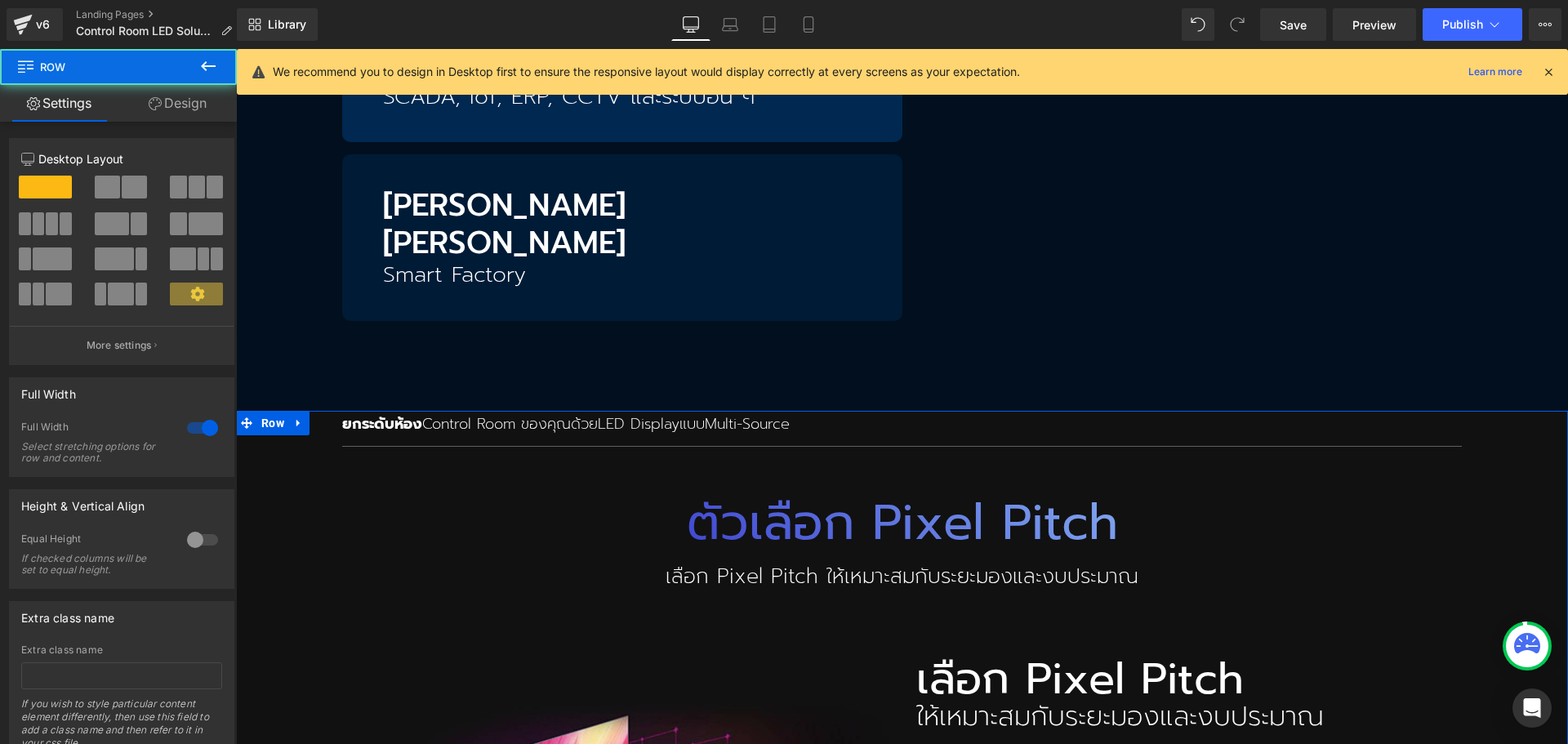
click at [178, 99] on link "Design" at bounding box center [178, 103] width 118 height 37
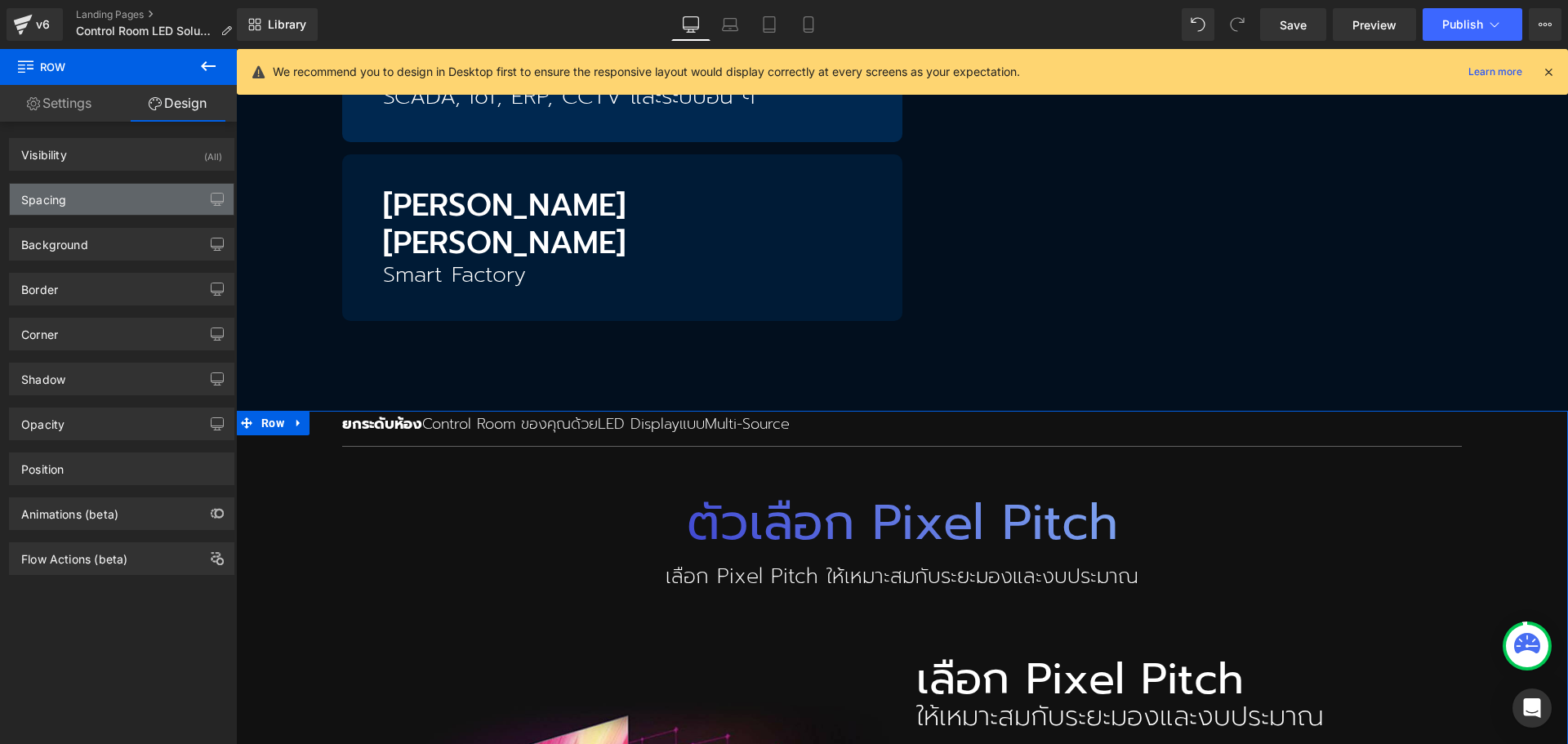
click at [108, 194] on div "Spacing" at bounding box center [122, 199] width 223 height 31
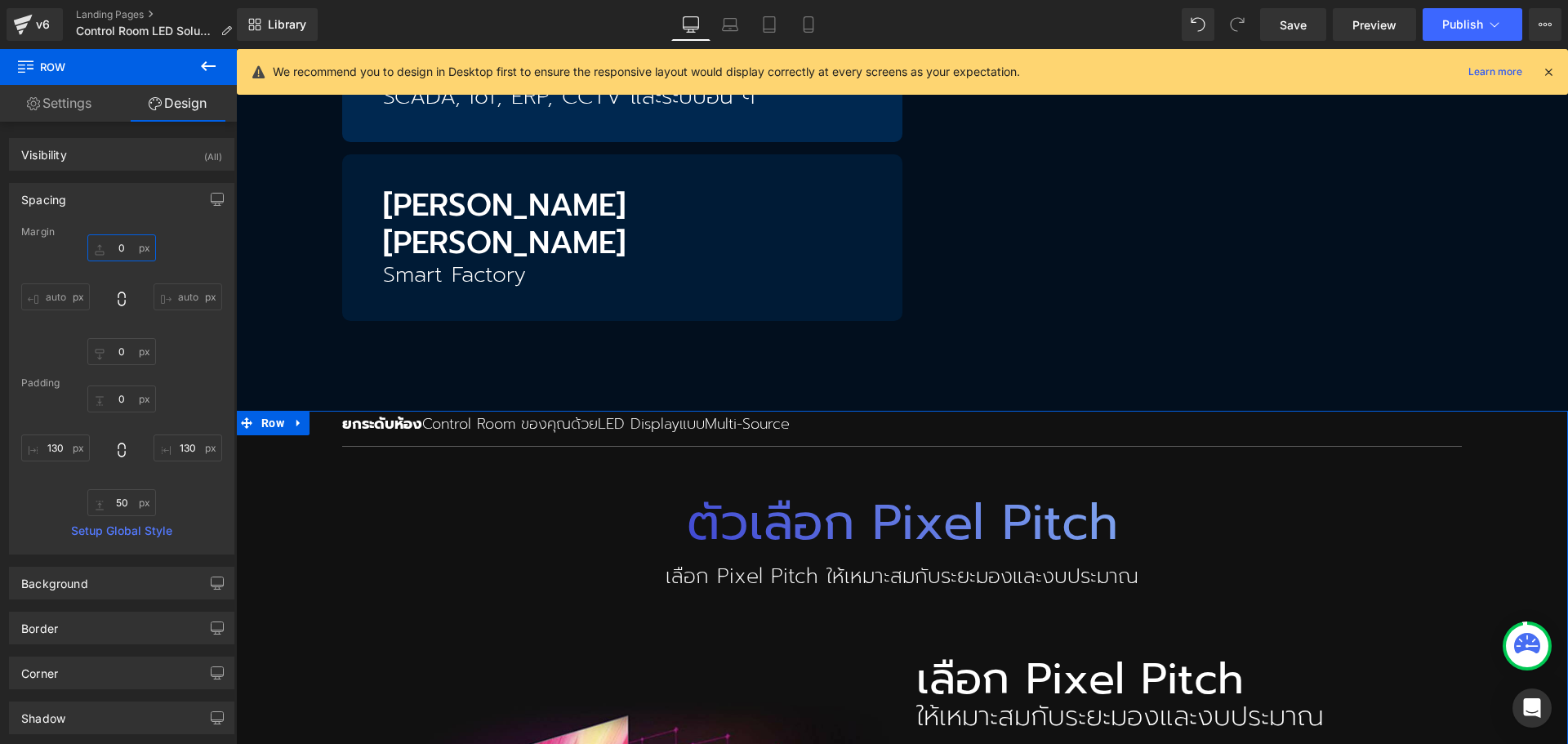
click at [106, 249] on input "0" at bounding box center [122, 248] width 68 height 27
click at [120, 406] on input "0" at bounding box center [122, 399] width 68 height 27
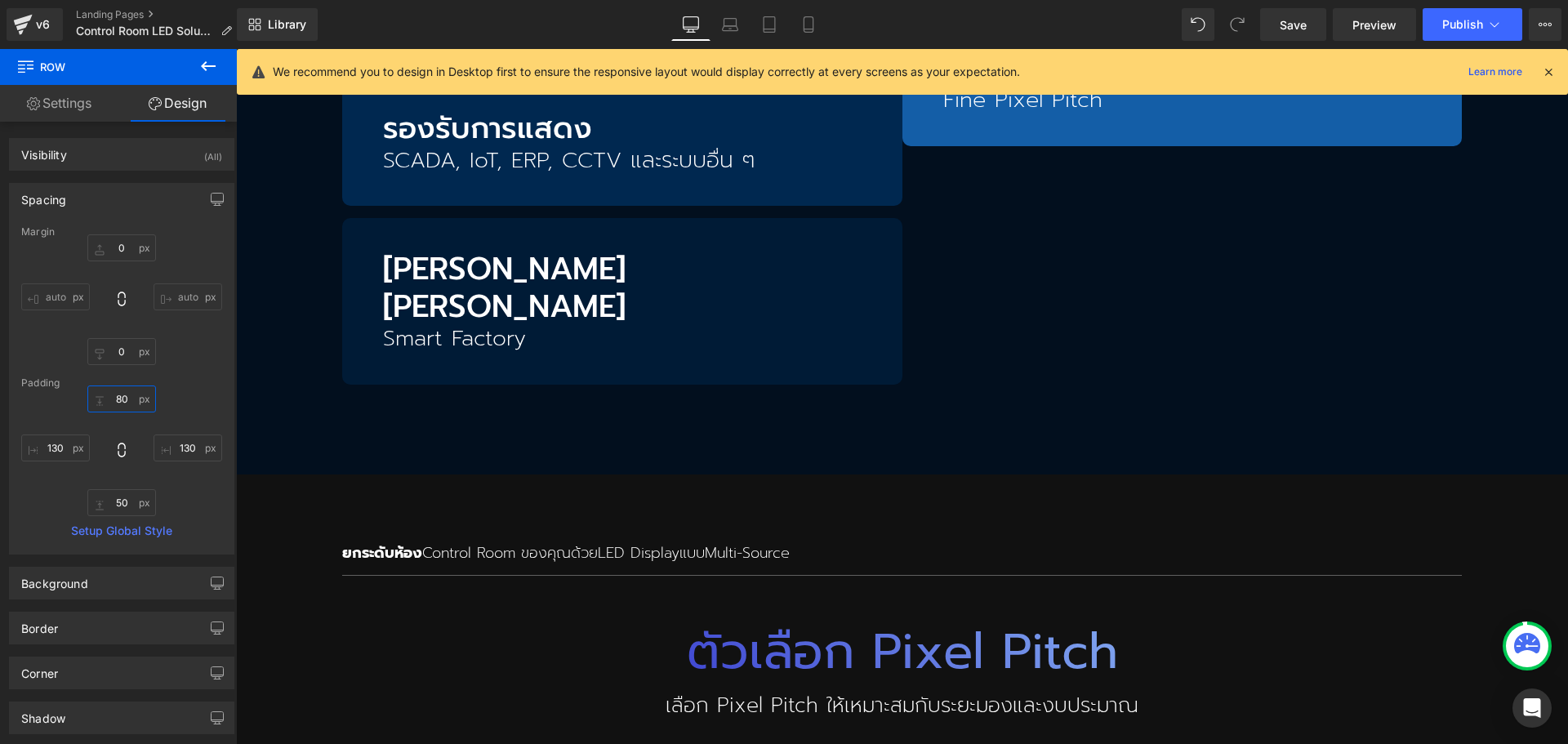
scroll to position [2962, 0]
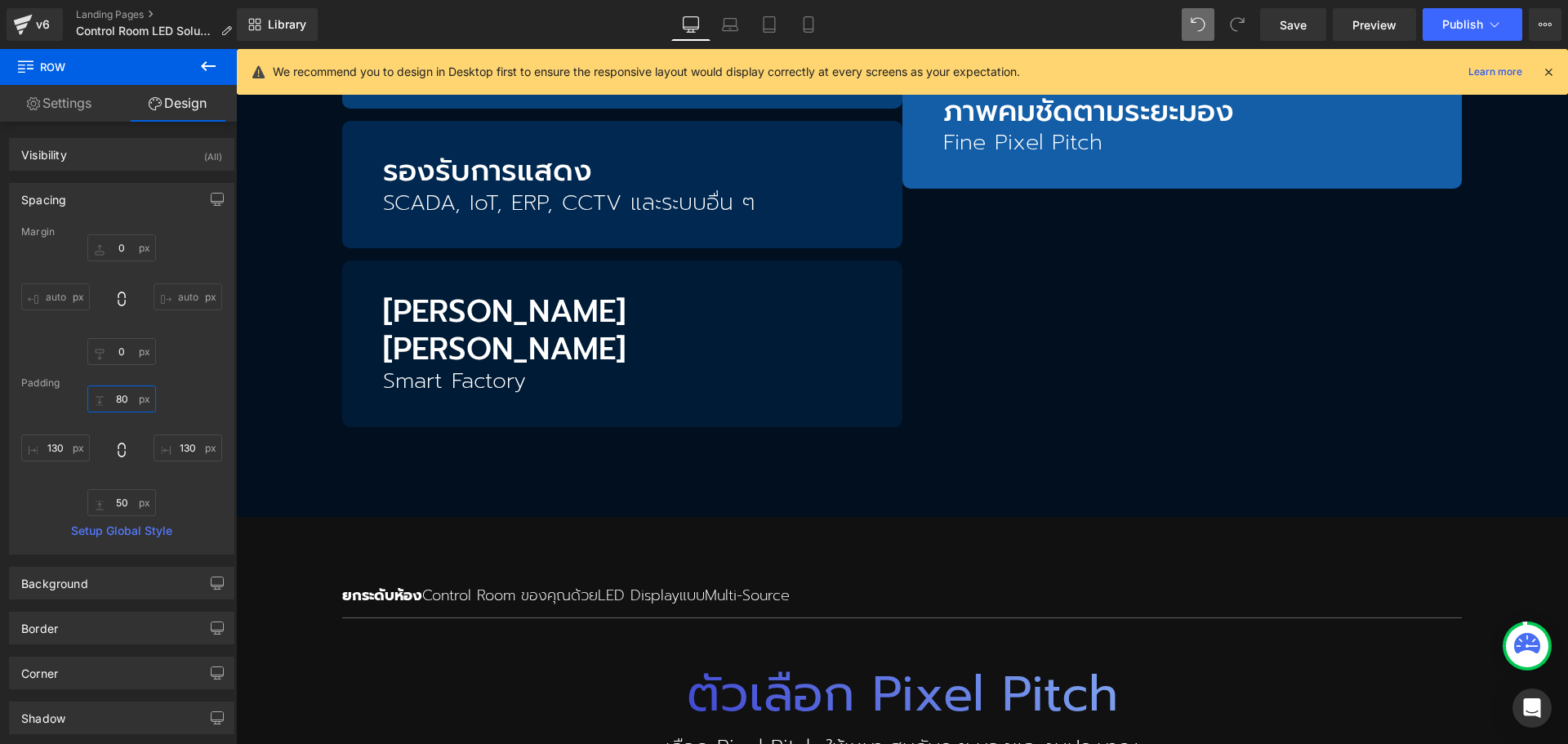
type input "80"
click at [1199, 9] on span at bounding box center [1197, 24] width 33 height 33
type input "0"
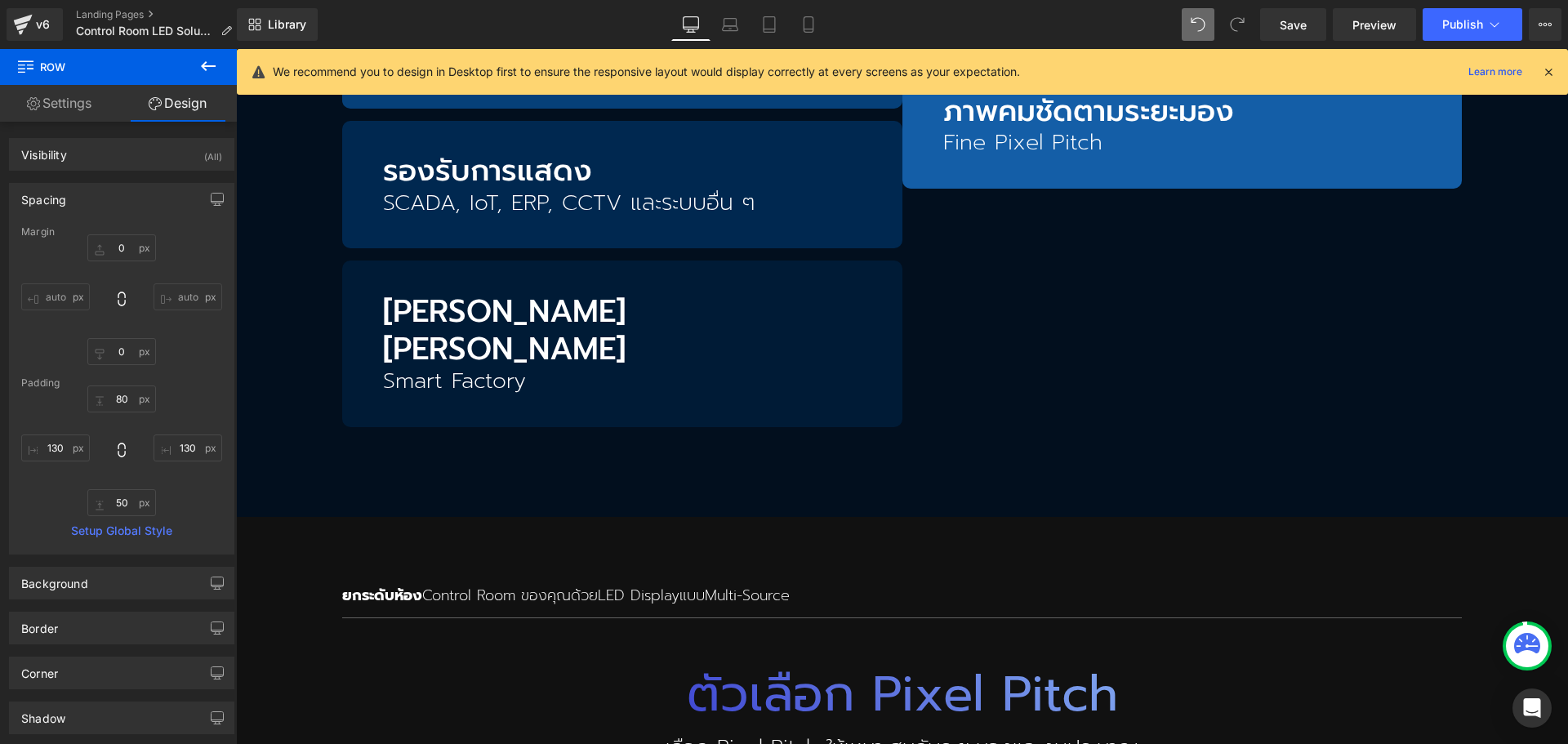
type input "130"
type input "50"
type input "130"
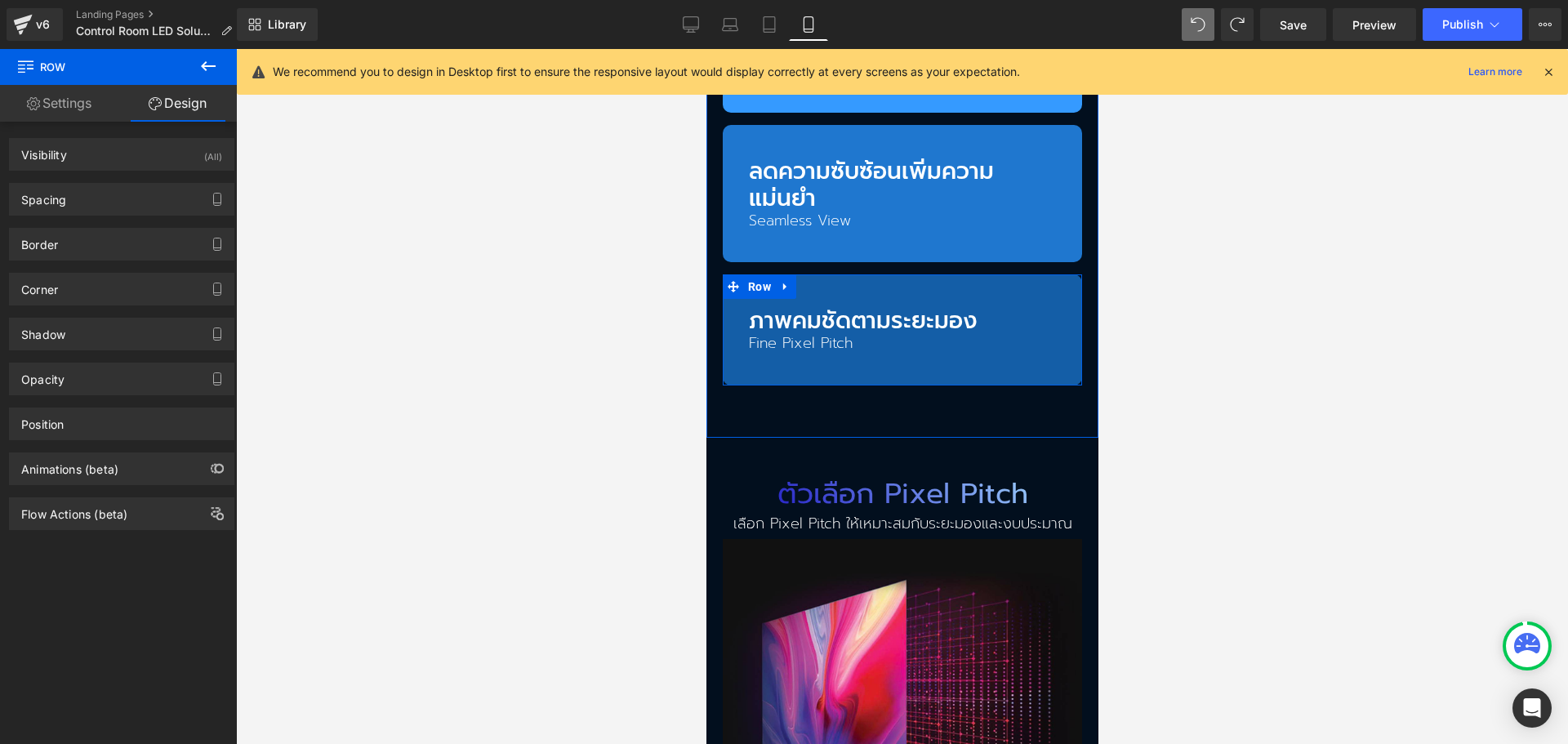
scroll to position [2431, 0]
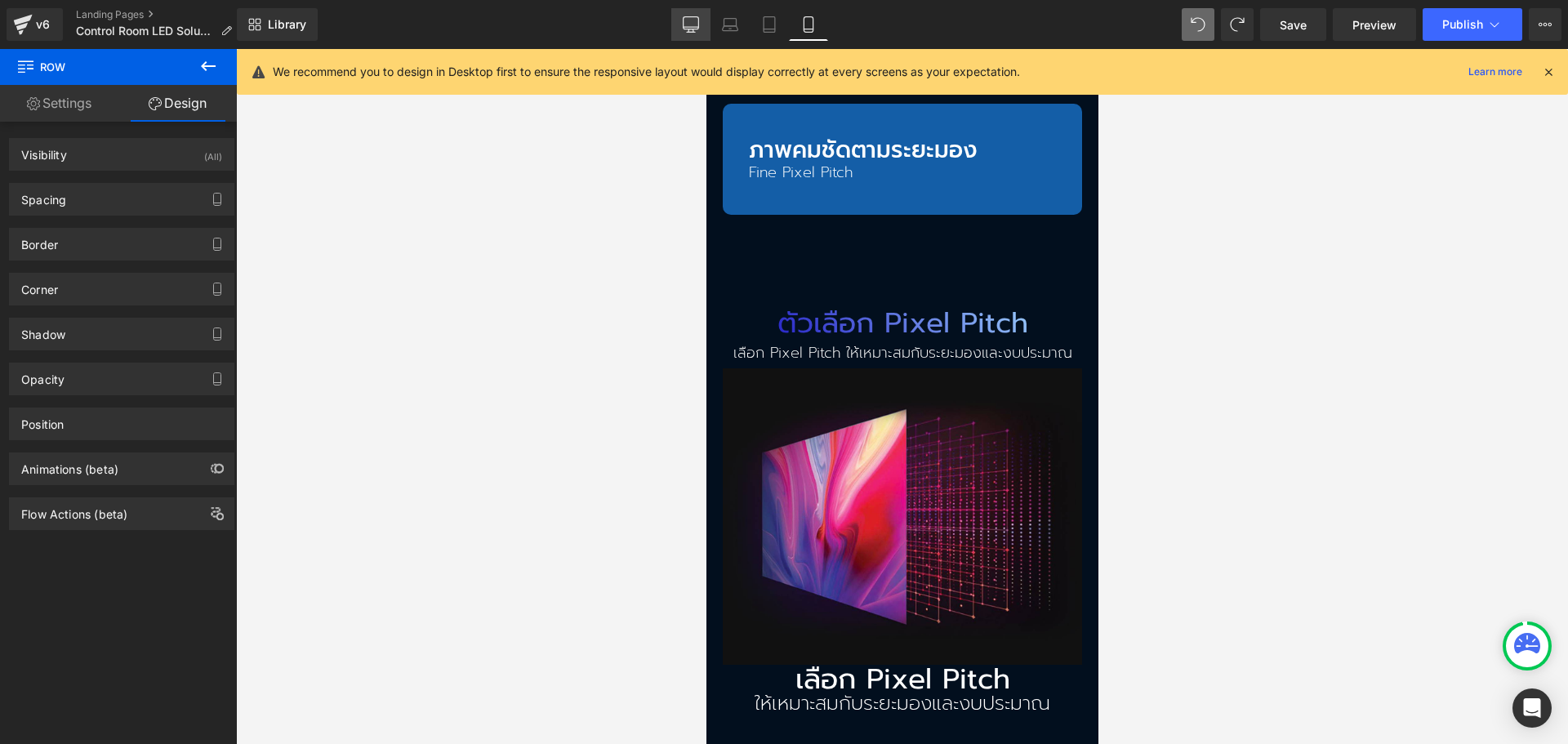
click at [687, 23] on icon at bounding box center [691, 25] width 17 height 17
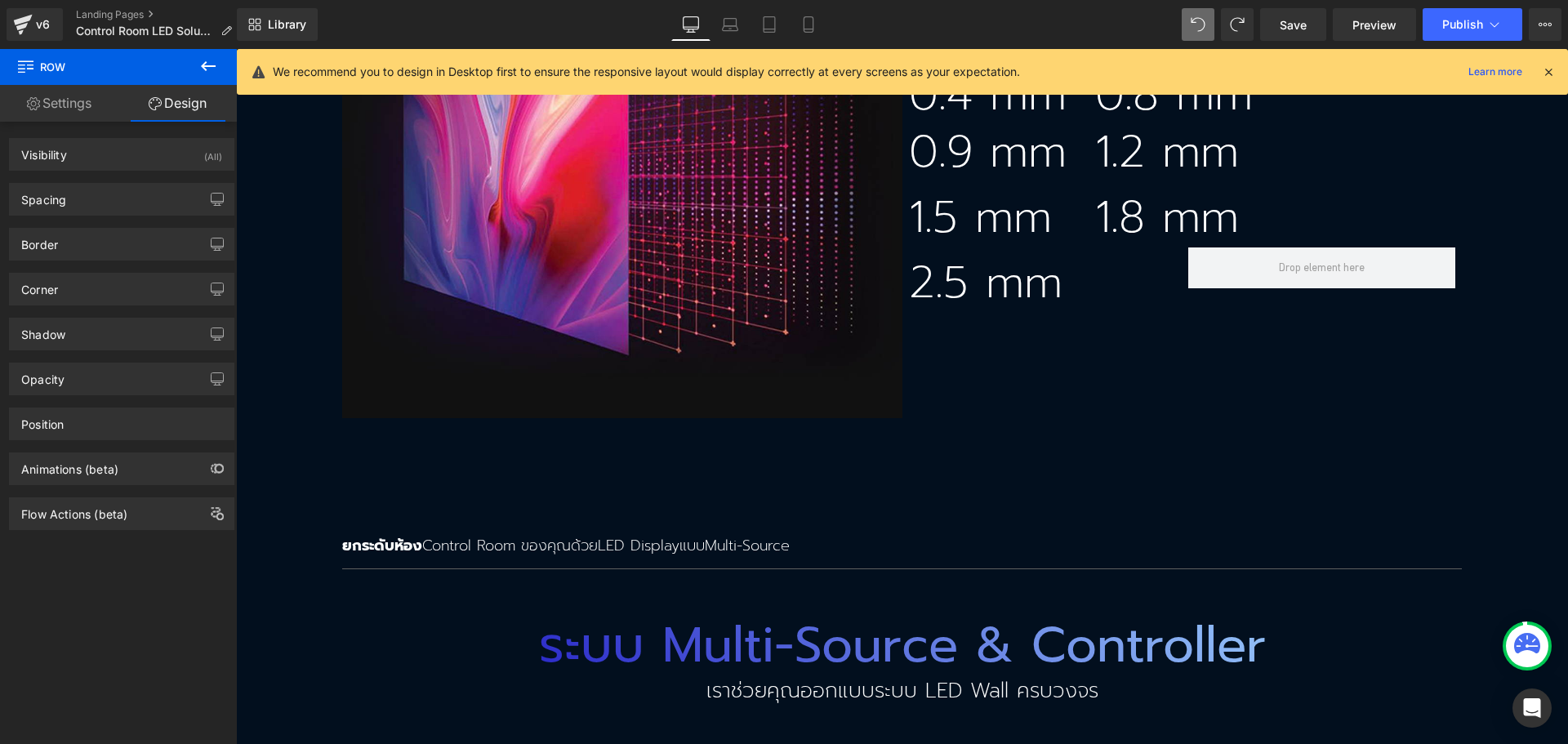
scroll to position [3505, 0]
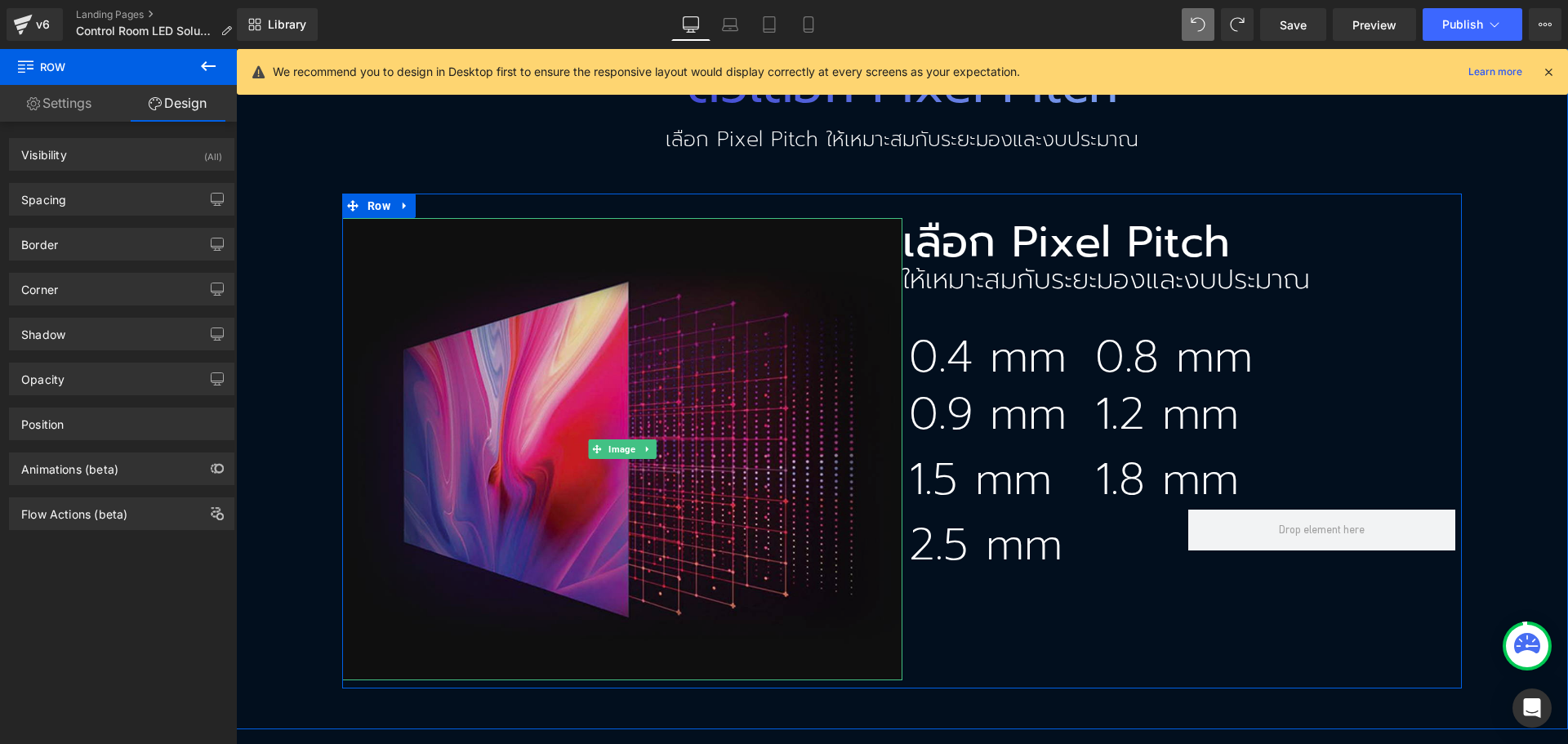
click at [702, 343] on img at bounding box center [622, 450] width 560 height 462
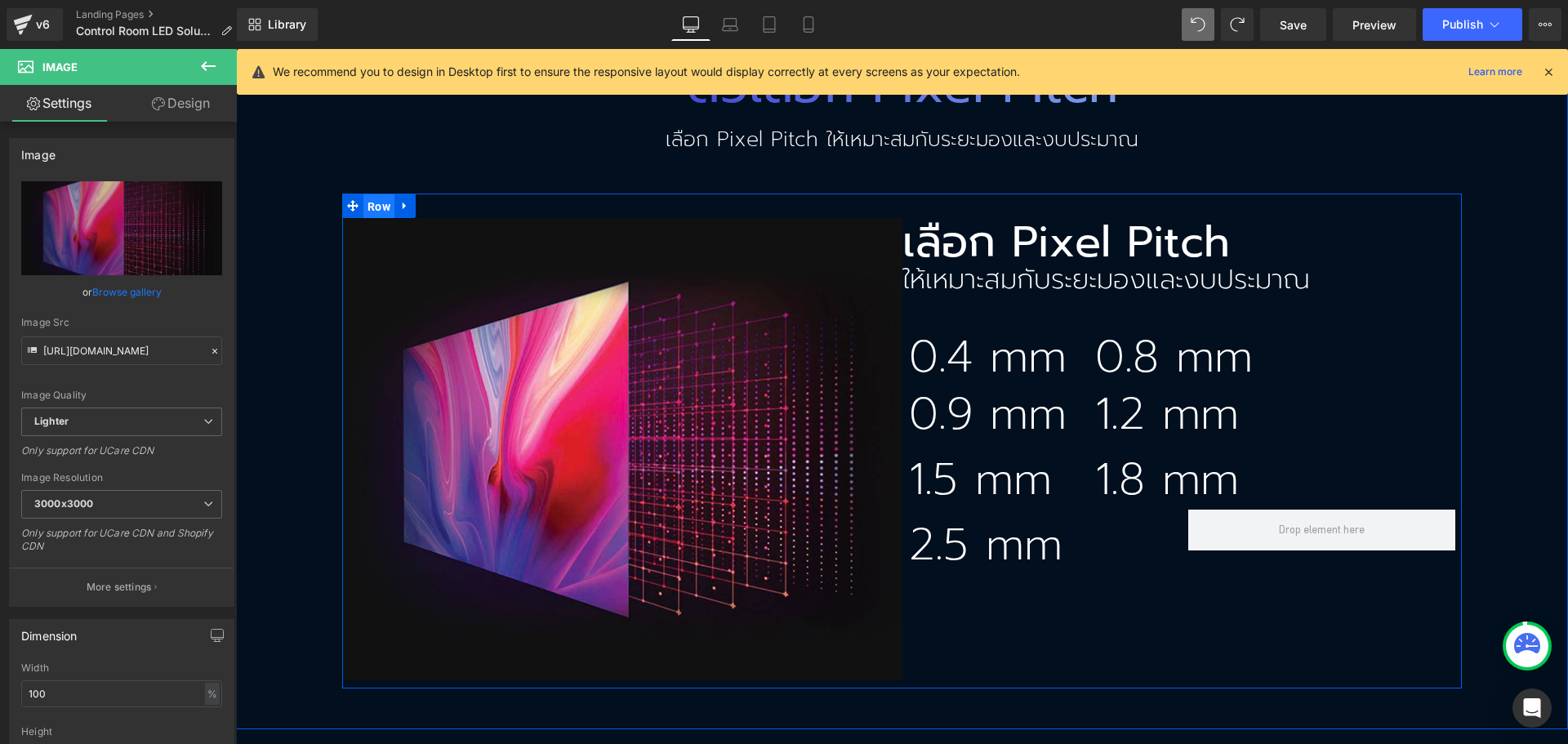
click at [376, 194] on span "Row" at bounding box center [378, 206] width 31 height 24
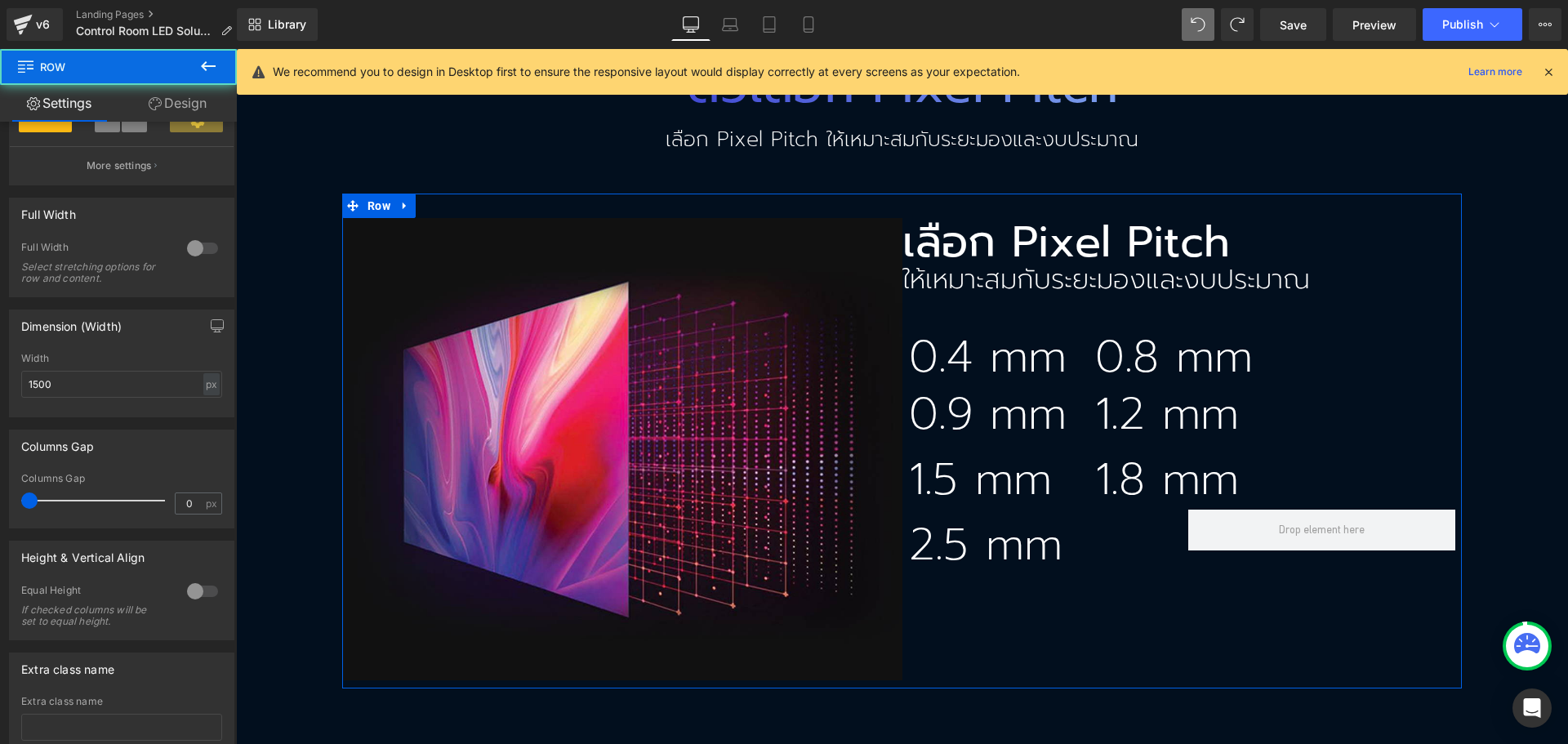
scroll to position [476, 0]
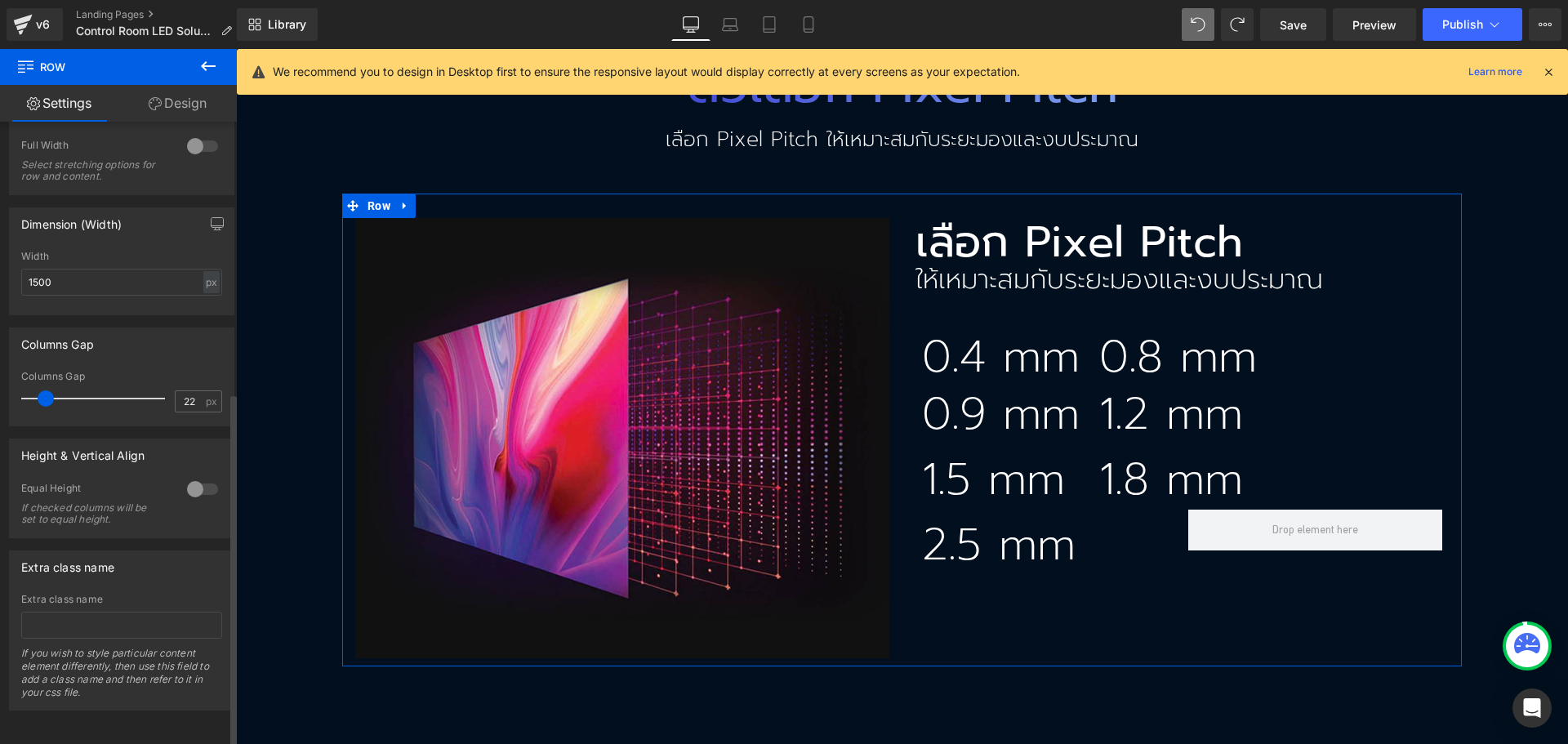
type input "25"
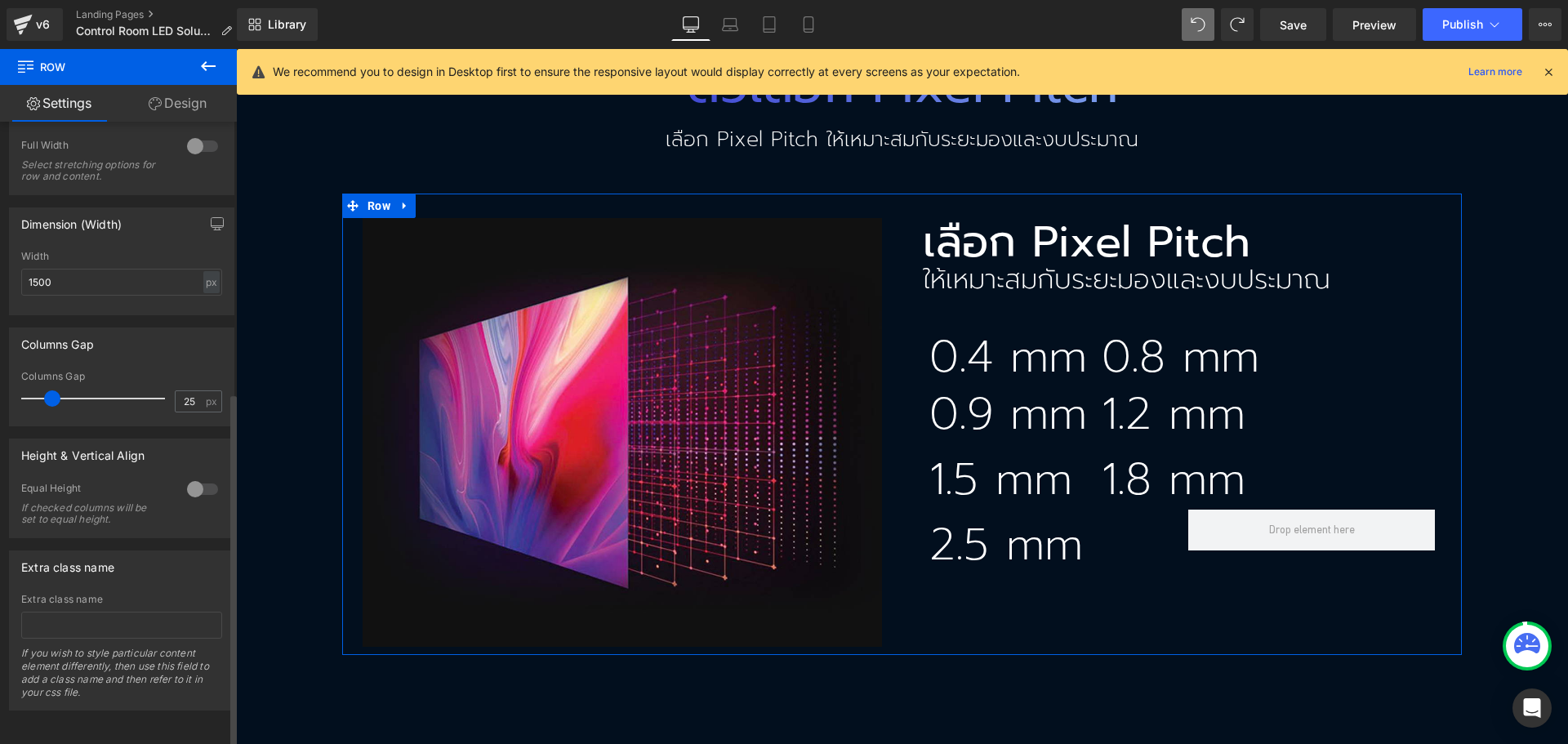
drag, startPoint x: 34, startPoint y: 384, endPoint x: 56, endPoint y: 383, distance: 22.0
click at [56, 390] on span at bounding box center [53, 399] width 17 height 17
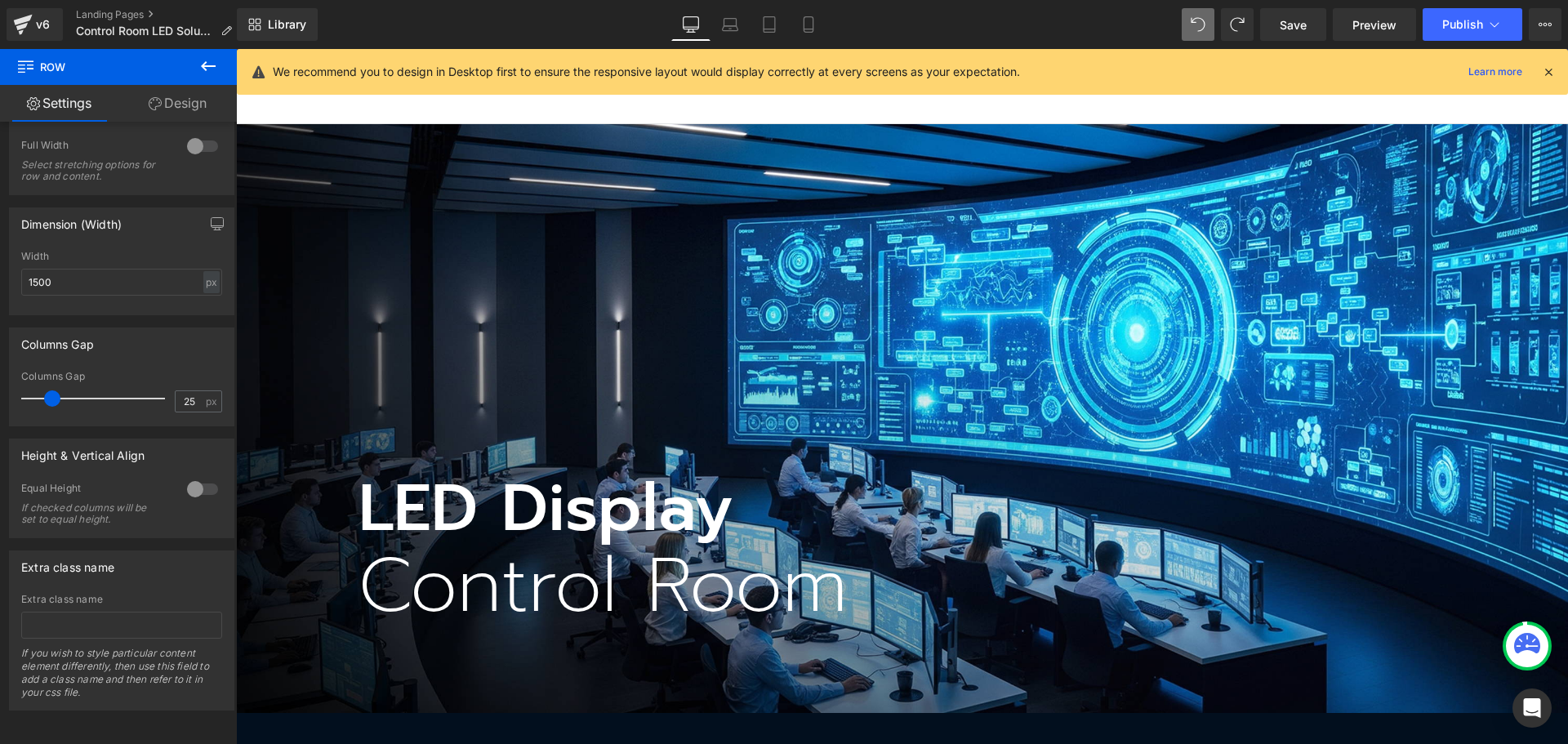
scroll to position [0, 0]
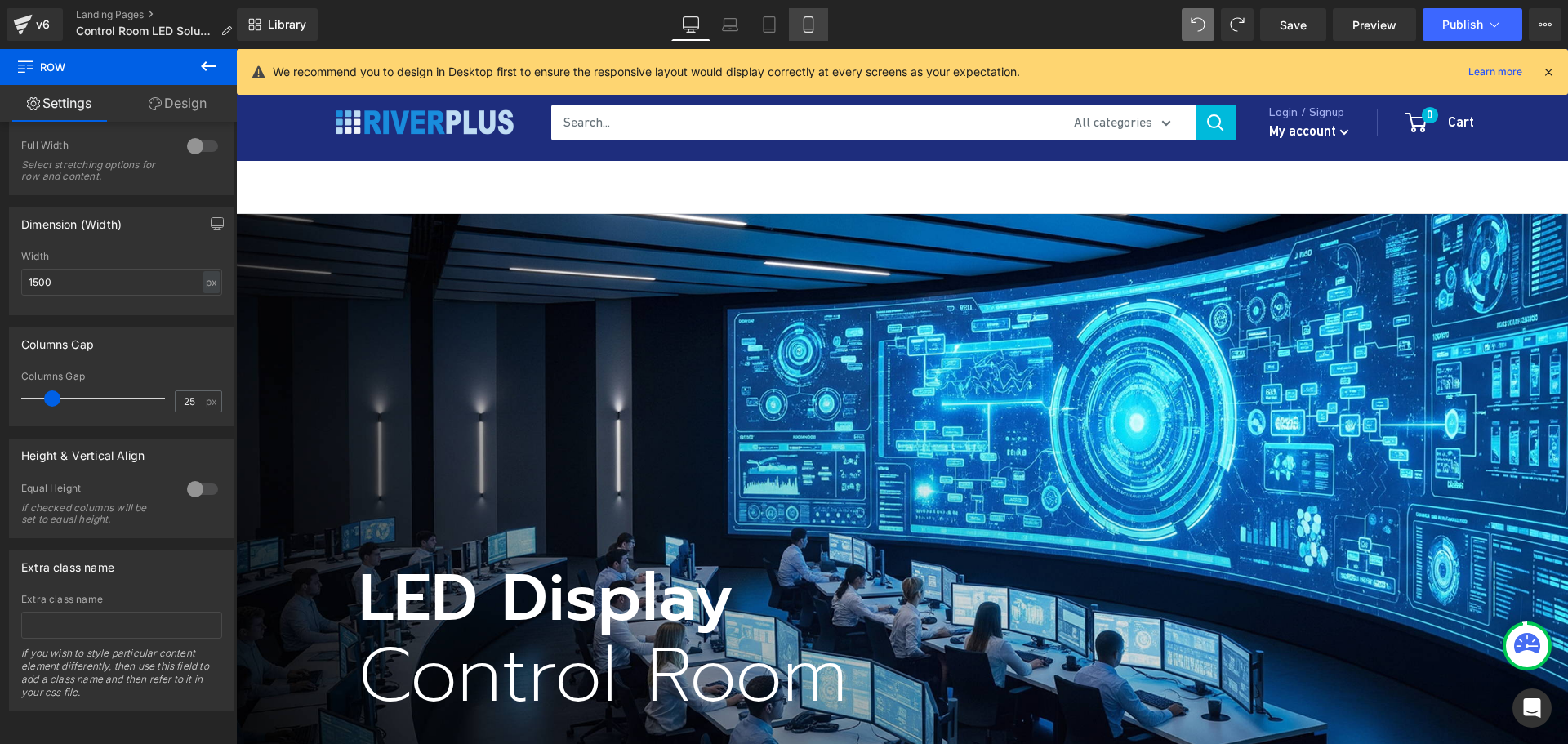
click at [813, 27] on icon at bounding box center [809, 25] width 17 height 17
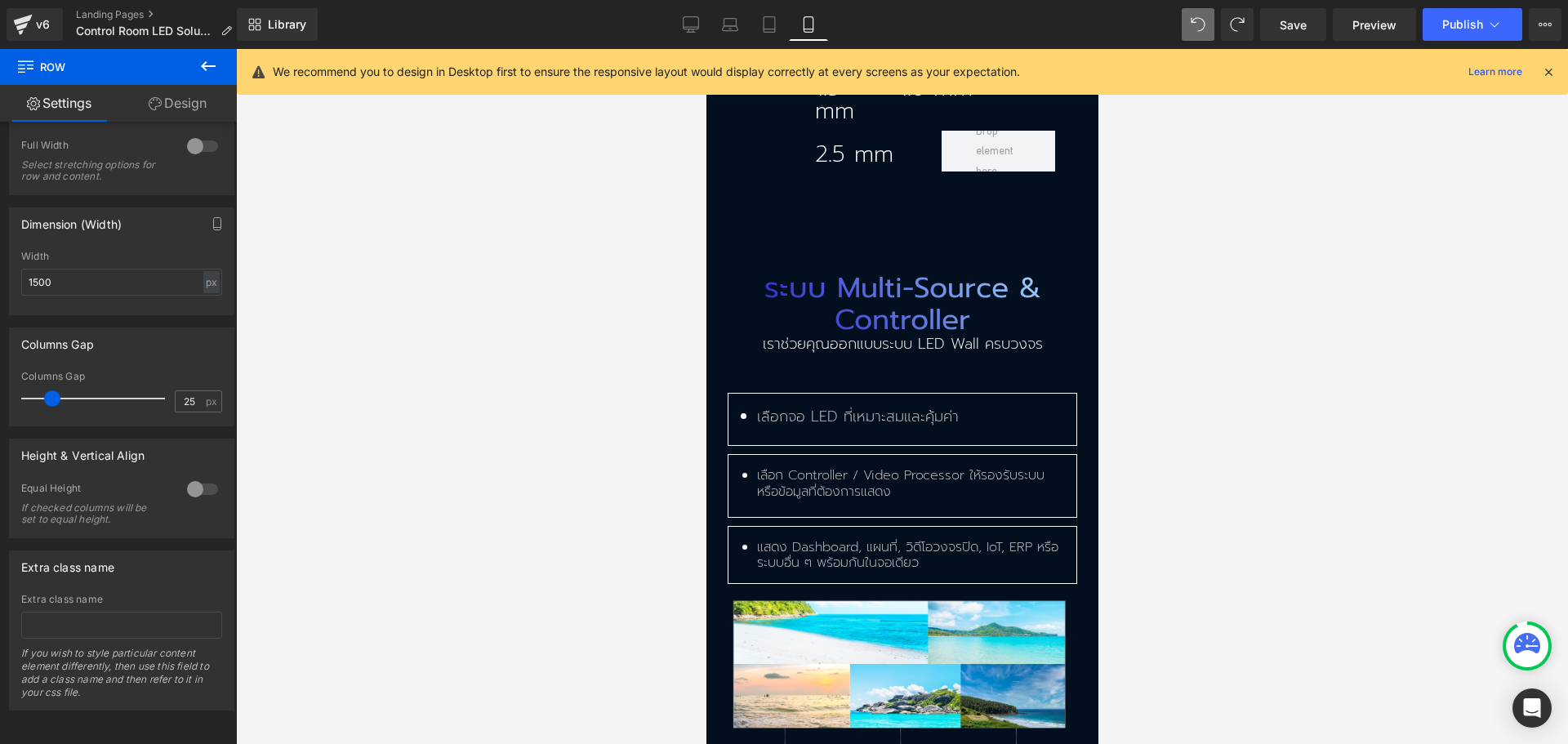
scroll to position [2941, 0]
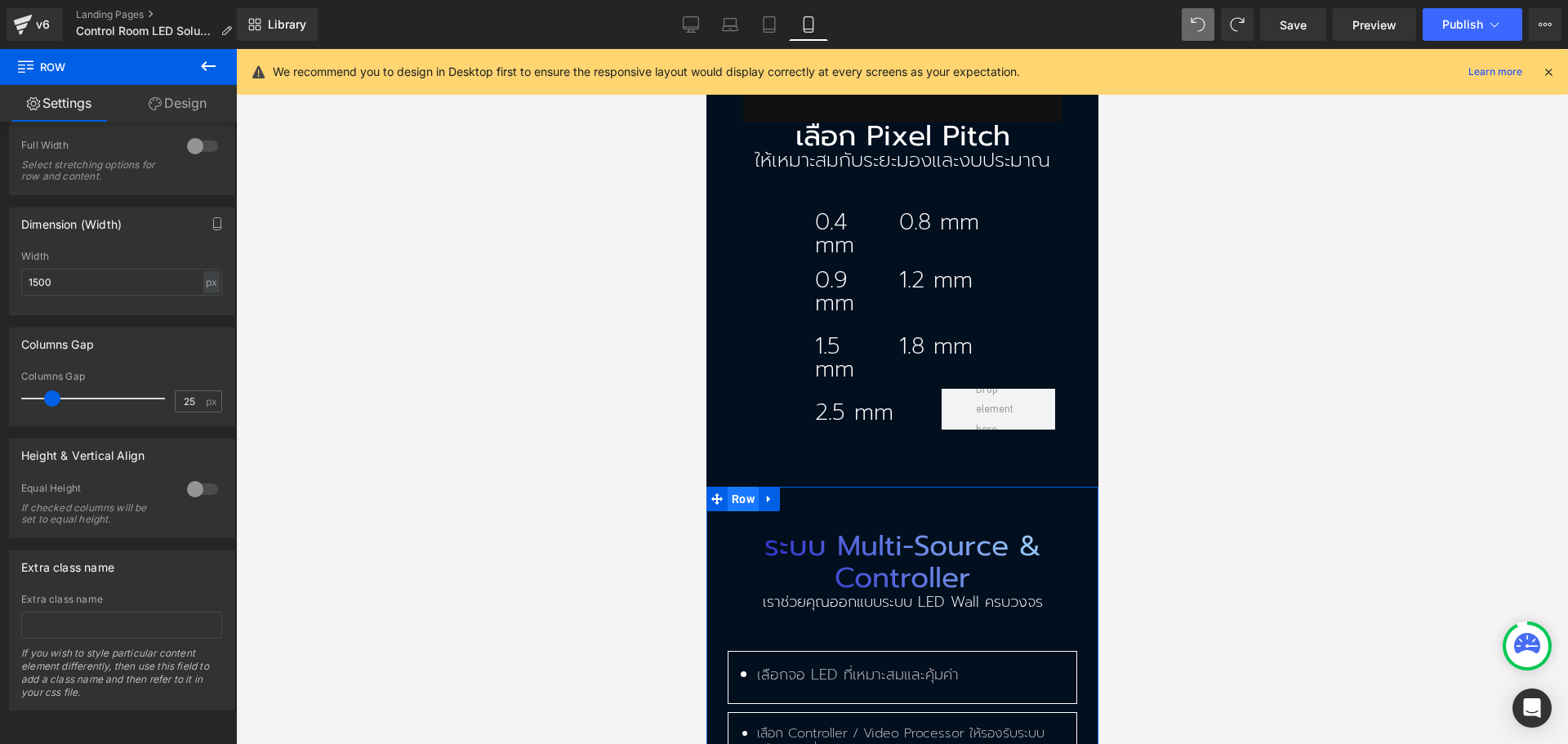
click at [733, 487] on span "Row" at bounding box center [742, 499] width 31 height 24
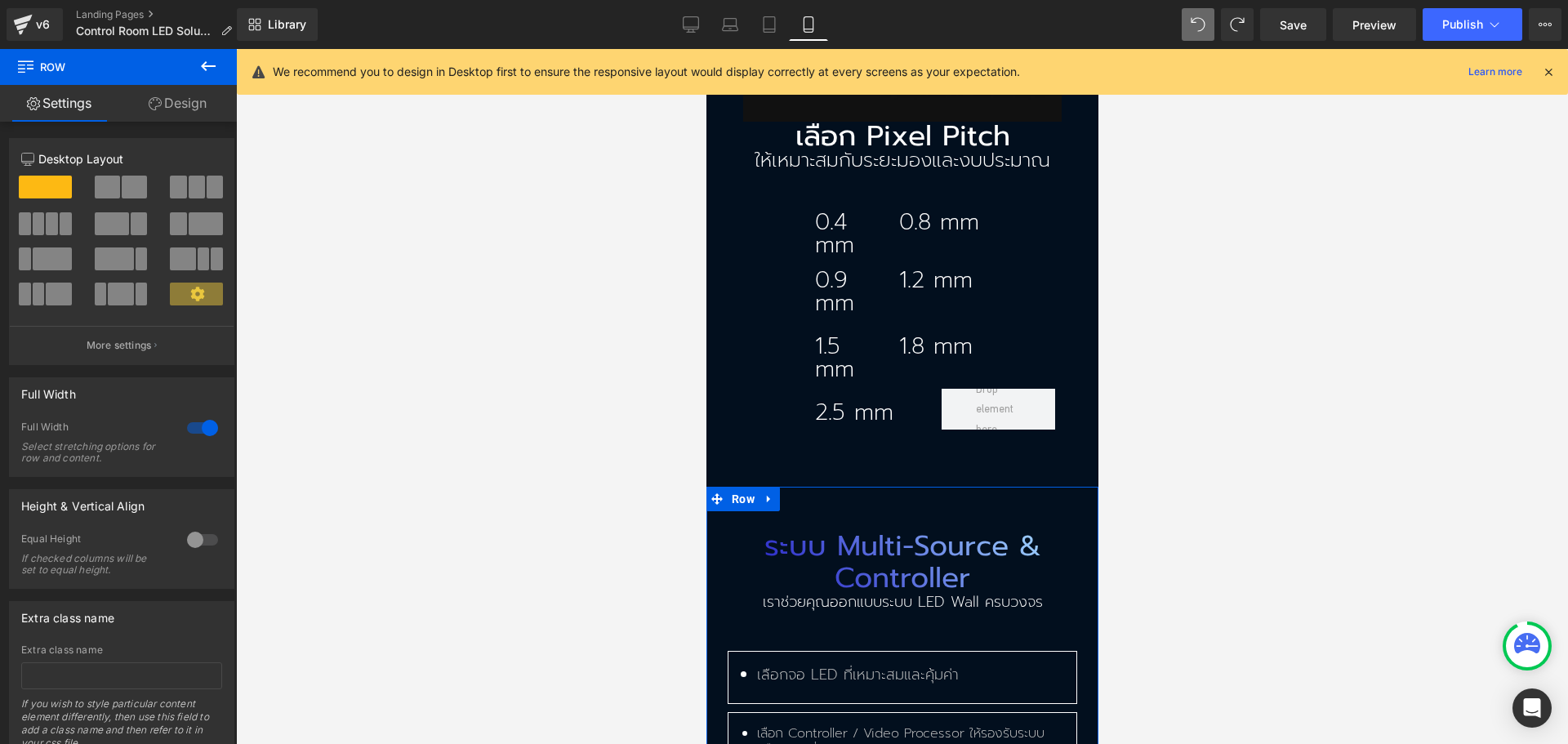
click at [138, 111] on link "Design" at bounding box center [178, 103] width 118 height 37
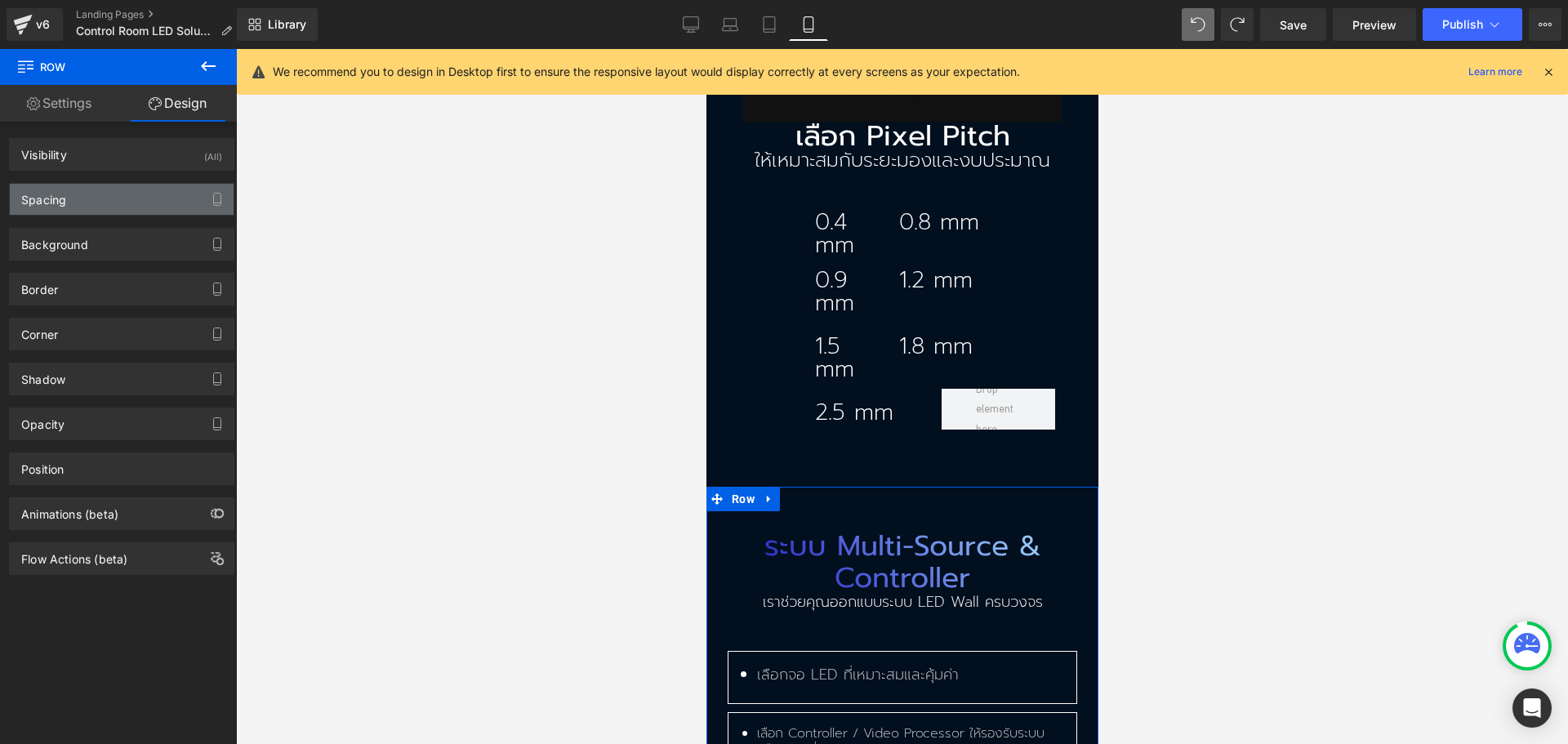
click at [98, 205] on div "Spacing" at bounding box center [122, 199] width 223 height 31
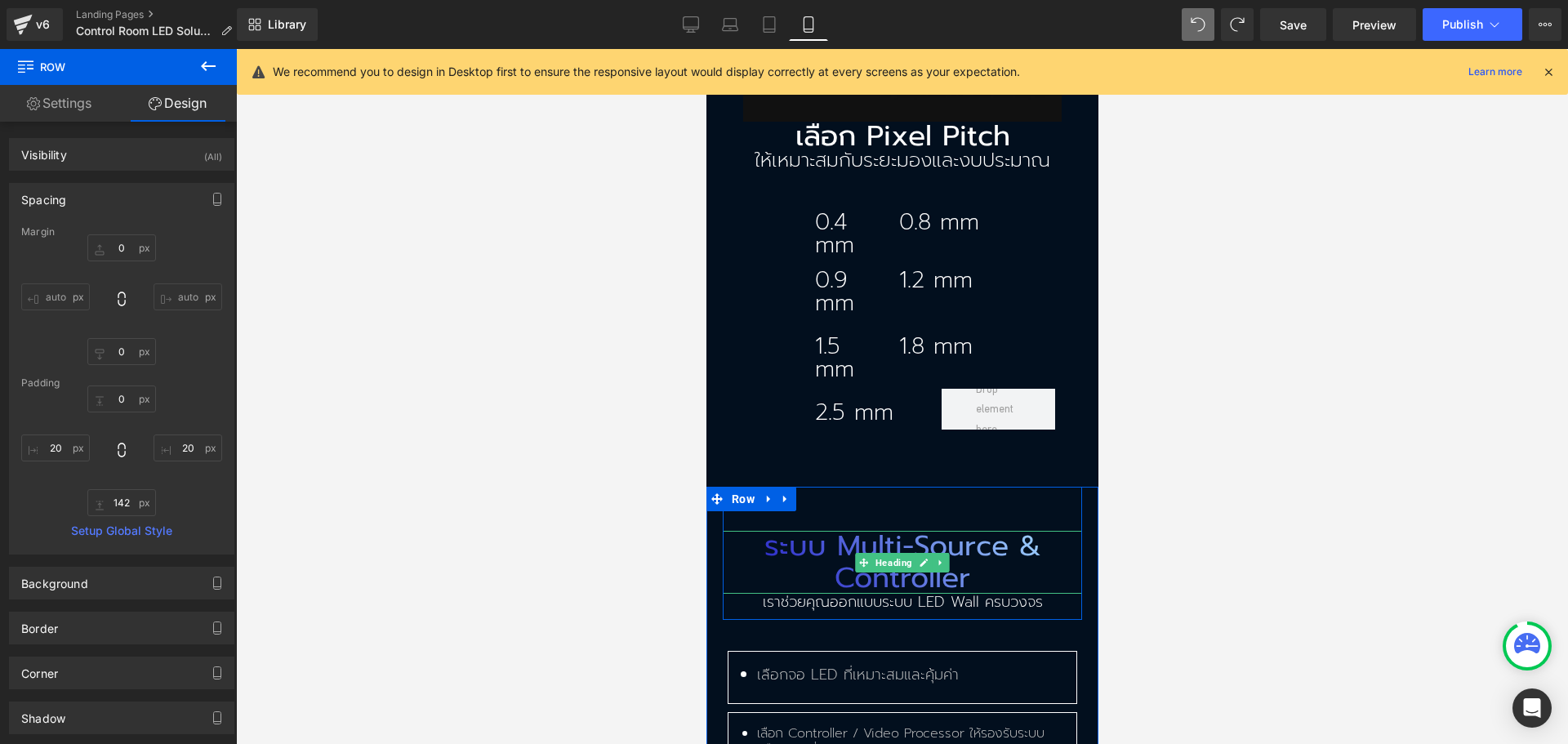
click at [949, 531] on h2 "ระบบ Multi-Source & Controller" at bounding box center [901, 562] width 359 height 63
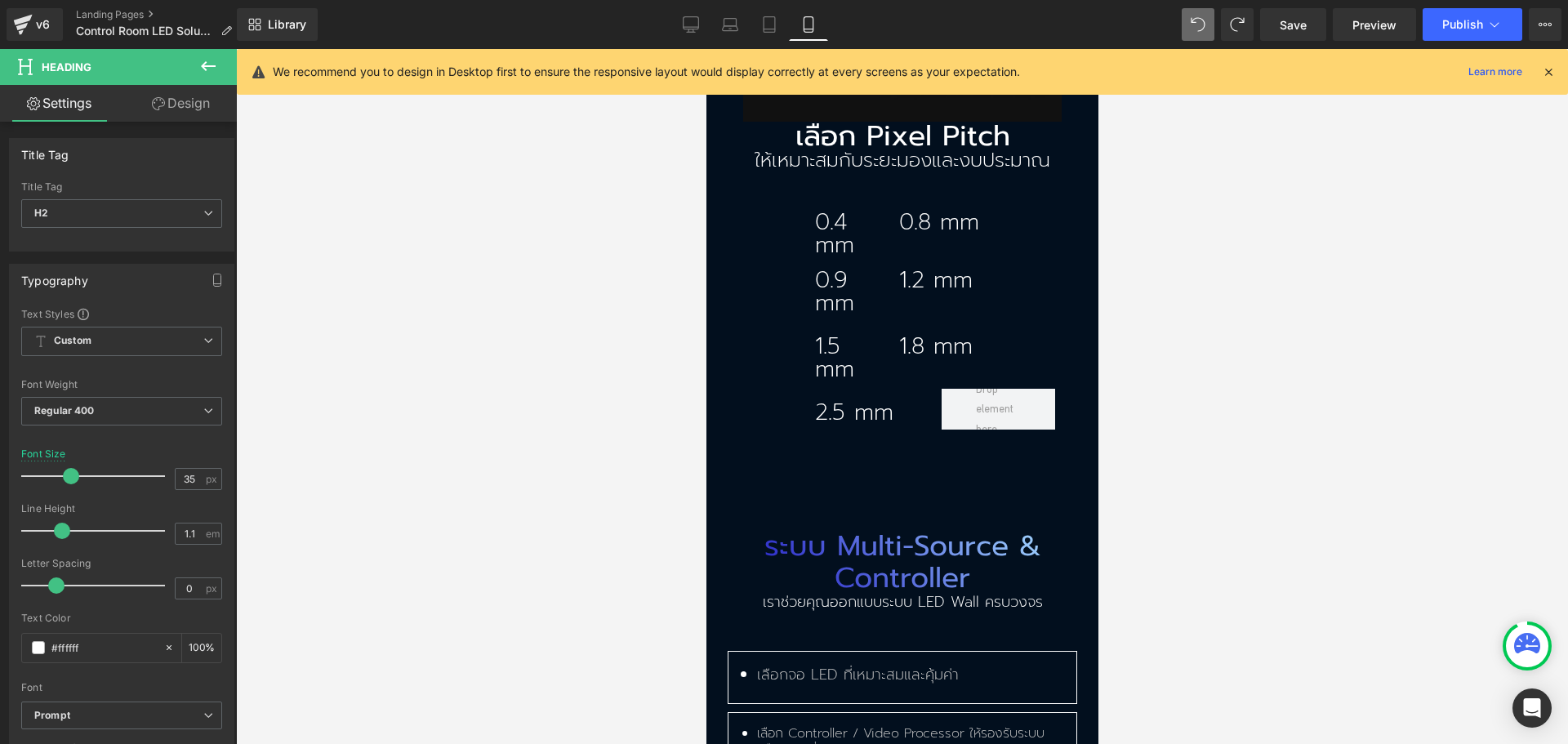
click at [158, 92] on link "Design" at bounding box center [181, 103] width 118 height 37
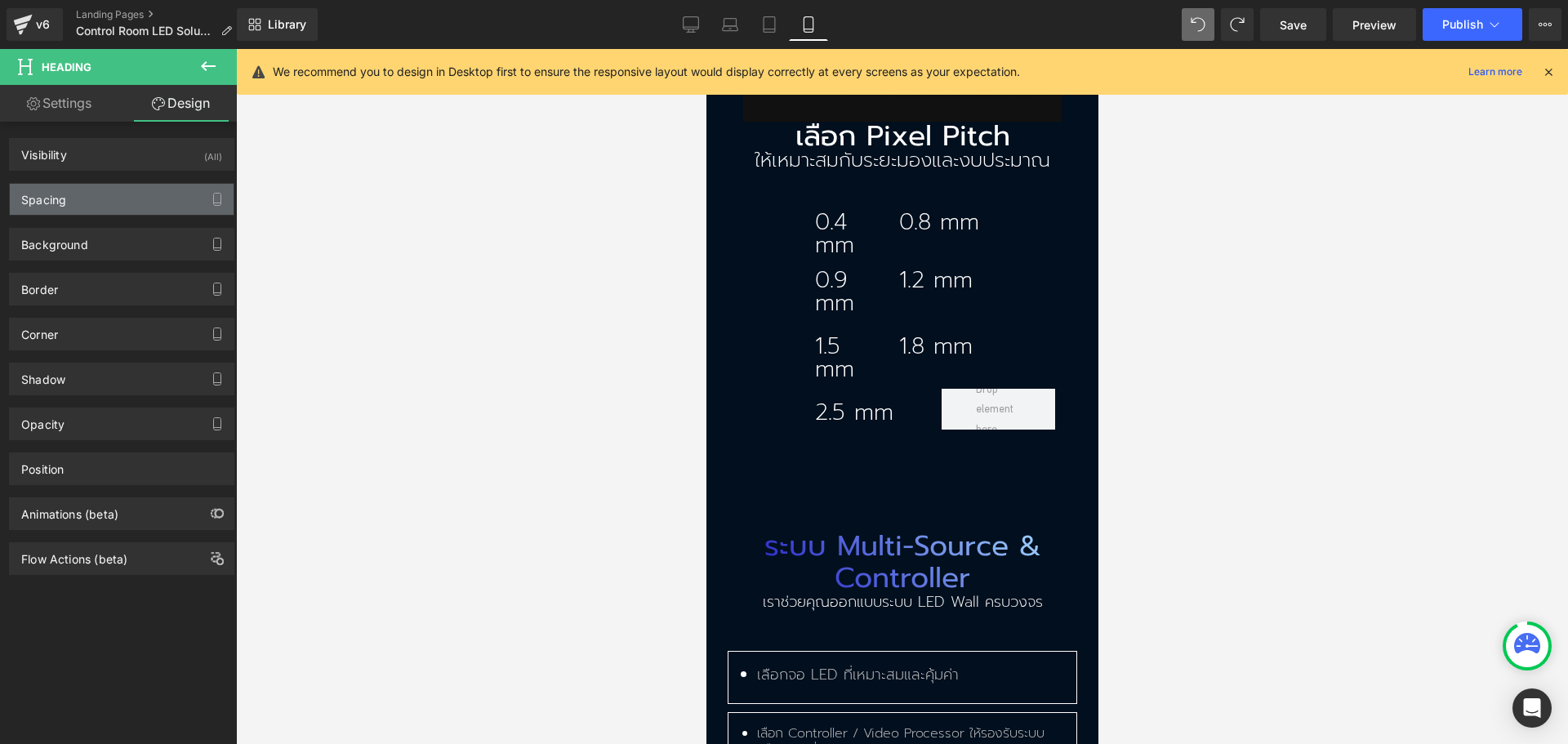
click at [108, 194] on div "Spacing" at bounding box center [122, 199] width 223 height 31
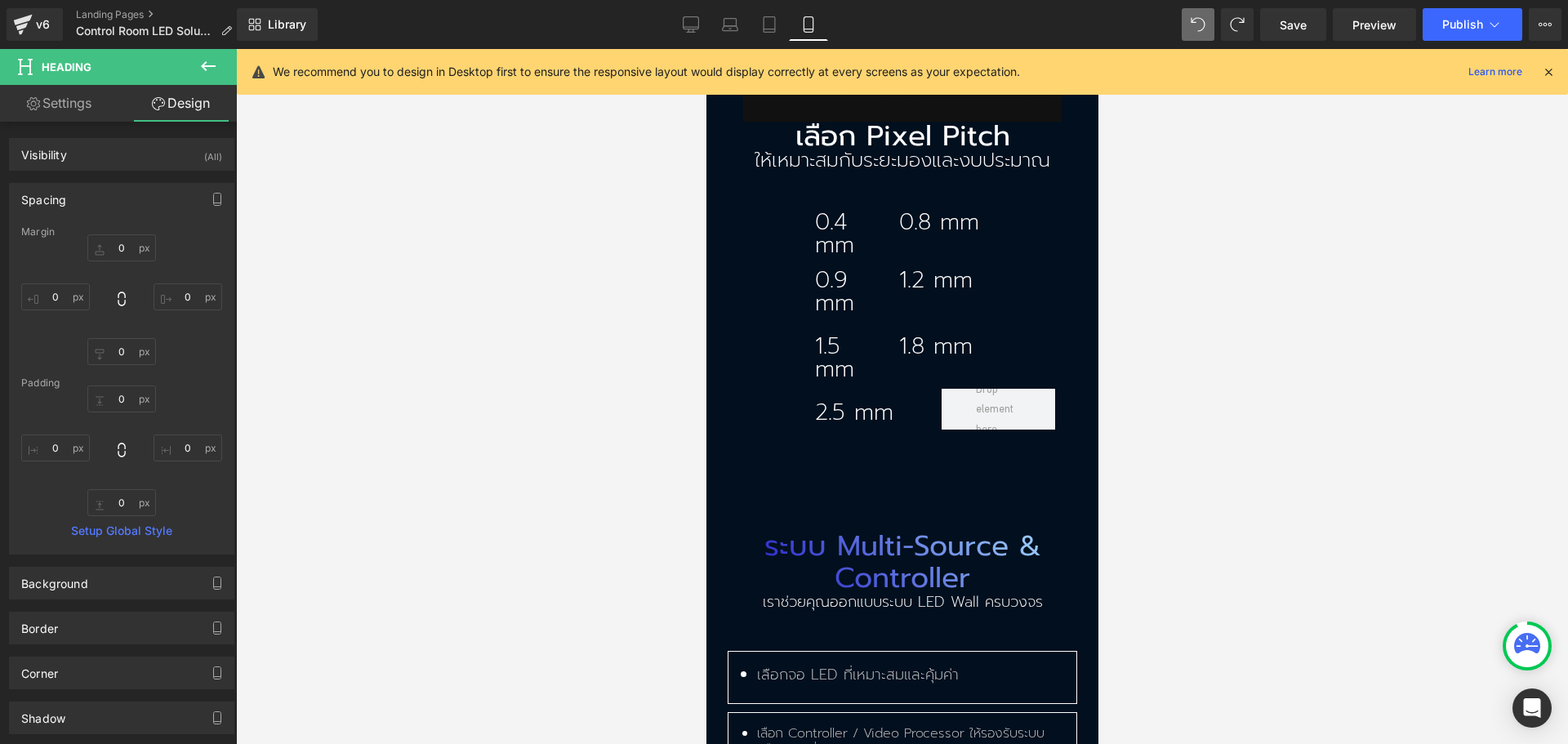
click at [108, 194] on div "Spacing" at bounding box center [122, 199] width 223 height 31
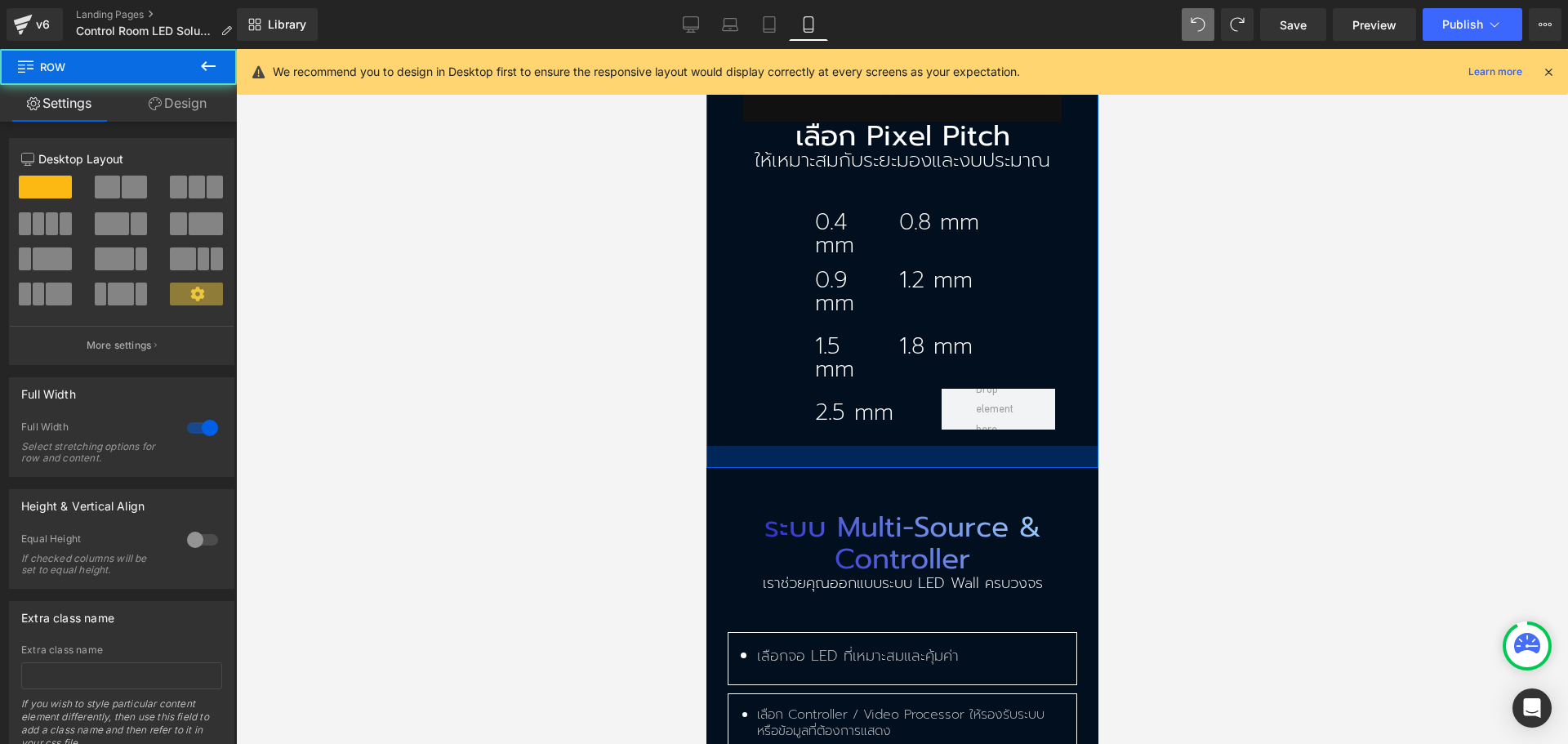
drag, startPoint x: 914, startPoint y: 420, endPoint x: 914, endPoint y: 373, distance: 47.0
click at [914, 400] on div "ยกระดับห้อง Control Room ของคุณ ด้วย LED Display แบบ Multi-Source Text Block Se…" at bounding box center [901, 113] width 392 height 711
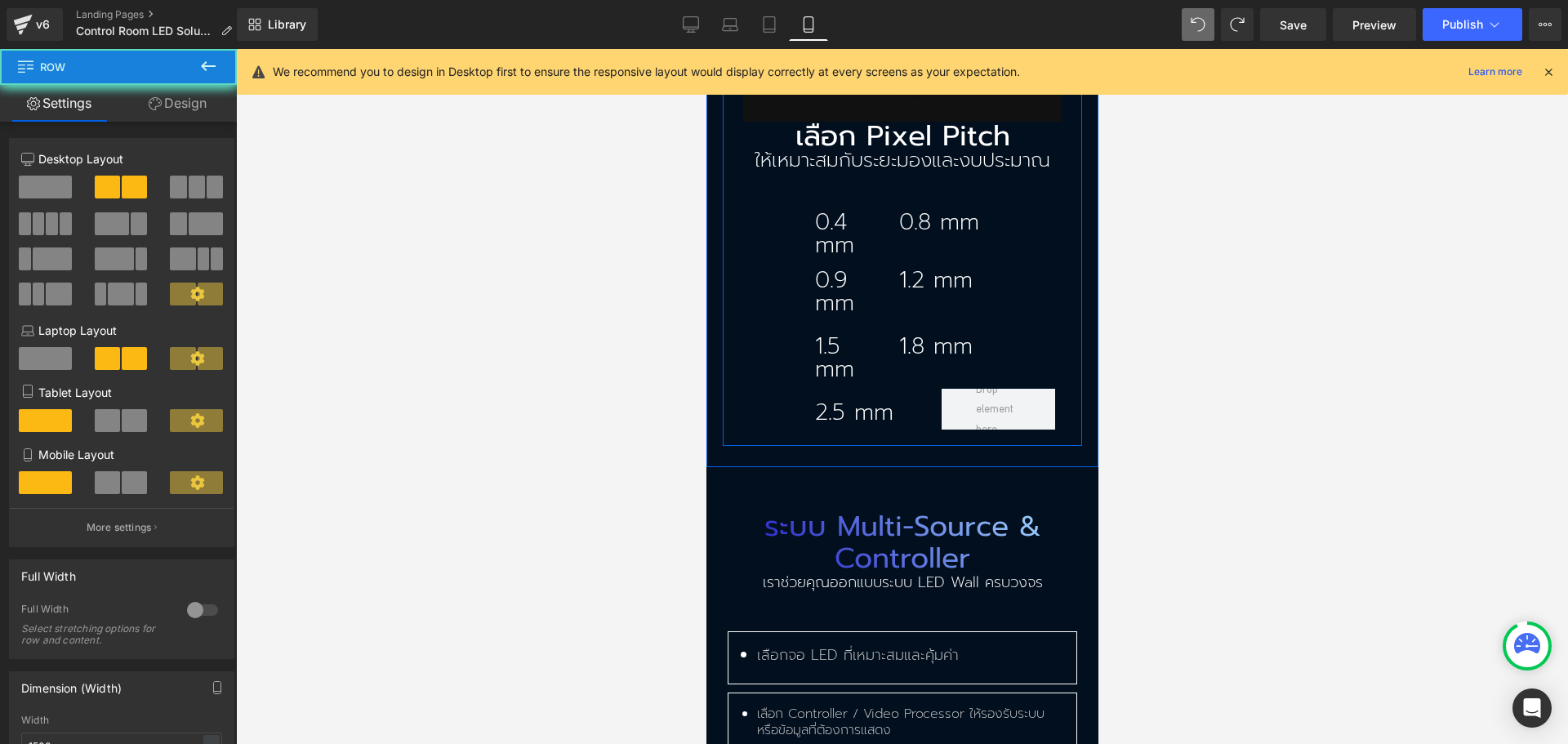
click at [914, 373] on div "Image เลือก Pixel Pitch Text Block ให้เหมาะสมกับระยะมองและงบประมาณ Text Block 0…" at bounding box center [901, 153] width 359 height 587
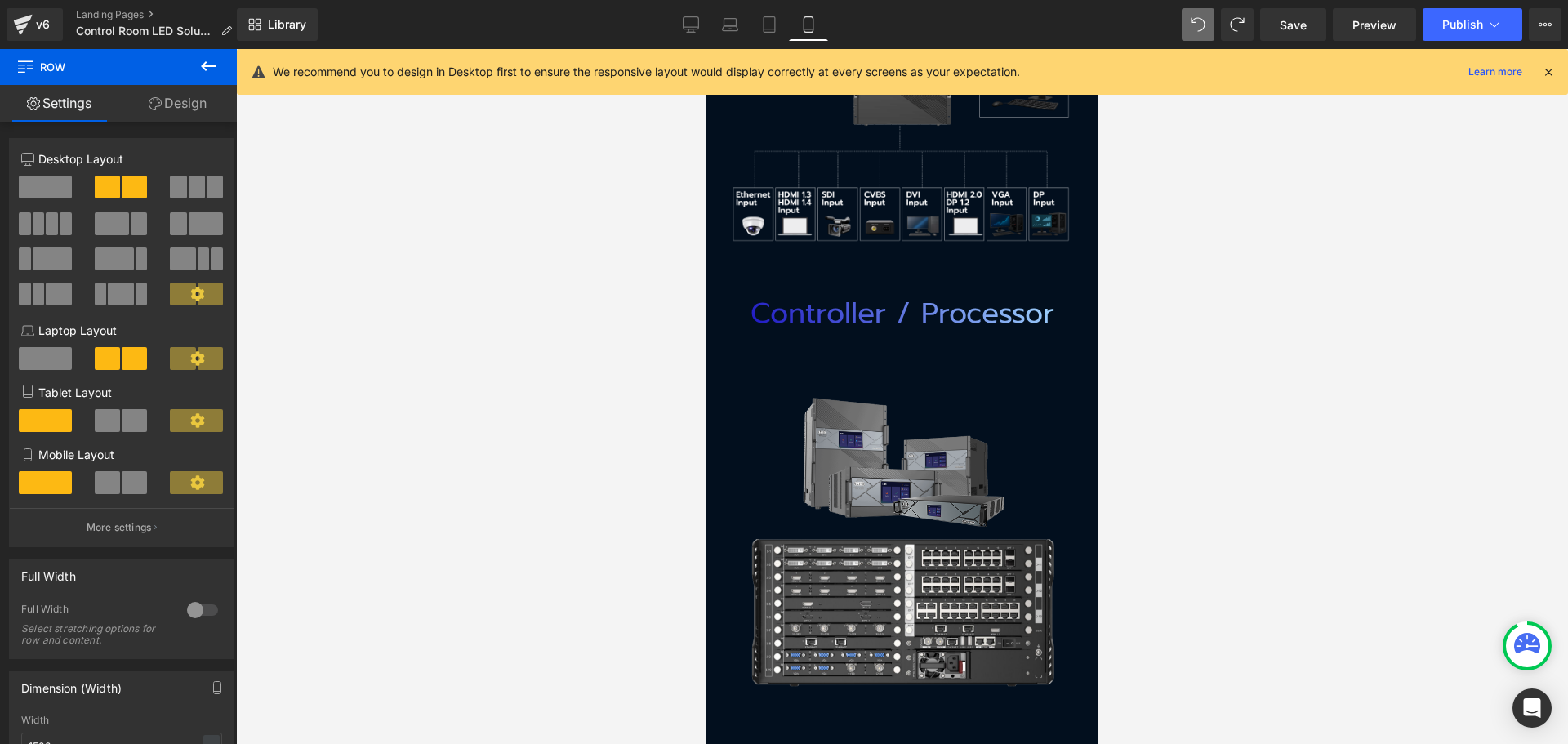
scroll to position [3839, 0]
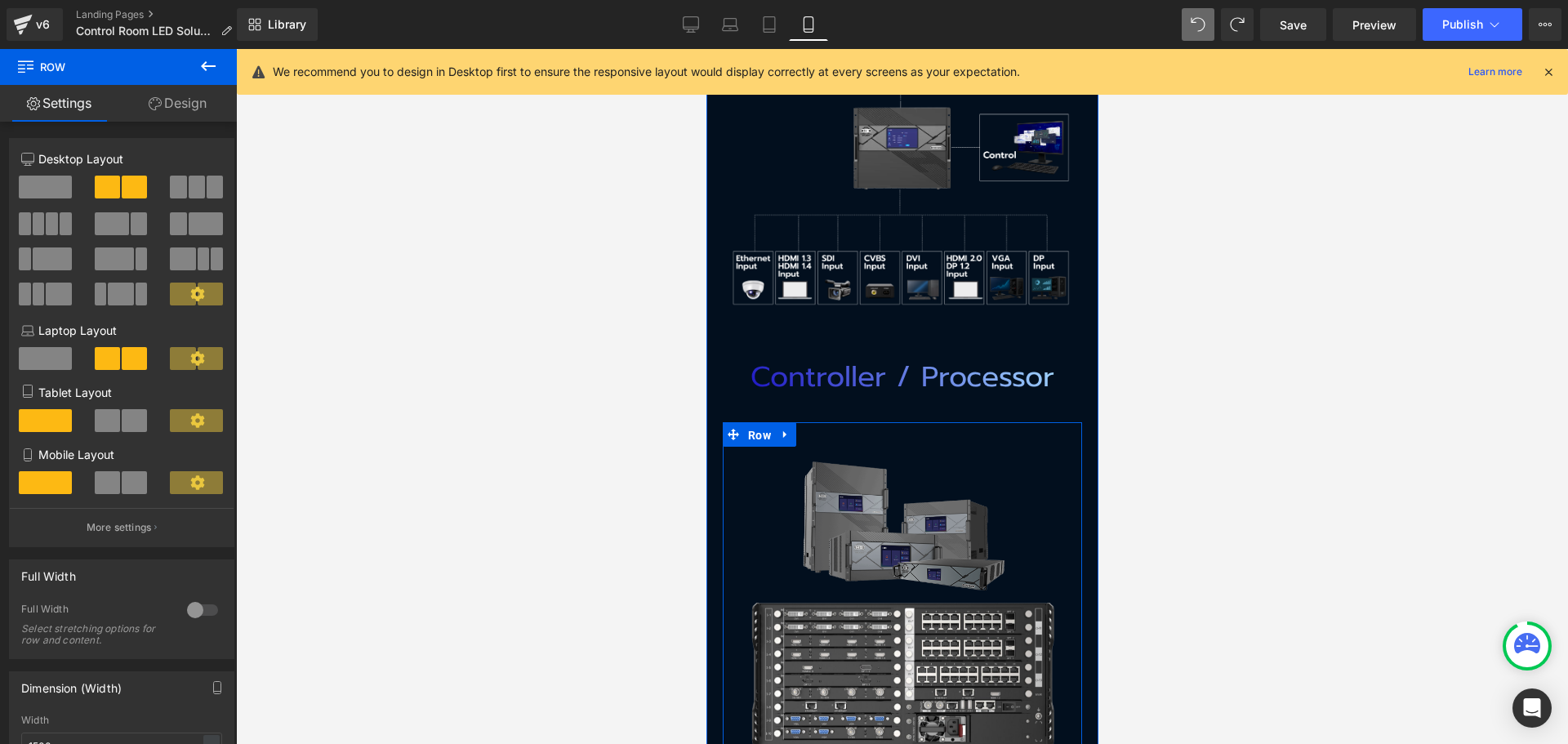
drag, startPoint x: 744, startPoint y: 397, endPoint x: 760, endPoint y: 411, distance: 21.3
click at [744, 423] on span "Row" at bounding box center [758, 435] width 31 height 24
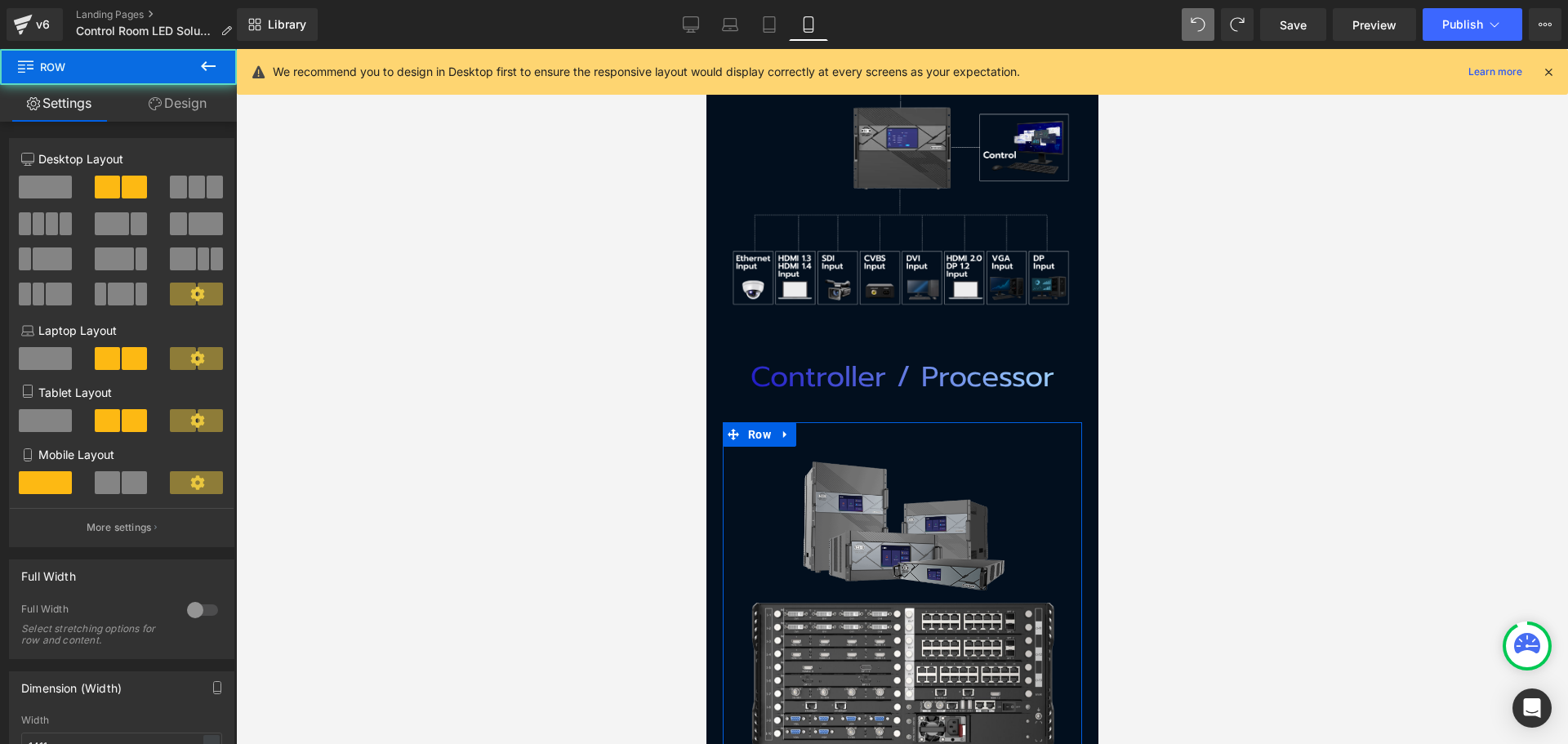
click at [173, 119] on link "Design" at bounding box center [178, 103] width 118 height 37
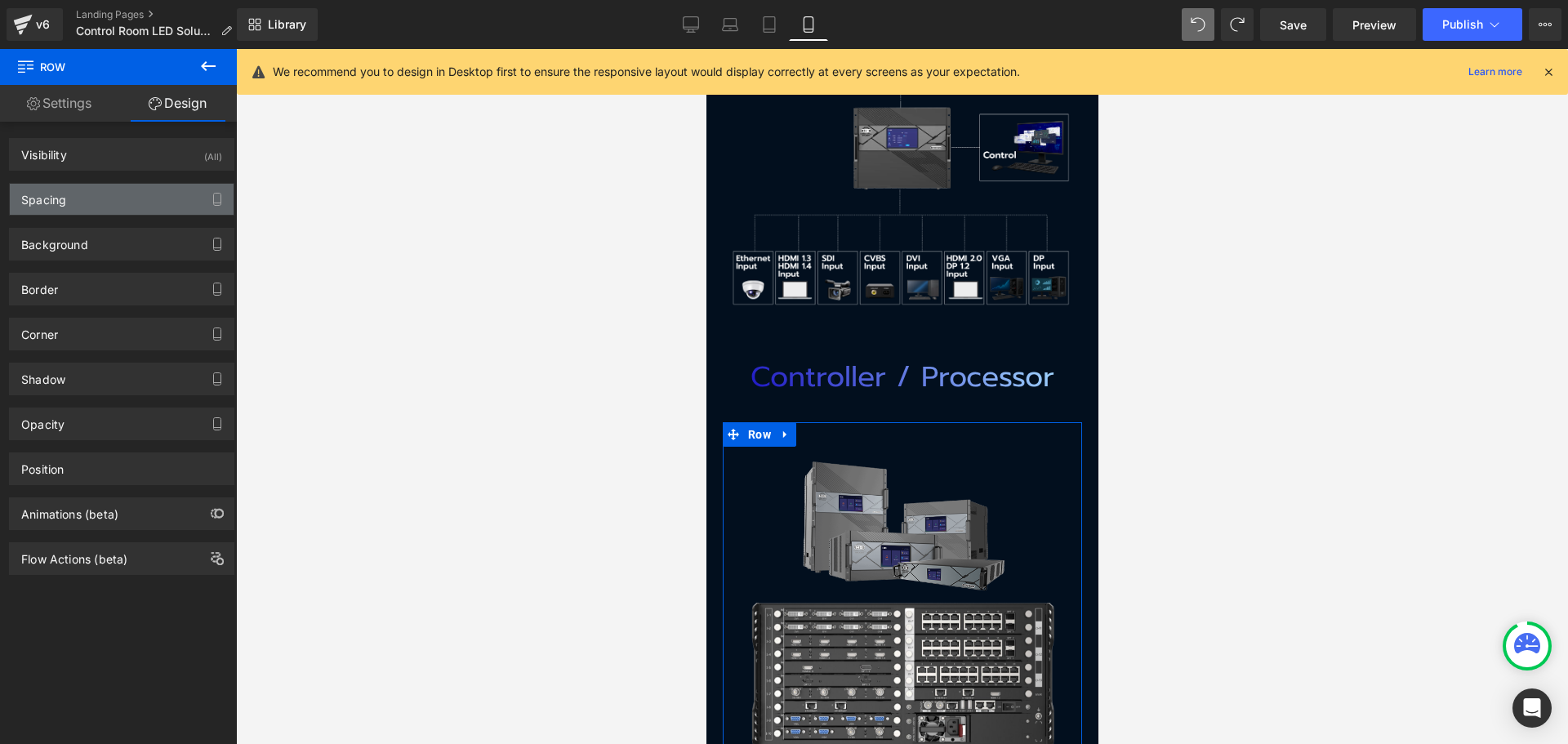
click at [127, 199] on div "Spacing" at bounding box center [122, 199] width 223 height 31
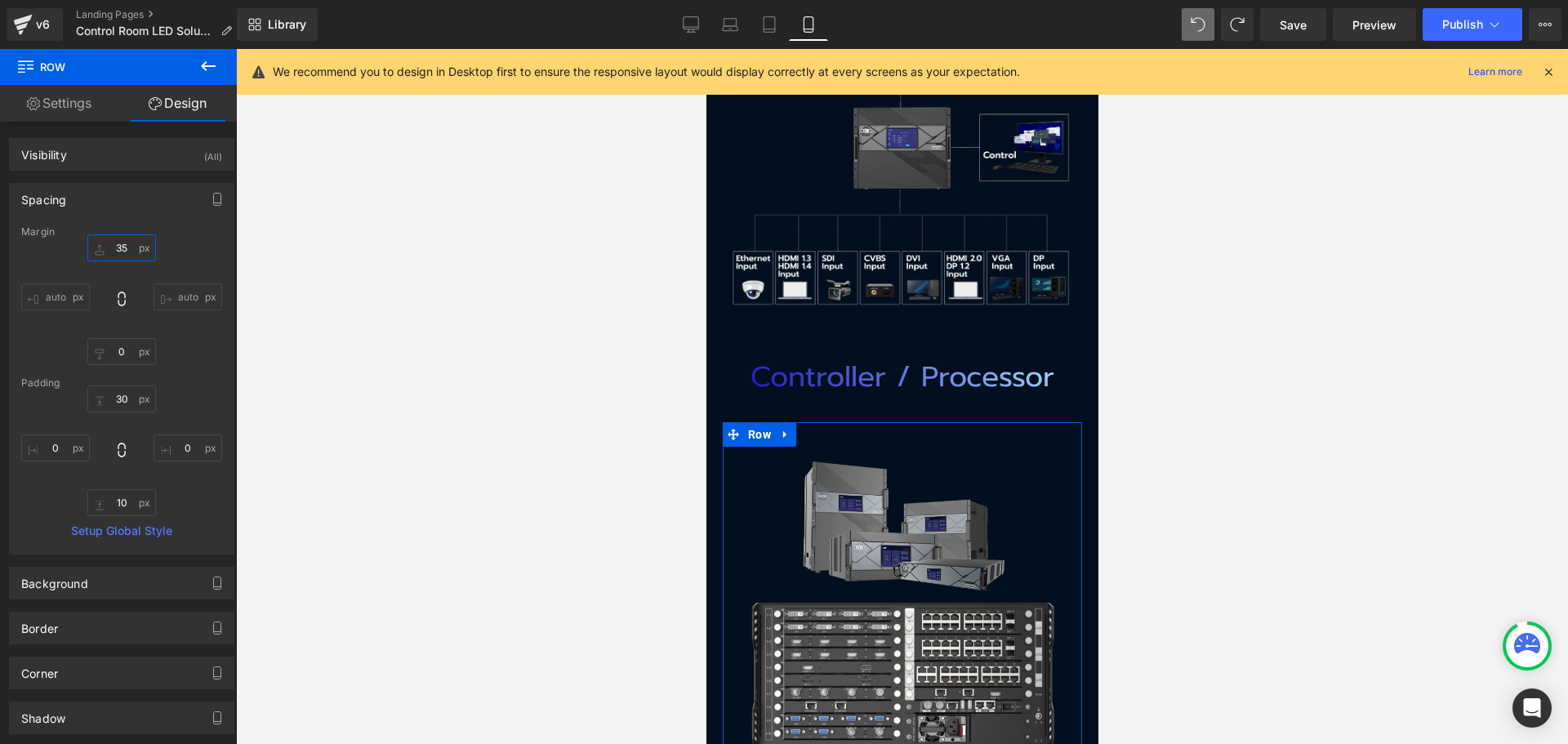
click at [108, 241] on input "35" at bounding box center [122, 248] width 68 height 27
click at [118, 405] on input "30" at bounding box center [122, 399] width 68 height 27
type input "0"
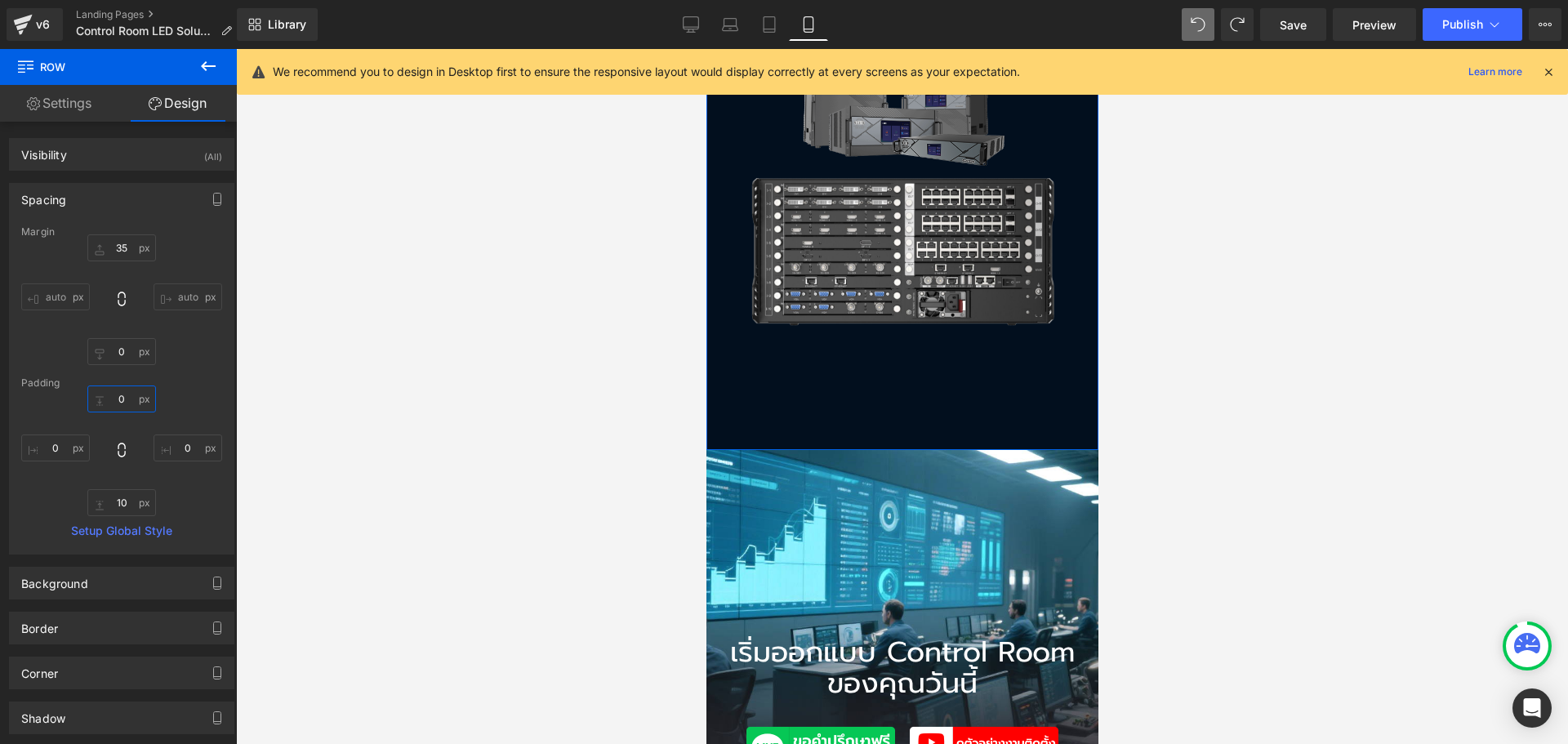
scroll to position [4248, 0]
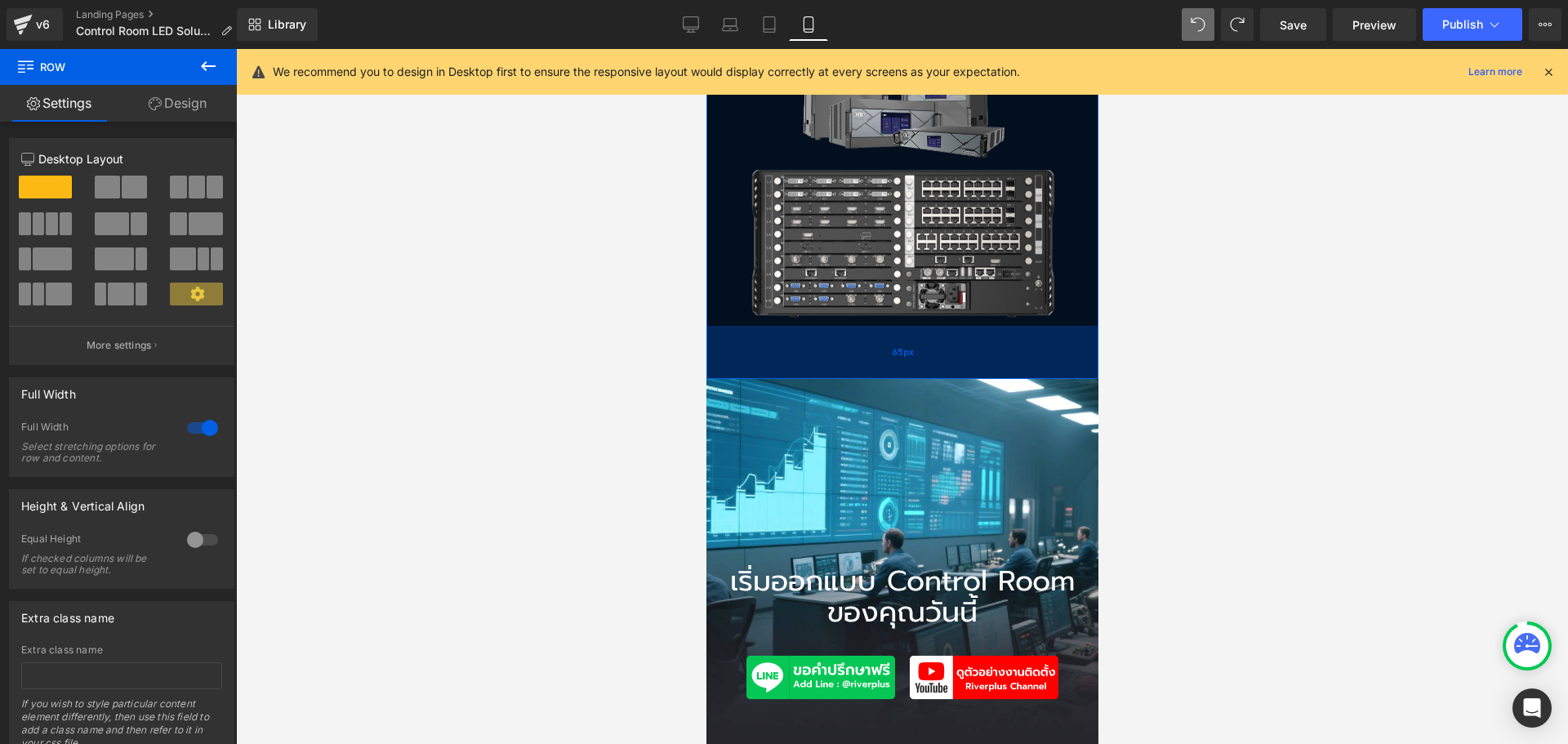
drag, startPoint x: 958, startPoint y: 360, endPoint x: 962, endPoint y: 298, distance: 62.1
click at [962, 326] on div "65px" at bounding box center [901, 353] width 392 height 53
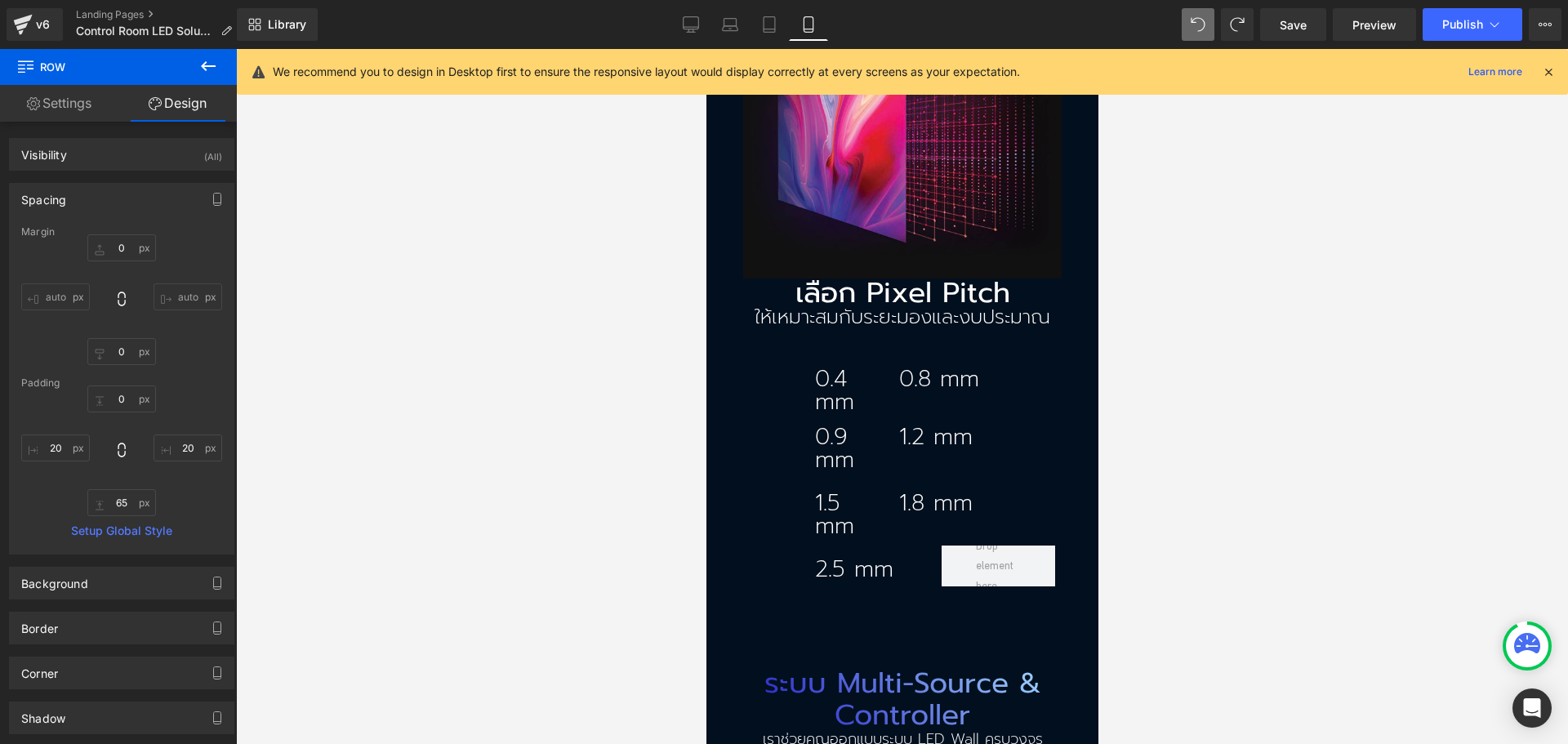
scroll to position [2777, 0]
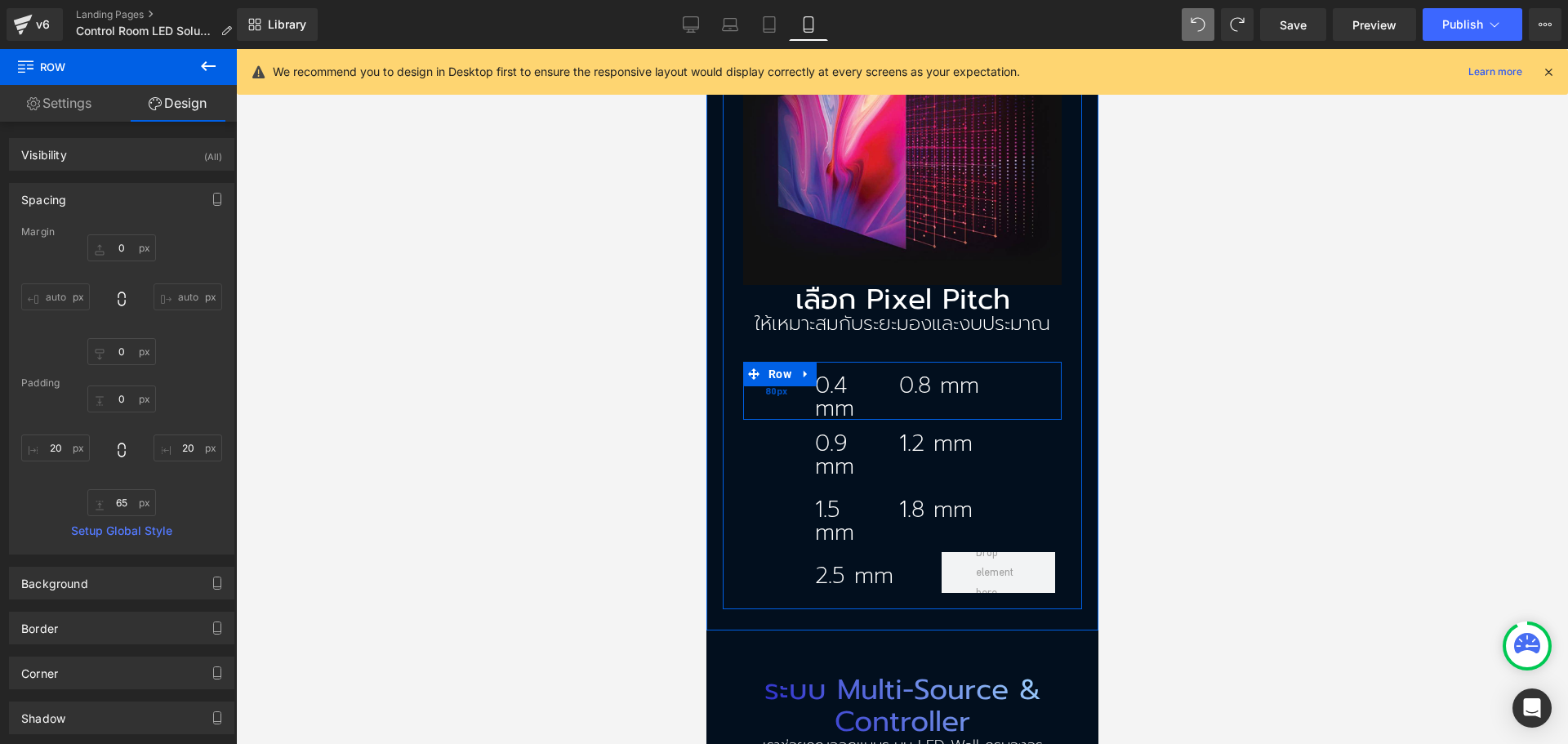
drag, startPoint x: 774, startPoint y: 332, endPoint x: 762, endPoint y: 345, distance: 17.7
click at [774, 362] on span "Row" at bounding box center [779, 374] width 31 height 24
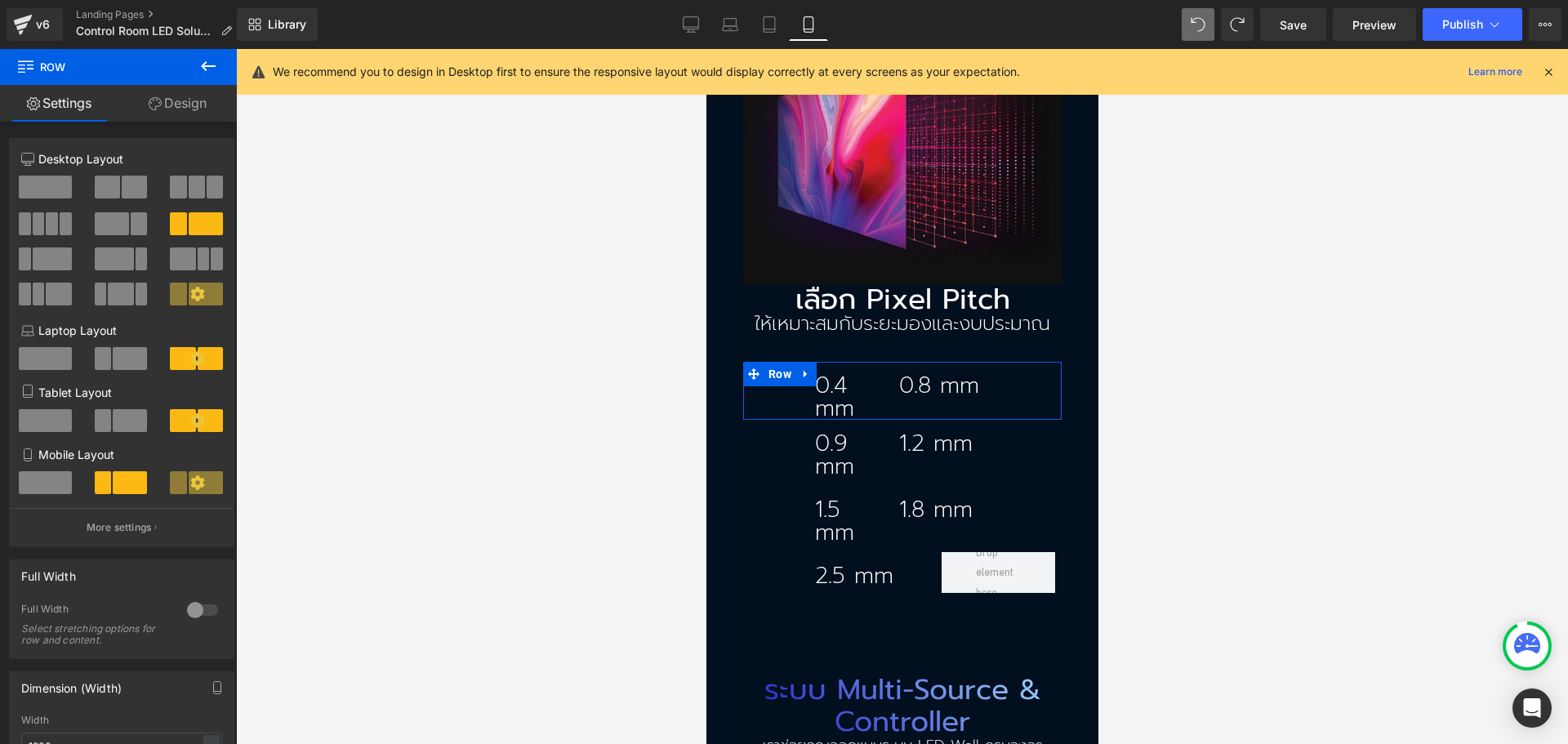
click at [191, 98] on link "Design" at bounding box center [178, 103] width 118 height 37
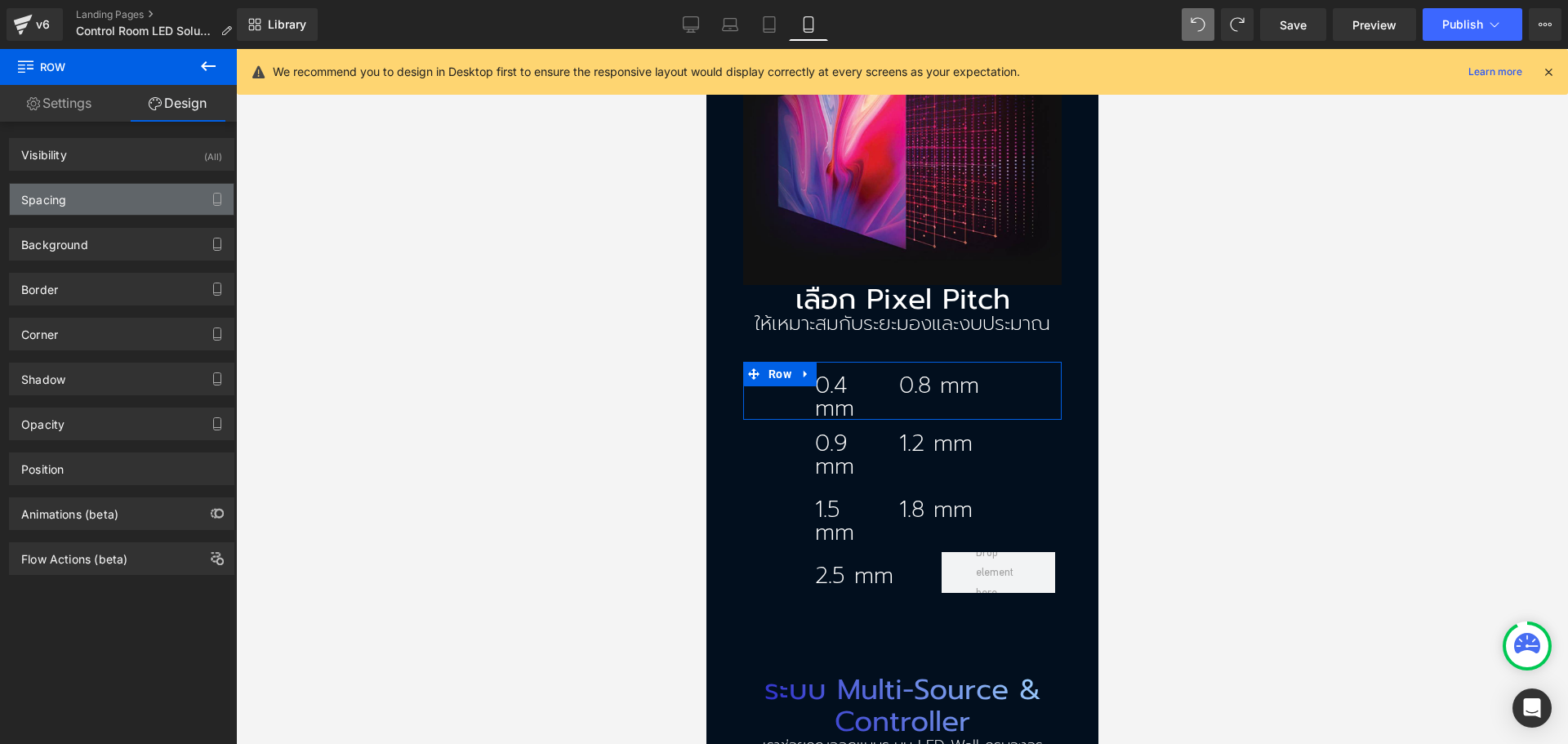
click at [101, 213] on div "Spacing" at bounding box center [122, 199] width 223 height 31
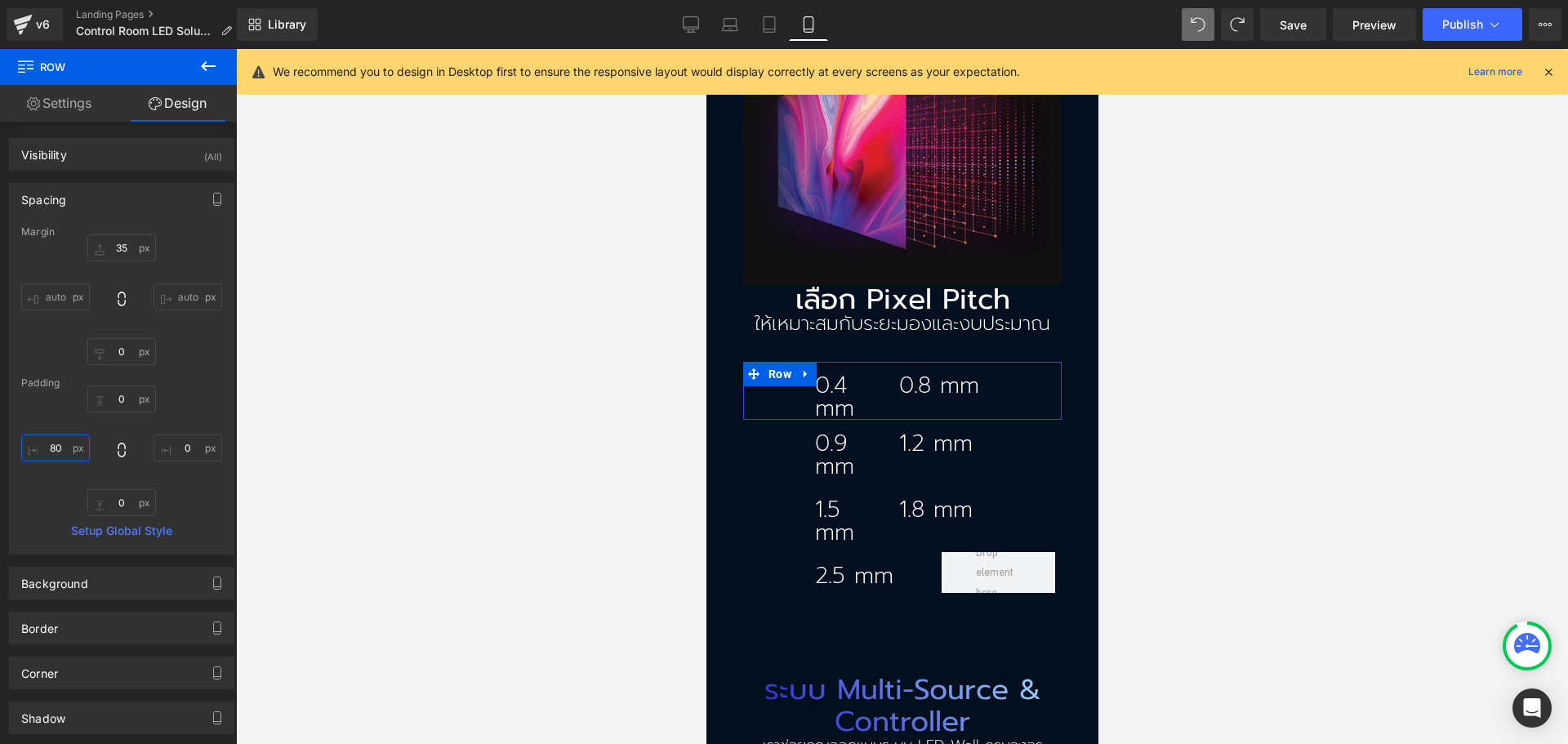
click at [48, 449] on input "80" at bounding box center [55, 448] width 68 height 27
type input "40"
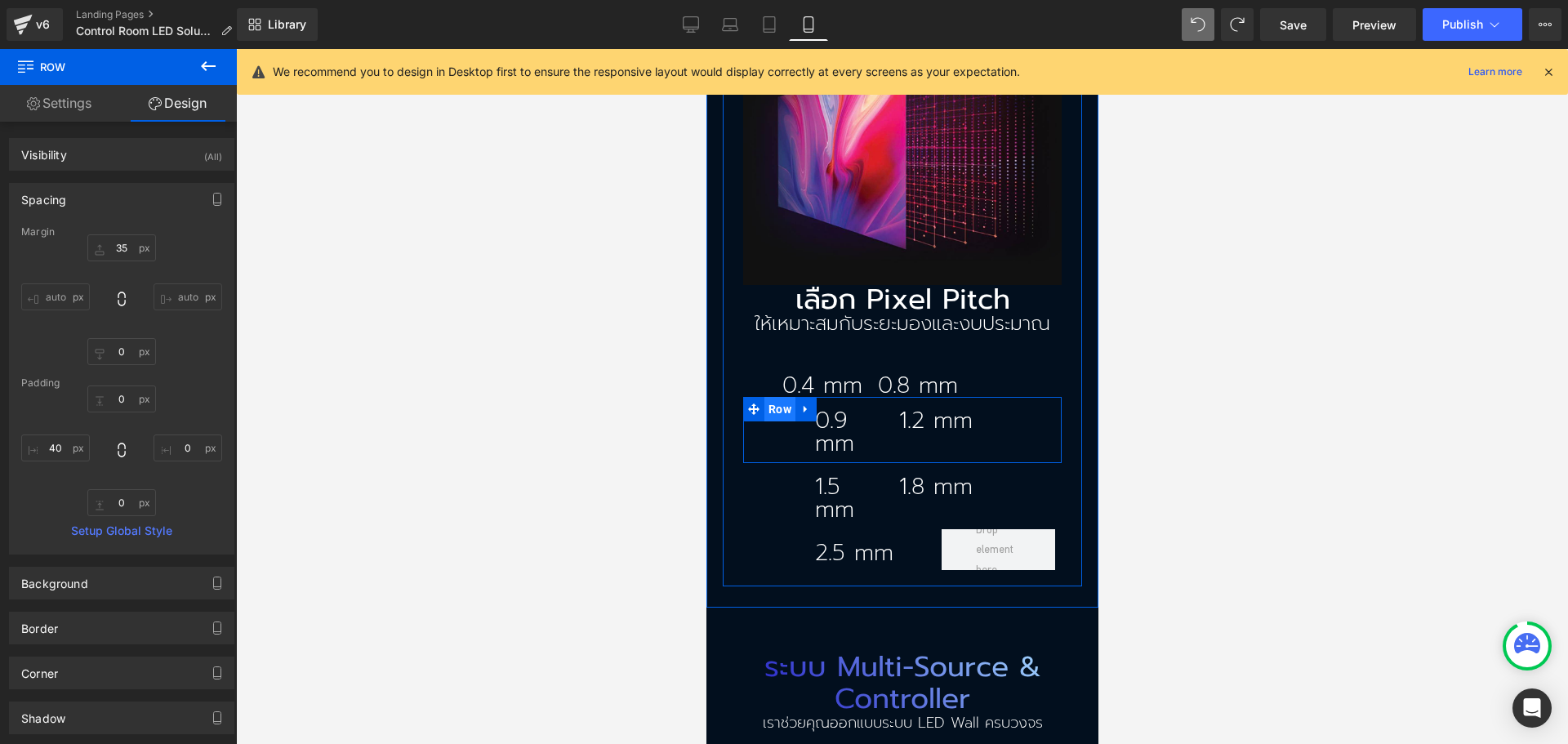
click at [774, 397] on span "Row" at bounding box center [779, 409] width 31 height 24
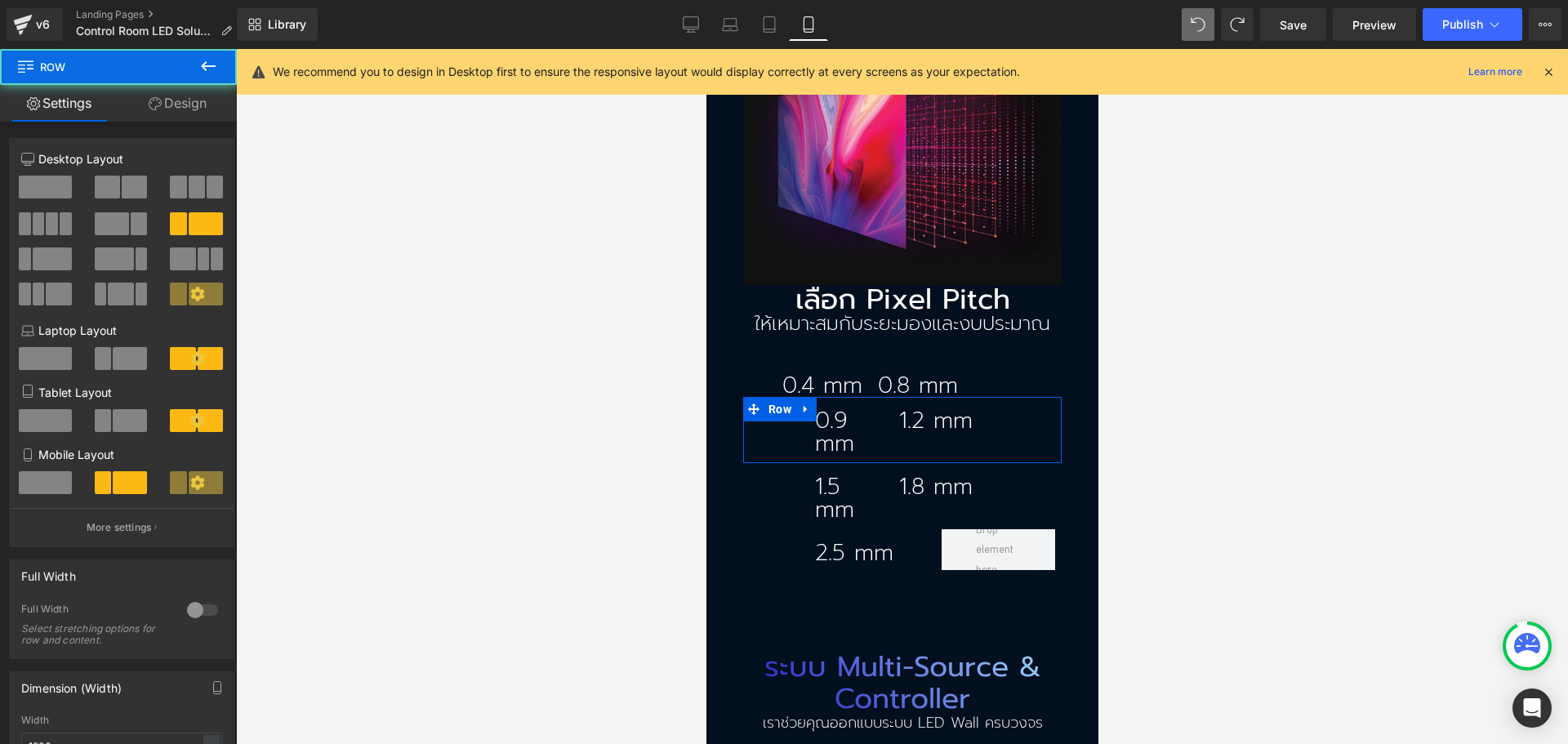
click at [152, 100] on icon at bounding box center [155, 104] width 13 height 13
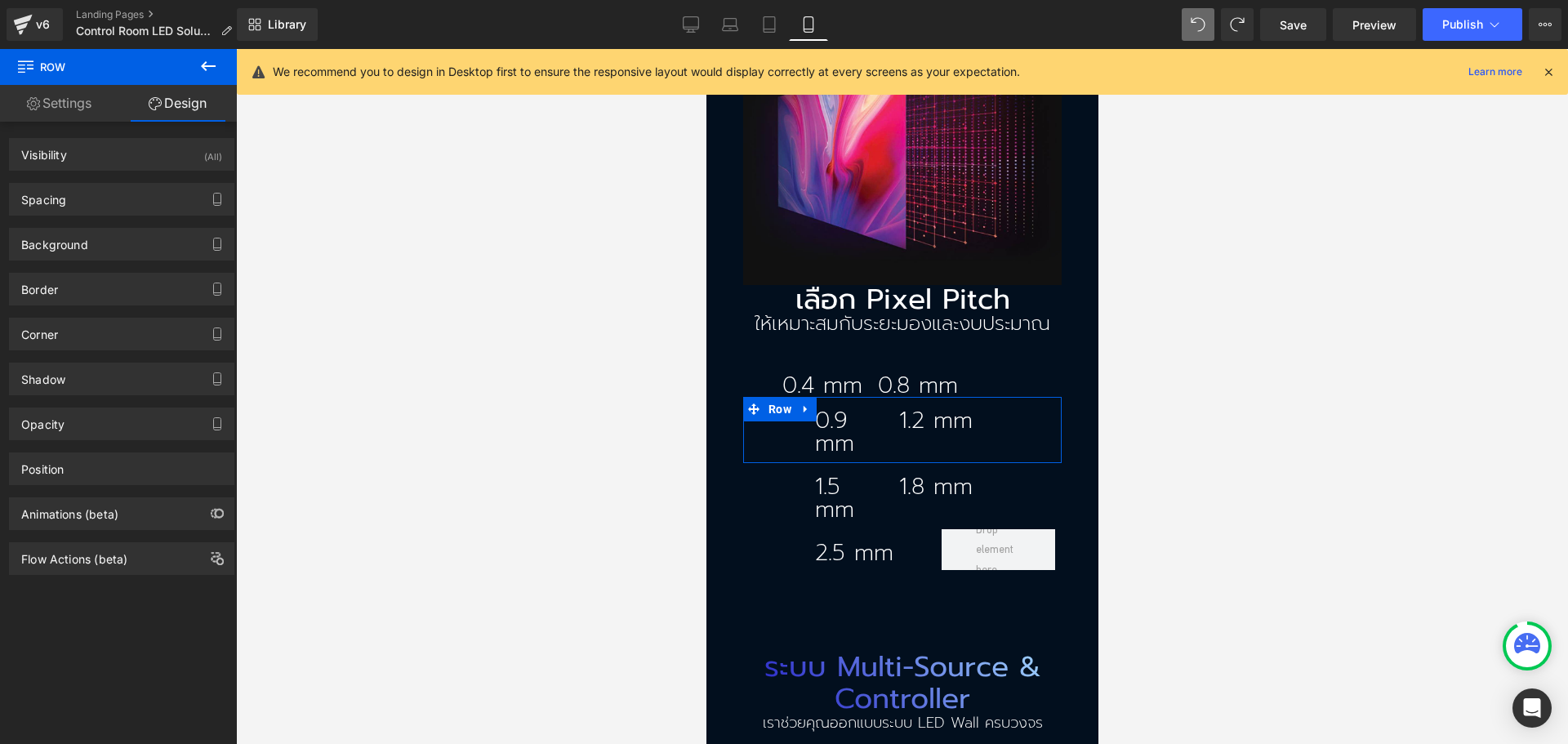
type input "0"
type input "10"
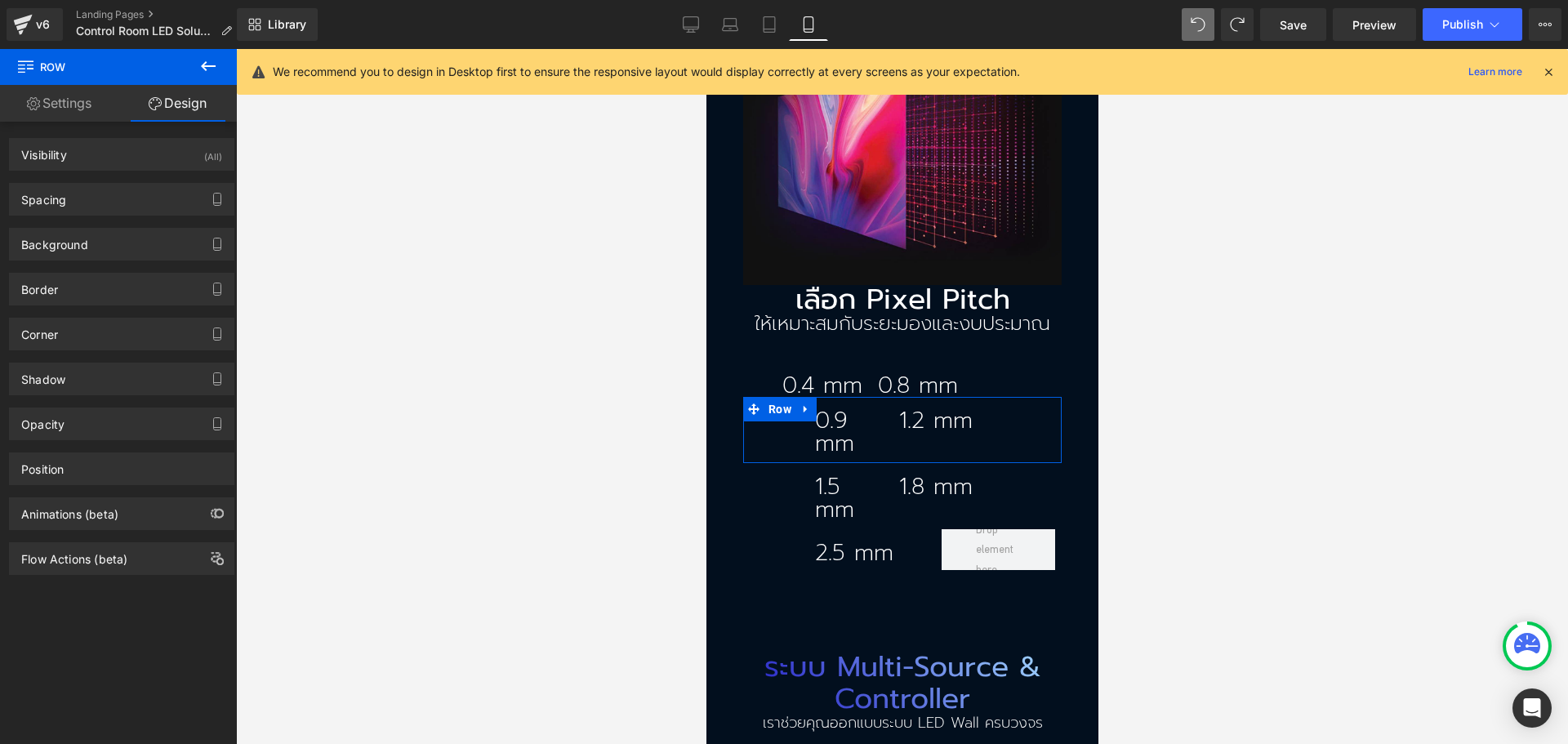
click at [77, 198] on div "Spacing" at bounding box center [122, 199] width 223 height 31
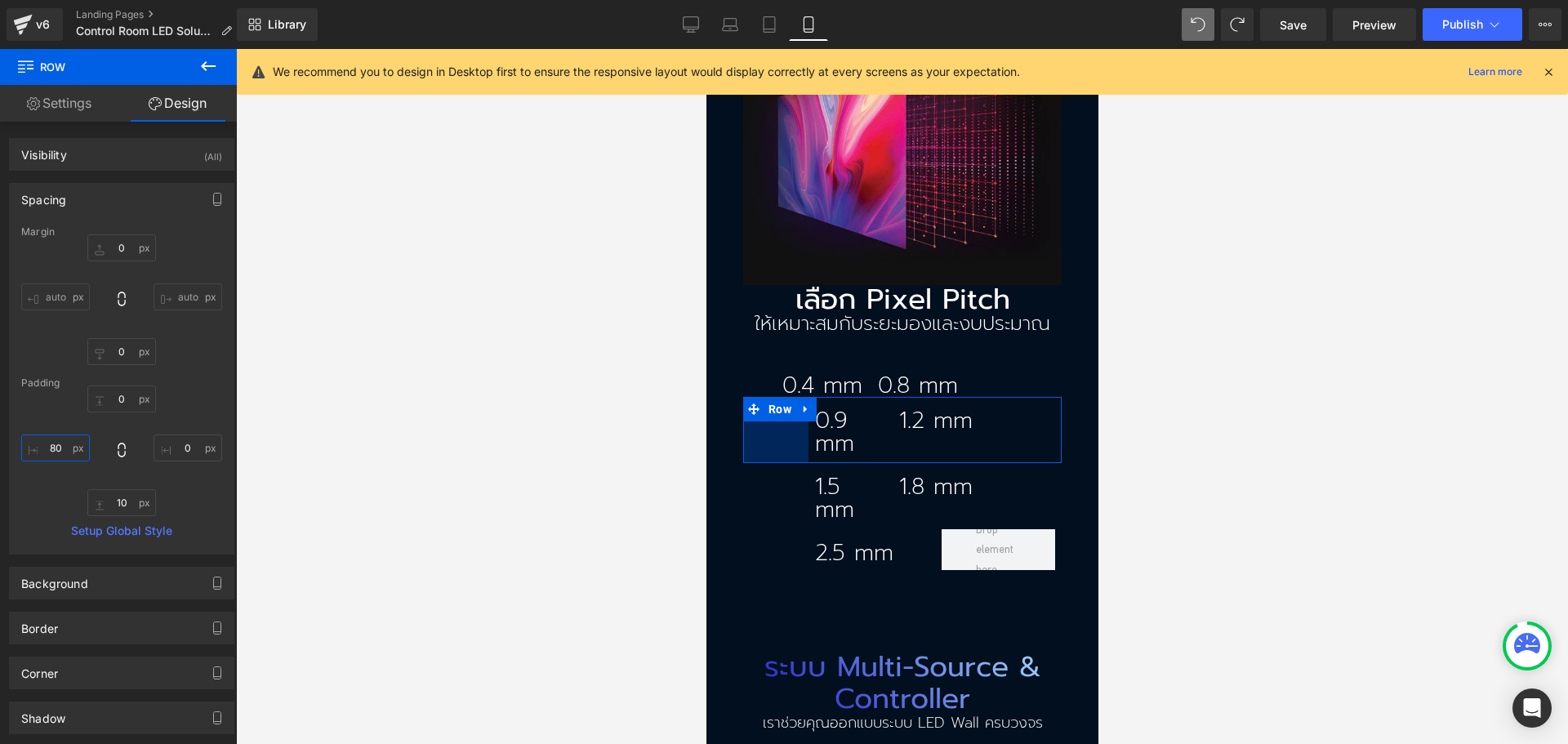
click at [47, 455] on input "80" at bounding box center [55, 448] width 68 height 27
type input "40"
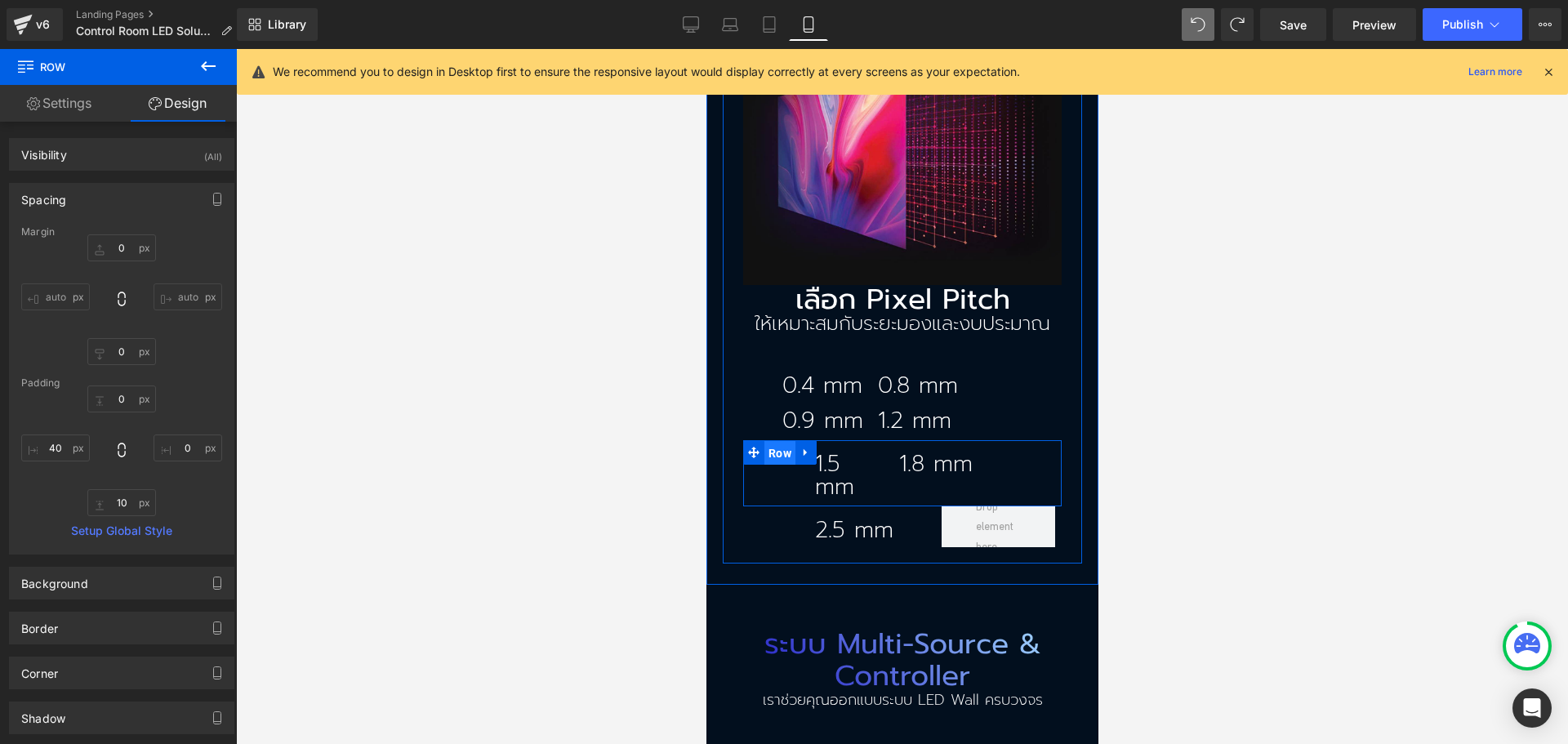
click at [779, 441] on span "Row" at bounding box center [779, 453] width 31 height 24
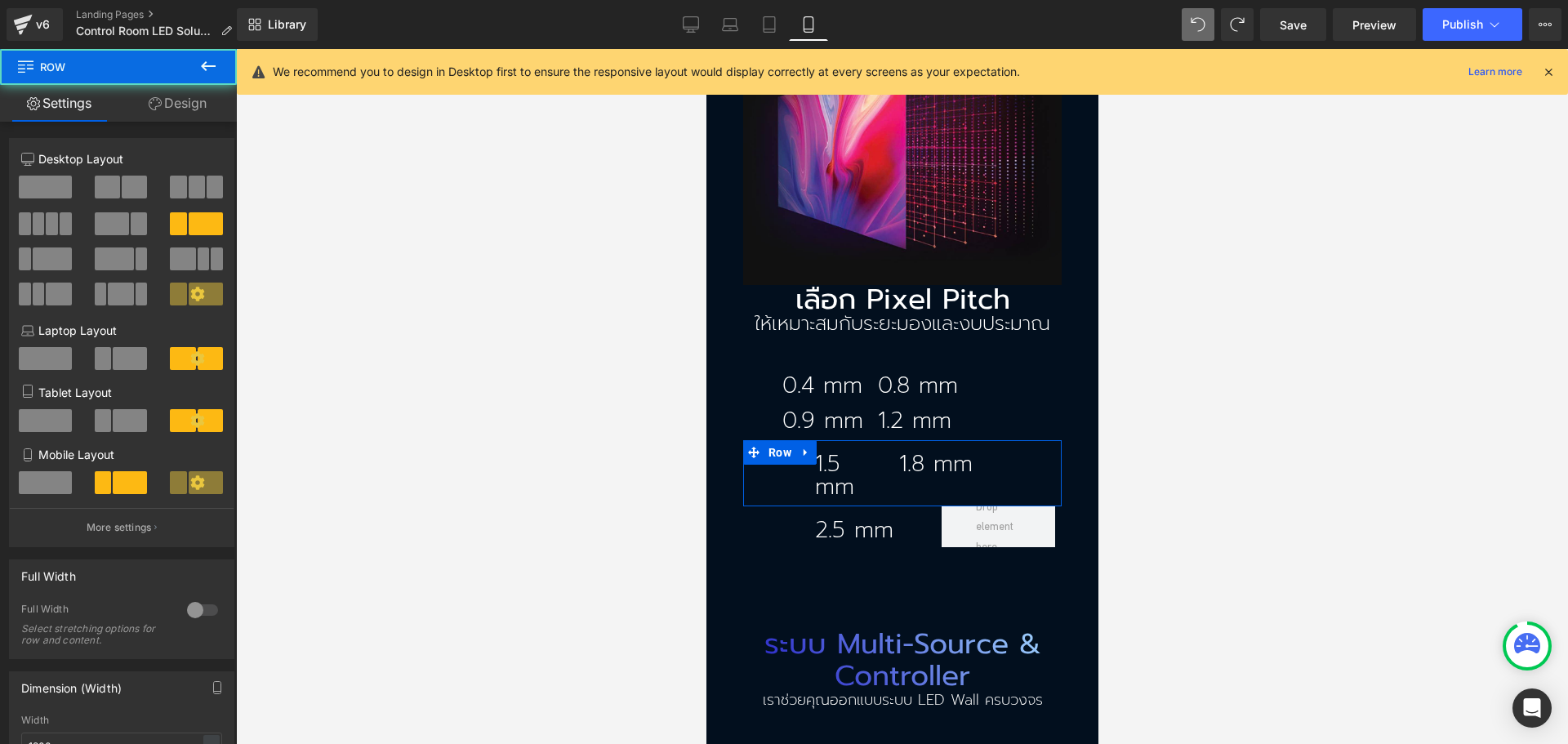
click at [193, 93] on link "Design" at bounding box center [178, 103] width 118 height 37
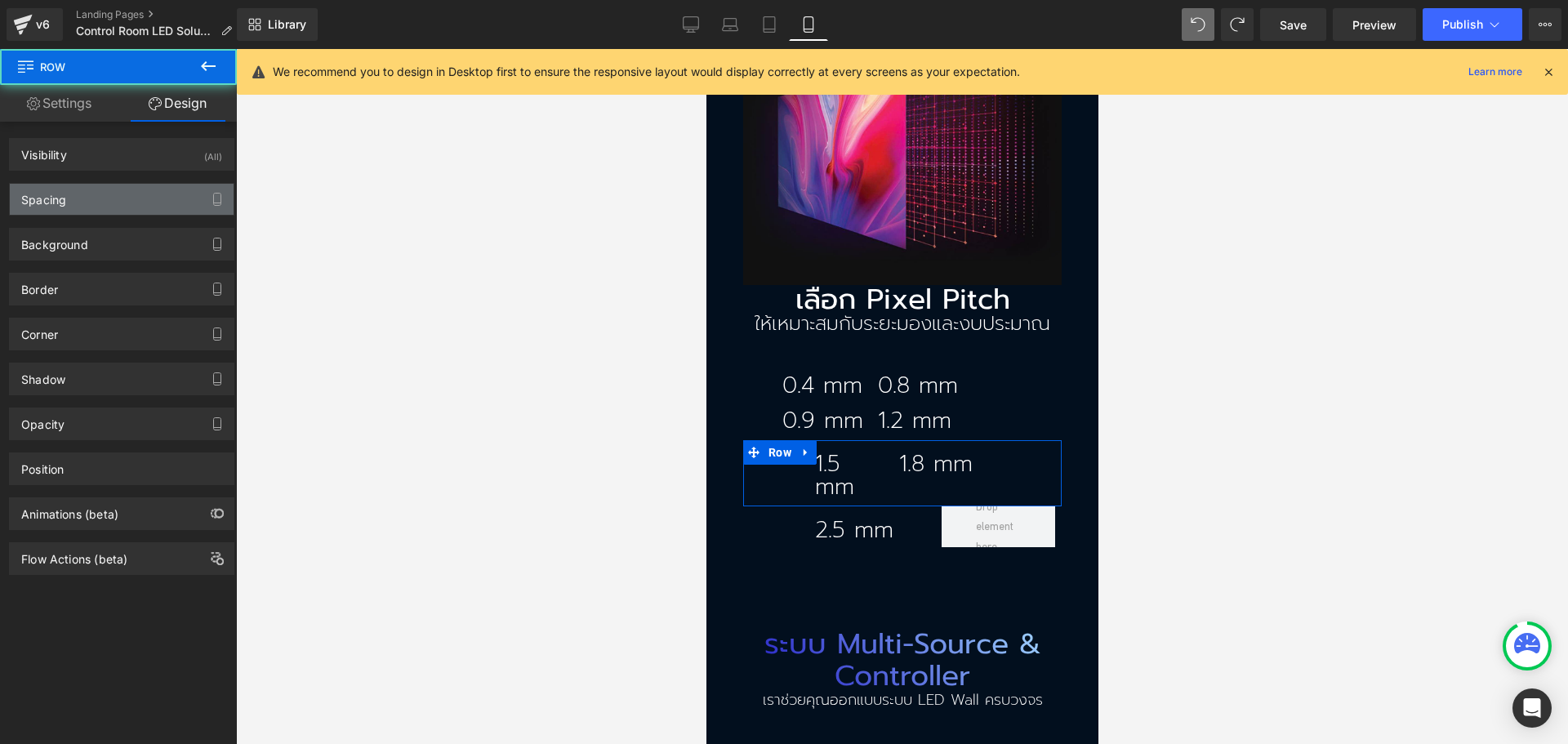
click at [98, 196] on div "Spacing" at bounding box center [122, 199] width 223 height 31
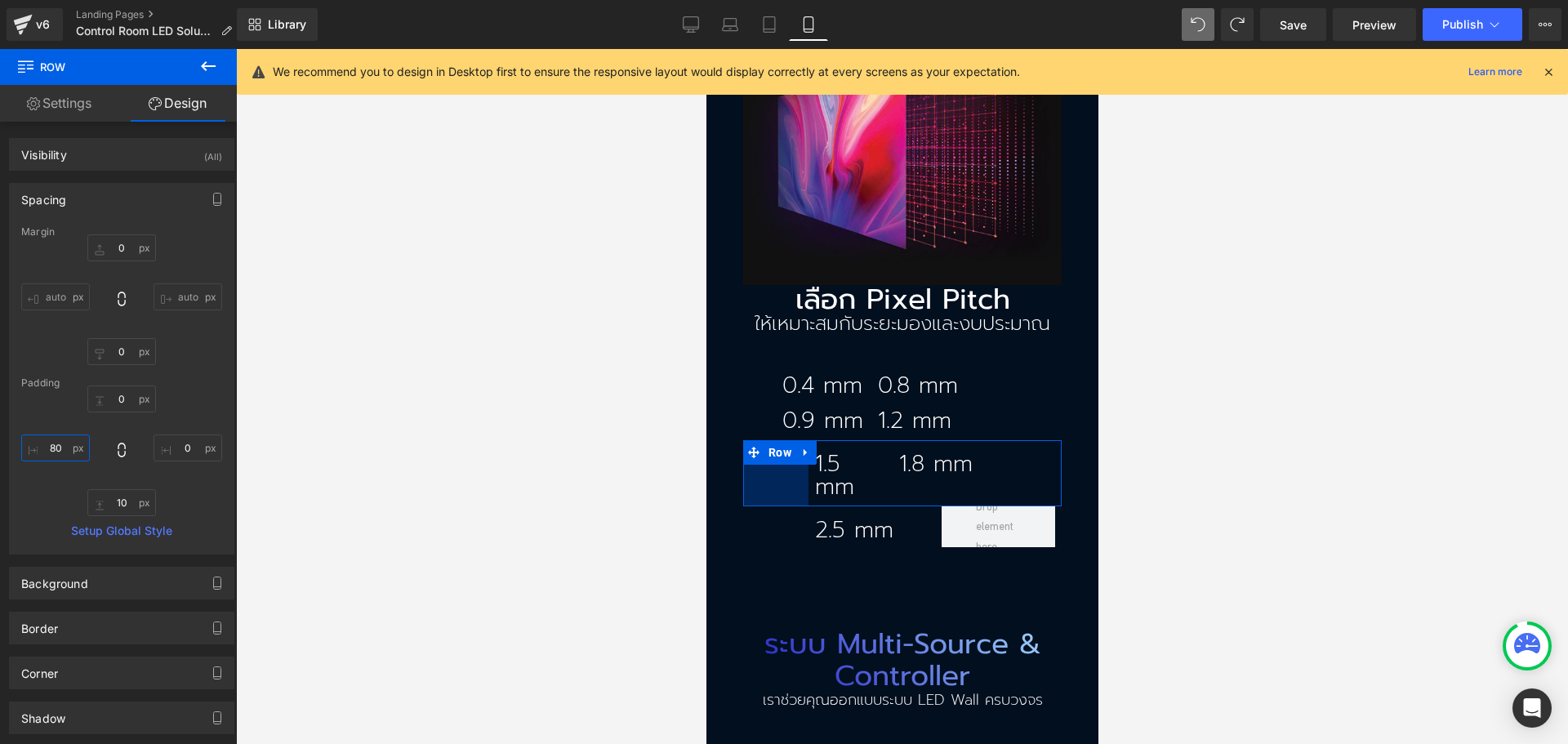
click at [53, 444] on input "80" at bounding box center [55, 448] width 68 height 27
type input "40"
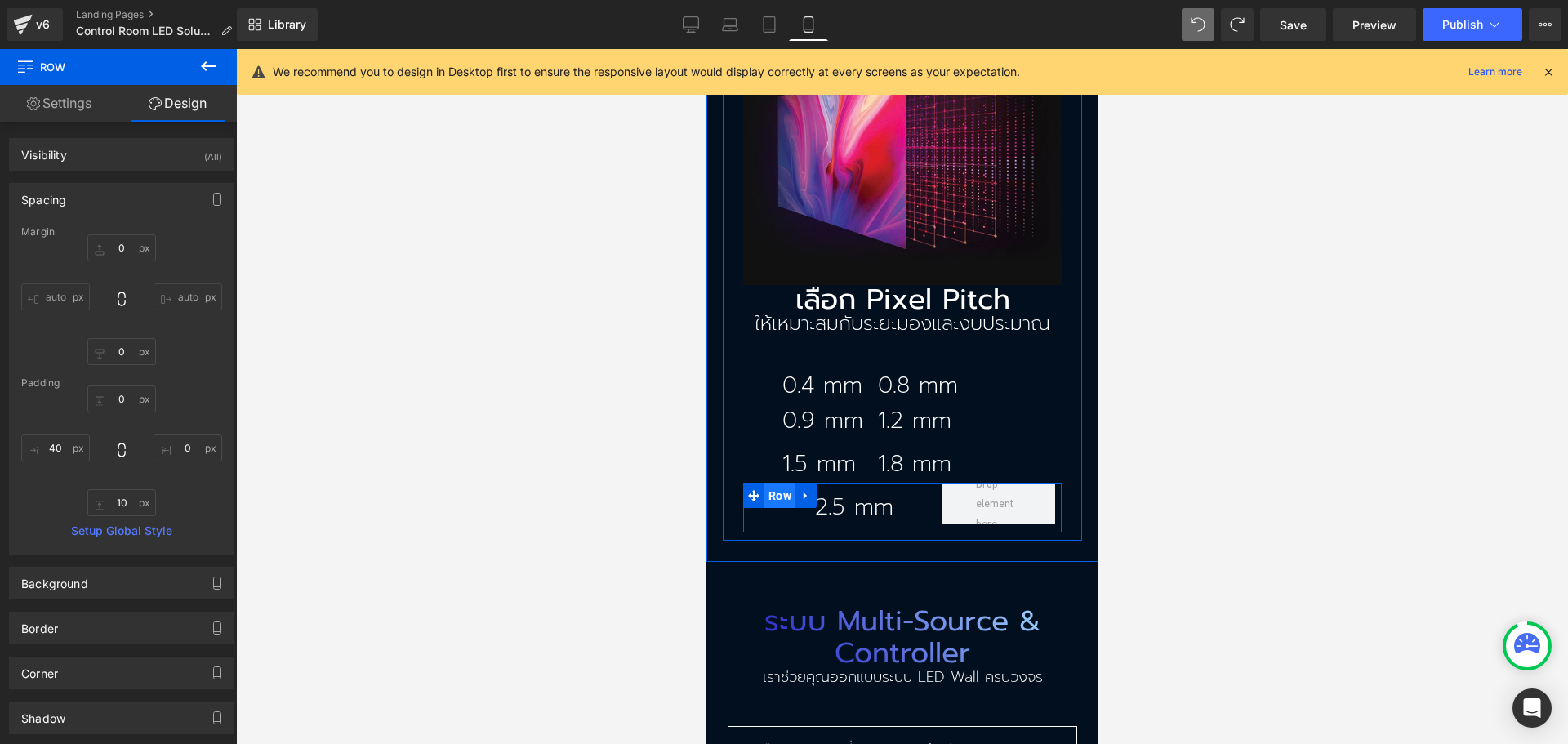
click at [777, 484] on span "Row" at bounding box center [779, 495] width 31 height 24
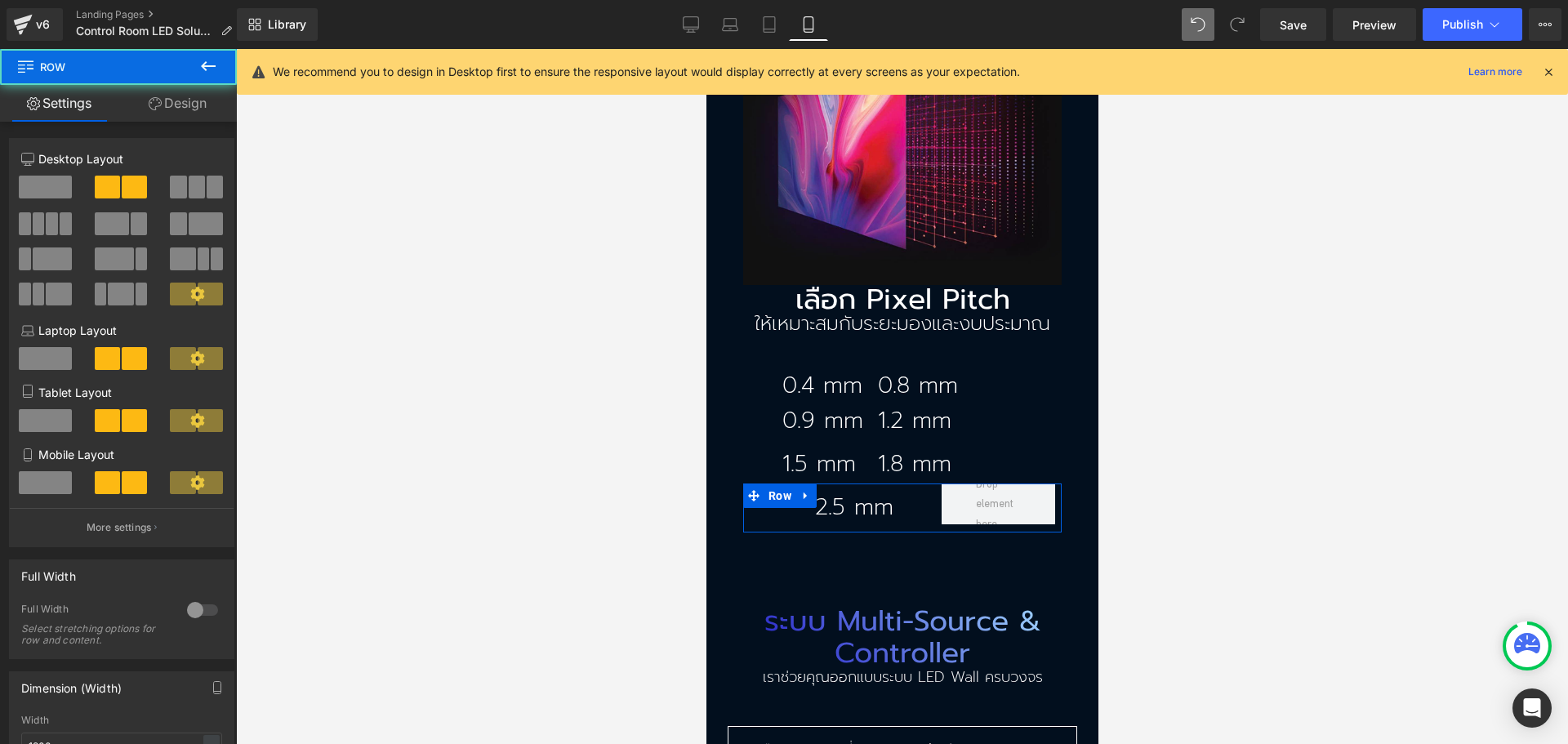
click at [172, 94] on link "Design" at bounding box center [178, 103] width 118 height 37
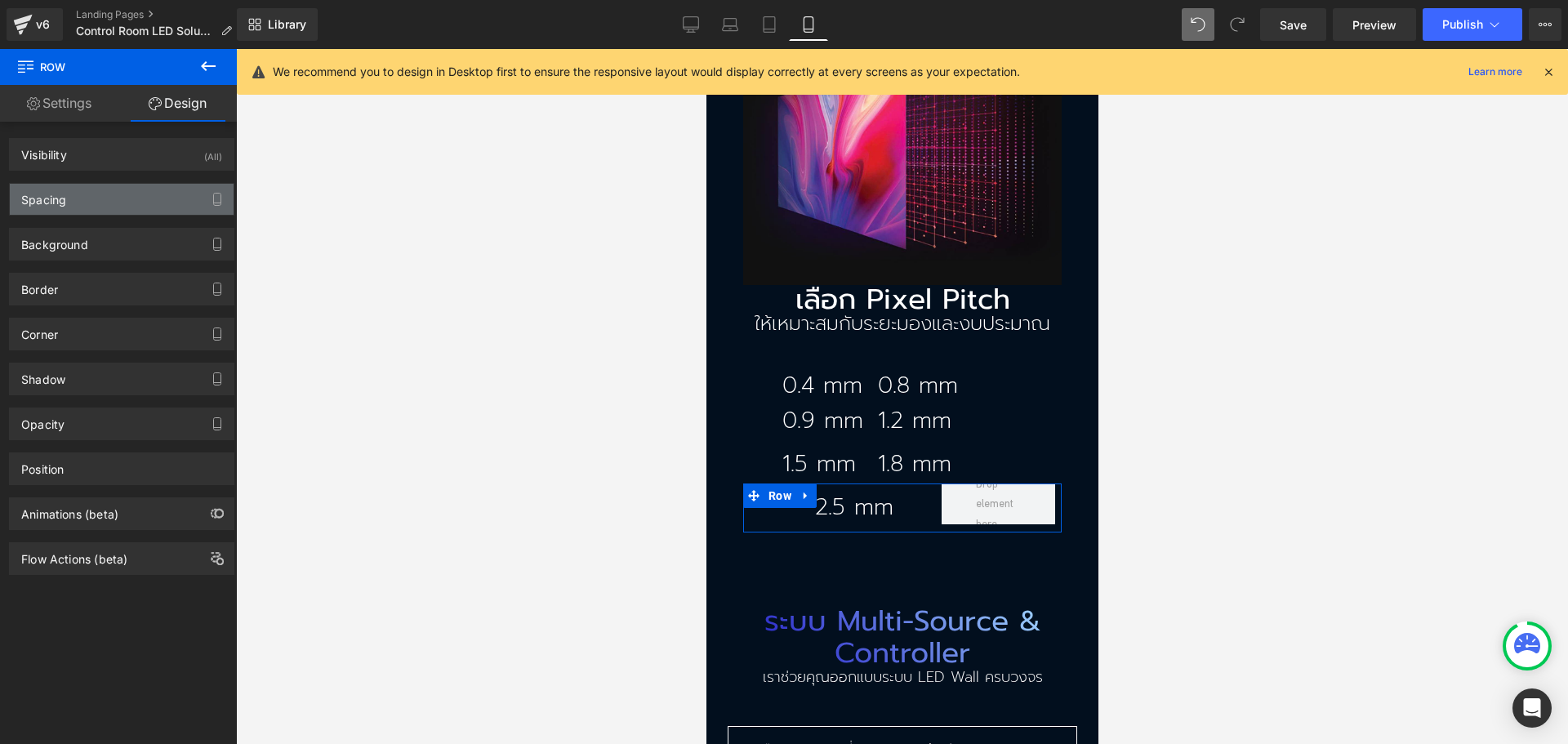
click at [49, 207] on div "Spacing" at bounding box center [122, 199] width 223 height 31
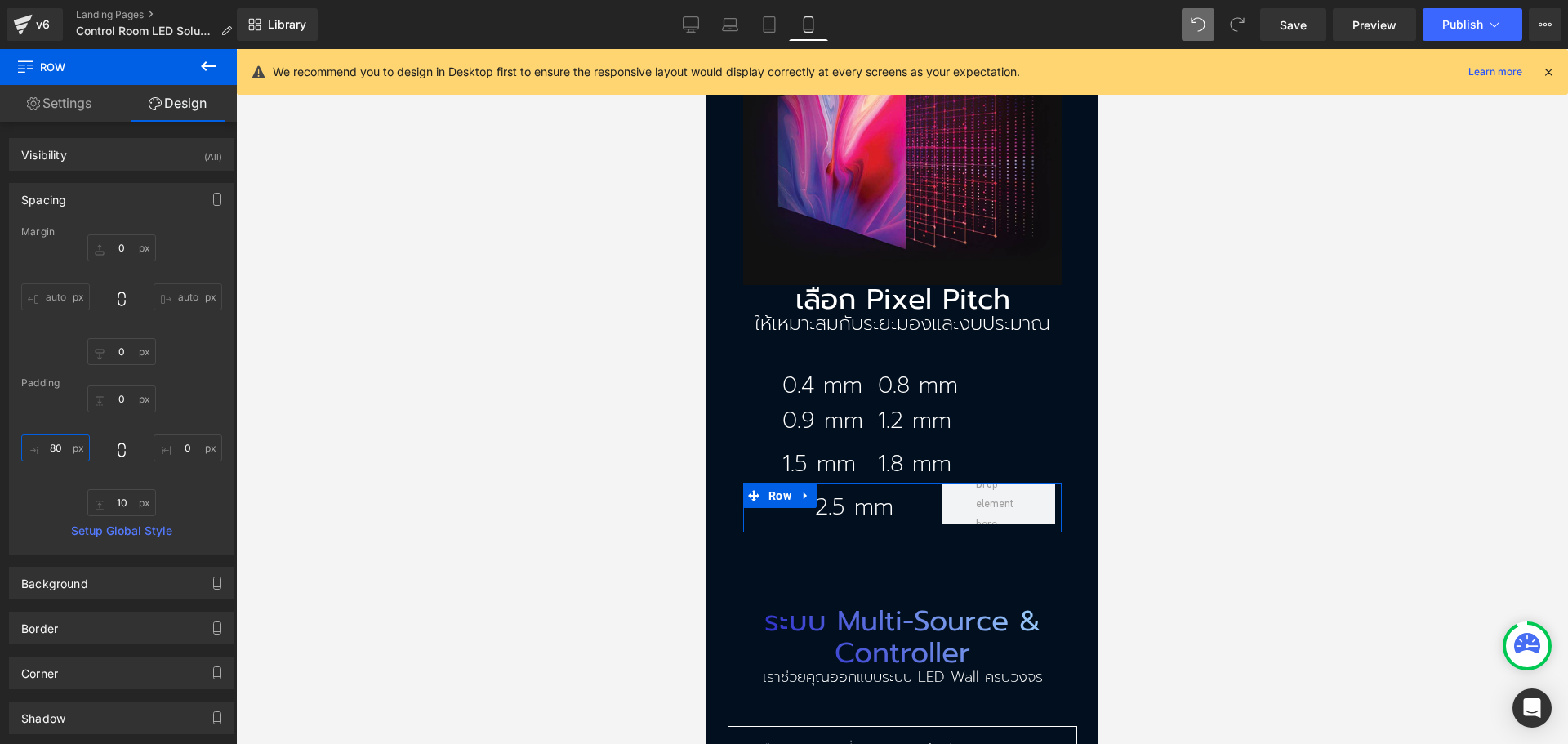
click at [61, 452] on input "80" at bounding box center [55, 448] width 68 height 27
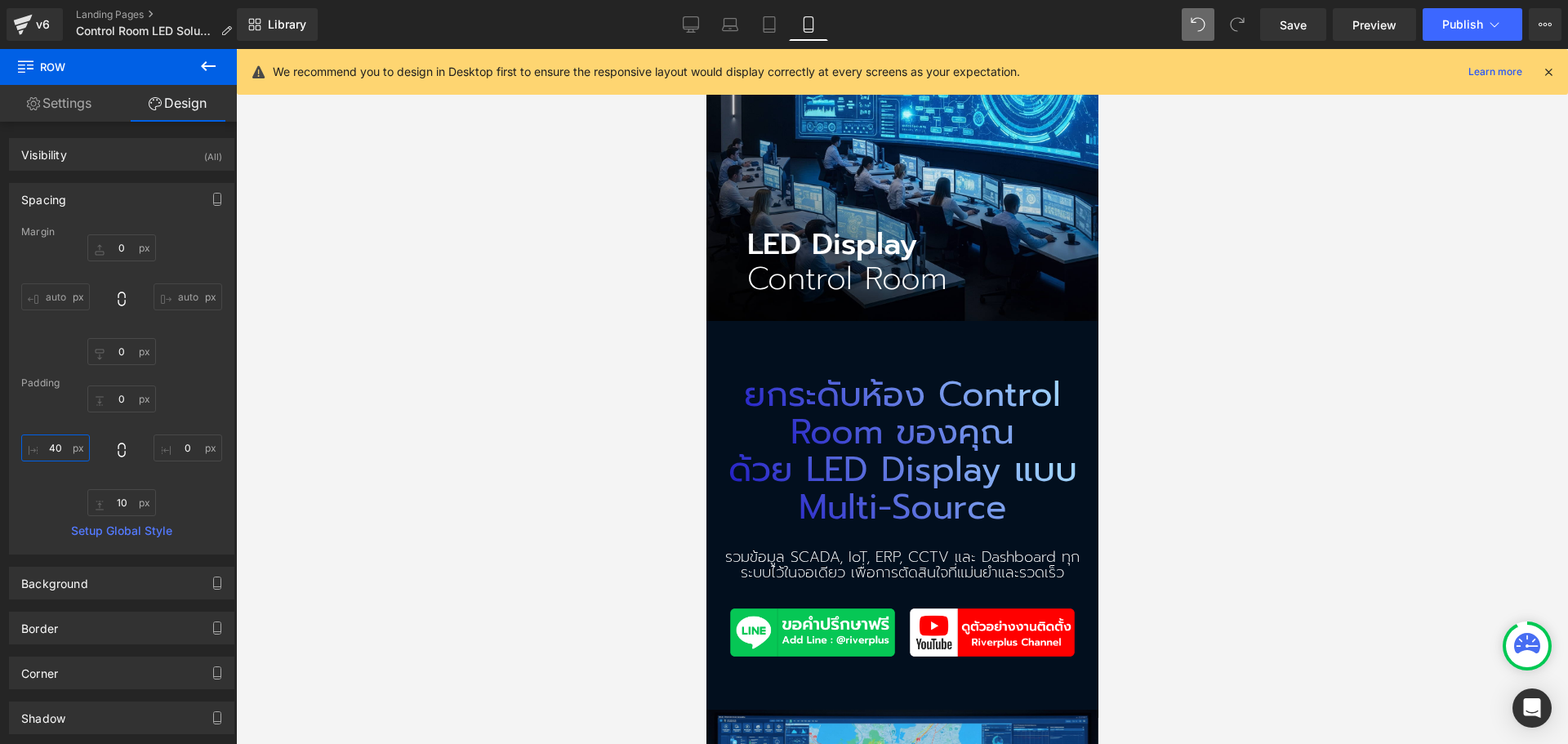
scroll to position [0, 0]
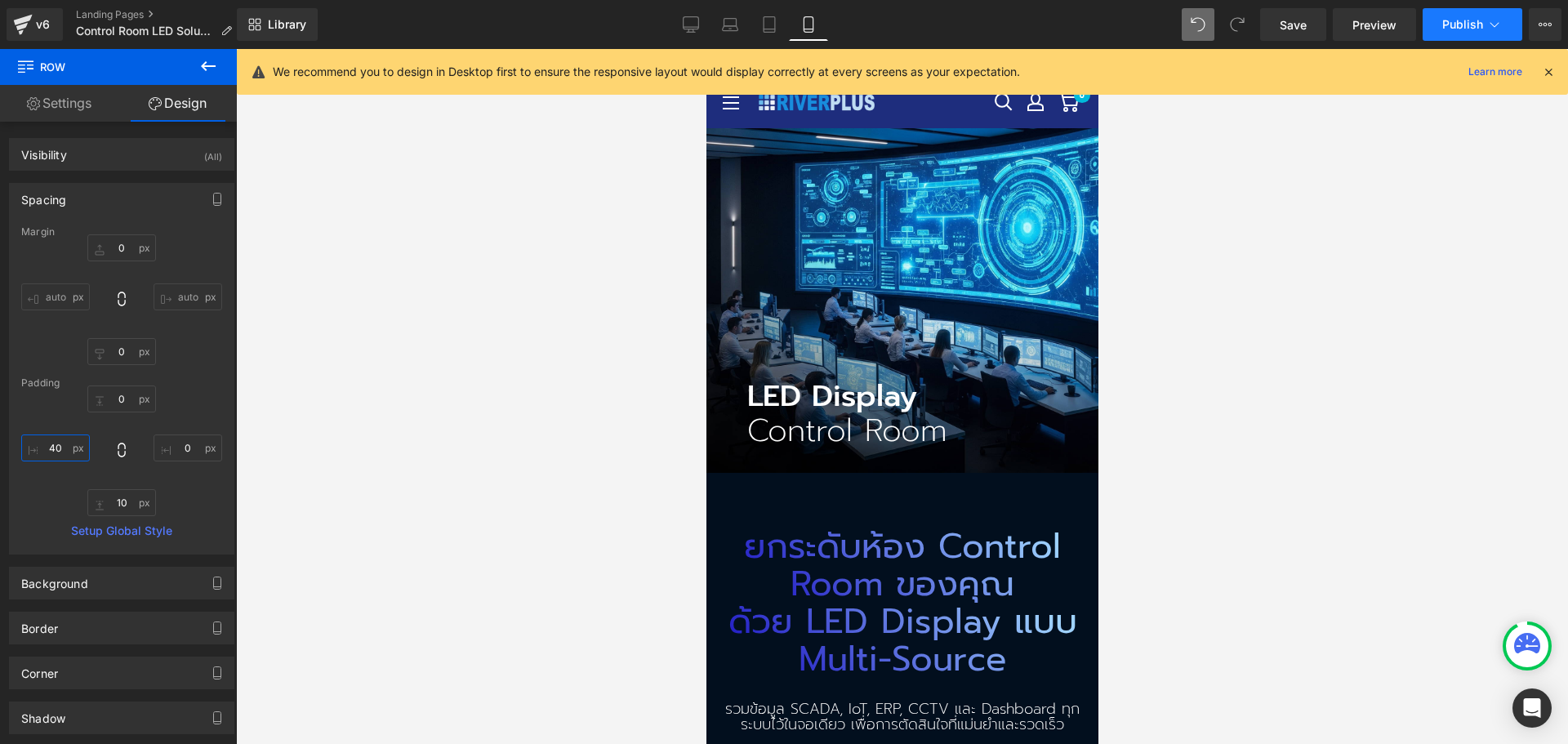
type input "40"
click at [1502, 23] on button "Publish" at bounding box center [1471, 24] width 99 height 33
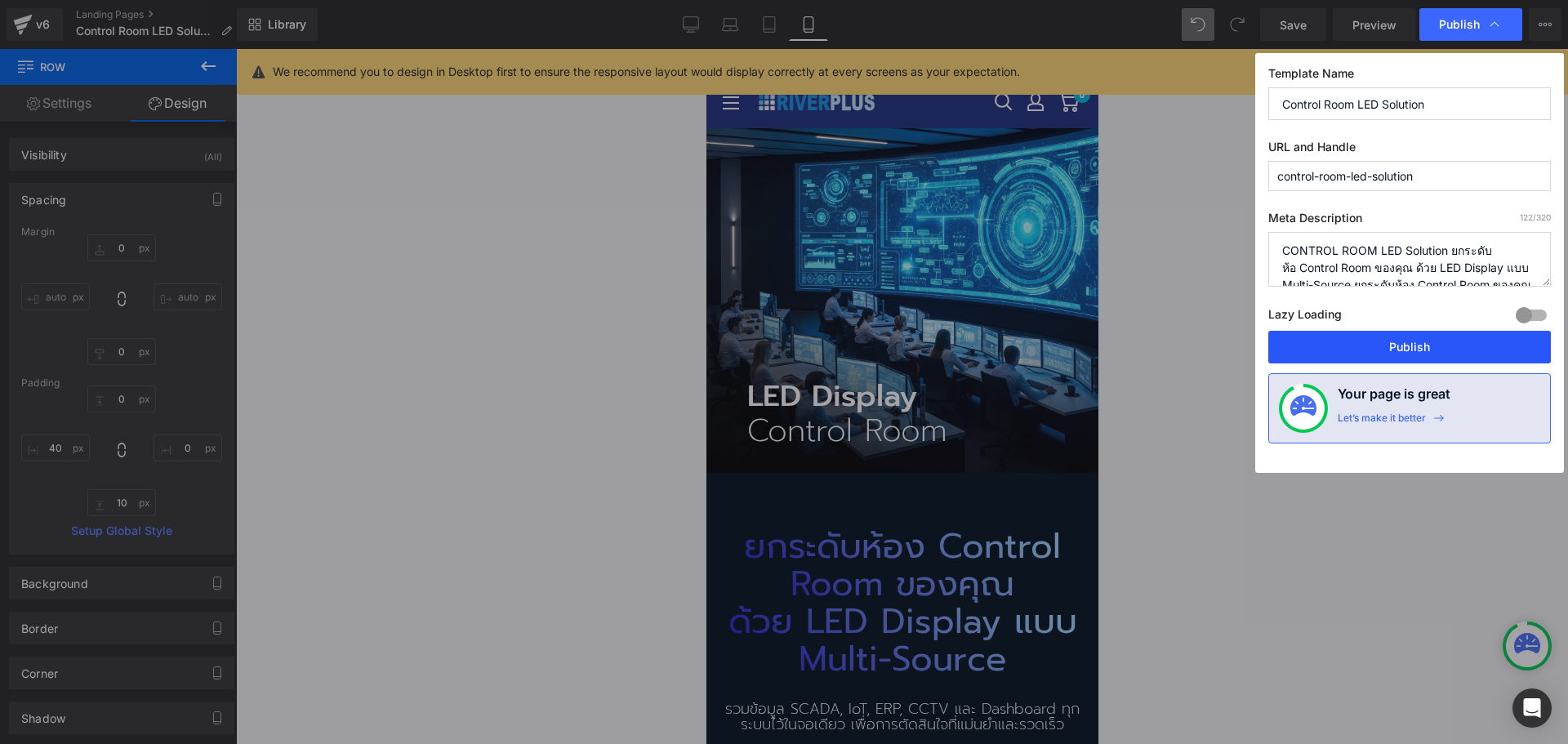
click at [1407, 356] on button "Publish" at bounding box center [1409, 347] width 283 height 33
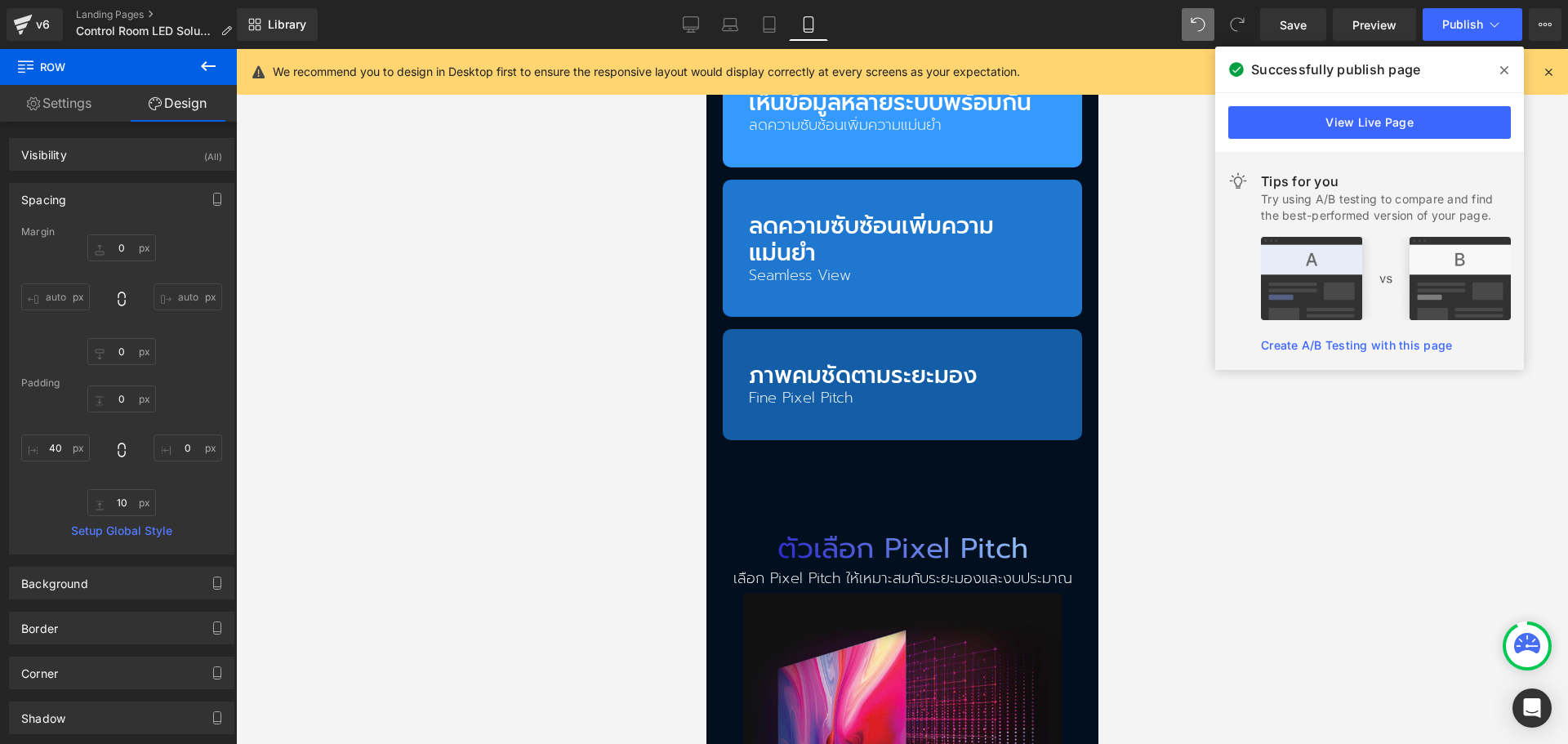
scroll to position [2777, 0]
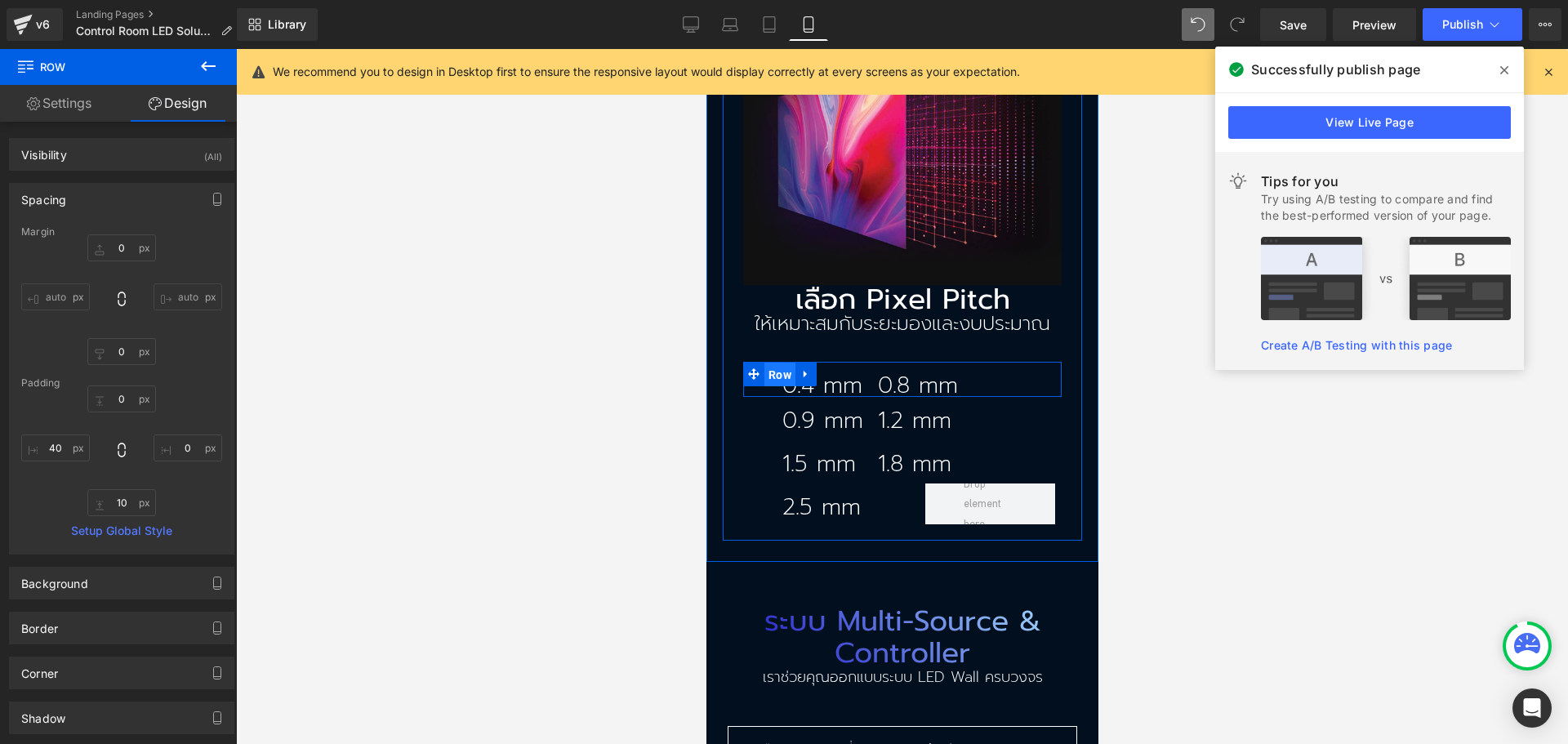
click at [772, 363] on span "Row" at bounding box center [779, 375] width 31 height 24
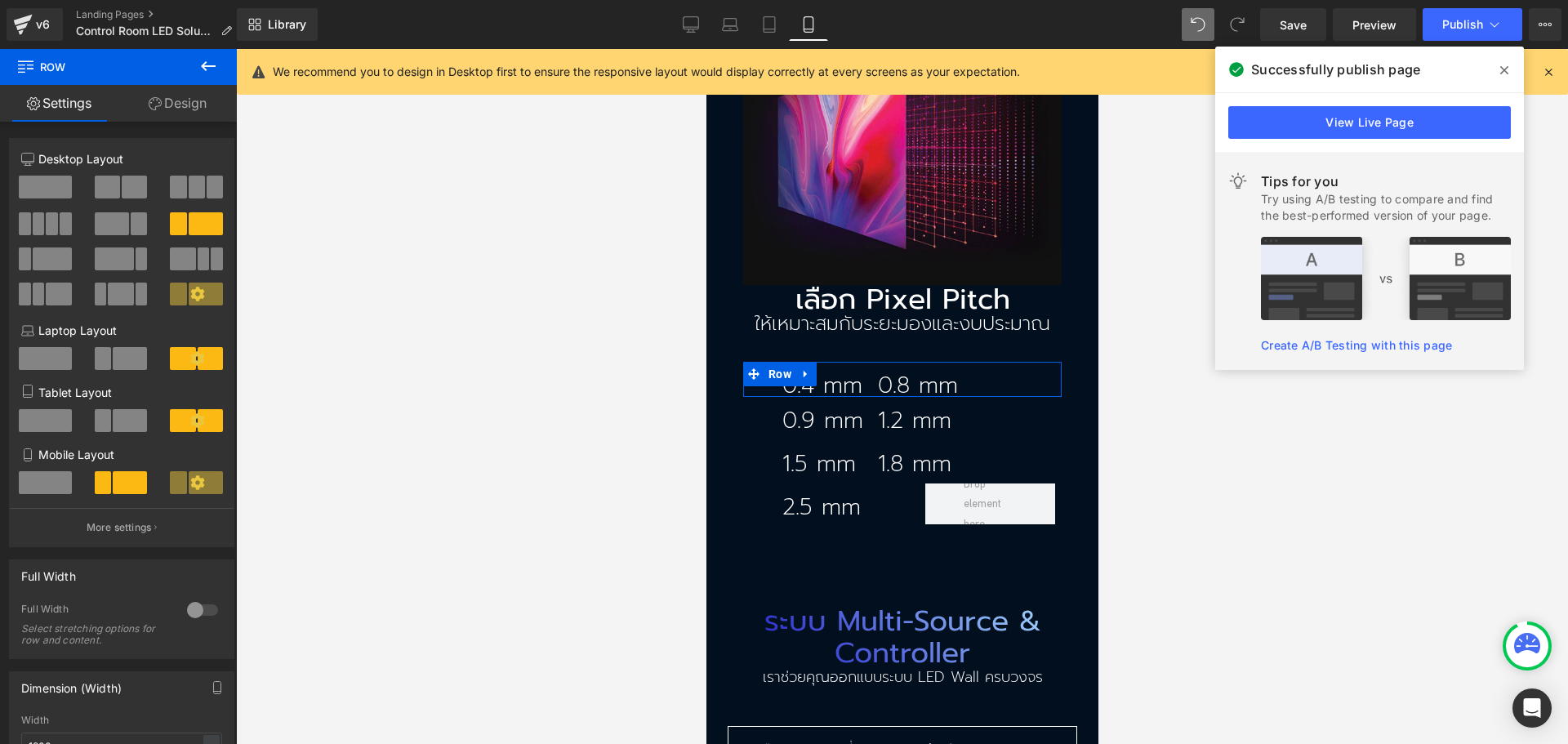
drag, startPoint x: 158, startPoint y: 106, endPoint x: 115, endPoint y: 178, distance: 83.9
click at [158, 104] on icon at bounding box center [155, 104] width 13 height 13
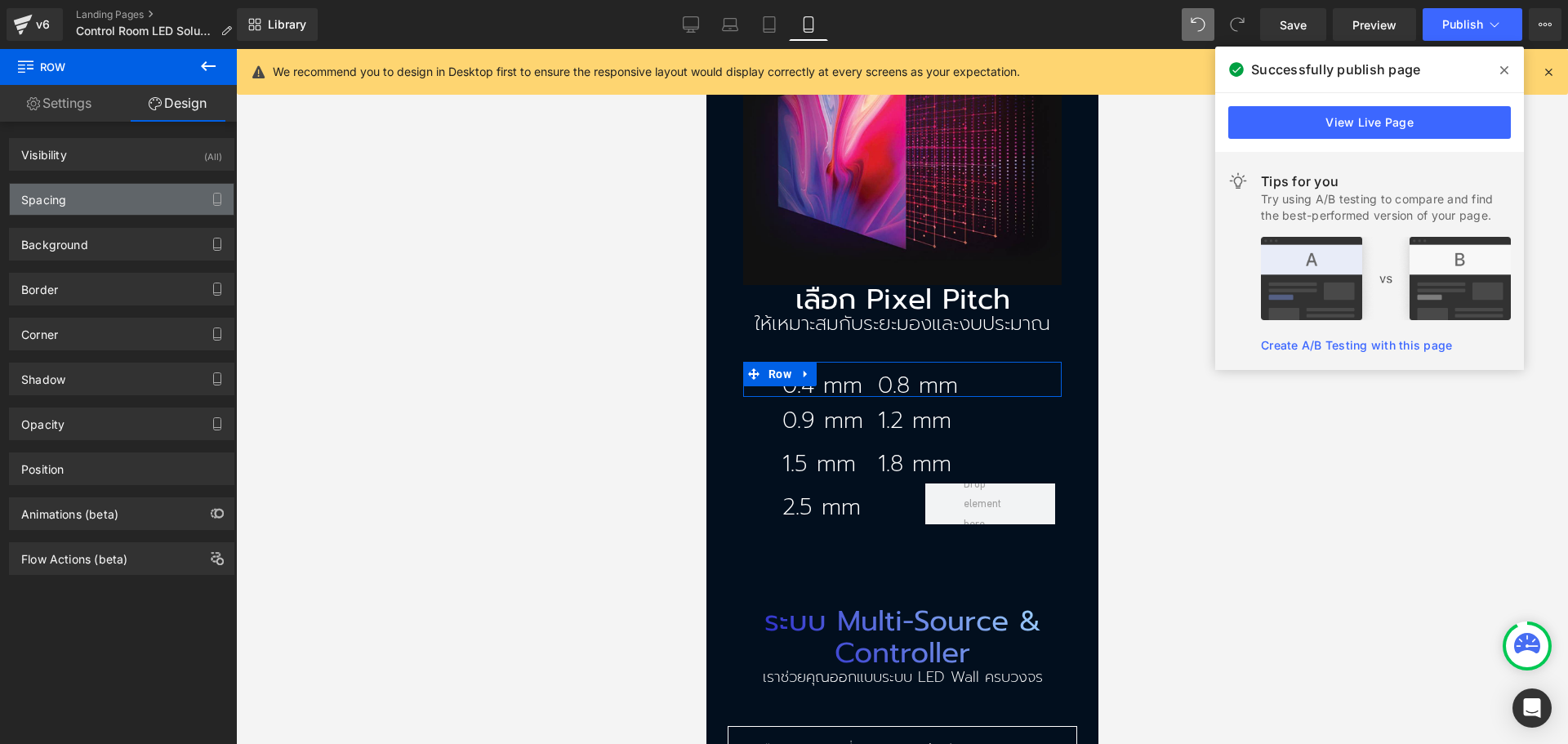
drag, startPoint x: 114, startPoint y: 198, endPoint x: 93, endPoint y: 240, distance: 47.0
click at [114, 199] on div "Spacing" at bounding box center [122, 199] width 223 height 31
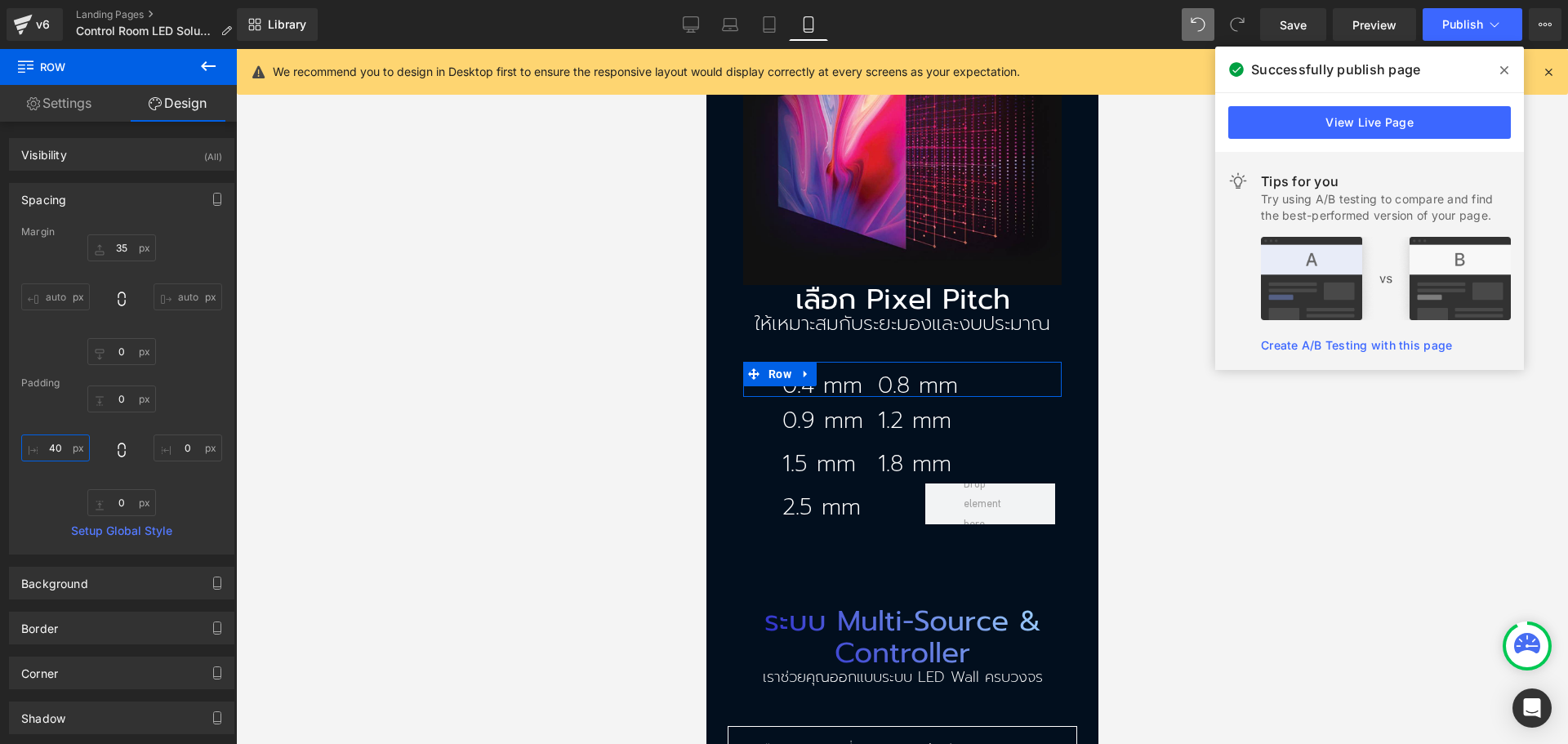
click at [58, 448] on input "40" at bounding box center [55, 448] width 68 height 27
type input "0"
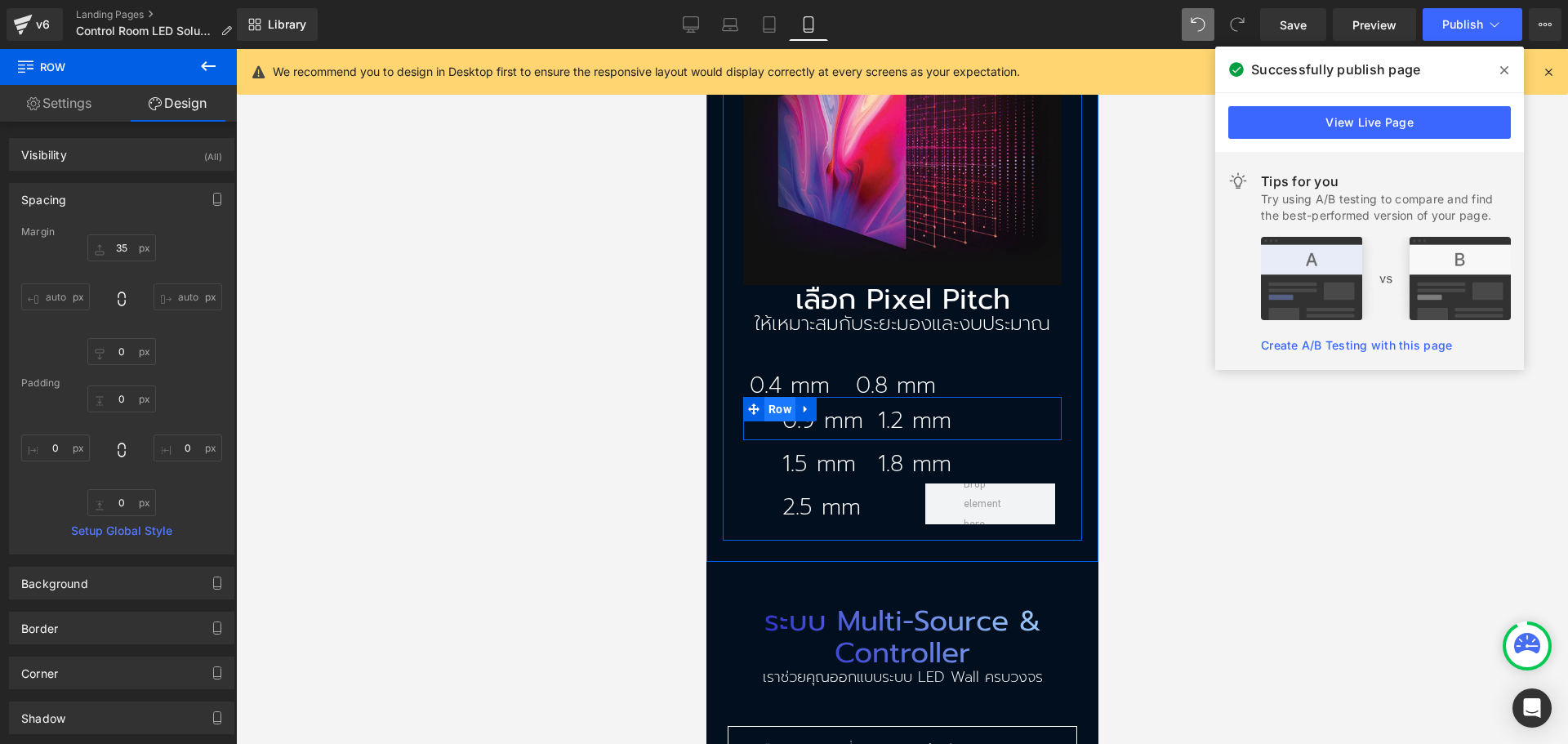
click at [772, 397] on span "Row" at bounding box center [779, 409] width 31 height 24
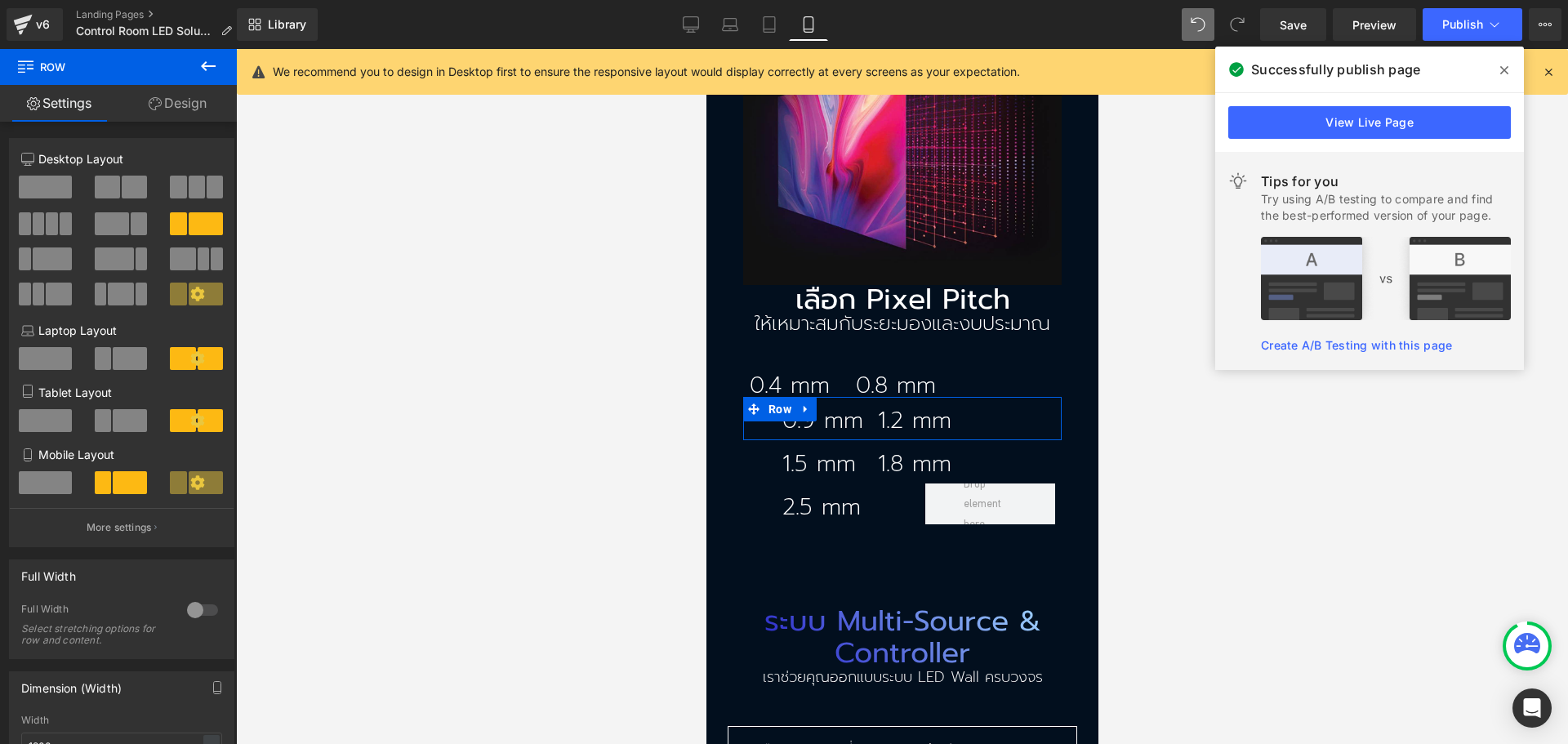
click at [155, 102] on icon at bounding box center [155, 104] width 13 height 13
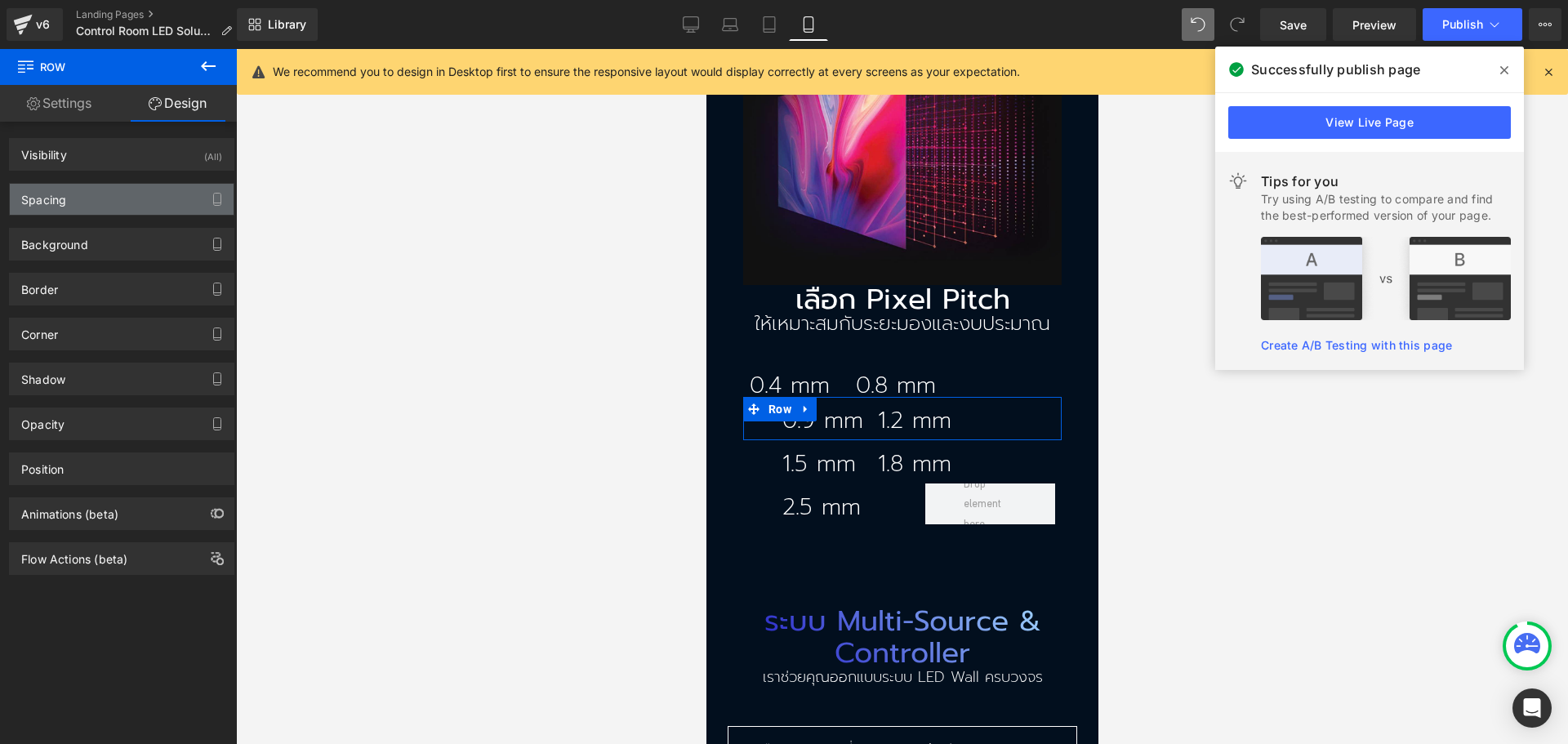
click at [95, 200] on div "Spacing" at bounding box center [122, 199] width 223 height 31
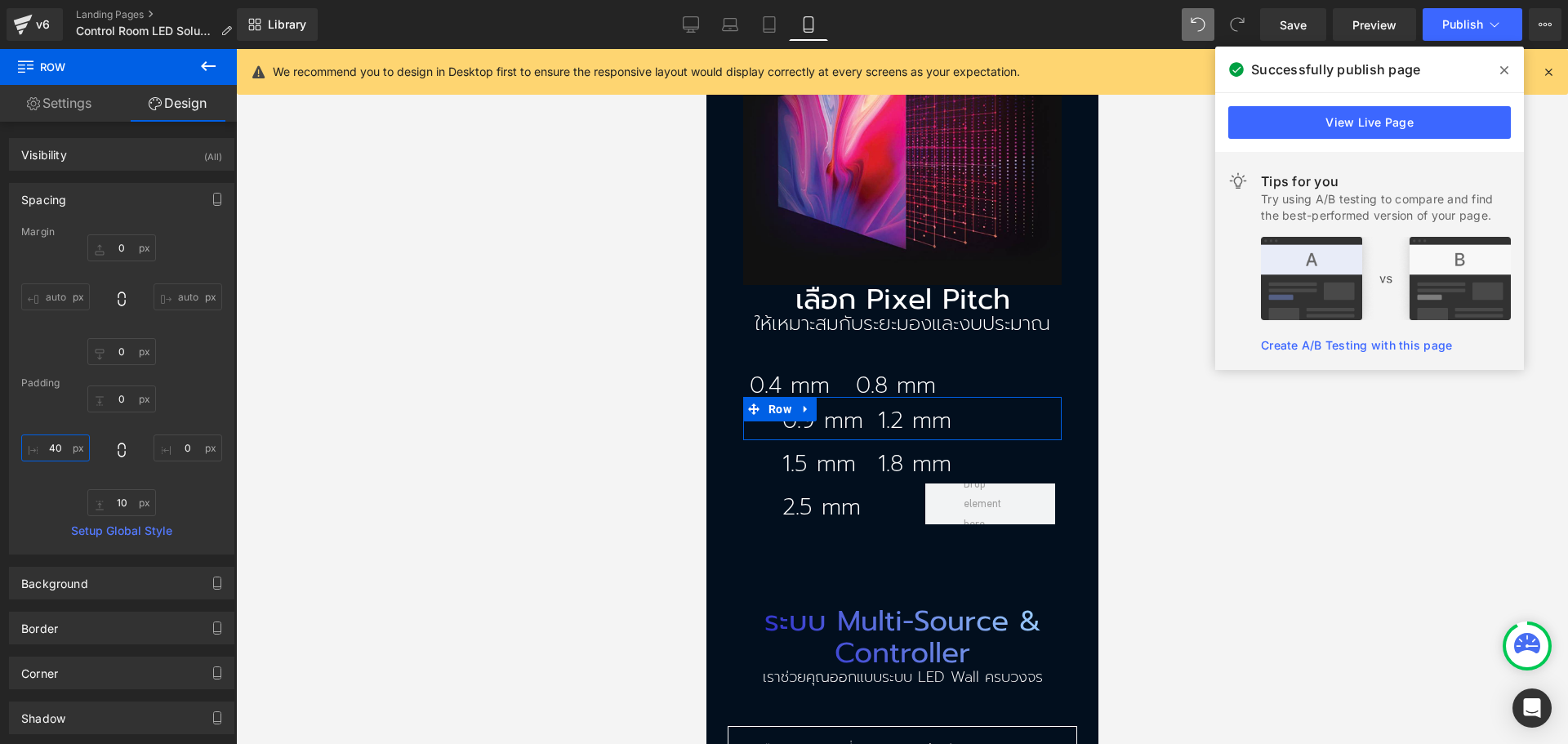
click at [49, 448] on input "40" at bounding box center [55, 448] width 68 height 27
type input "0"
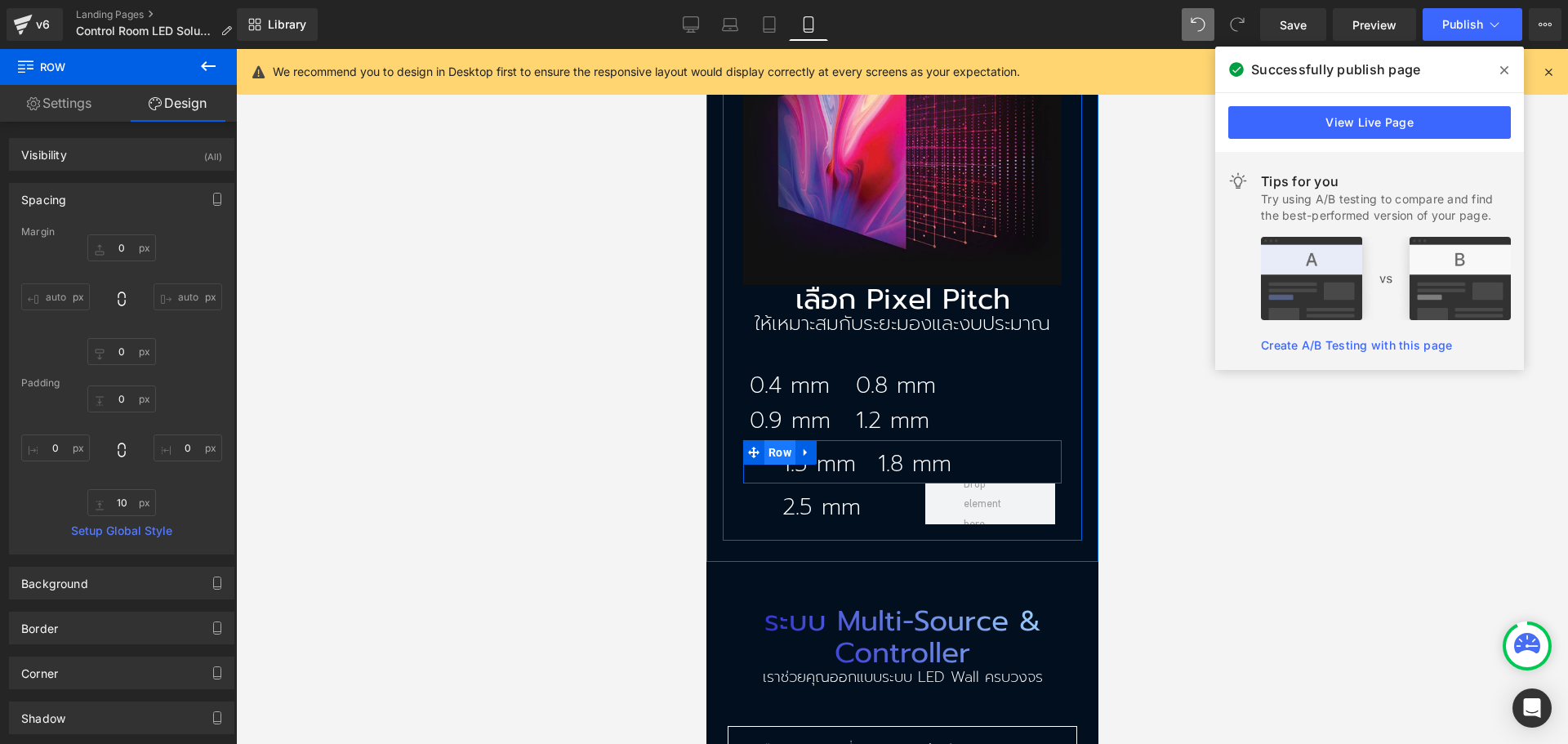
click at [754, 440] on span at bounding box center [752, 452] width 21 height 24
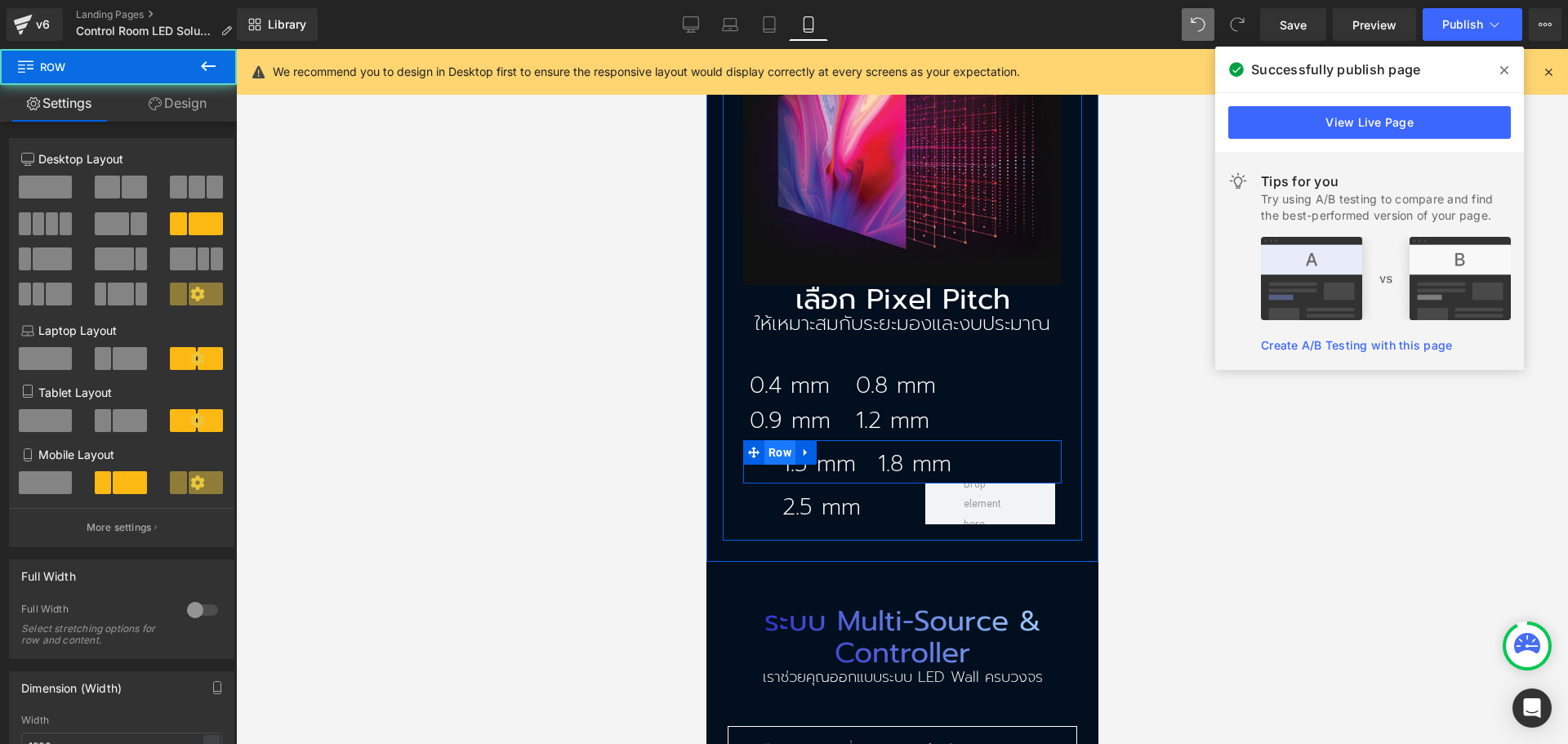
click at [780, 440] on span "Row" at bounding box center [779, 452] width 31 height 24
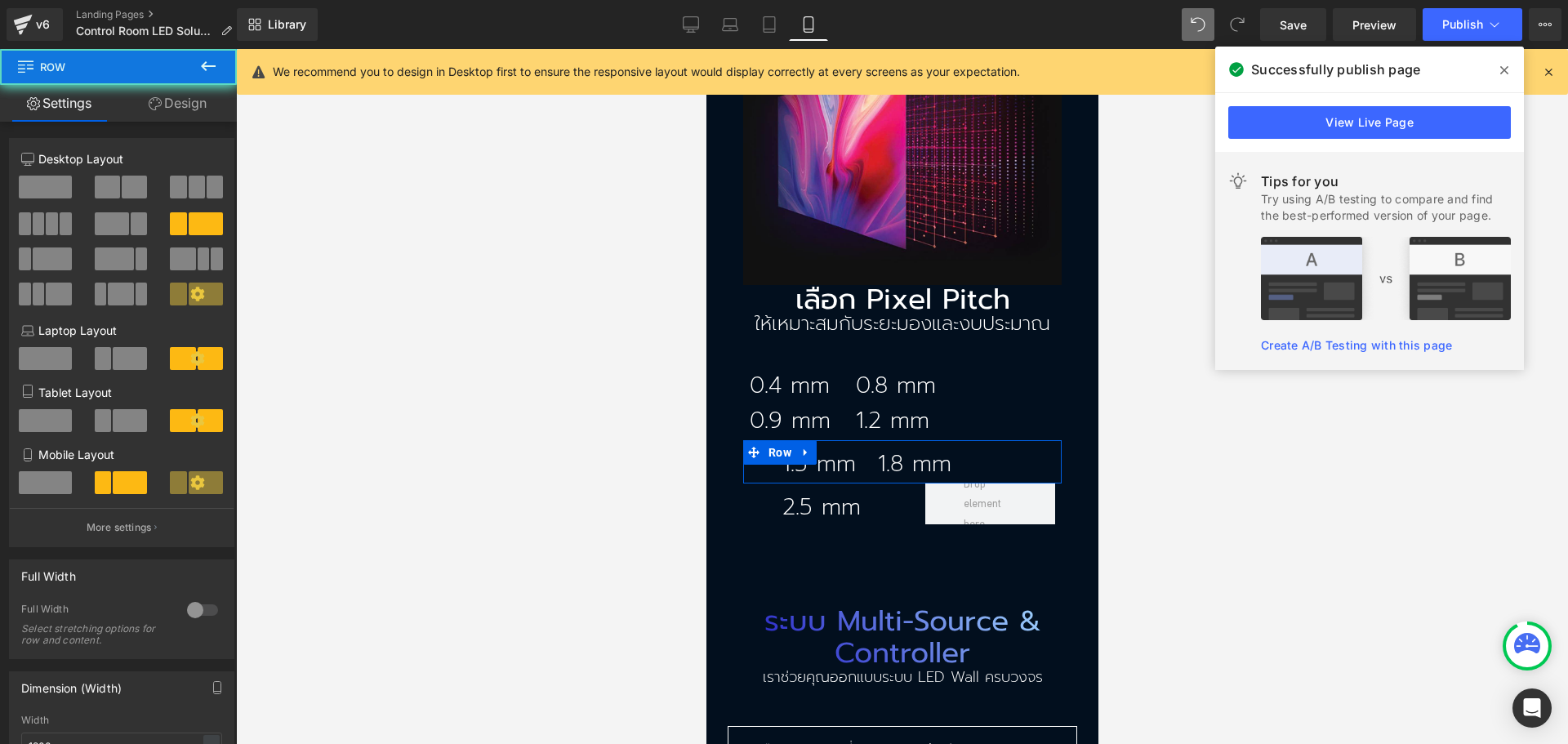
click at [186, 103] on link "Design" at bounding box center [178, 103] width 118 height 37
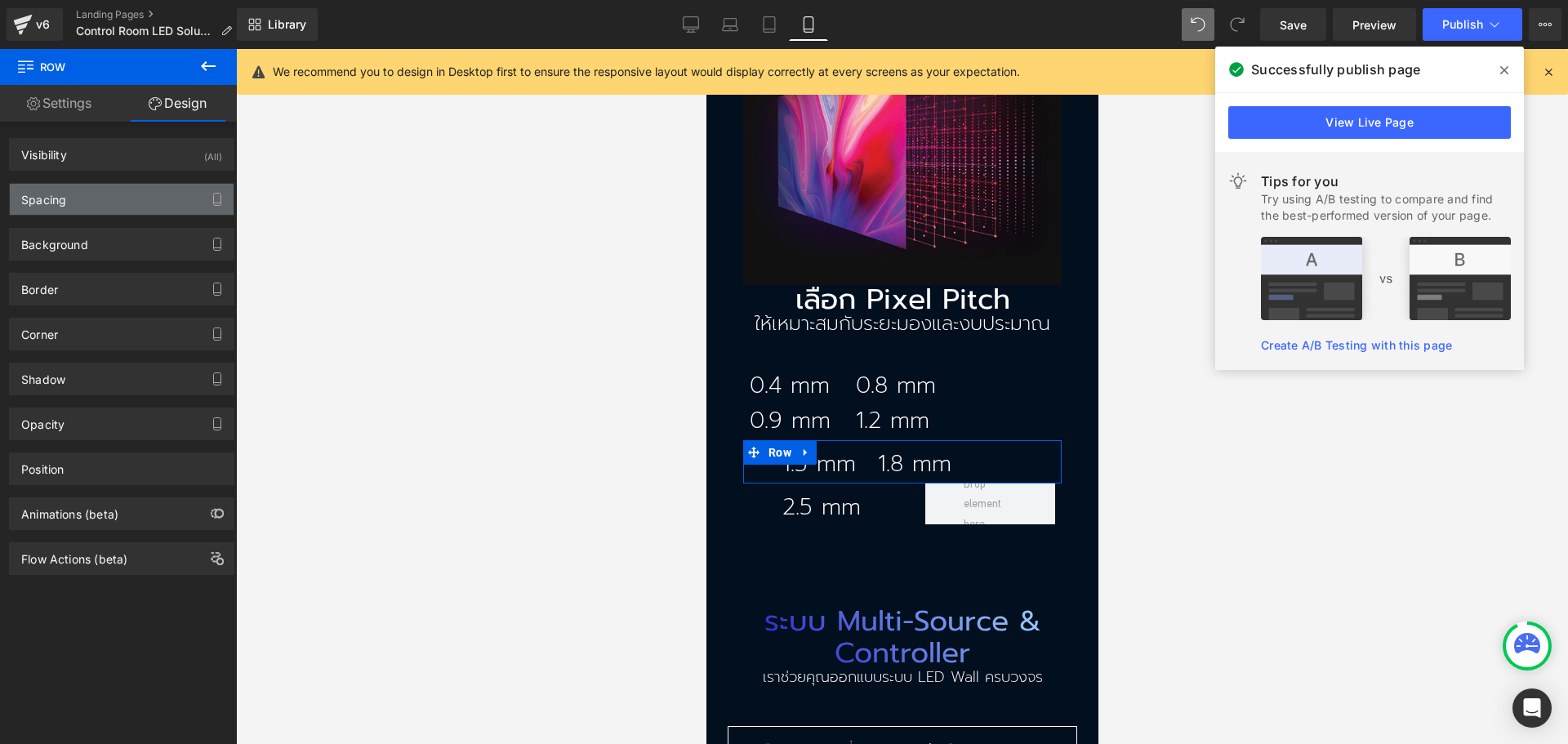
type input "0"
type input "10"
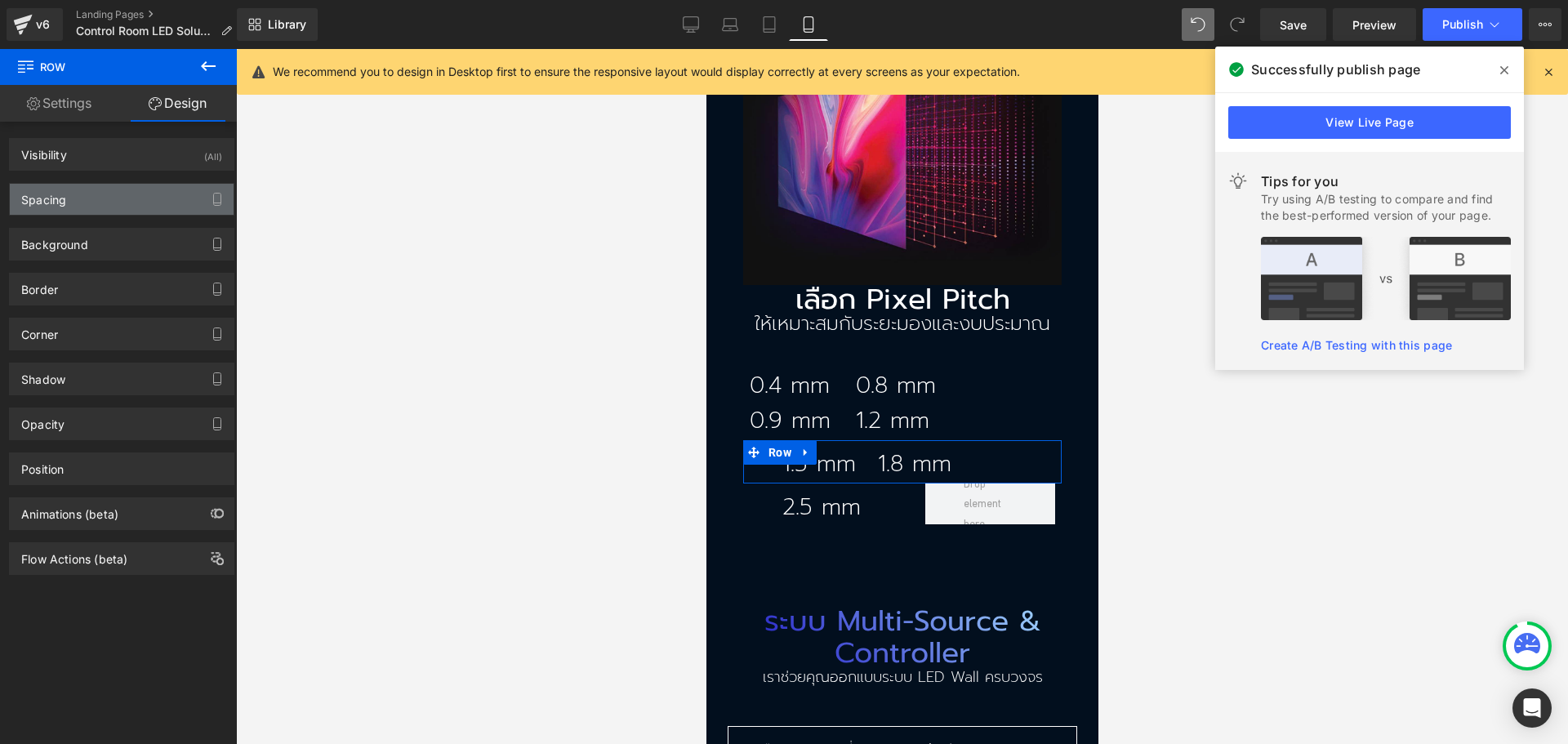
click at [107, 204] on div "Spacing" at bounding box center [122, 199] width 223 height 31
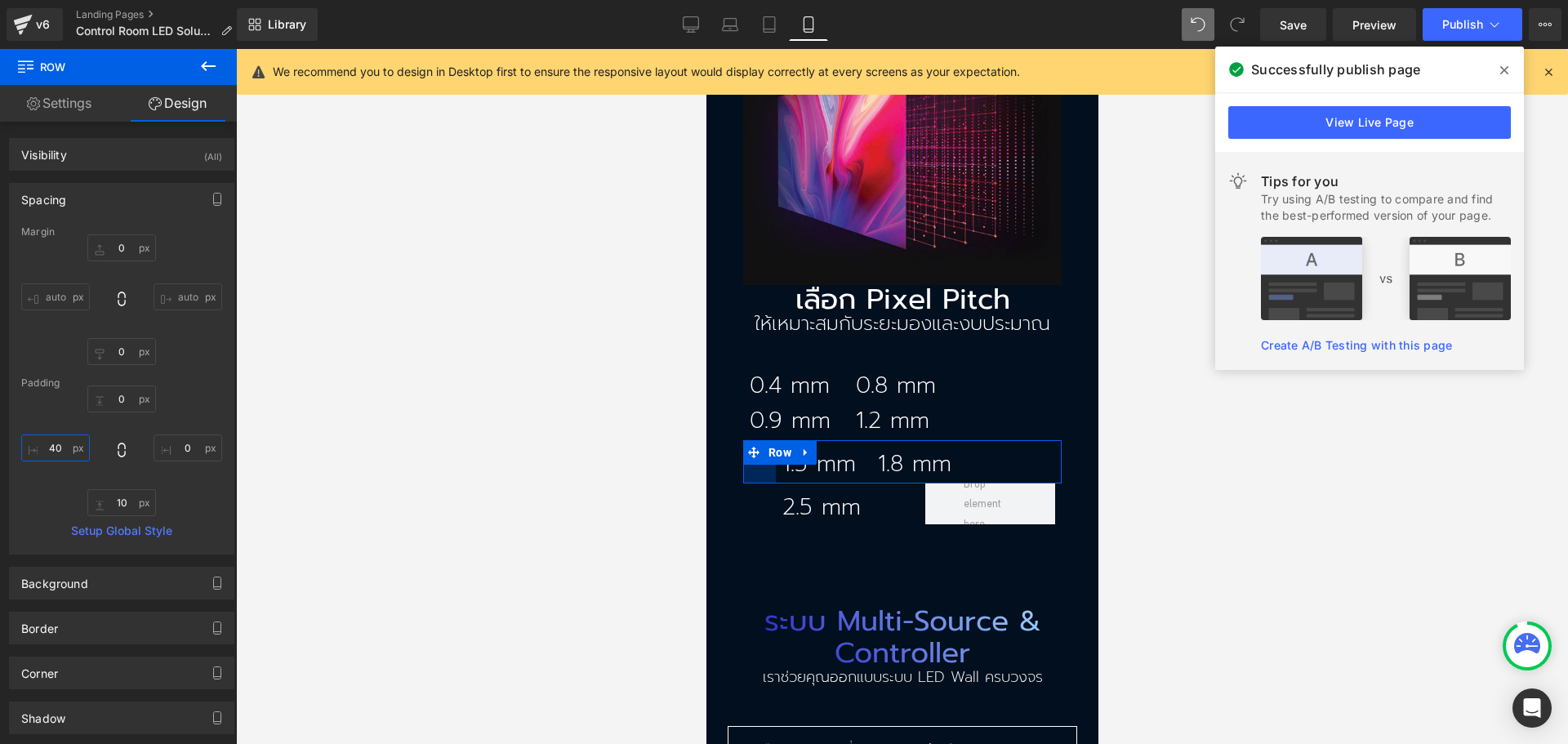
click at [43, 455] on input "40" at bounding box center [55, 448] width 68 height 27
type input "0"
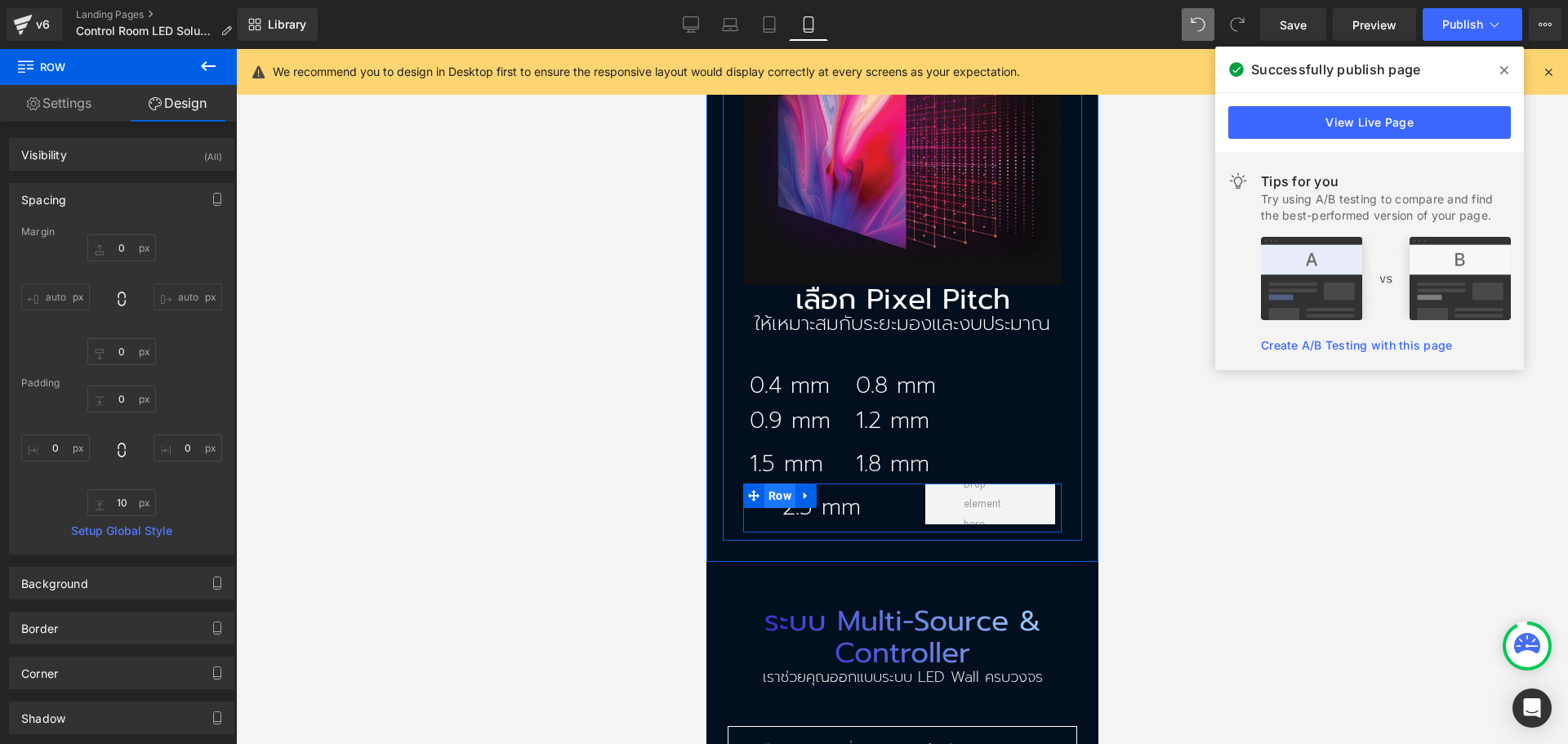
click at [774, 484] on span "Row" at bounding box center [779, 495] width 31 height 24
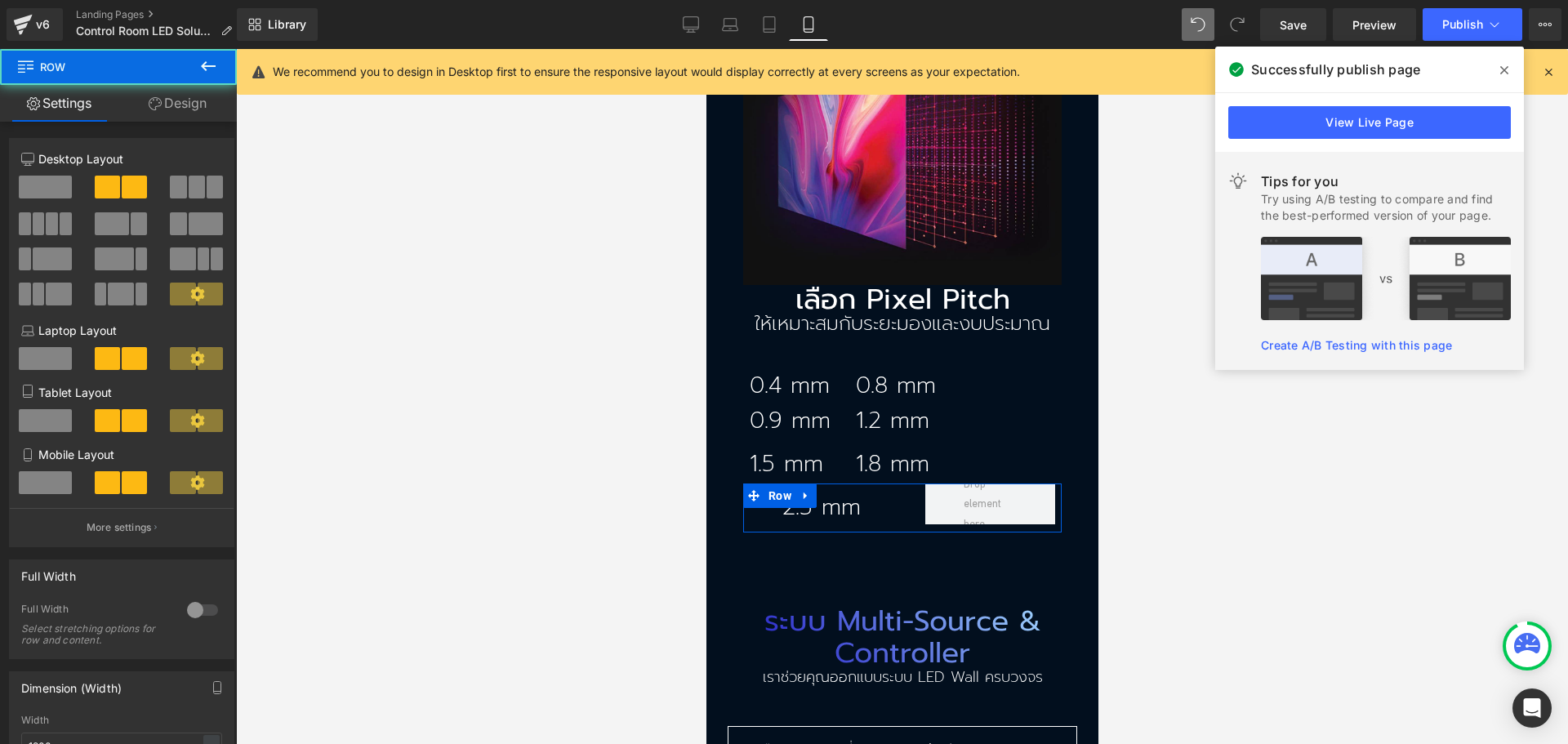
click at [175, 99] on link "Design" at bounding box center [178, 103] width 118 height 37
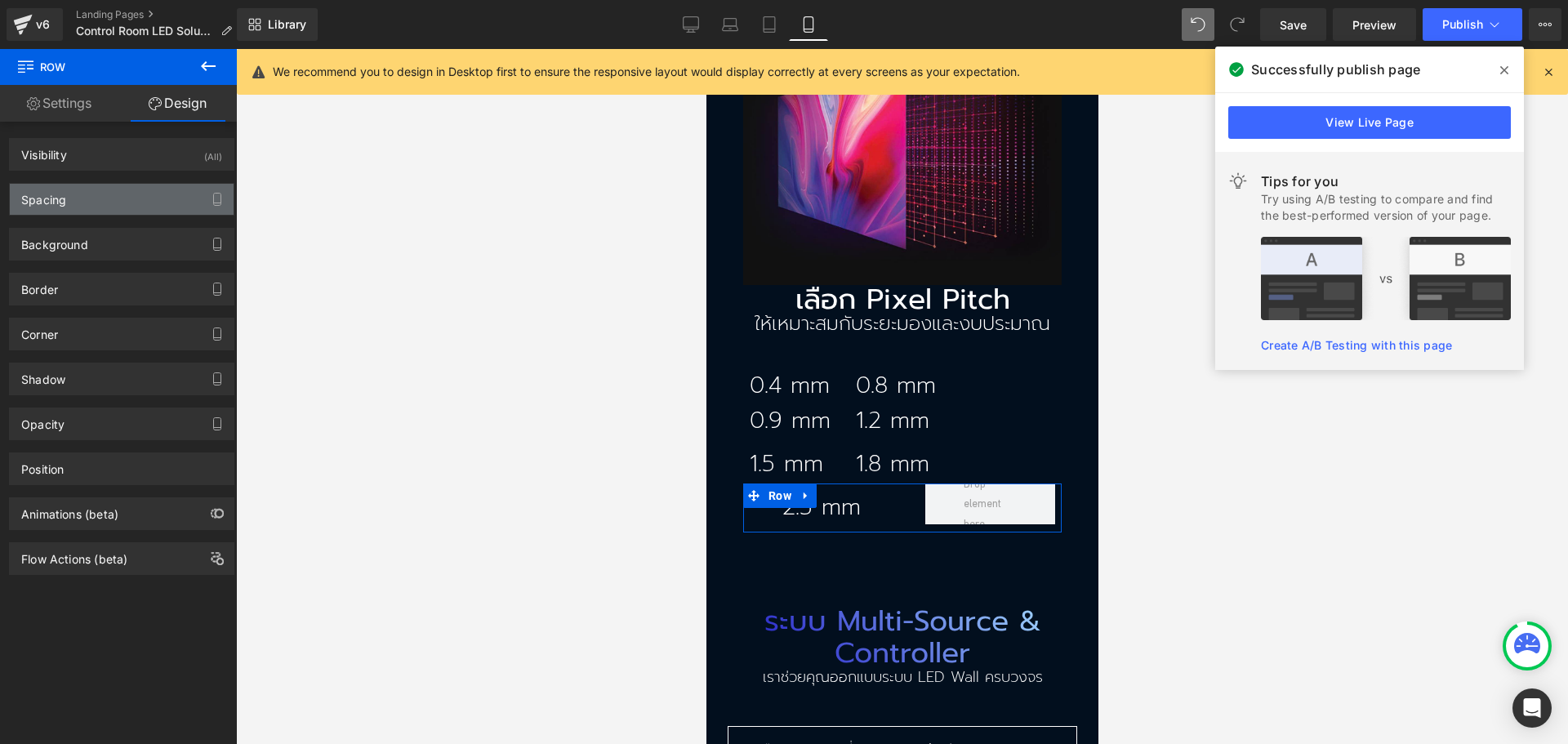
click at [100, 185] on div "Spacing" at bounding box center [122, 199] width 223 height 31
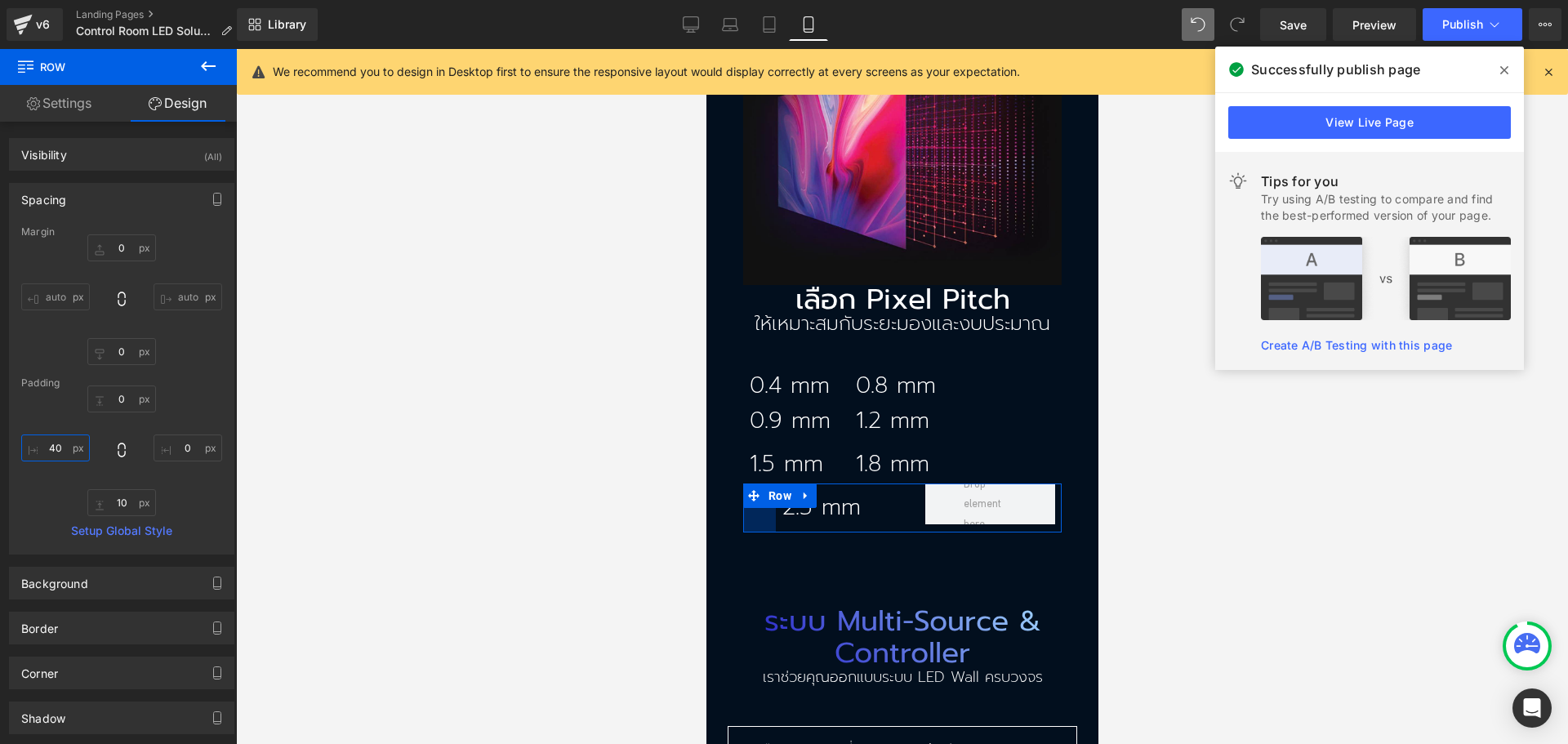
click at [54, 453] on input "40" at bounding box center [55, 448] width 68 height 27
type input "0"
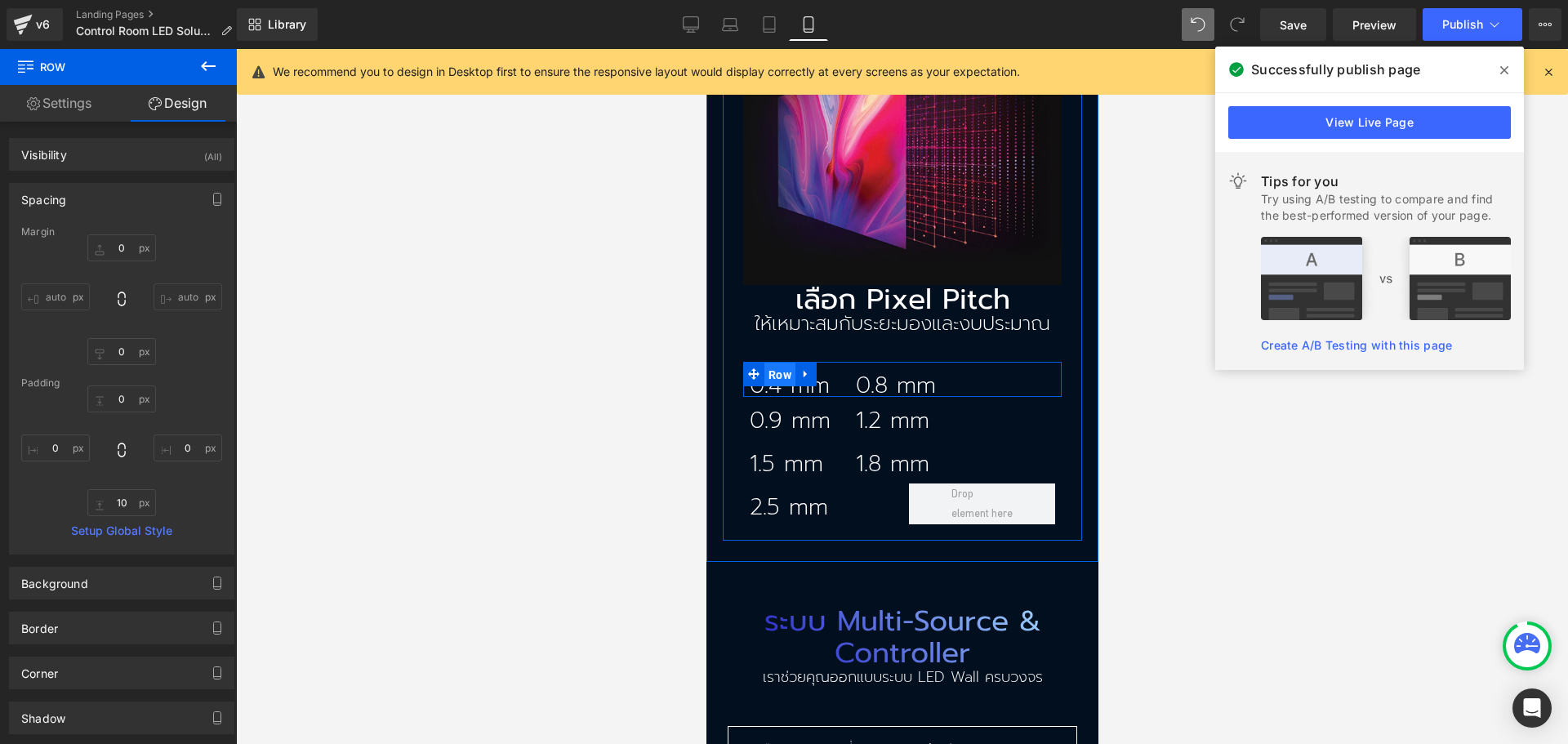
click at [768, 363] on span "Row" at bounding box center [779, 375] width 31 height 24
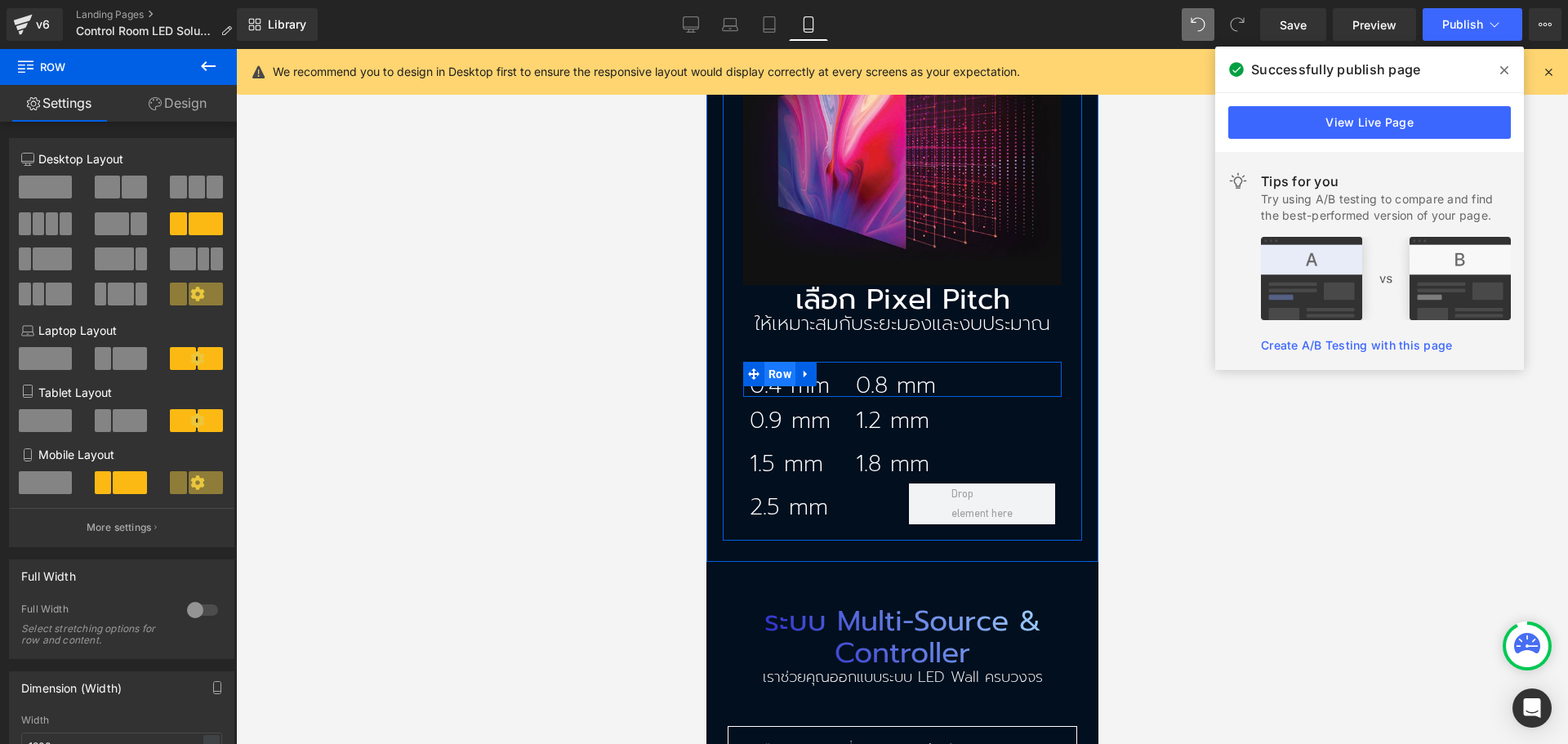
click at [775, 362] on span "Row" at bounding box center [779, 374] width 31 height 24
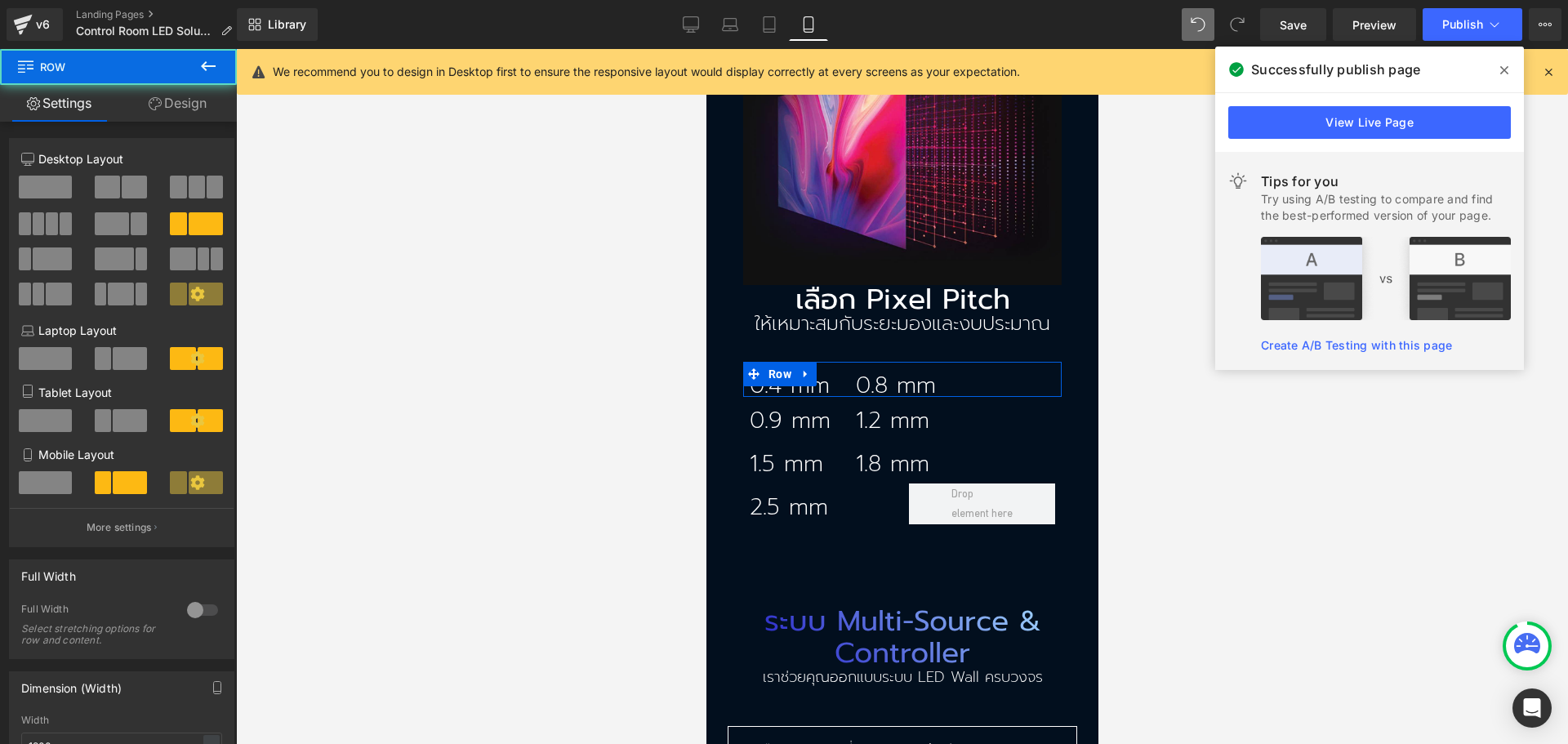
click at [147, 115] on link "Design" at bounding box center [178, 103] width 118 height 37
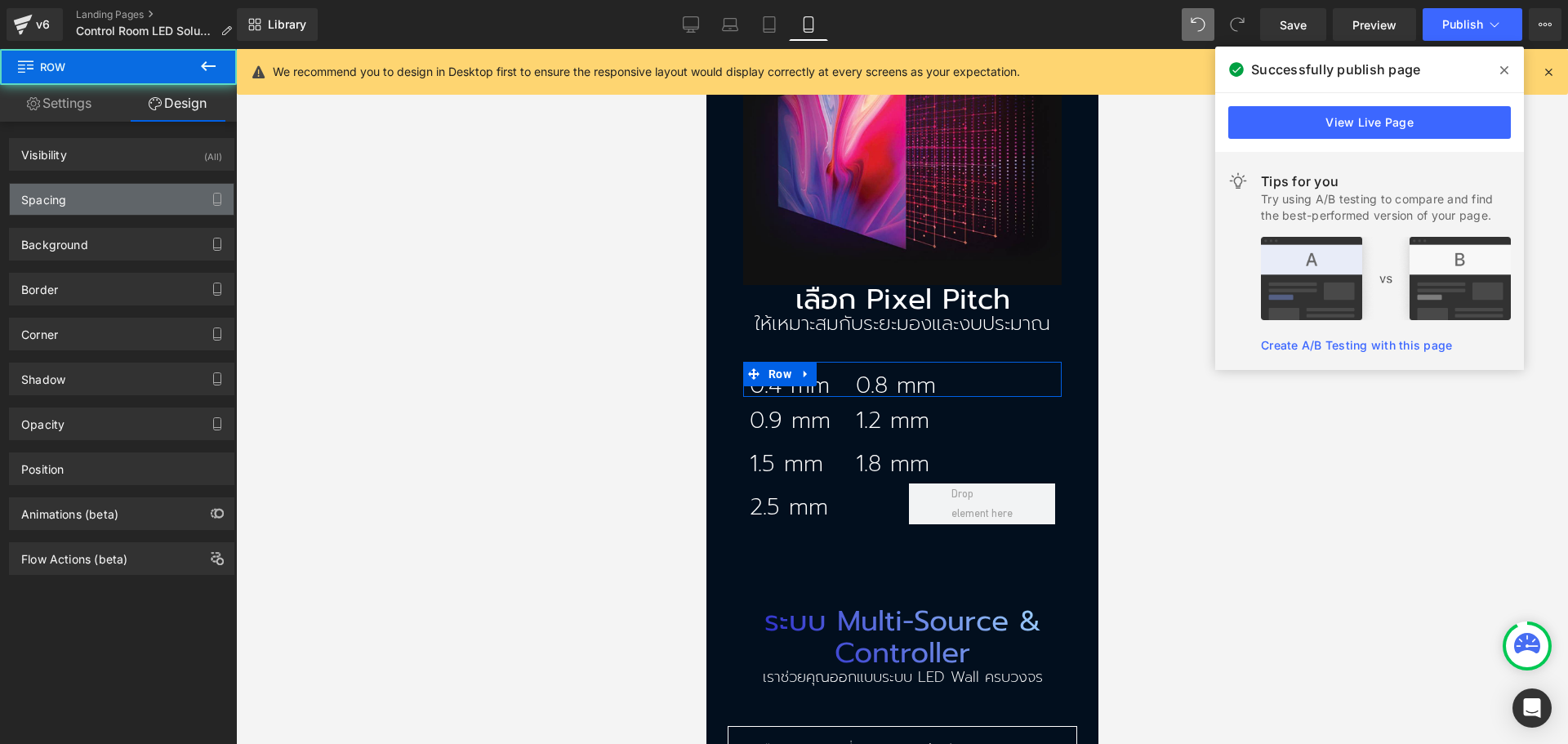
click at [133, 197] on div "Spacing" at bounding box center [122, 199] width 223 height 31
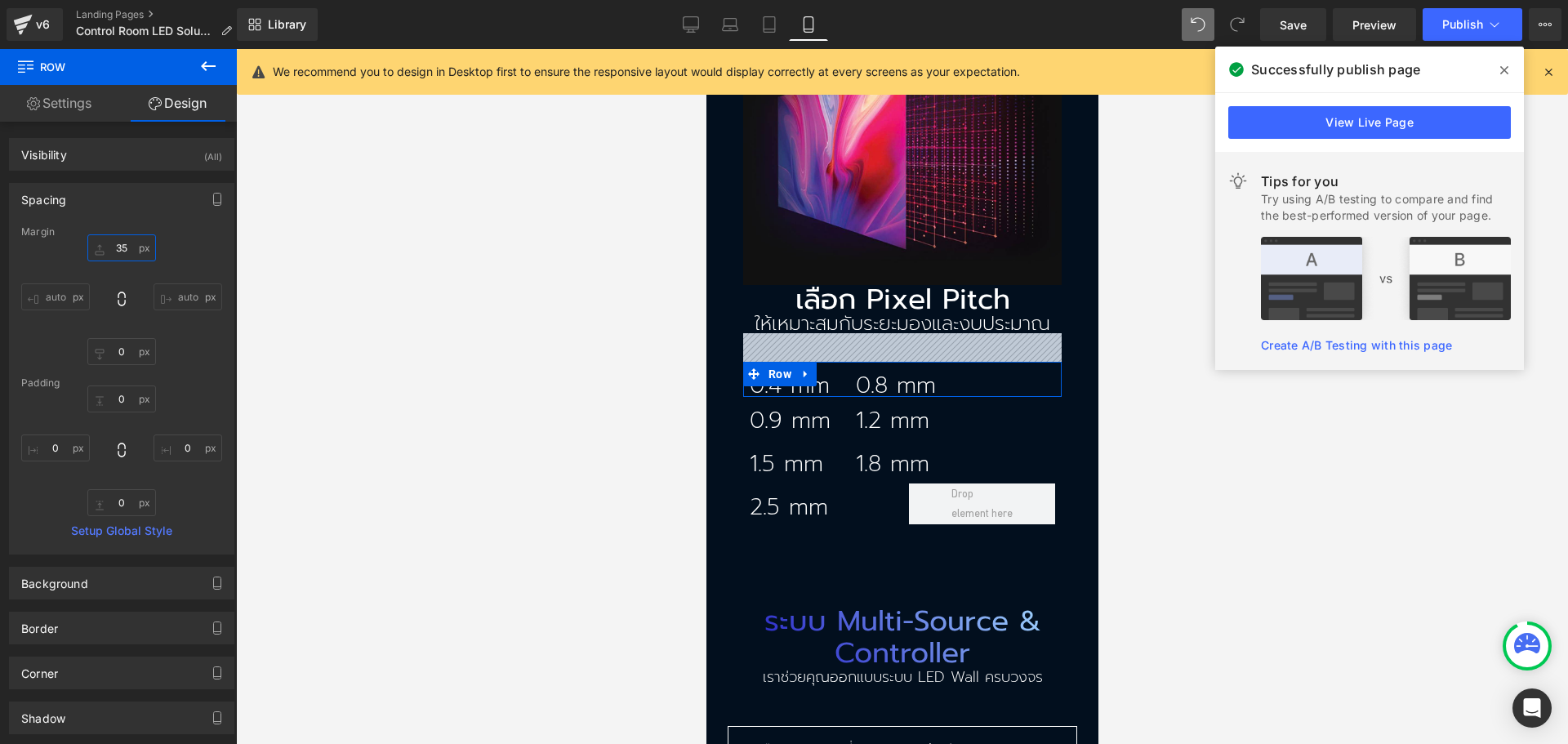
click at [123, 242] on input "35" at bounding box center [122, 248] width 68 height 27
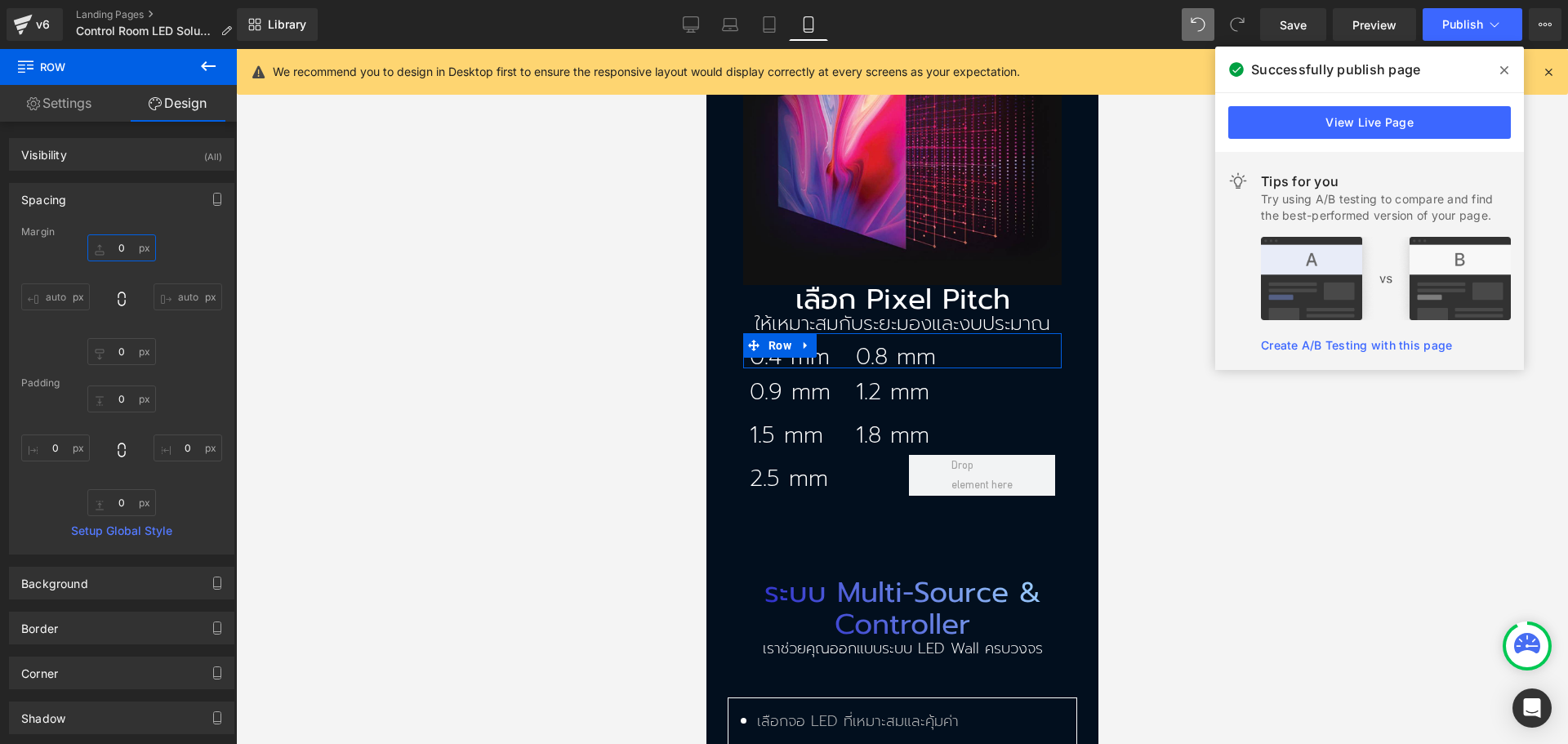
click at [117, 244] on input "0" at bounding box center [122, 248] width 68 height 27
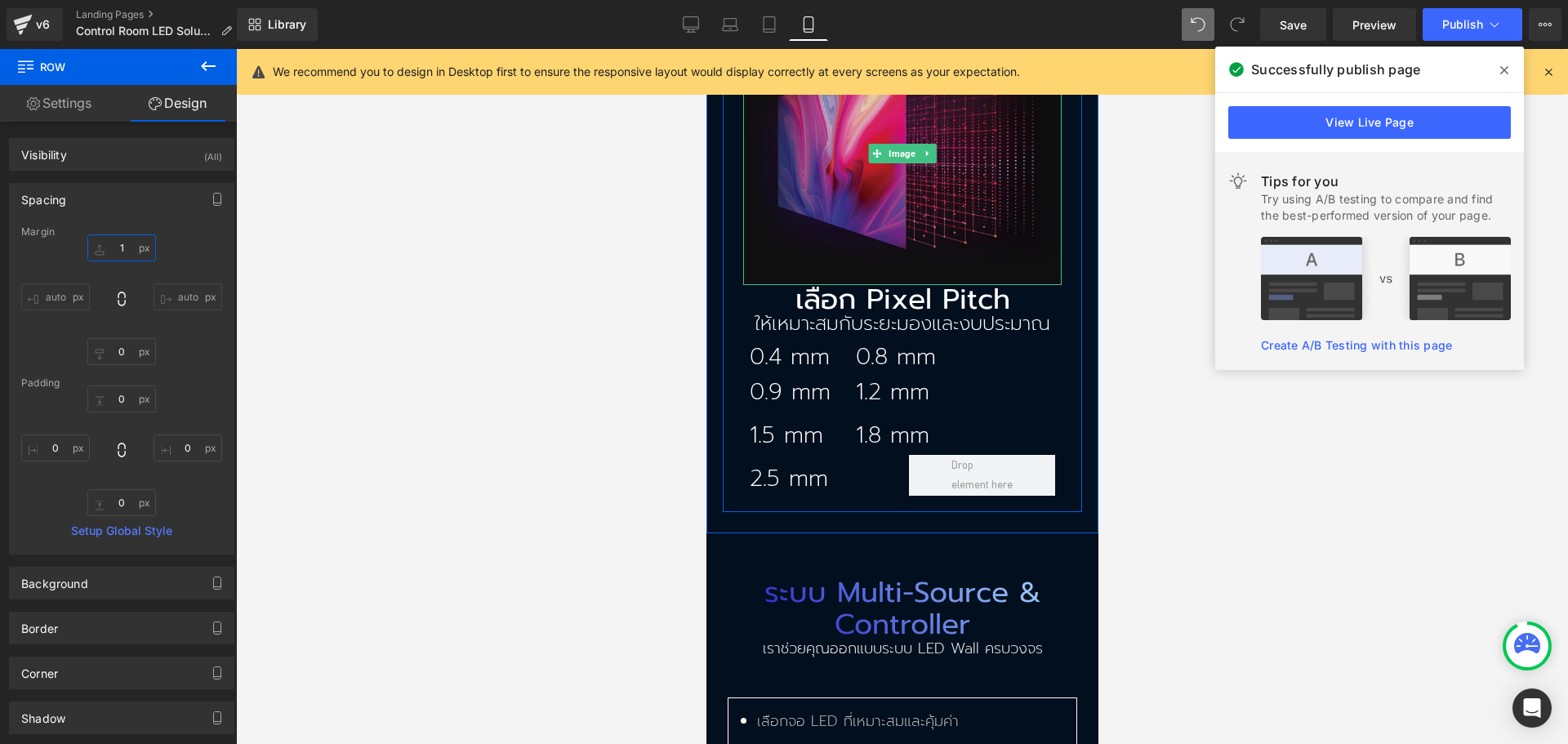
type input "10"
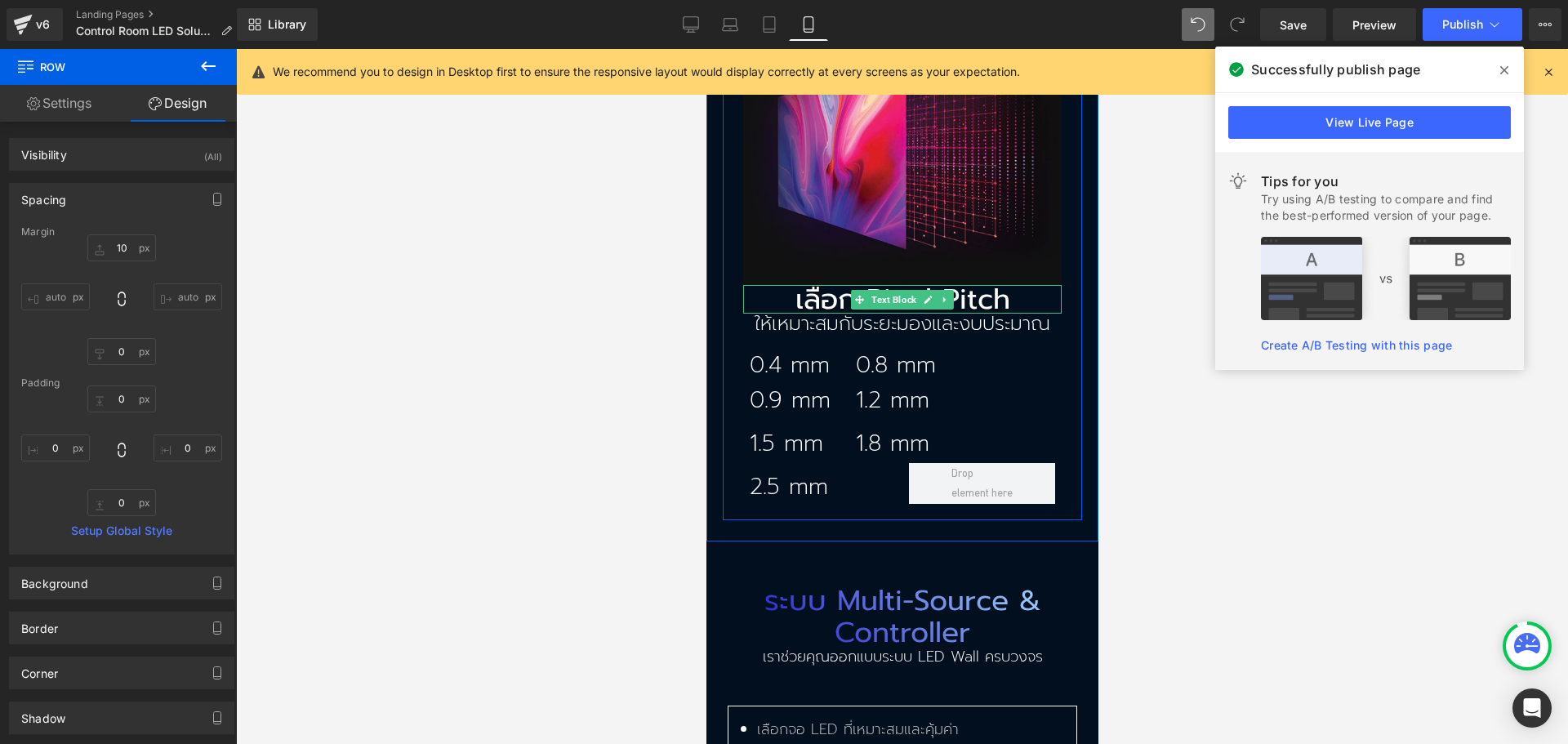
click at [830, 285] on p "เลือก Pixel Pitch" at bounding box center [901, 299] width 318 height 28
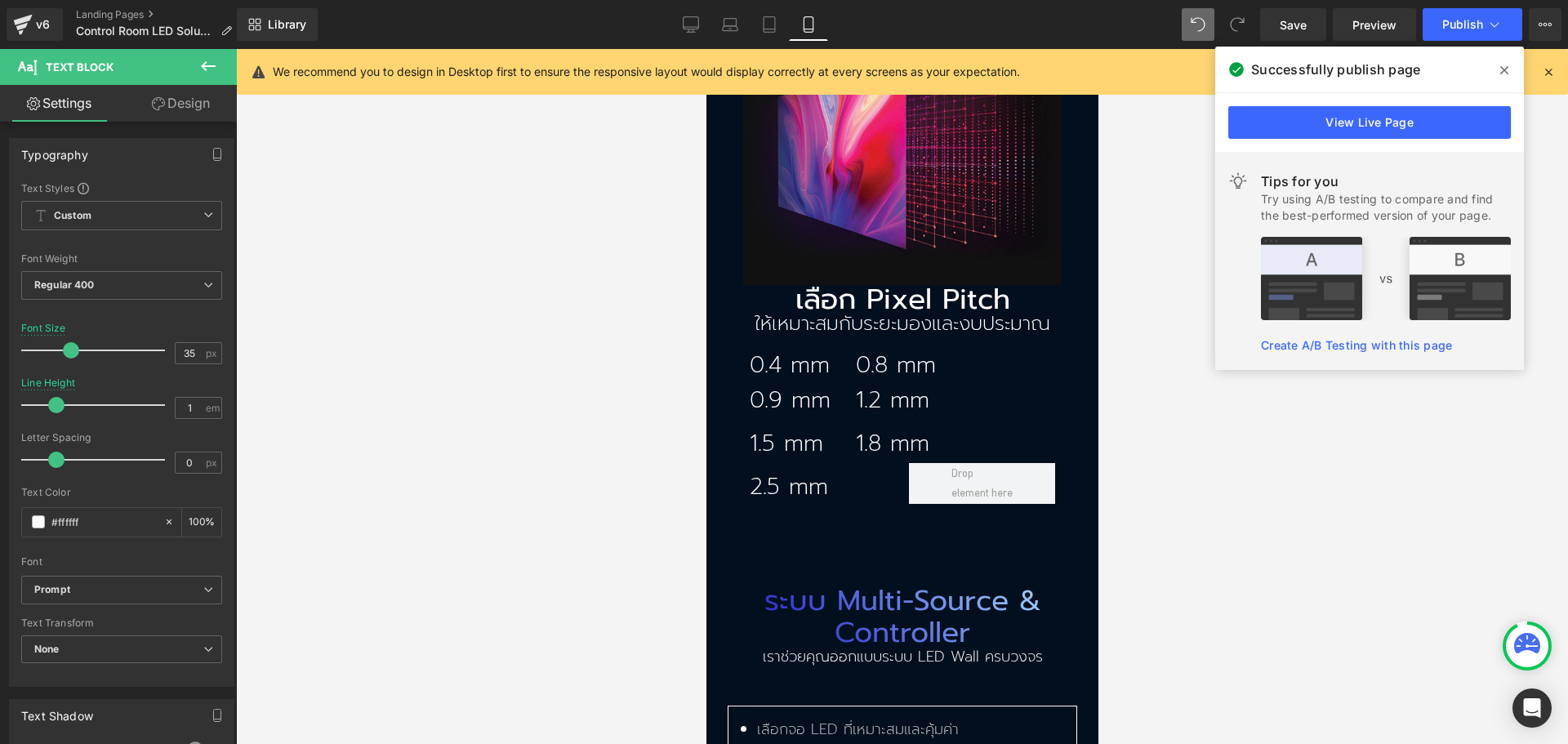
click at [144, 103] on link "Design" at bounding box center [181, 103] width 118 height 37
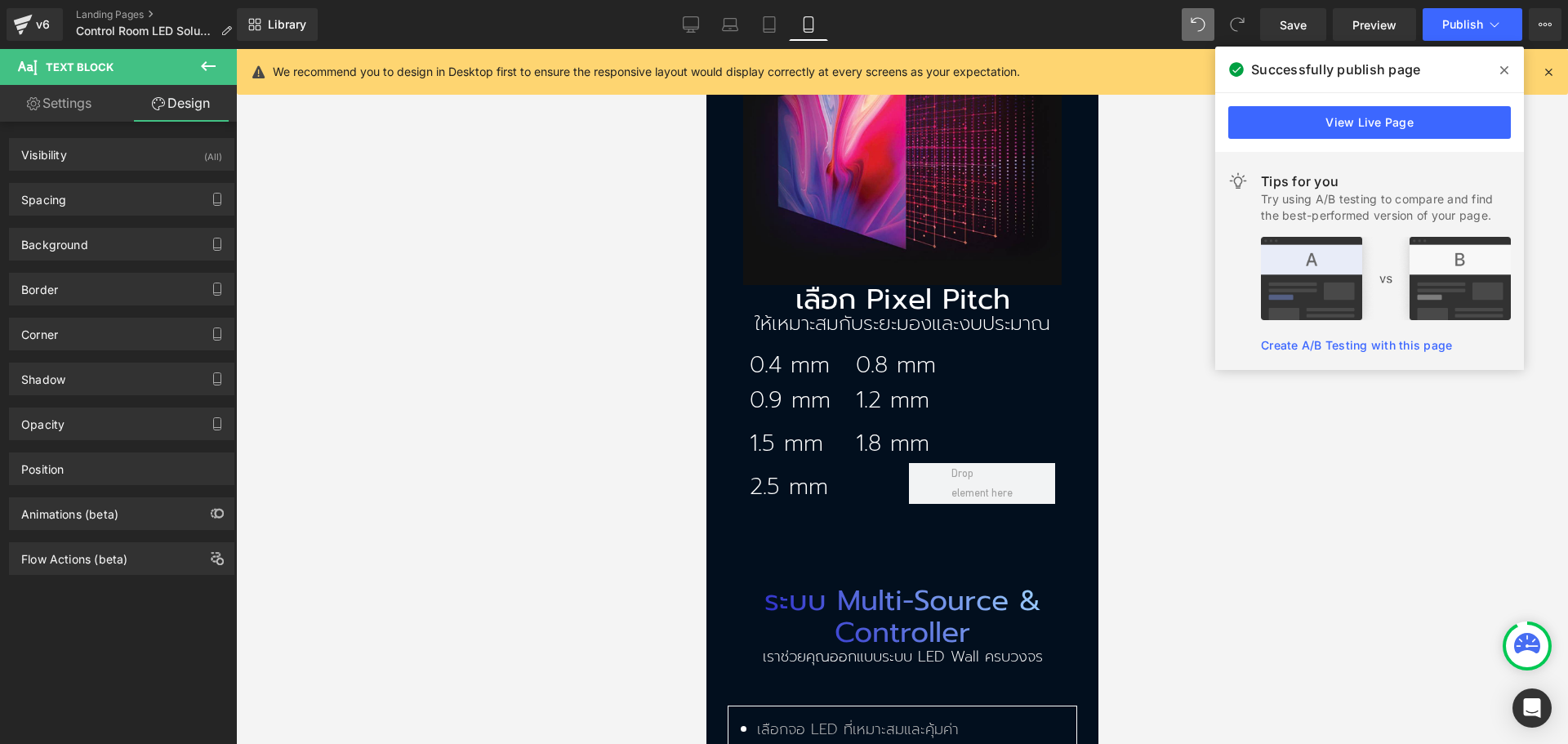
click at [89, 112] on link "Settings" at bounding box center [59, 103] width 118 height 37
type input "100"
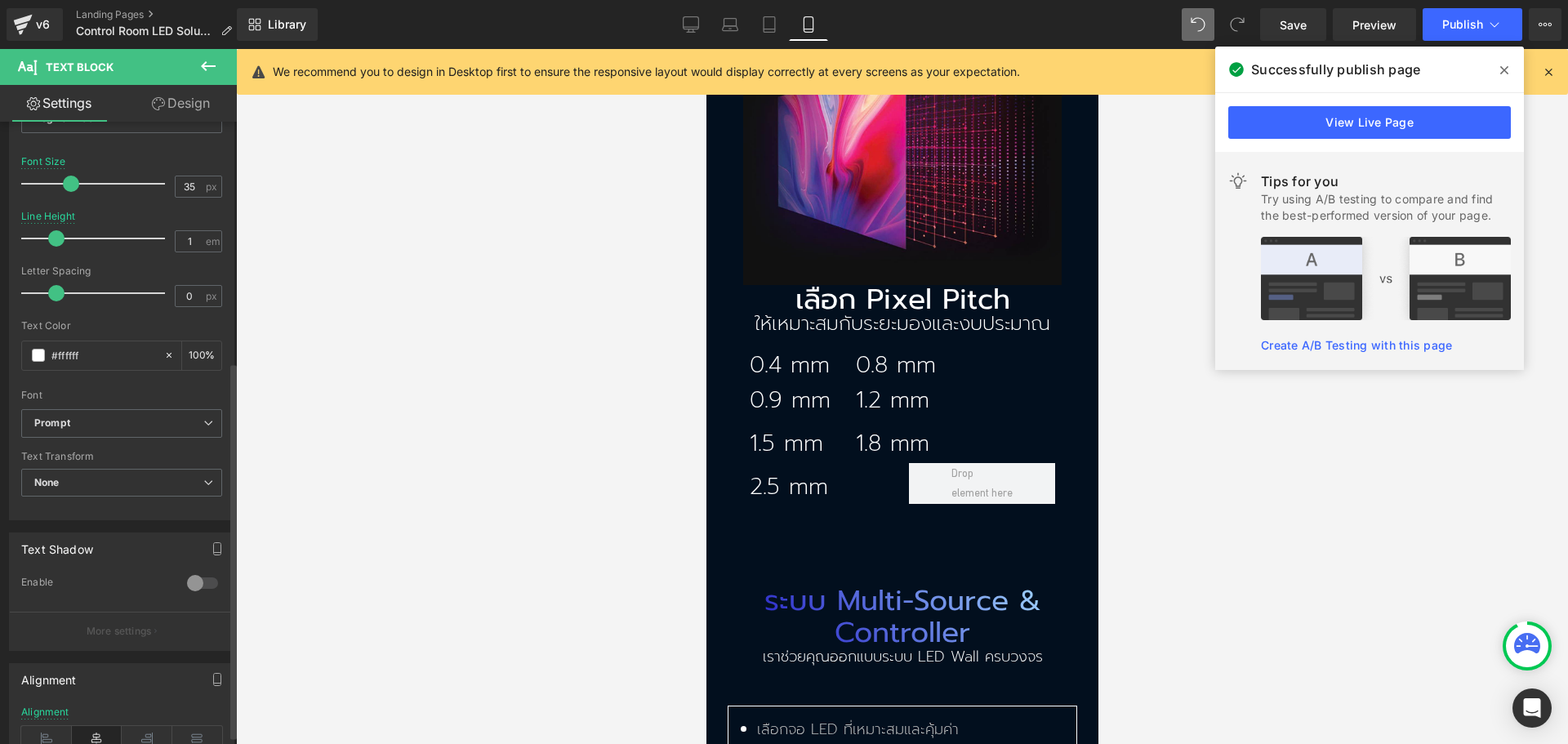
scroll to position [411, 0]
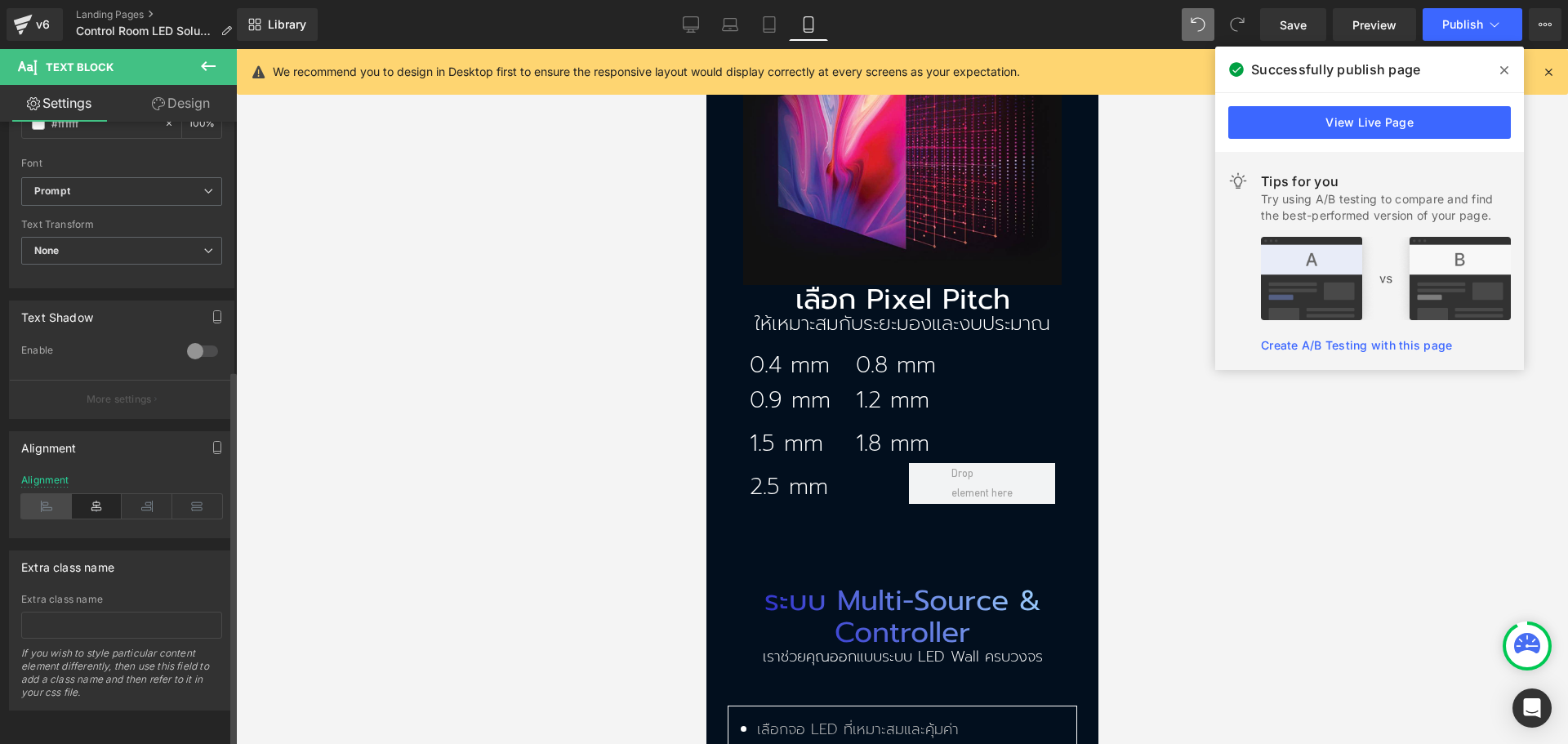
click at [51, 501] on icon at bounding box center [46, 506] width 51 height 24
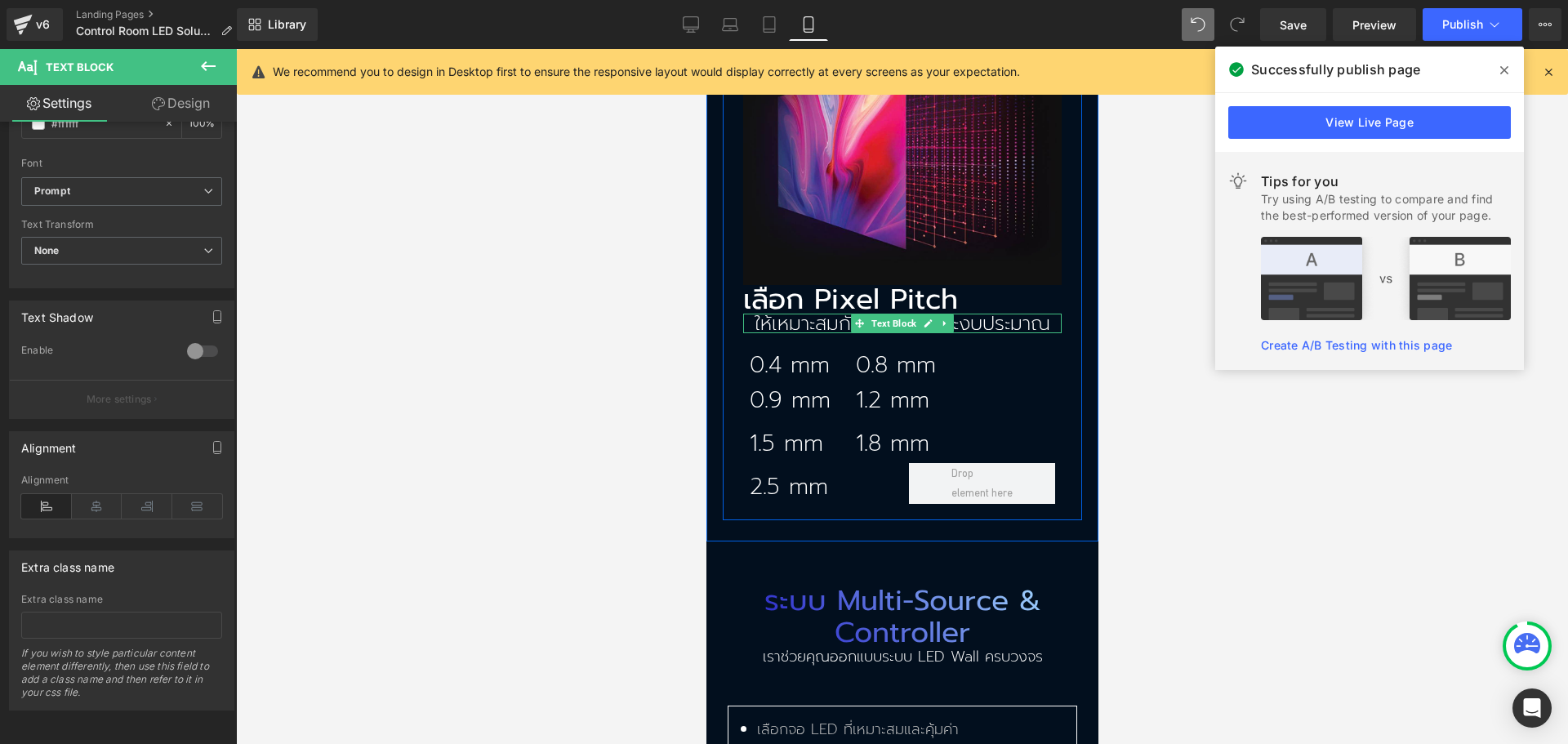
click at [802, 314] on p "ให้เหมาะสมกับระยะมองและงบประมาณ" at bounding box center [901, 324] width 318 height 20
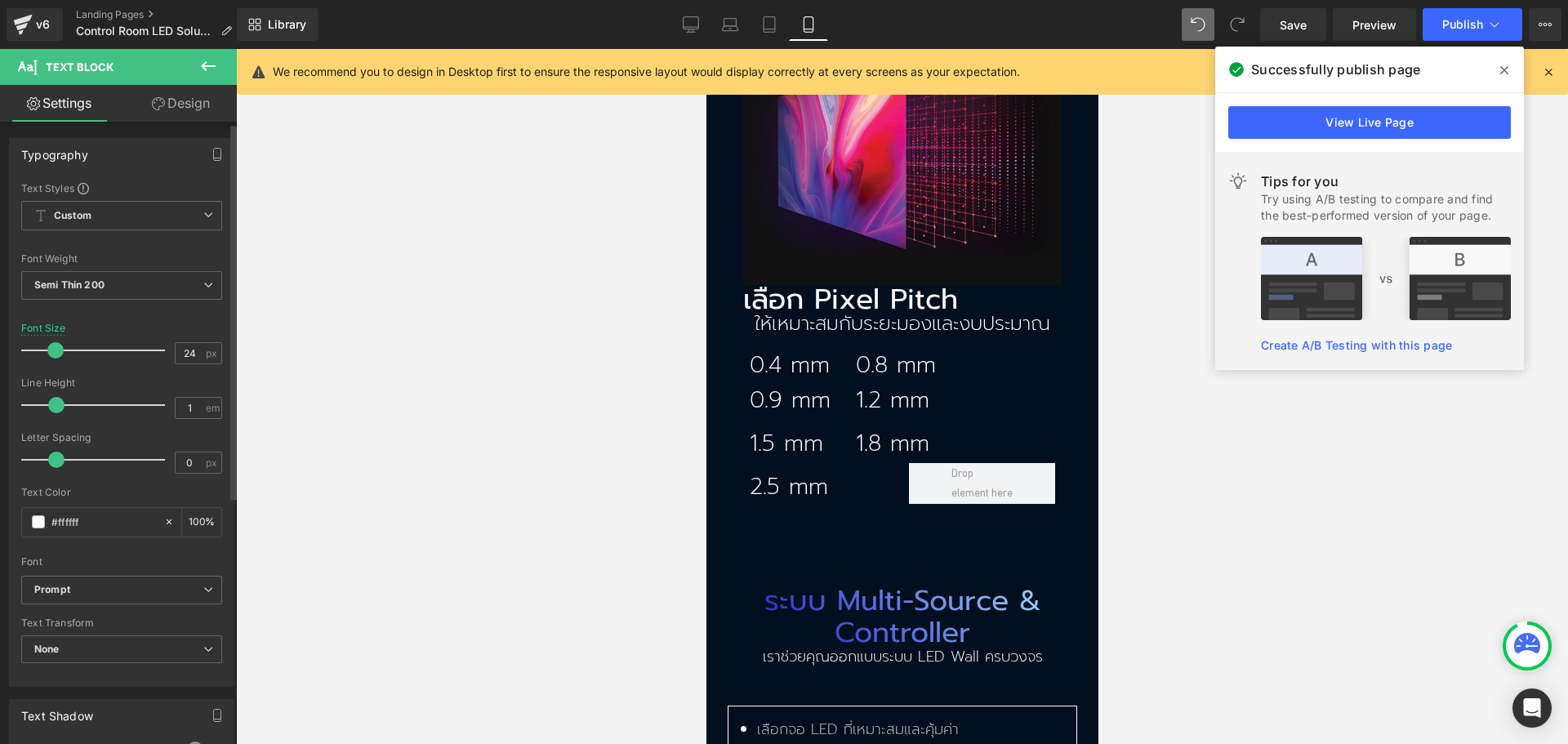
scroll to position [245, 0]
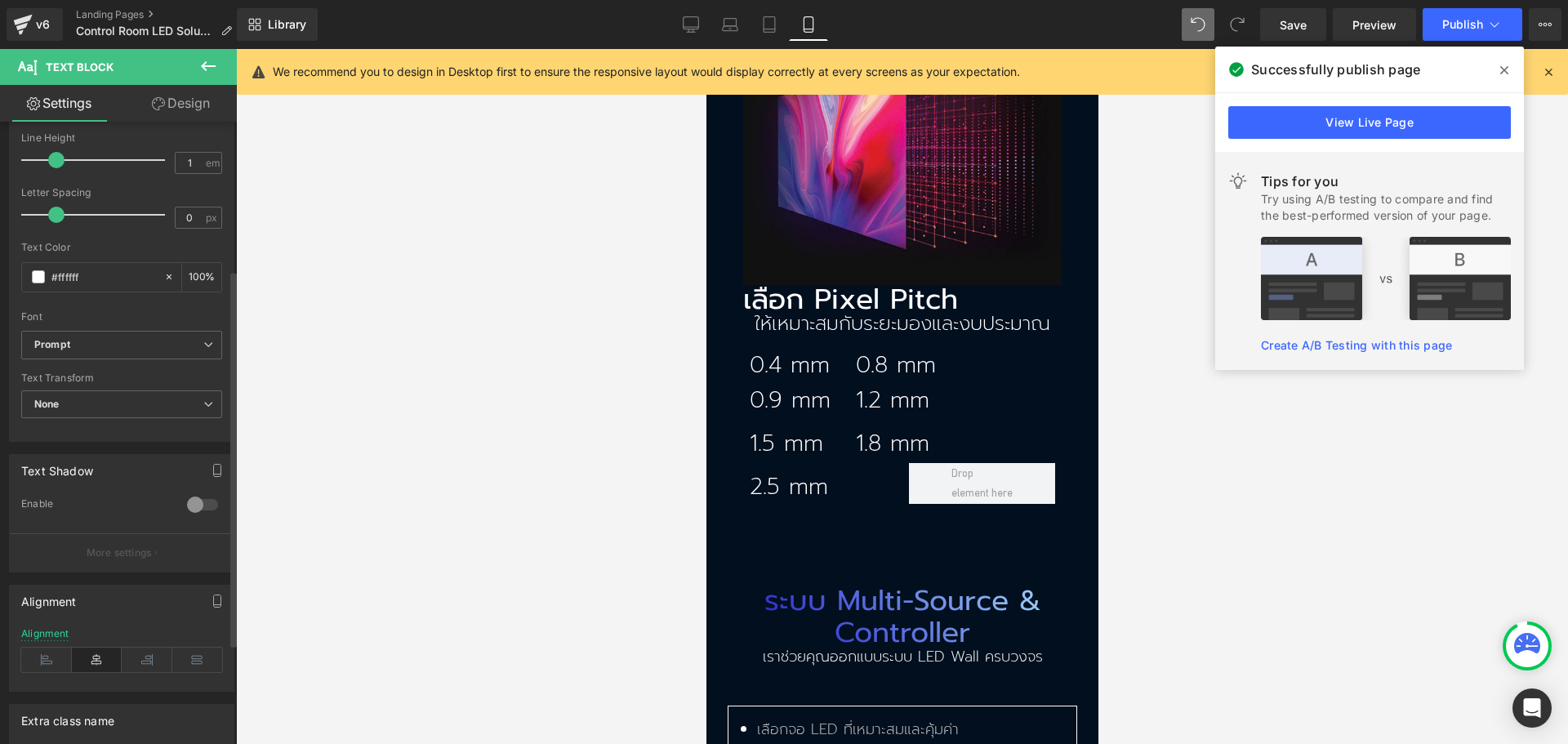
click at [49, 646] on div "Alignment" at bounding box center [121, 659] width 201 height 63
click at [54, 675] on div "Alignment" at bounding box center [121, 659] width 201 height 63
click at [53, 663] on icon at bounding box center [46, 660] width 51 height 24
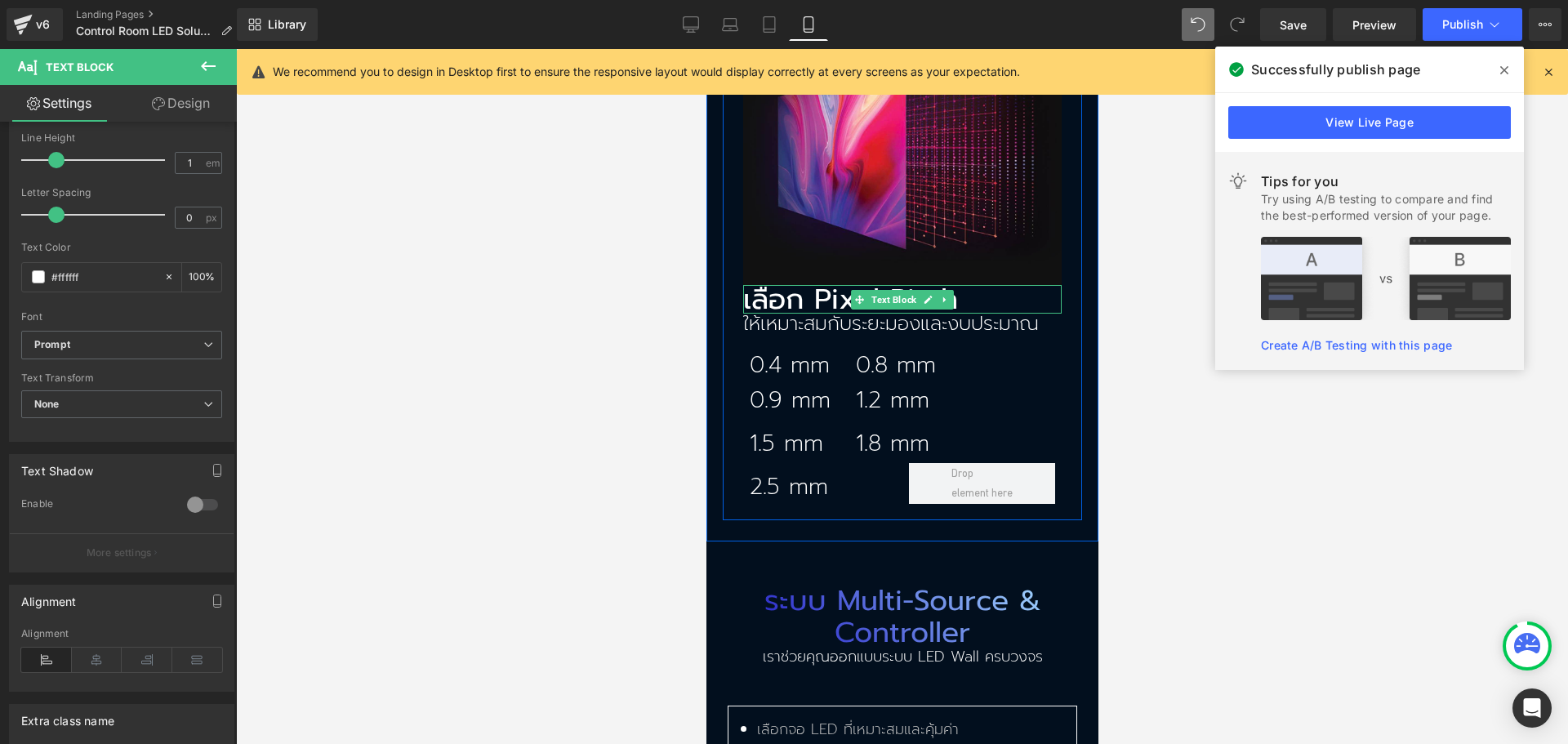
drag, startPoint x: 780, startPoint y: 255, endPoint x: 787, endPoint y: 261, distance: 9.2
click at [779, 285] on p "เลือก Pixel Pitch" at bounding box center [901, 299] width 318 height 28
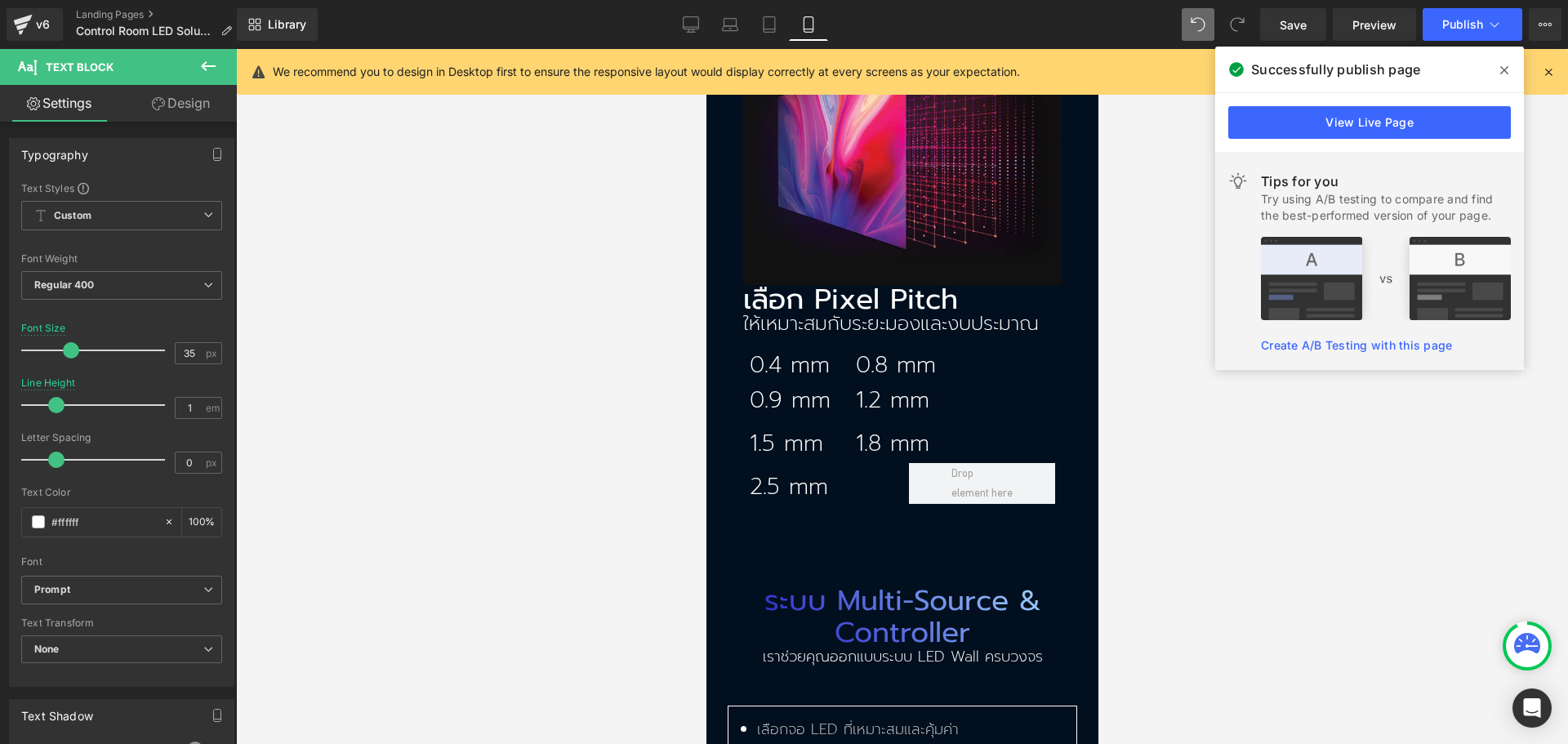
click at [173, 109] on link "Design" at bounding box center [181, 103] width 118 height 37
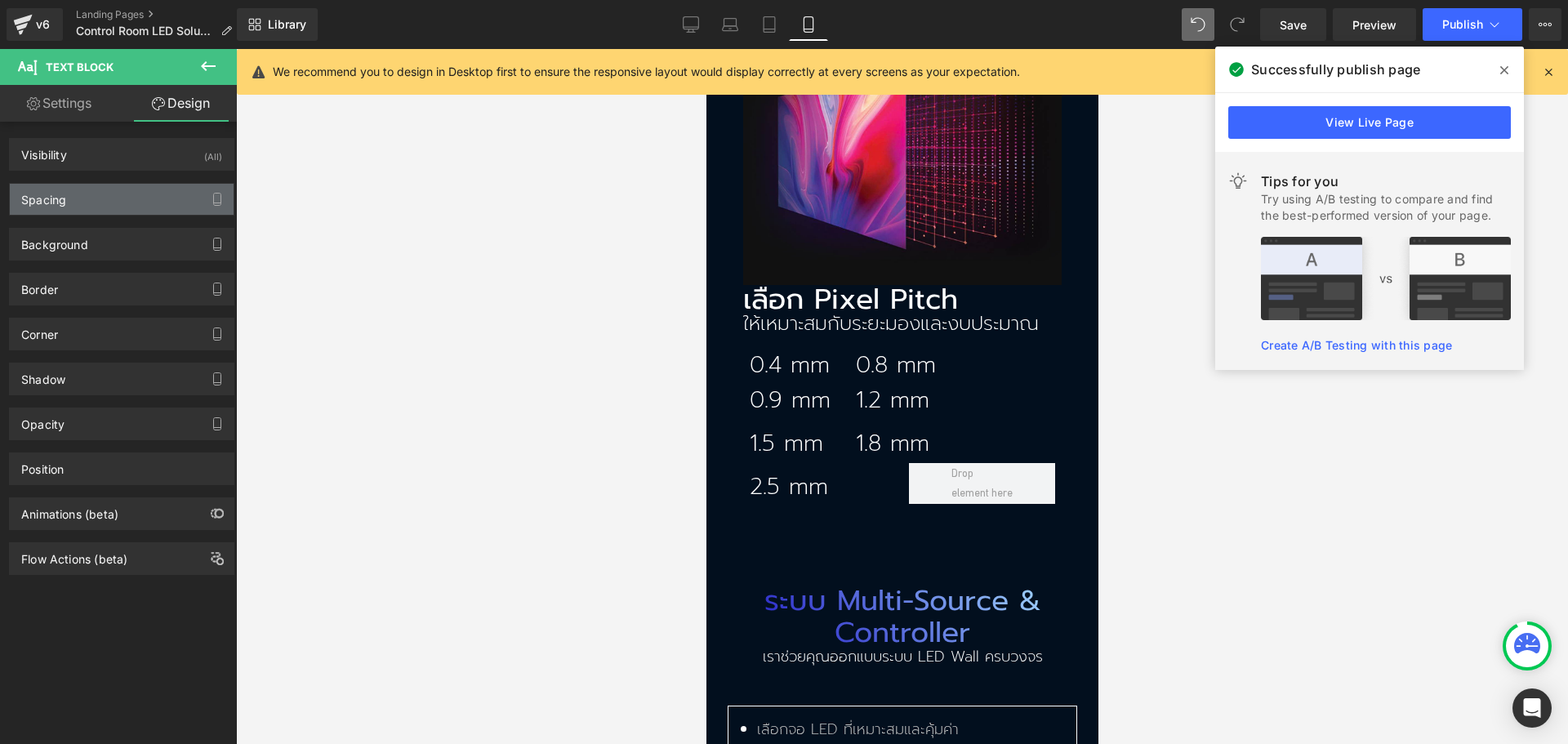
click at [107, 199] on div "Spacing" at bounding box center [122, 199] width 223 height 31
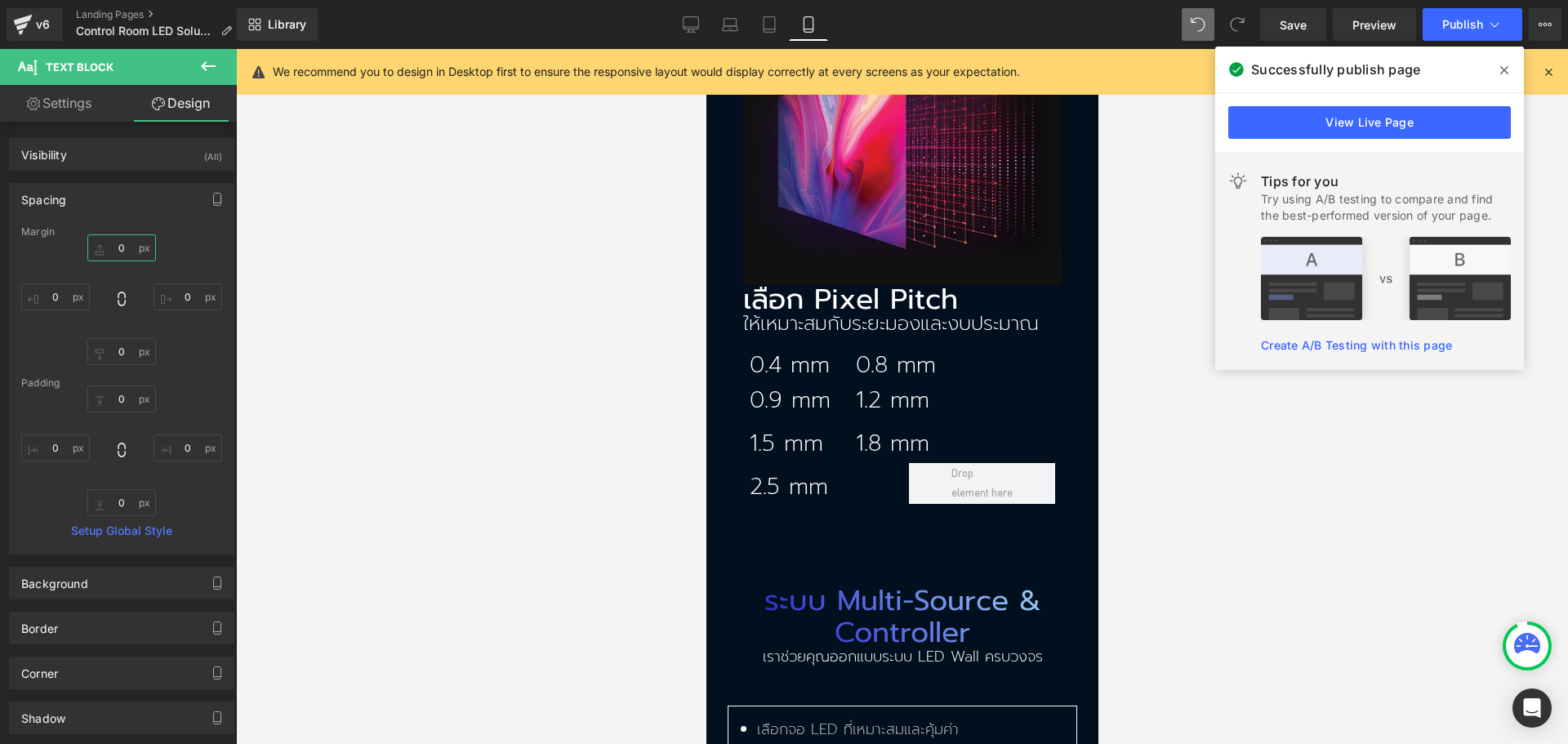
click at [118, 244] on input "0" at bounding box center [122, 248] width 68 height 27
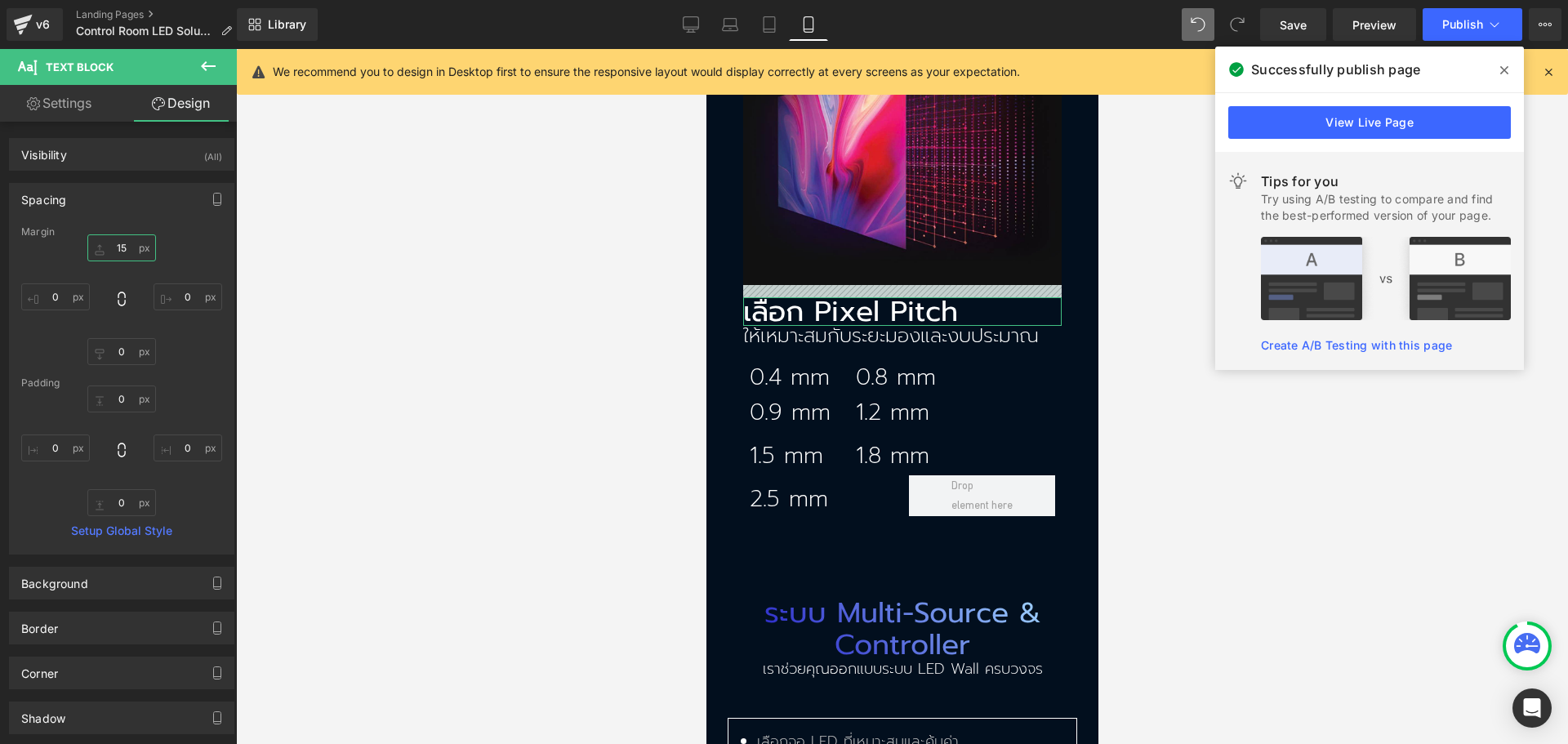
click at [118, 245] on input "15" at bounding box center [122, 248] width 68 height 27
type input "30"
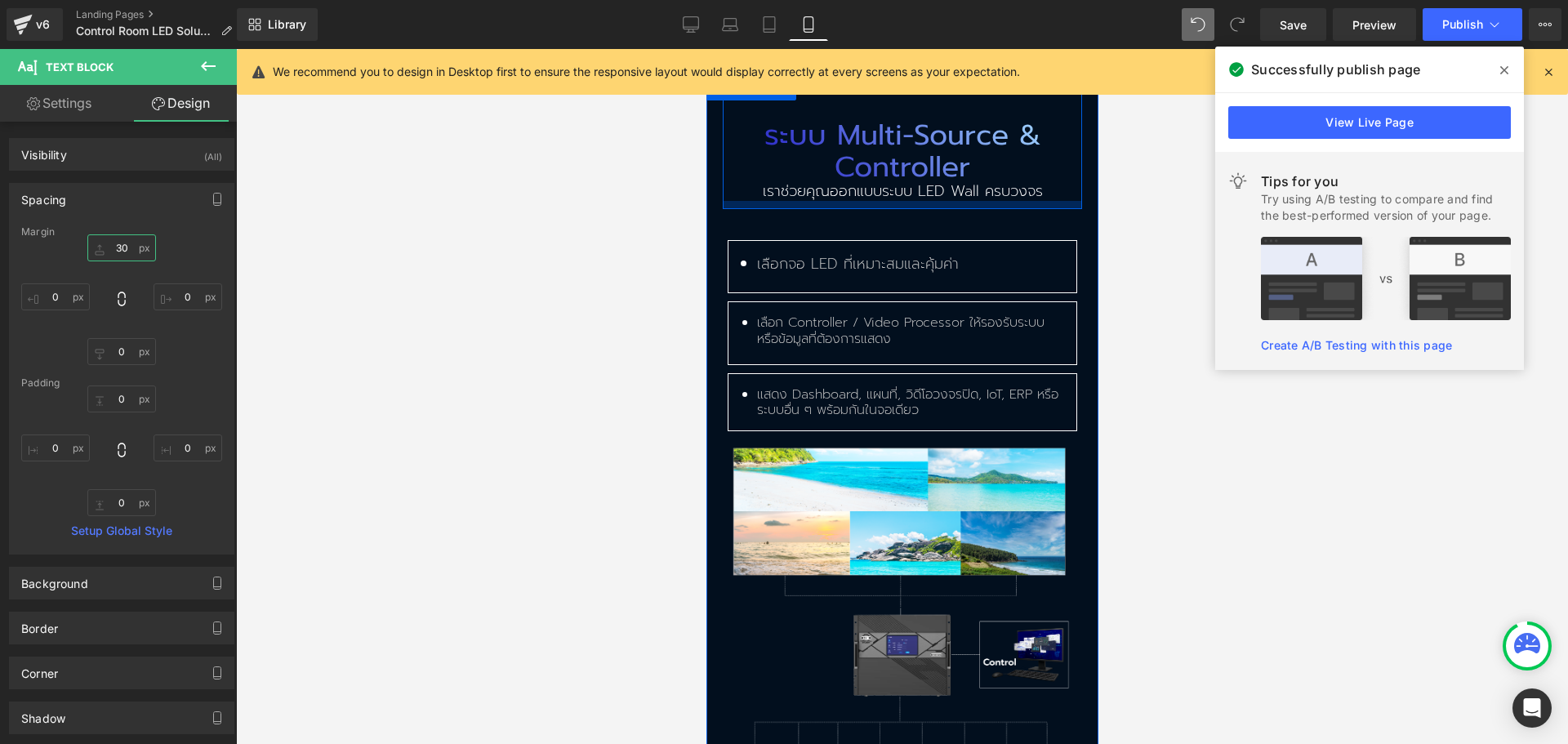
scroll to position [2941, 0]
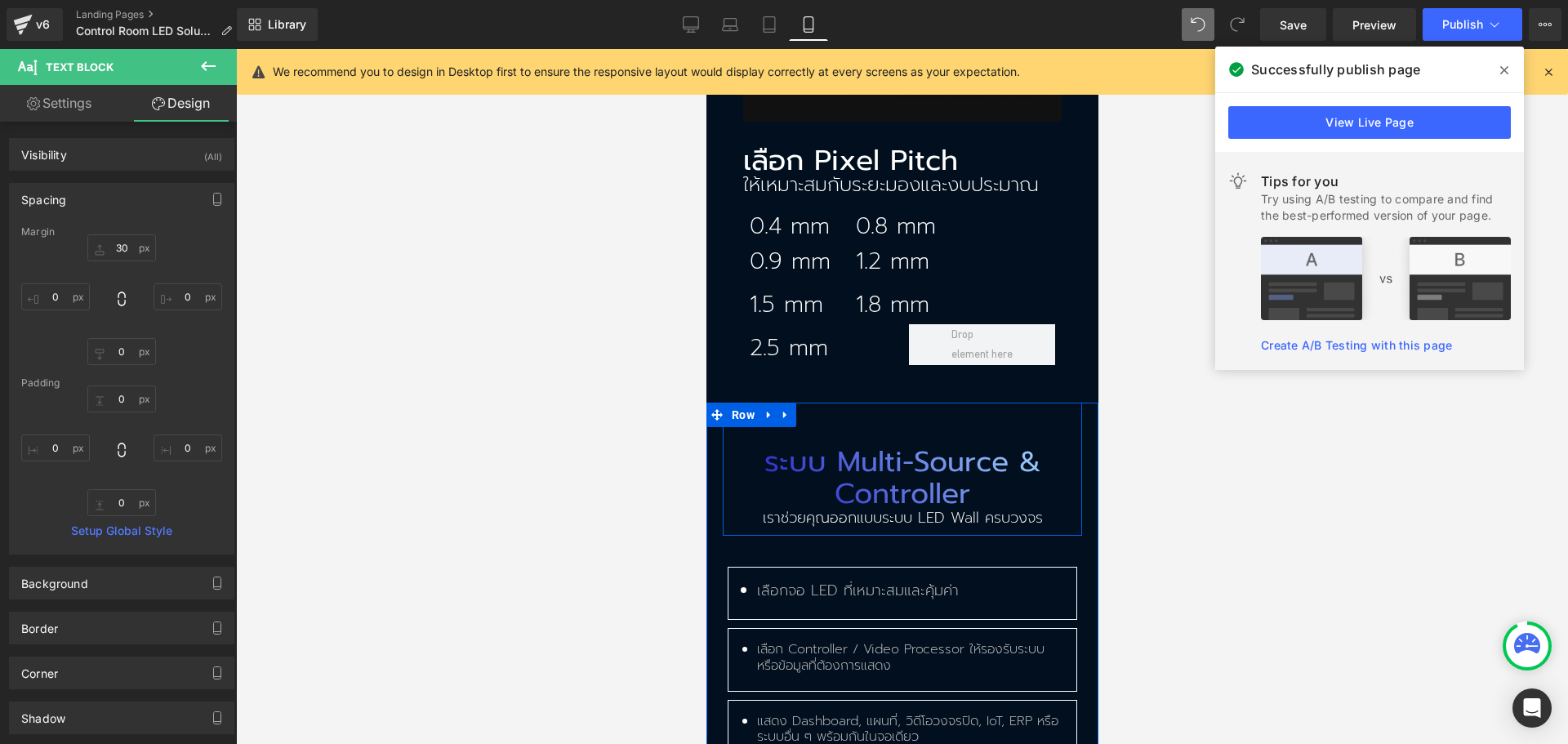
click at [816, 403] on div "ระบบ Multi-Source & Controller Heading เราช่วยคุณออกแบบระบบ LED Wall ครบวงจร Te…" at bounding box center [901, 470] width 359 height 133
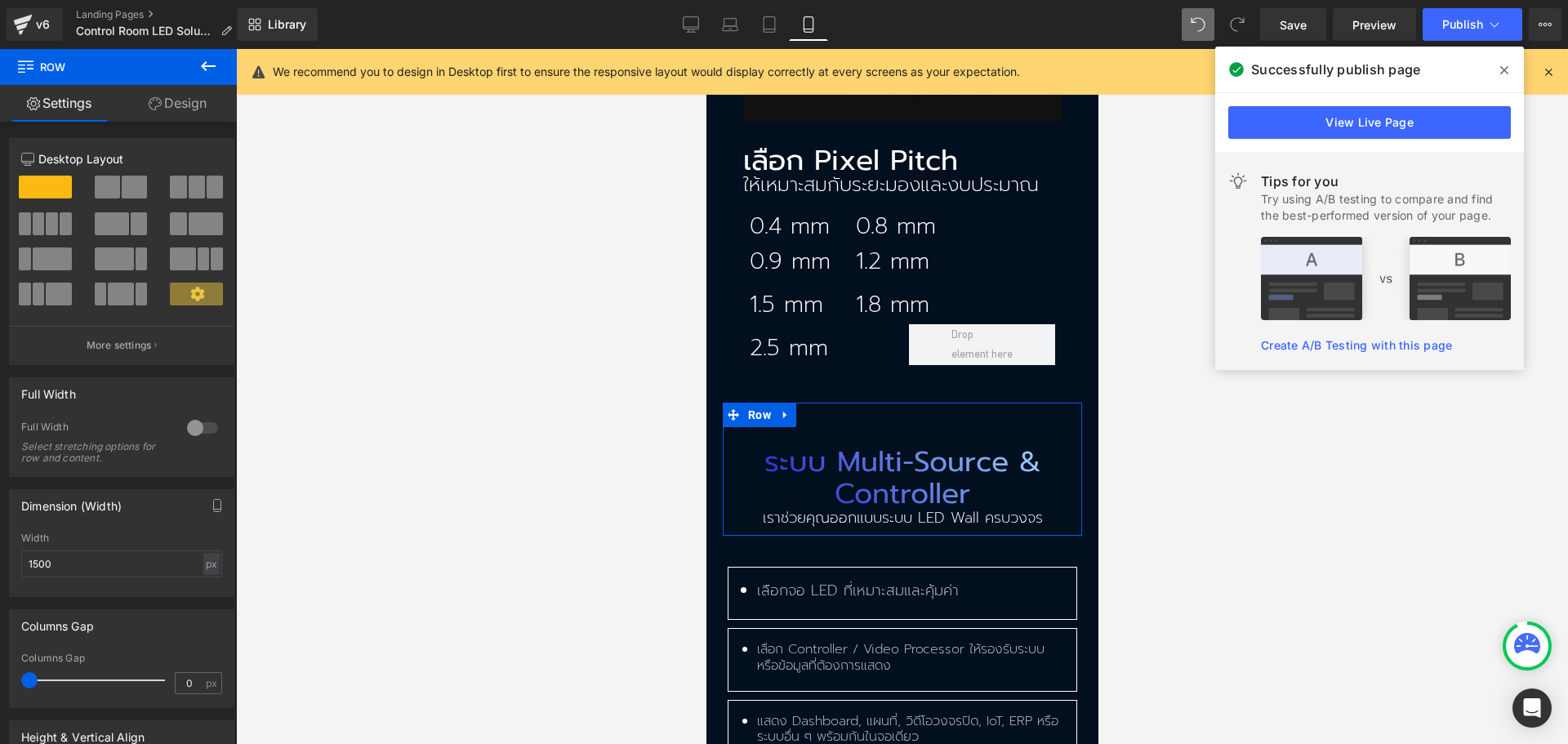
click at [175, 99] on link "Design" at bounding box center [178, 103] width 118 height 37
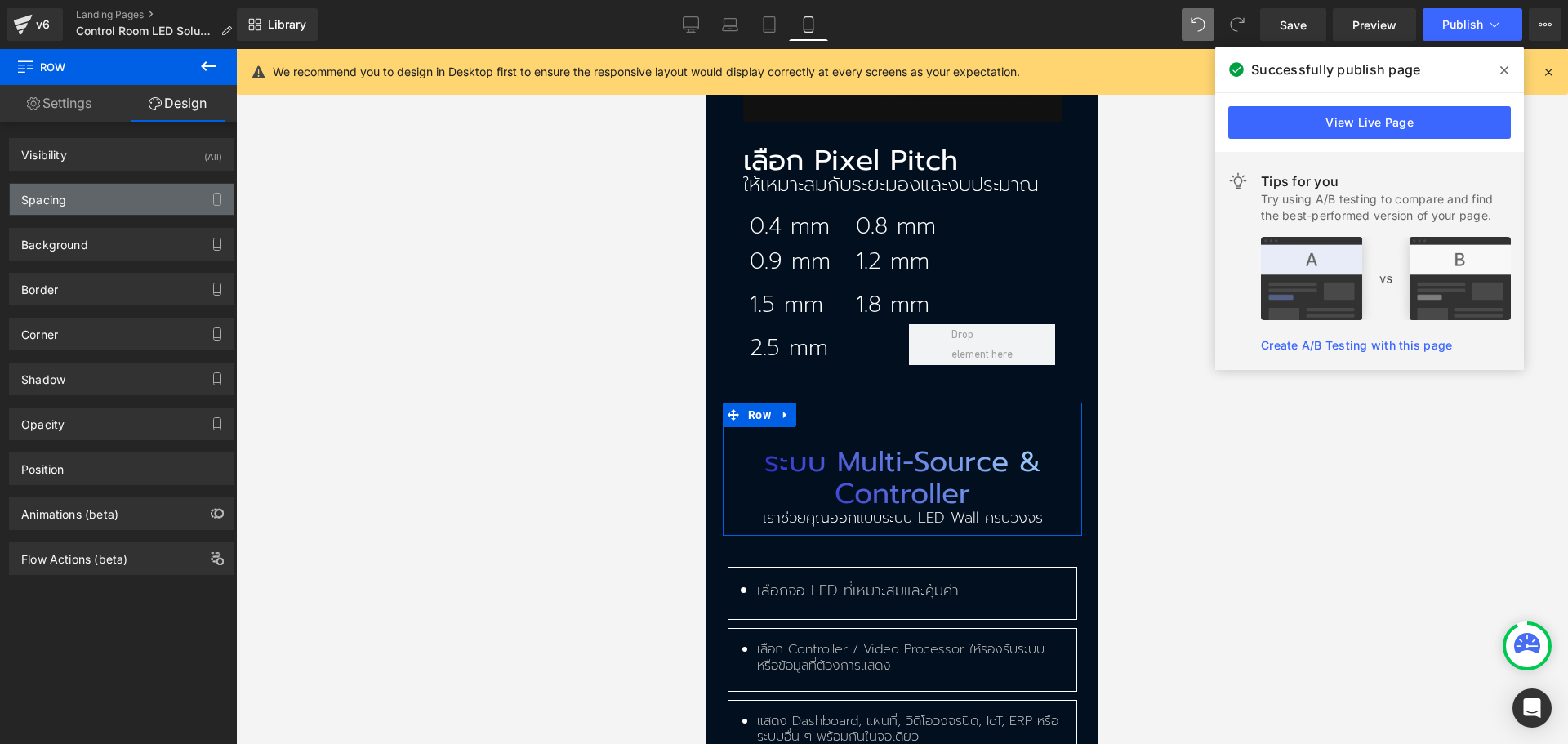
click at [110, 184] on div "Spacing" at bounding box center [122, 199] width 223 height 31
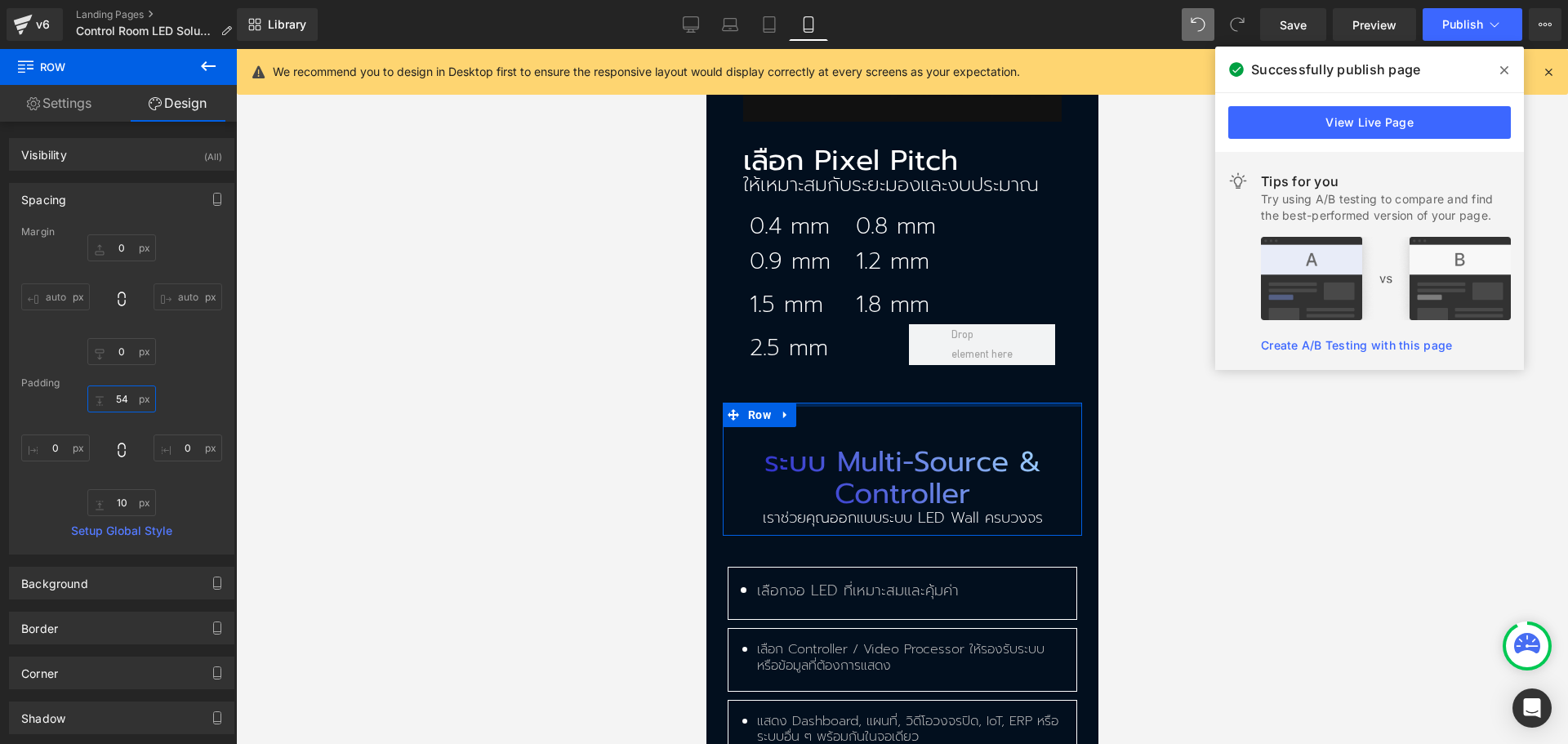
click at [121, 395] on input "54" at bounding box center [122, 399] width 68 height 27
type input "0"
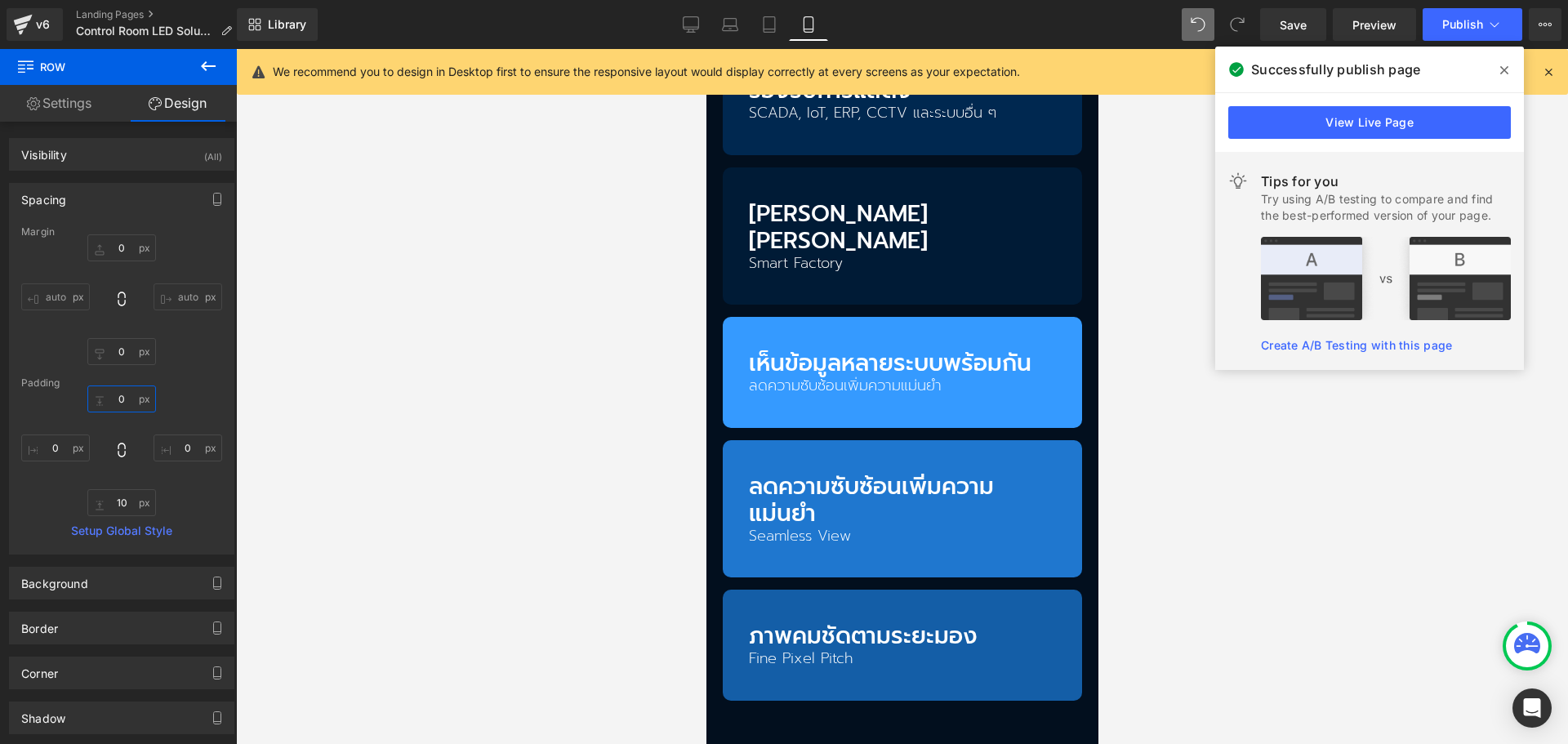
scroll to position [2287, 0]
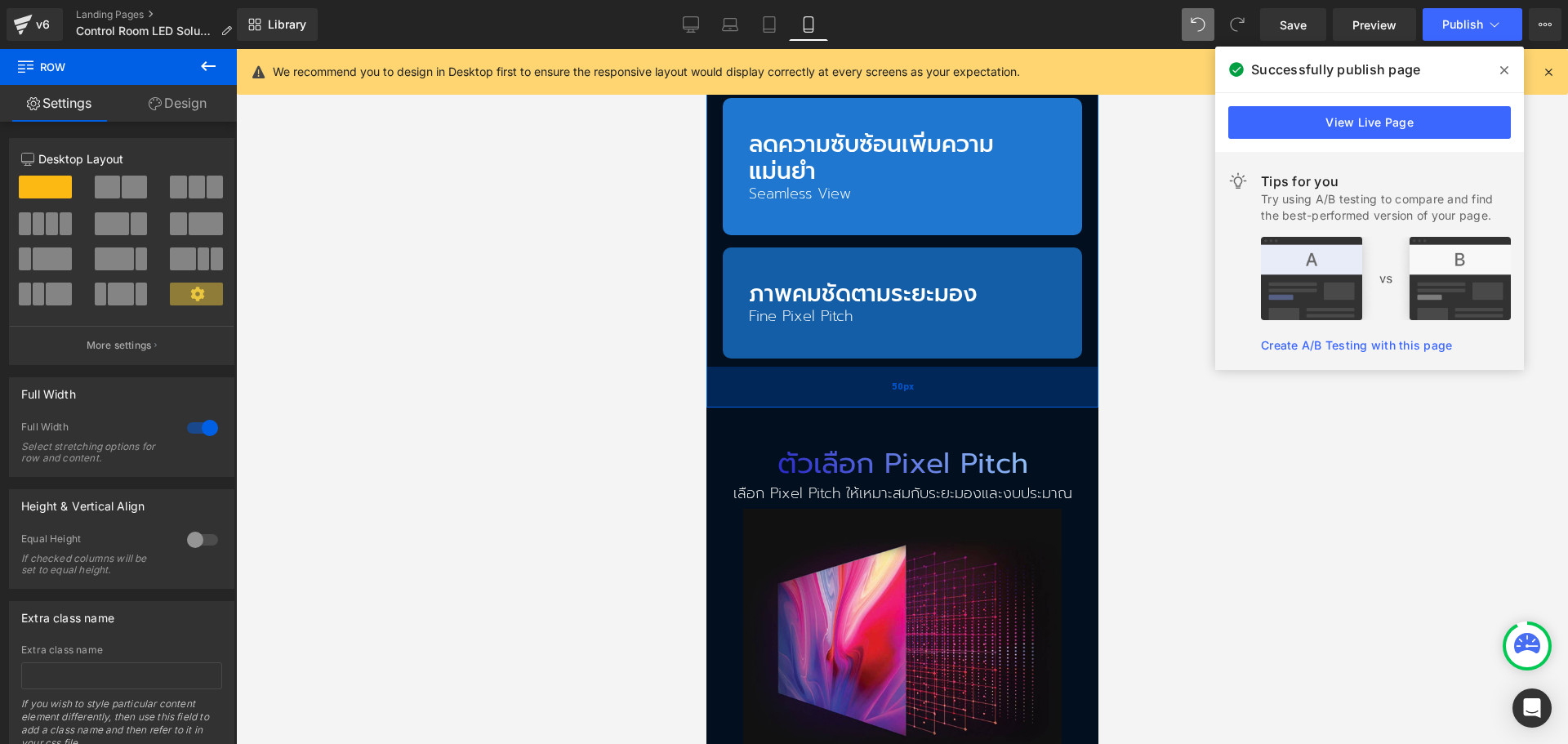
click at [902, 367] on div "50px" at bounding box center [901, 387] width 392 height 41
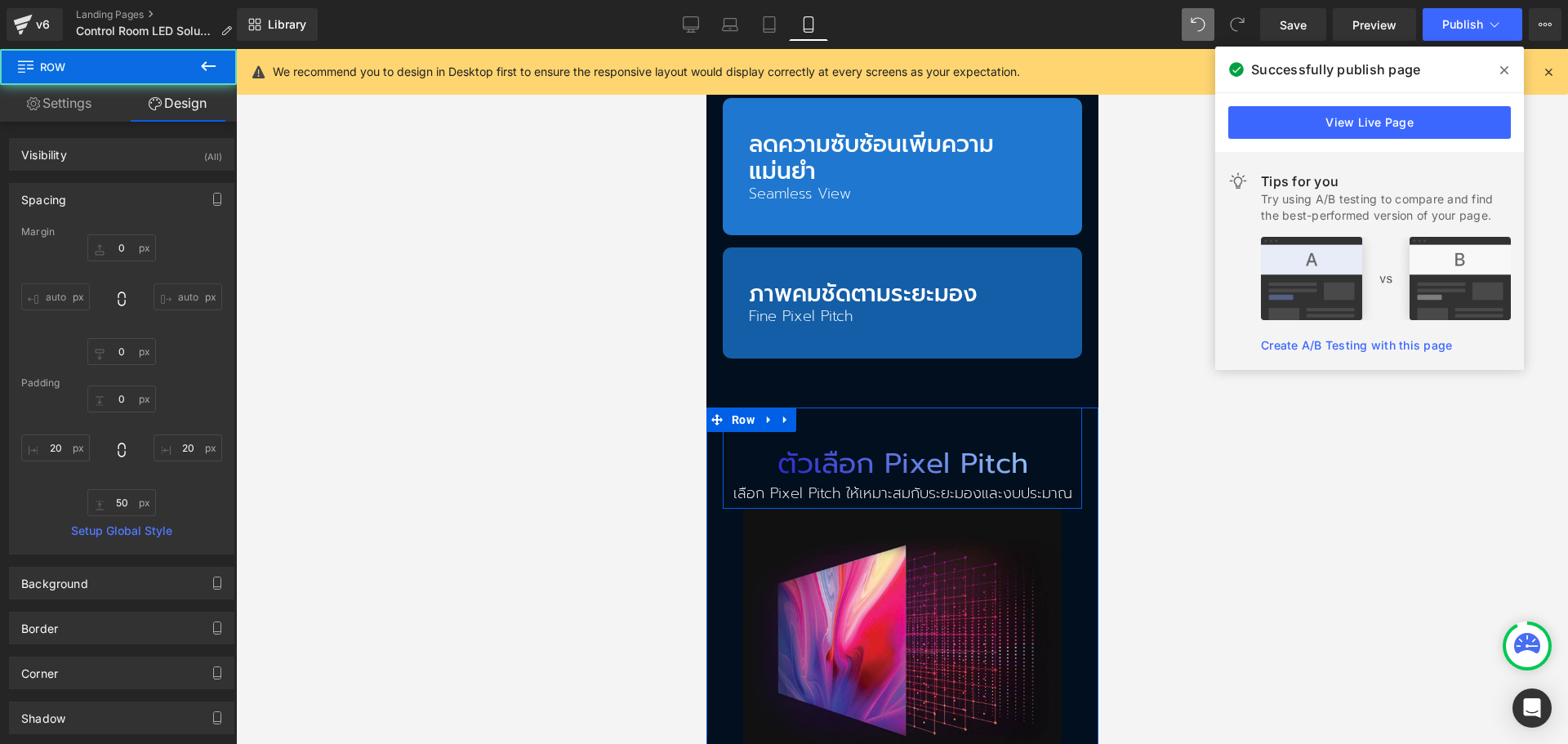
click at [895, 408] on div "ตัวเลือก Pixel Pitch Heading เลือก Pixel Pitch ให้เหมาะสมกับระยะมองและงบประมาณ …" at bounding box center [901, 459] width 359 height 102
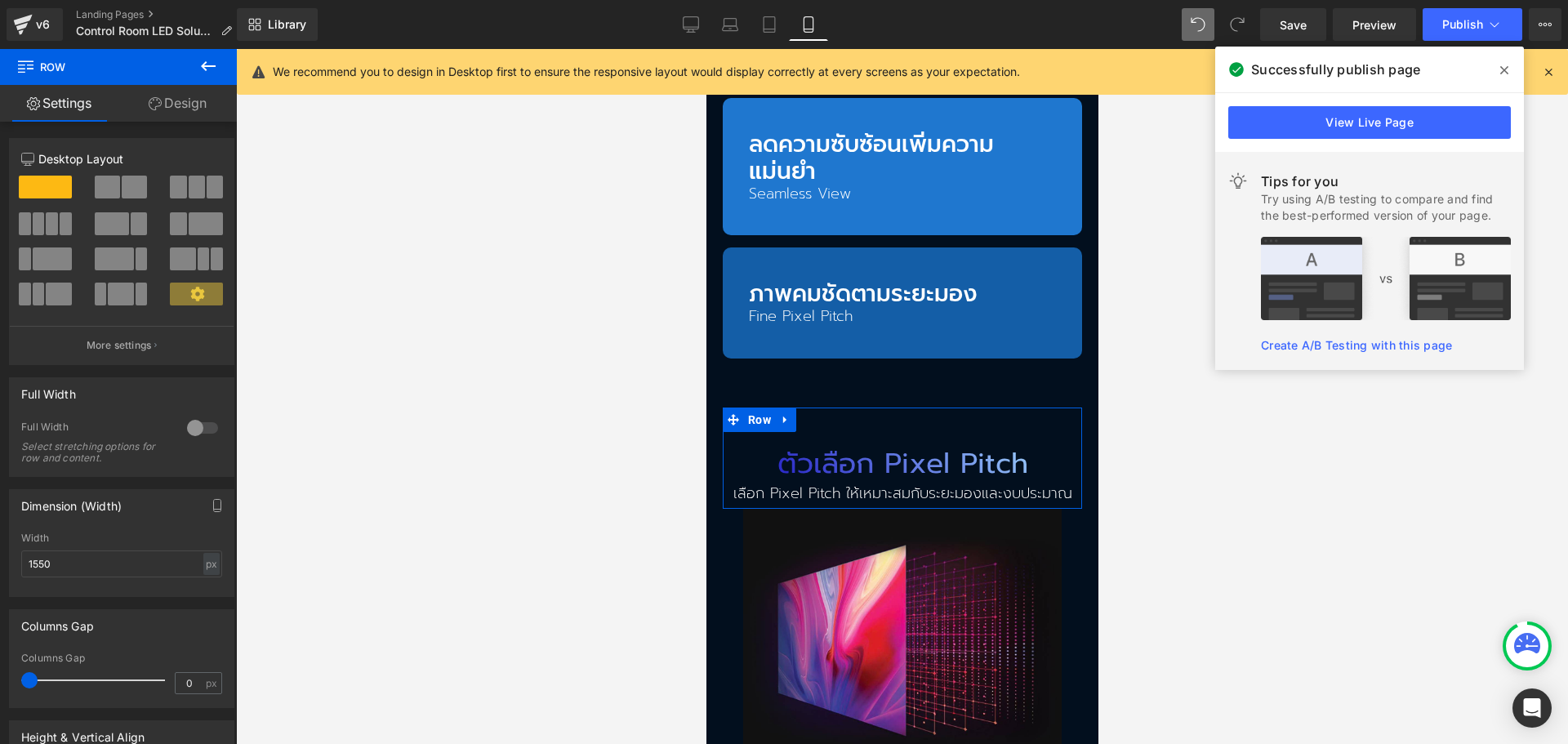
click at [165, 102] on link "Design" at bounding box center [178, 103] width 118 height 37
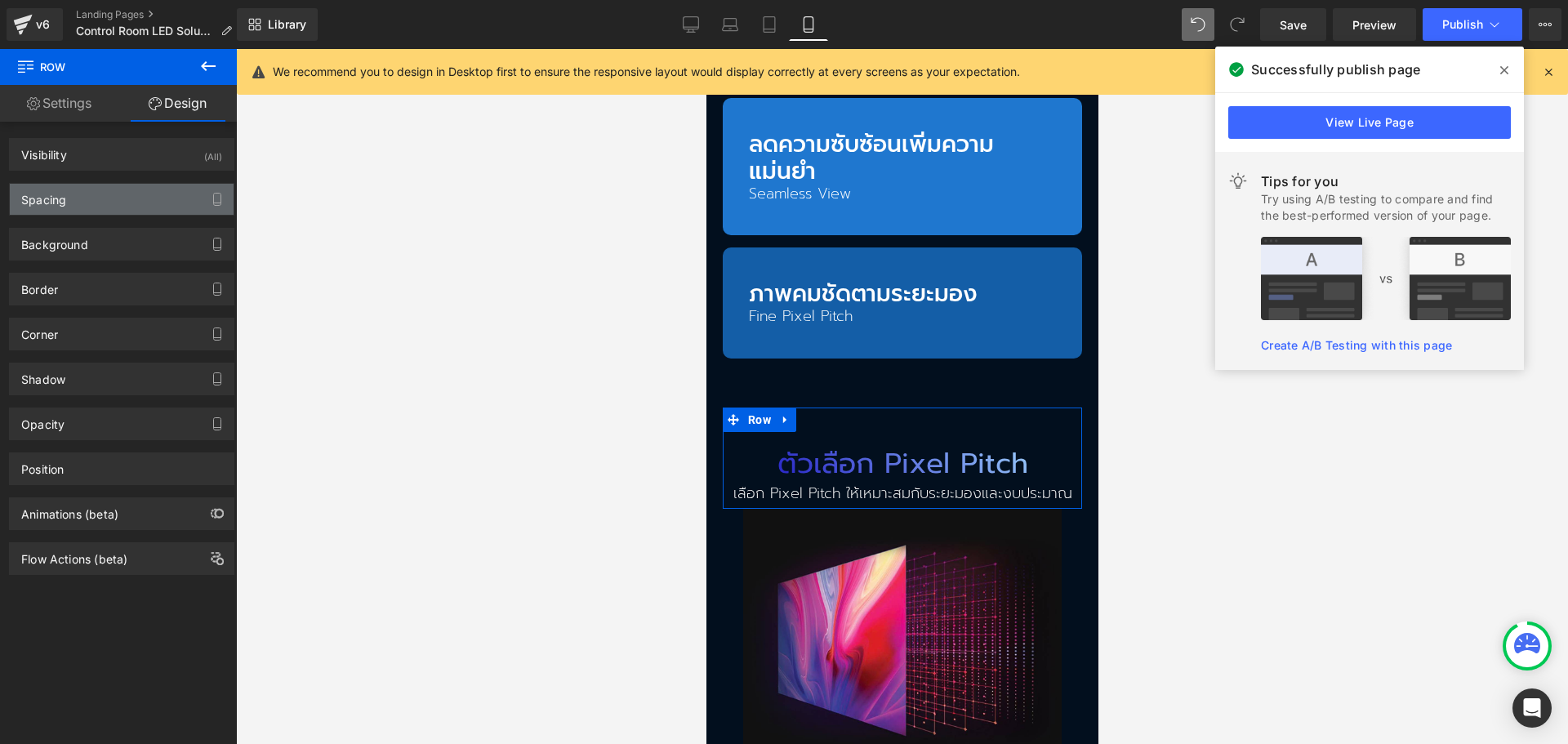
click at [80, 208] on div "Spacing" at bounding box center [122, 199] width 223 height 31
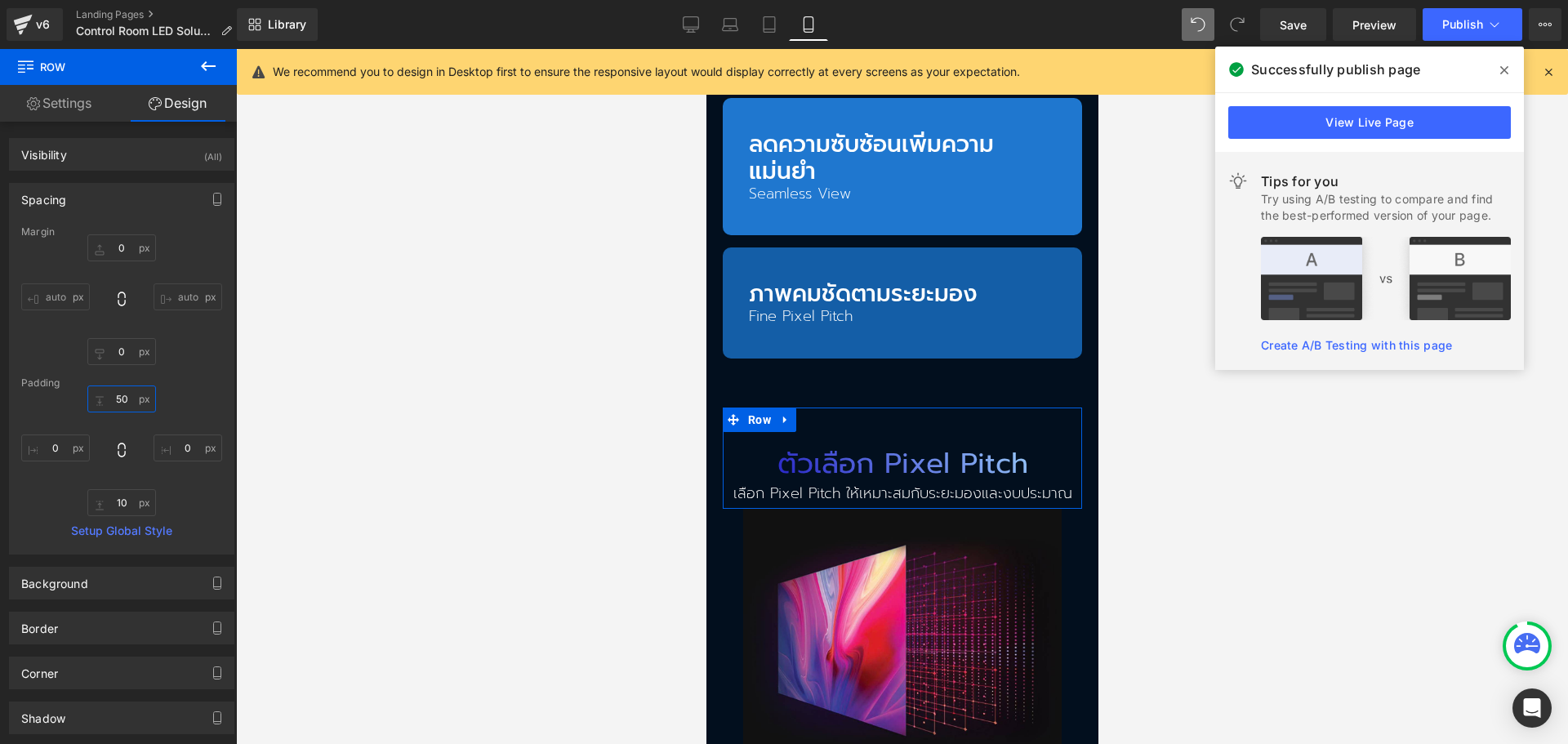
click at [113, 406] on input "50" at bounding box center [122, 399] width 68 height 27
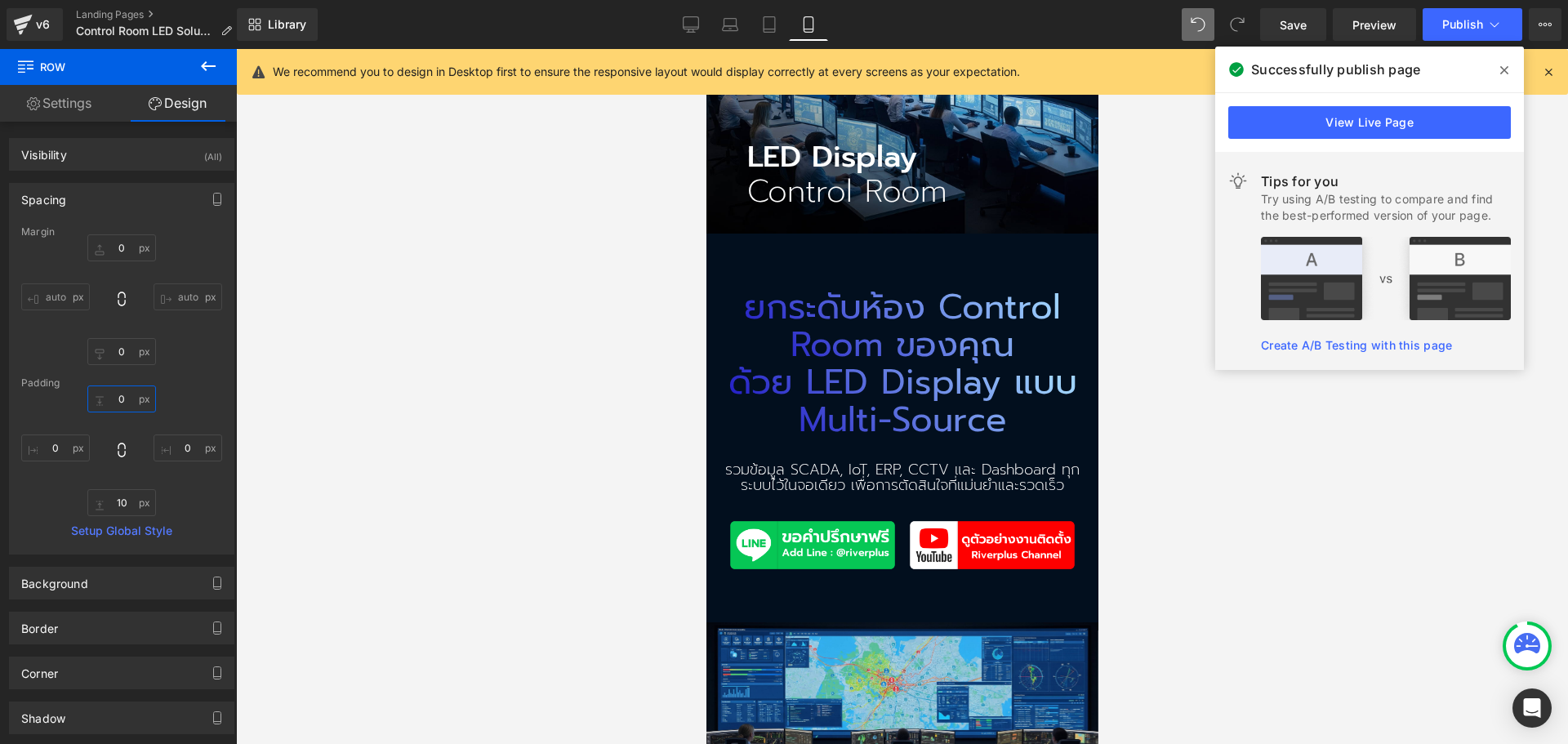
scroll to position [0, 0]
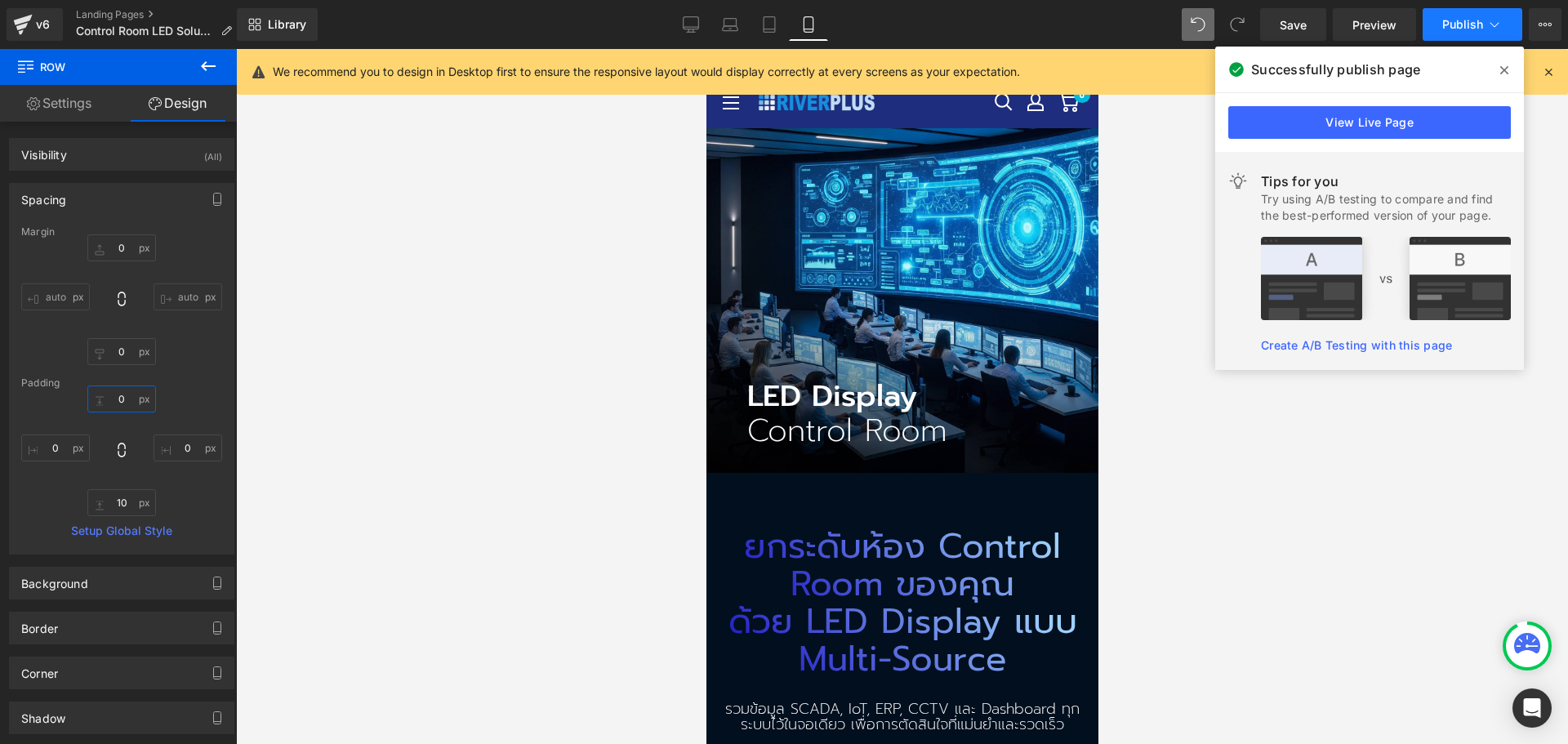
type input "0"
click at [1489, 26] on icon at bounding box center [1495, 25] width 17 height 17
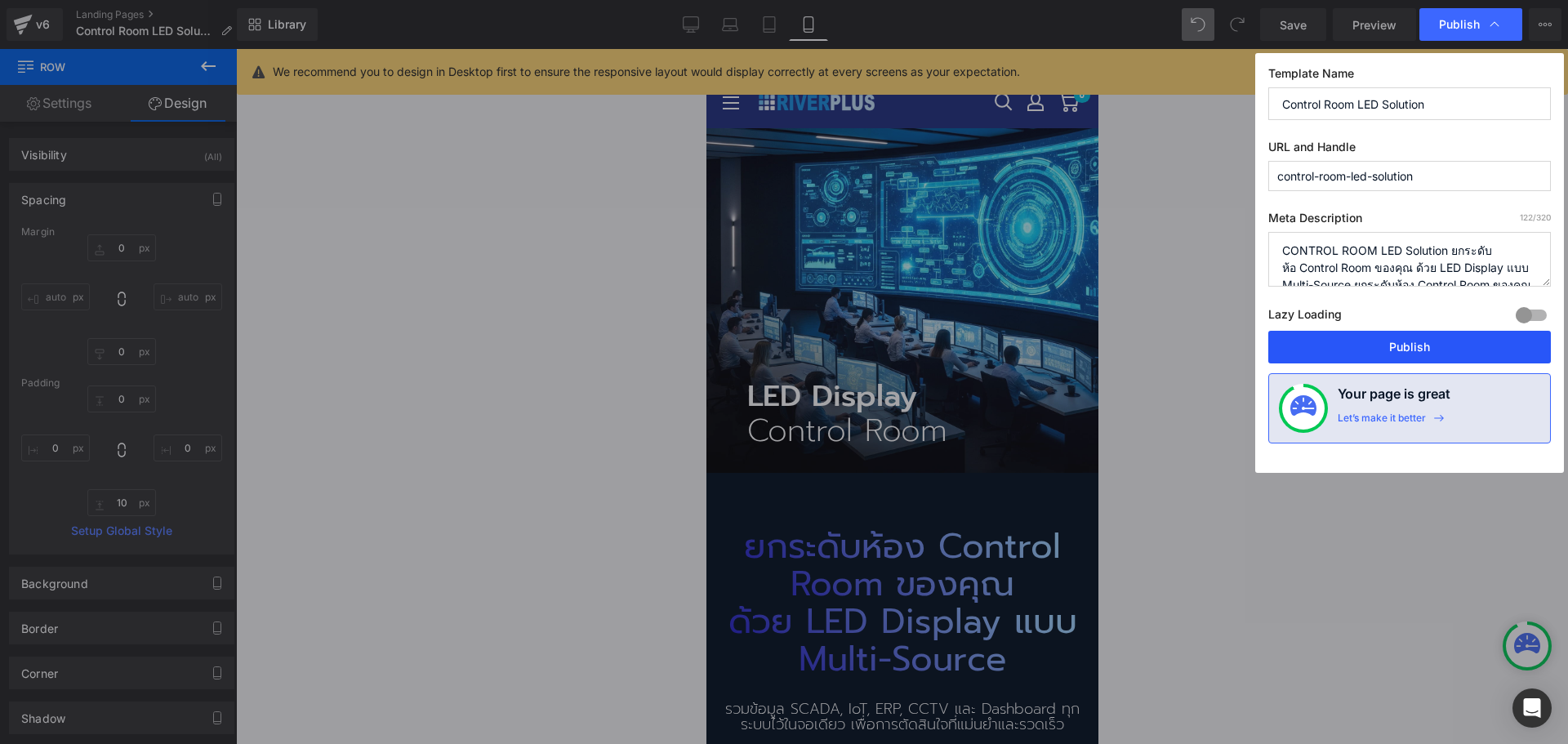
click at [1425, 360] on button "Publish" at bounding box center [1409, 347] width 283 height 33
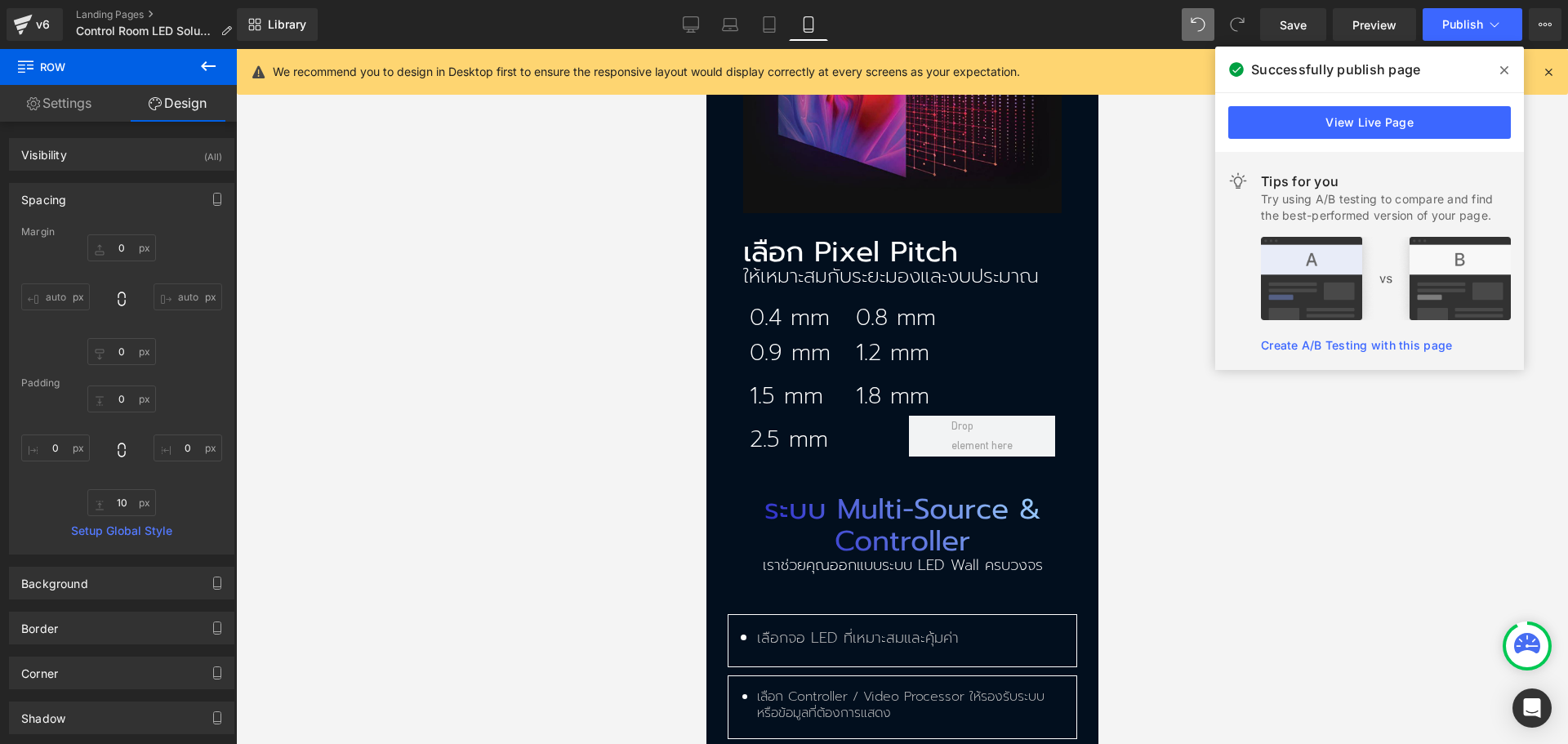
scroll to position [2614, 0]
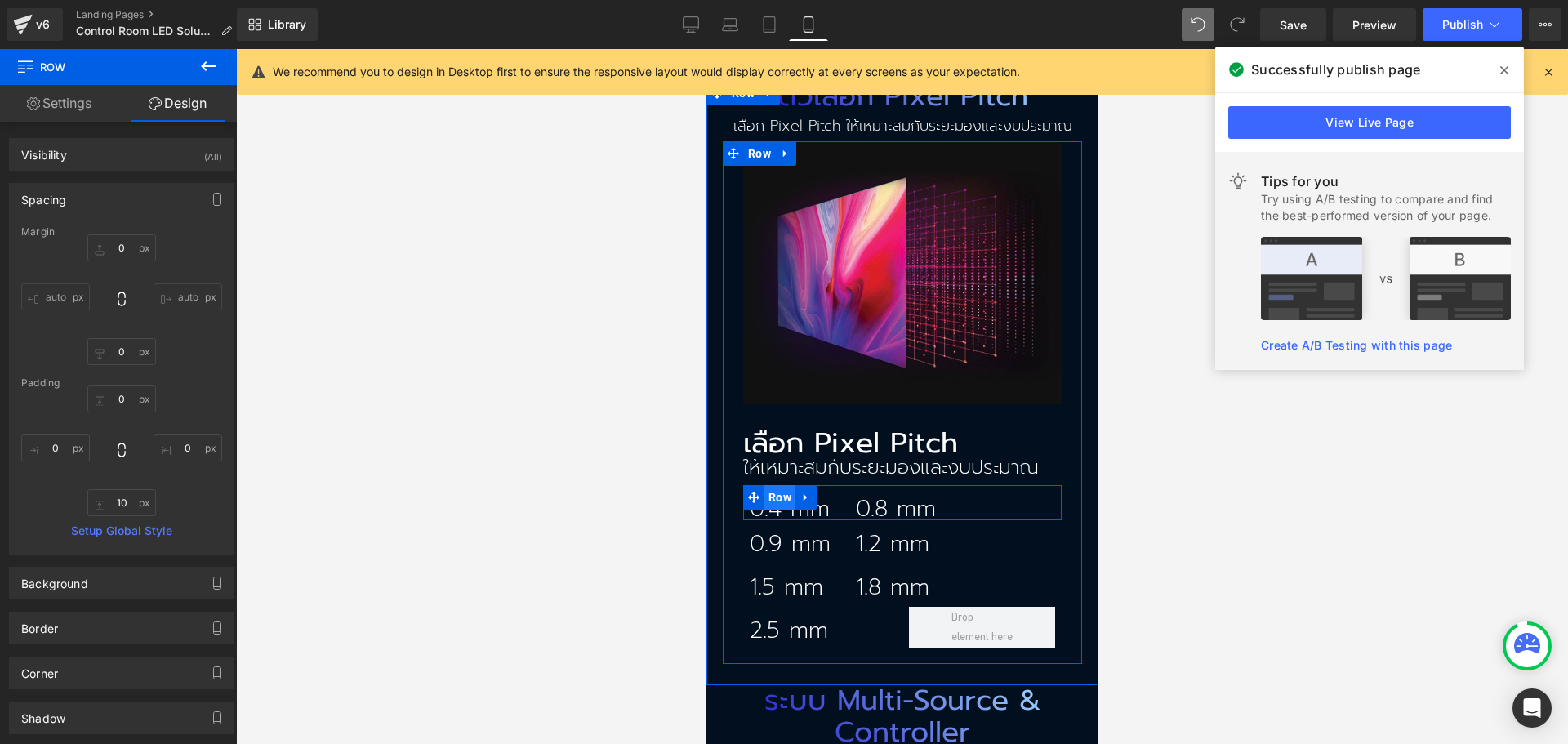
click at [774, 485] on span "Row" at bounding box center [779, 497] width 31 height 24
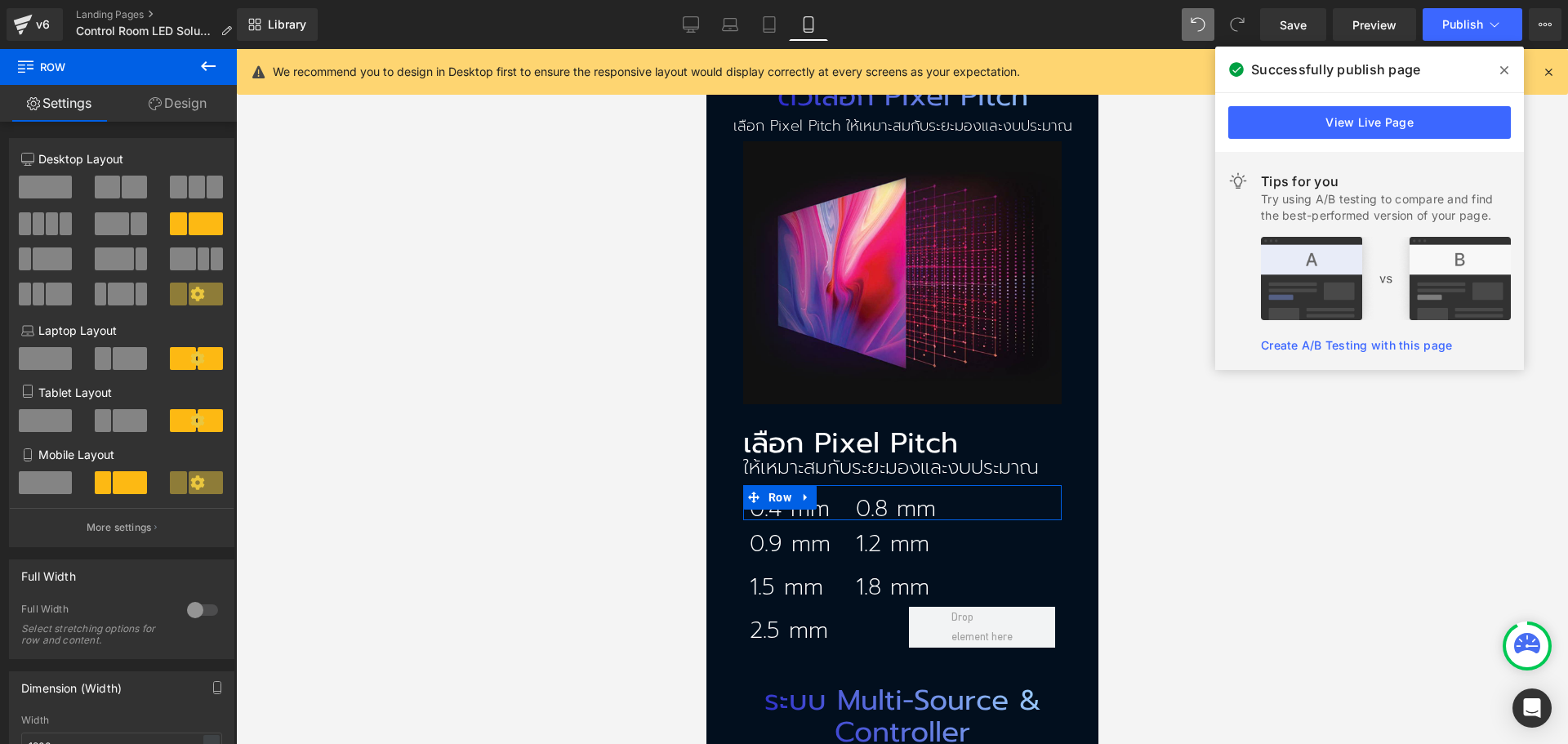
drag, startPoint x: 96, startPoint y: 530, endPoint x: 108, endPoint y: 518, distance: 17.0
click at [97, 530] on p "More settings" at bounding box center [119, 528] width 65 height 15
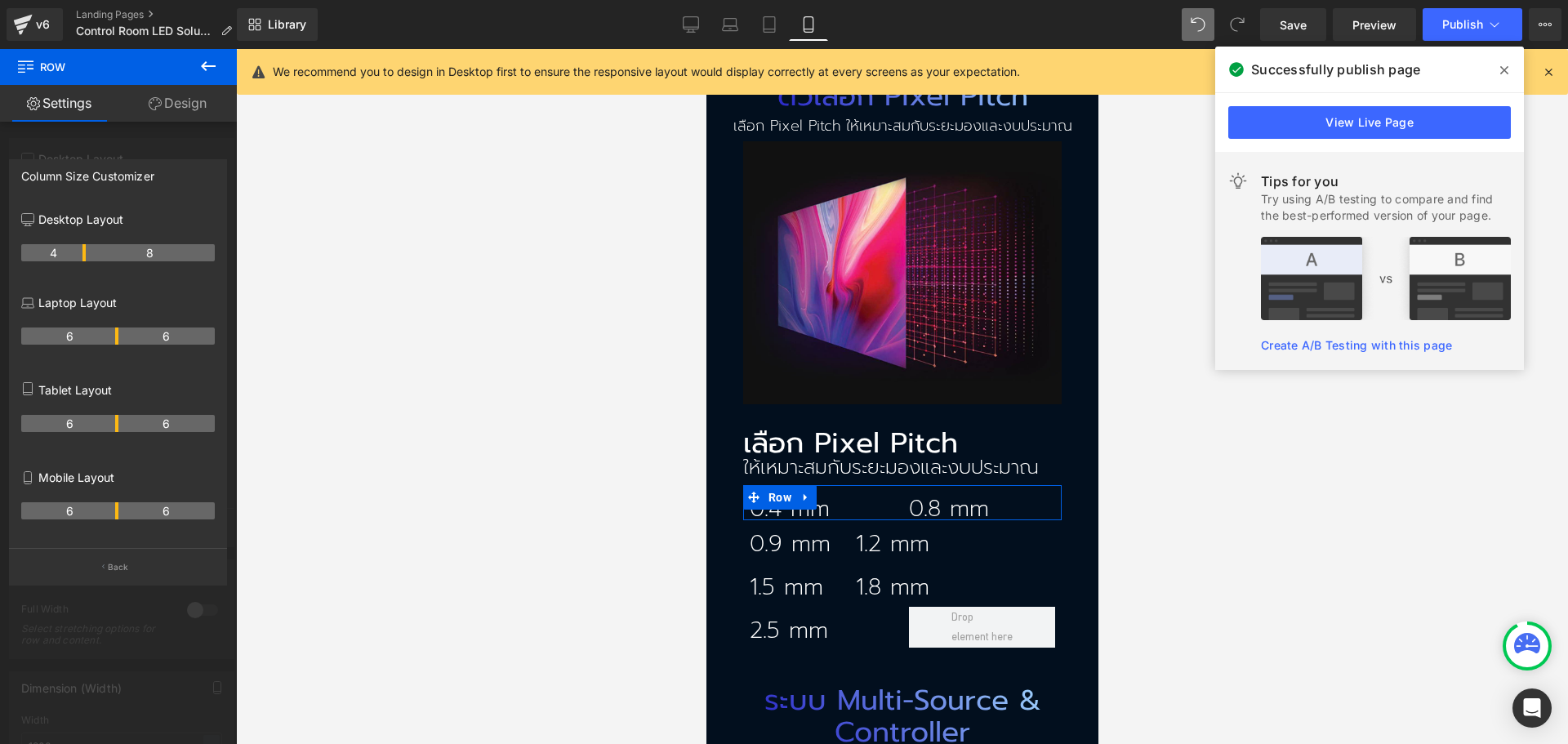
drag, startPoint x: 84, startPoint y: 515, endPoint x: 121, endPoint y: 512, distance: 37.1
click at [116, 512] on th "6" at bounding box center [69, 510] width 98 height 18
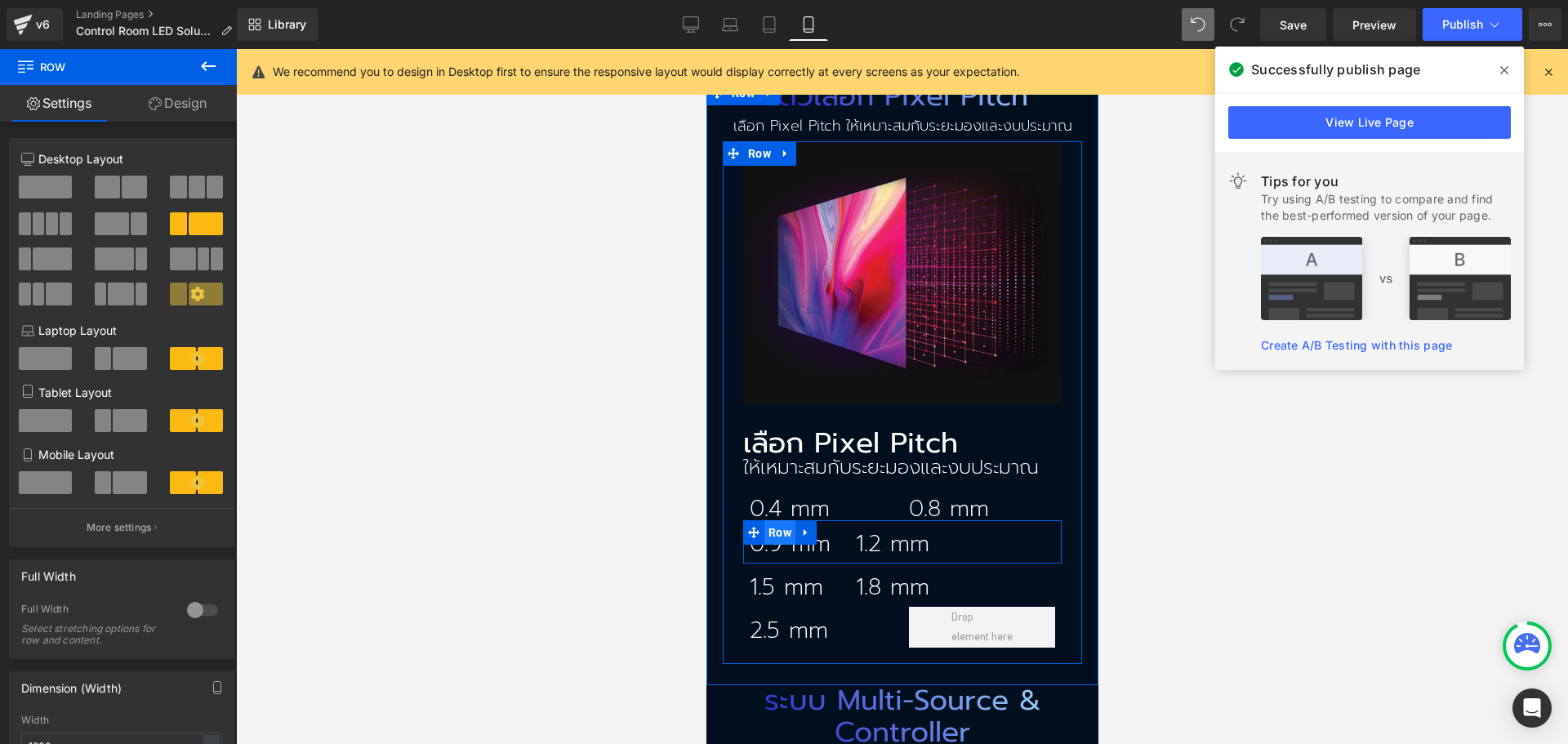
click at [775, 520] on span "Row" at bounding box center [779, 532] width 31 height 24
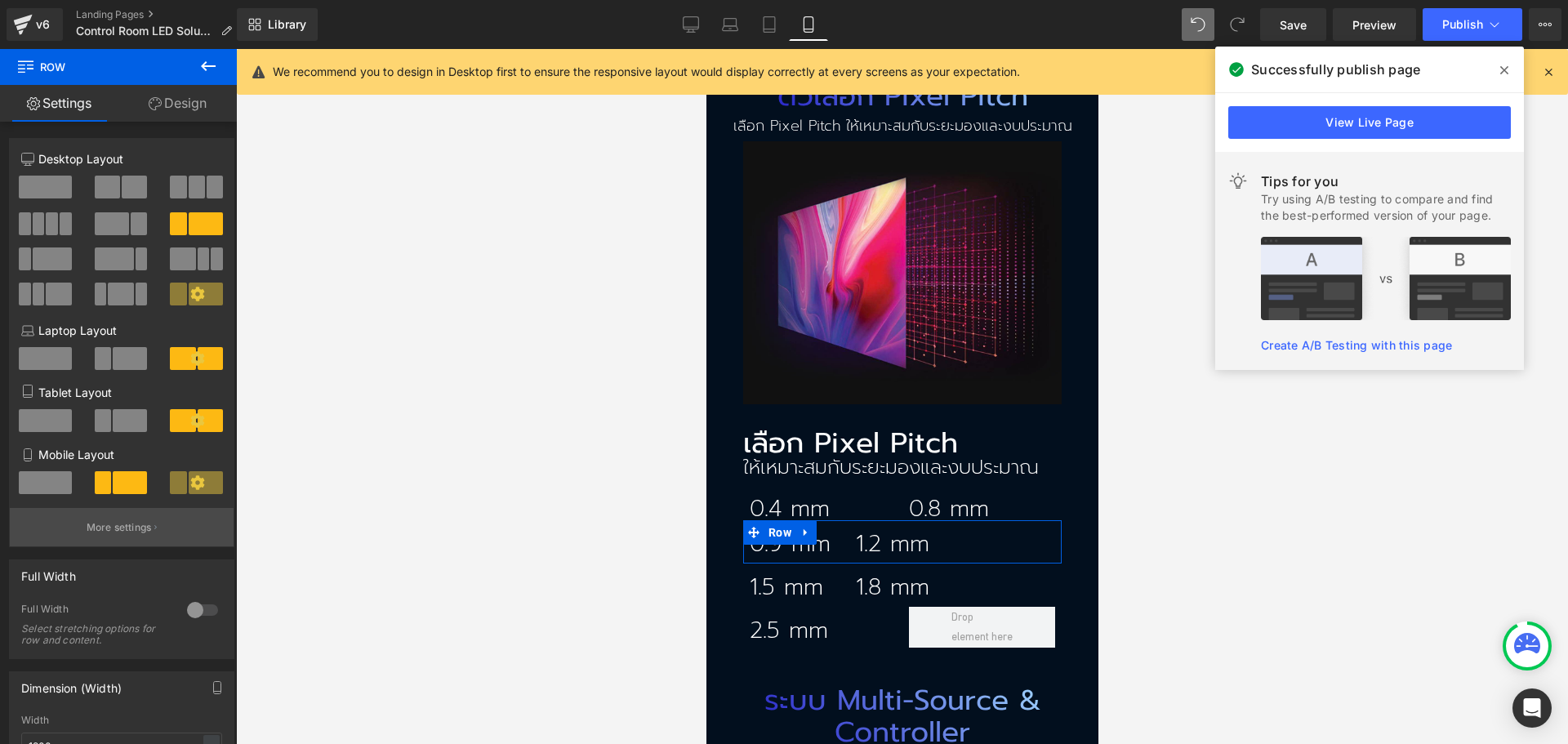
click at [101, 524] on p "More settings" at bounding box center [119, 528] width 65 height 15
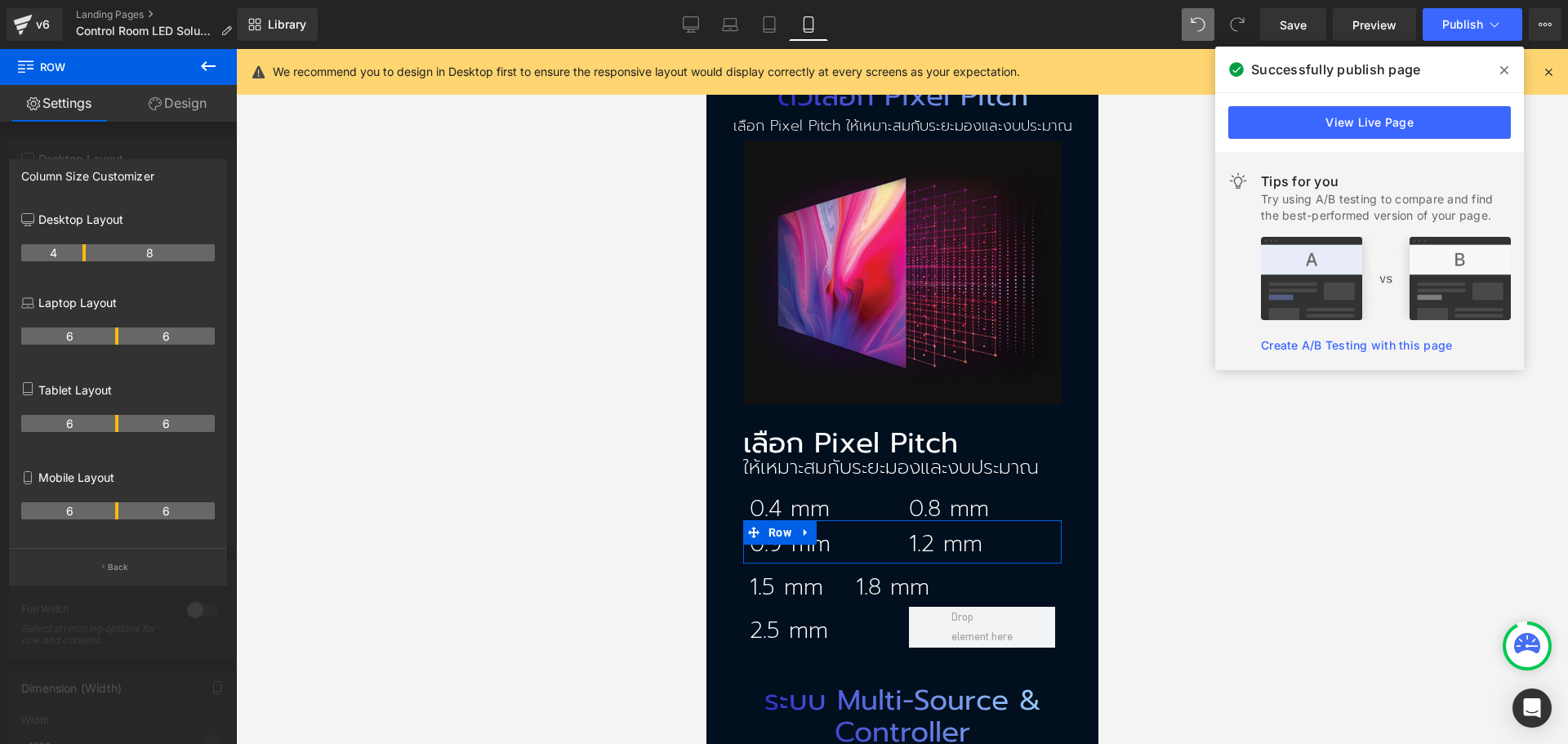
drag, startPoint x: 83, startPoint y: 511, endPoint x: 113, endPoint y: 511, distance: 30.0
click at [113, 511] on th "6" at bounding box center [69, 510] width 98 height 18
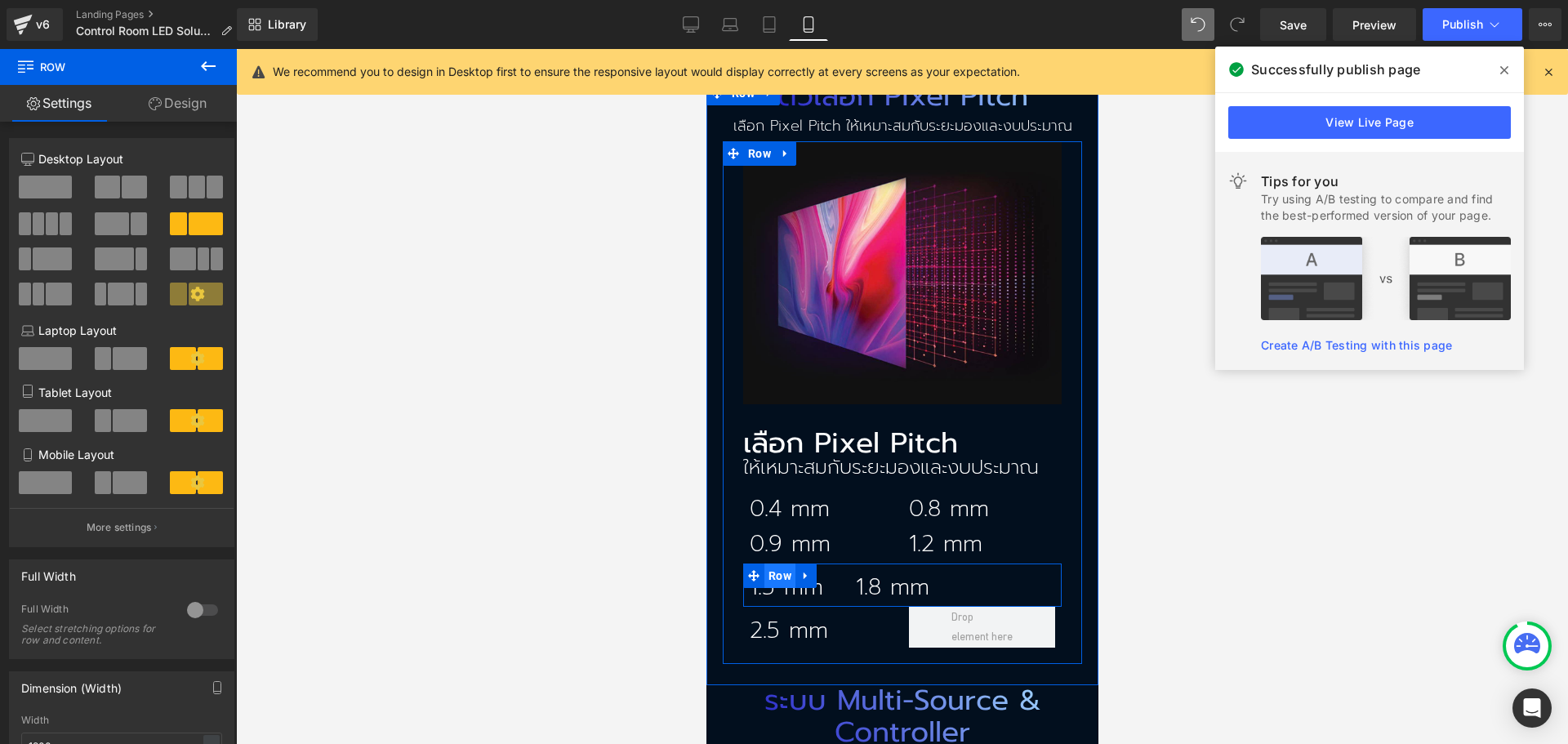
click at [764, 564] on span "Row" at bounding box center [779, 576] width 31 height 24
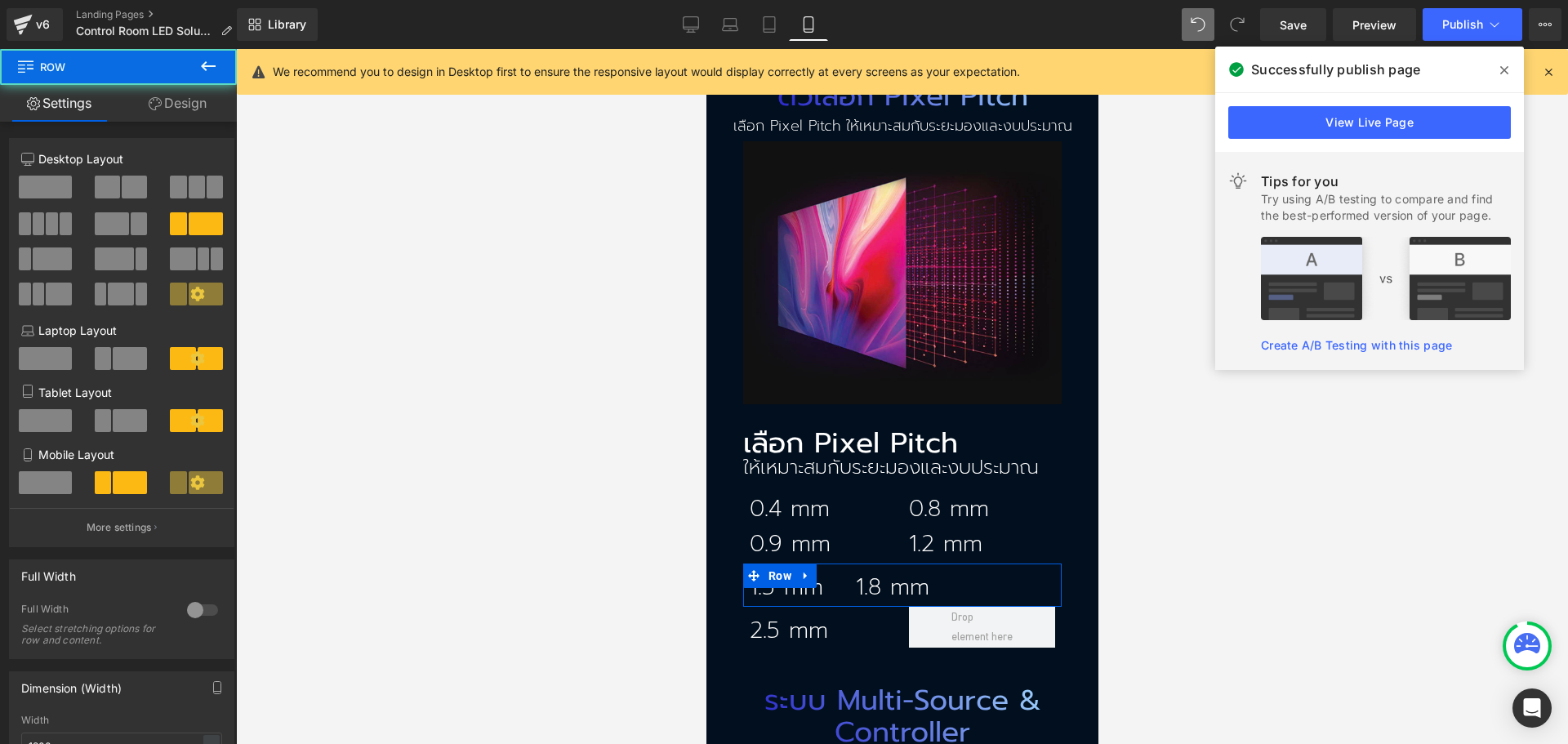
drag, startPoint x: 153, startPoint y: 525, endPoint x: 121, endPoint y: 532, distance: 32.8
click at [154, 525] on icon "button" at bounding box center [155, 528] width 3 height 8
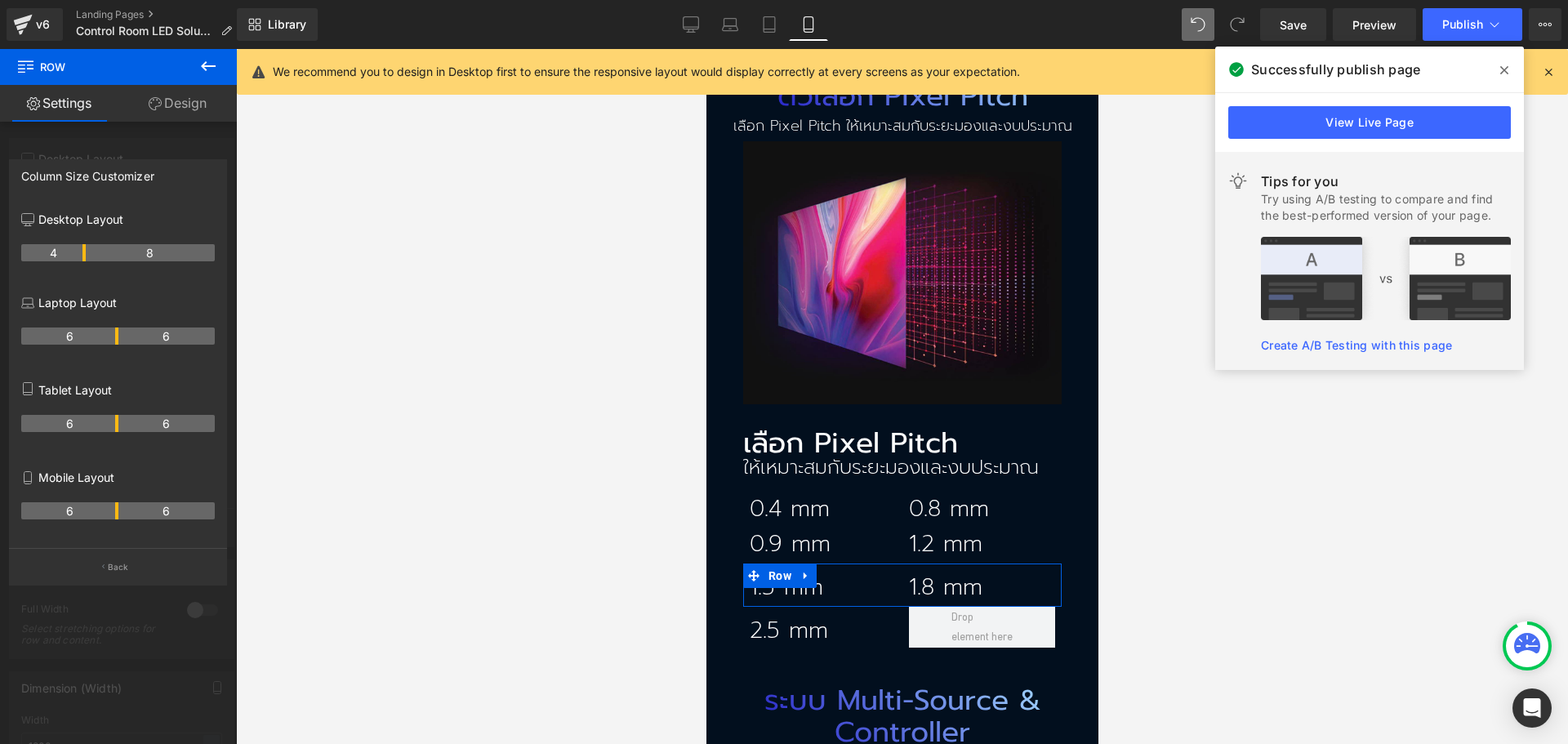
drag, startPoint x: 81, startPoint y: 513, endPoint x: 108, endPoint y: 513, distance: 27.0
click at [108, 513] on th "6" at bounding box center [69, 510] width 98 height 18
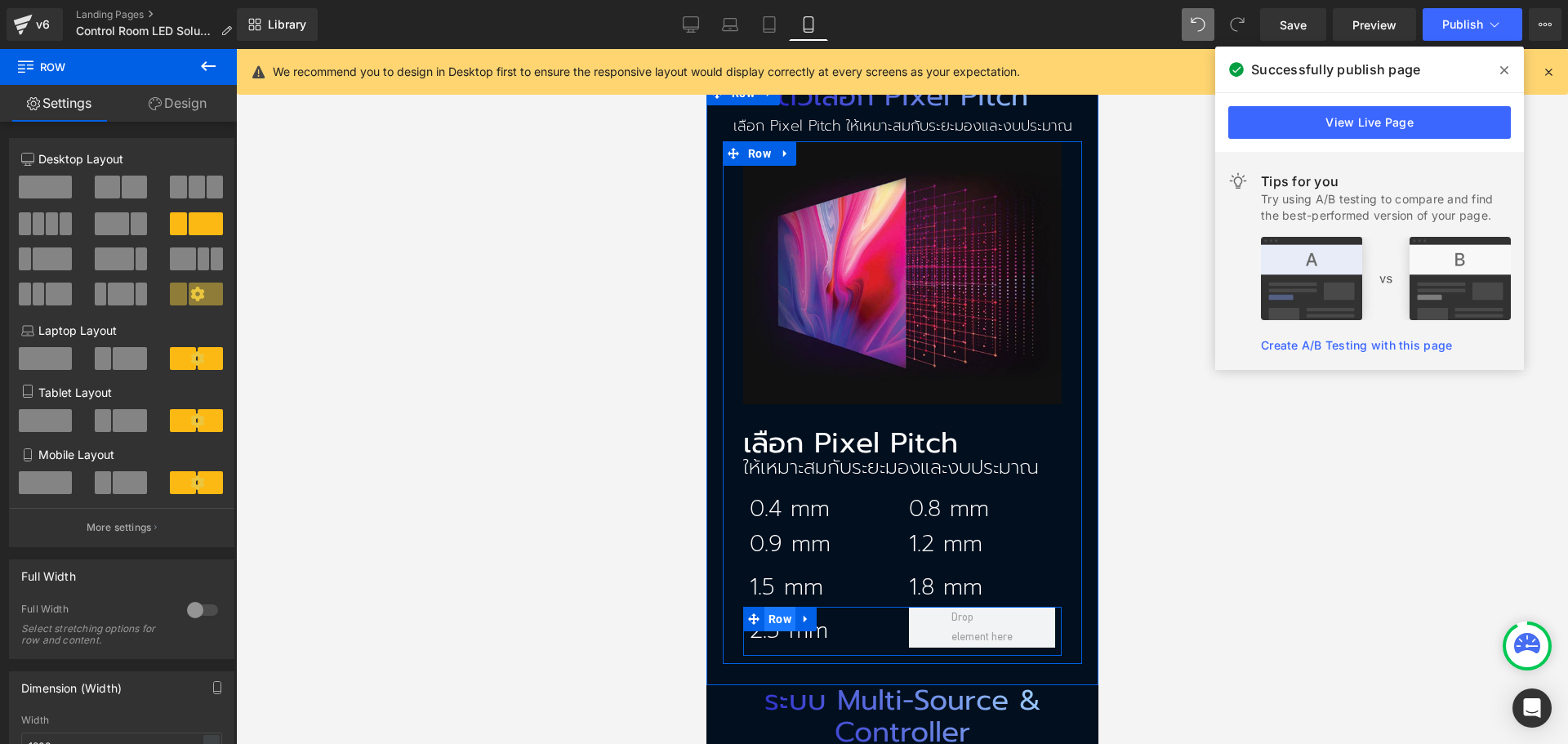
click at [773, 607] on span "Row" at bounding box center [779, 619] width 31 height 24
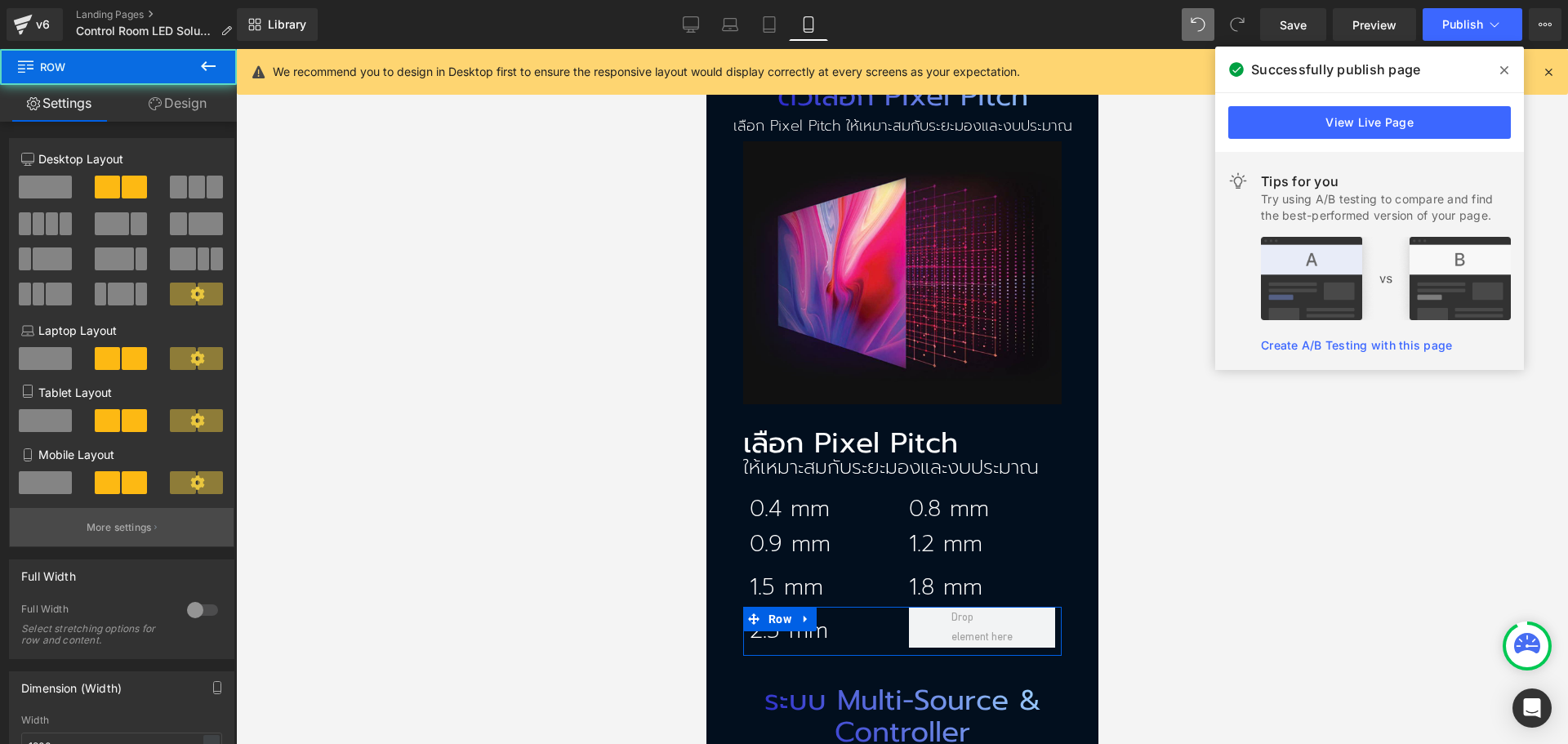
click at [138, 521] on p "More settings" at bounding box center [119, 528] width 65 height 15
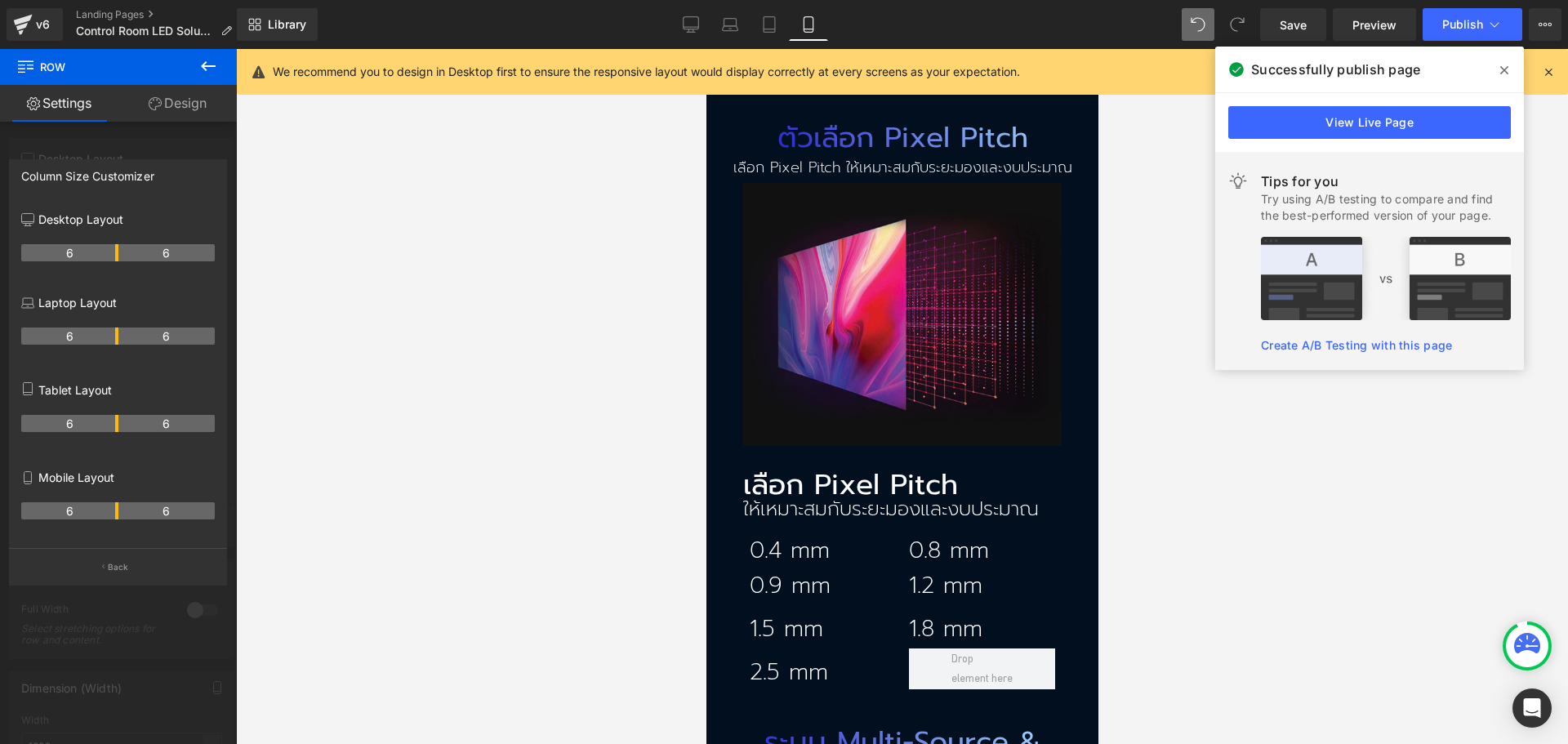
scroll to position [2532, 0]
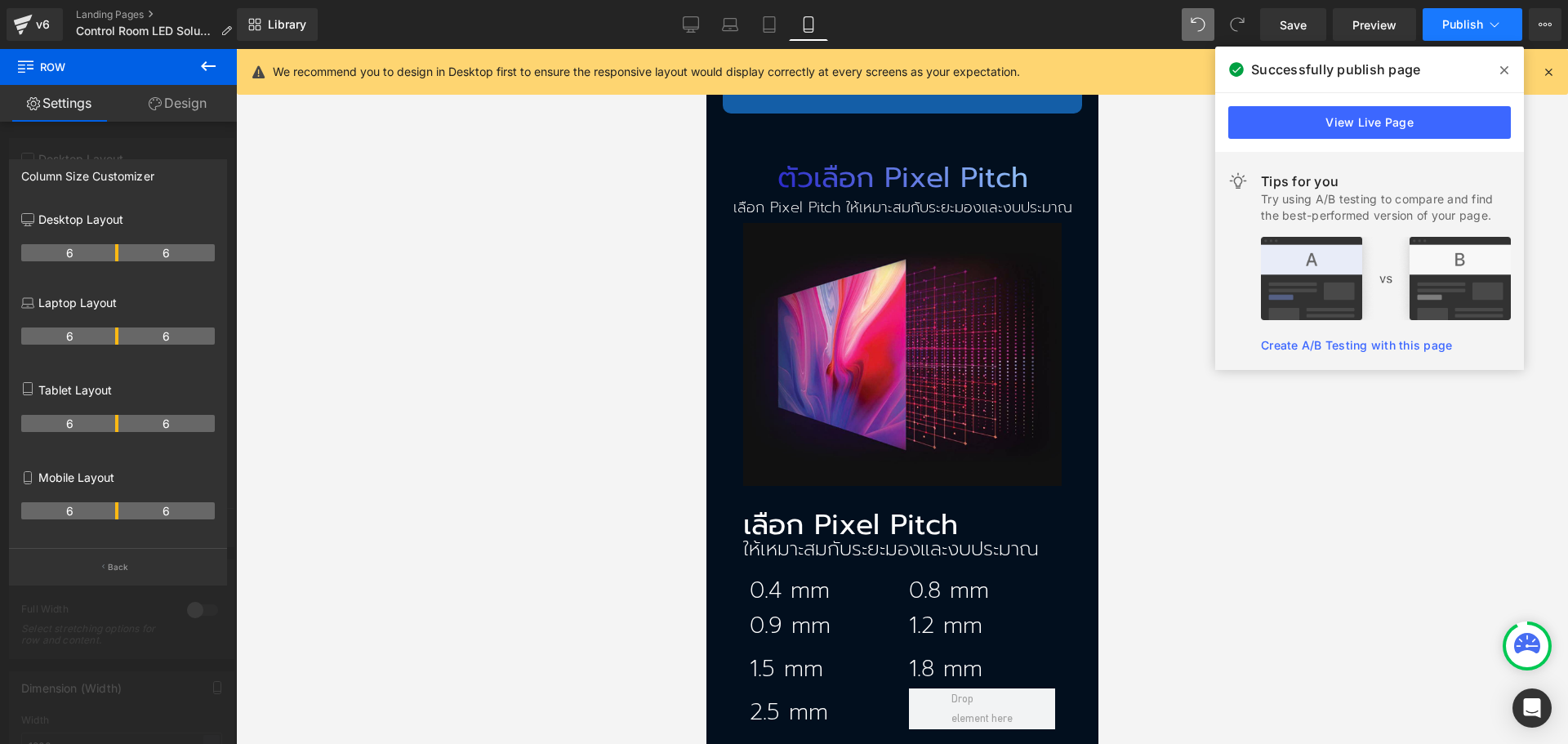
click at [1476, 33] on button "Publish" at bounding box center [1471, 24] width 99 height 33
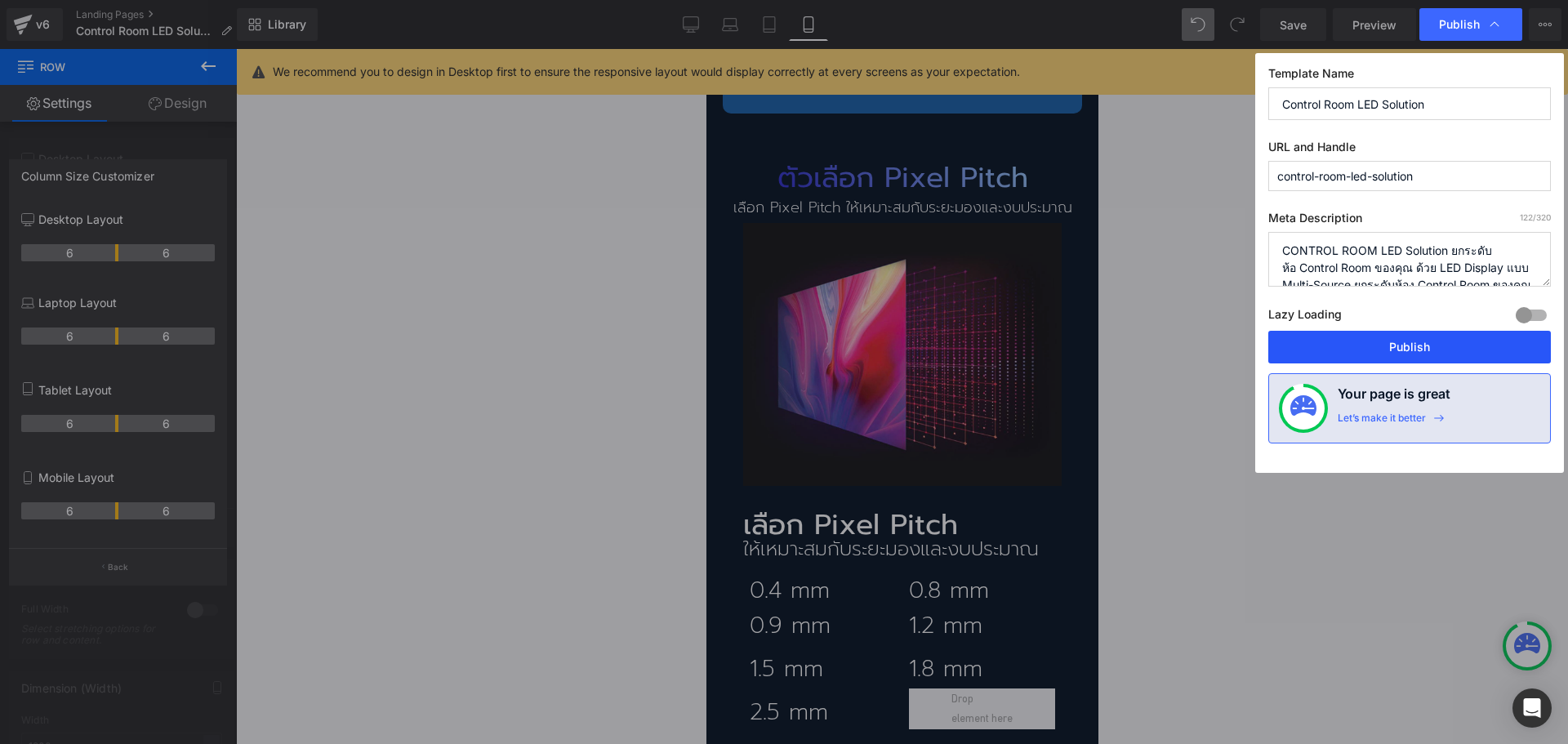
click at [1407, 348] on button "Publish" at bounding box center [1409, 347] width 283 height 33
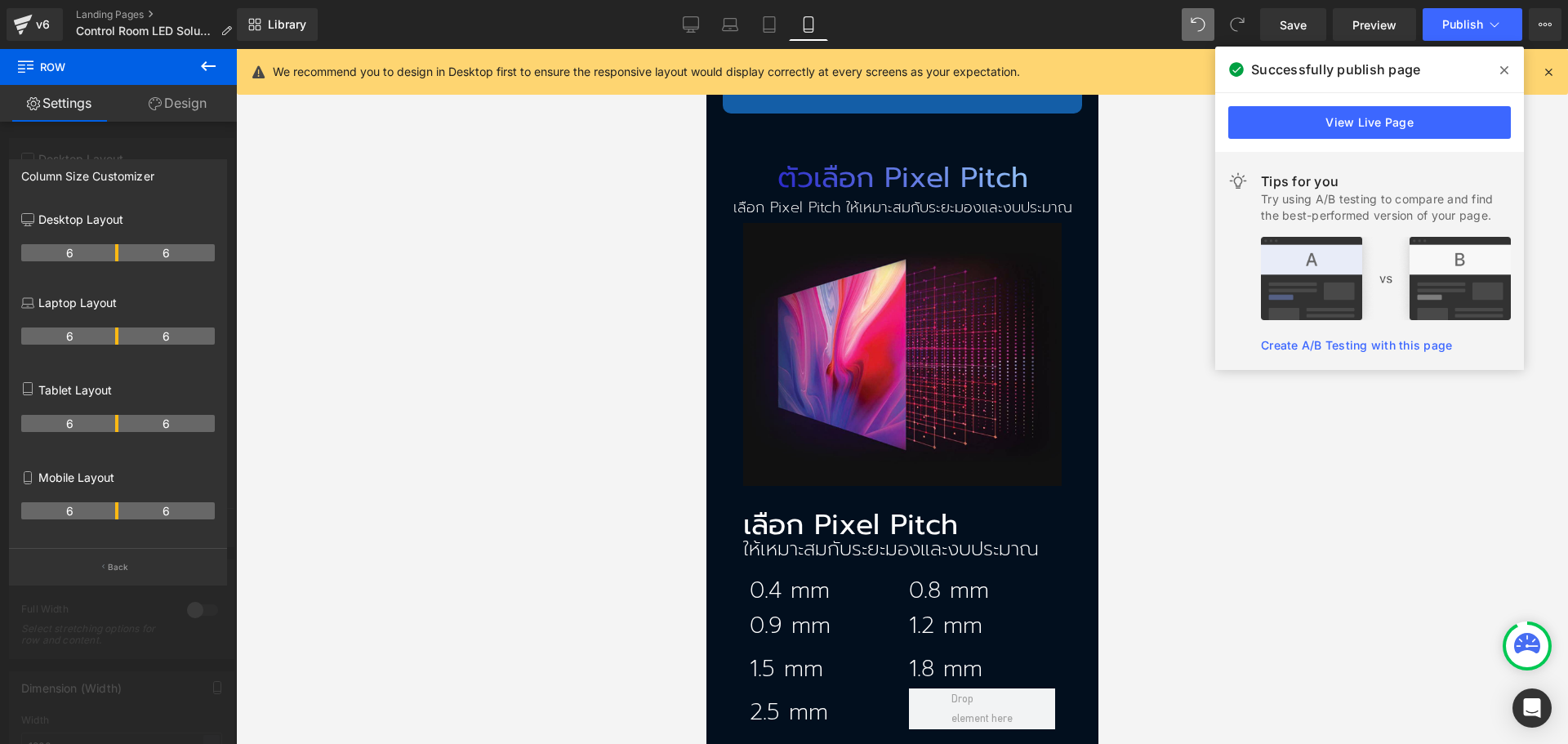
scroll to position [2696, 0]
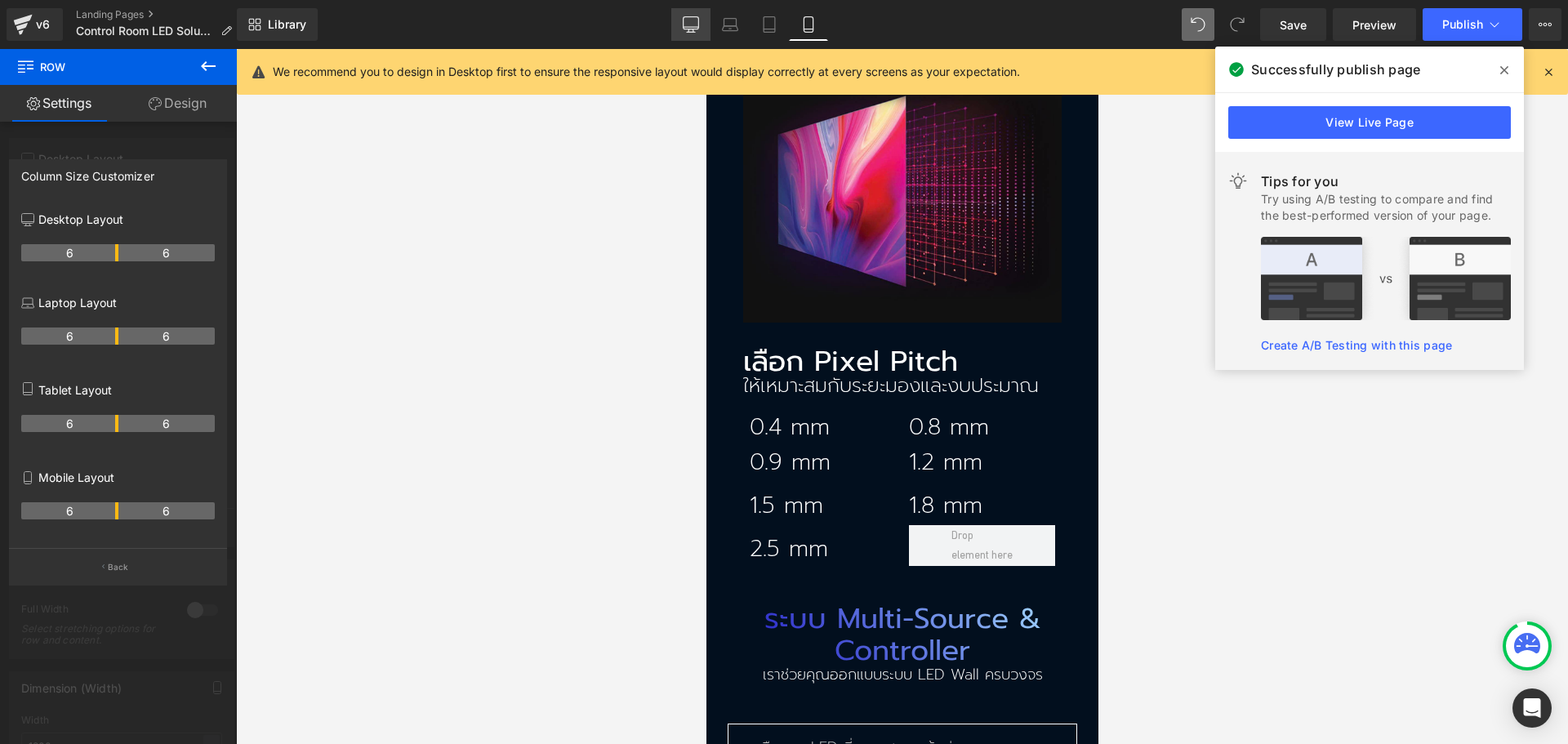
click at [699, 24] on link "Desktop" at bounding box center [690, 24] width 39 height 33
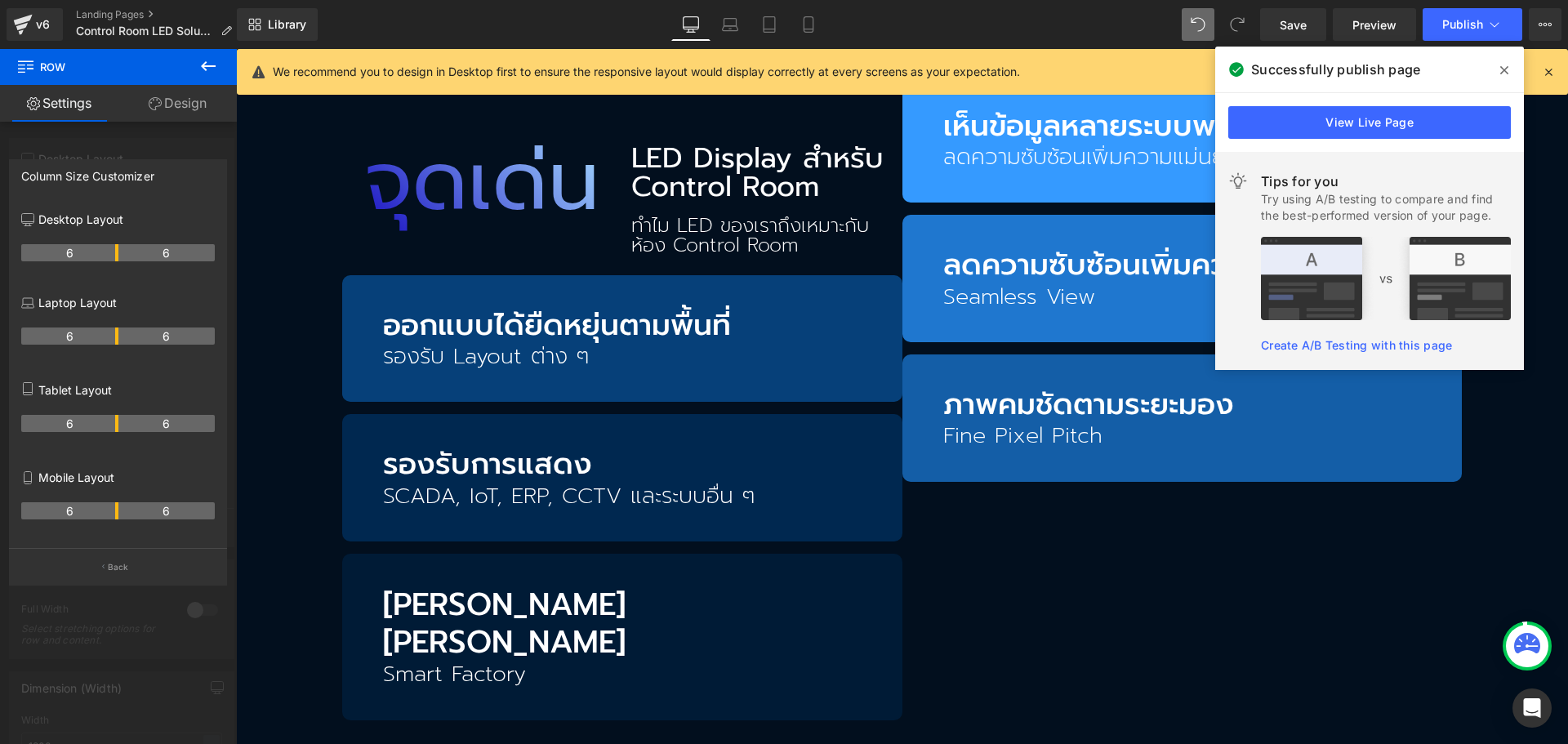
scroll to position [2341, 0]
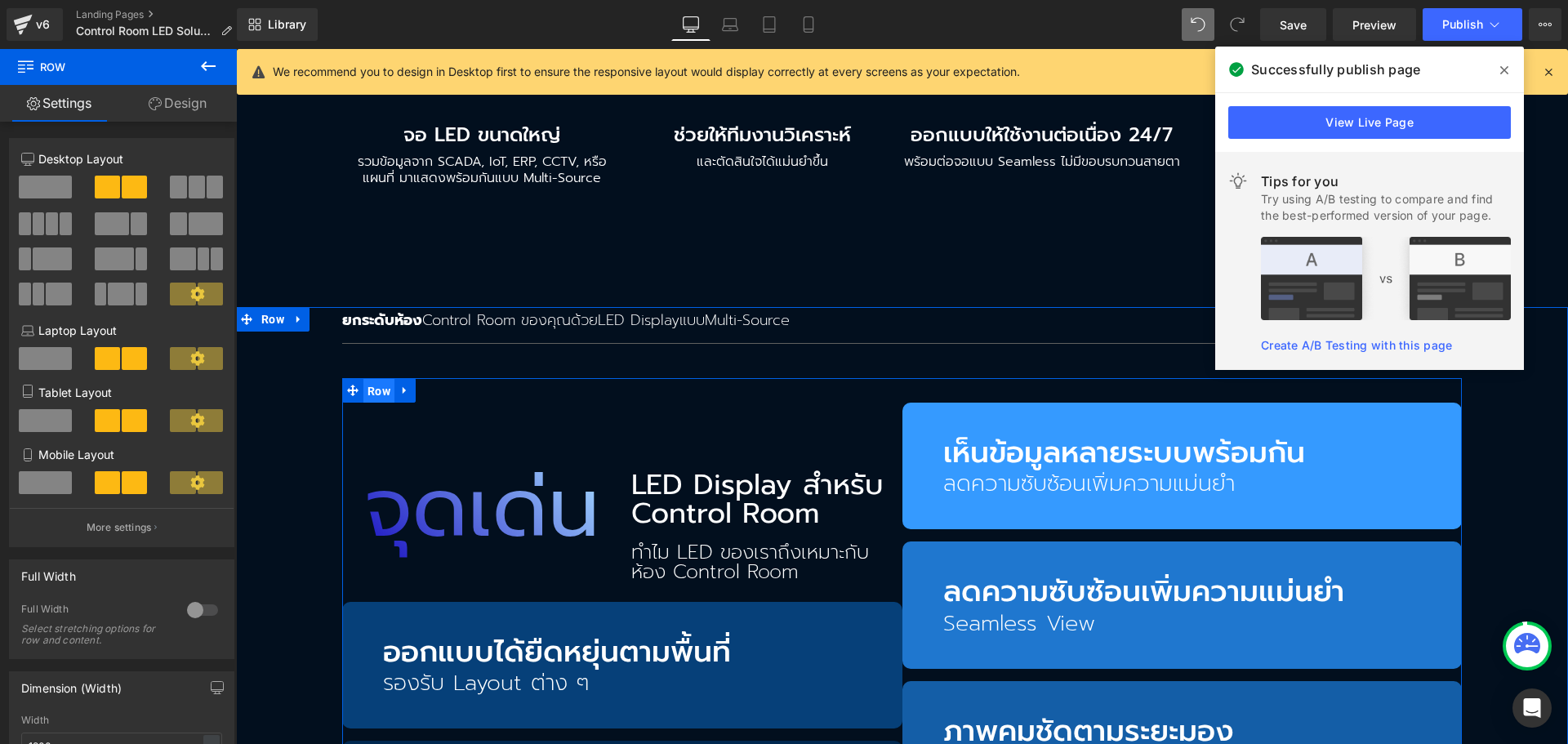
click at [382, 390] on span "Row" at bounding box center [378, 390] width 31 height 24
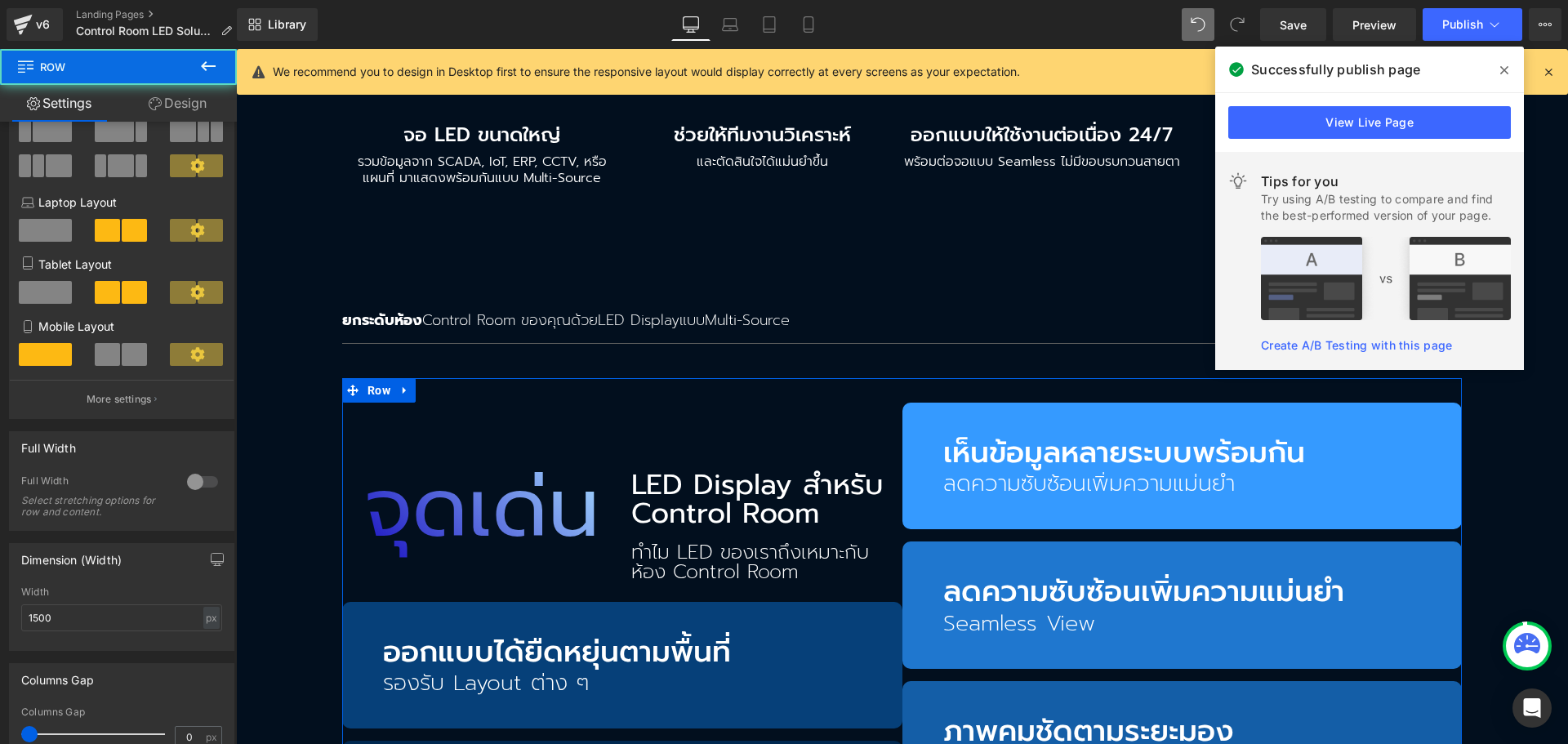
scroll to position [476, 0]
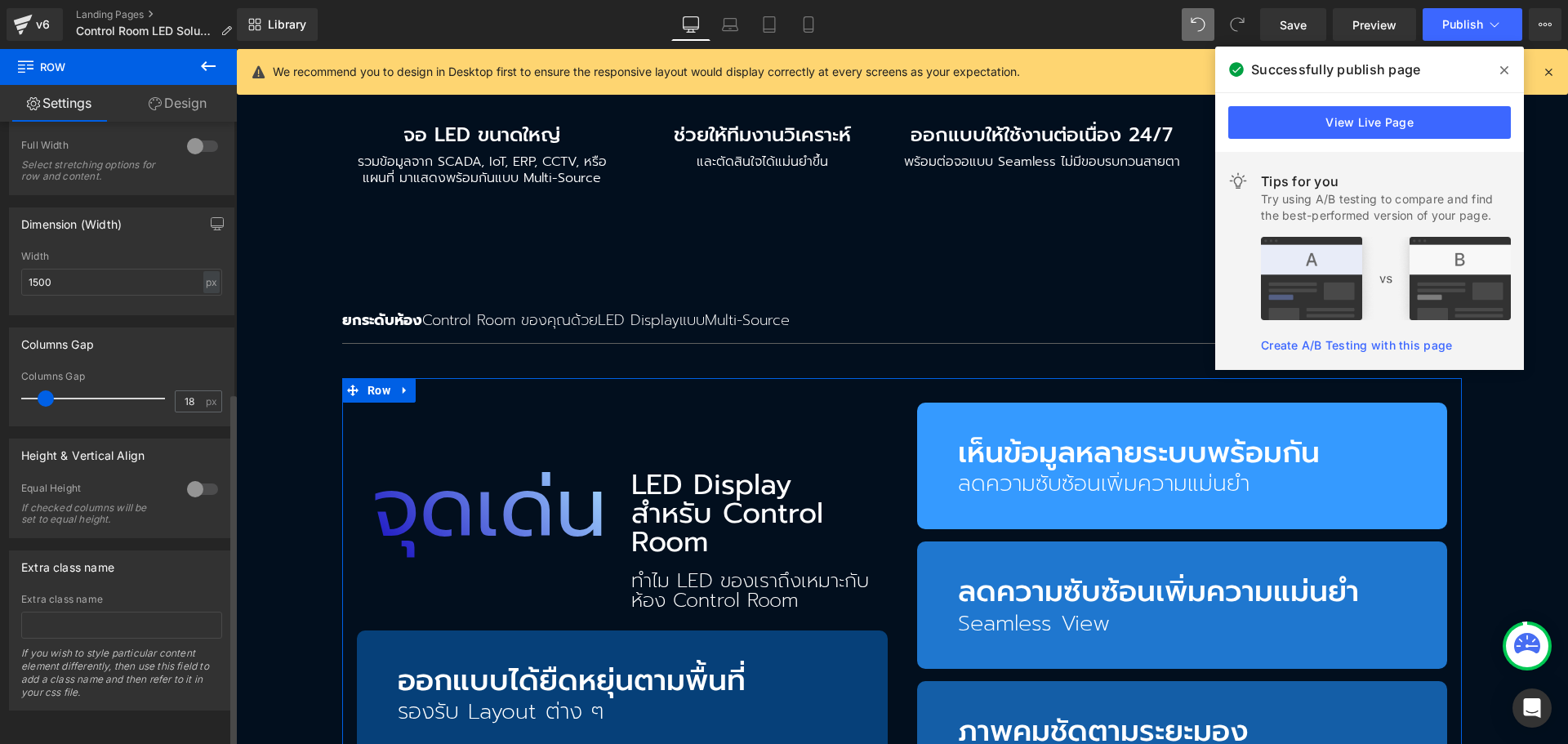
type input "17"
drag, startPoint x: 34, startPoint y: 386, endPoint x: 49, endPoint y: 385, distance: 15.0
click at [49, 390] on span at bounding box center [45, 399] width 17 height 17
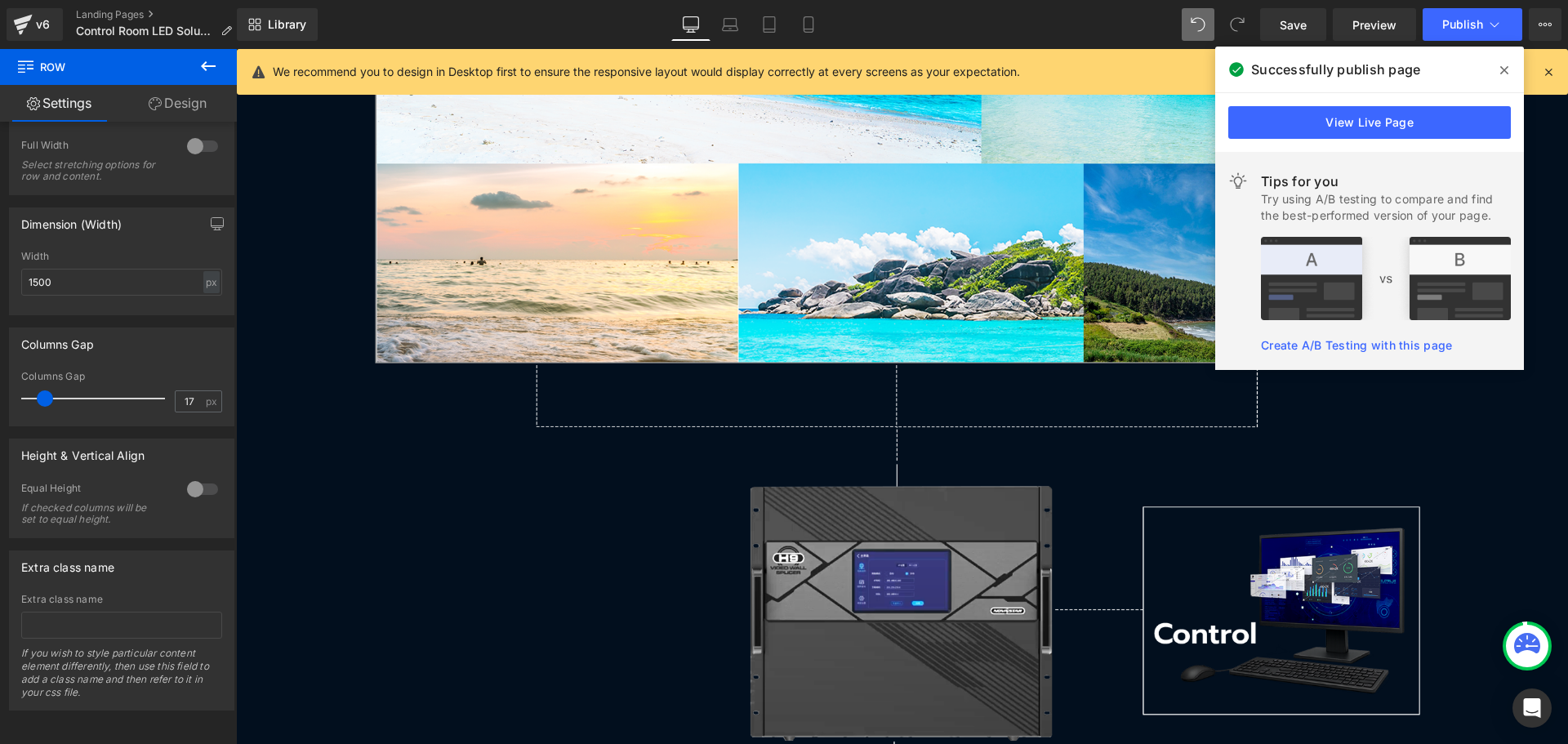
scroll to position [5037, 0]
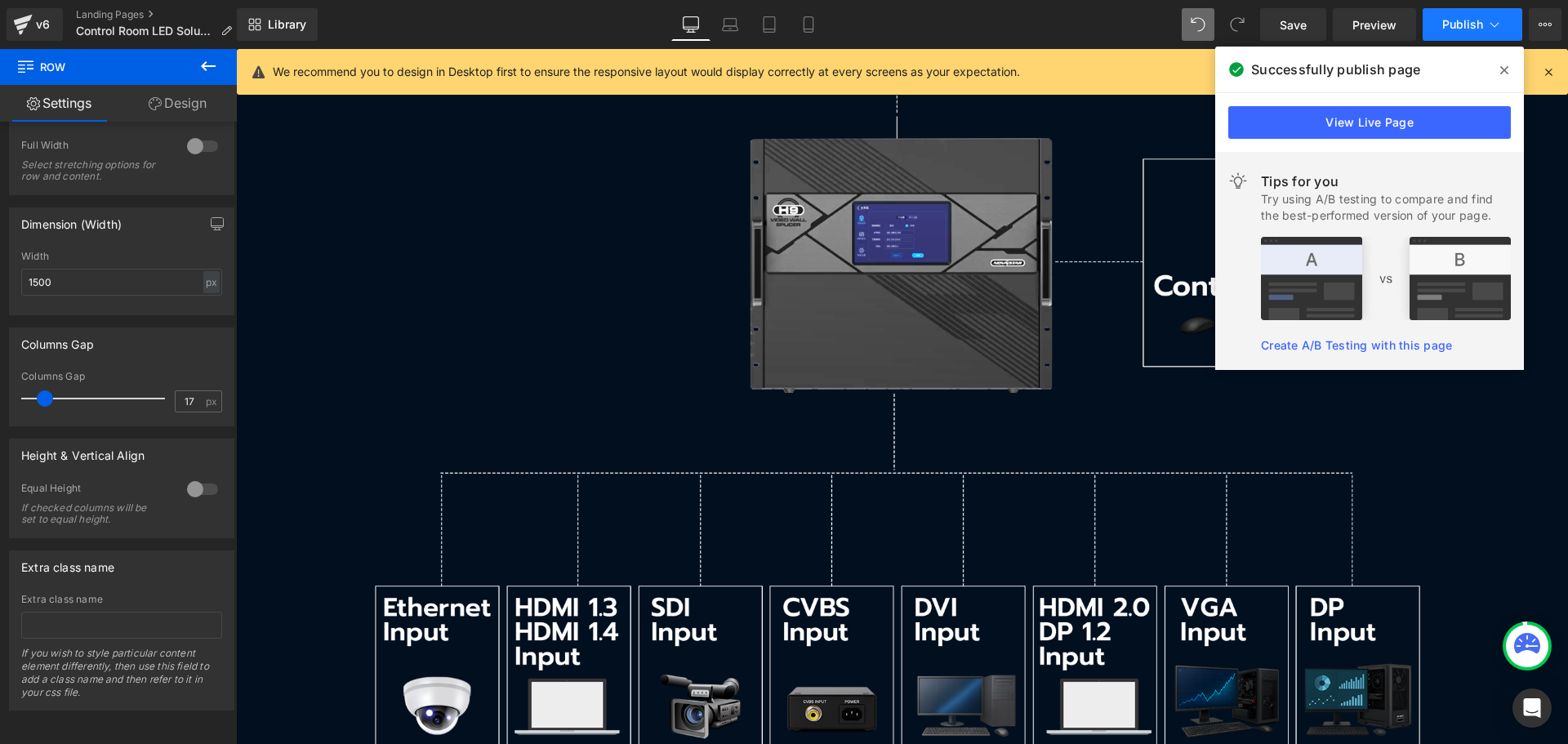
click at [1488, 25] on icon at bounding box center [1495, 25] width 17 height 17
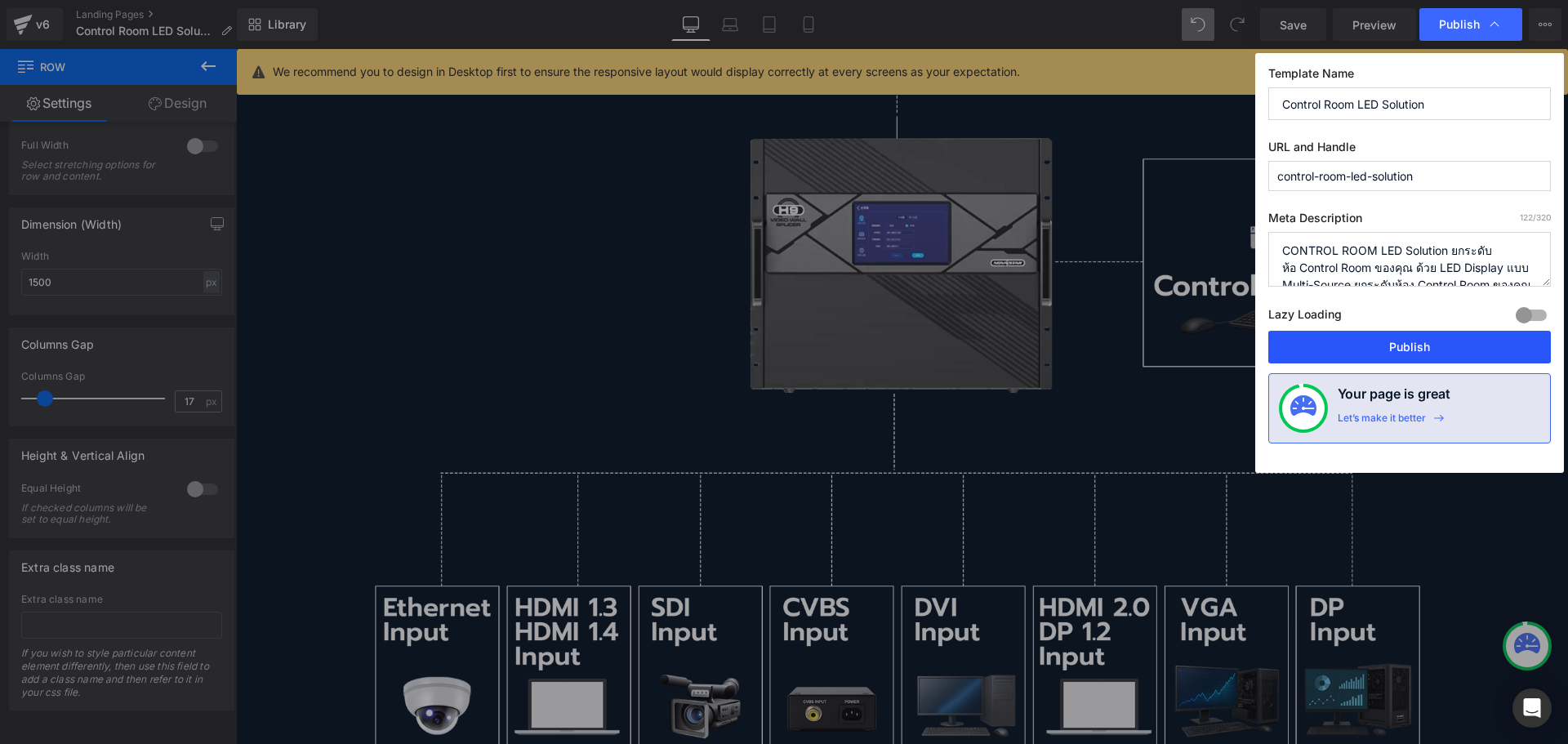
click at [1439, 351] on button "Publish" at bounding box center [1409, 347] width 283 height 33
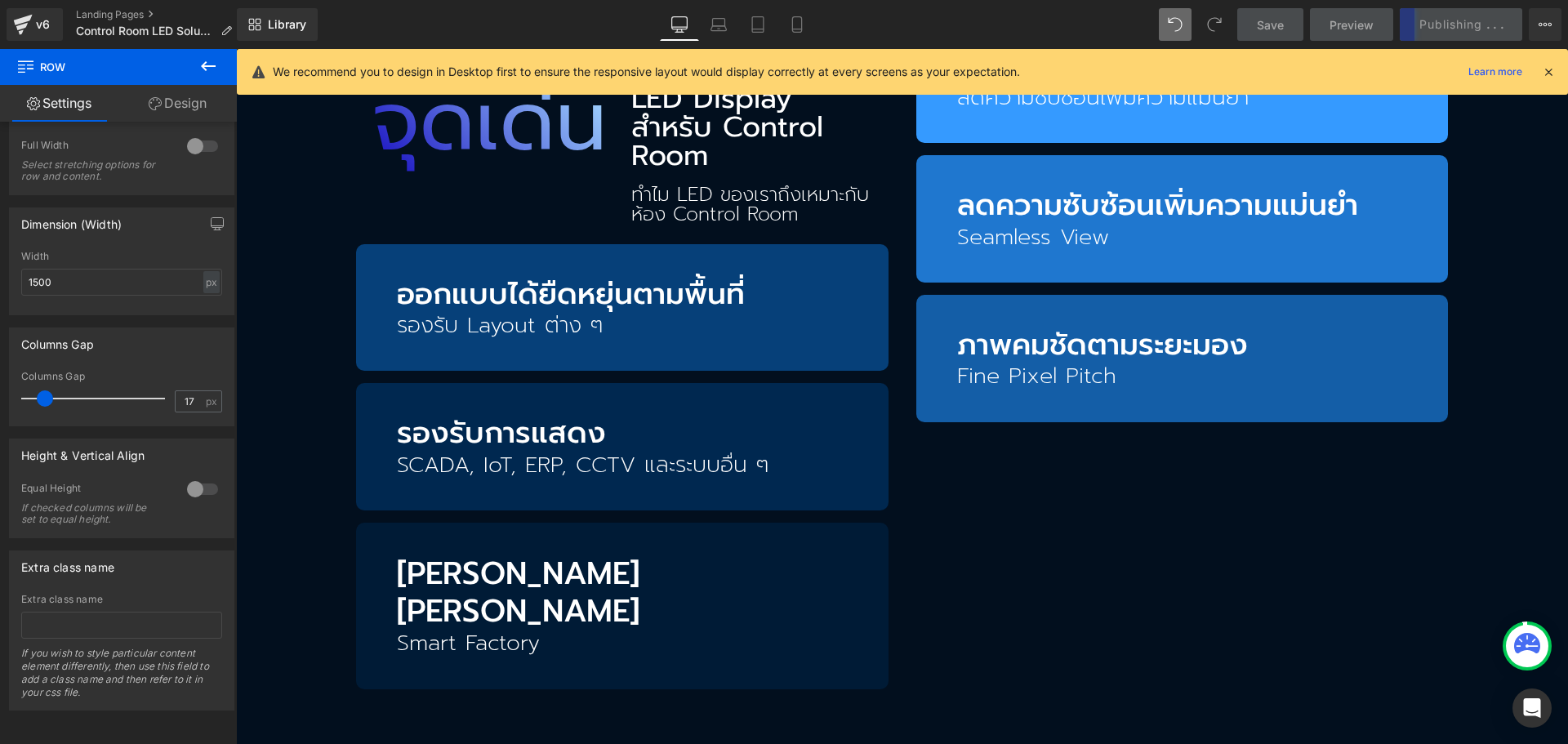
scroll to position [2423, 0]
